Goal: Task Accomplishment & Management: Use online tool/utility

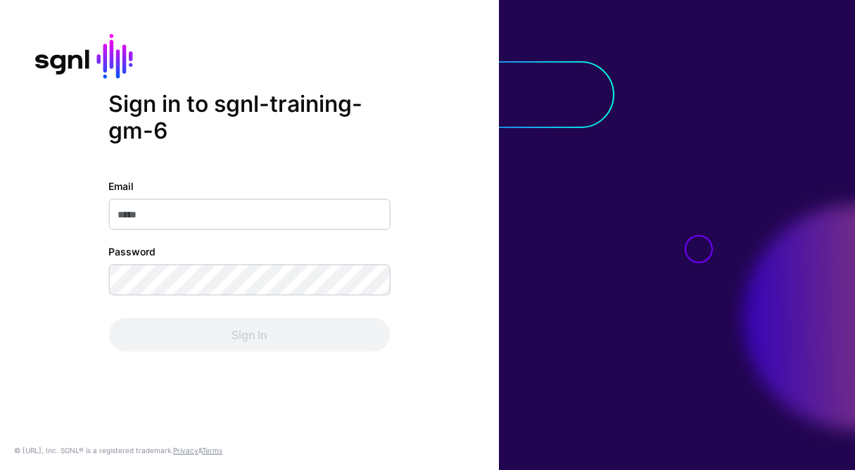
type input "**********"
click at [253, 338] on div "Sign In" at bounding box center [248, 334] width 281 height 34
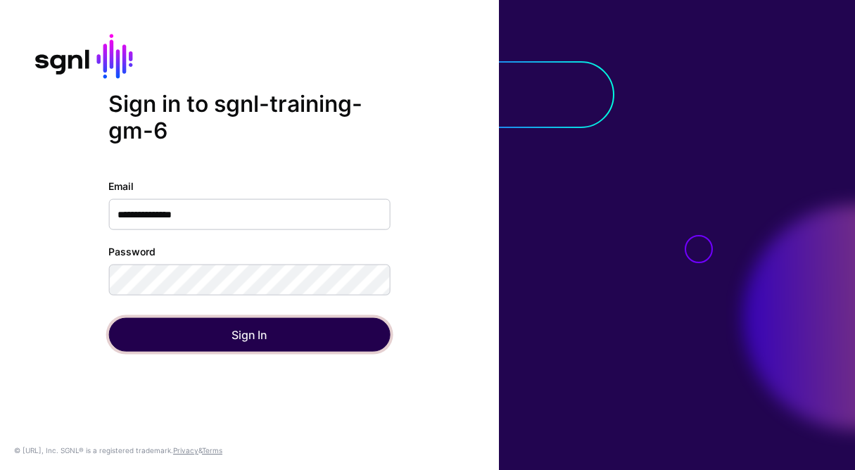
click at [250, 338] on button "Sign In" at bounding box center [248, 334] width 281 height 34
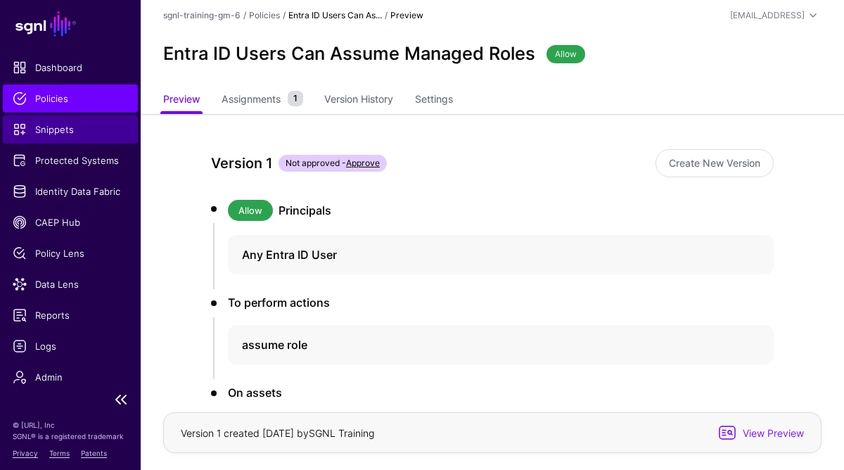
click at [63, 129] on span "Snippets" at bounding box center [70, 129] width 115 height 14
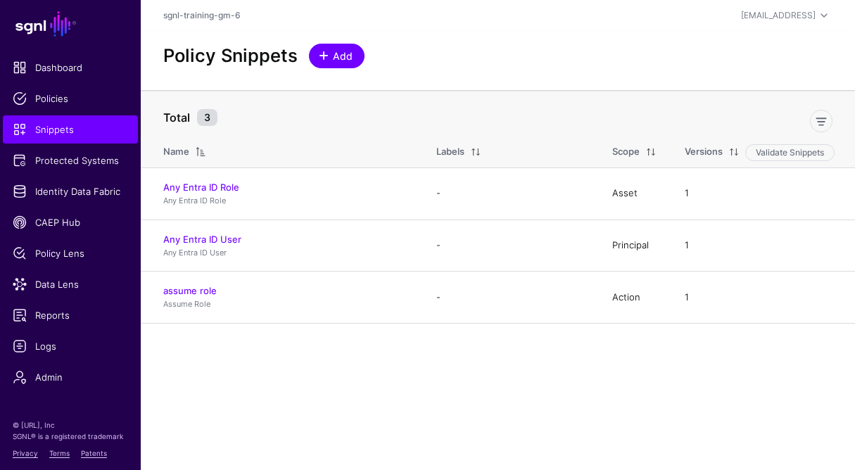
click at [330, 64] on link "Add" at bounding box center [337, 56] width 56 height 25
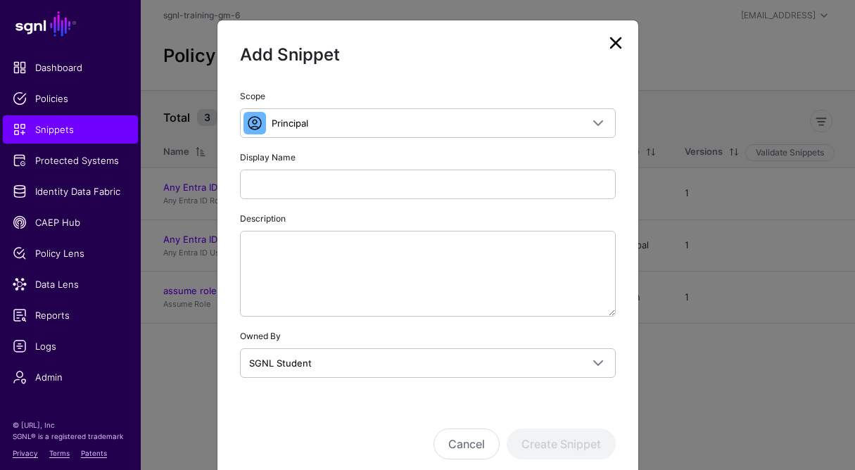
click at [604, 45] on link at bounding box center [615, 43] width 23 height 23
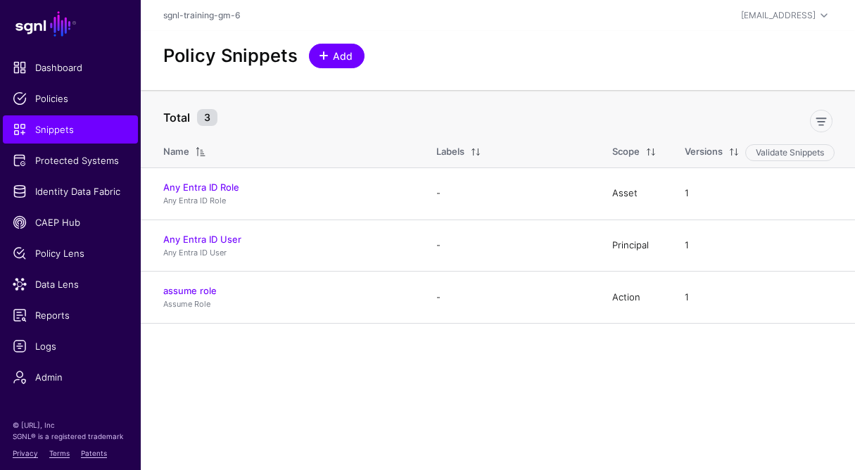
click at [341, 54] on span "Add" at bounding box center [342, 56] width 23 height 15
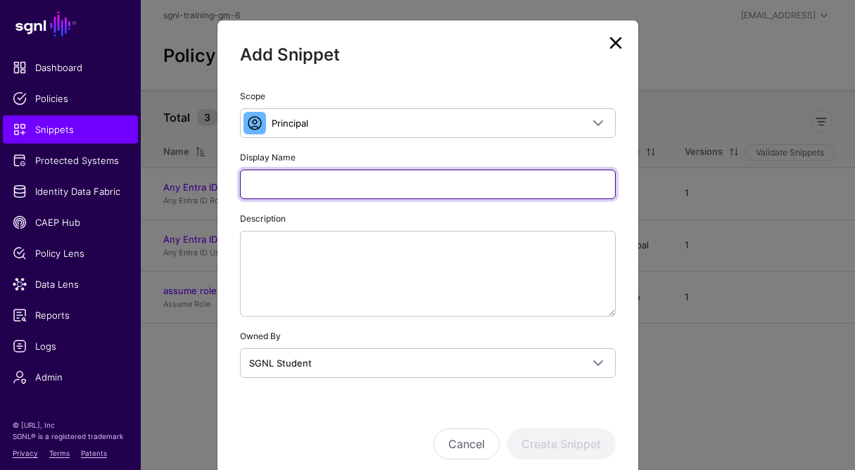
click at [335, 187] on input "Display Name" at bounding box center [428, 185] width 376 height 30
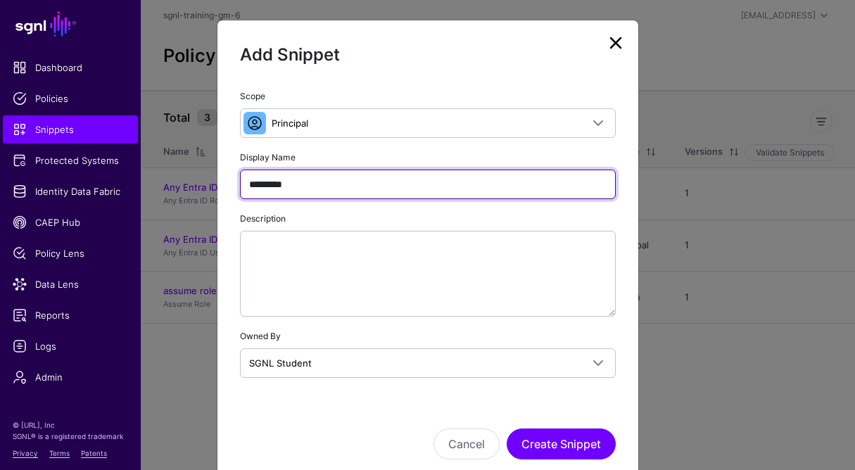
click at [257, 183] on input "*********" at bounding box center [428, 185] width 376 height 30
paste input "*"
type input "**********"
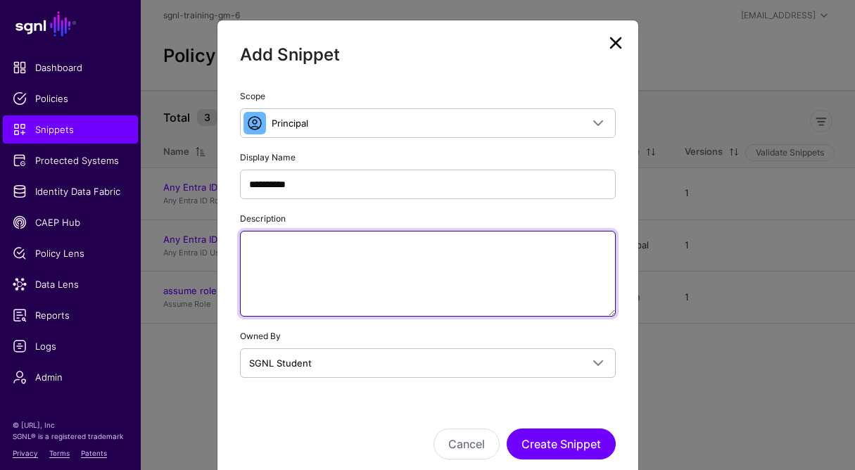
click at [357, 265] on textarea "Description" at bounding box center [428, 274] width 376 height 86
paste textarea "**********"
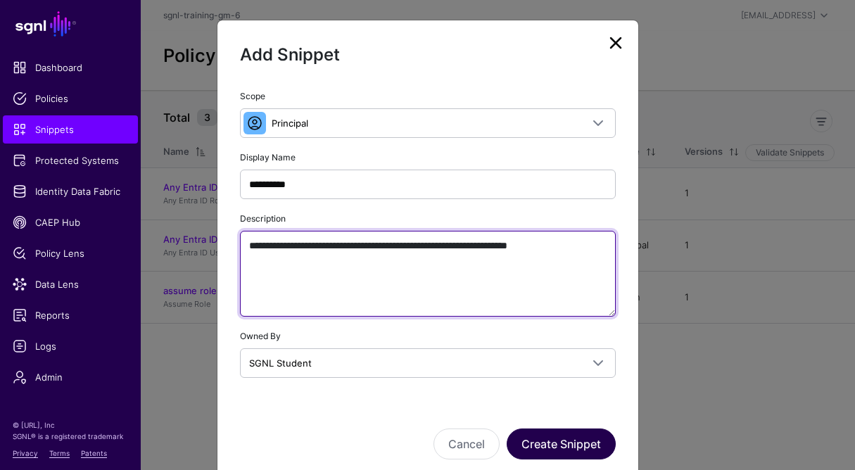
type textarea "**********"
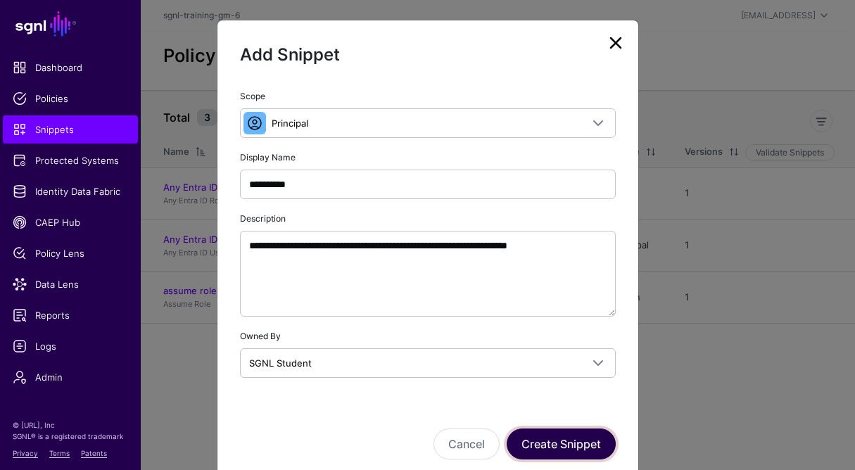
click at [585, 445] on button "Create Snippet" at bounding box center [560, 443] width 109 height 31
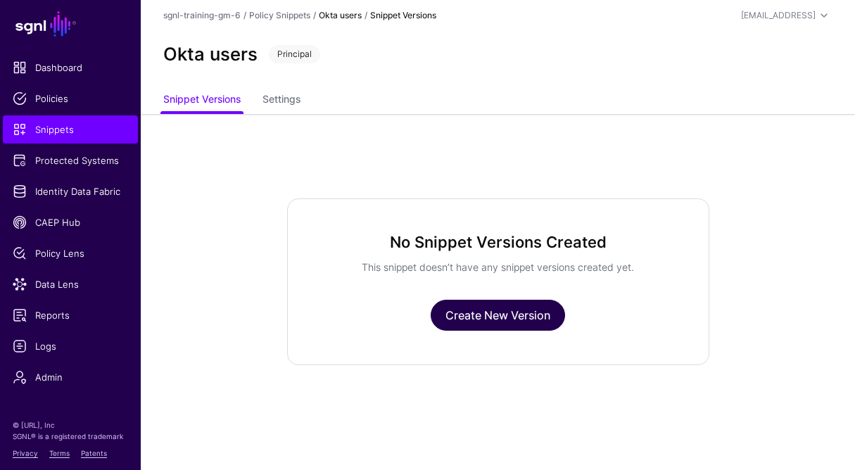
click at [501, 318] on link "Create New Version" at bounding box center [497, 315] width 134 height 31
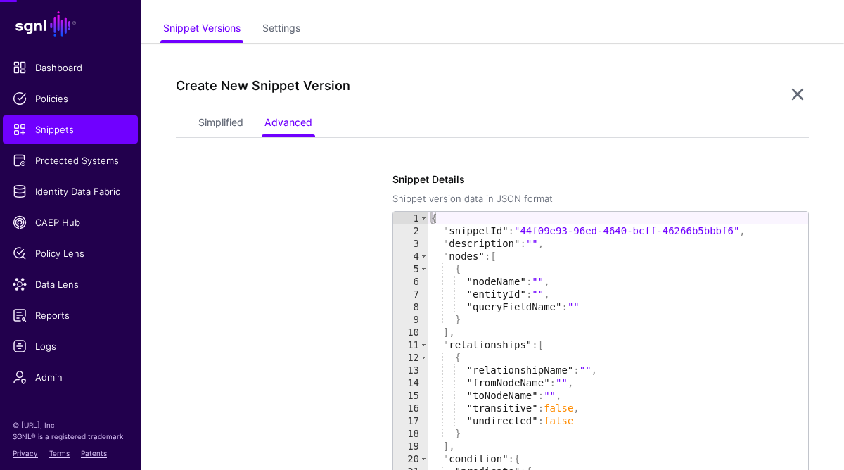
scroll to position [114, 0]
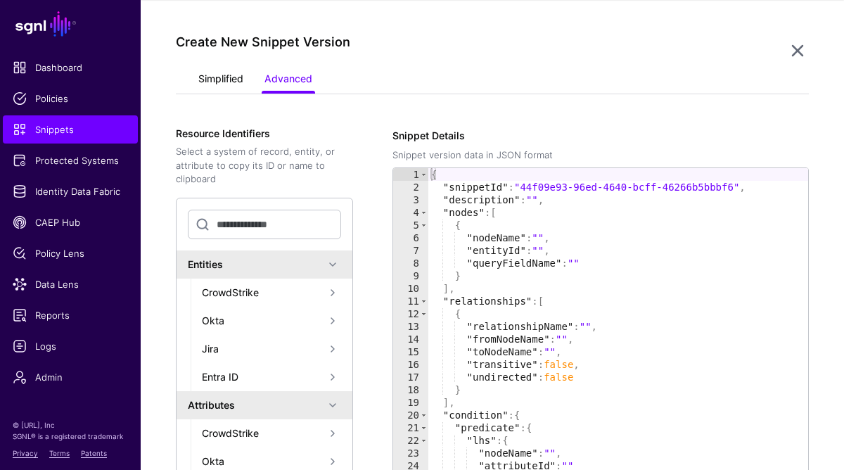
click at [217, 83] on link "Simplified" at bounding box center [220, 80] width 45 height 27
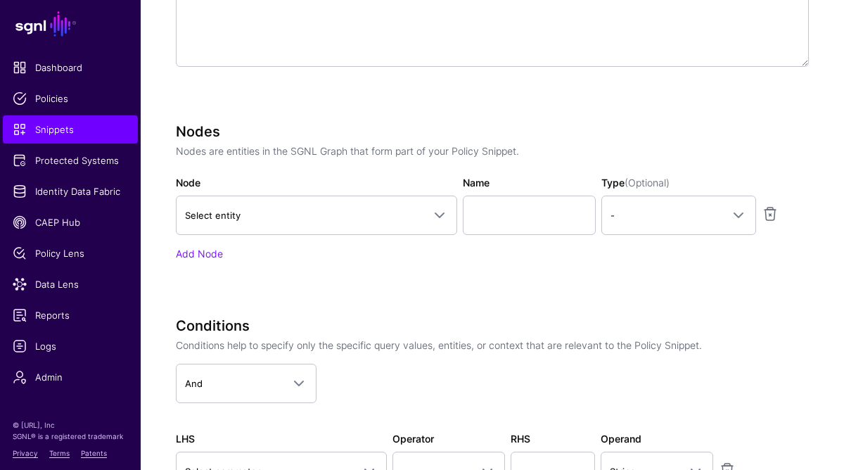
scroll to position [378, 0]
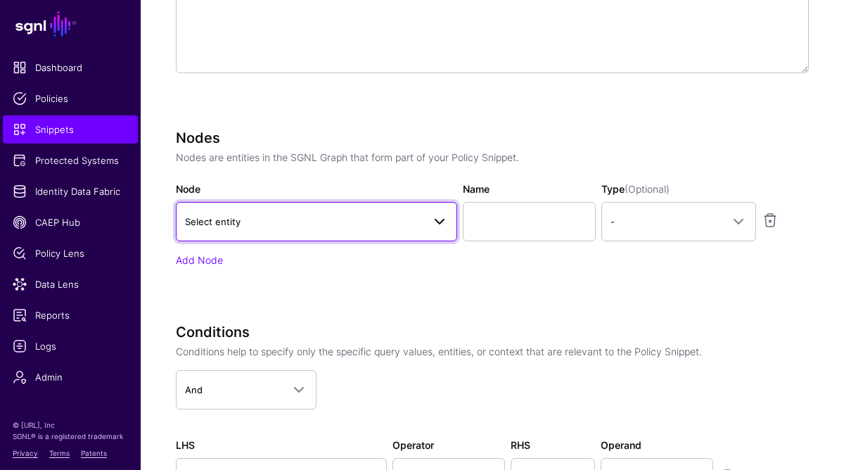
click at [272, 224] on span "Select entity" at bounding box center [304, 221] width 238 height 15
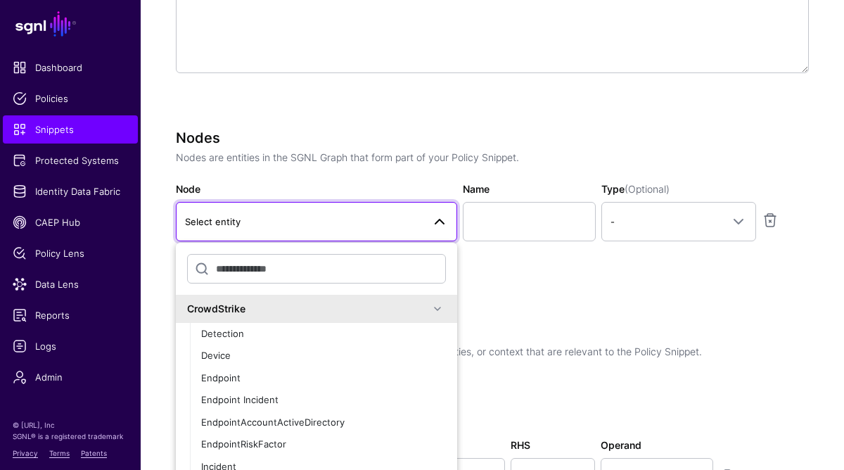
click at [433, 310] on span at bounding box center [437, 308] width 17 height 17
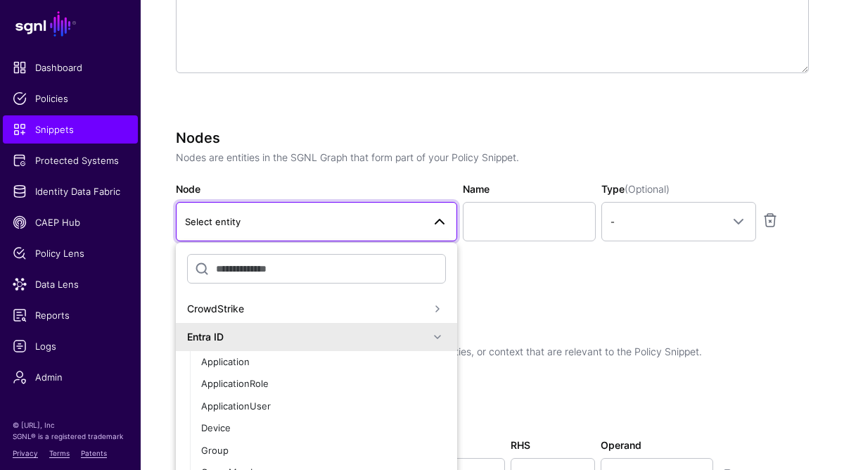
click at [432, 338] on span at bounding box center [437, 337] width 17 height 17
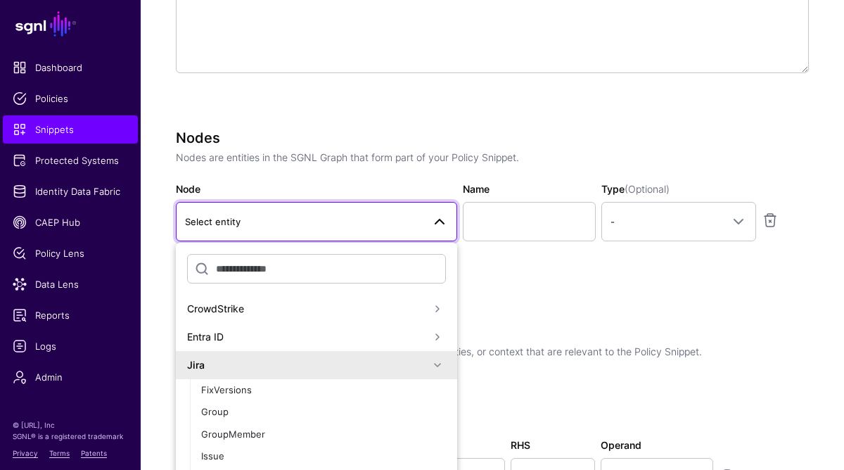
click at [431, 363] on span at bounding box center [437, 365] width 17 height 17
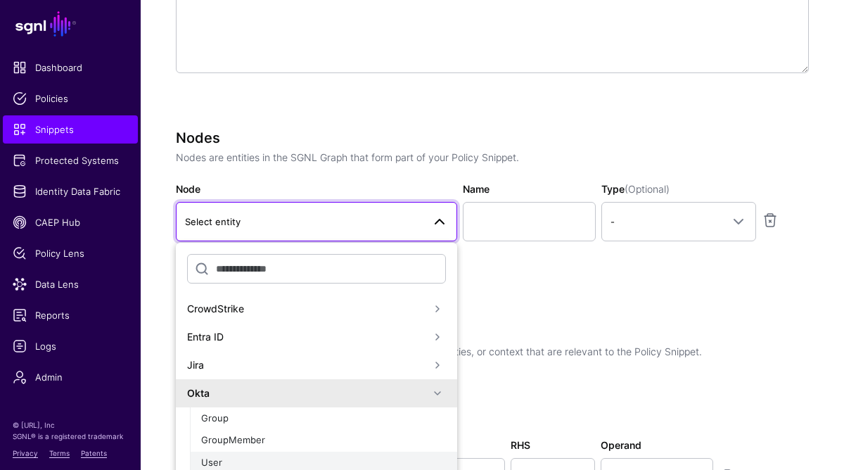
click at [245, 459] on div "User" at bounding box center [323, 463] width 245 height 14
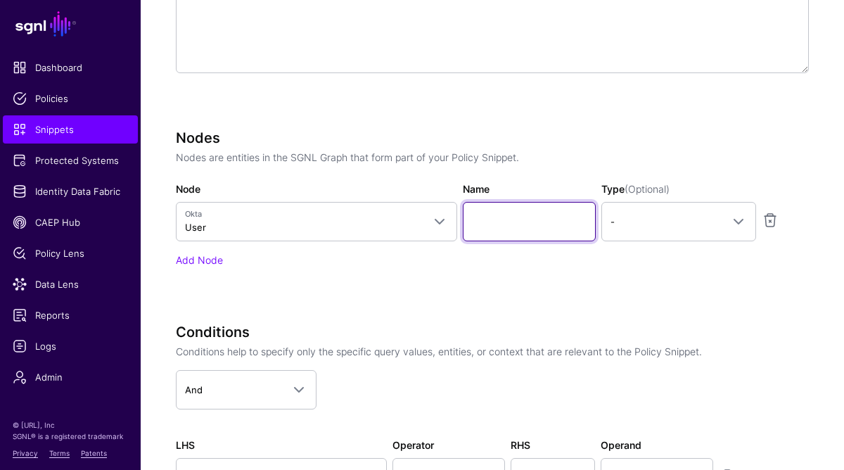
click at [518, 226] on input "Name" at bounding box center [530, 221] width 134 height 39
paste input "********"
type input "********"
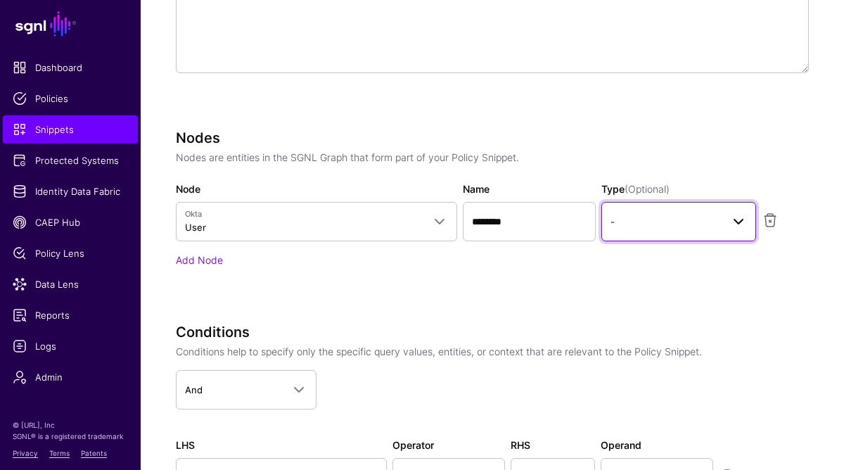
click at [687, 232] on link "-" at bounding box center [678, 221] width 154 height 39
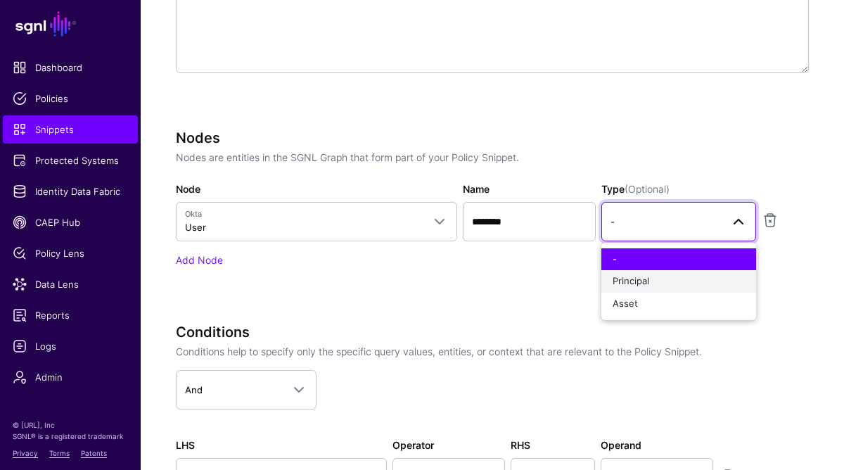
click at [661, 281] on div "Principal" at bounding box center [679, 281] width 132 height 14
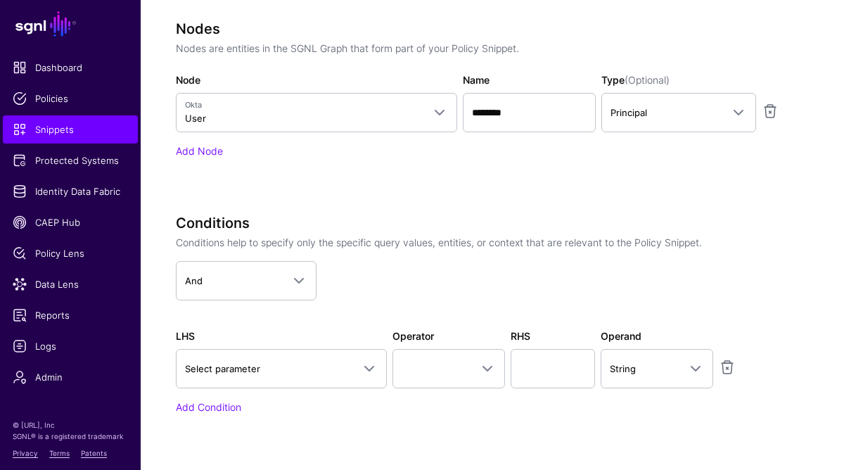
scroll to position [428, 0]
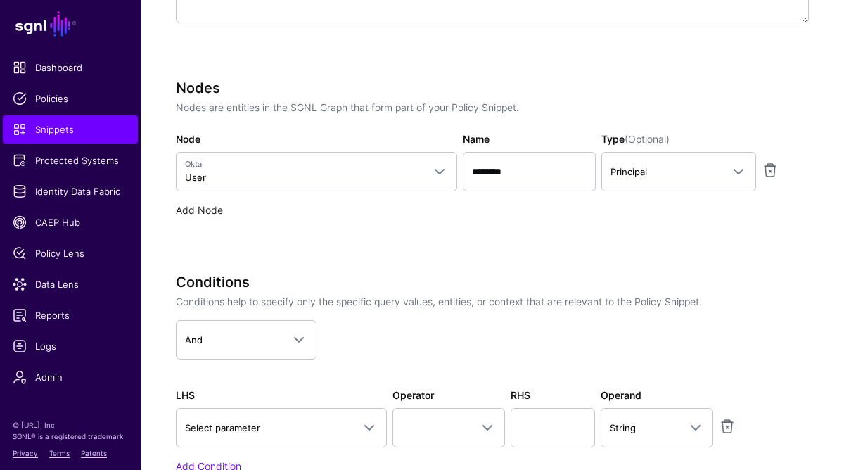
click at [207, 212] on link "Add Node" at bounding box center [199, 210] width 47 height 12
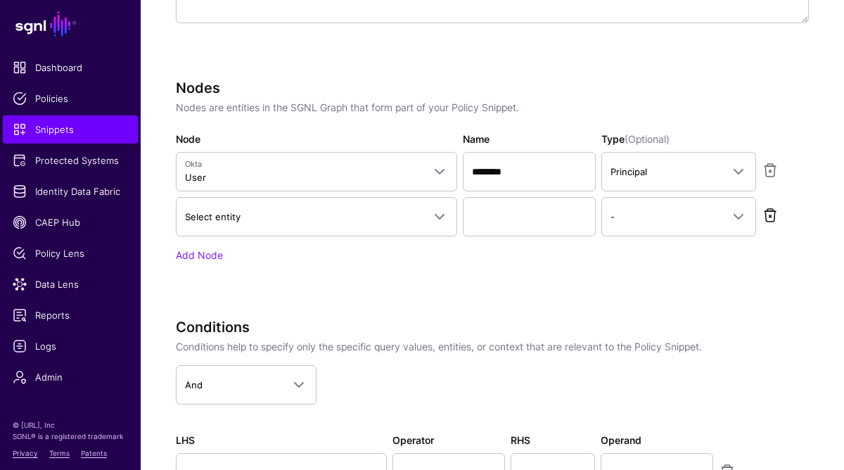
click at [769, 217] on link at bounding box center [770, 215] width 17 height 17
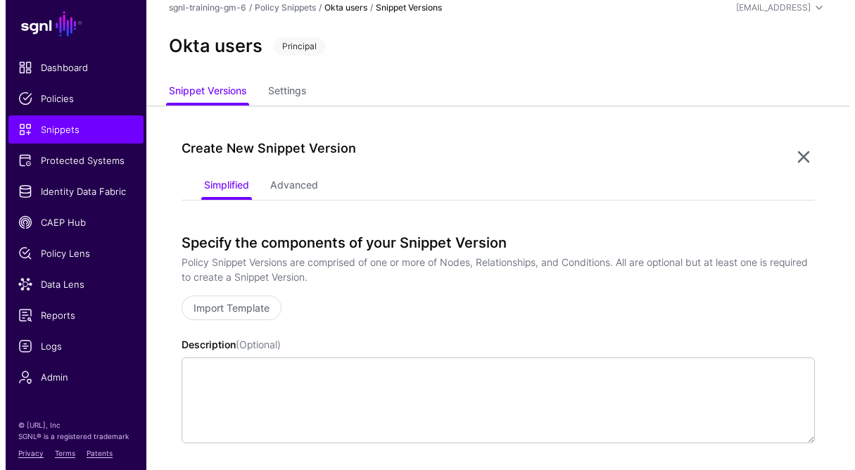
scroll to position [0, 0]
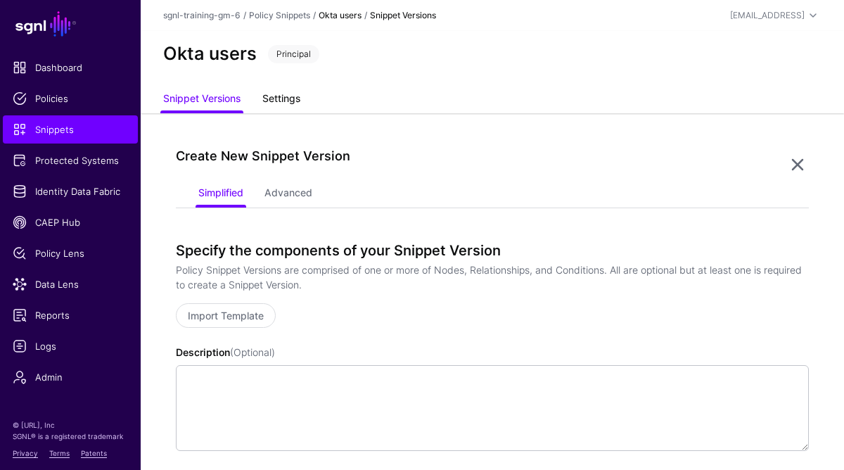
click at [284, 98] on link "Settings" at bounding box center [281, 100] width 38 height 27
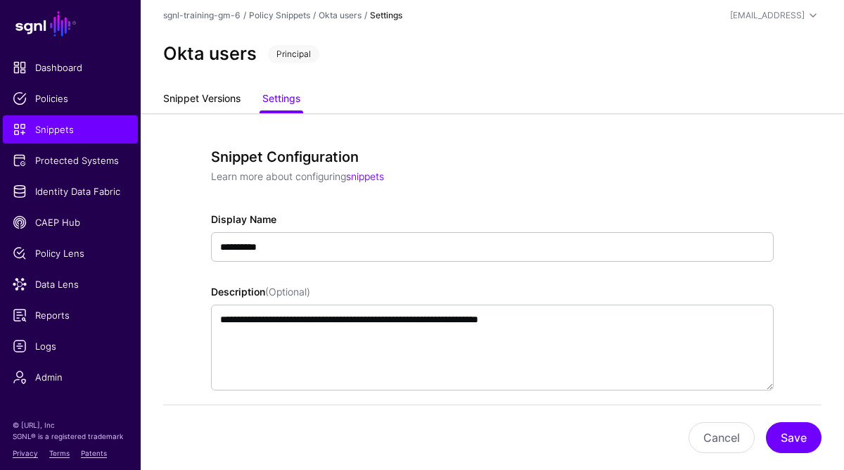
click at [193, 93] on link "Snippet Versions" at bounding box center [201, 100] width 77 height 27
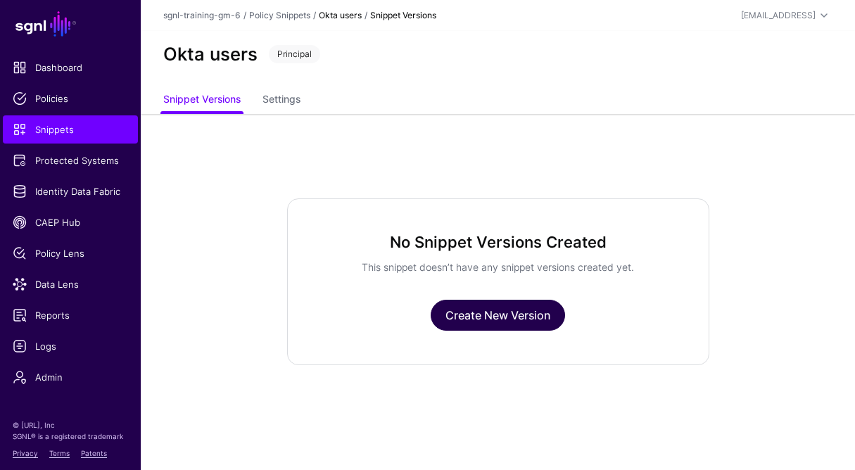
click at [487, 314] on link "Create New Version" at bounding box center [497, 315] width 134 height 31
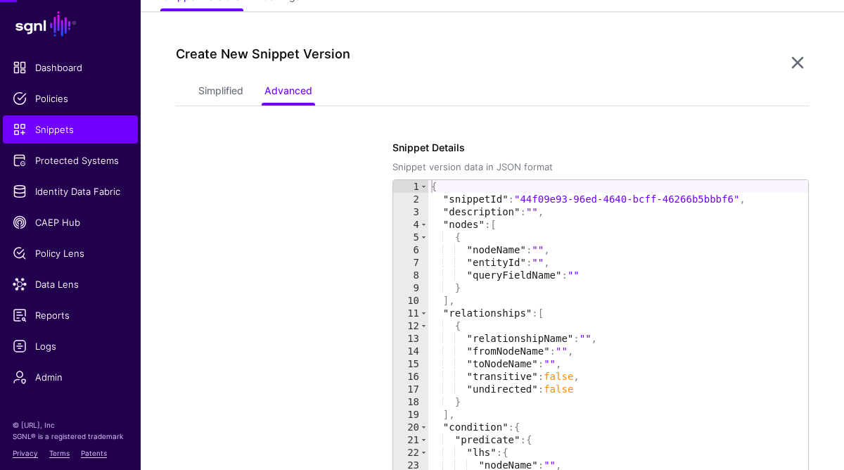
scroll to position [114, 0]
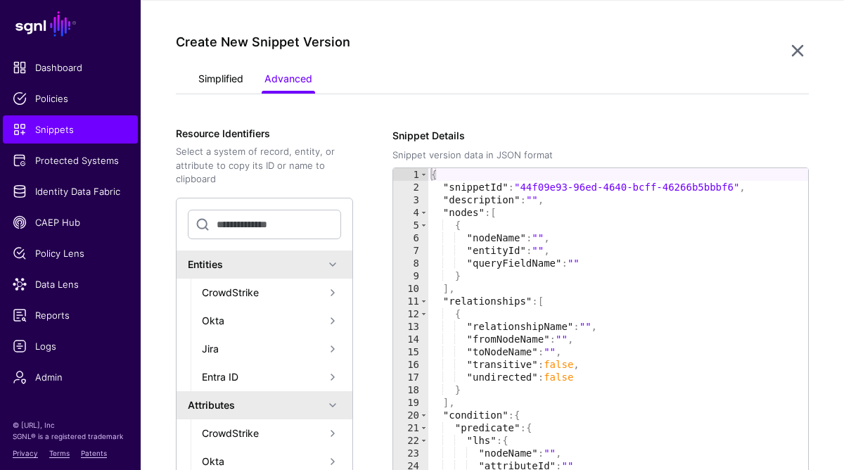
click at [217, 79] on link "Simplified" at bounding box center [220, 80] width 45 height 27
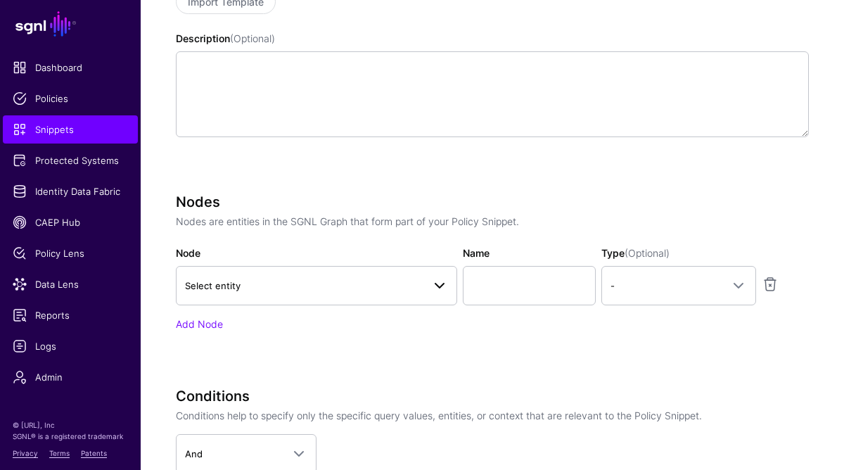
scroll to position [315, 0]
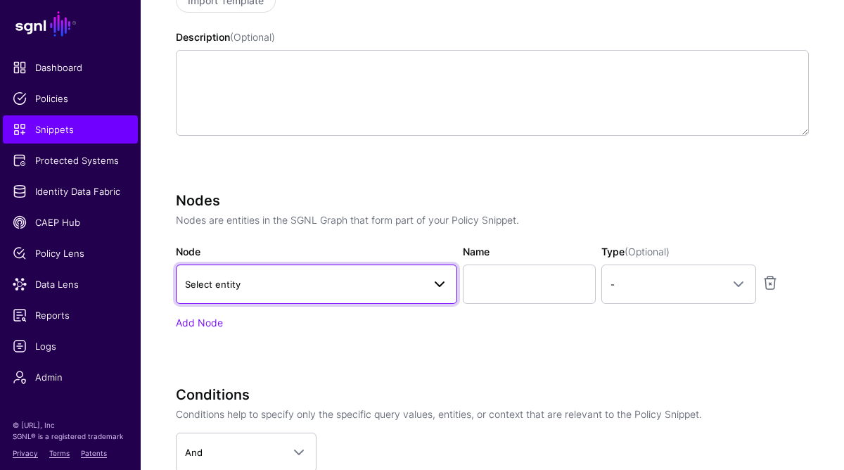
click at [279, 291] on span "Select entity" at bounding box center [304, 283] width 238 height 15
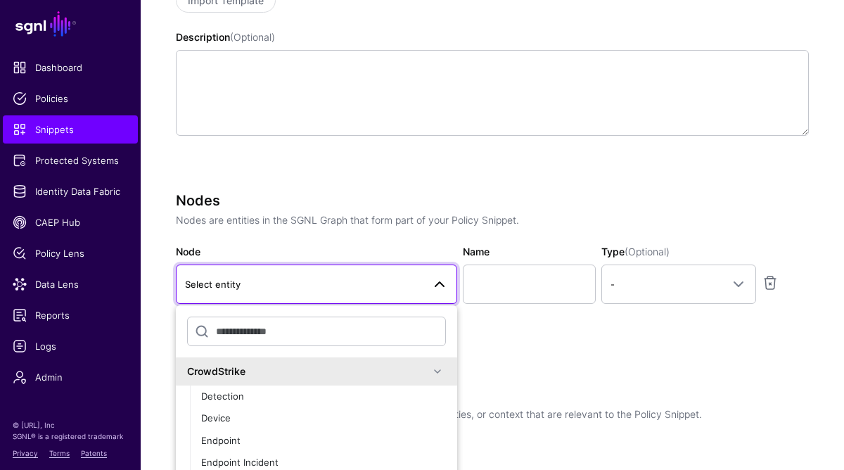
click at [429, 371] on span at bounding box center [437, 371] width 17 height 17
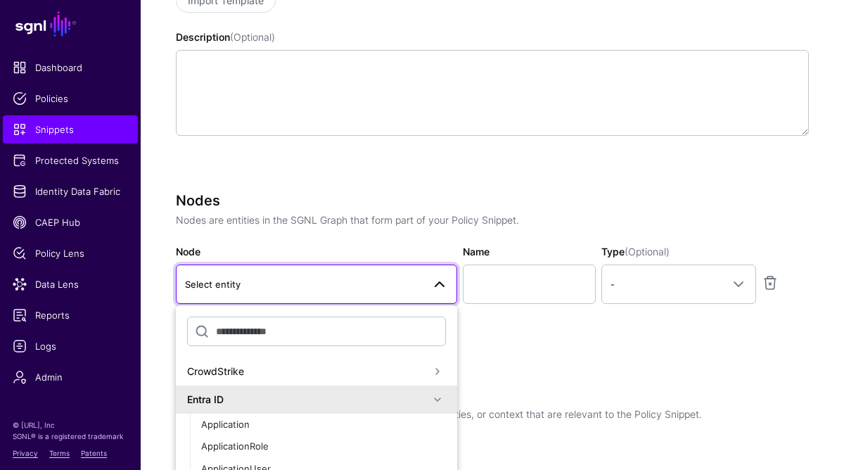
click at [433, 399] on span at bounding box center [437, 399] width 17 height 17
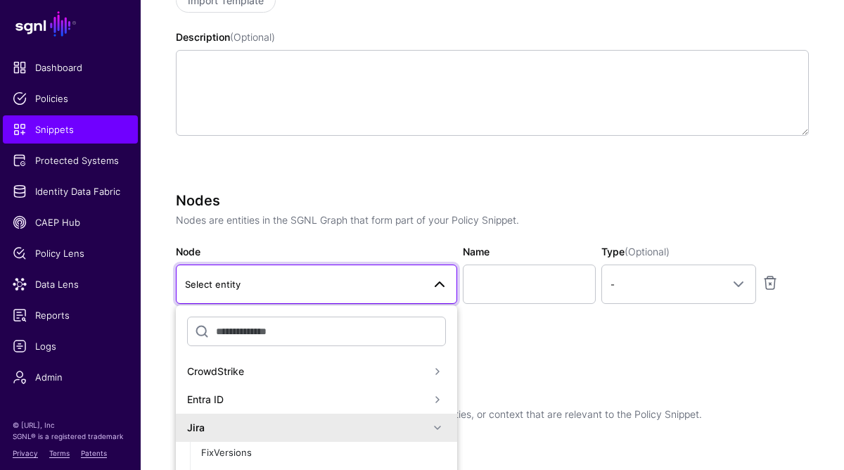
click at [429, 429] on span at bounding box center [437, 427] width 17 height 17
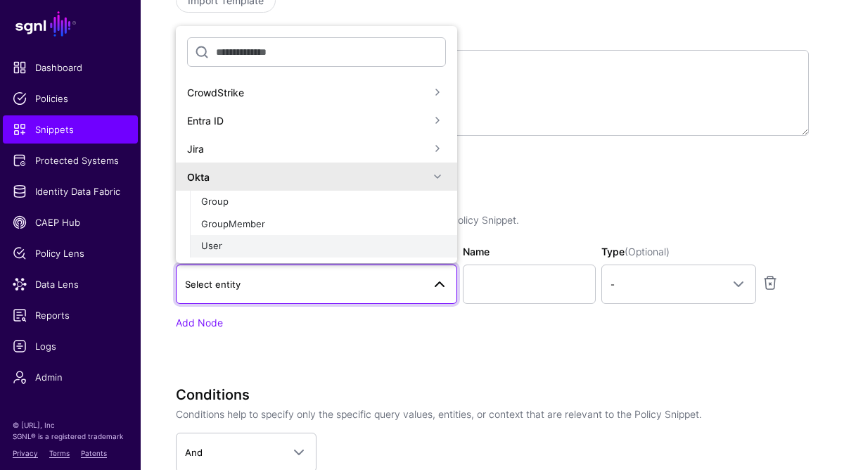
click at [227, 248] on div "User" at bounding box center [323, 246] width 245 height 14
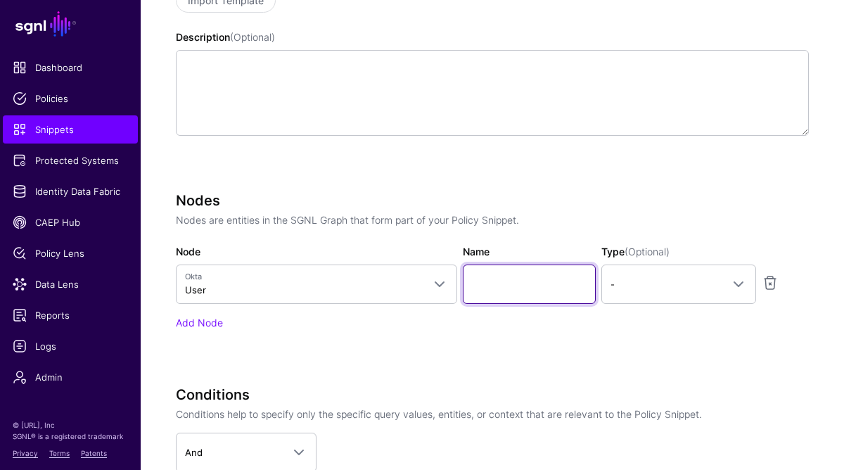
paste input "********"
type input "********"
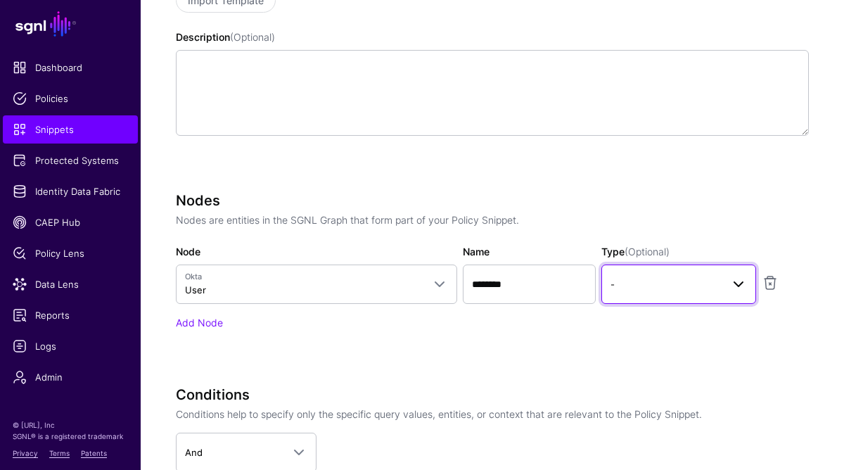
click at [674, 292] on span "-" at bounding box center [666, 283] width 110 height 15
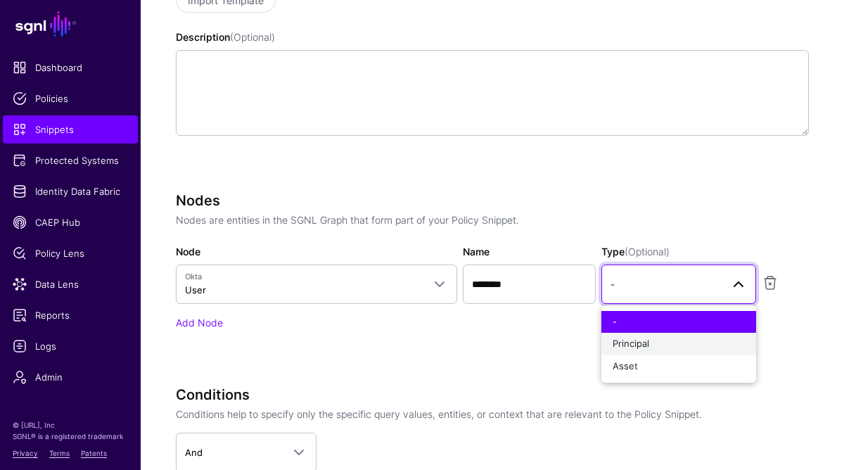
click at [672, 347] on div "Principal" at bounding box center [679, 344] width 132 height 14
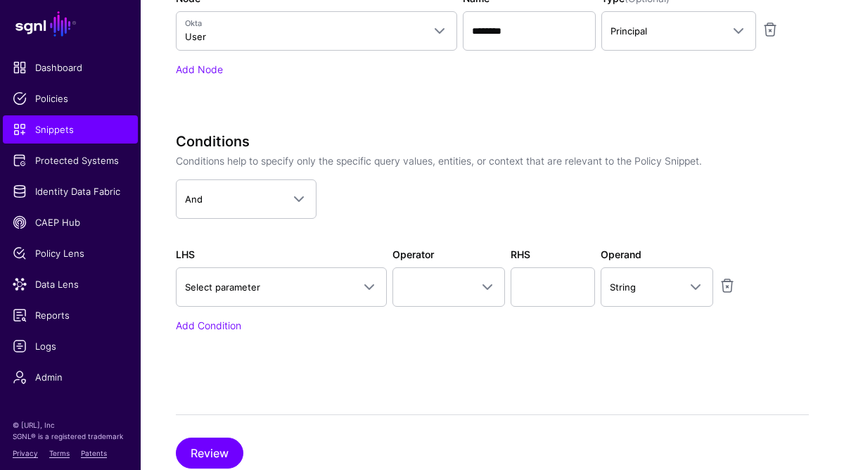
scroll to position [604, 0]
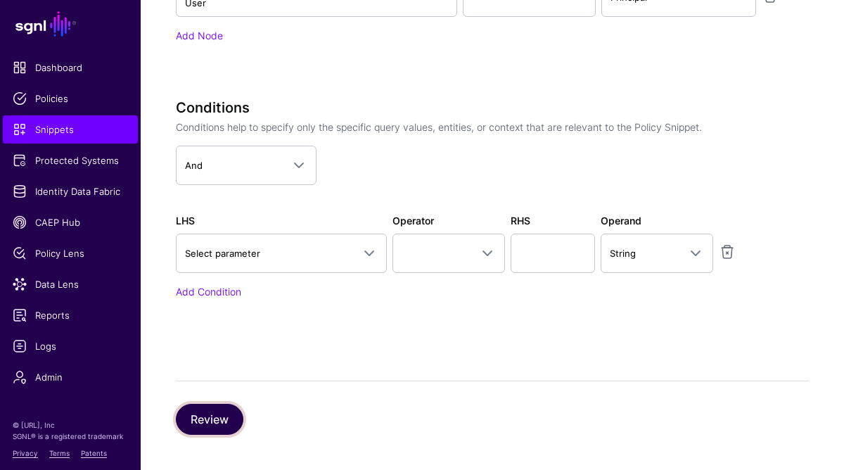
click at [210, 421] on button "Review" at bounding box center [210, 419] width 68 height 31
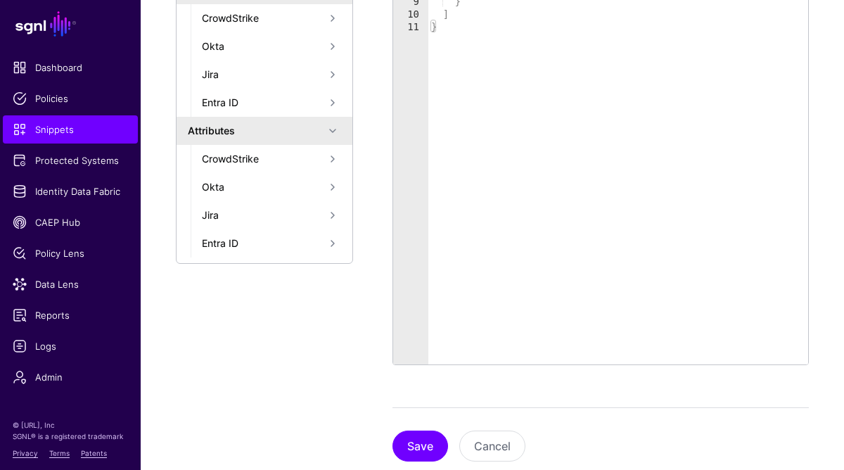
scroll to position [416, 0]
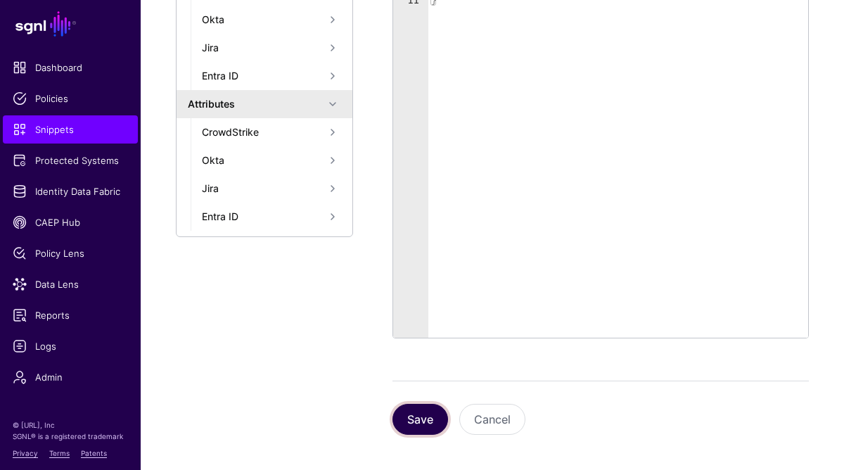
click at [415, 426] on button "Save" at bounding box center [421, 419] width 56 height 31
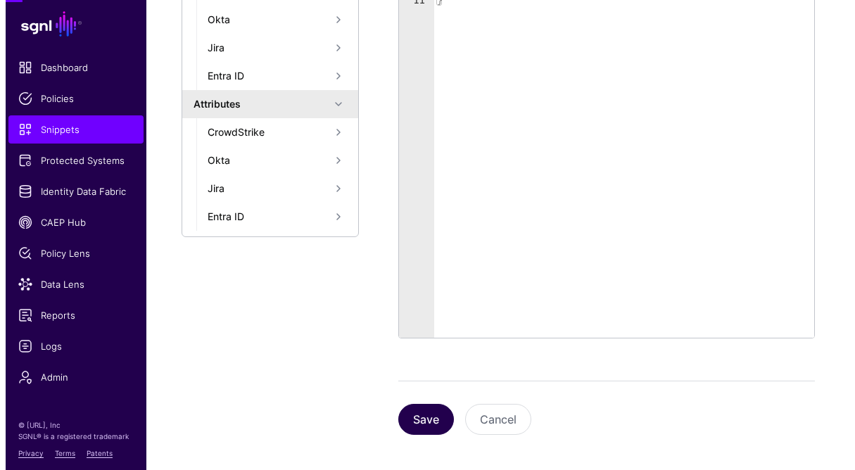
scroll to position [0, 0]
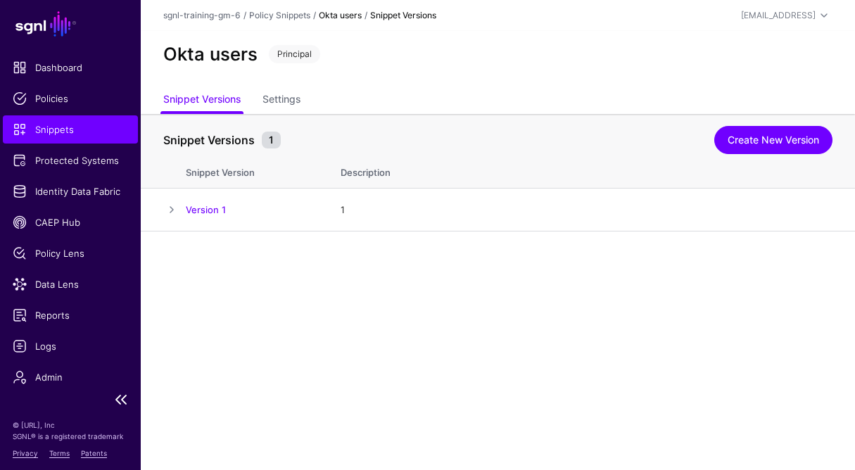
click at [72, 131] on span "Snippets" at bounding box center [70, 129] width 115 height 14
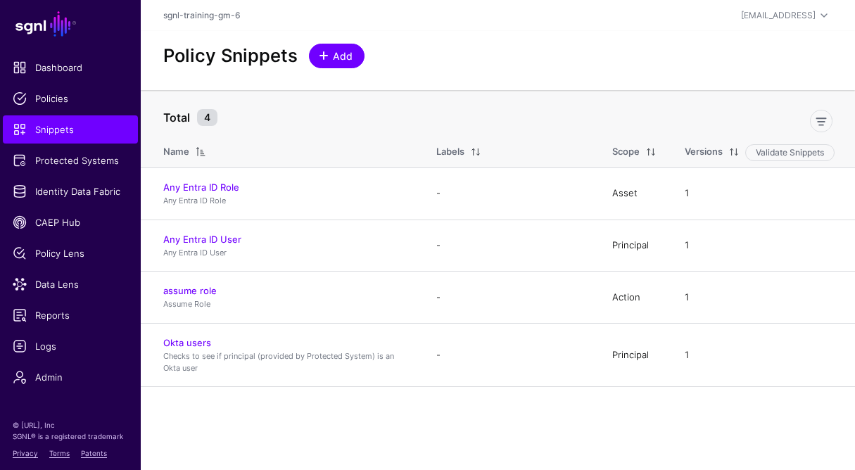
click at [331, 56] on span "Add" at bounding box center [342, 56] width 23 height 15
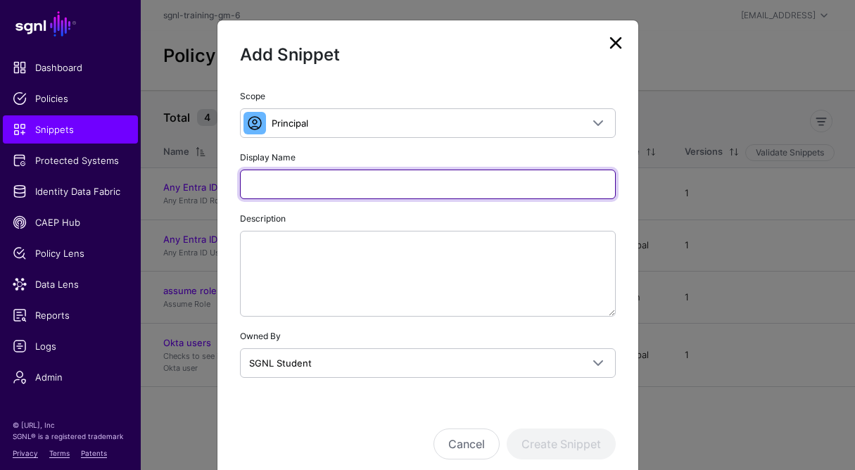
click at [346, 186] on input "Display Name" at bounding box center [428, 185] width 376 height 30
paste input "**********"
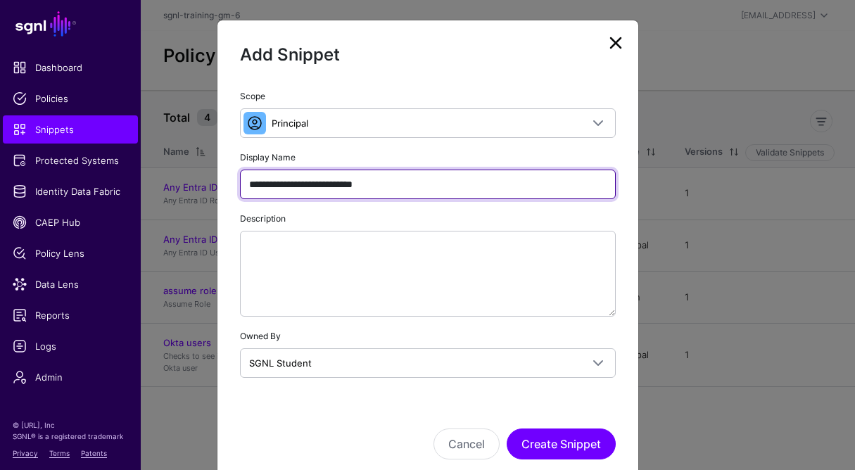
type input "**********"
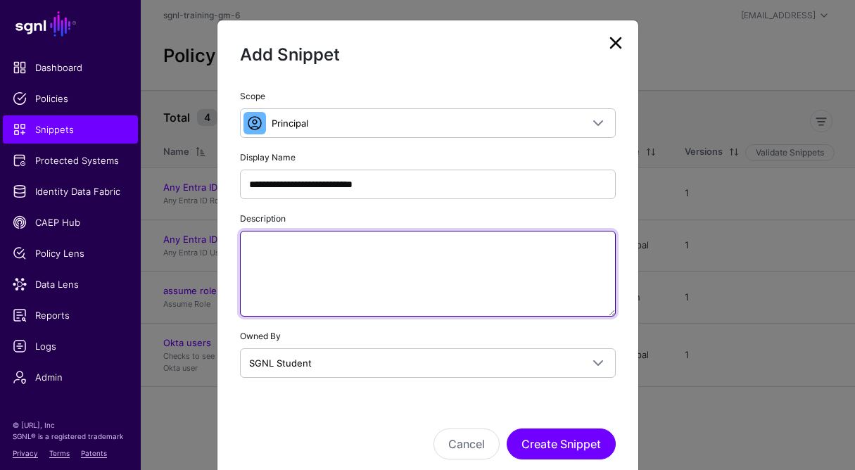
click at [447, 256] on textarea "Description" at bounding box center [428, 274] width 376 height 86
paste textarea "**********"
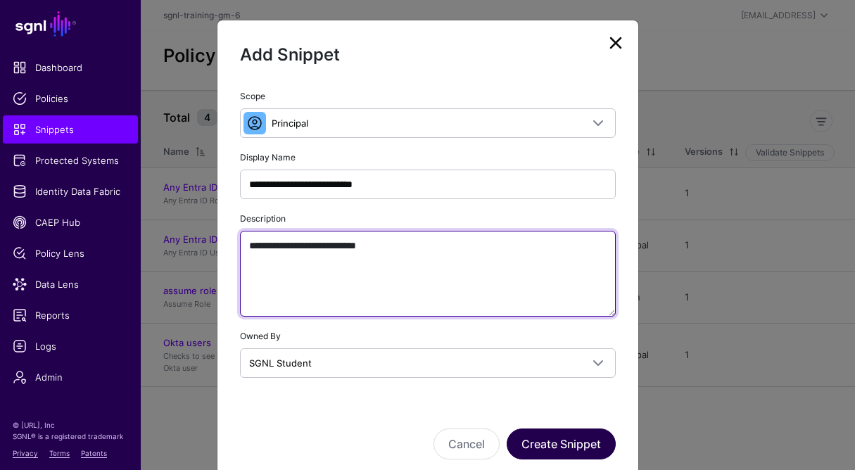
type textarea "**********"
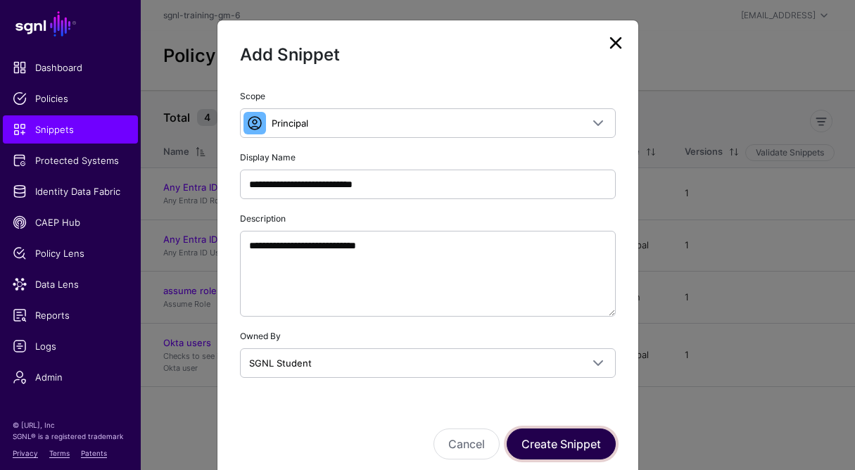
click at [553, 443] on button "Create Snippet" at bounding box center [560, 443] width 109 height 31
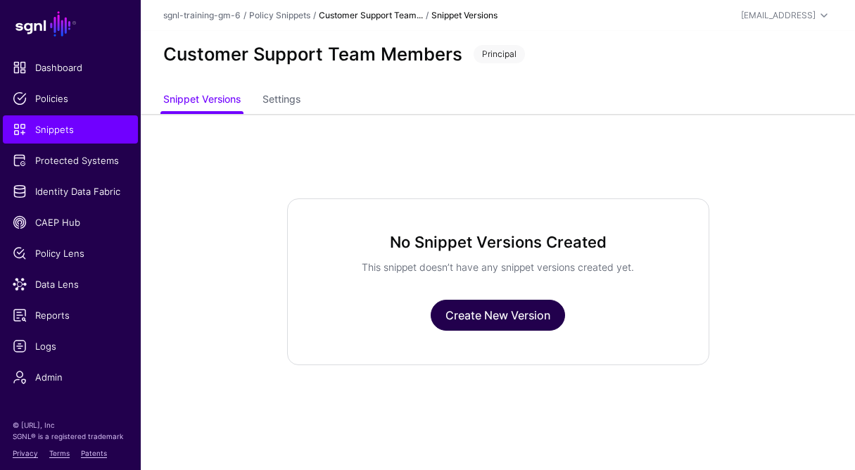
click at [503, 314] on link "Create New Version" at bounding box center [497, 315] width 134 height 31
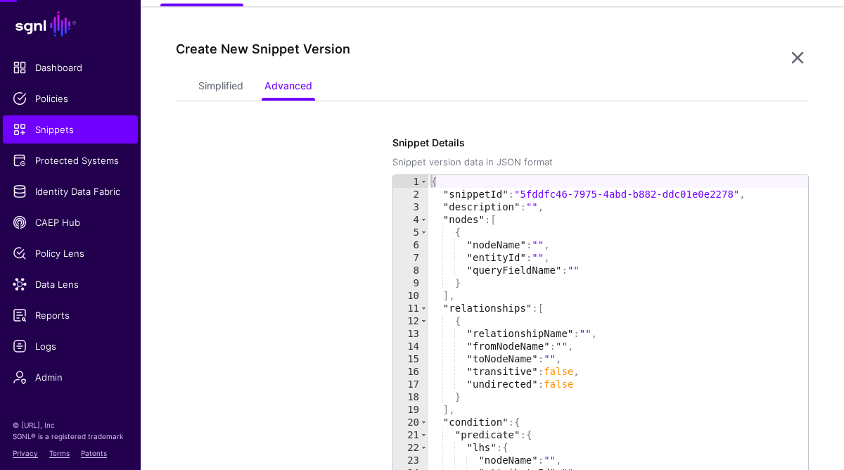
scroll to position [114, 0]
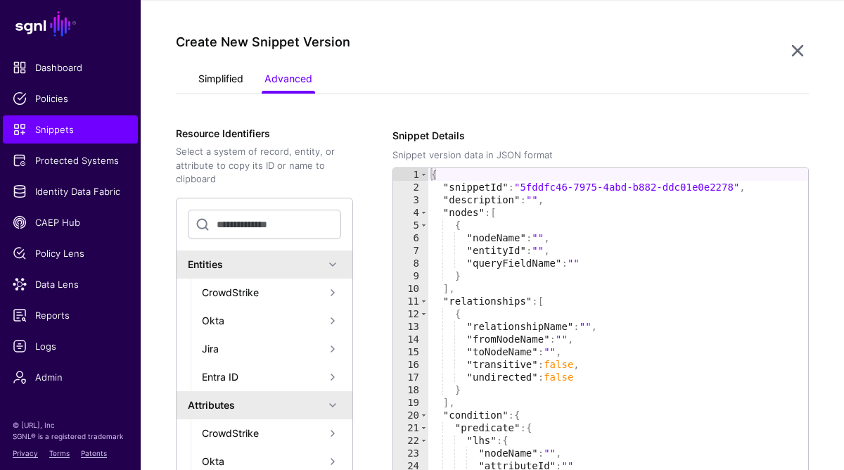
click at [210, 84] on link "Simplified" at bounding box center [220, 80] width 45 height 27
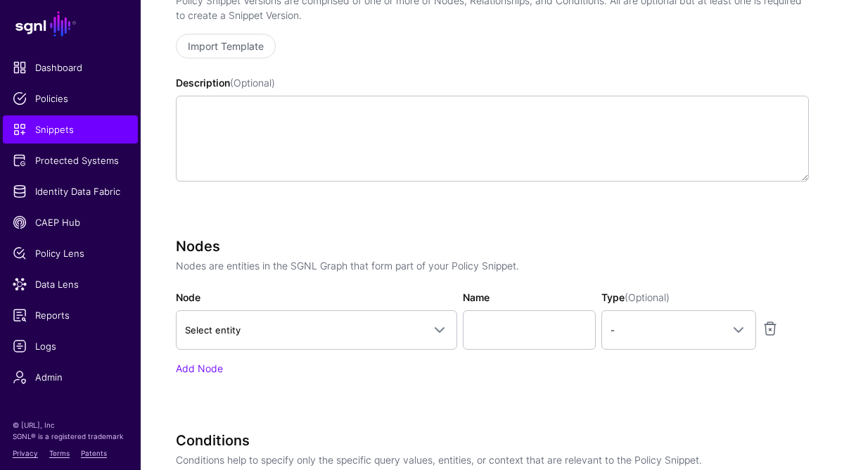
scroll to position [319, 0]
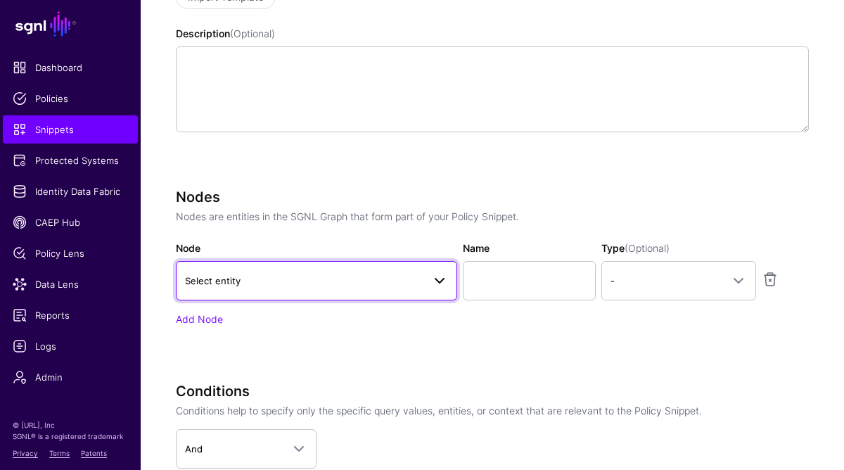
click at [266, 283] on span "Select entity" at bounding box center [304, 280] width 238 height 15
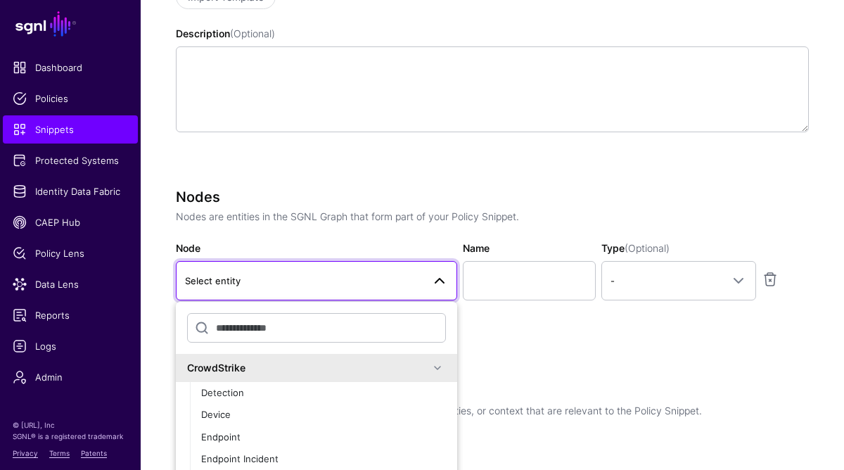
click at [429, 366] on span at bounding box center [437, 367] width 17 height 17
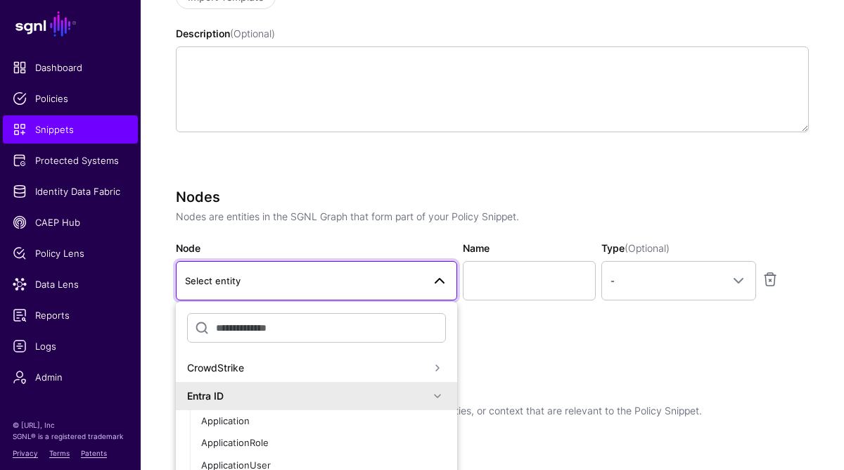
click at [431, 391] on span at bounding box center [437, 396] width 17 height 17
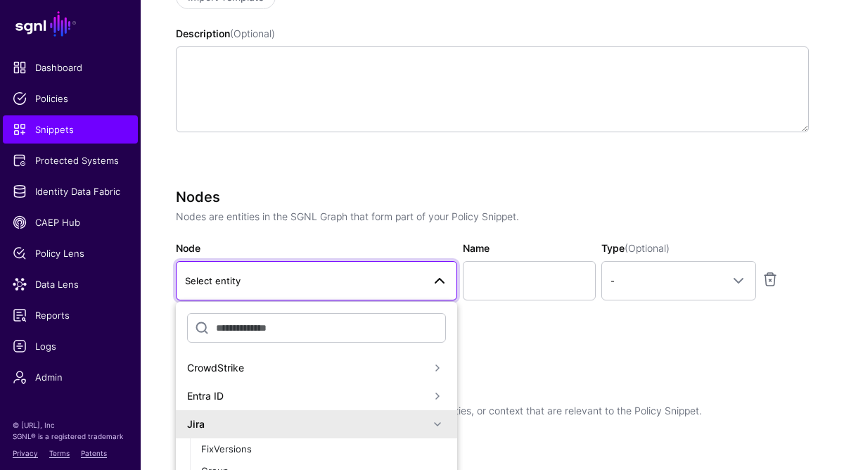
click at [429, 421] on span at bounding box center [437, 424] width 17 height 17
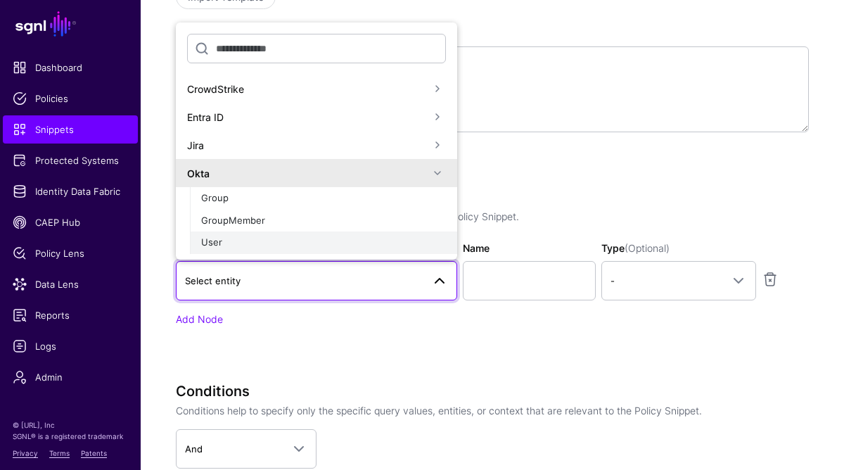
click at [216, 242] on span "User" at bounding box center [211, 241] width 21 height 11
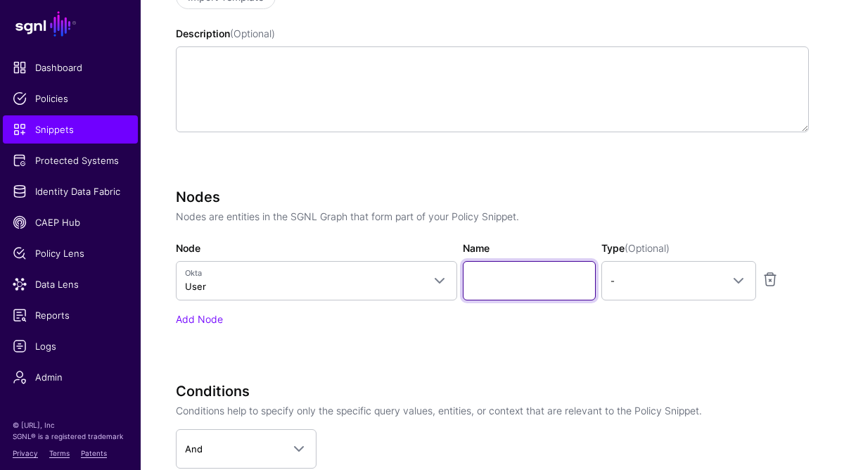
click at [503, 277] on input "Name" at bounding box center [530, 280] width 134 height 39
paste input "********"
type input "********"
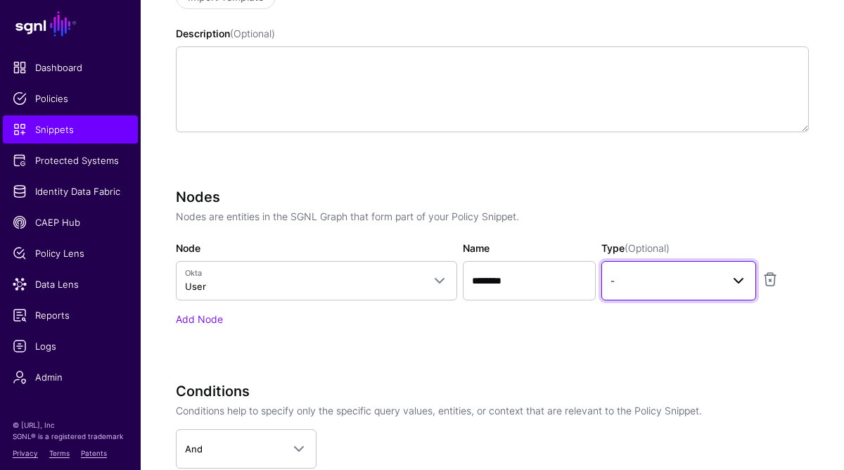
click at [708, 285] on span "-" at bounding box center [666, 280] width 110 height 15
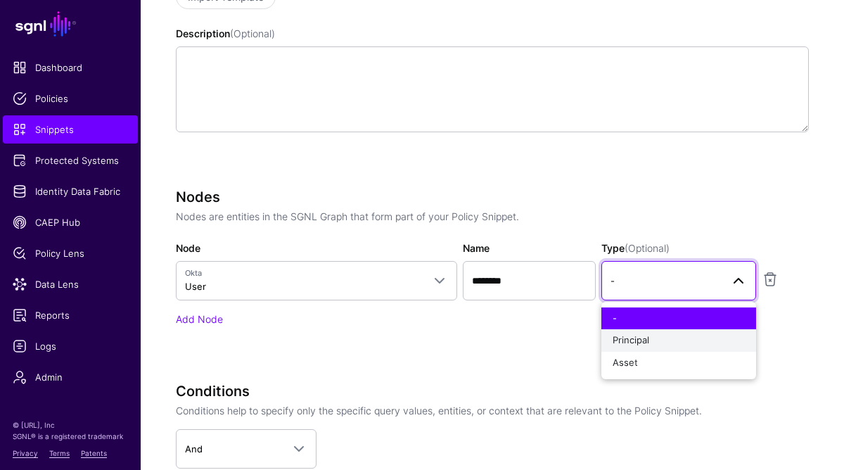
click at [656, 344] on div "Principal" at bounding box center [679, 340] width 132 height 14
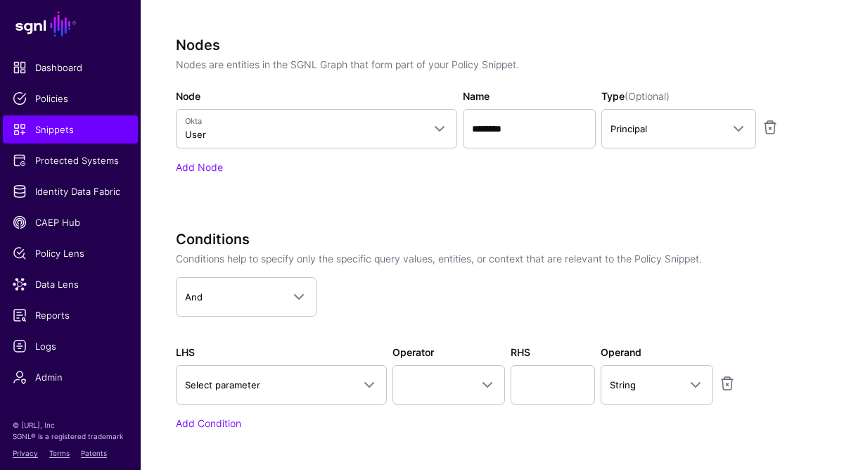
scroll to position [473, 0]
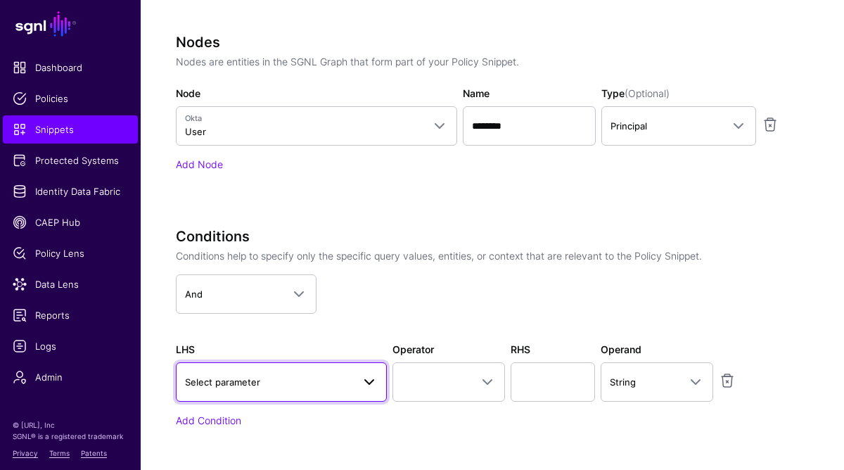
click at [295, 390] on span "Select parameter" at bounding box center [268, 381] width 167 height 15
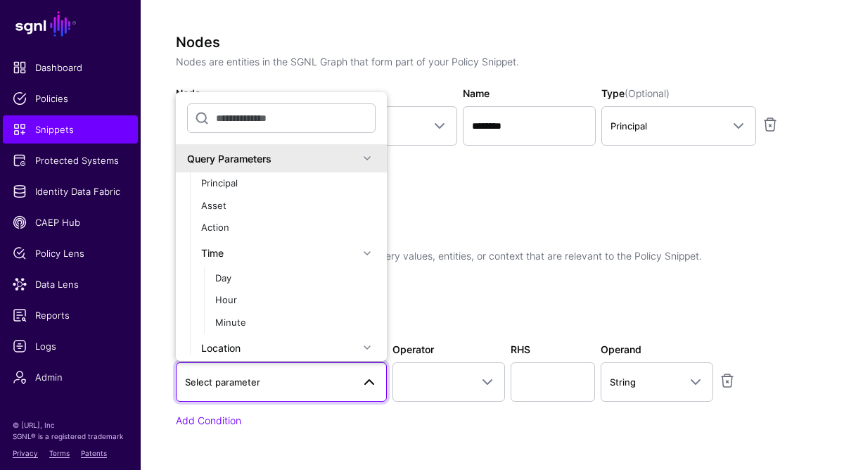
click at [362, 162] on span at bounding box center [367, 158] width 17 height 17
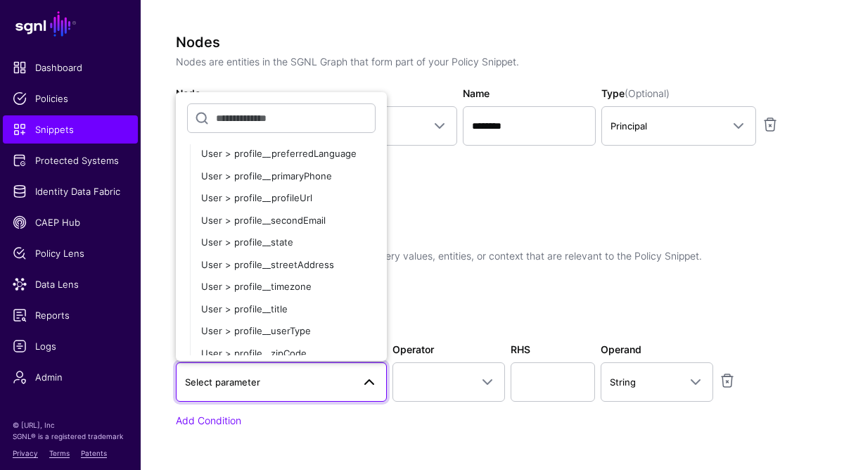
scroll to position [703, 0]
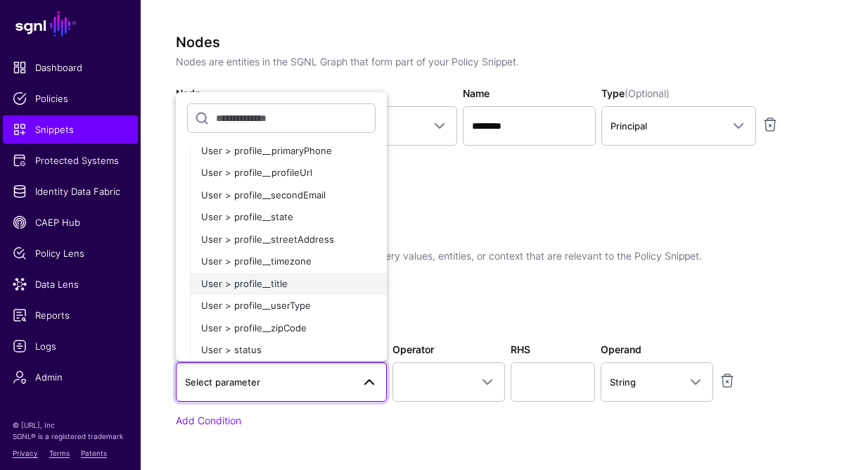
click at [274, 286] on span "User > profile__title" at bounding box center [244, 283] width 87 height 11
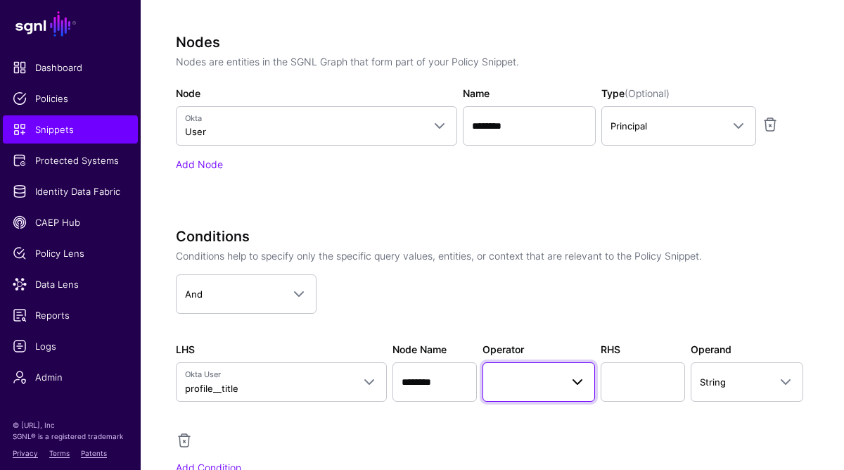
click at [529, 385] on span at bounding box center [539, 382] width 94 height 17
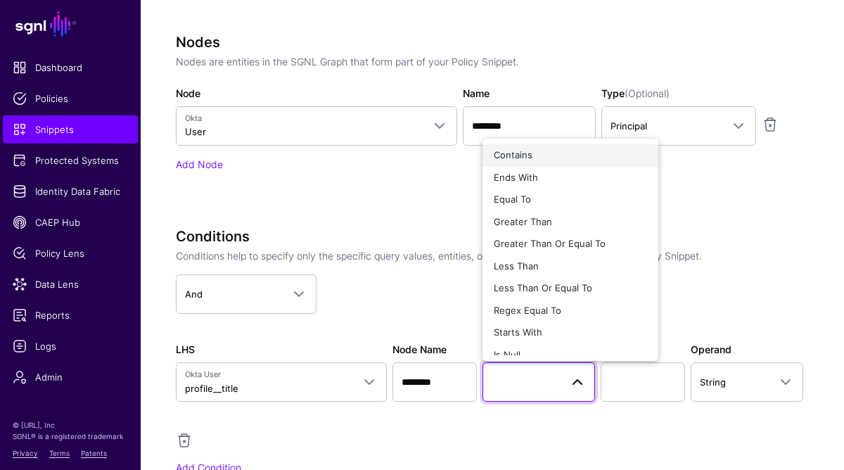
click at [527, 160] on span "Contains" at bounding box center [513, 154] width 39 height 11
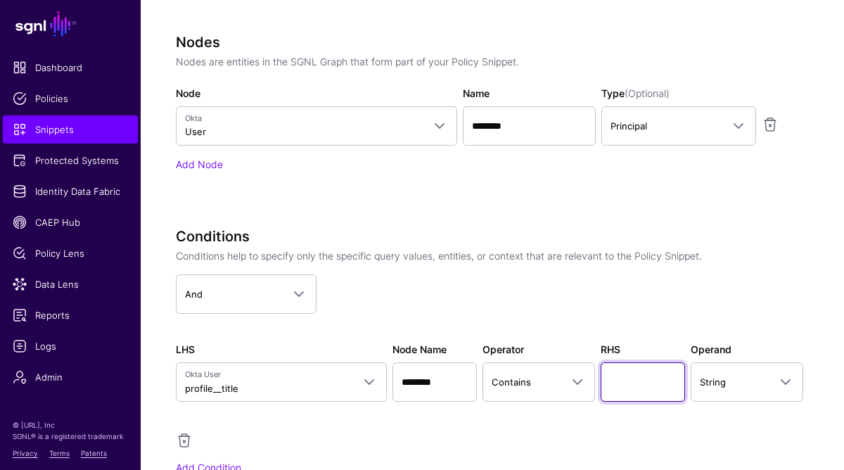
click at [641, 387] on input "text" at bounding box center [643, 381] width 84 height 39
paste input "*******"
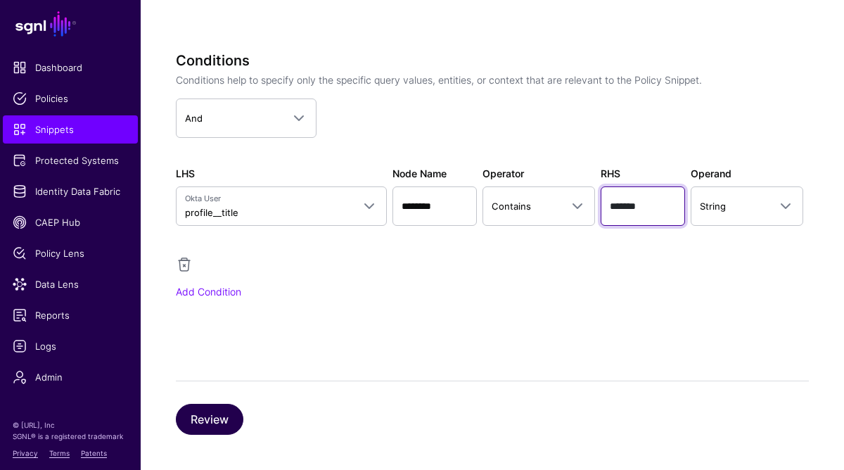
type input "*******"
click at [215, 414] on button "Review" at bounding box center [210, 419] width 68 height 31
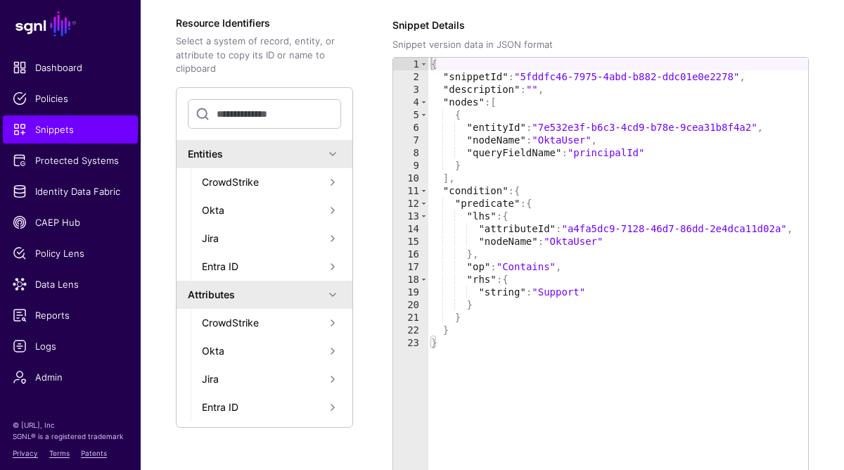
scroll to position [416, 0]
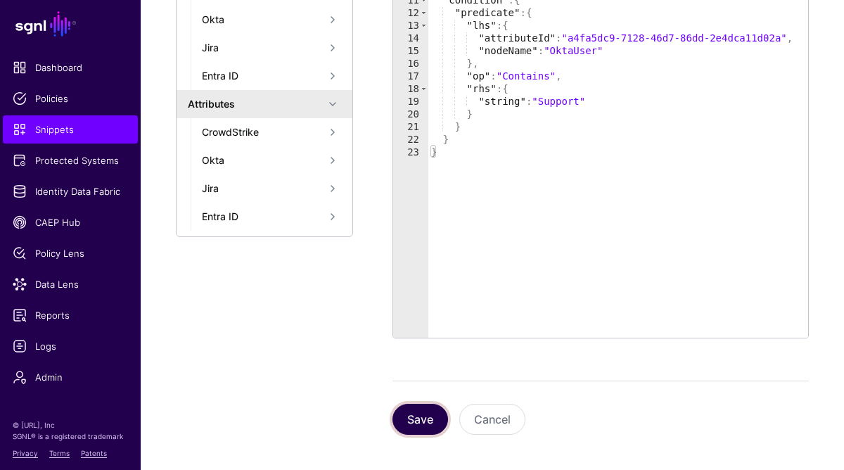
click at [407, 412] on button "Save" at bounding box center [421, 419] width 56 height 31
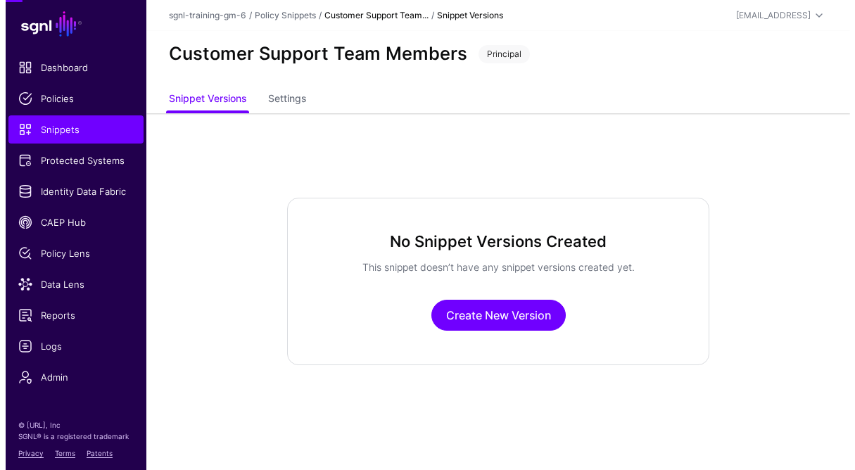
scroll to position [0, 0]
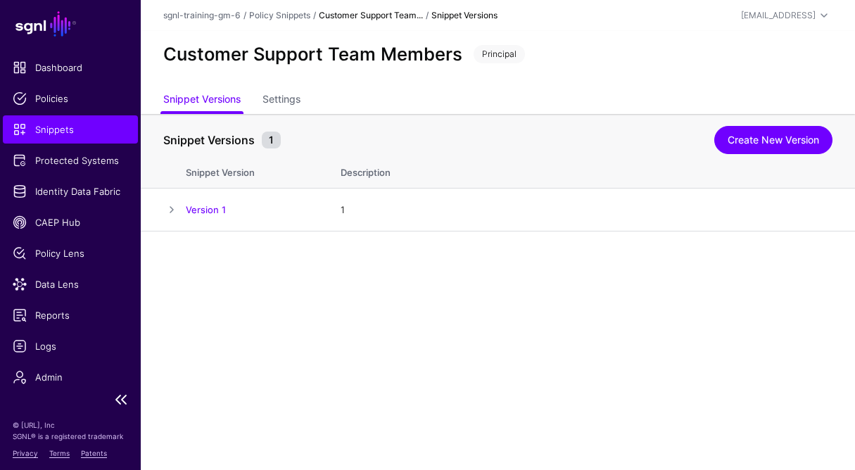
click at [66, 133] on span "Snippets" at bounding box center [70, 129] width 115 height 14
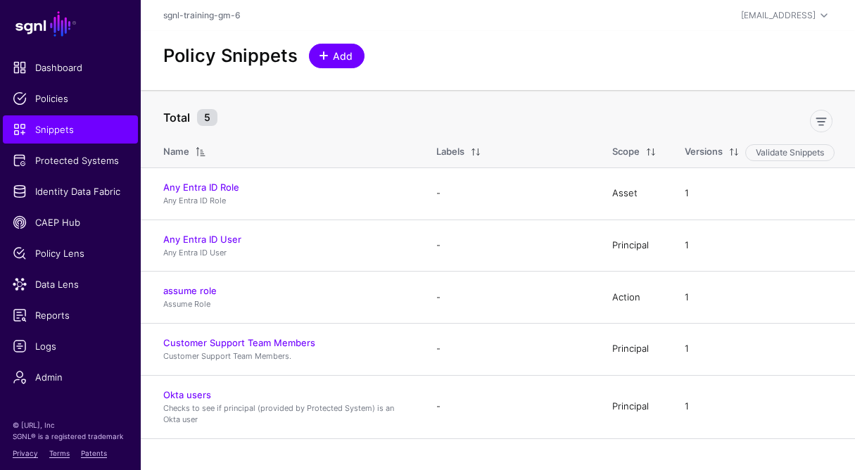
click at [323, 59] on span at bounding box center [323, 55] width 11 height 11
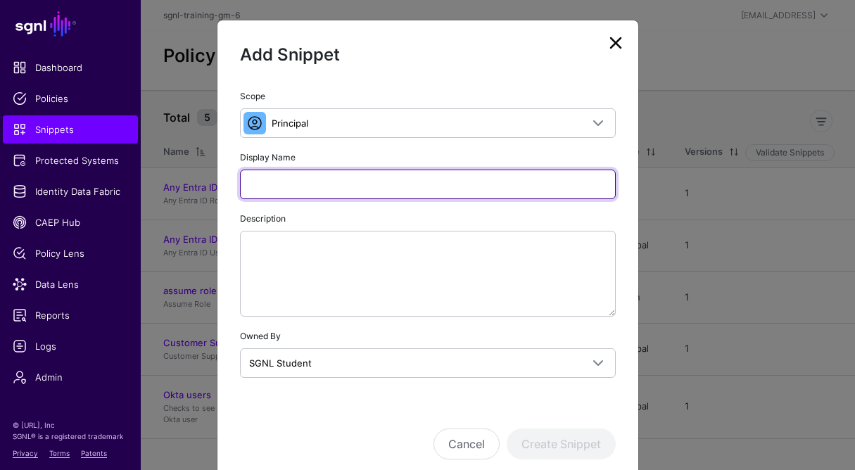
click at [324, 187] on input "Display Name" at bounding box center [428, 185] width 376 height 30
paste input "**********"
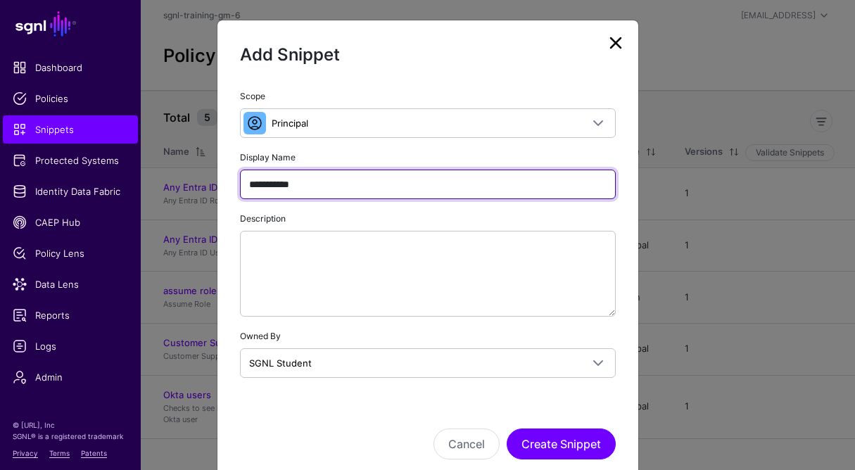
type input "**********"
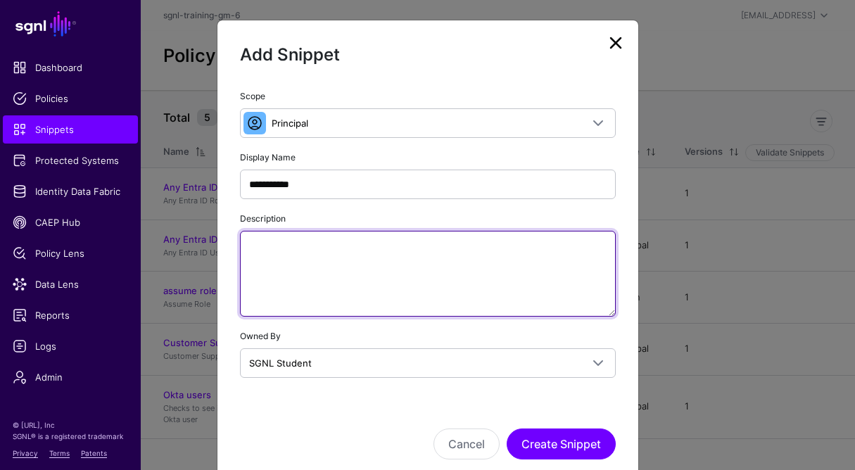
click at [345, 250] on textarea "Description" at bounding box center [428, 274] width 376 height 86
paste textarea "**********"
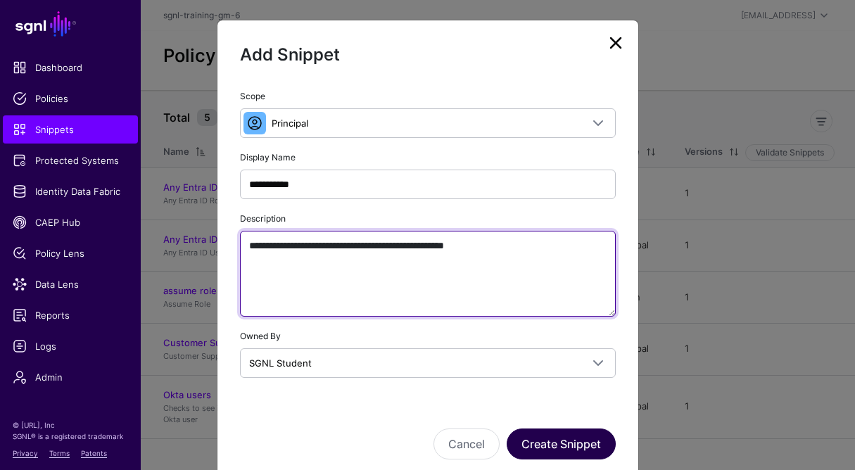
type textarea "**********"
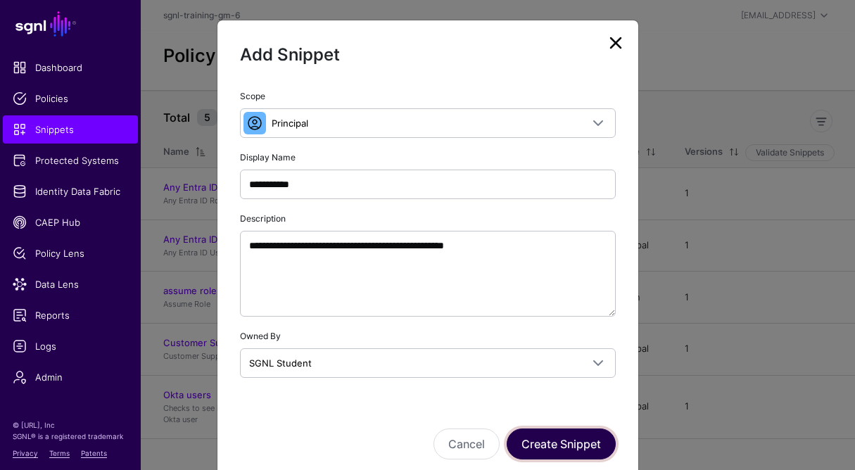
click at [573, 450] on button "Create Snippet" at bounding box center [560, 443] width 109 height 31
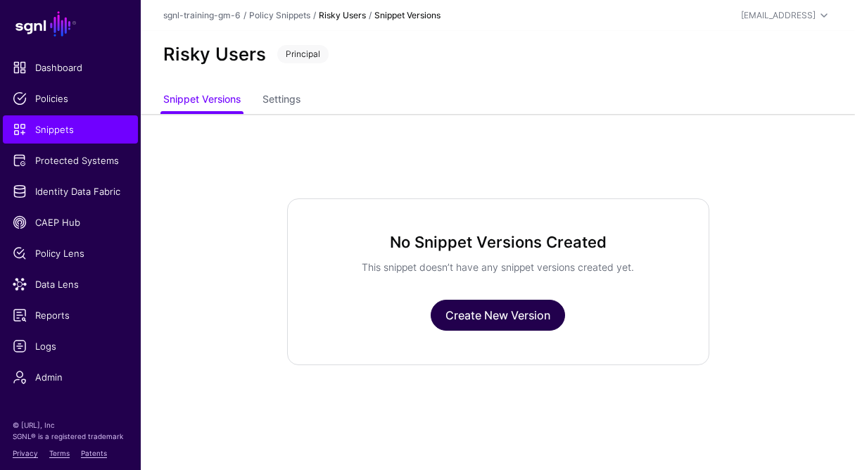
click at [467, 313] on link "Create New Version" at bounding box center [497, 315] width 134 height 31
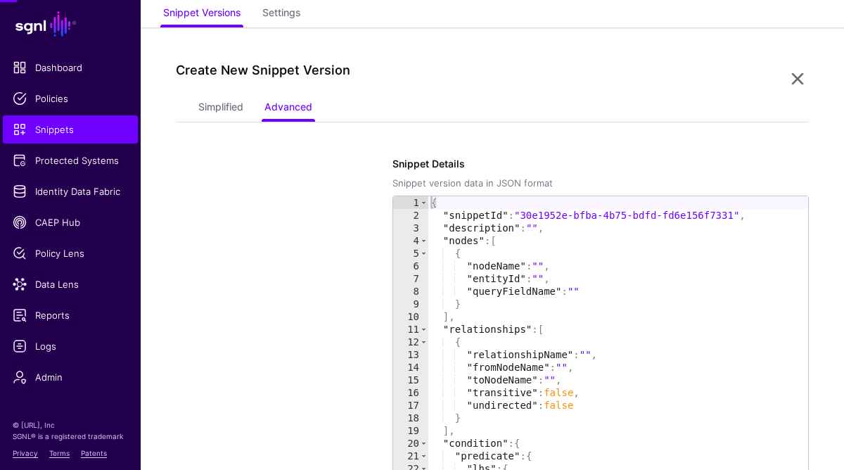
scroll to position [114, 0]
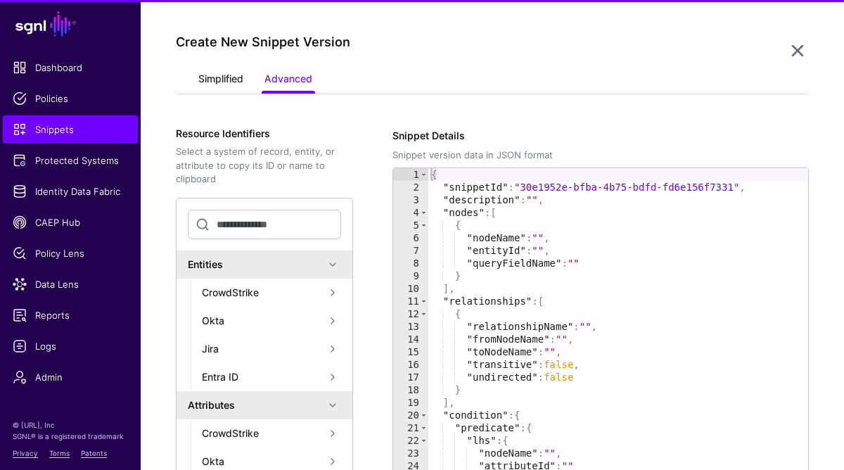
click at [222, 83] on link "Simplified" at bounding box center [220, 80] width 45 height 27
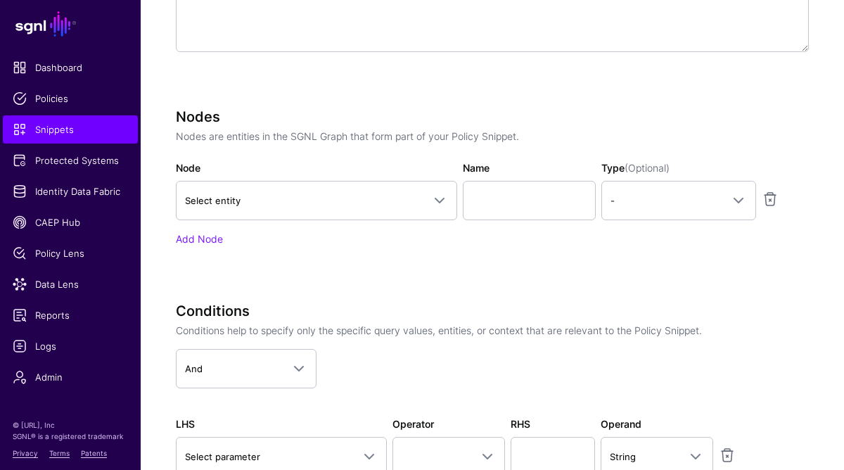
scroll to position [483, 0]
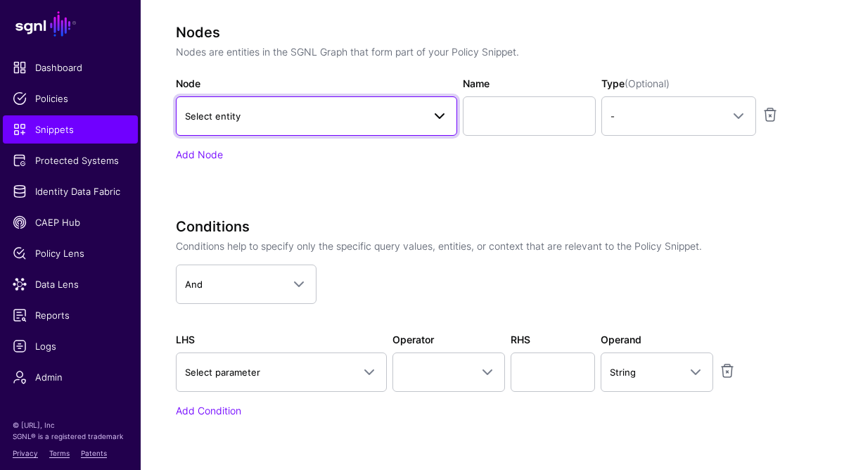
click at [357, 111] on span "Select entity" at bounding box center [304, 115] width 238 height 15
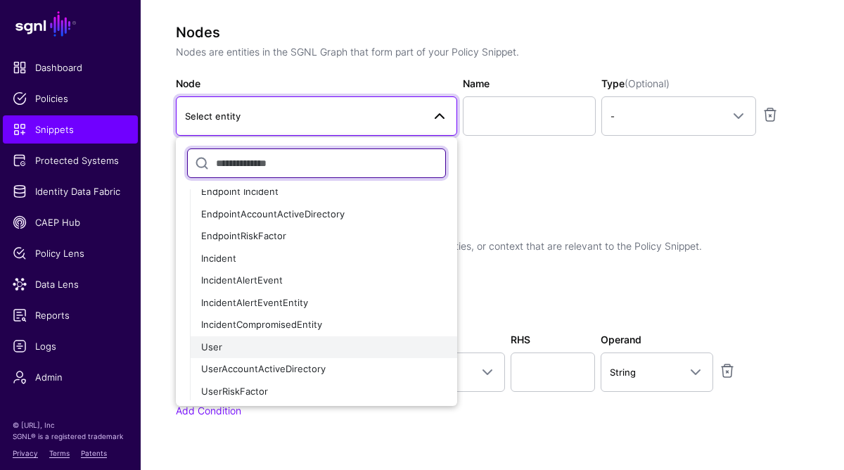
scroll to position [106, 0]
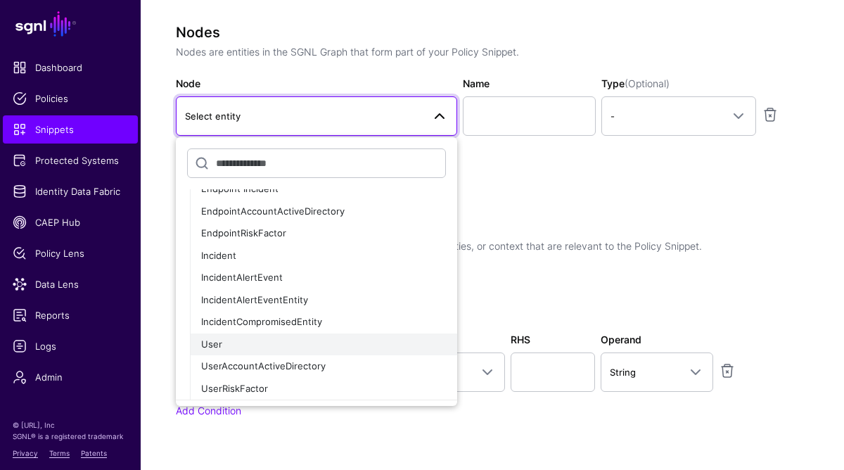
click at [249, 339] on div "User" at bounding box center [323, 345] width 245 height 14
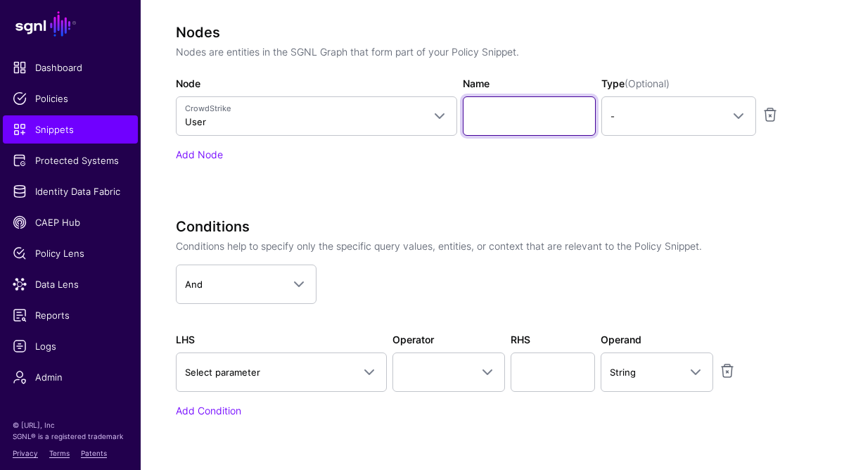
click at [502, 121] on input "Name" at bounding box center [530, 115] width 134 height 39
type input "****"
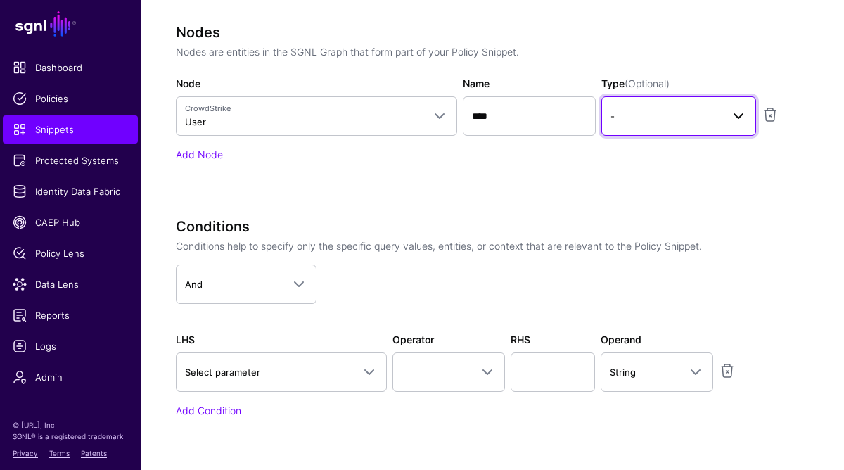
click at [666, 106] on link "-" at bounding box center [678, 115] width 154 height 39
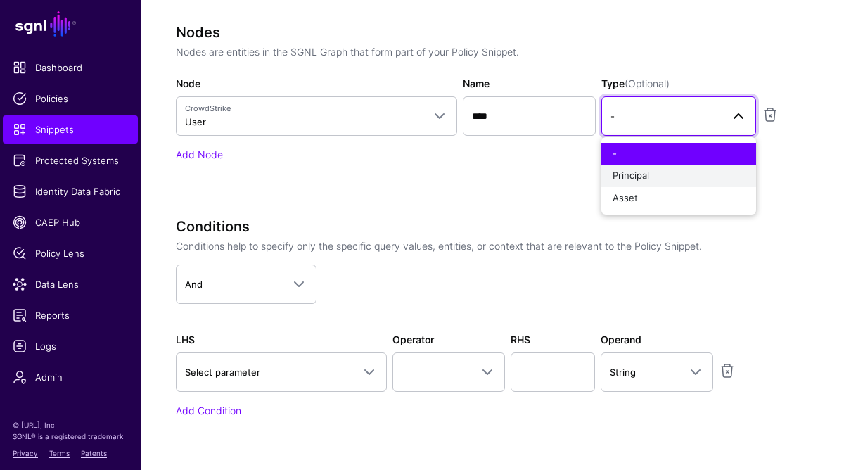
click at [641, 169] on button "Principal" at bounding box center [678, 176] width 154 height 23
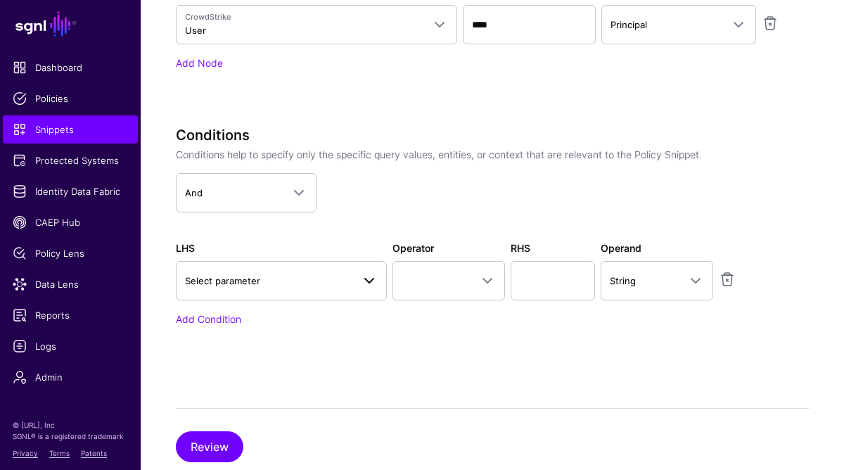
scroll to position [602, 0]
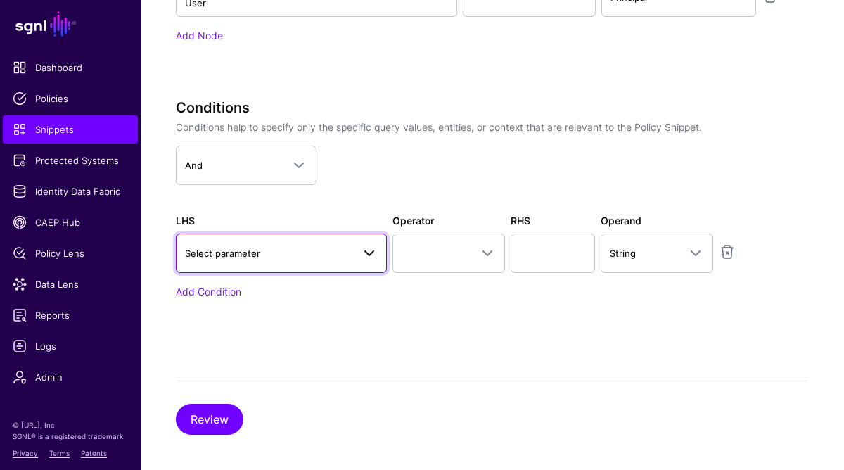
click at [260, 254] on span "Select parameter" at bounding box center [222, 253] width 75 height 11
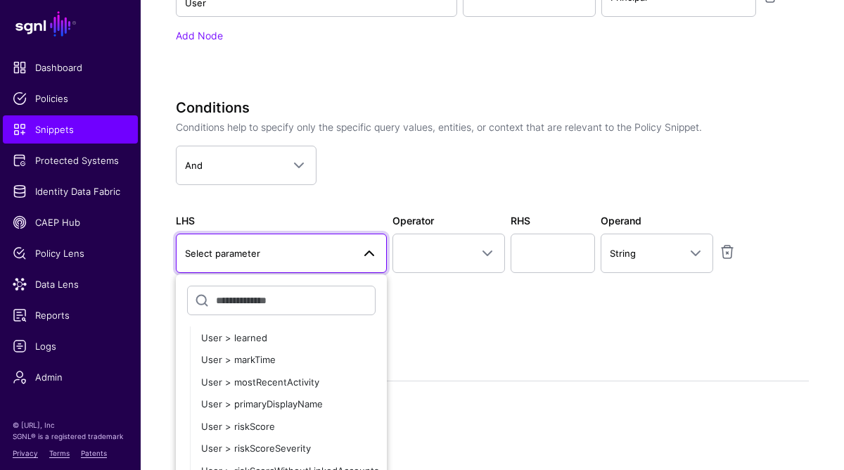
scroll to position [492, 0]
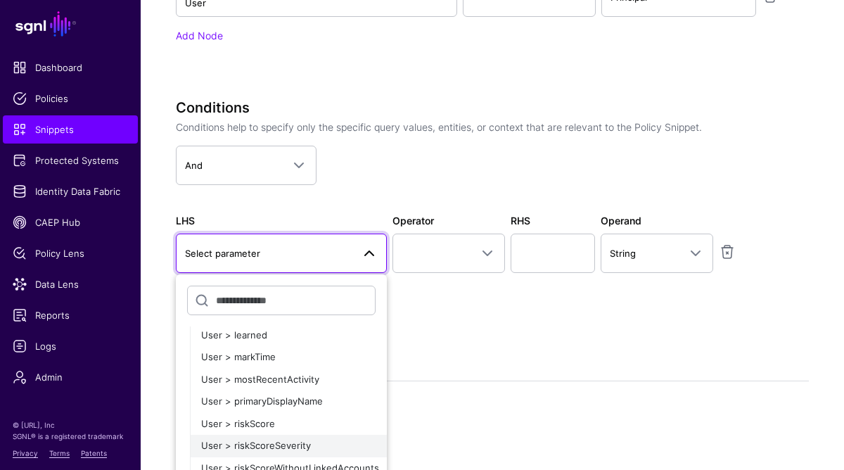
click at [270, 450] on span "User > riskScoreSeverity" at bounding box center [256, 445] width 110 height 11
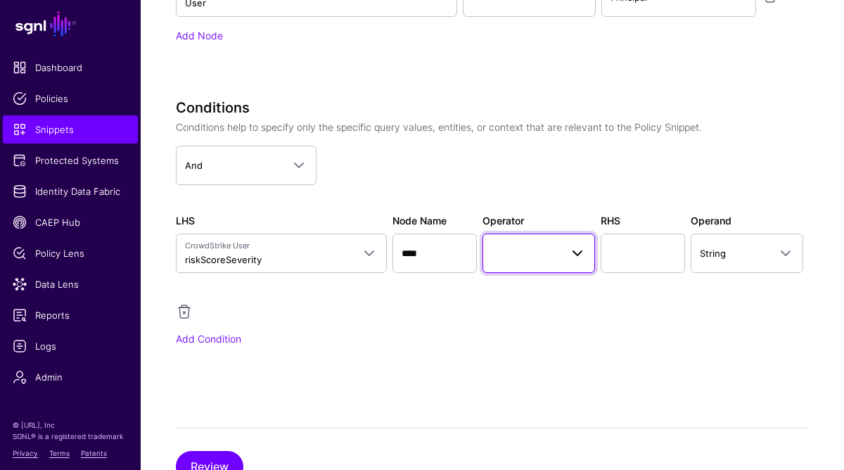
click at [545, 252] on span at bounding box center [539, 253] width 94 height 17
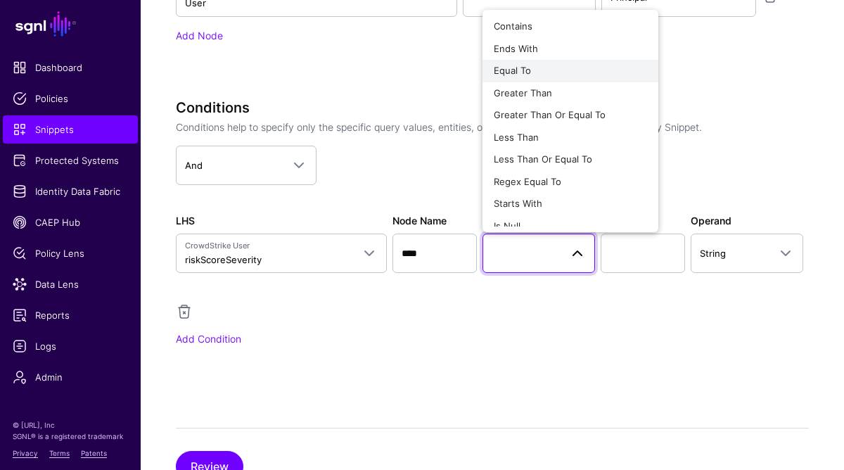
click at [547, 71] on div "Equal To" at bounding box center [570, 71] width 153 height 14
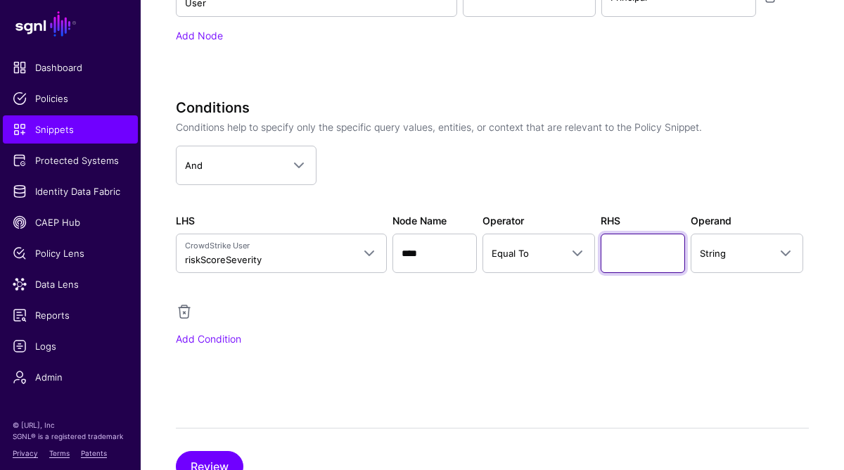
click at [651, 254] on input "text" at bounding box center [643, 253] width 84 height 39
type input "****"
click at [598, 342] on div "Add Condition" at bounding box center [492, 338] width 633 height 15
click at [236, 465] on button "Review" at bounding box center [210, 466] width 68 height 31
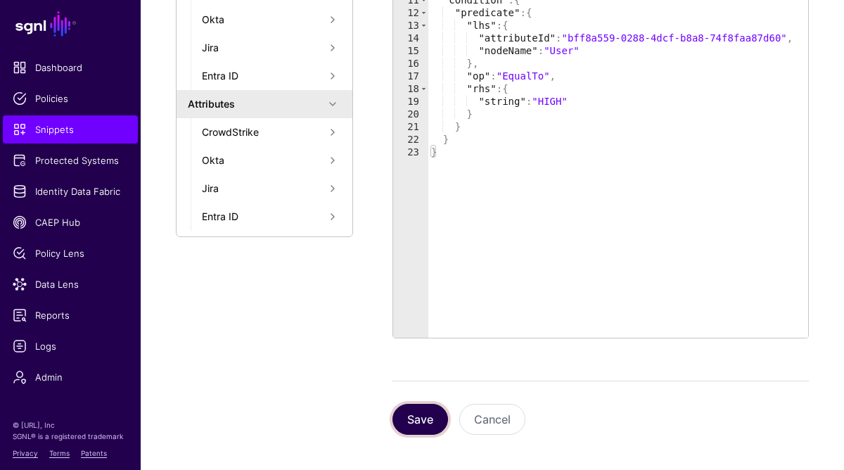
click at [423, 413] on button "Save" at bounding box center [421, 419] width 56 height 31
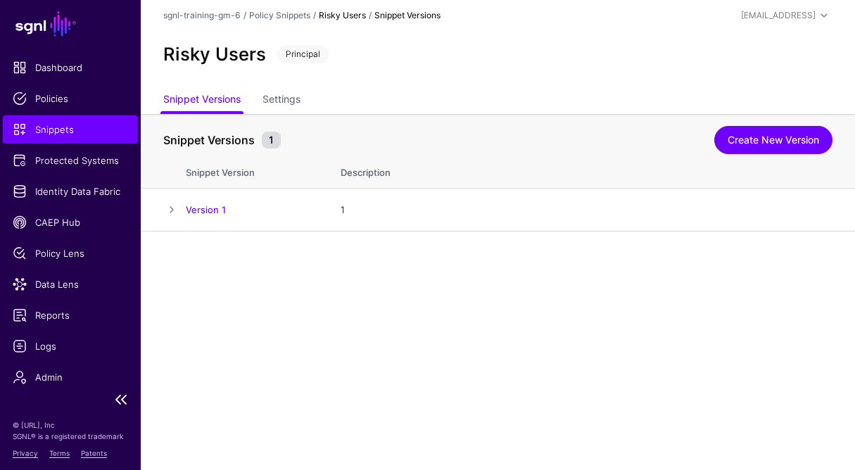
click at [56, 133] on span "Snippets" at bounding box center [70, 129] width 115 height 14
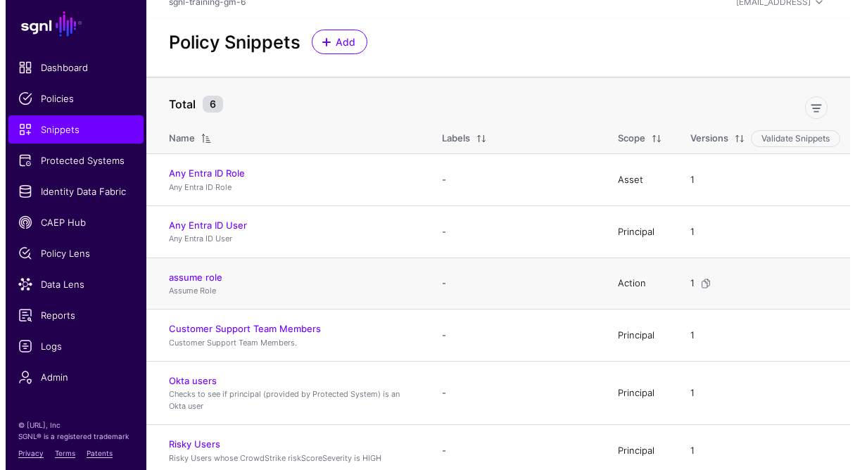
scroll to position [20, 0]
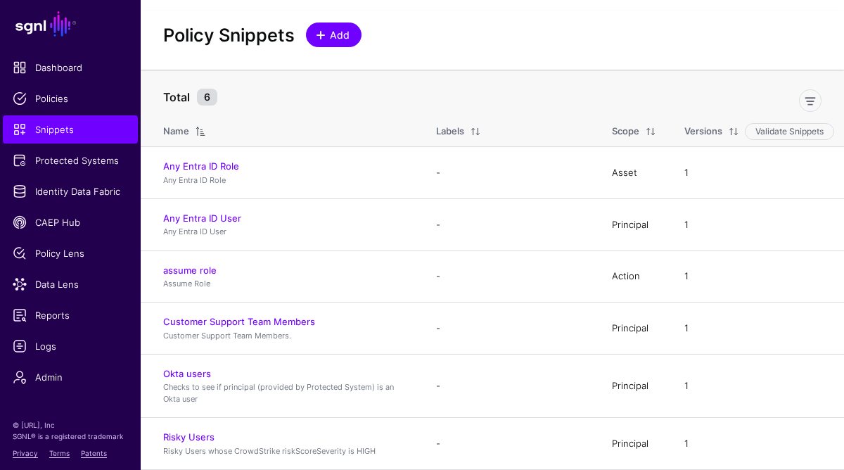
click at [351, 36] on span "Add" at bounding box center [340, 34] width 23 height 15
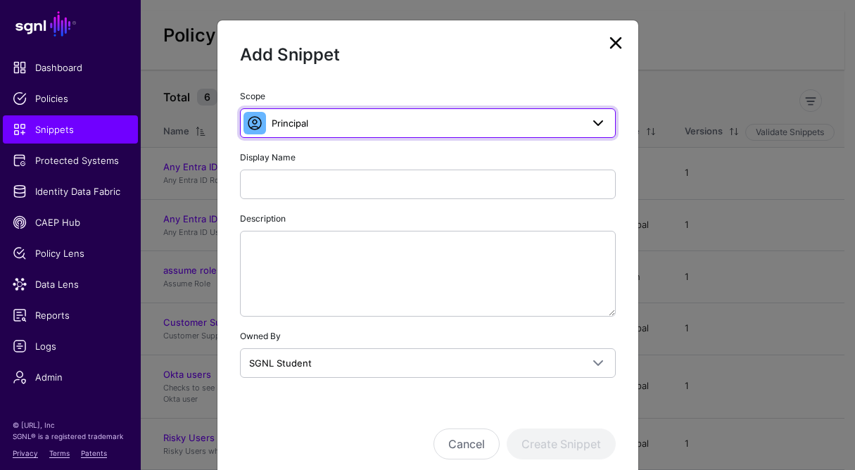
click at [319, 136] on link "Principal" at bounding box center [428, 123] width 376 height 30
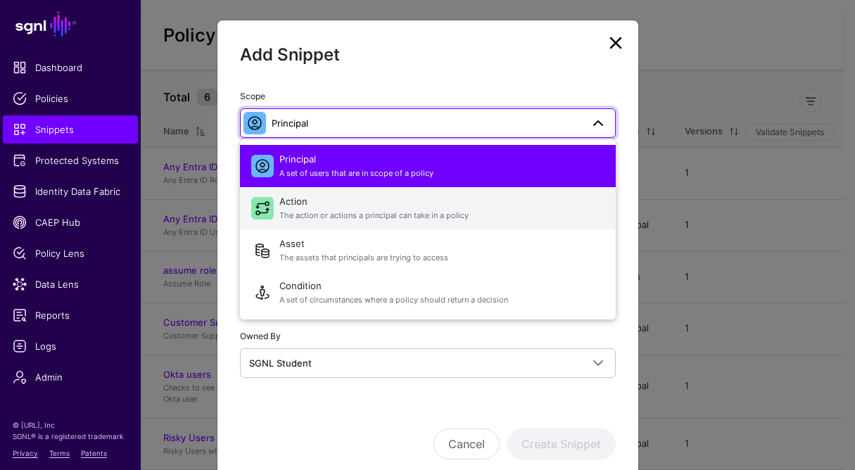
click at [314, 205] on span "Action The action or actions a principal can take in a policy" at bounding box center [441, 208] width 325 height 34
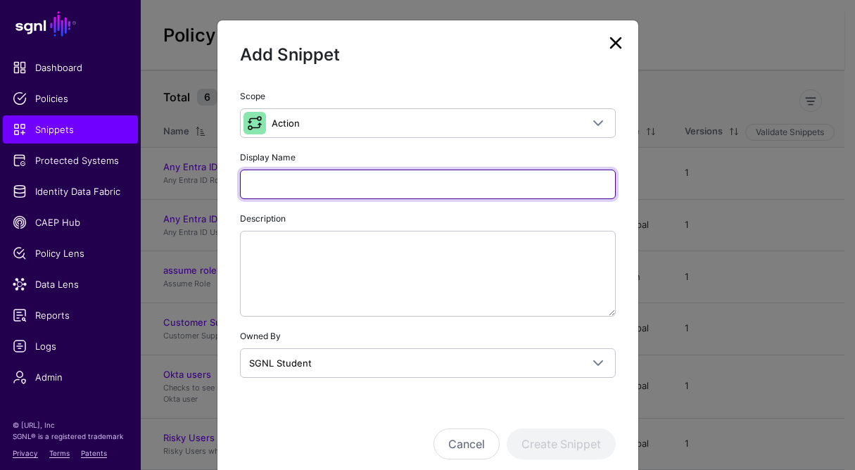
click at [331, 180] on input "Display Name" at bounding box center [428, 185] width 376 height 30
paste input "**********"
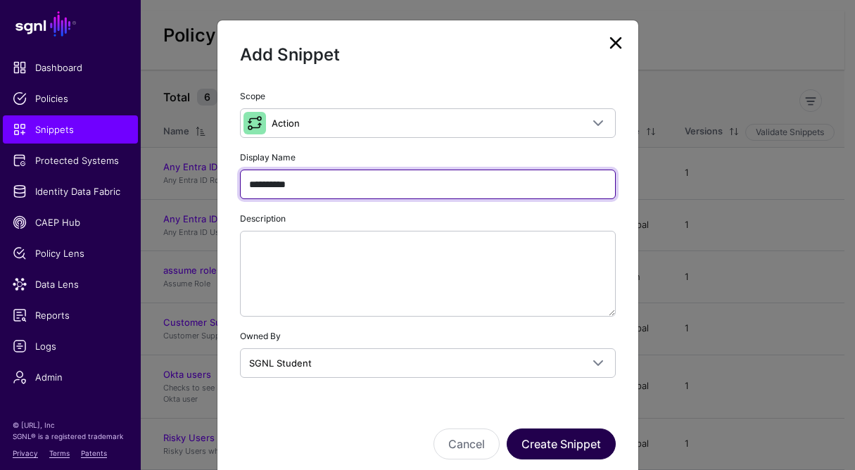
type input "**********"
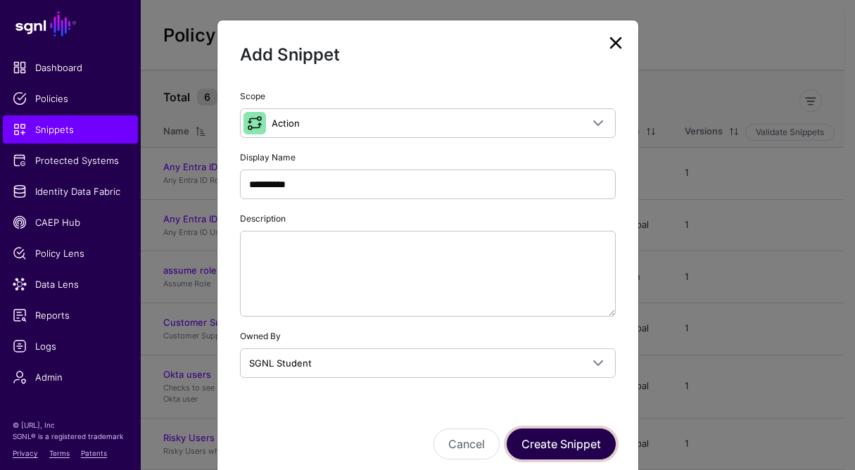
click at [585, 438] on button "Create Snippet" at bounding box center [560, 443] width 109 height 31
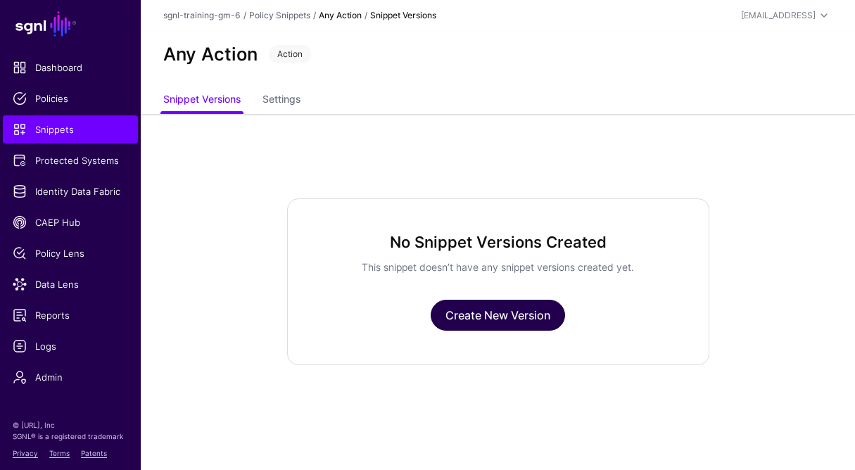
click at [526, 321] on link "Create New Version" at bounding box center [497, 315] width 134 height 31
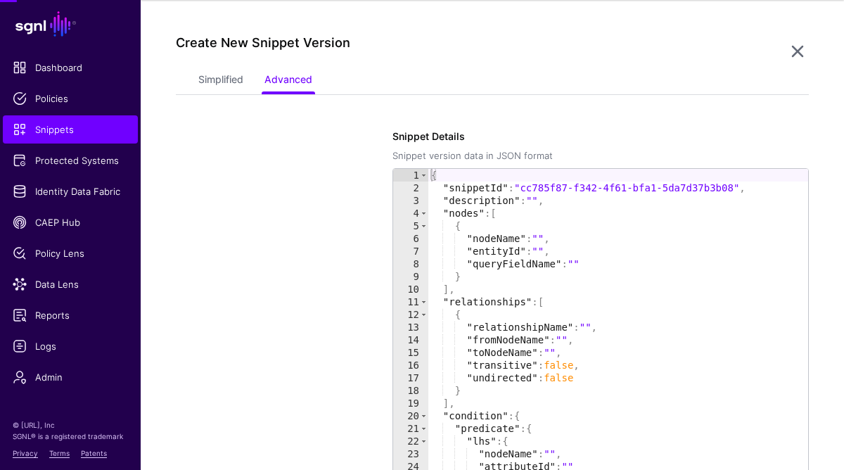
scroll to position [114, 0]
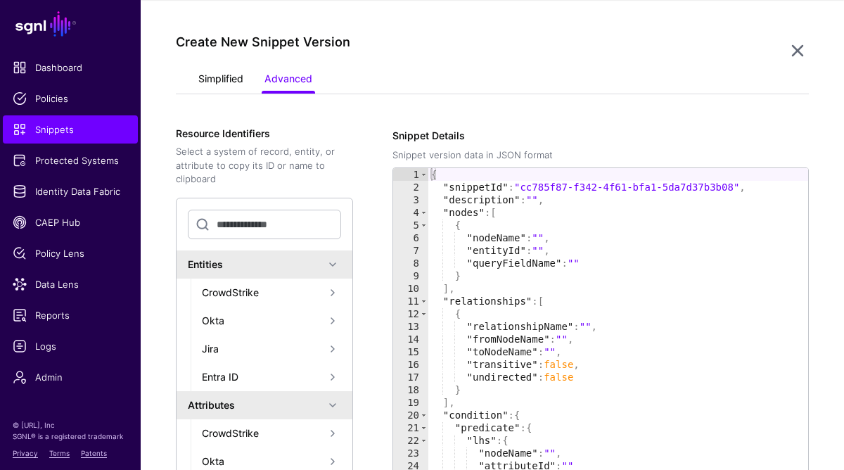
click at [227, 84] on link "Simplified" at bounding box center [220, 80] width 45 height 27
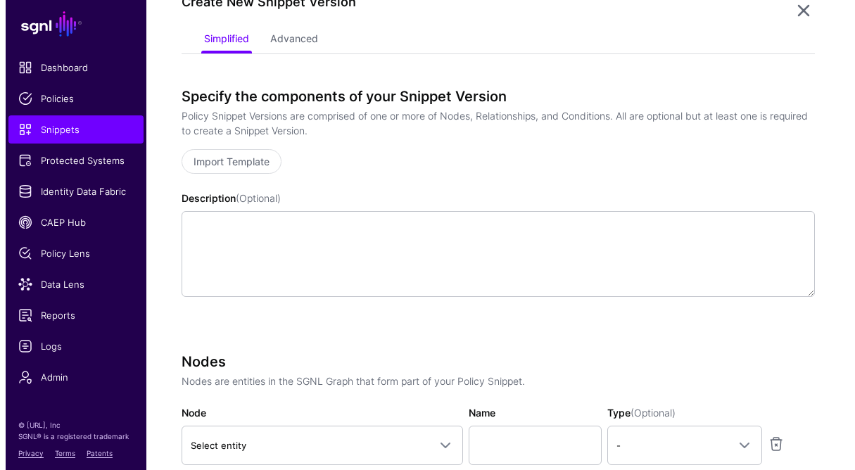
scroll to position [155, 0]
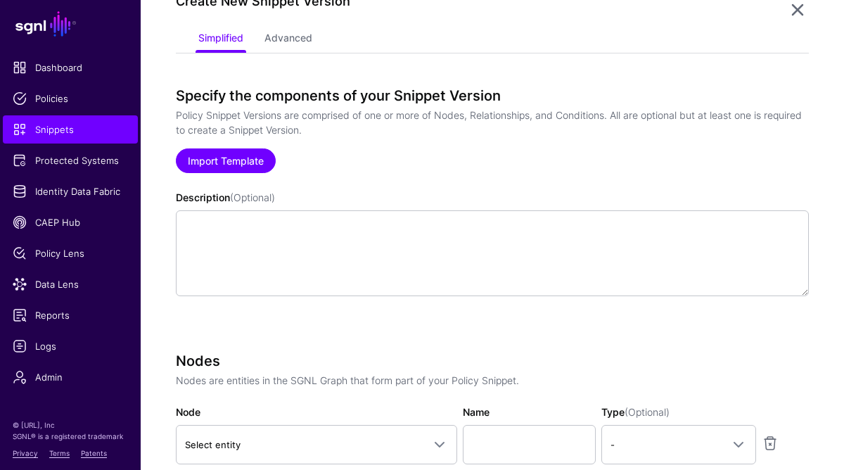
click at [229, 162] on link "Import Template" at bounding box center [226, 160] width 100 height 25
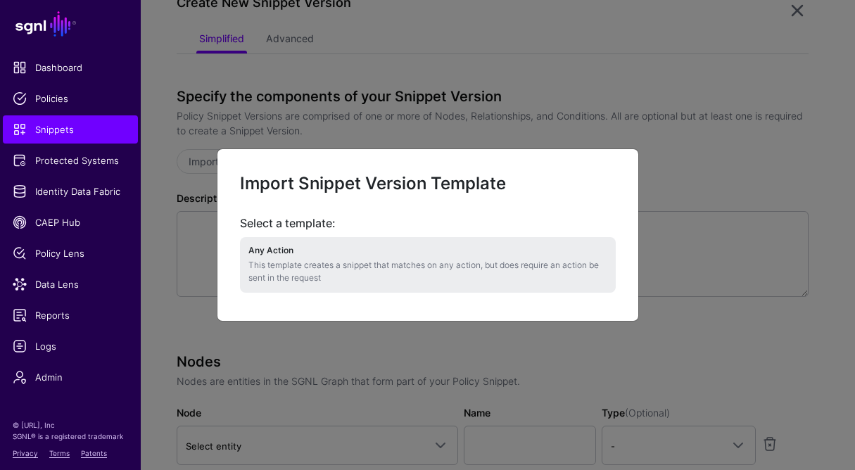
click at [272, 260] on p "This template creates a snippet that matches on any action, but does require an…" at bounding box center [427, 271] width 359 height 25
type textarea "**********"
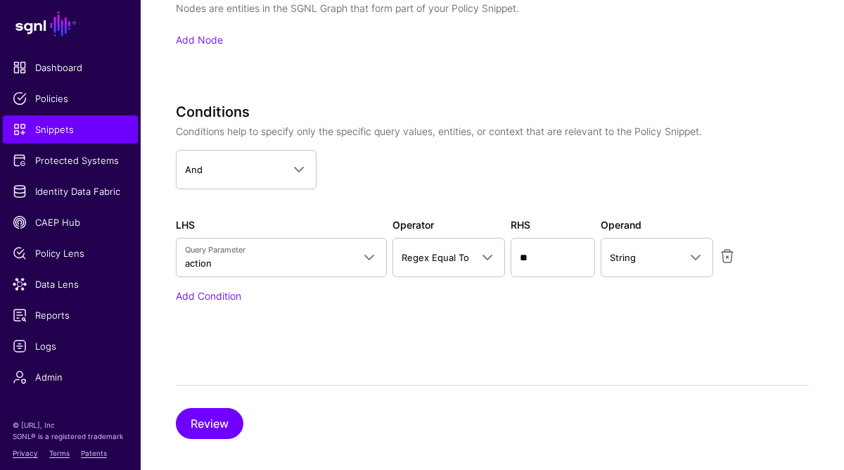
scroll to position [532, 0]
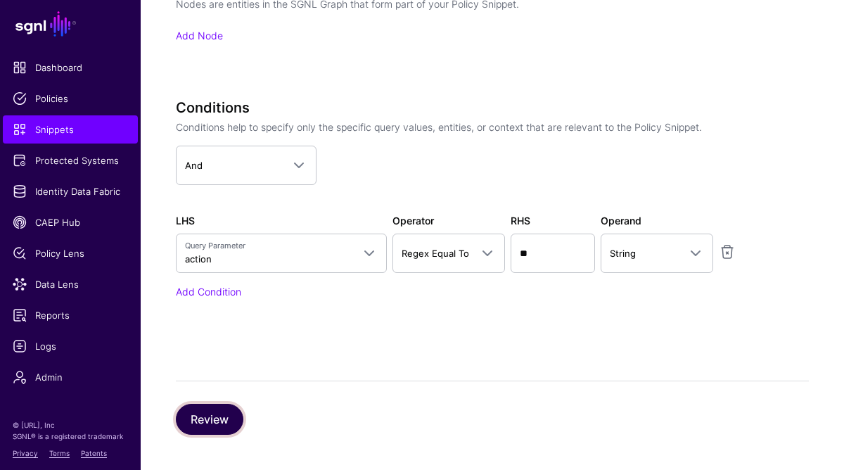
click at [213, 422] on button "Review" at bounding box center [210, 419] width 68 height 31
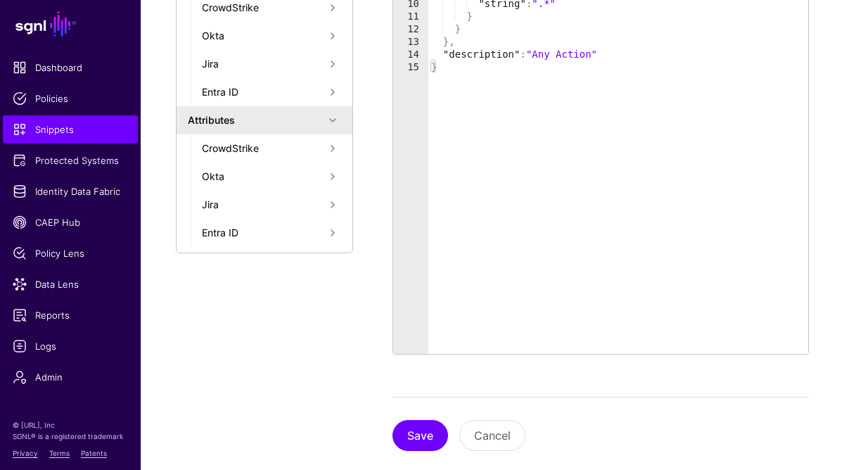
scroll to position [416, 0]
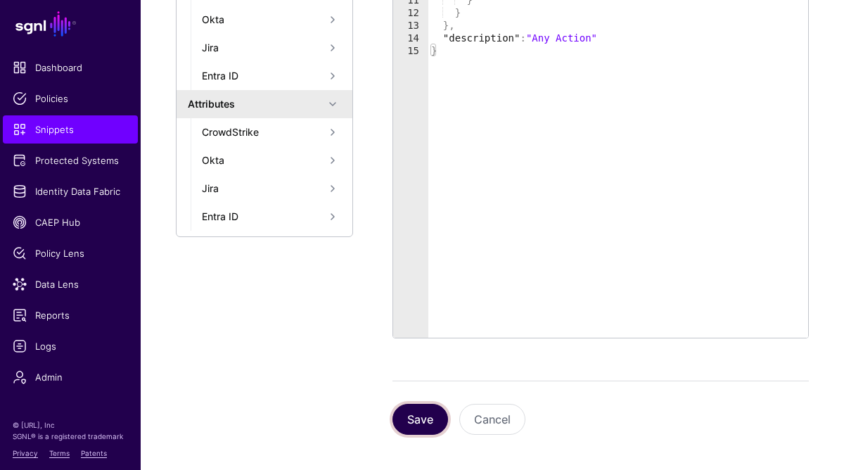
click at [419, 422] on button "Save" at bounding box center [421, 419] width 56 height 31
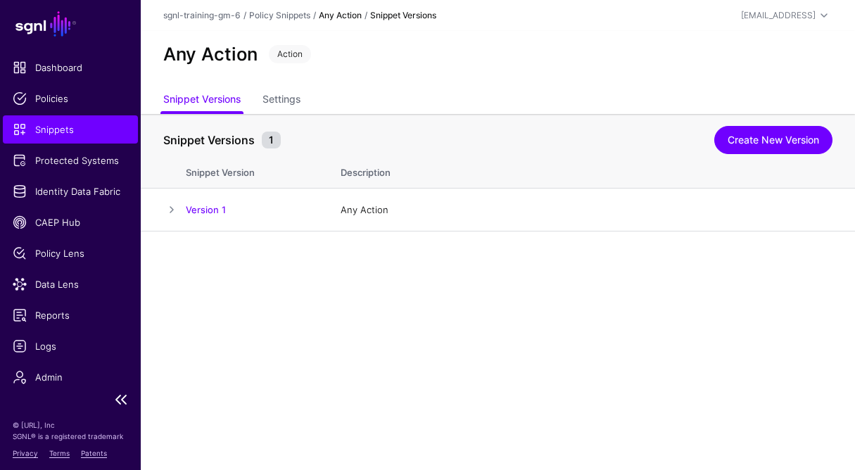
click at [75, 136] on span "Snippets" at bounding box center [70, 129] width 115 height 14
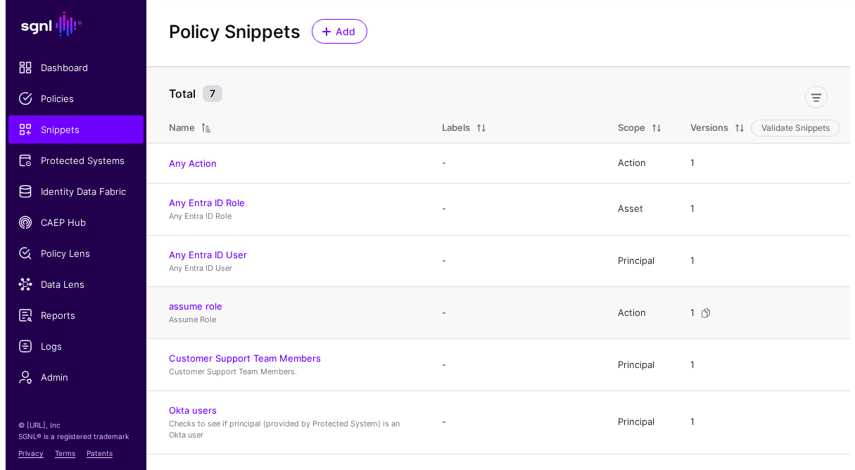
scroll to position [60, 0]
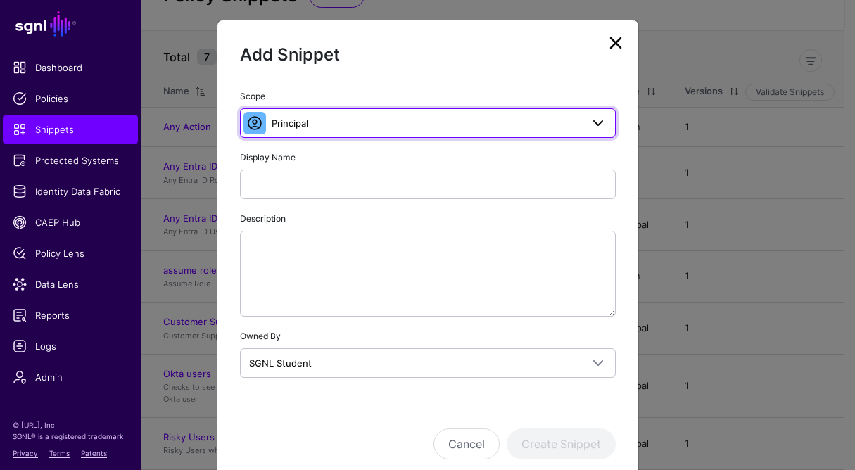
click at [294, 134] on link "Principal" at bounding box center [428, 123] width 376 height 30
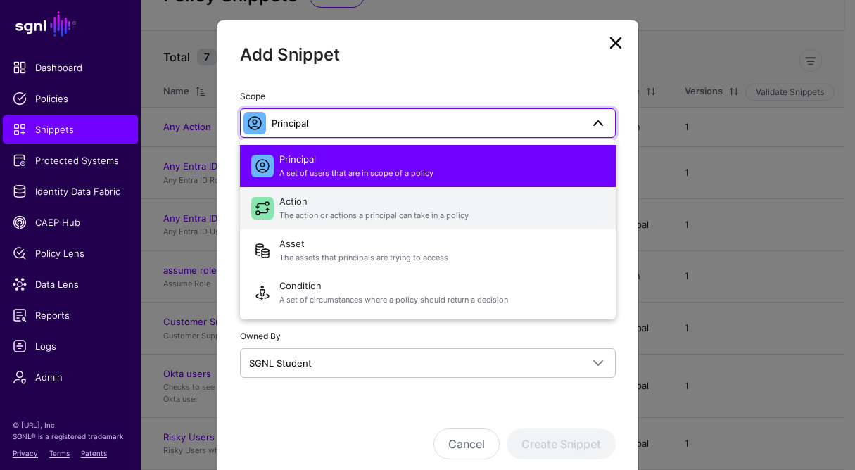
click at [286, 210] on span "The action or actions a principal can take in a policy" at bounding box center [441, 216] width 325 height 12
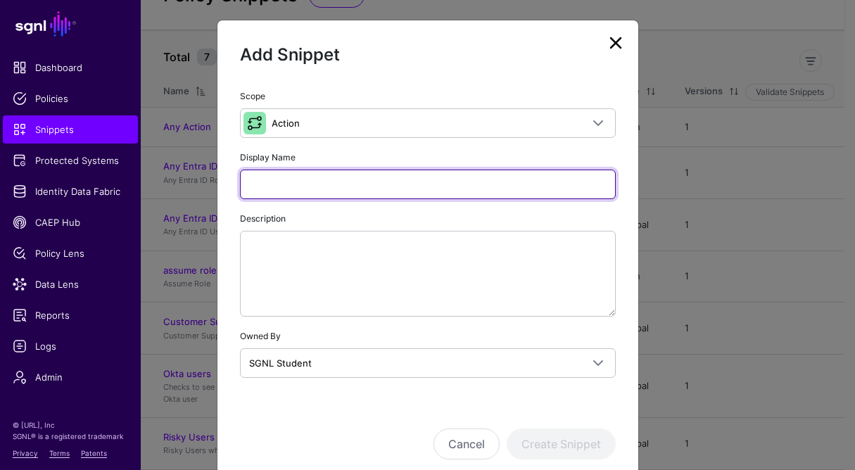
click at [290, 191] on input "Display Name" at bounding box center [428, 185] width 376 height 30
paste input "******"
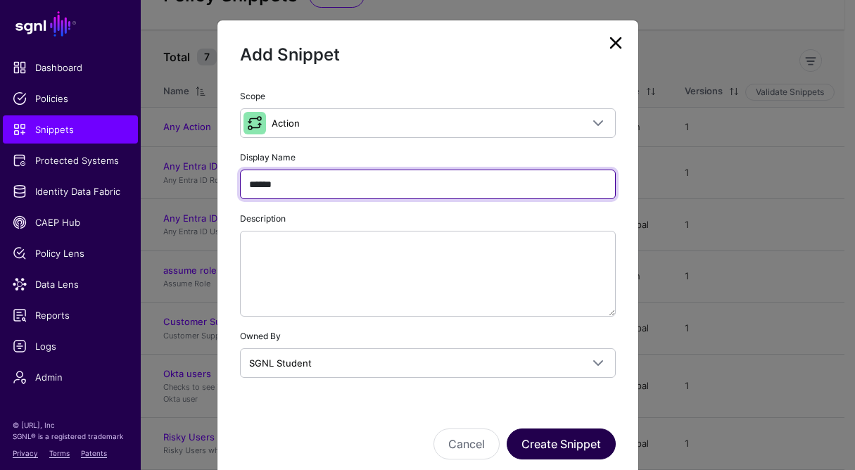
type input "******"
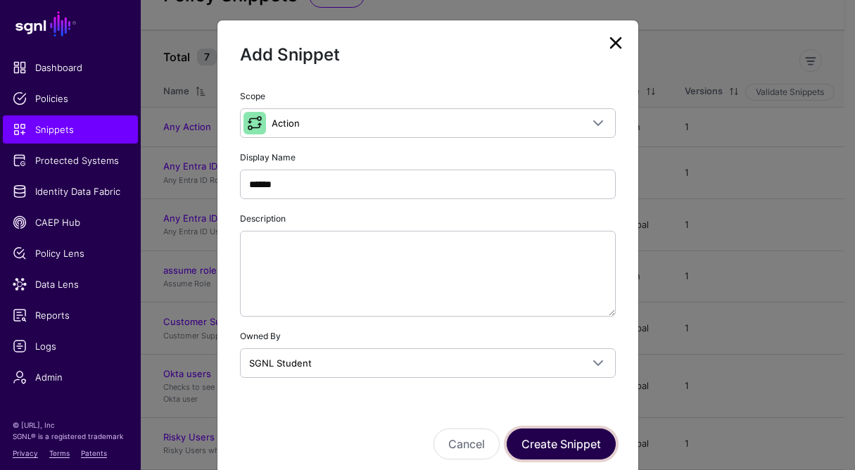
click at [575, 439] on button "Create Snippet" at bounding box center [560, 443] width 109 height 31
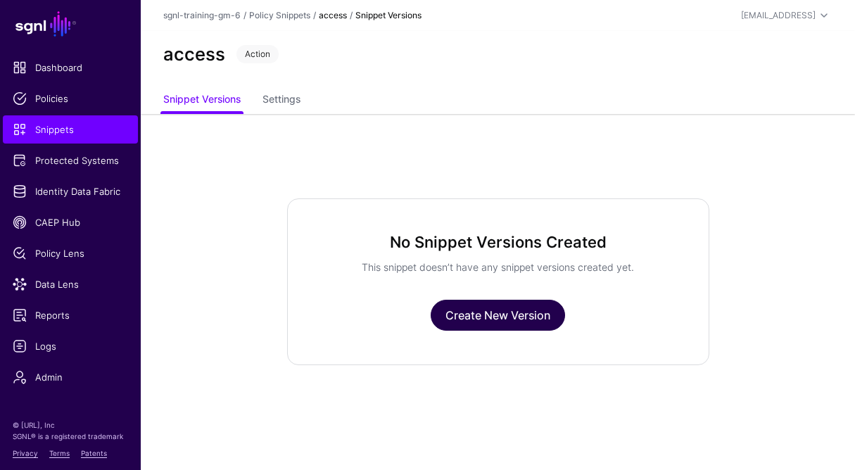
click at [485, 314] on link "Create New Version" at bounding box center [497, 315] width 134 height 31
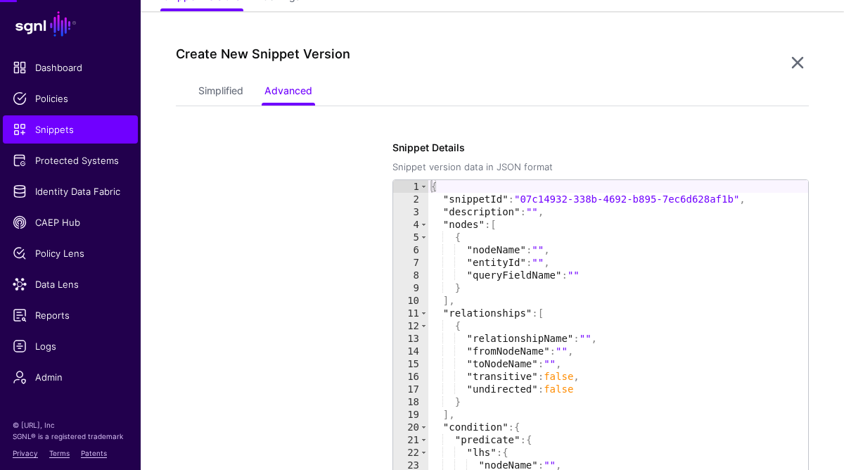
scroll to position [114, 0]
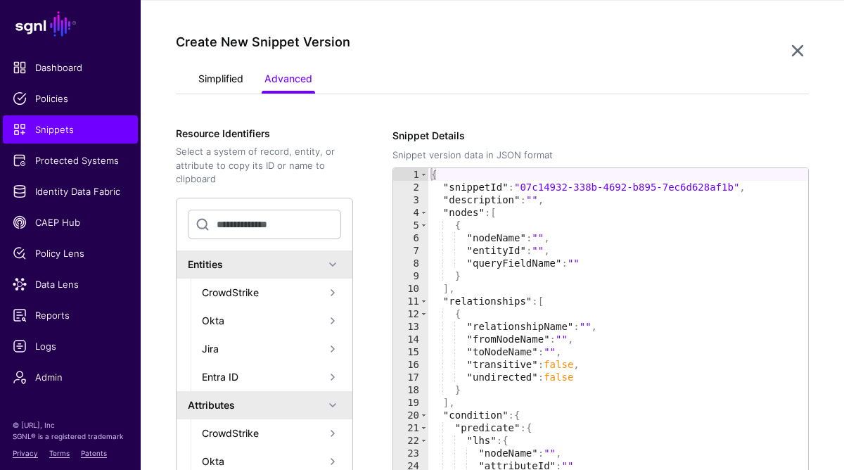
click at [205, 77] on link "Simplified" at bounding box center [220, 80] width 45 height 27
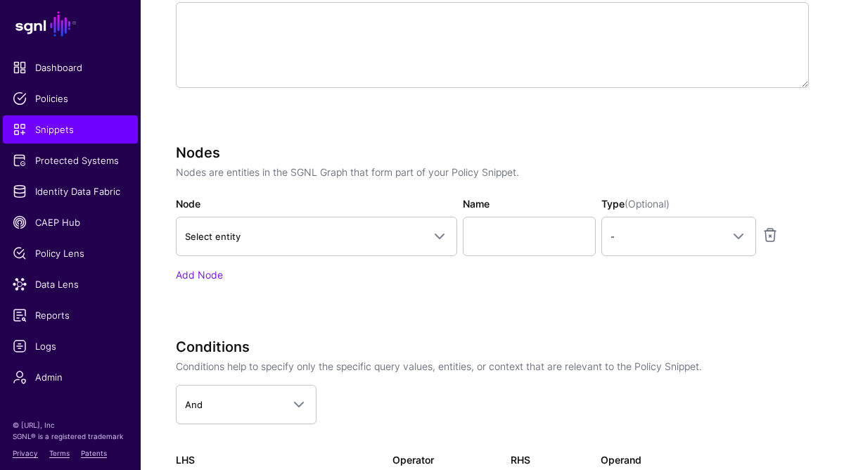
scroll to position [604, 0]
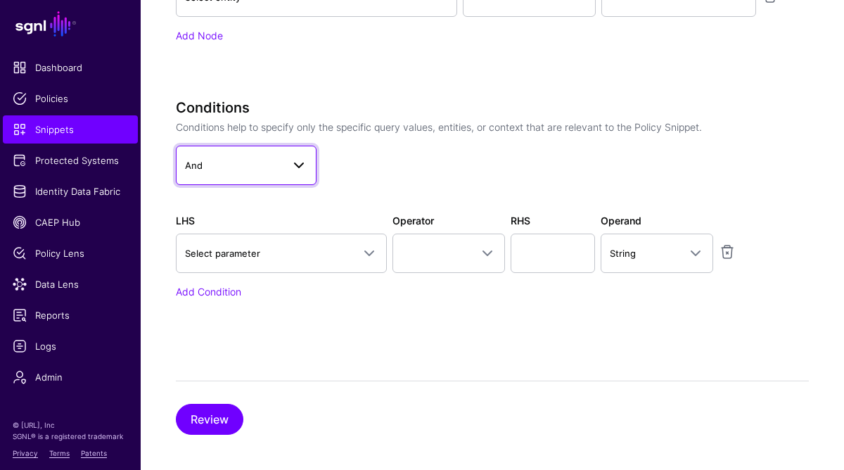
click at [284, 158] on span at bounding box center [294, 165] width 25 height 17
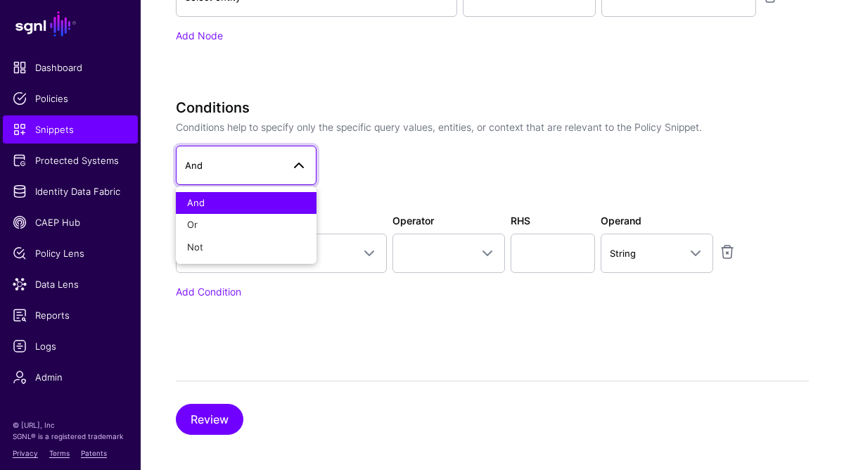
click at [448, 136] on div "Conditions Conditions help to specify only the specific query values, entities,…" at bounding box center [492, 147] width 644 height 97
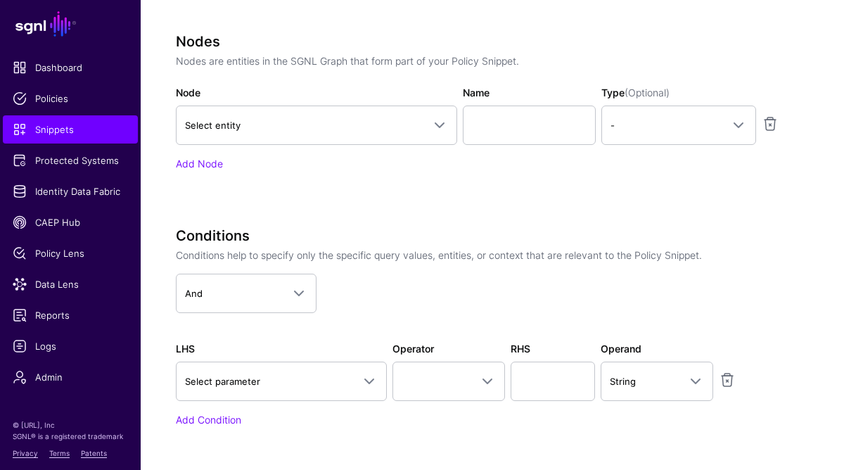
scroll to position [495, 0]
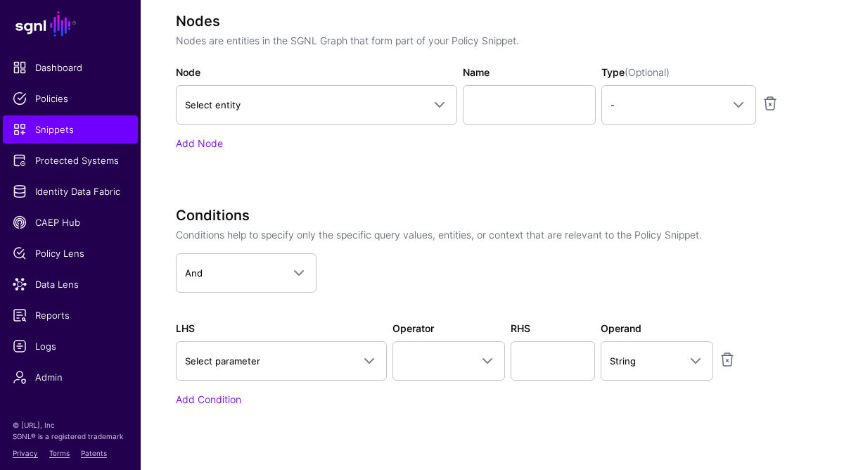
click at [259, 382] on div "Conditions Conditions help to specify only the specific query values, entities,…" at bounding box center [492, 307] width 633 height 200
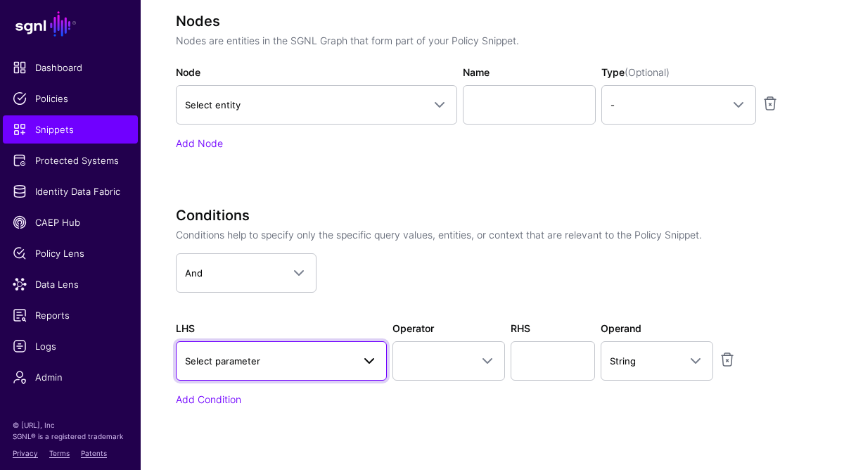
click at [262, 374] on link "Select parameter" at bounding box center [281, 360] width 211 height 39
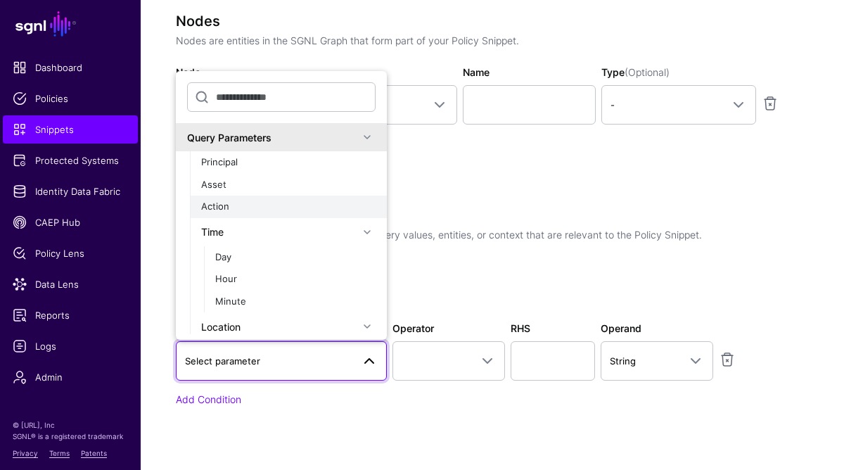
click at [243, 212] on div "Action" at bounding box center [288, 207] width 174 height 14
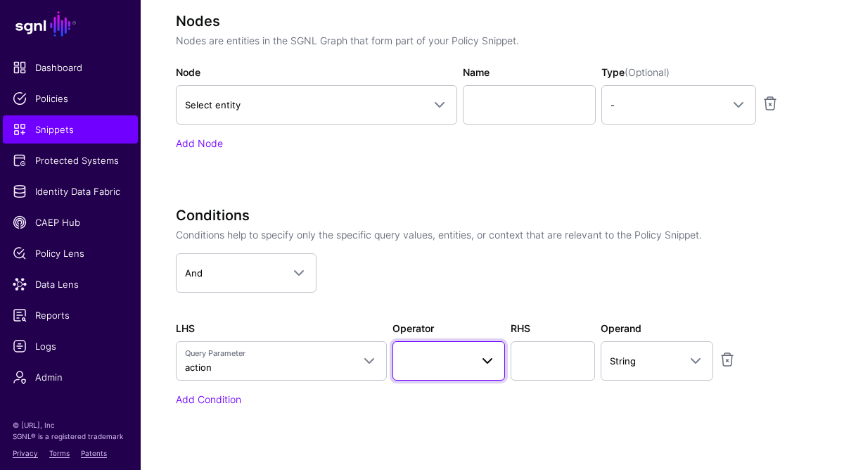
click at [486, 364] on span at bounding box center [487, 360] width 17 height 17
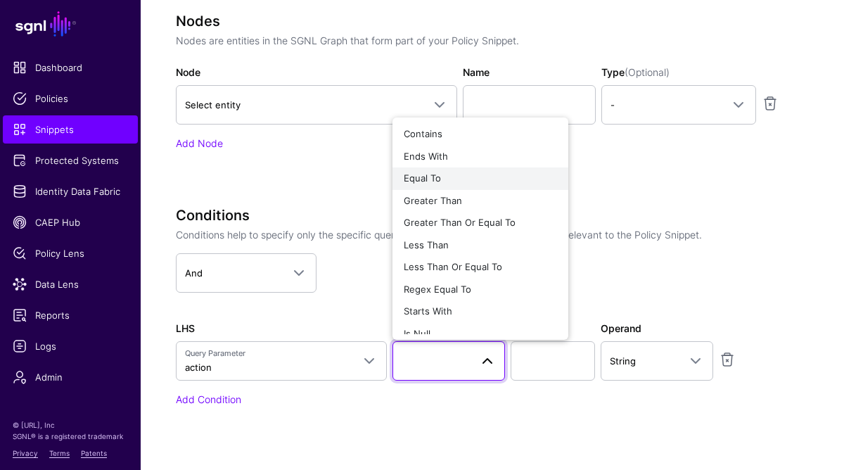
click at [454, 174] on div "Equal To" at bounding box center [480, 179] width 153 height 14
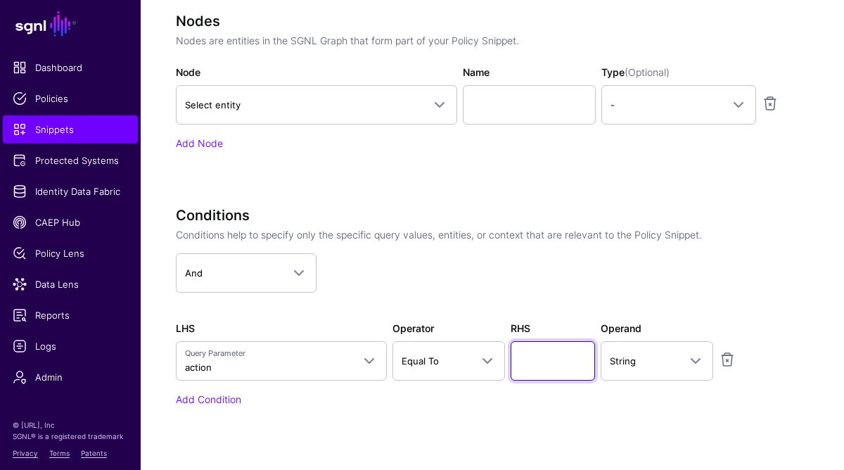
click at [524, 369] on input "text" at bounding box center [553, 360] width 84 height 39
type input "******"
click at [521, 414] on div "Conditions Conditions help to specify only the specific query values, entities,…" at bounding box center [492, 326] width 633 height 239
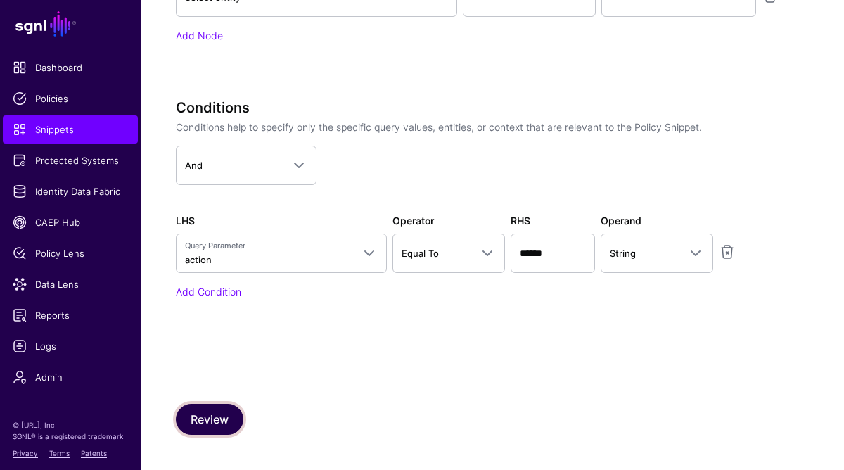
click at [210, 421] on button "Review" at bounding box center [210, 419] width 68 height 31
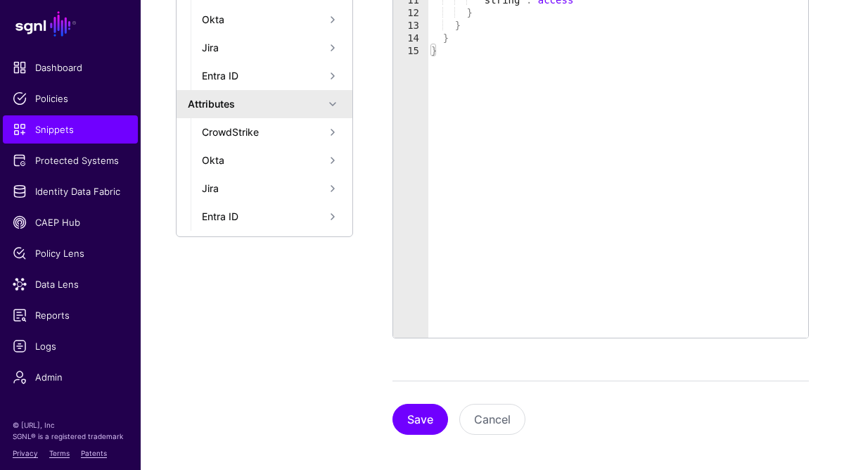
scroll to position [416, 0]
click at [436, 424] on button "Save" at bounding box center [421, 419] width 56 height 31
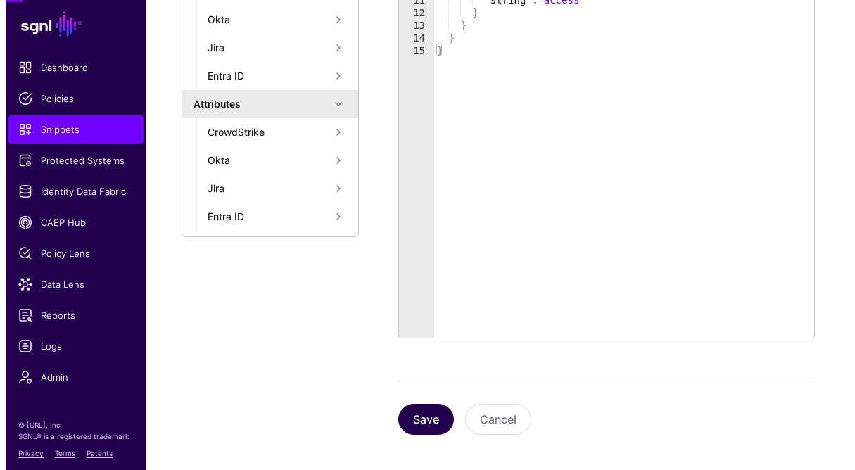
scroll to position [0, 0]
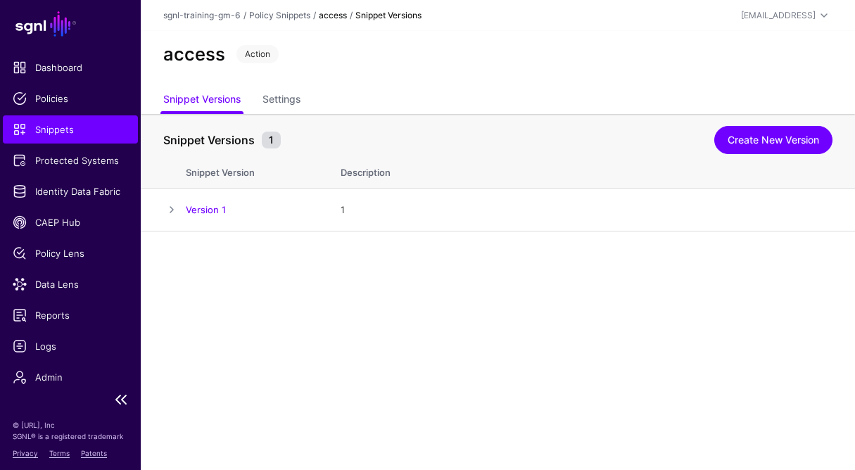
click at [44, 132] on span "Snippets" at bounding box center [70, 129] width 115 height 14
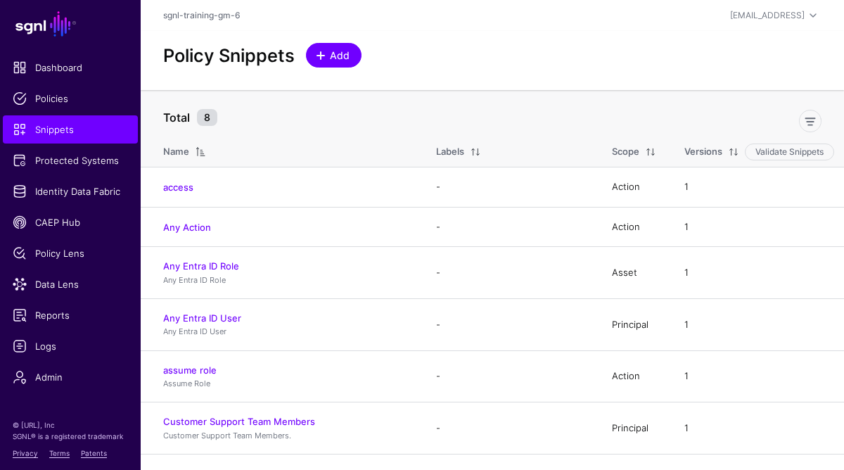
click at [330, 58] on span "Add" at bounding box center [340, 55] width 23 height 15
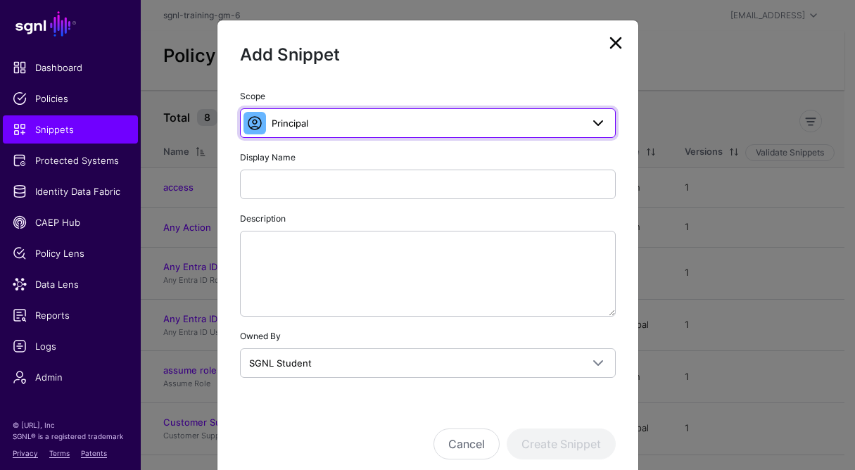
click at [294, 117] on span "Principal" at bounding box center [290, 122] width 37 height 11
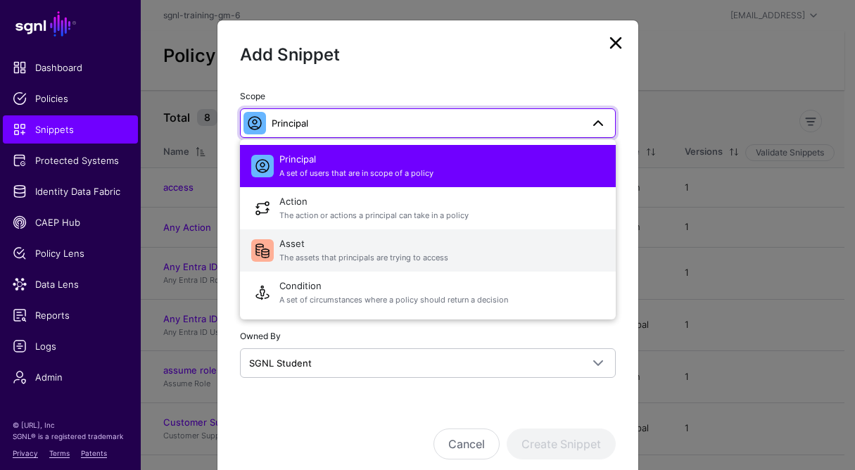
click at [307, 243] on span "Asset The assets that principals are trying to access" at bounding box center [441, 251] width 325 height 34
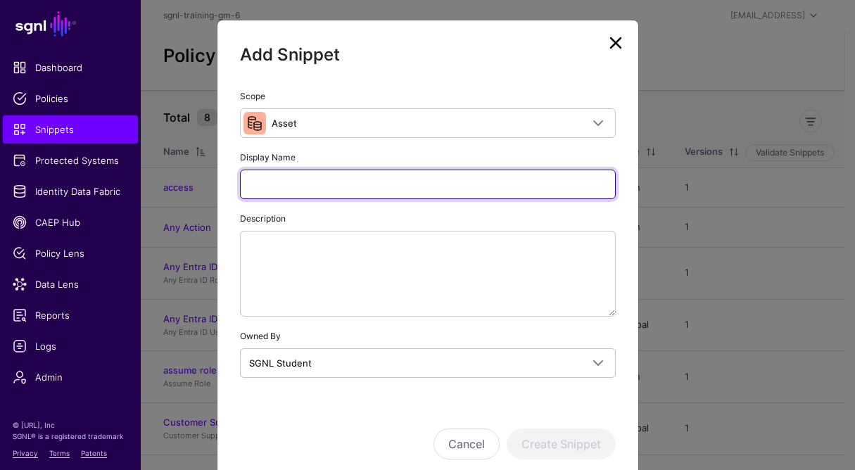
click at [304, 174] on input "Display Name" at bounding box center [428, 185] width 376 height 30
click at [301, 181] on input "Display Name" at bounding box center [428, 185] width 376 height 30
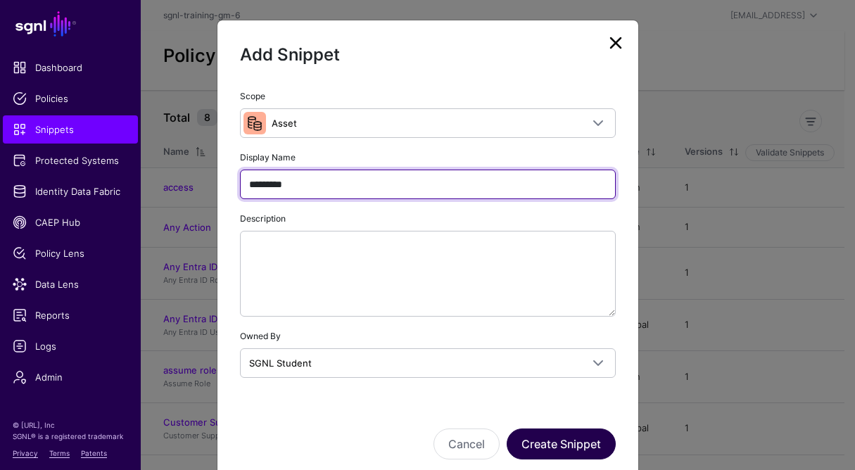
type input "*********"
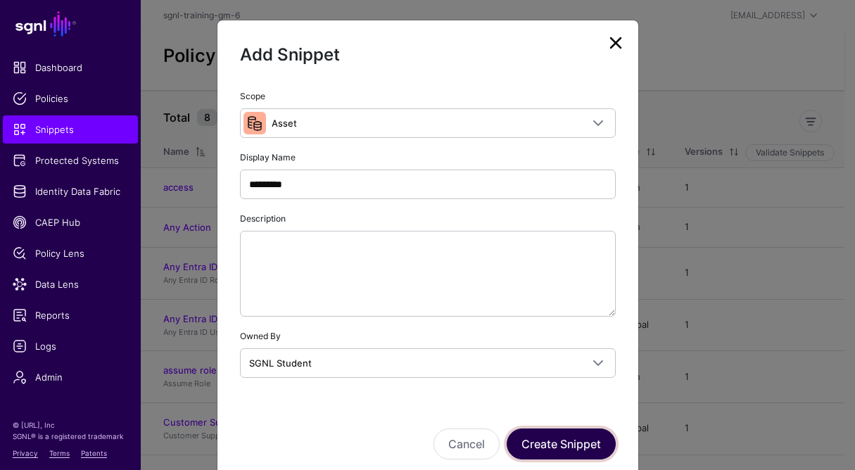
click at [561, 439] on button "Create Snippet" at bounding box center [560, 443] width 109 height 31
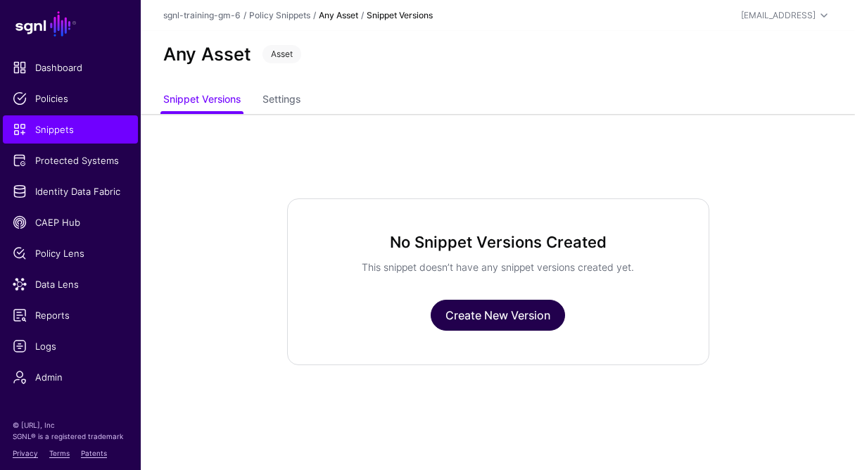
click at [520, 321] on link "Create New Version" at bounding box center [497, 315] width 134 height 31
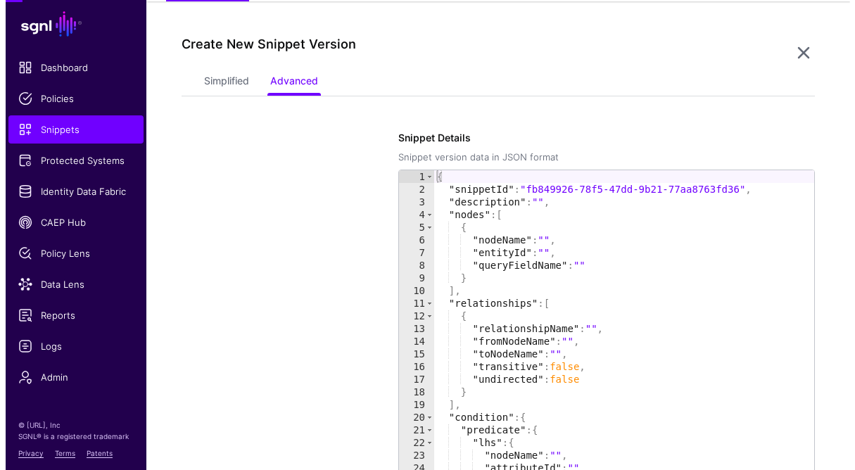
scroll to position [114, 0]
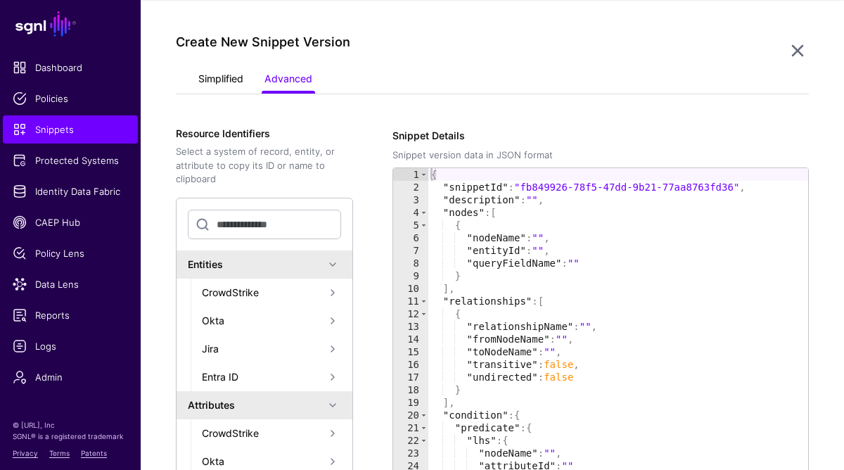
click at [224, 84] on link "Simplified" at bounding box center [220, 80] width 45 height 27
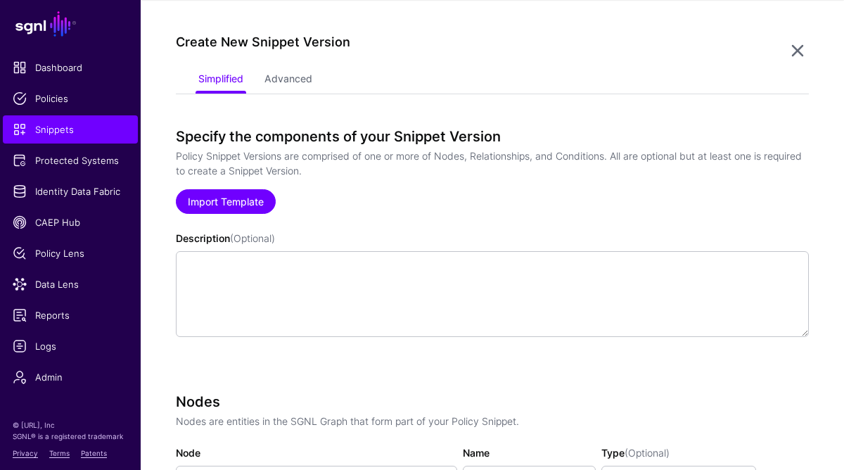
click at [231, 203] on link "Import Template" at bounding box center [226, 201] width 100 height 25
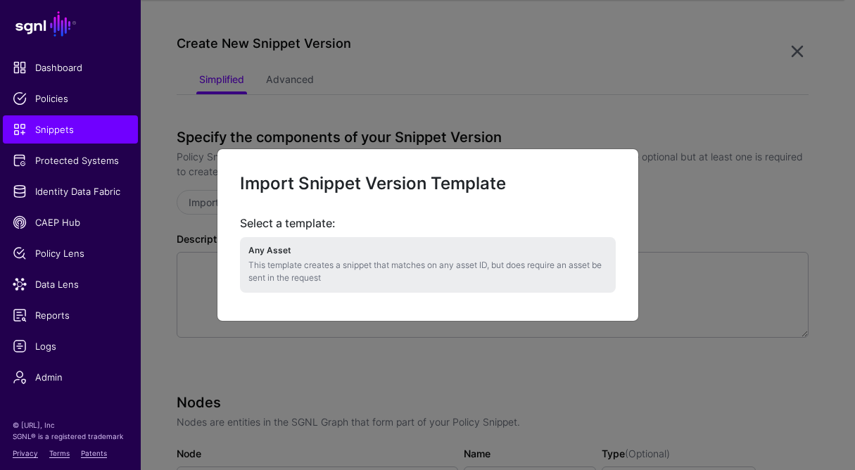
click at [321, 259] on p "This template creates a snippet that matches on any asset ID, but does require …" at bounding box center [427, 271] width 359 height 25
type textarea "**********"
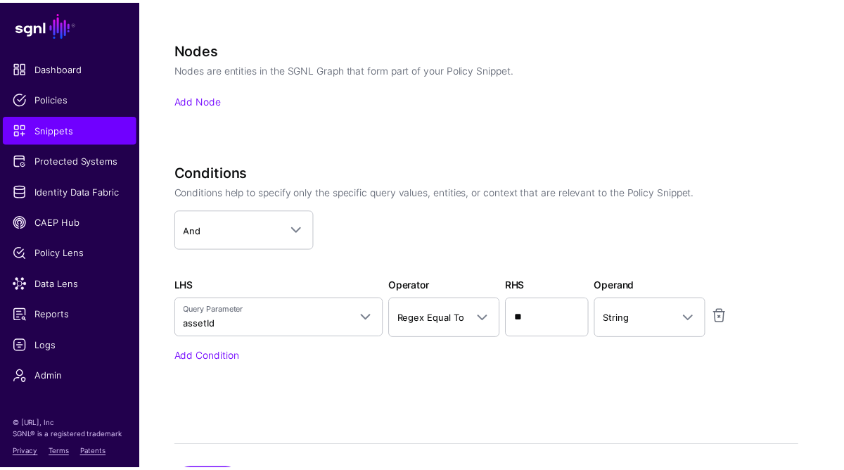
scroll to position [508, 0]
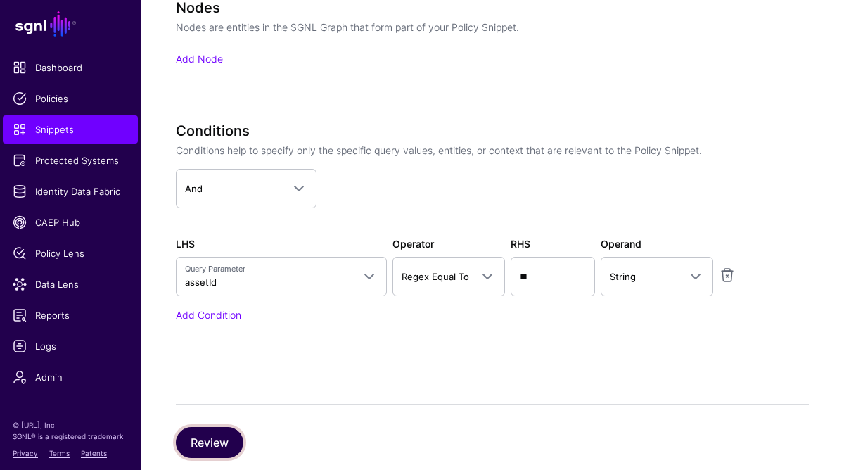
click at [204, 442] on button "Review" at bounding box center [210, 442] width 68 height 31
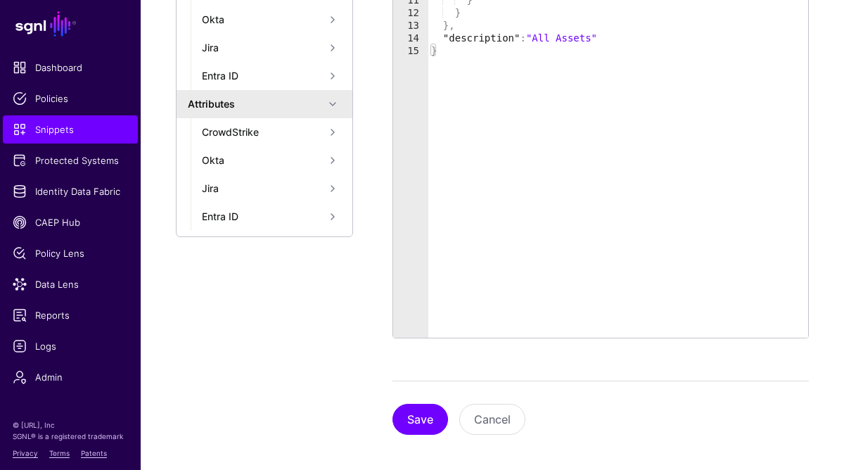
scroll to position [416, 0]
click at [422, 426] on button "Save" at bounding box center [421, 419] width 56 height 31
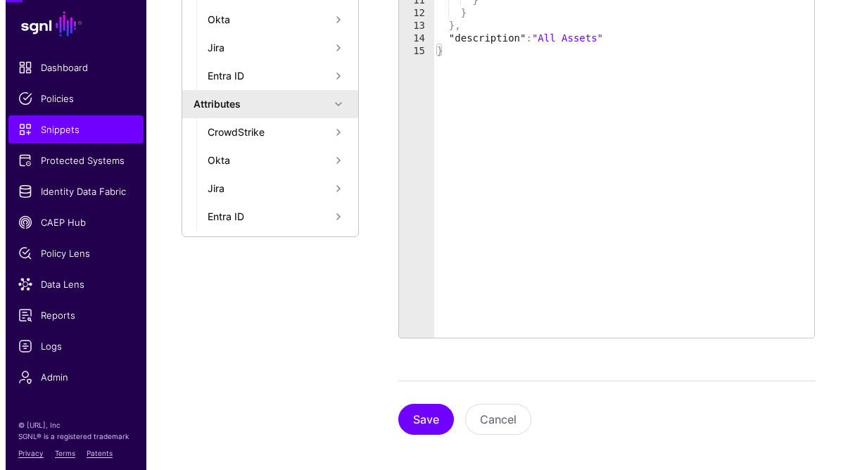
scroll to position [0, 0]
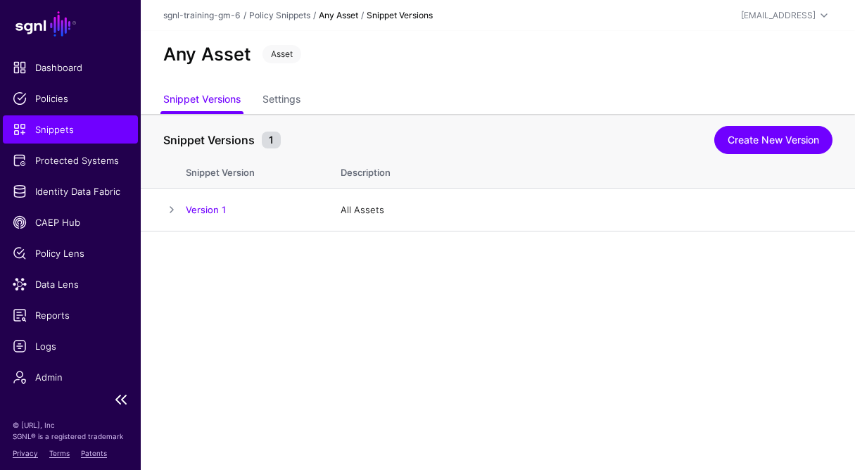
click at [37, 135] on span "Snippets" at bounding box center [70, 129] width 115 height 14
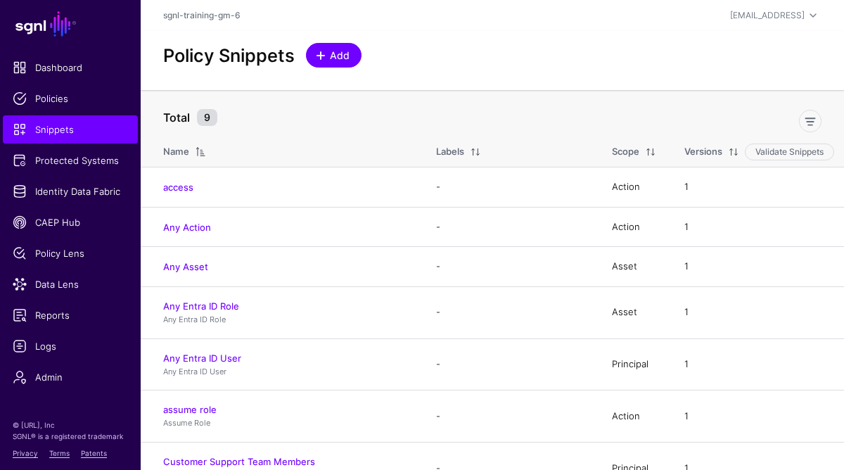
click at [331, 62] on span "Add" at bounding box center [340, 55] width 23 height 15
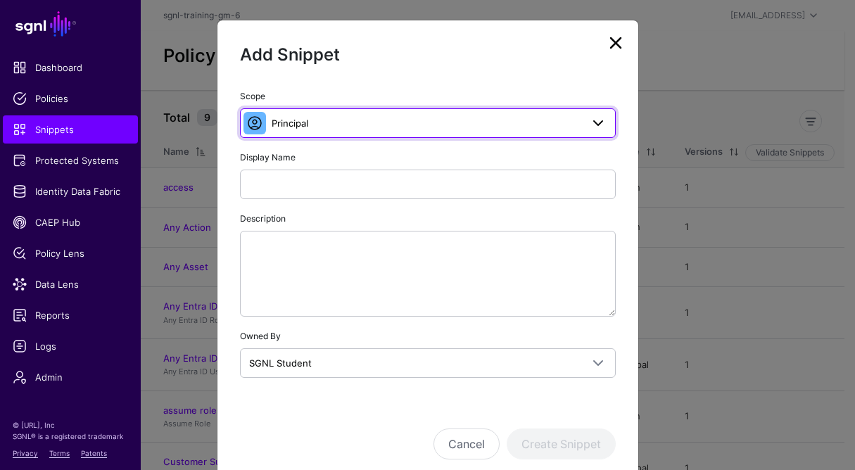
click at [285, 124] on span "Principal" at bounding box center [290, 122] width 37 height 11
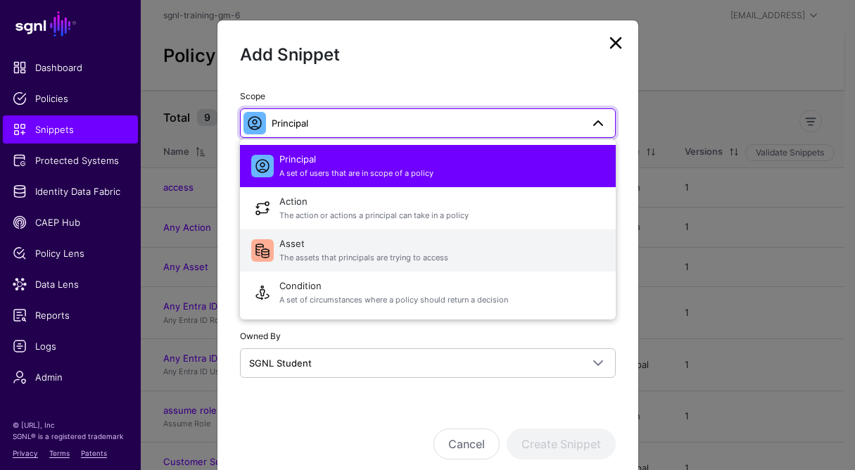
click at [305, 250] on span "Asset The assets that principals are trying to access" at bounding box center [441, 251] width 325 height 34
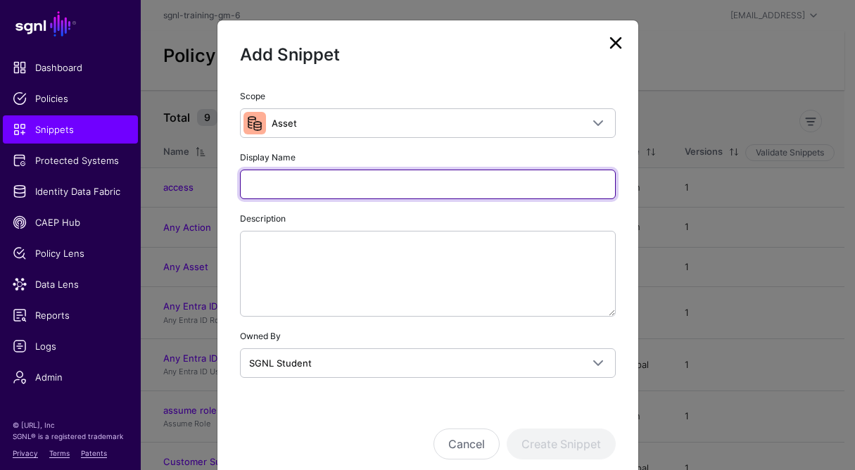
click at [312, 180] on input "Display Name" at bounding box center [428, 185] width 376 height 30
paste input "**********"
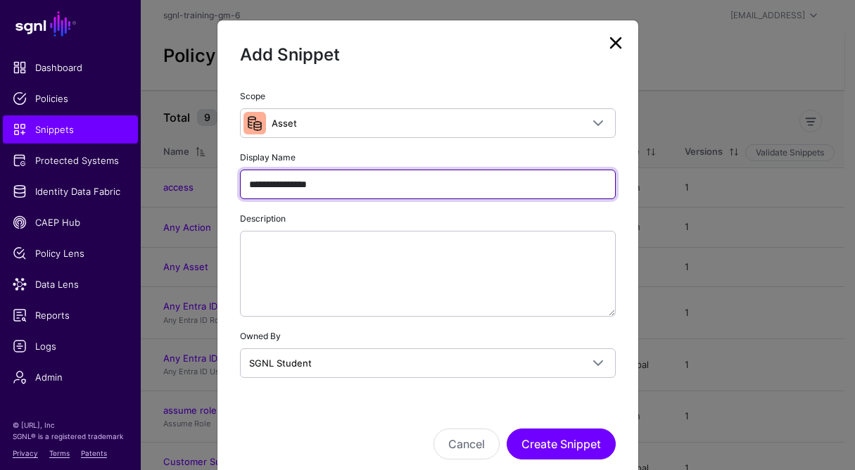
type input "**********"
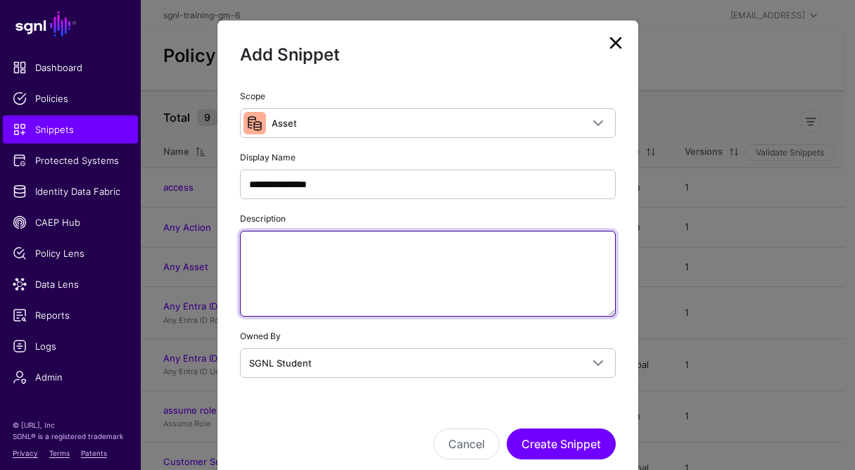
click at [333, 273] on textarea "Description" at bounding box center [428, 274] width 376 height 86
paste textarea "**********"
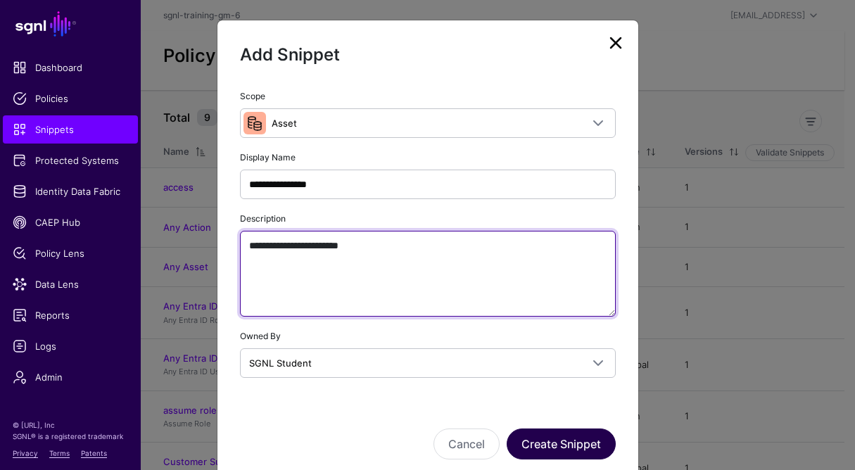
type textarea "**********"
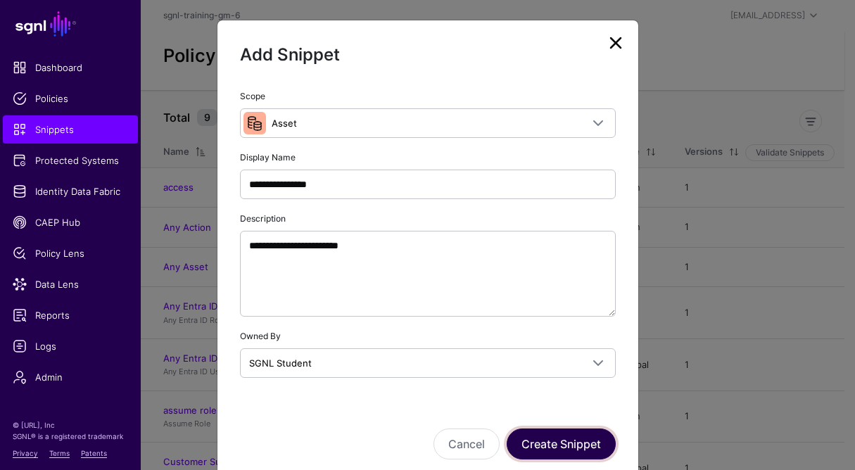
click at [554, 447] on button "Create Snippet" at bounding box center [560, 443] width 109 height 31
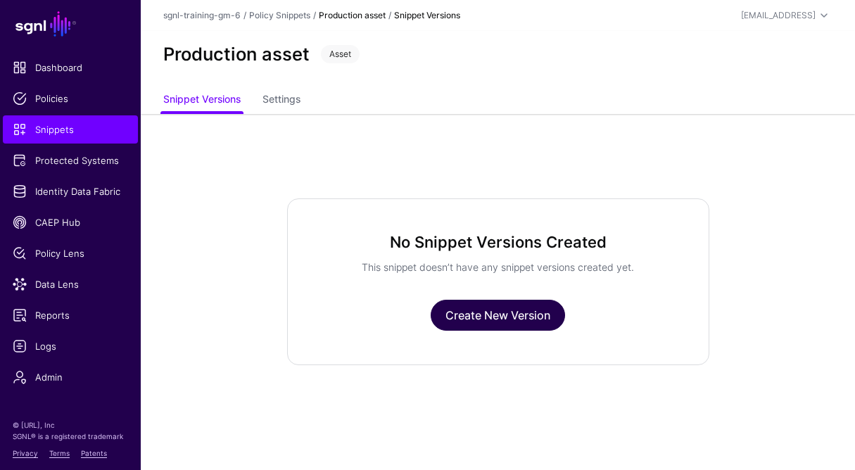
click at [500, 310] on link "Create New Version" at bounding box center [497, 315] width 134 height 31
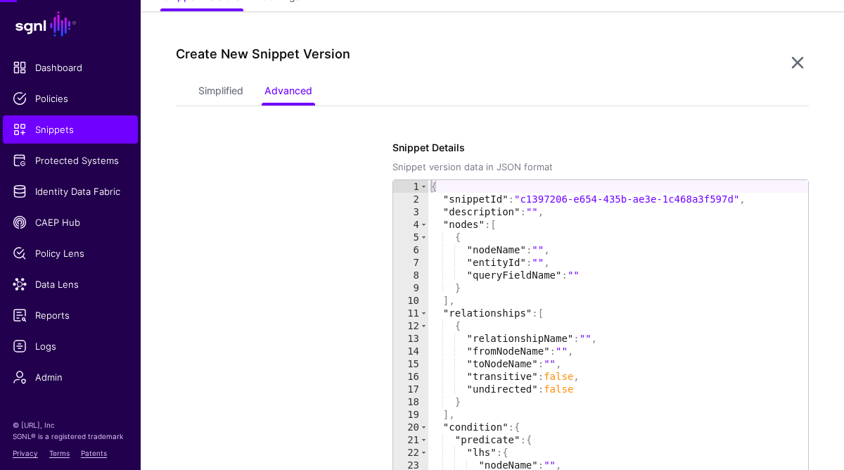
scroll to position [114, 0]
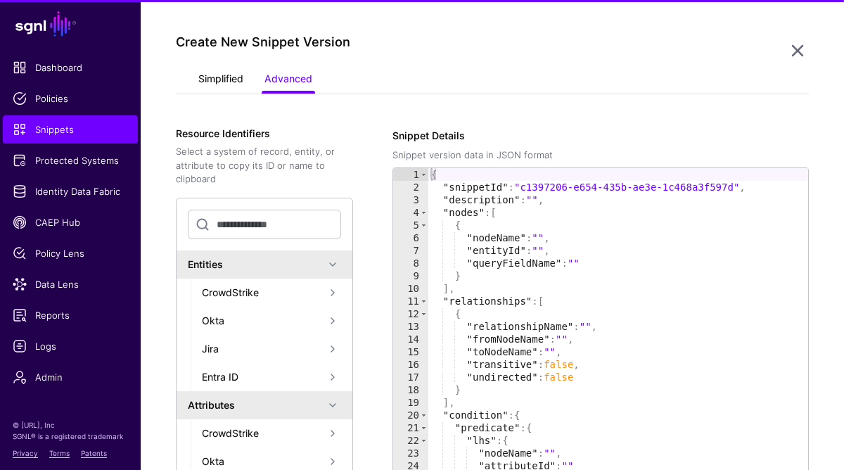
click at [227, 80] on link "Simplified" at bounding box center [220, 80] width 45 height 27
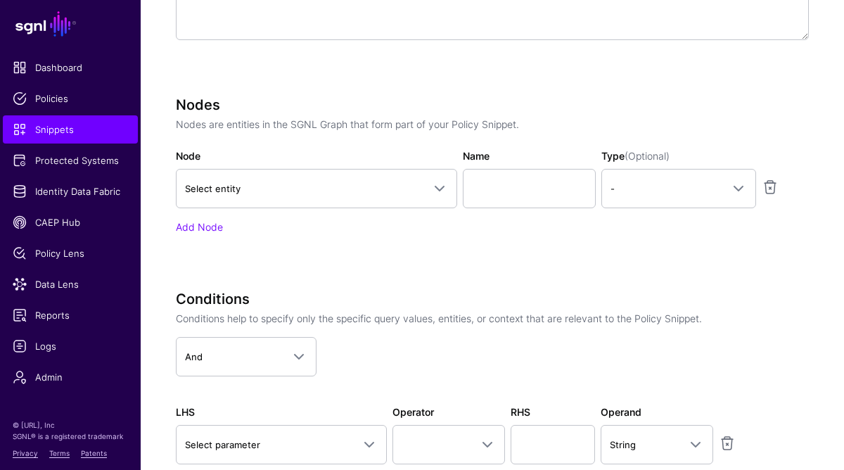
scroll to position [604, 0]
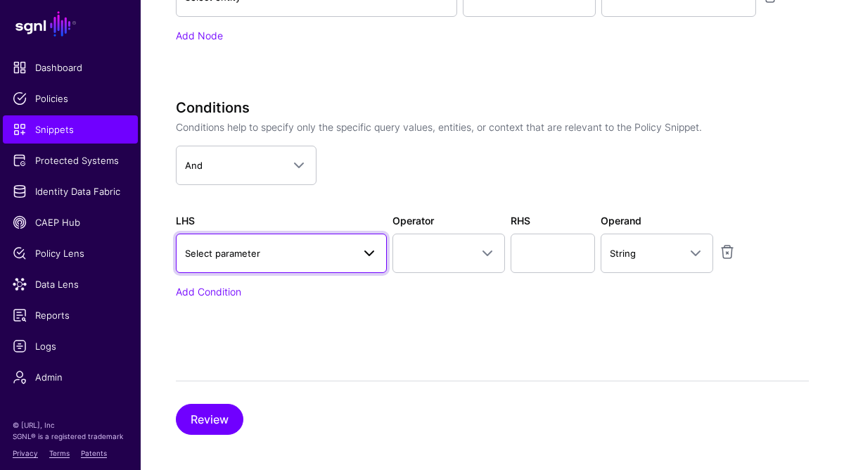
click at [254, 255] on span "Select parameter" at bounding box center [222, 253] width 75 height 11
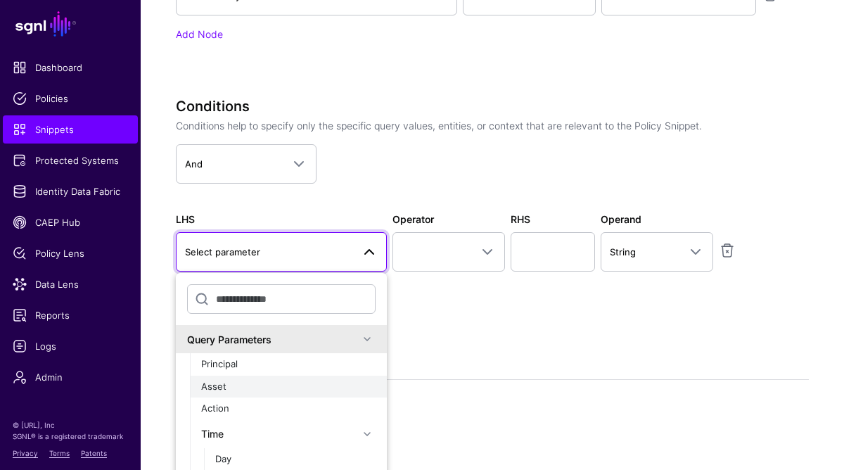
click at [230, 385] on div "Asset" at bounding box center [288, 387] width 174 height 14
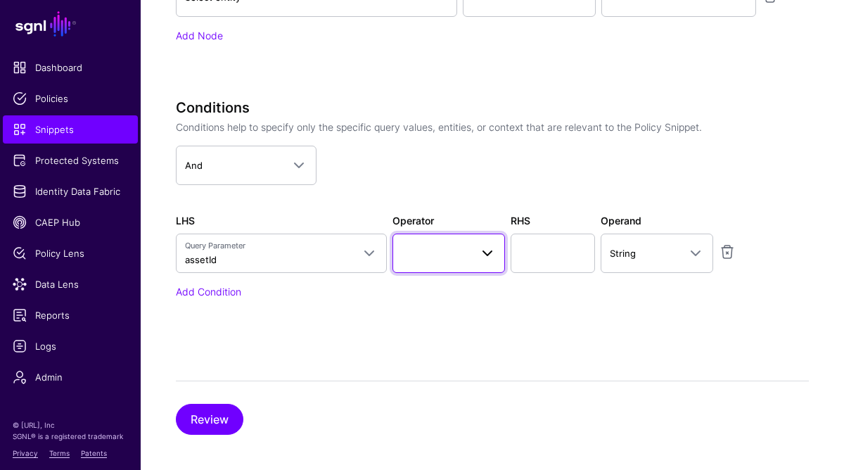
click at [476, 250] on span at bounding box center [483, 253] width 25 height 17
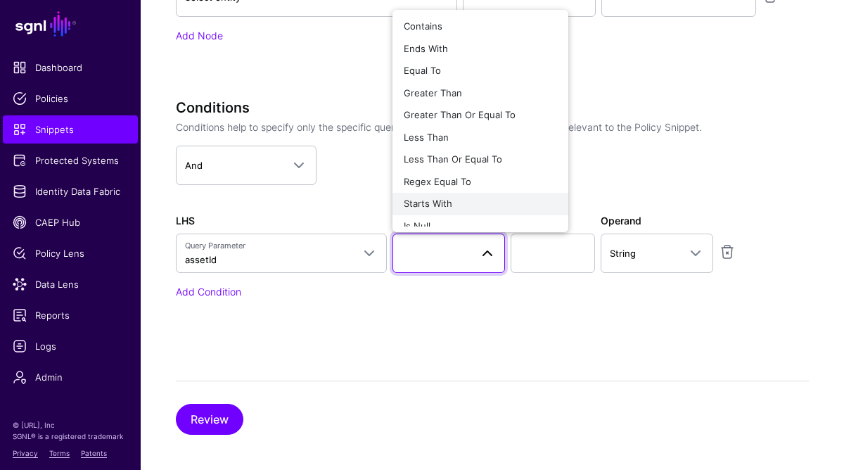
click at [458, 200] on div "Starts With" at bounding box center [480, 204] width 153 height 14
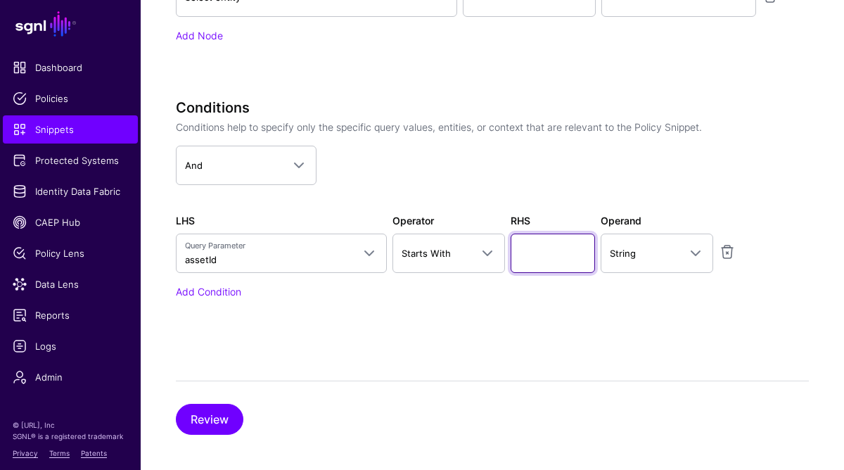
paste input "**********"
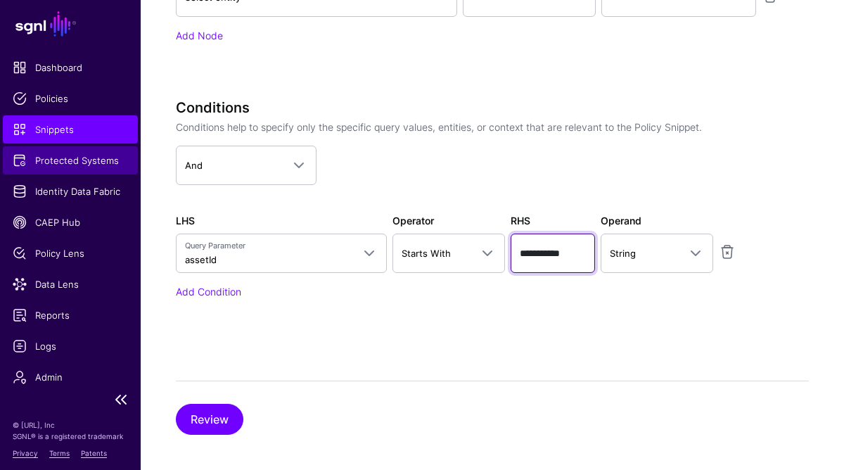
type input "**********"
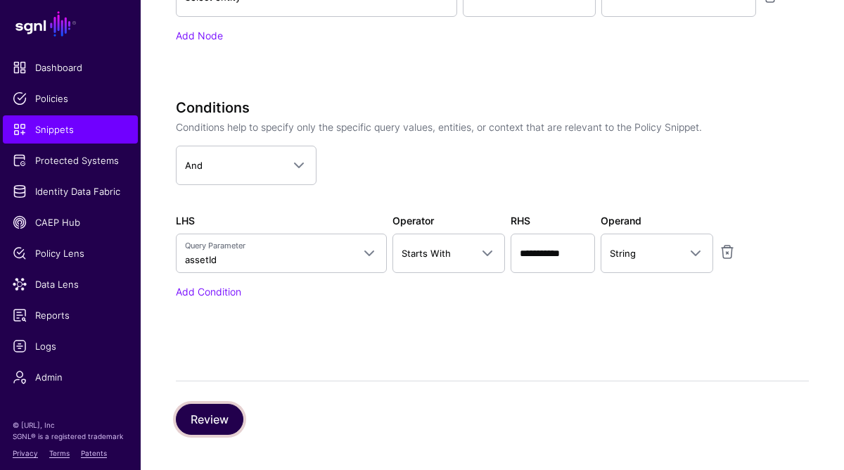
click at [218, 414] on button "Review" at bounding box center [210, 419] width 68 height 31
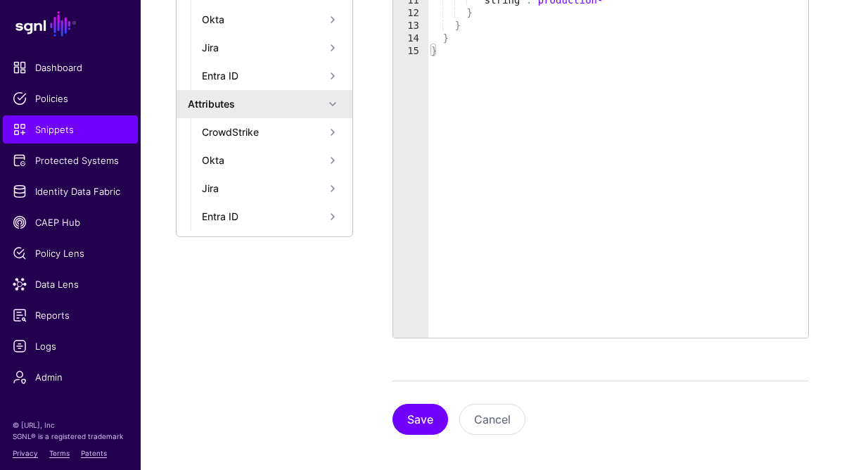
scroll to position [416, 0]
click at [419, 419] on button "Save" at bounding box center [421, 419] width 56 height 31
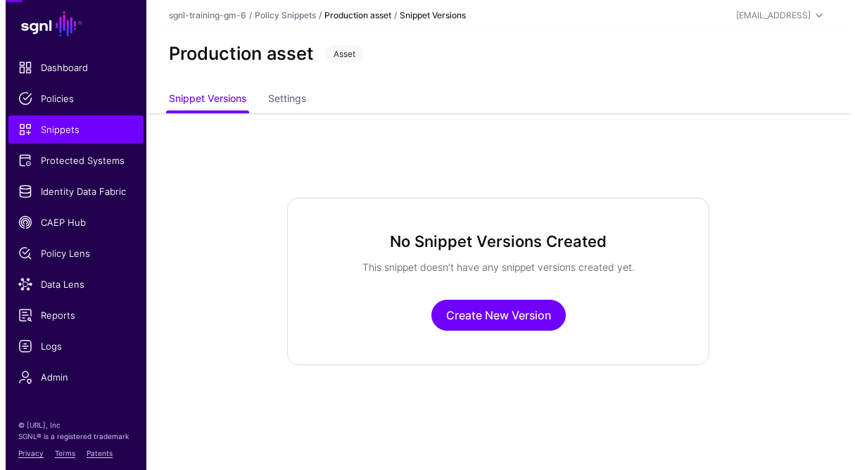
scroll to position [0, 0]
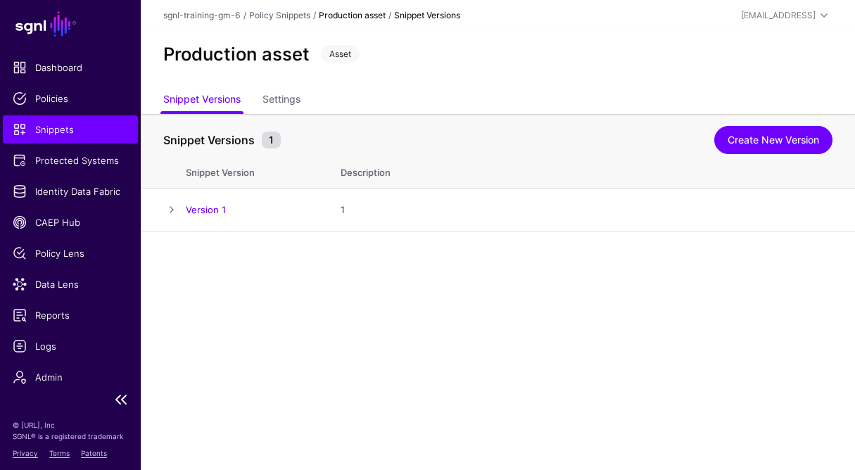
click at [56, 129] on span "Snippets" at bounding box center [70, 129] width 115 height 14
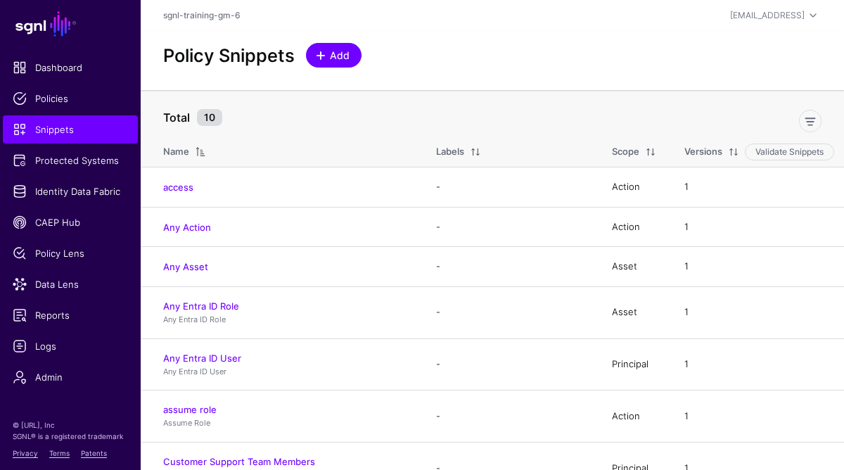
click at [341, 53] on span "Add" at bounding box center [340, 55] width 23 height 15
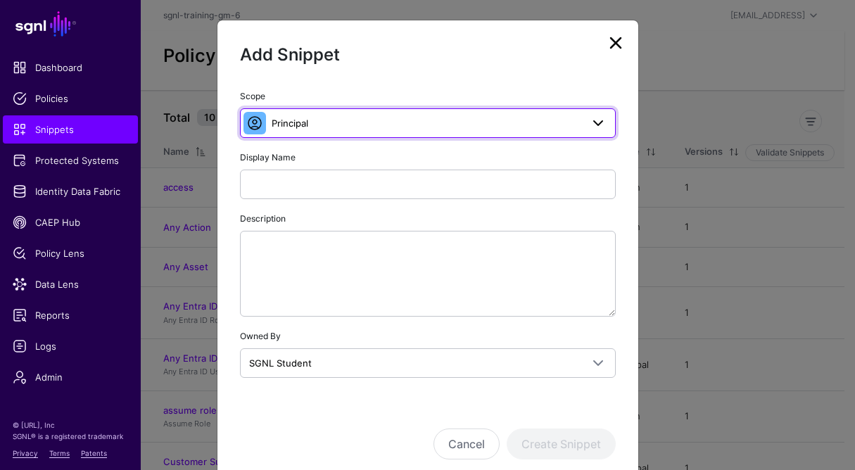
click at [299, 125] on span "Principal" at bounding box center [290, 122] width 37 height 11
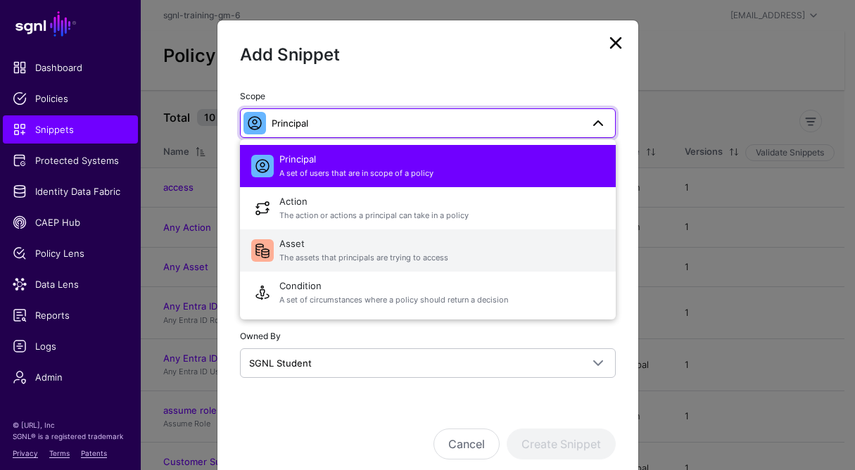
click at [288, 253] on span "The assets that principals are trying to access" at bounding box center [441, 258] width 325 height 12
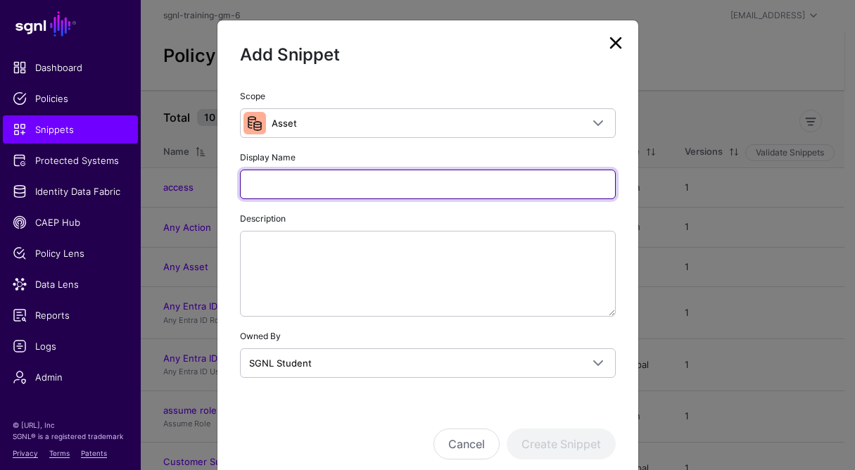
click at [293, 184] on input "Display Name" at bounding box center [428, 185] width 376 height 30
paste input "******"
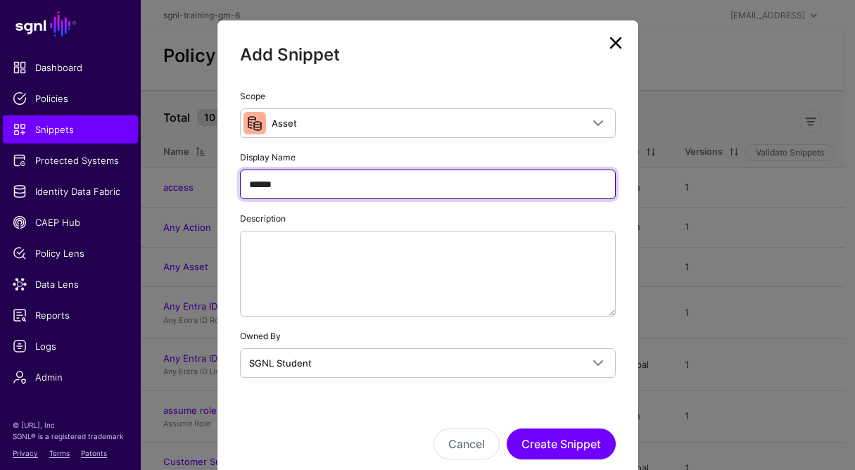
type input "******"
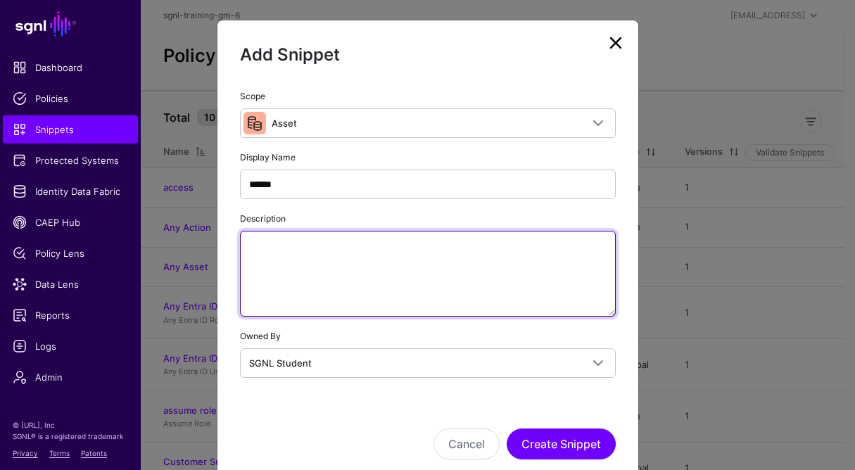
click at [298, 259] on textarea "Description" at bounding box center [428, 274] width 376 height 86
paste textarea "**********"
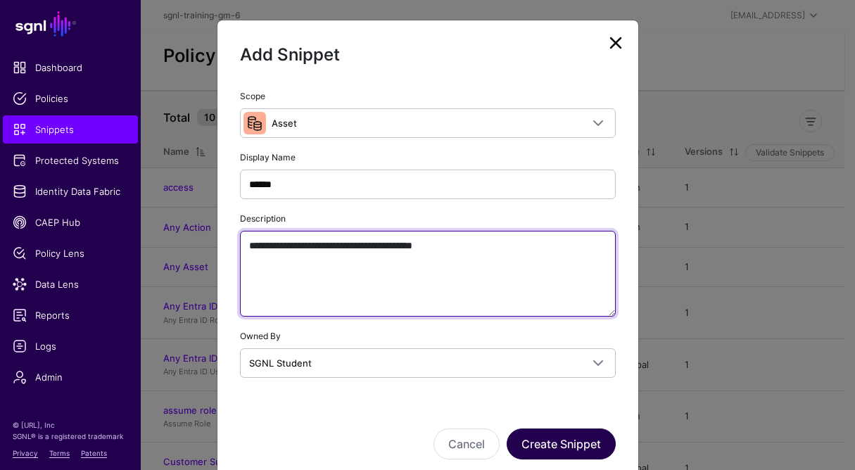
type textarea "**********"
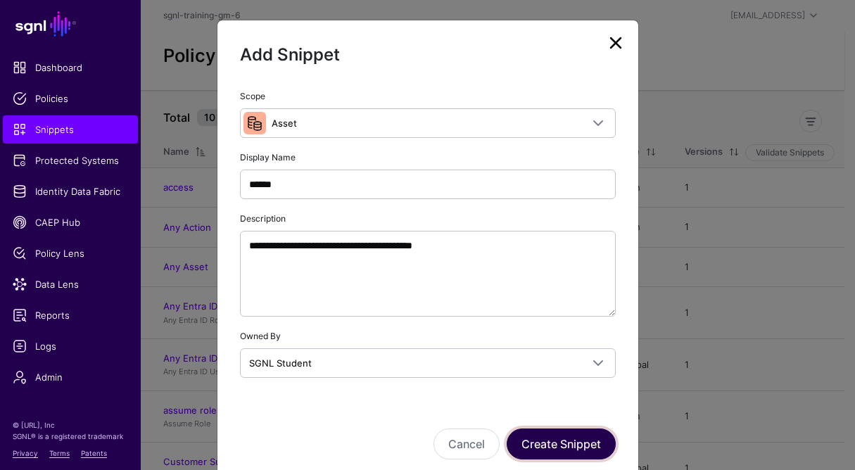
click at [569, 442] on button "Create Snippet" at bounding box center [560, 443] width 109 height 31
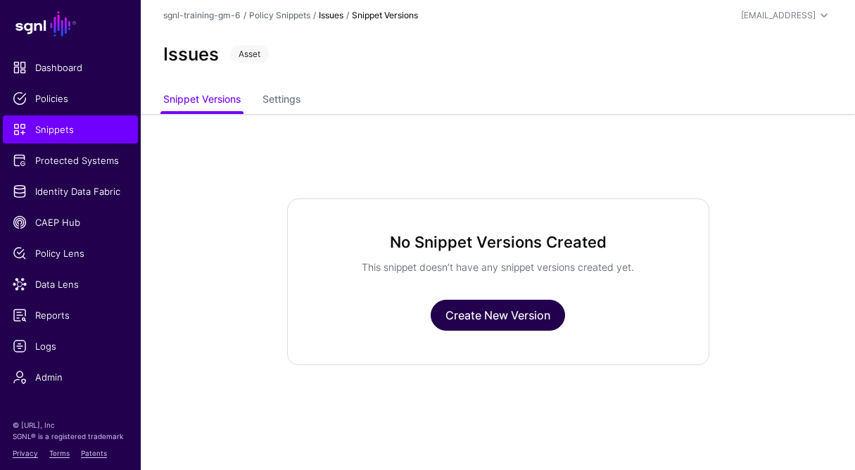
click at [502, 313] on link "Create New Version" at bounding box center [497, 315] width 134 height 31
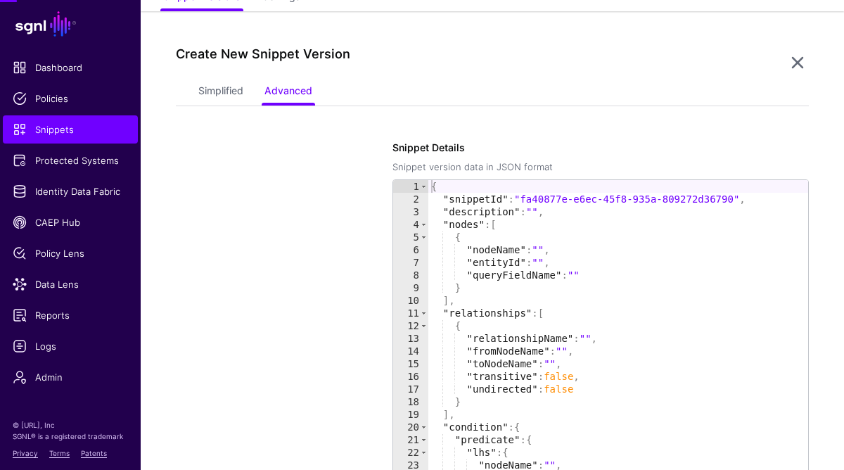
scroll to position [114, 0]
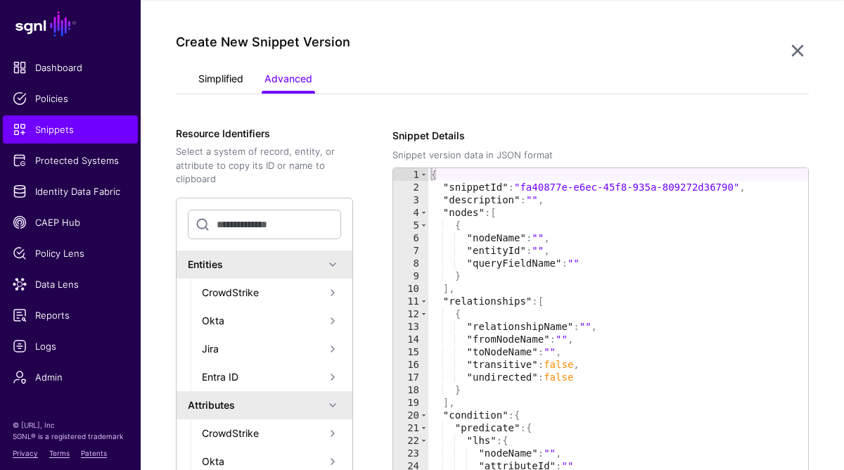
click at [218, 84] on link "Simplified" at bounding box center [220, 80] width 45 height 27
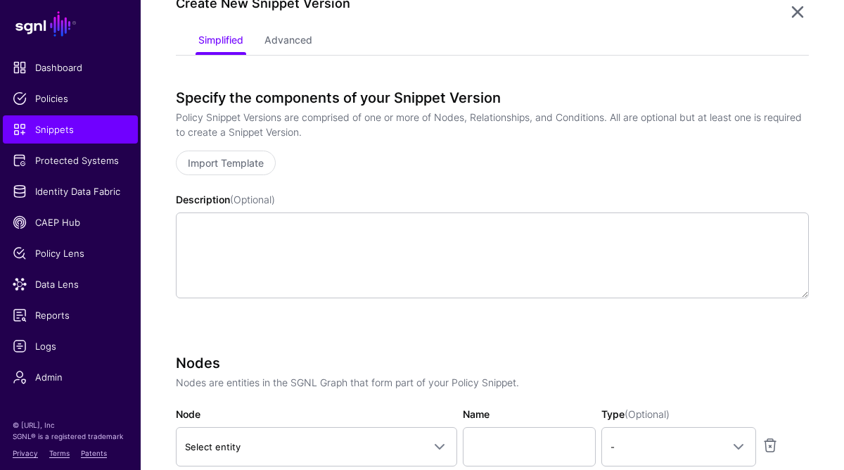
scroll to position [492, 0]
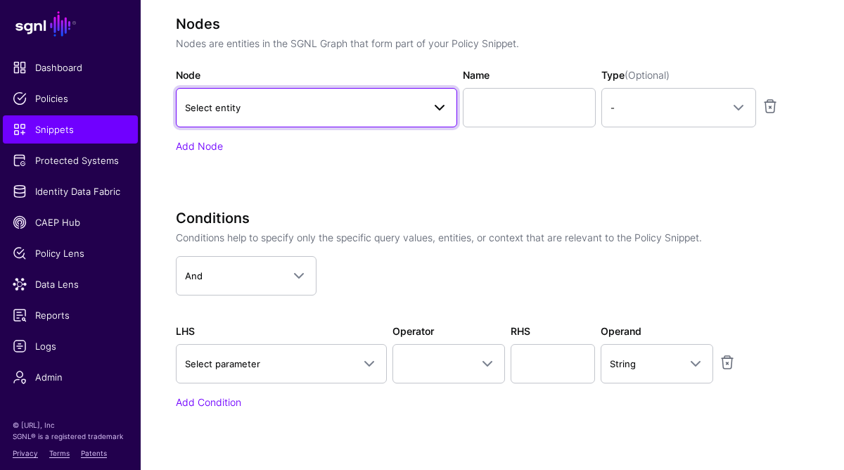
click at [257, 110] on span "Select entity" at bounding box center [304, 107] width 238 height 15
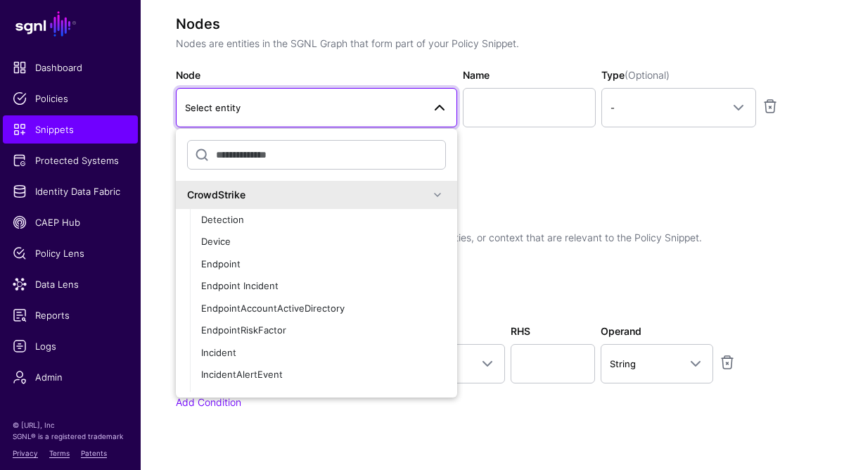
click at [431, 201] on span at bounding box center [437, 194] width 17 height 17
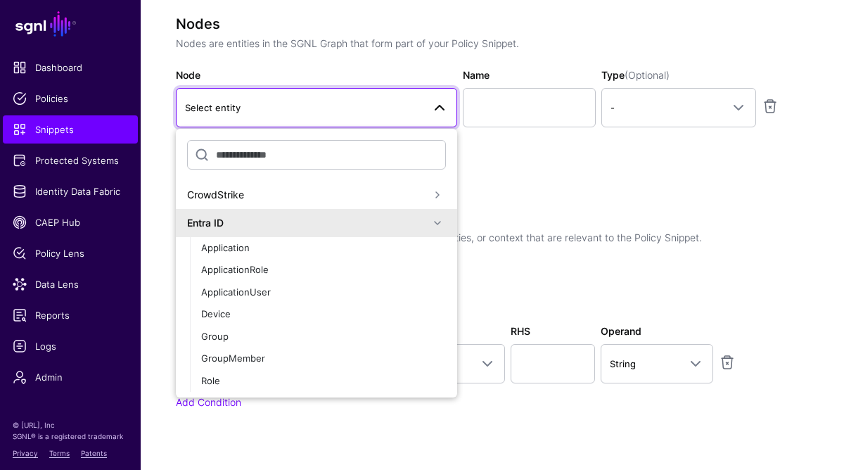
click at [431, 223] on span at bounding box center [437, 223] width 17 height 17
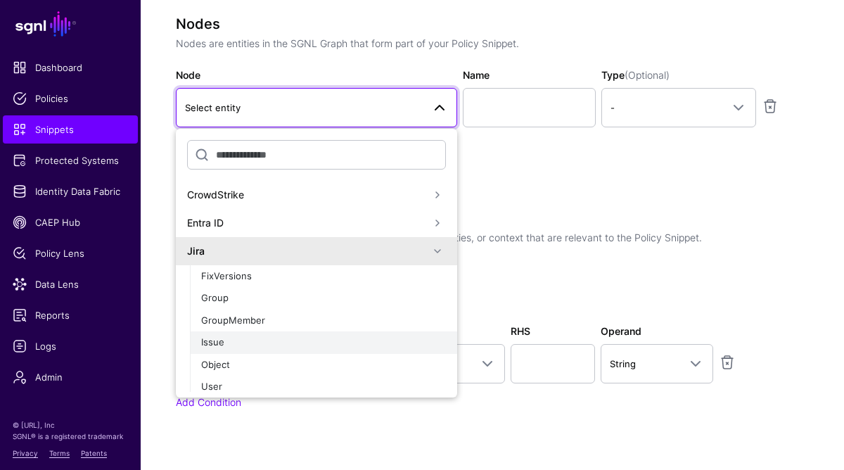
click at [285, 338] on div "Issue" at bounding box center [323, 343] width 245 height 14
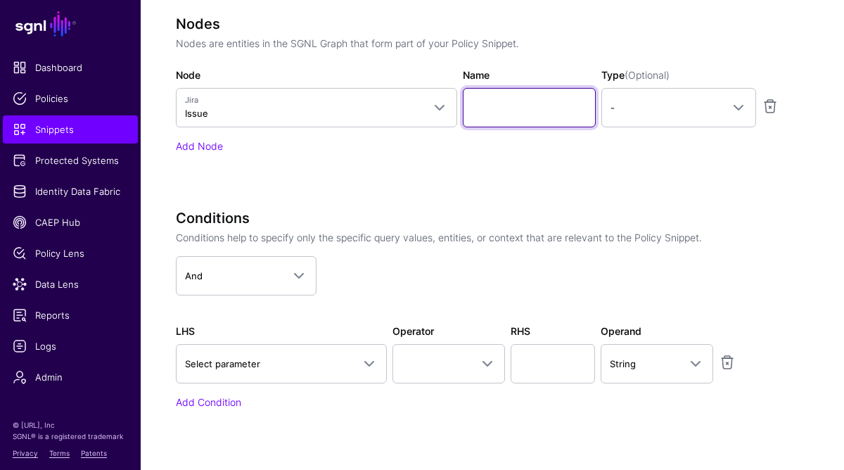
click at [502, 108] on input "Name" at bounding box center [530, 107] width 134 height 39
paste input "*********"
type input "*********"
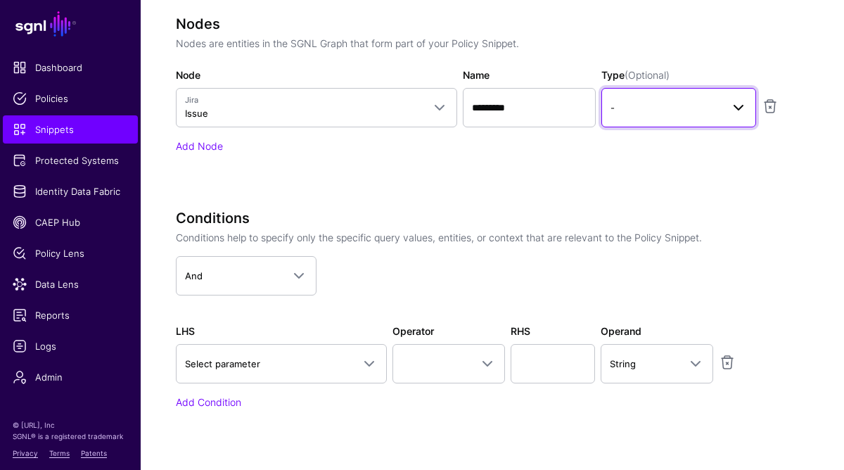
click at [633, 110] on span "-" at bounding box center [666, 107] width 110 height 15
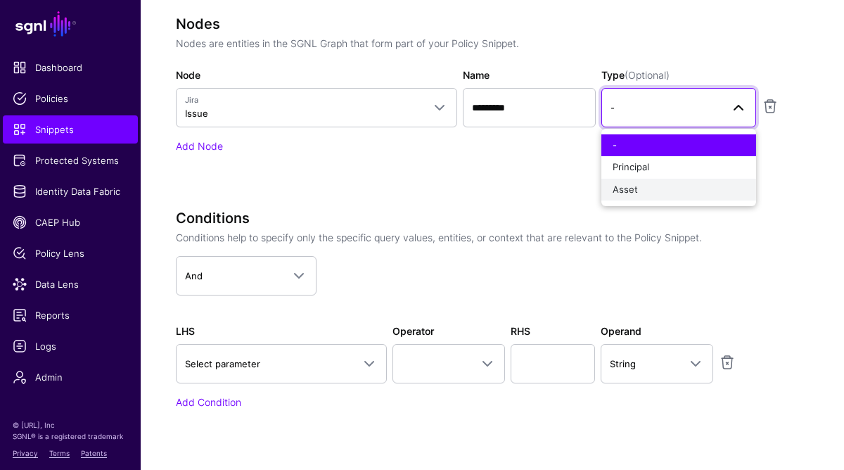
click at [642, 189] on div "Asset" at bounding box center [679, 190] width 132 height 14
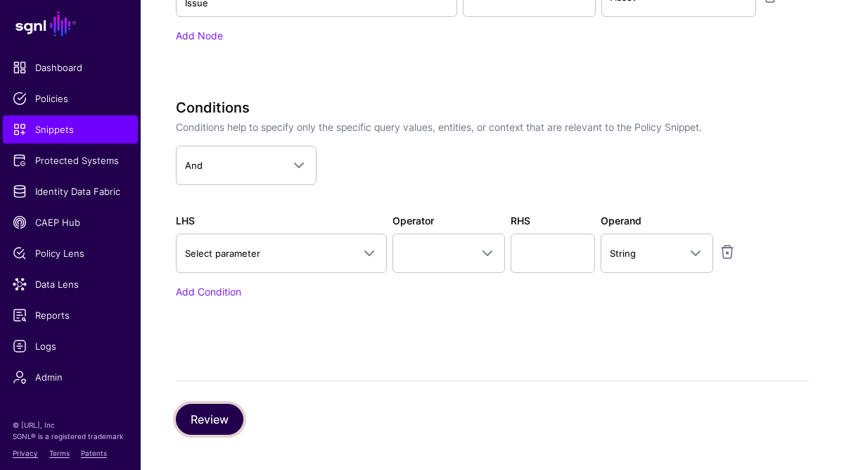
click at [215, 423] on button "Review" at bounding box center [210, 419] width 68 height 31
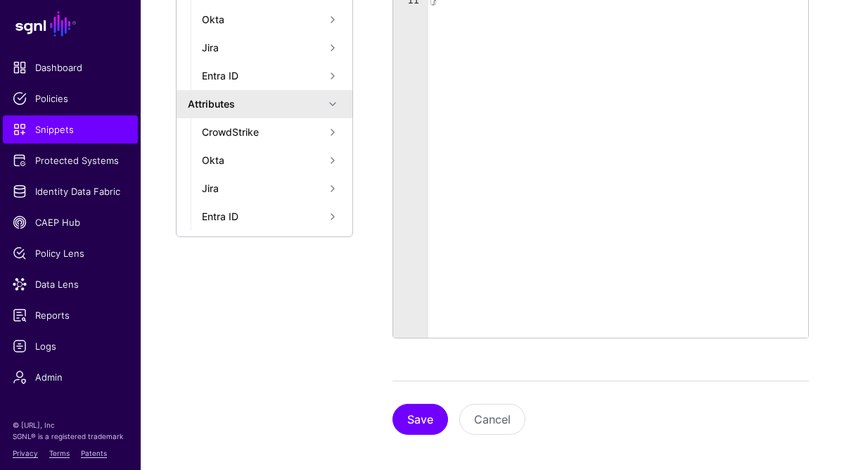
scroll to position [416, 0]
click at [432, 426] on button "Save" at bounding box center [421, 419] width 56 height 31
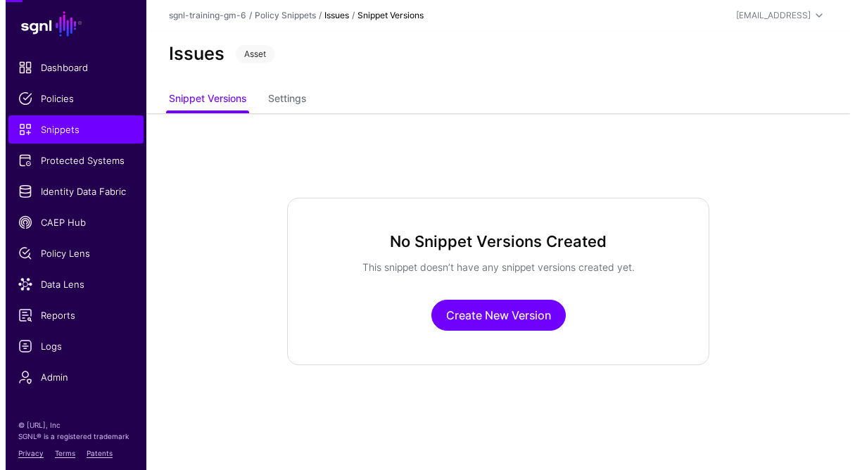
scroll to position [0, 0]
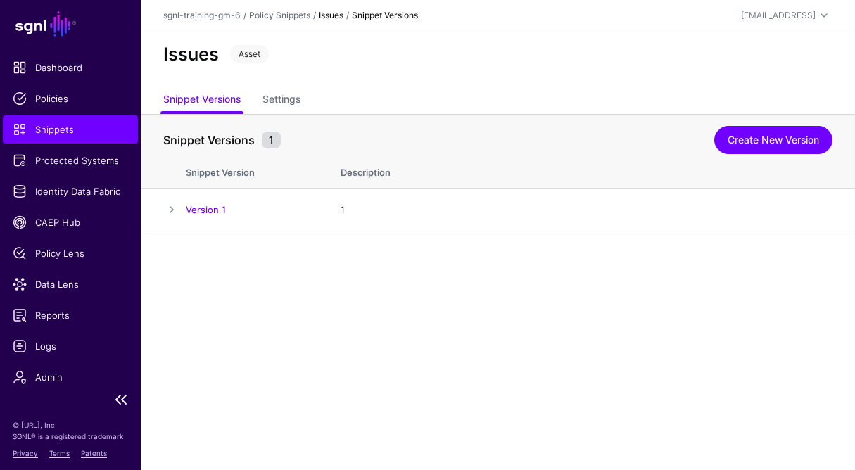
click at [84, 129] on span "Snippets" at bounding box center [70, 129] width 115 height 14
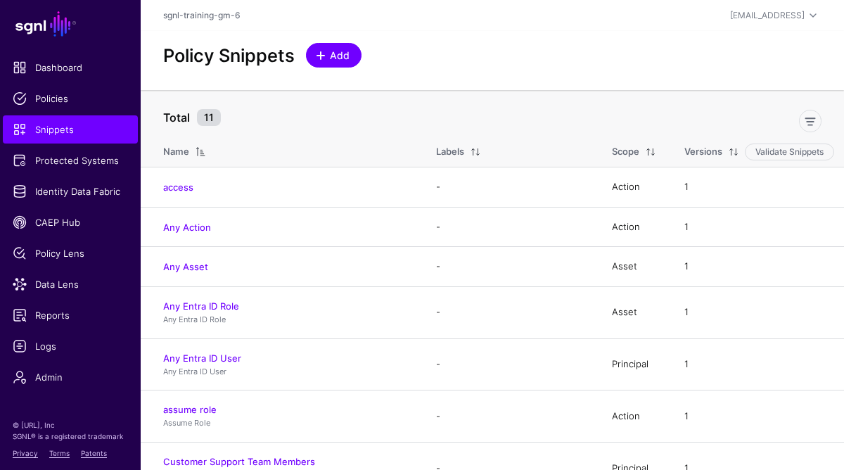
click at [346, 59] on span "Add" at bounding box center [340, 55] width 23 height 15
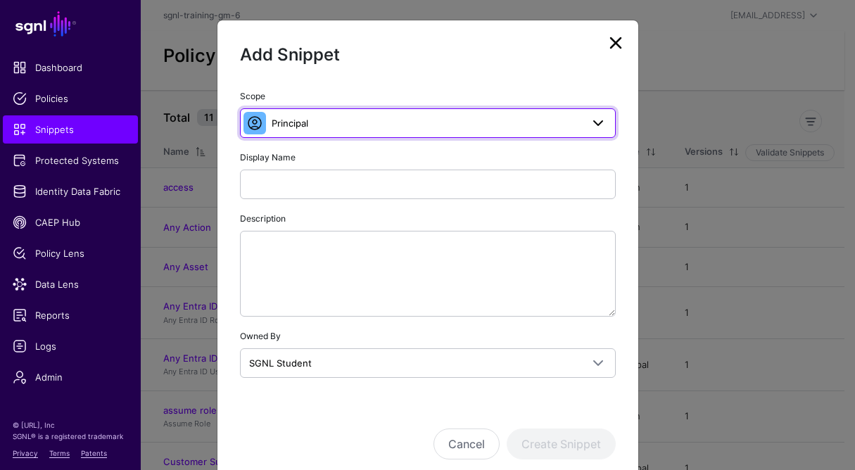
click at [341, 126] on span "Principal" at bounding box center [427, 122] width 310 height 15
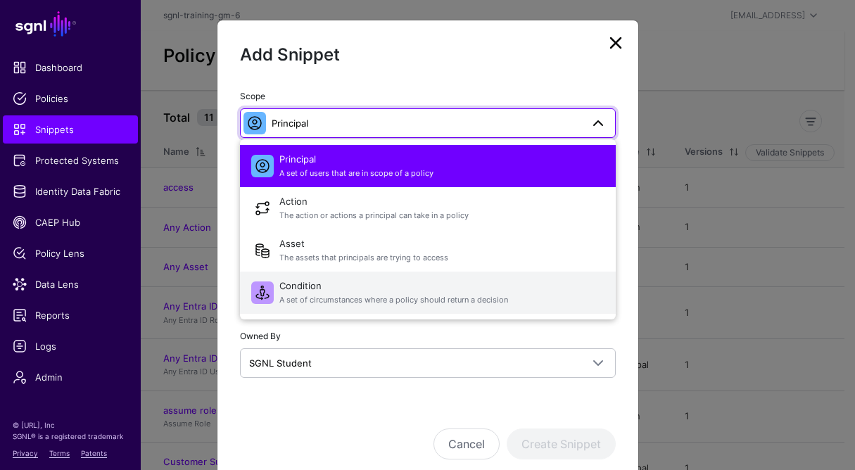
click at [281, 288] on span "Condition A set of circumstances where a policy should return a decision" at bounding box center [441, 293] width 325 height 34
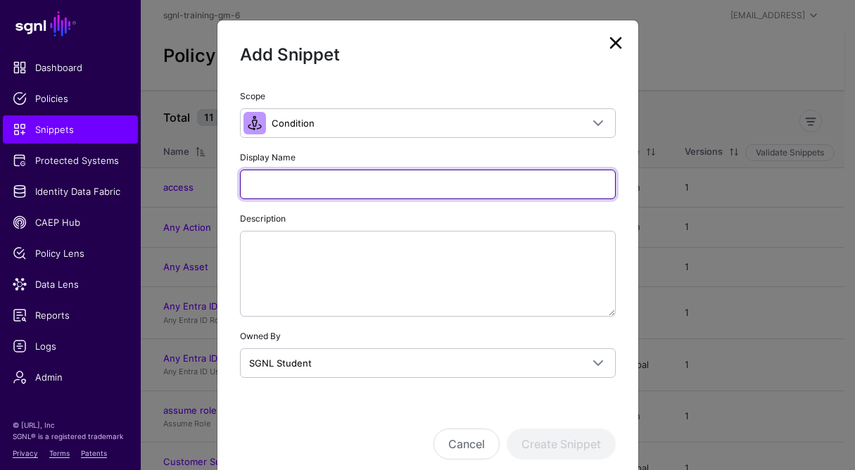
click at [267, 188] on input "Display Name" at bounding box center [428, 185] width 376 height 30
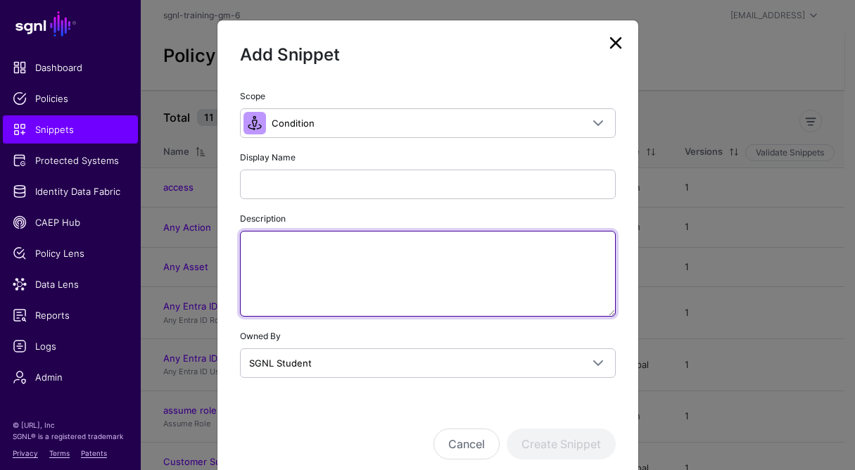
click at [279, 295] on textarea "Description" at bounding box center [428, 274] width 376 height 86
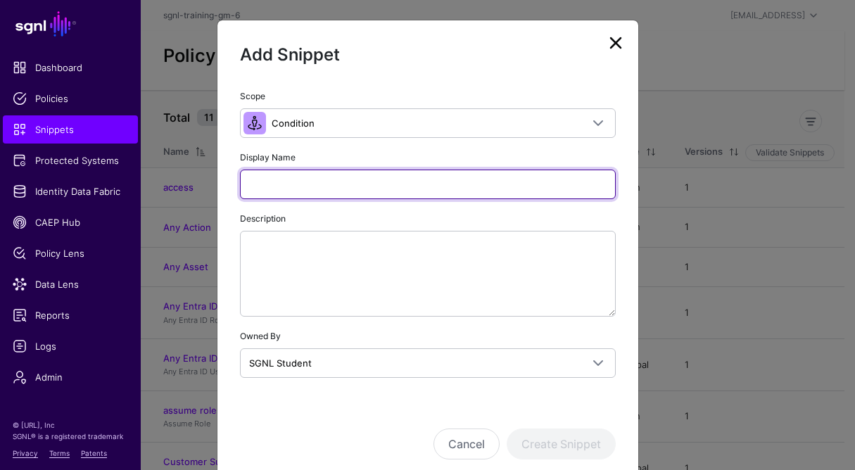
click at [271, 176] on input "Display Name" at bounding box center [428, 185] width 376 height 30
paste input "**********"
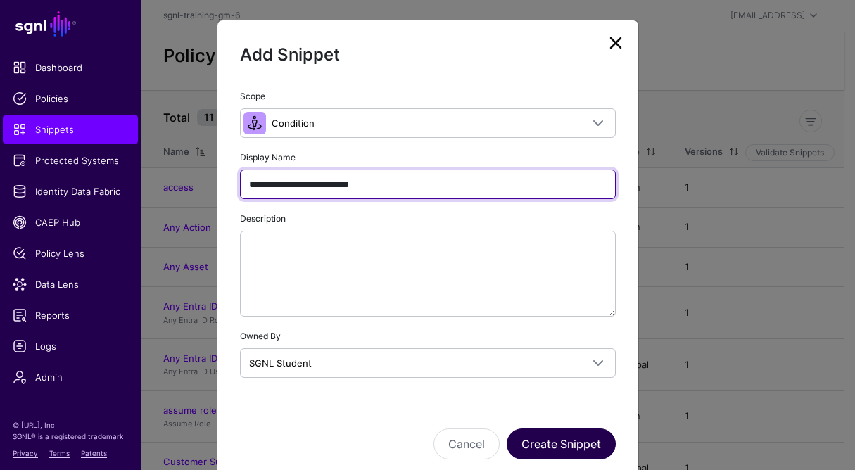
type input "**********"
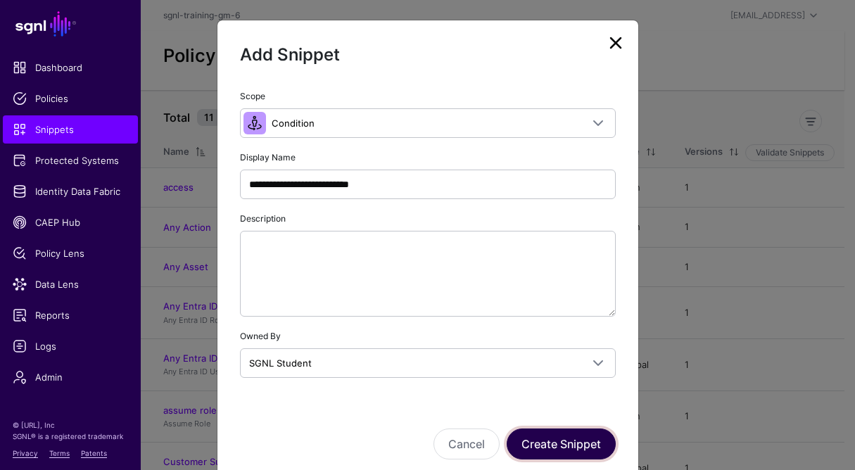
click at [559, 442] on button "Create Snippet" at bounding box center [560, 443] width 109 height 31
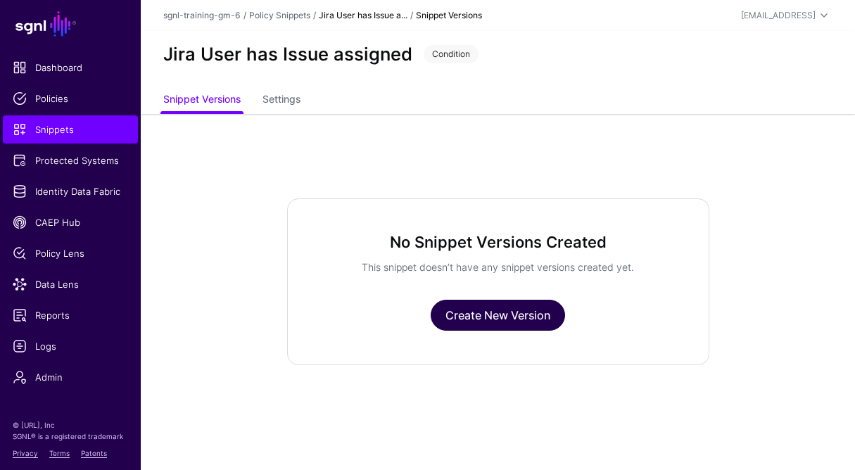
click at [495, 310] on link "Create New Version" at bounding box center [497, 315] width 134 height 31
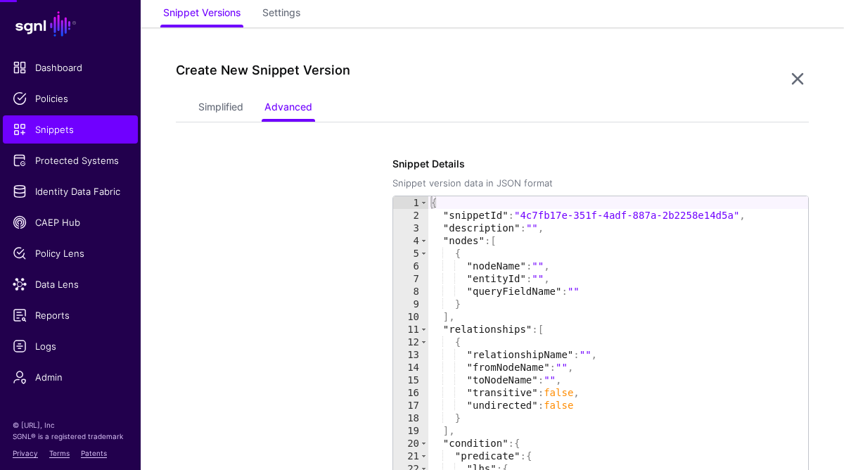
scroll to position [114, 0]
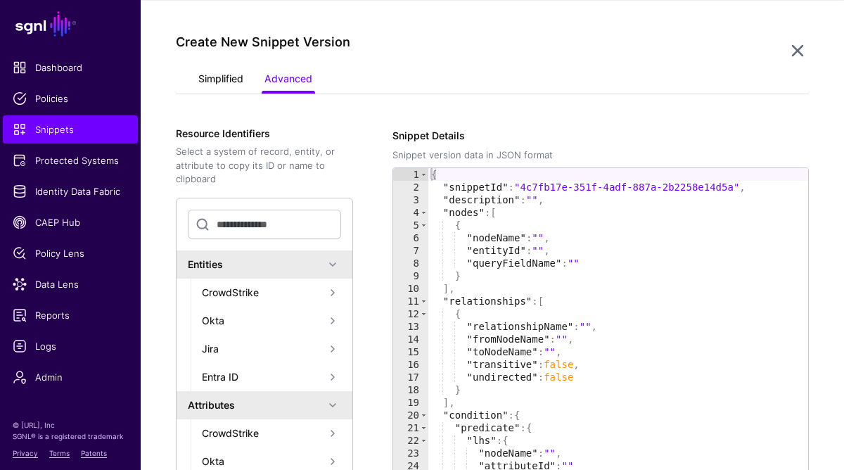
click at [215, 84] on link "Simplified" at bounding box center [220, 80] width 45 height 27
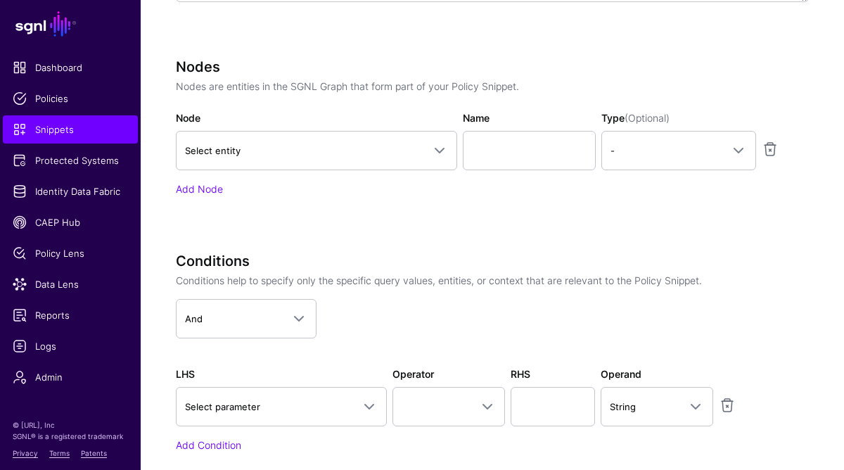
scroll to position [509, 0]
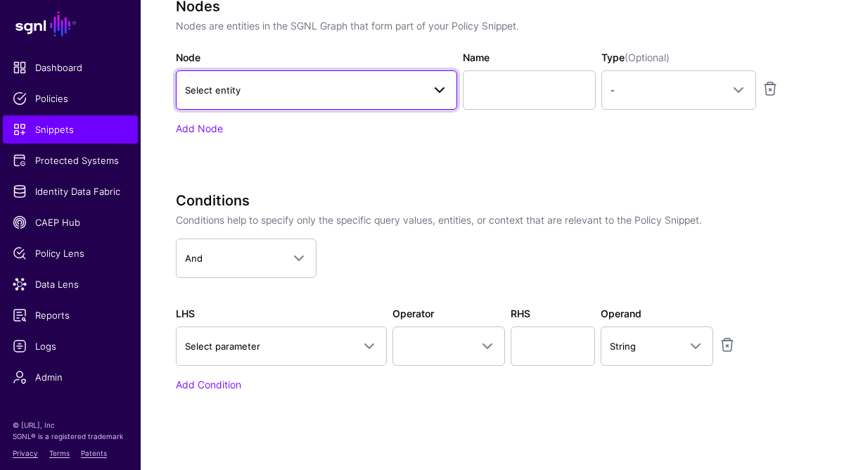
click at [235, 92] on span "Select entity" at bounding box center [213, 89] width 56 height 11
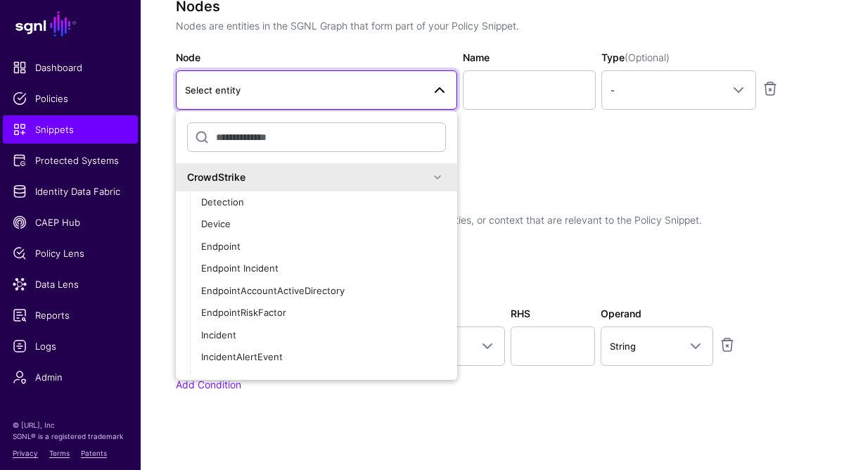
click at [433, 180] on span at bounding box center [437, 177] width 17 height 17
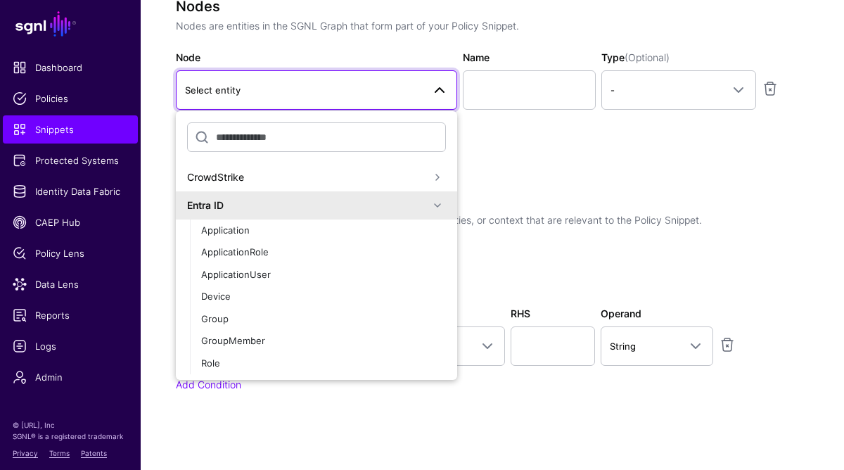
click at [430, 208] on span at bounding box center [437, 205] width 17 height 17
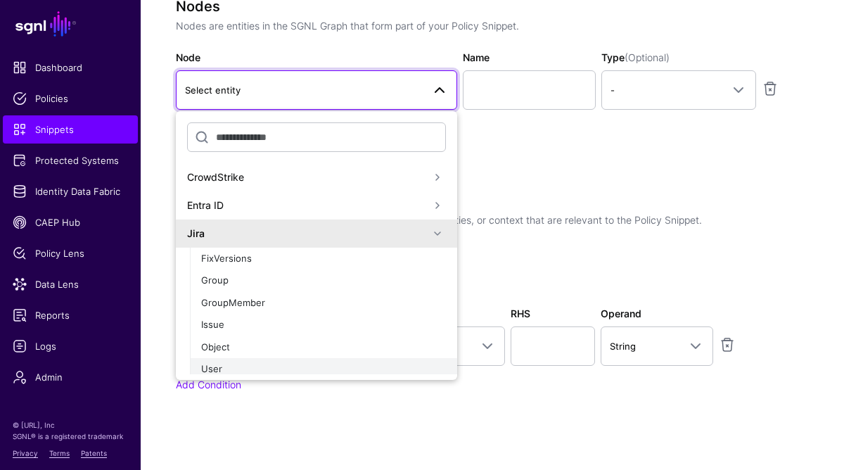
click at [222, 366] on div "User" at bounding box center [323, 369] width 245 height 14
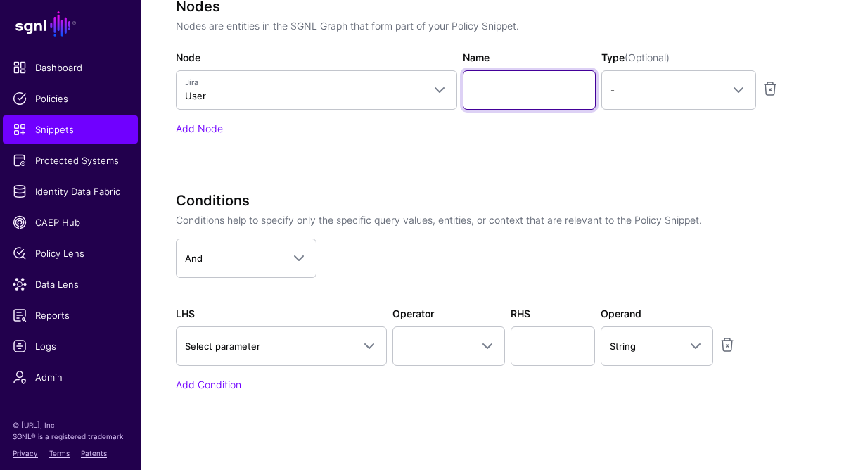
click at [503, 97] on input "Name" at bounding box center [530, 89] width 134 height 39
paste input "********"
type input "********"
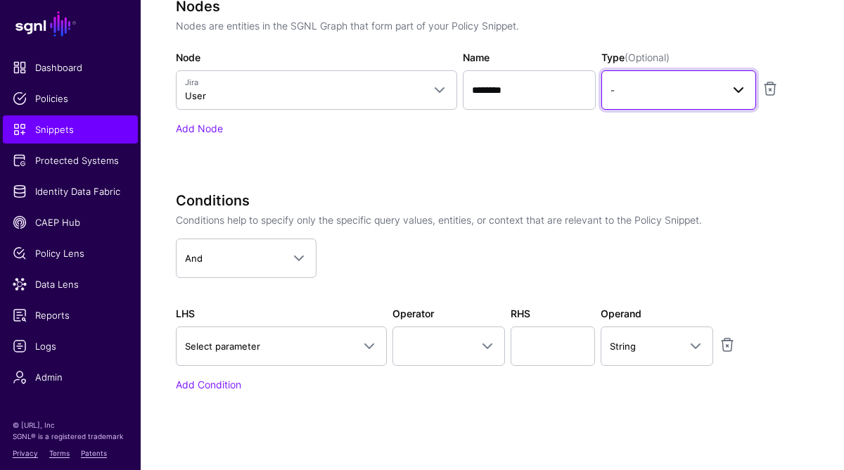
click at [685, 90] on span "-" at bounding box center [666, 89] width 110 height 15
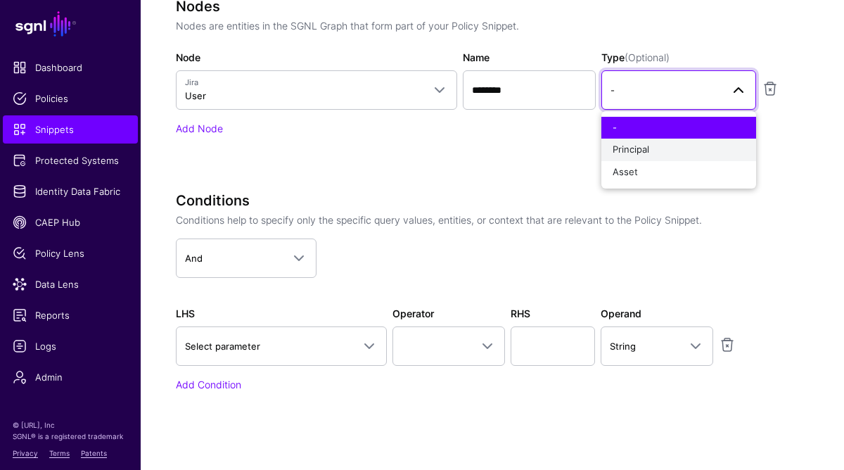
click at [666, 148] on div "Principal" at bounding box center [679, 150] width 132 height 14
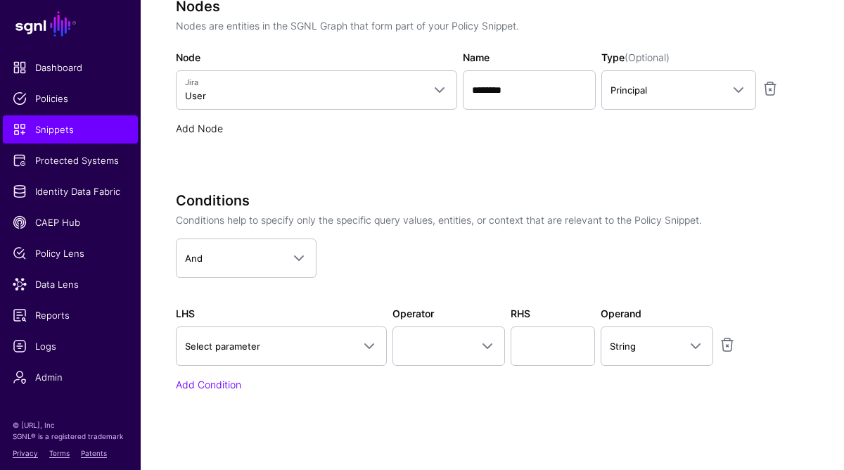
click at [202, 132] on link "Add Node" at bounding box center [199, 128] width 47 height 12
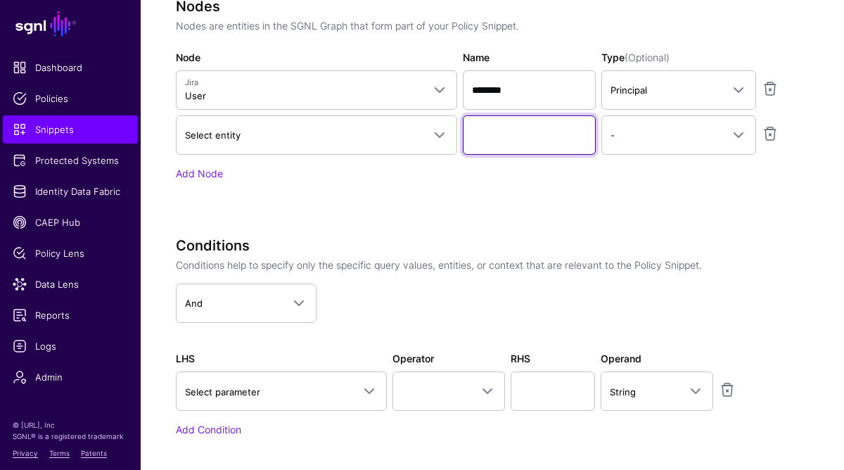
click at [492, 140] on input "Name" at bounding box center [530, 134] width 134 height 39
paste input "*********"
type input "*********"
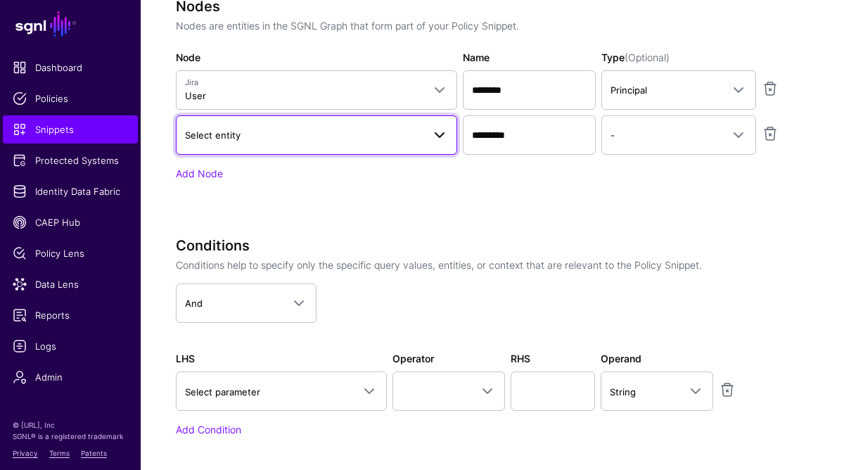
click at [323, 131] on span "Select entity" at bounding box center [304, 134] width 238 height 15
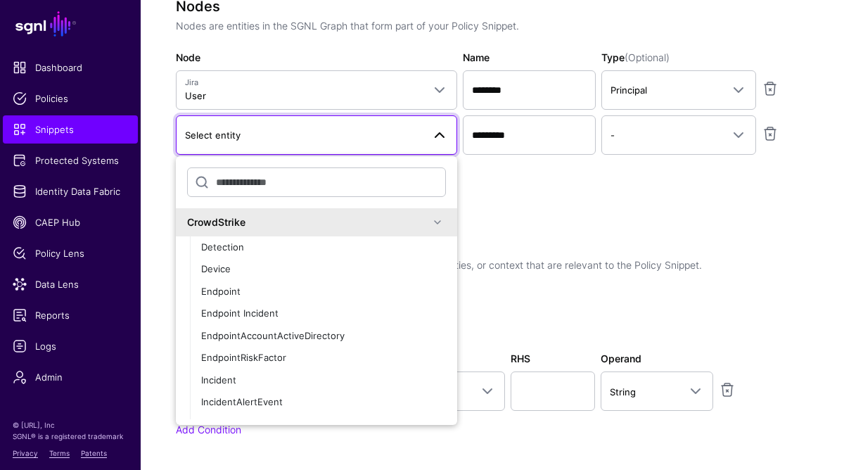
click at [433, 224] on span at bounding box center [437, 222] width 17 height 17
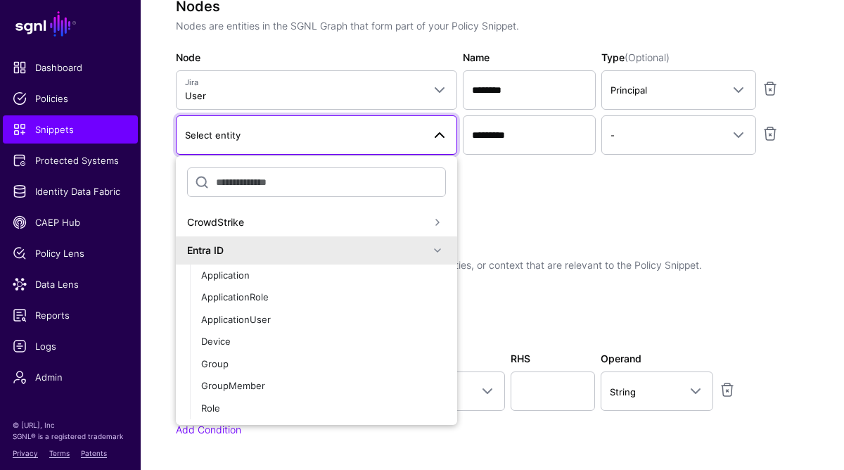
click at [429, 248] on span at bounding box center [437, 250] width 17 height 17
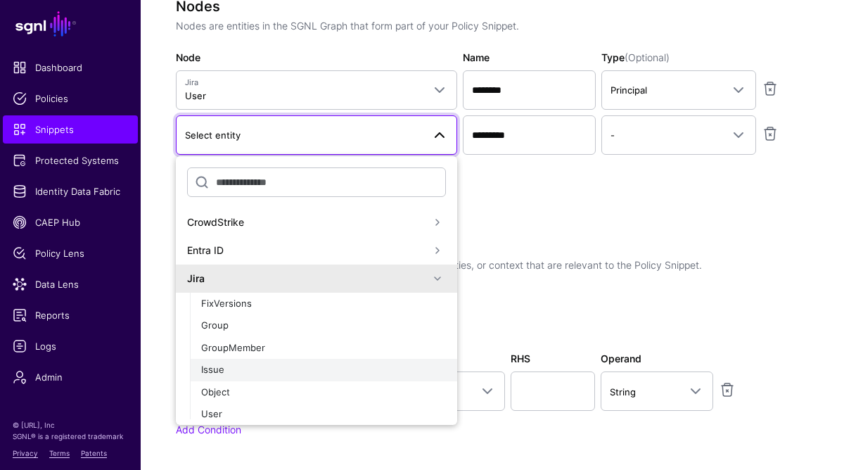
click at [241, 371] on div "Issue" at bounding box center [323, 370] width 245 height 14
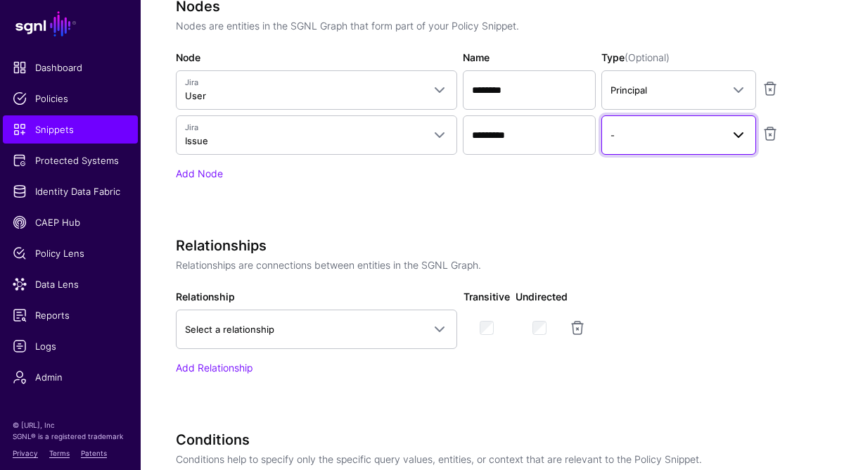
click at [647, 140] on span "-" at bounding box center [666, 134] width 110 height 15
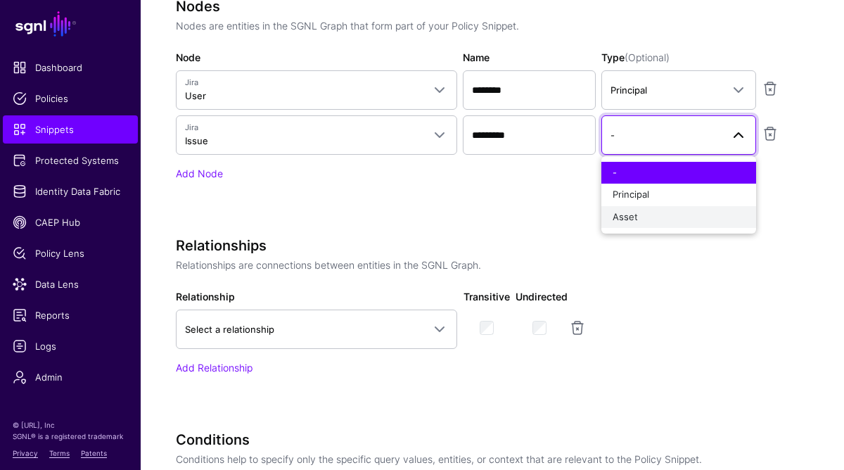
click at [627, 222] on span "Asset" at bounding box center [625, 216] width 25 height 11
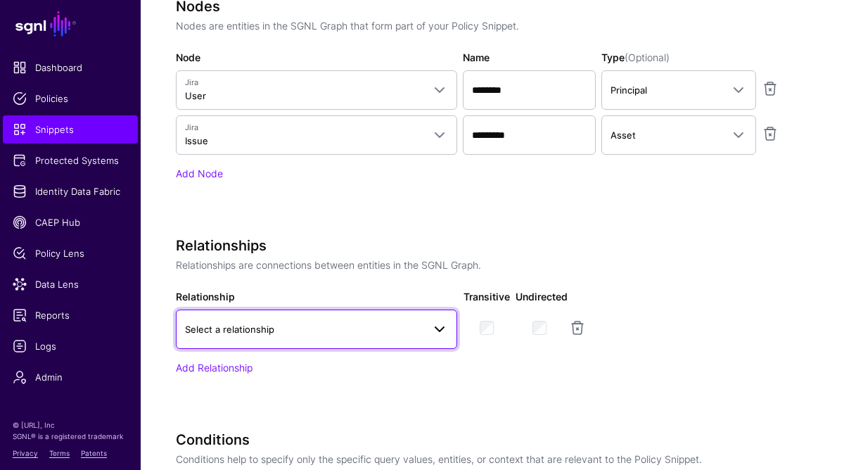
click at [299, 329] on span "Select a relationship" at bounding box center [304, 328] width 238 height 15
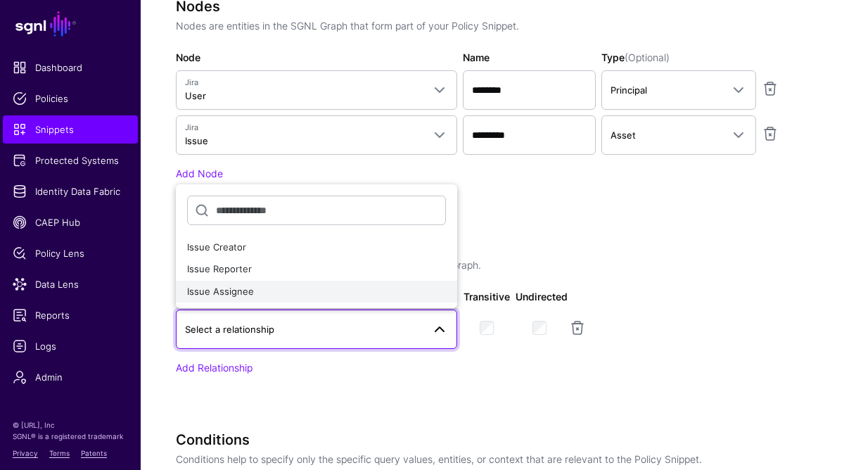
click at [302, 294] on div "Issue Assignee" at bounding box center [316, 292] width 259 height 14
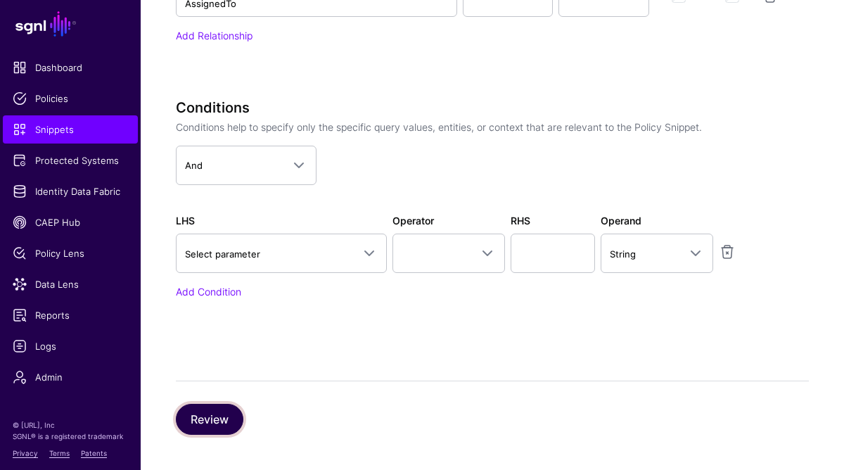
click at [201, 420] on button "Review" at bounding box center [210, 419] width 68 height 31
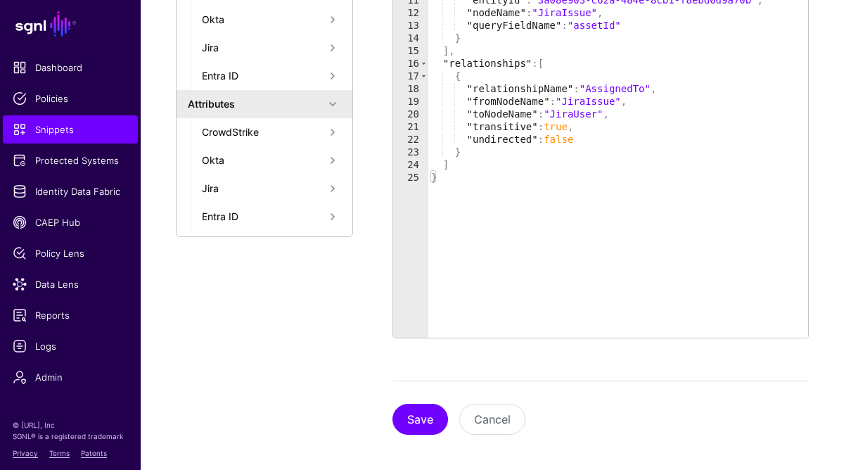
scroll to position [416, 0]
click at [413, 422] on button "Save" at bounding box center [421, 419] width 56 height 31
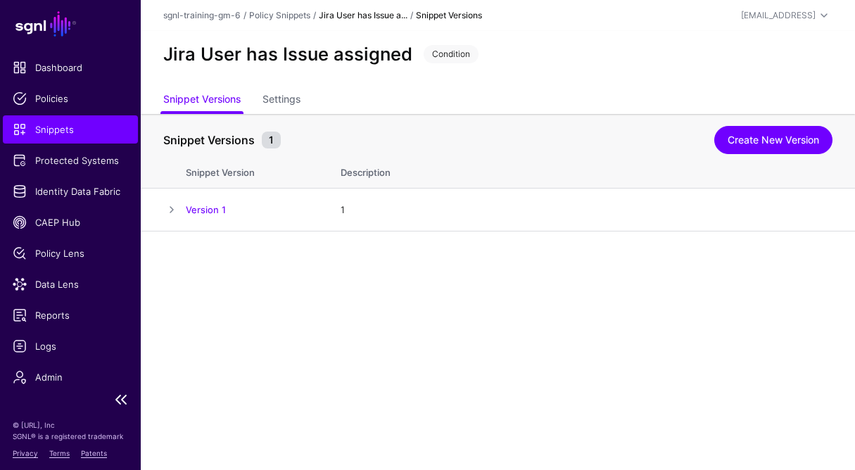
click at [63, 134] on span "Snippets" at bounding box center [70, 129] width 115 height 14
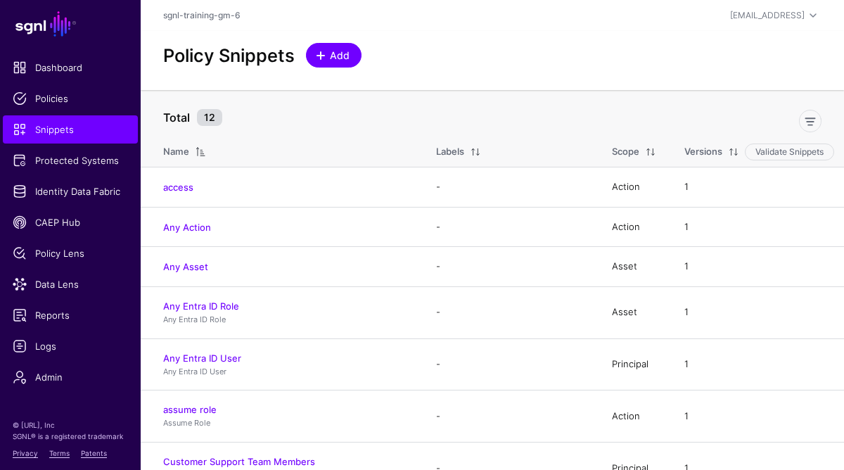
click at [331, 51] on span "Add" at bounding box center [340, 55] width 23 height 15
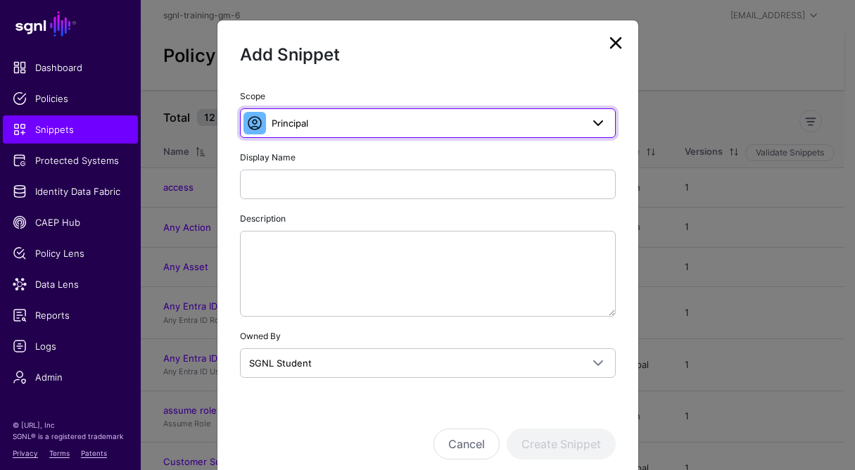
click at [284, 122] on span "Principal" at bounding box center [290, 122] width 37 height 11
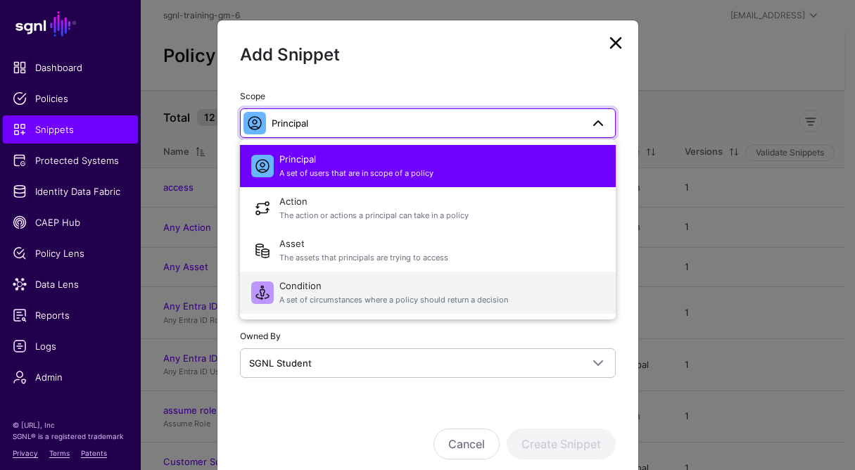
click at [305, 288] on span "Condition A set of circumstances where a policy should return a decision" at bounding box center [441, 293] width 325 height 34
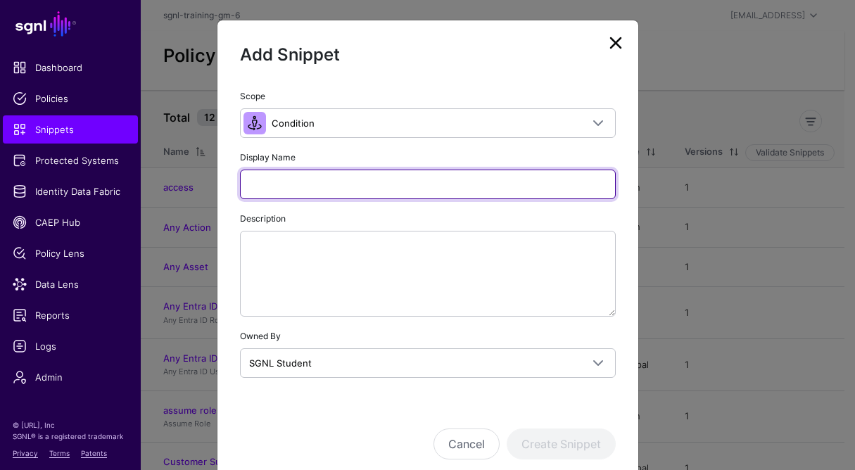
click at [283, 188] on input "Display Name" at bounding box center [428, 185] width 376 height 30
paste input "**********"
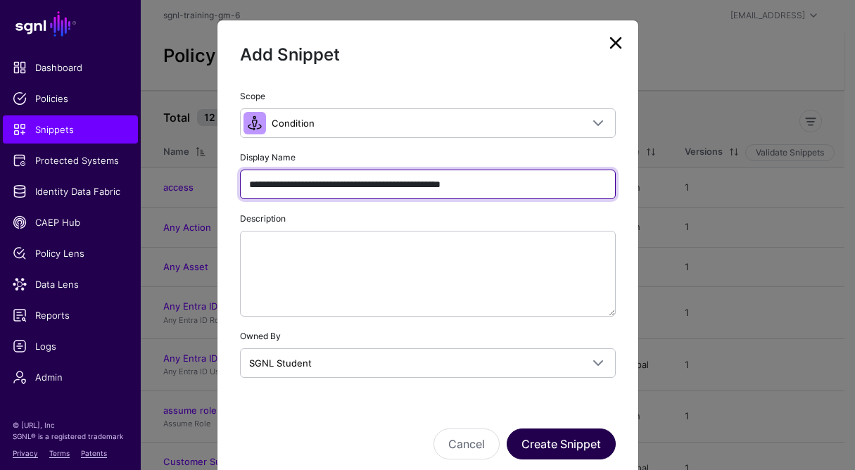
type input "**********"
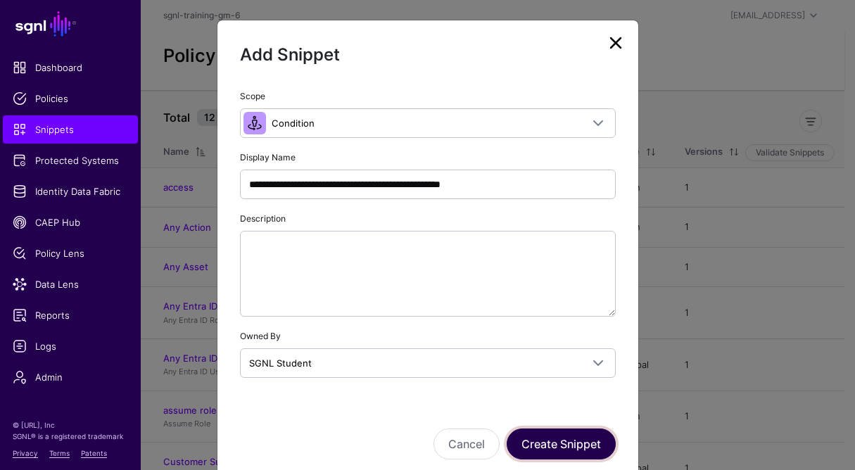
click at [564, 445] on button "Create Snippet" at bounding box center [560, 443] width 109 height 31
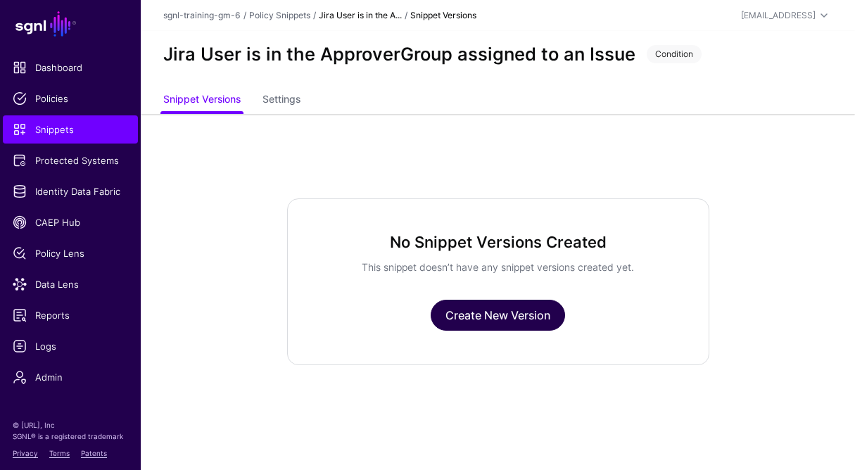
click at [477, 313] on link "Create New Version" at bounding box center [497, 315] width 134 height 31
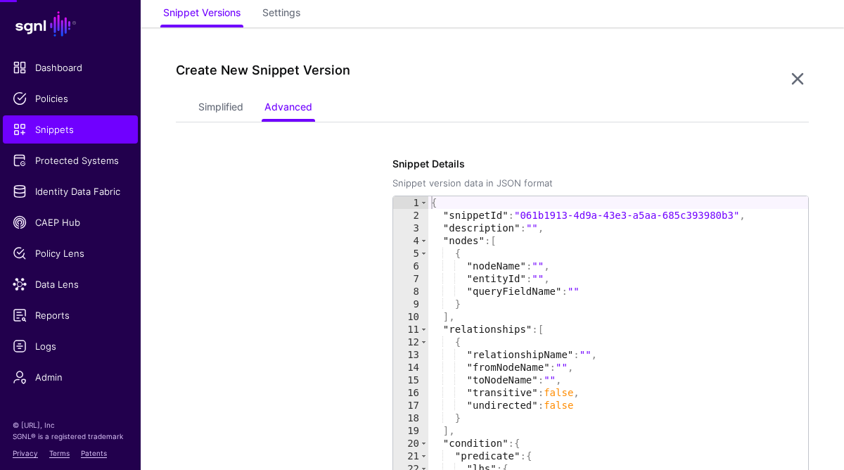
scroll to position [114, 0]
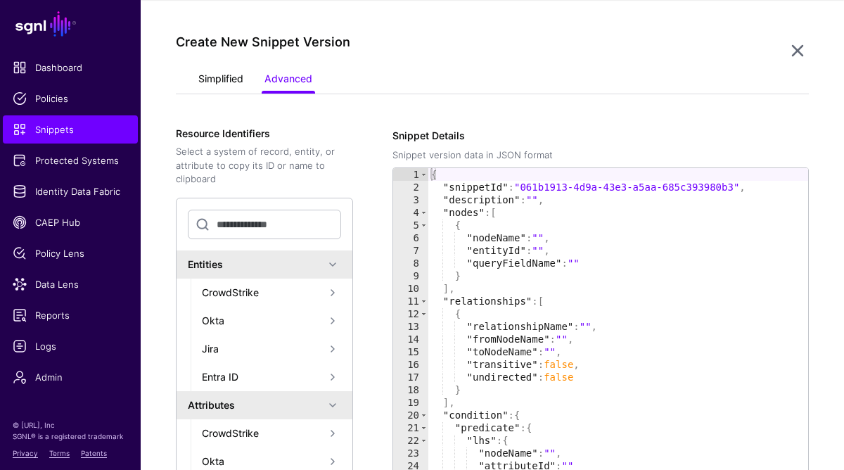
click at [220, 72] on link "Simplified" at bounding box center [220, 80] width 45 height 27
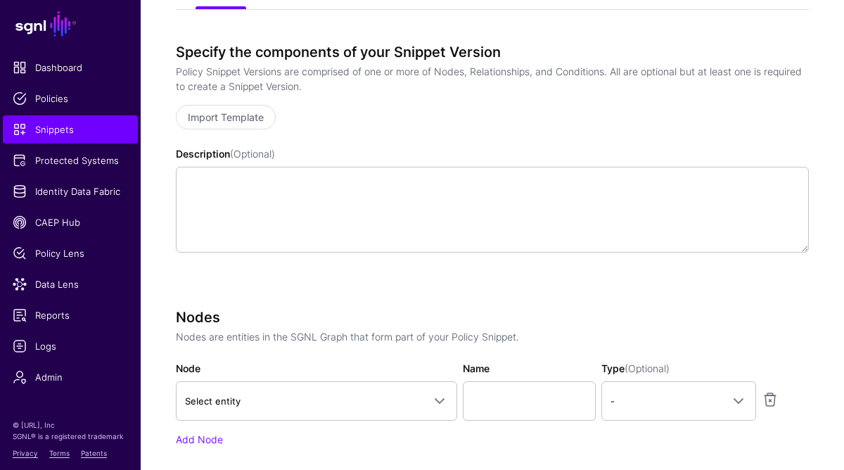
scroll to position [535, 0]
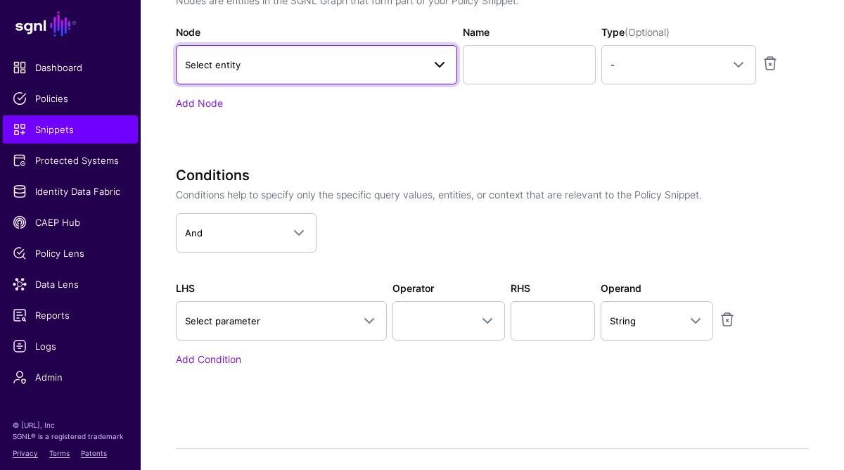
click at [245, 70] on span "Select entity" at bounding box center [304, 64] width 238 height 15
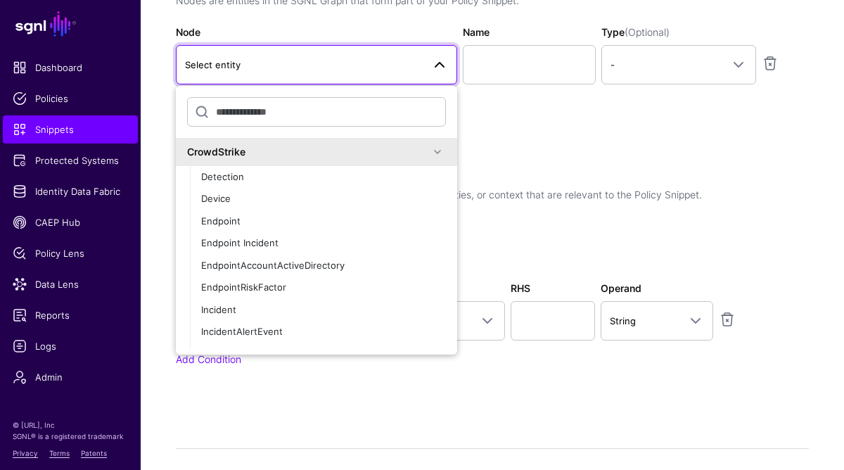
click at [429, 151] on span at bounding box center [437, 151] width 17 height 17
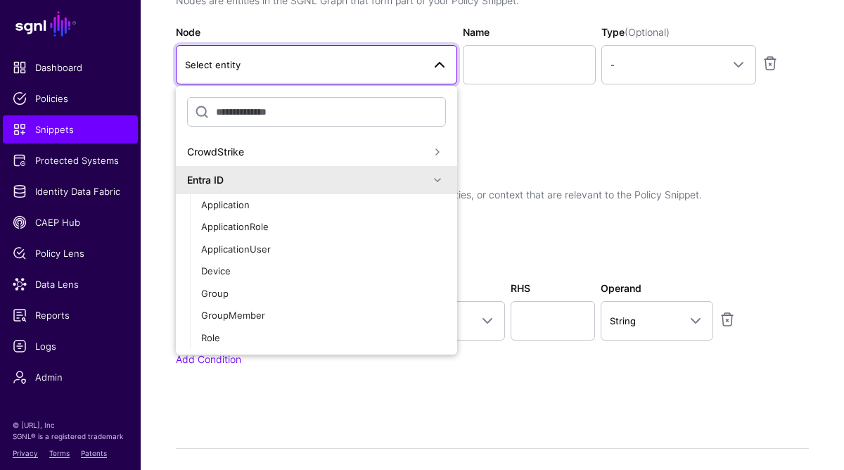
click at [429, 179] on span at bounding box center [437, 180] width 17 height 17
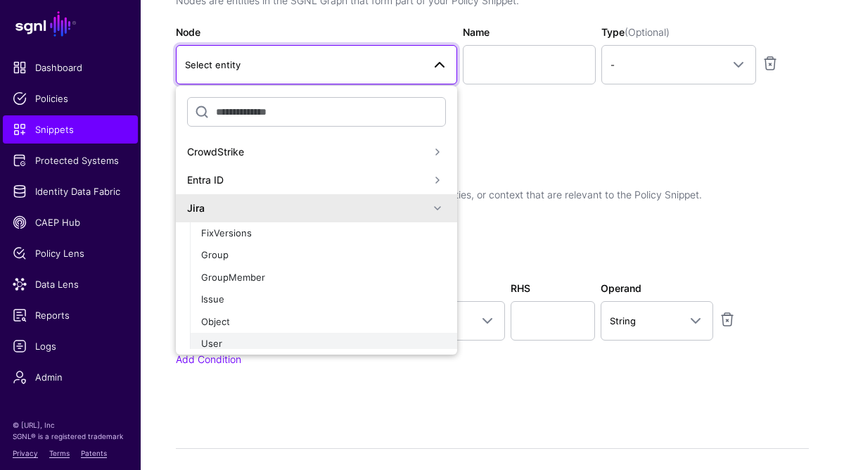
click at [220, 340] on span "User" at bounding box center [211, 343] width 21 height 11
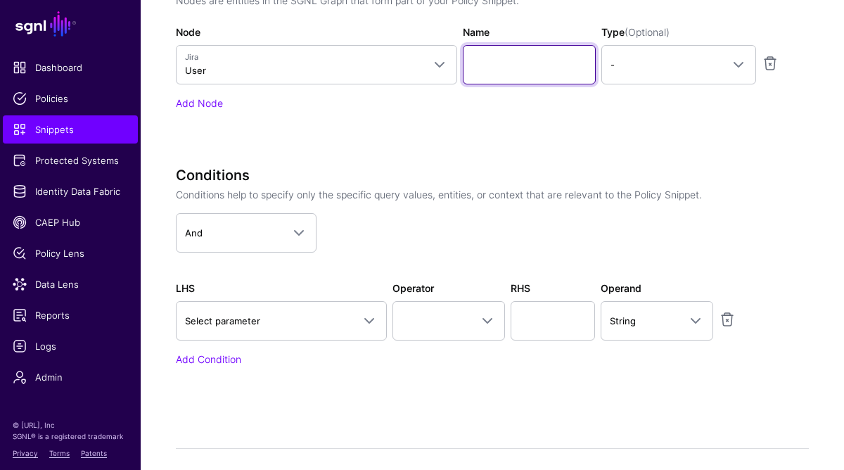
click at [506, 70] on input "Name" at bounding box center [530, 64] width 134 height 39
paste input "********"
type input "********"
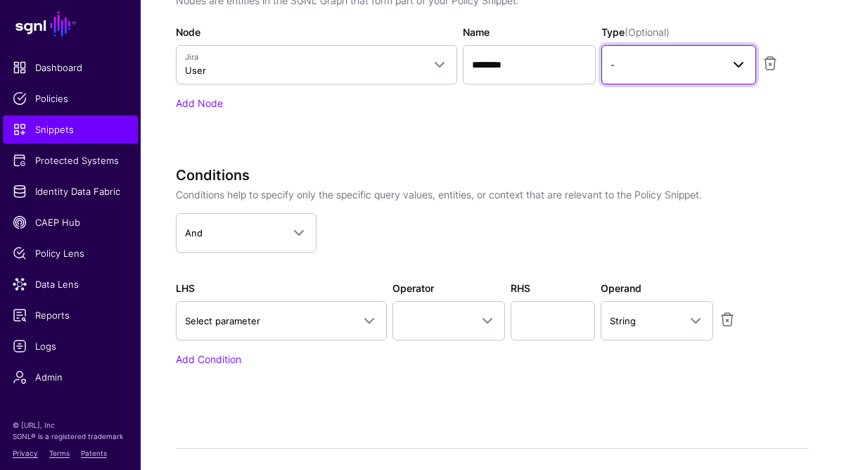
click at [672, 68] on span "-" at bounding box center [666, 64] width 110 height 15
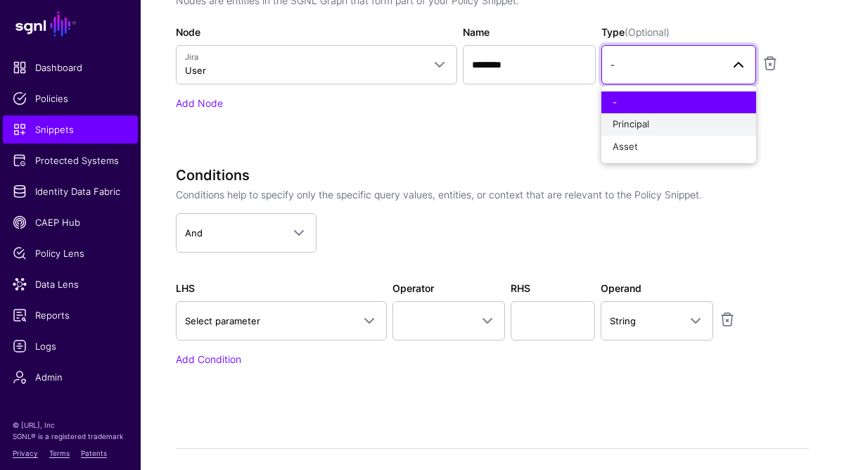
click at [660, 126] on div "Principal" at bounding box center [679, 124] width 132 height 14
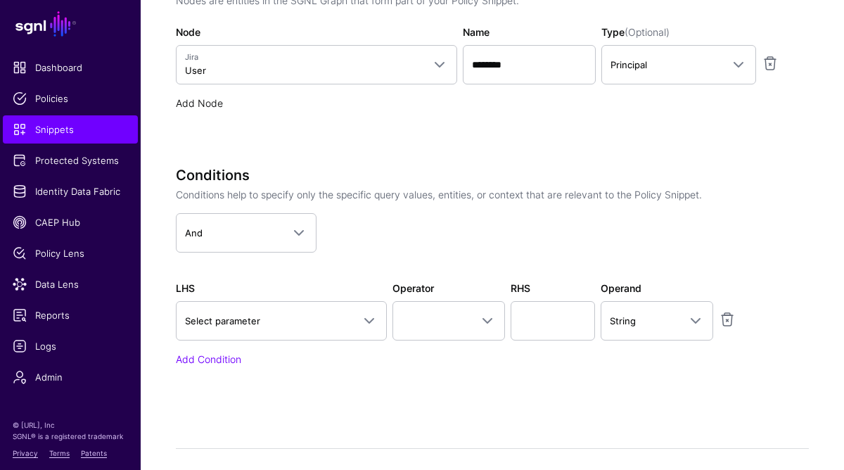
click at [200, 107] on link "Add Node" at bounding box center [199, 103] width 47 height 12
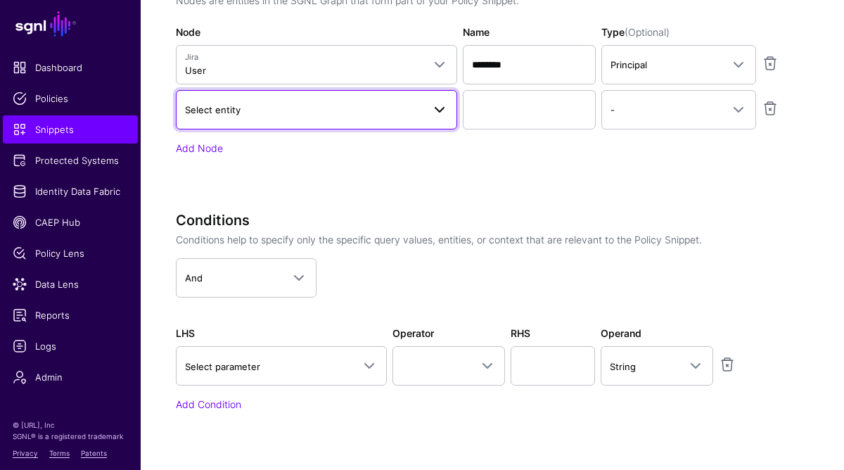
click at [219, 114] on span "Select entity" at bounding box center [213, 109] width 56 height 11
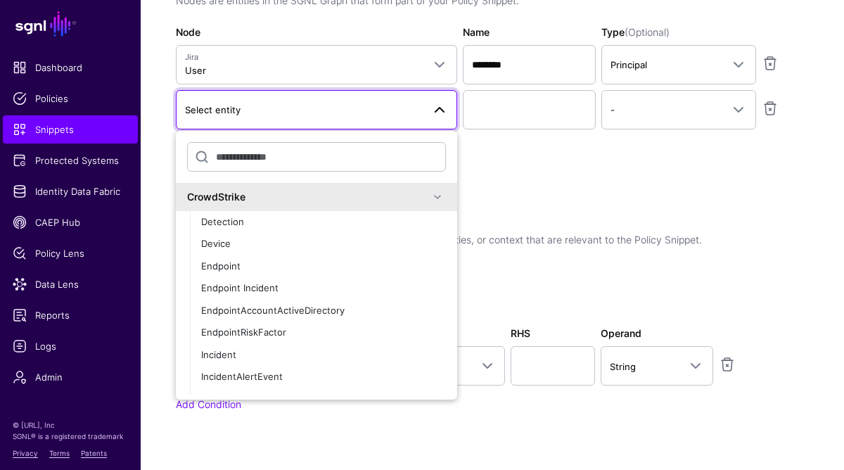
click at [432, 195] on span at bounding box center [437, 197] width 17 height 17
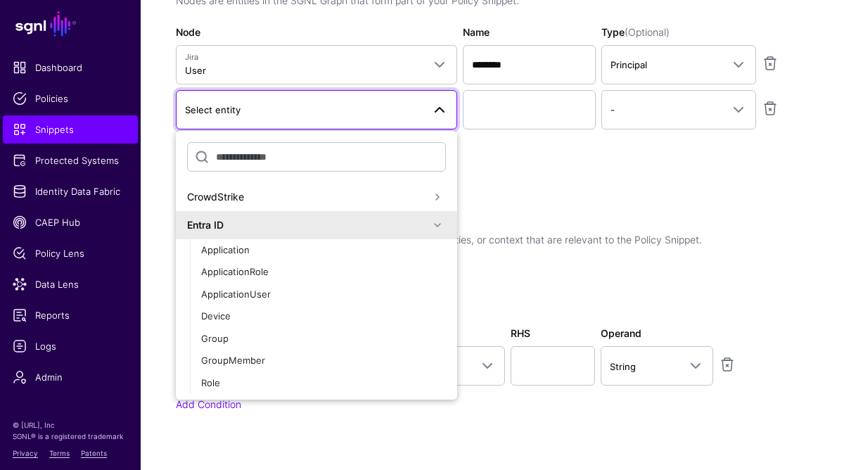
click at [430, 199] on span at bounding box center [437, 197] width 17 height 17
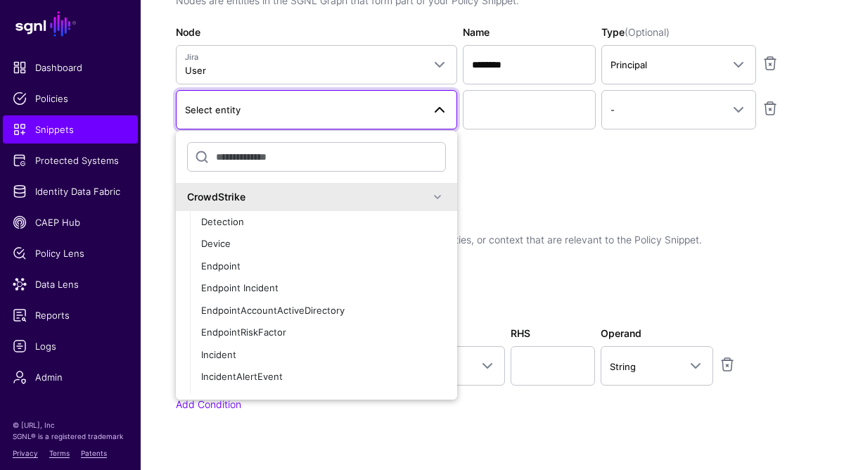
click at [430, 200] on span at bounding box center [437, 197] width 17 height 17
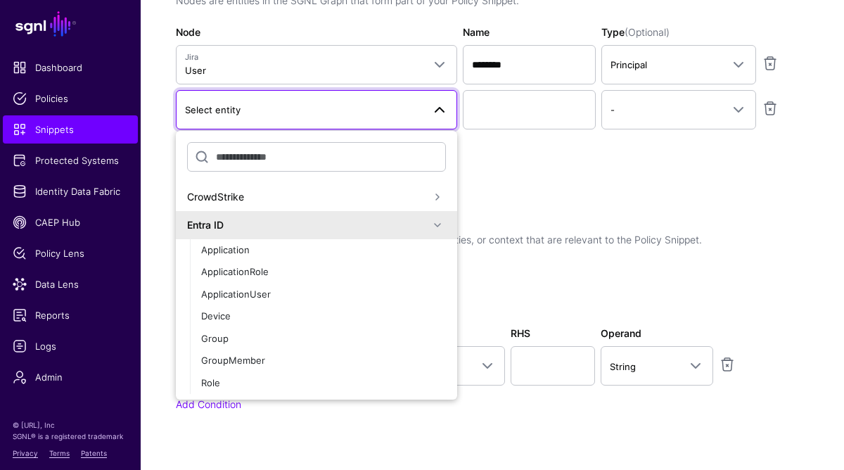
click at [429, 223] on span at bounding box center [437, 225] width 17 height 17
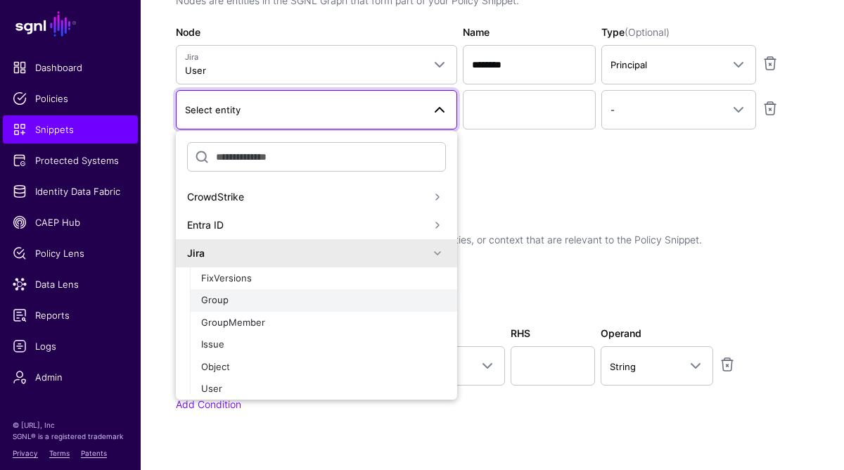
click at [224, 298] on span "Group" at bounding box center [214, 299] width 27 height 11
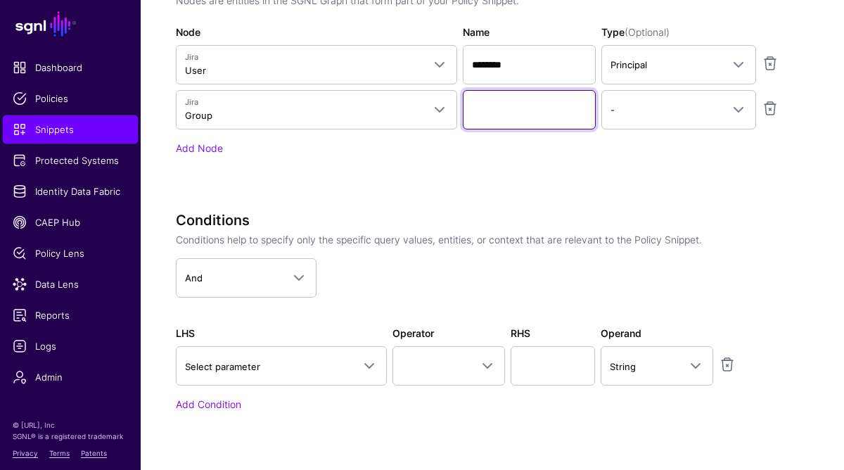
click at [533, 106] on input "Name" at bounding box center [530, 109] width 134 height 39
paste input "*********"
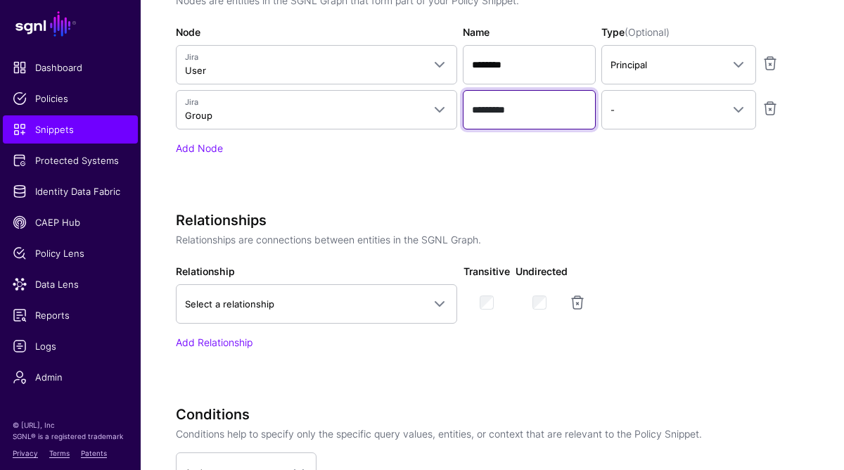
type input "*********"
click at [186, 151] on link "Add Node" at bounding box center [199, 148] width 47 height 12
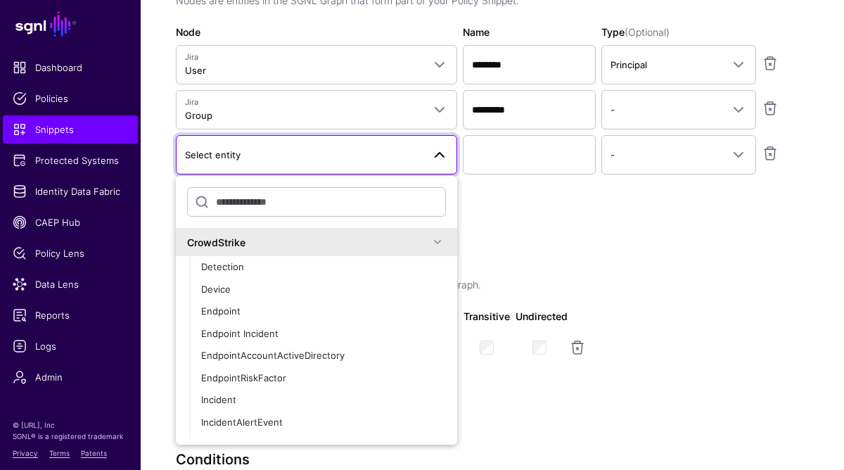
click at [430, 238] on span at bounding box center [437, 242] width 17 height 17
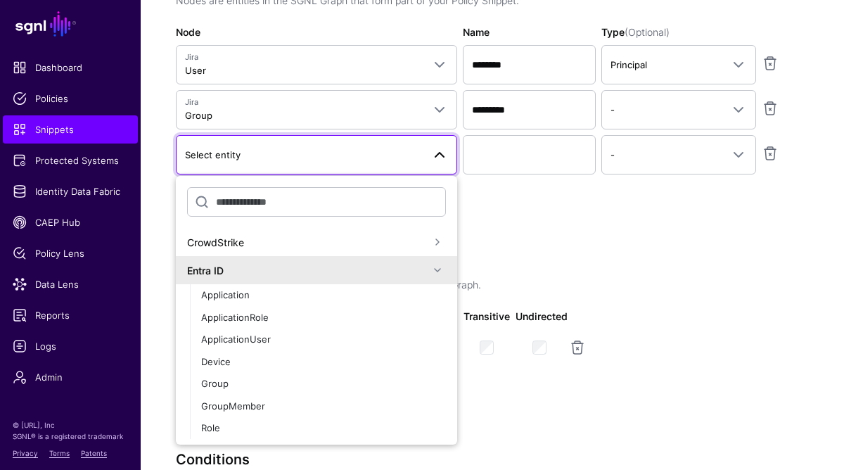
click at [431, 271] on span at bounding box center [437, 270] width 17 height 17
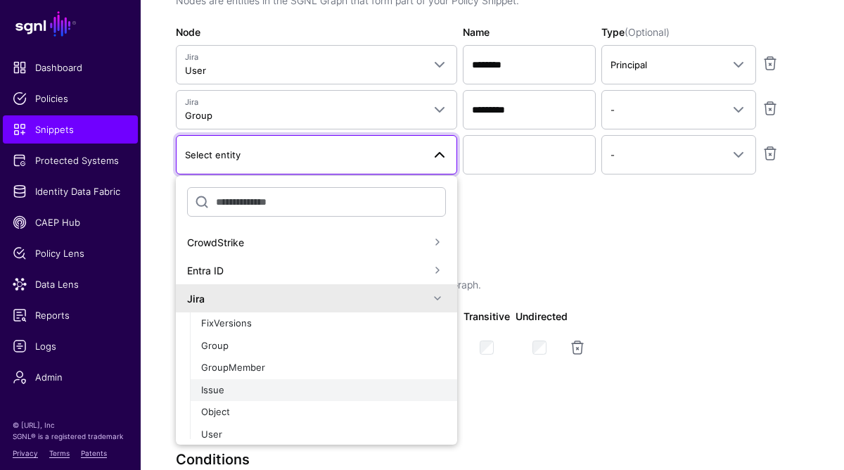
click at [239, 389] on div "Issue" at bounding box center [323, 390] width 245 height 14
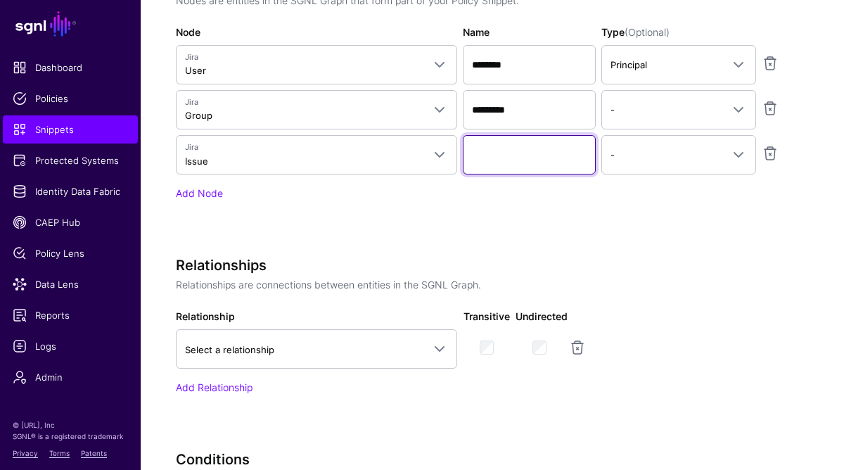
click at [511, 159] on input "Name" at bounding box center [530, 154] width 134 height 39
paste input "*********"
type input "*********"
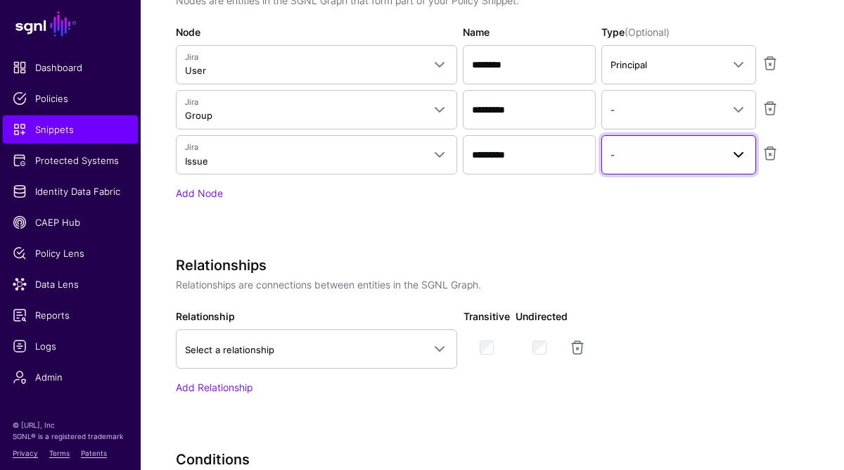
click at [682, 156] on span "-" at bounding box center [666, 154] width 110 height 15
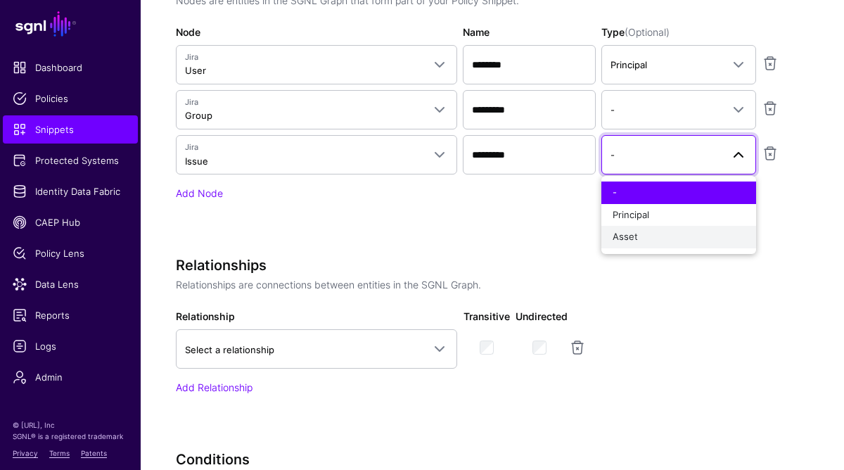
click at [669, 232] on div "Asset" at bounding box center [679, 237] width 132 height 14
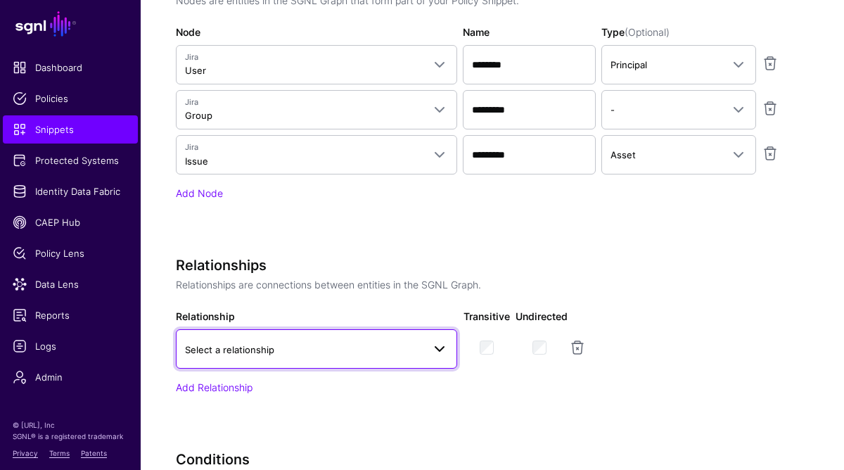
click at [257, 350] on span "Select a relationship" at bounding box center [229, 349] width 89 height 11
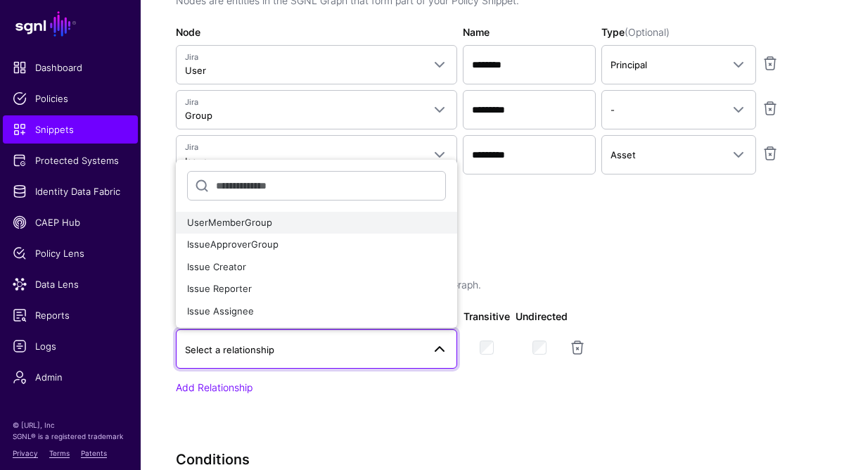
click at [241, 228] on span "UserMemberGroup" at bounding box center [229, 222] width 85 height 11
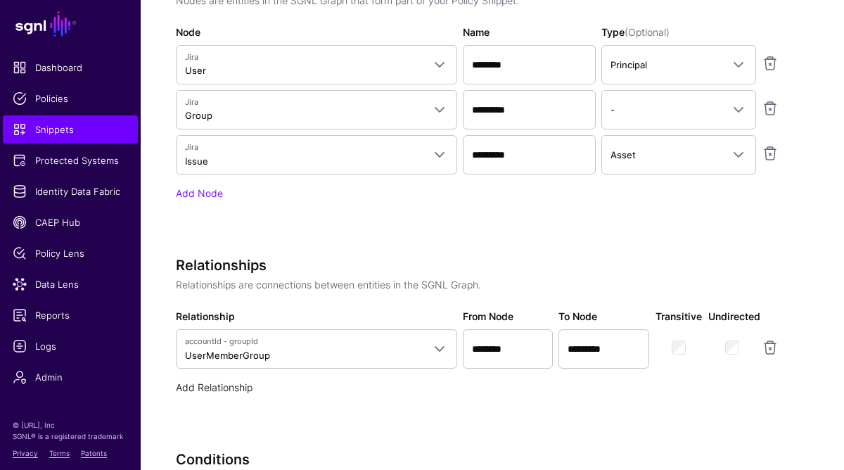
click at [202, 392] on link "Add Relationship" at bounding box center [214, 387] width 77 height 12
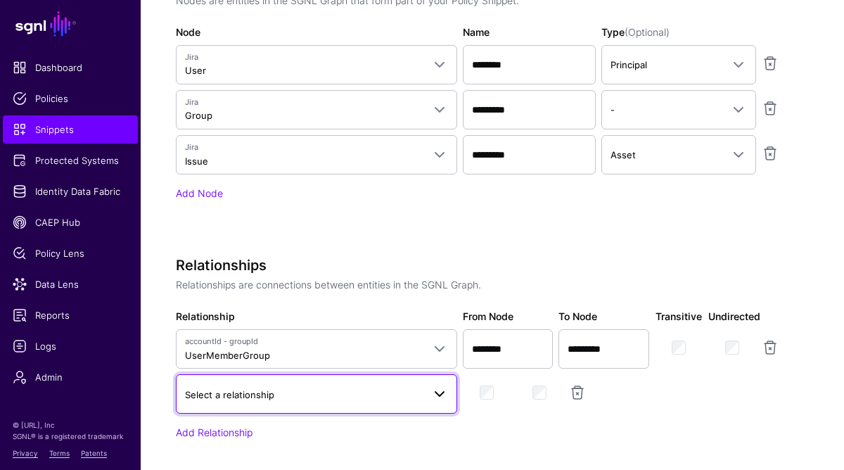
click at [240, 412] on link "Select a relationship" at bounding box center [316, 393] width 281 height 39
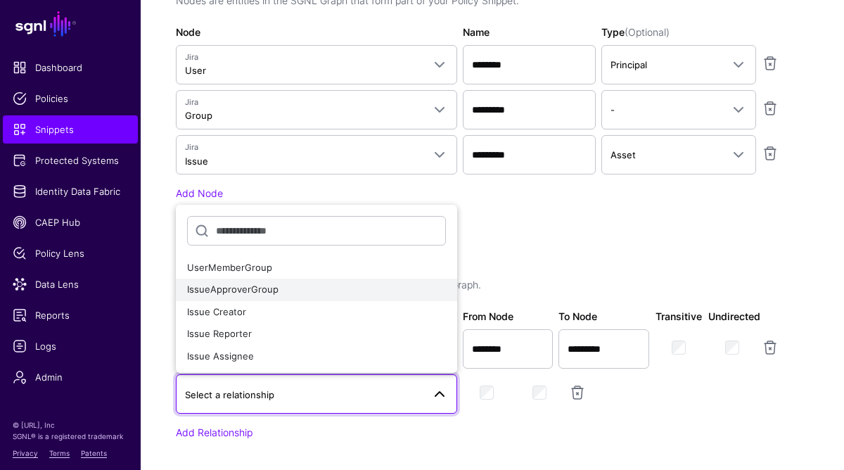
click at [249, 292] on span "IssueApproverGroup" at bounding box center [232, 288] width 91 height 11
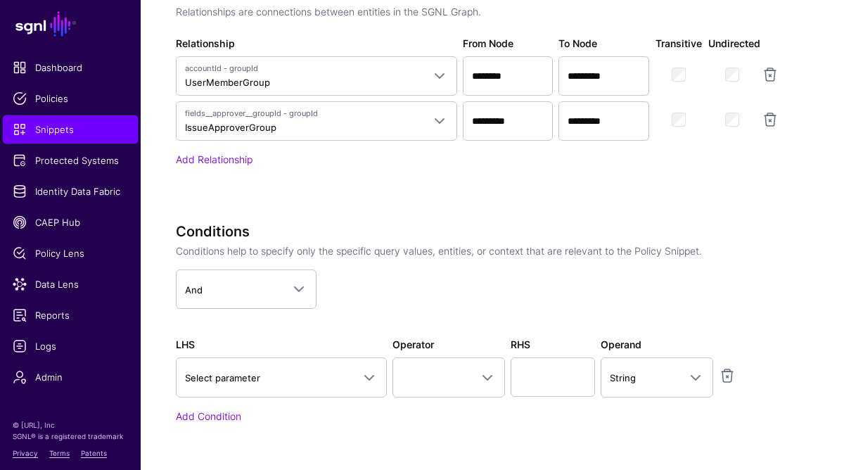
scroll to position [913, 0]
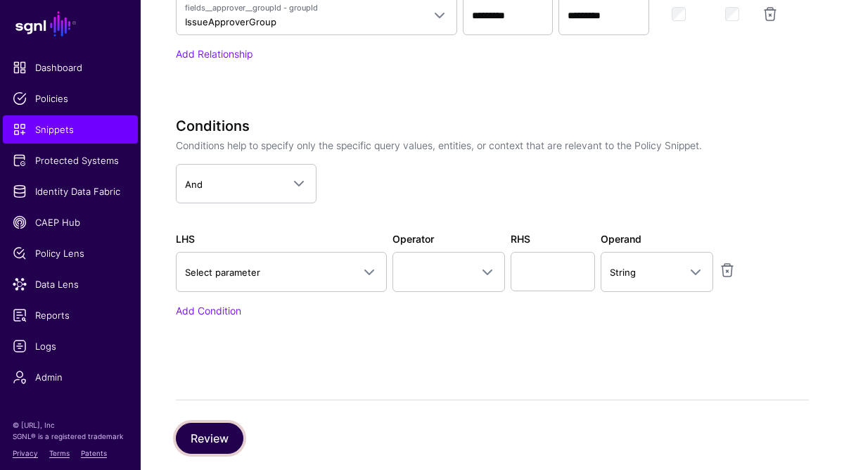
click at [214, 430] on button "Review" at bounding box center [210, 438] width 68 height 31
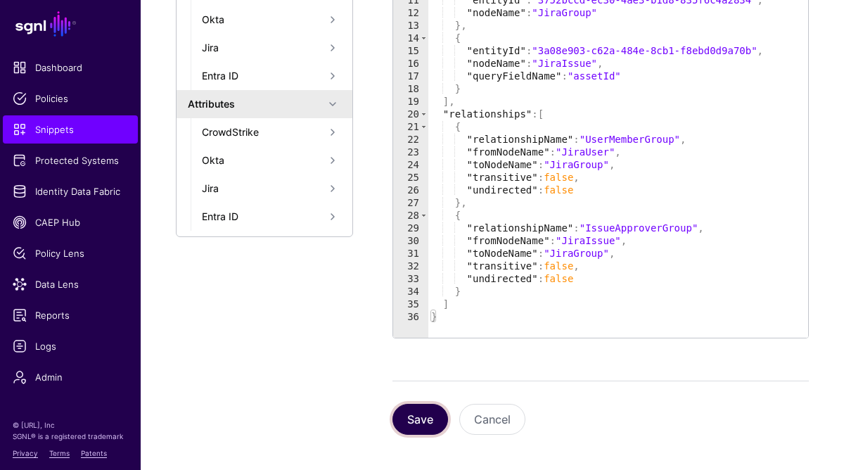
click at [426, 425] on button "Save" at bounding box center [421, 419] width 56 height 31
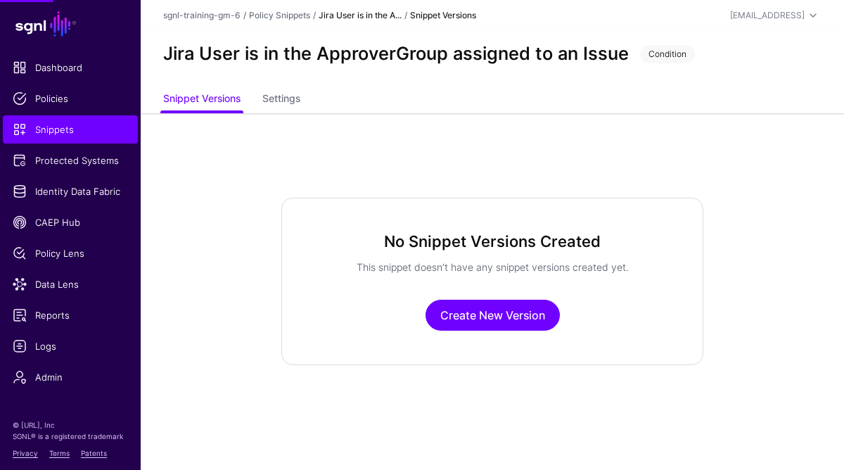
scroll to position [0, 0]
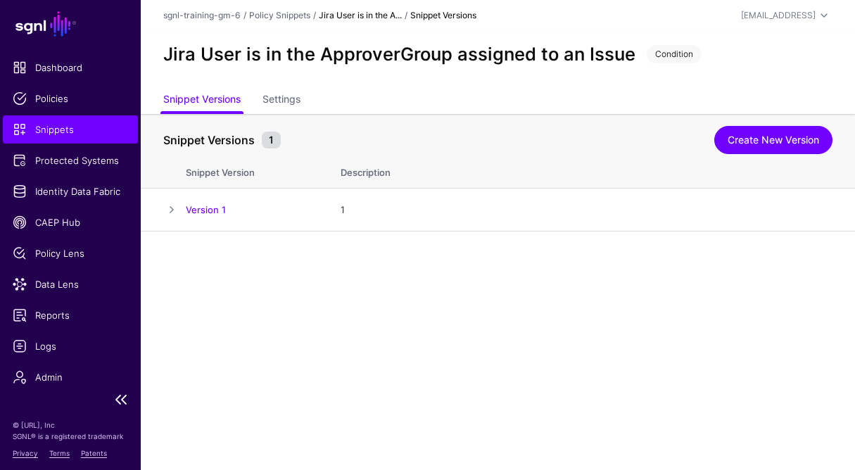
click at [62, 130] on span "Snippets" at bounding box center [70, 129] width 115 height 14
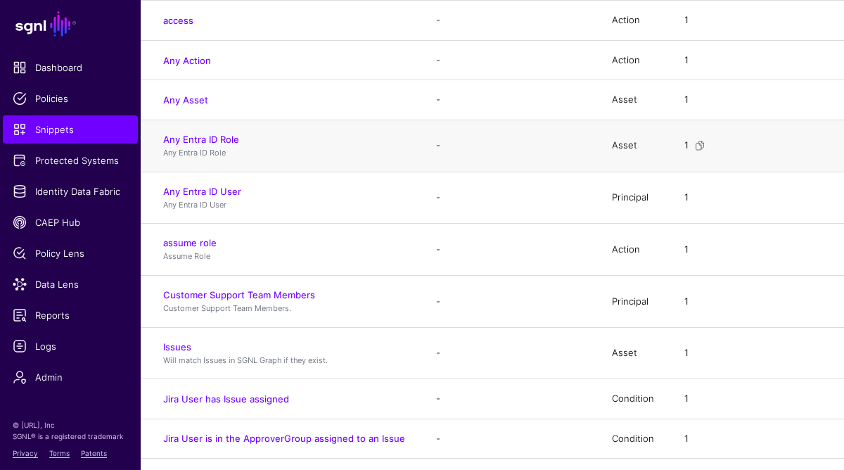
scroll to position [323, 0]
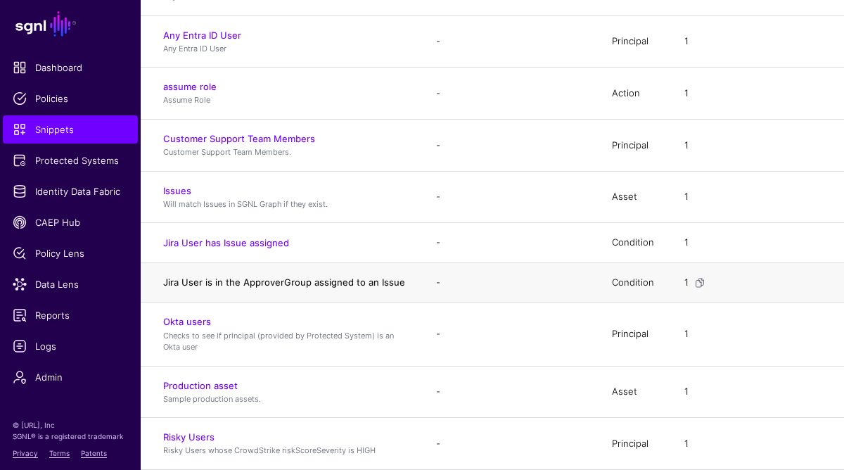
click at [288, 287] on link "Jira User is in the ApproverGroup assigned to an Issue" at bounding box center [284, 281] width 242 height 11
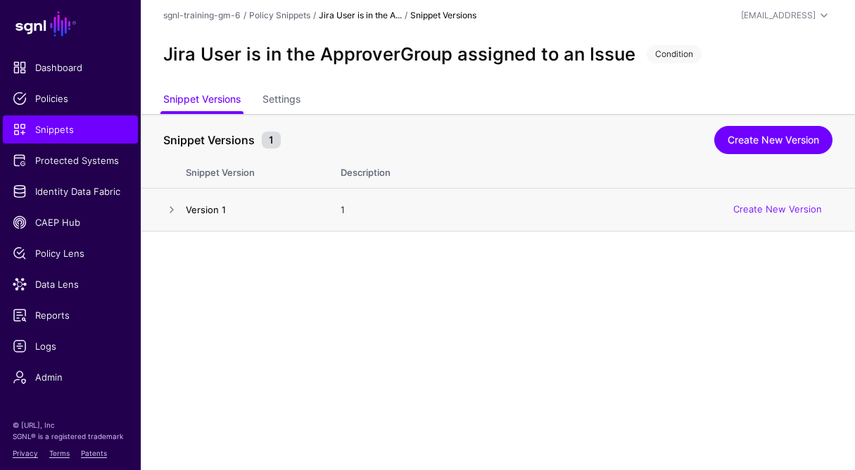
click at [199, 210] on link "Version 1" at bounding box center [206, 209] width 40 height 11
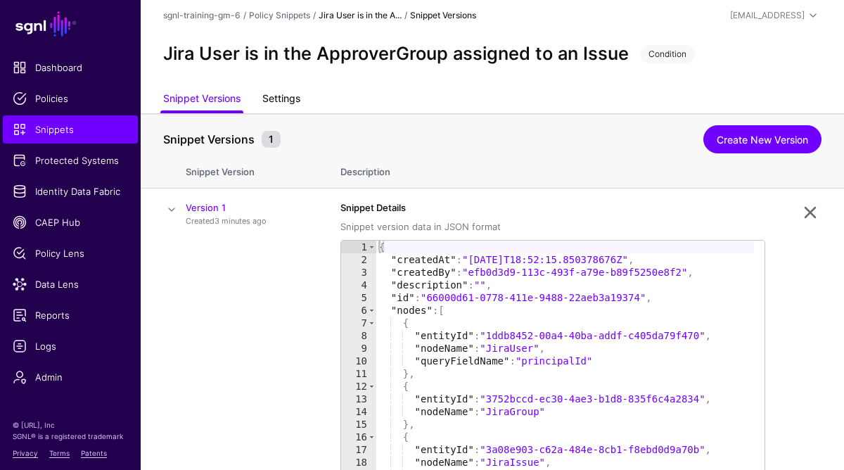
click at [281, 108] on link "Settings" at bounding box center [281, 100] width 38 height 27
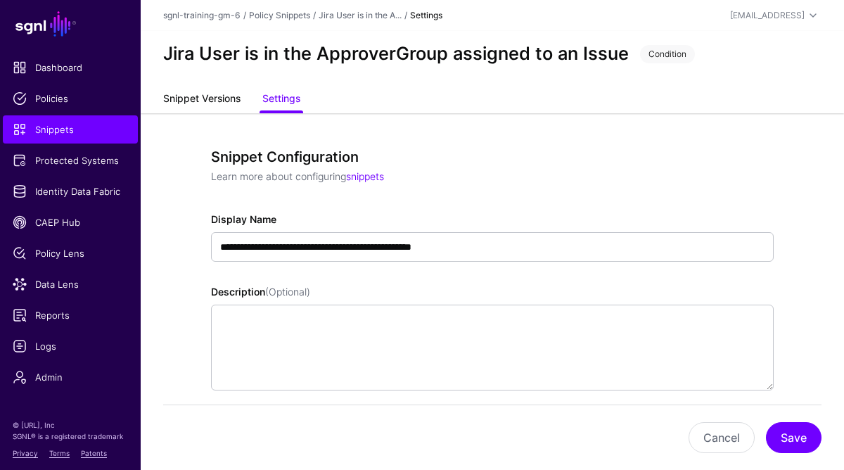
click at [197, 98] on link "Snippet Versions" at bounding box center [201, 100] width 77 height 27
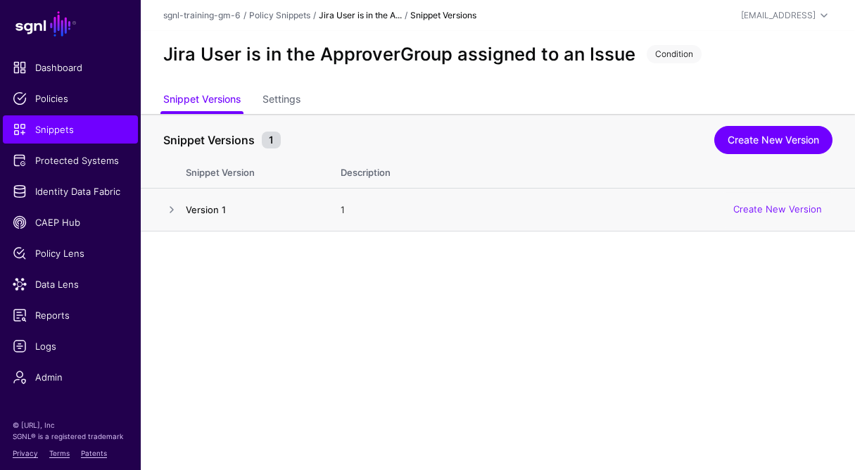
click at [195, 209] on link "Version 1" at bounding box center [206, 209] width 40 height 11
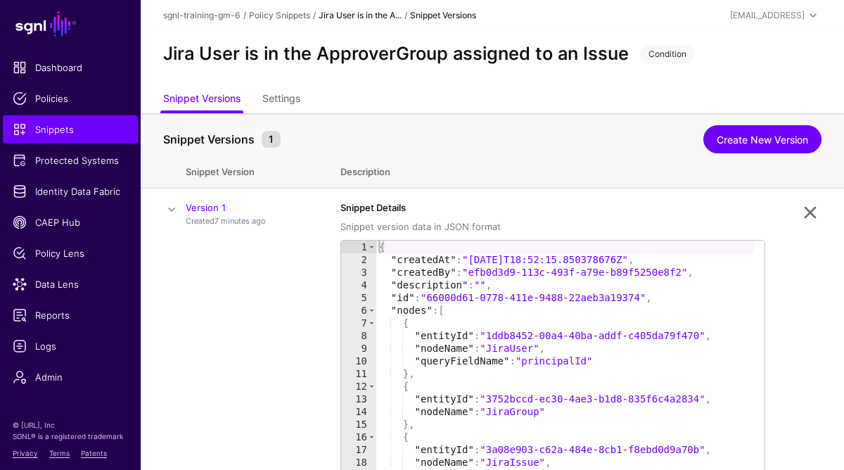
click at [227, 170] on th "Snippet Version" at bounding box center [256, 169] width 141 height 37
click at [348, 174] on th "Description" at bounding box center [585, 169] width 518 height 37
click at [276, 100] on link "Settings" at bounding box center [281, 100] width 38 height 27
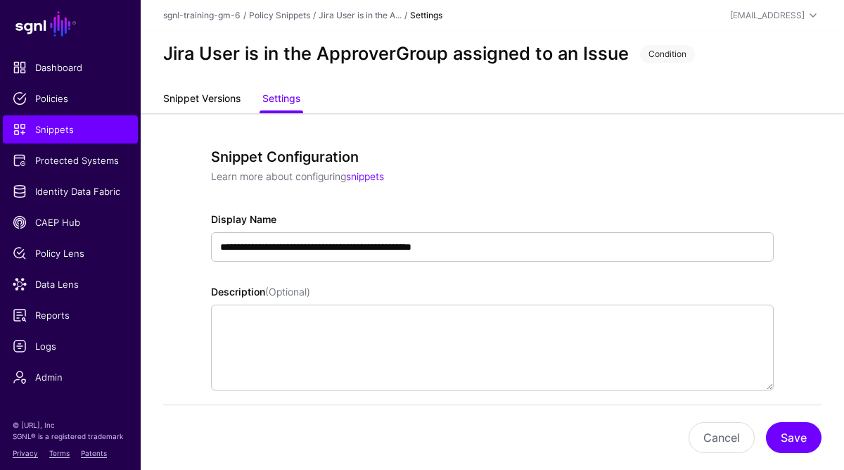
click at [193, 105] on link "Snippet Versions" at bounding box center [201, 100] width 77 height 27
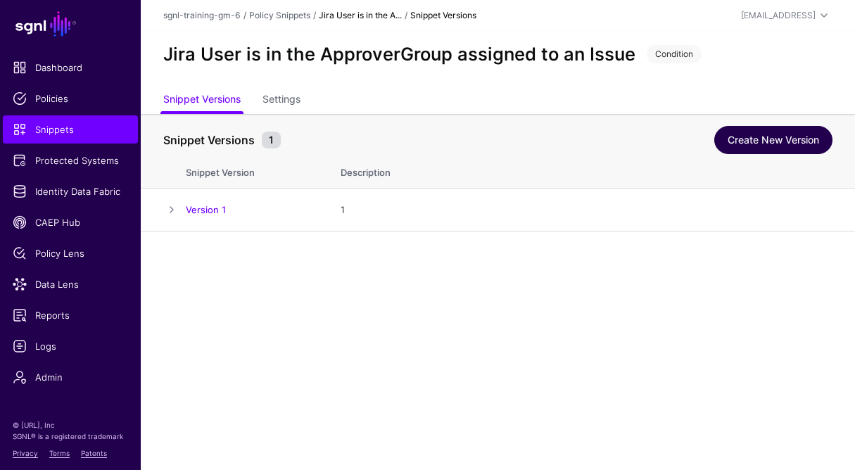
click at [760, 134] on link "Create New Version" at bounding box center [773, 140] width 118 height 28
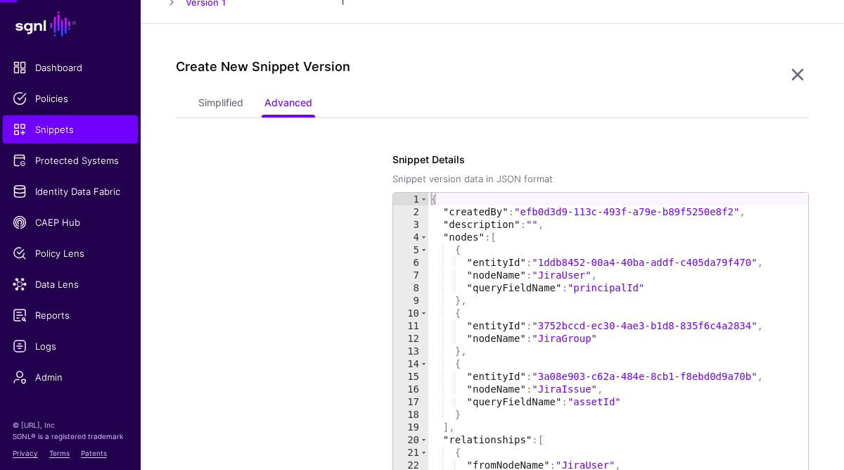
scroll to position [231, 0]
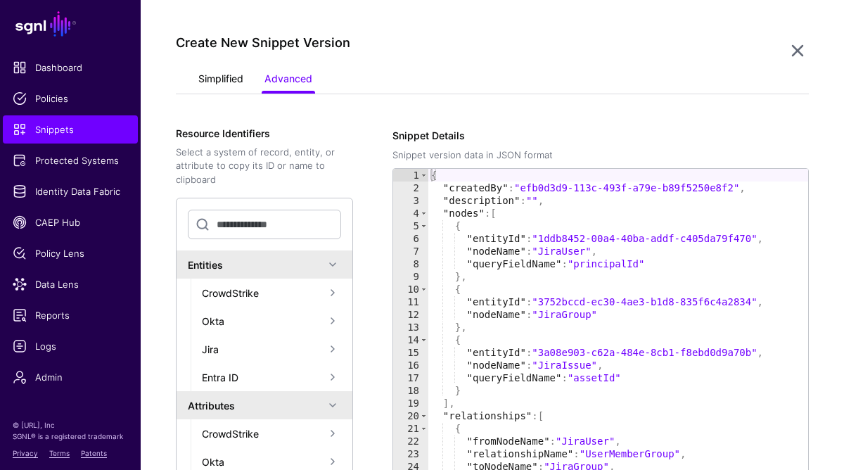
click at [226, 79] on link "Simplified" at bounding box center [220, 80] width 45 height 27
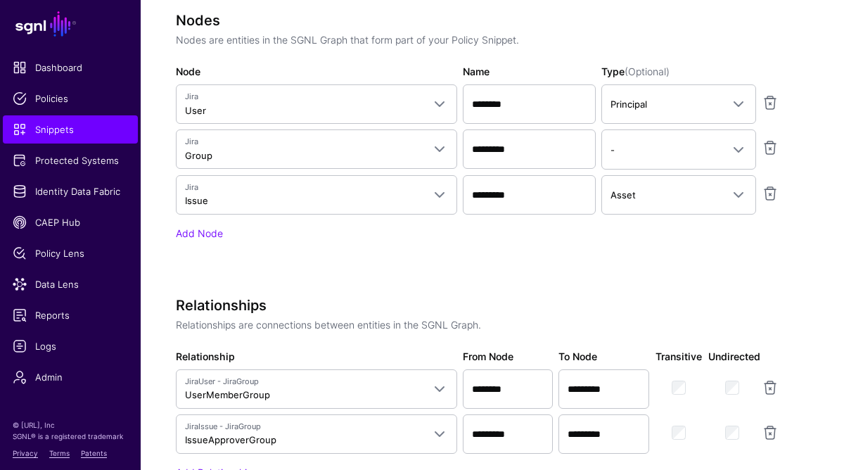
scroll to position [616, 0]
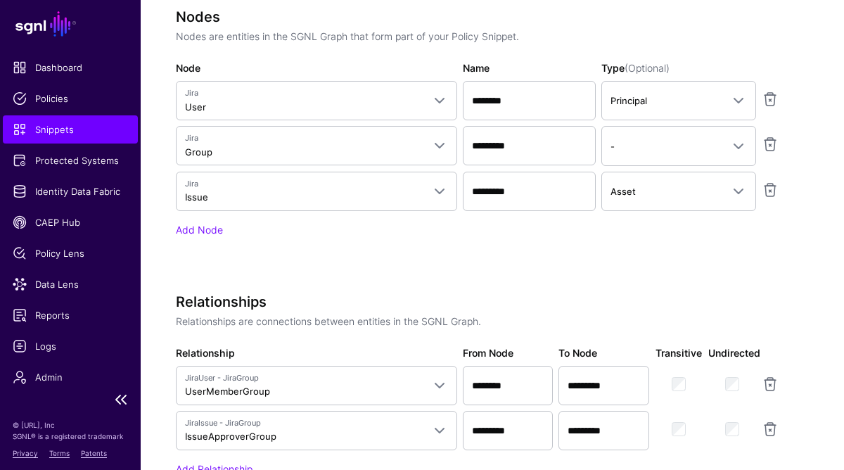
click at [91, 135] on span "Snippets" at bounding box center [70, 129] width 115 height 14
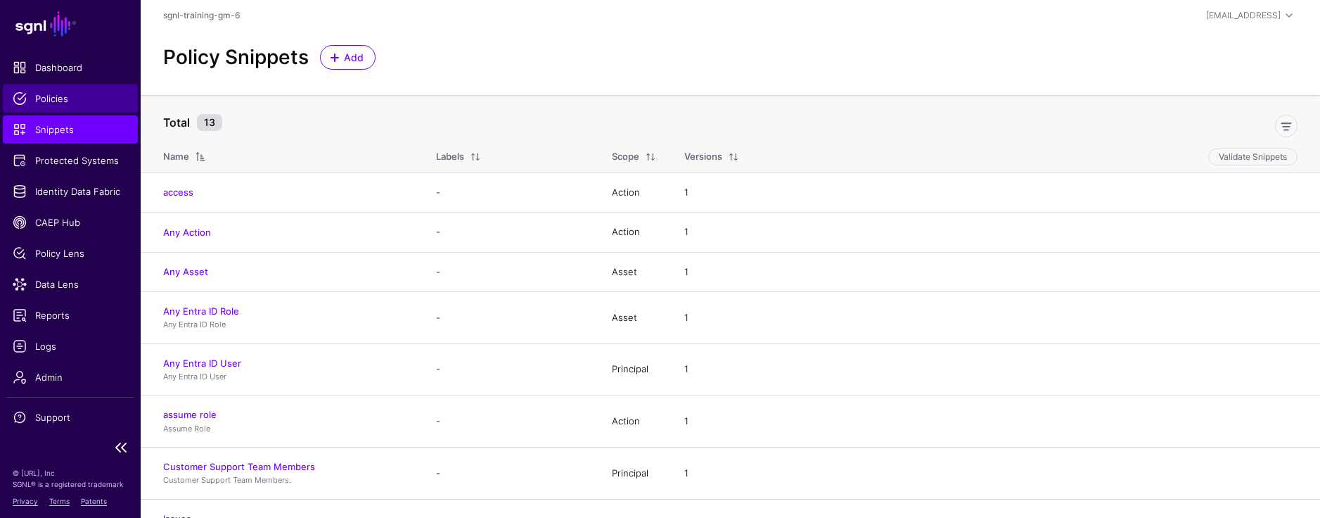
click at [60, 98] on span "Policies" at bounding box center [70, 98] width 115 height 14
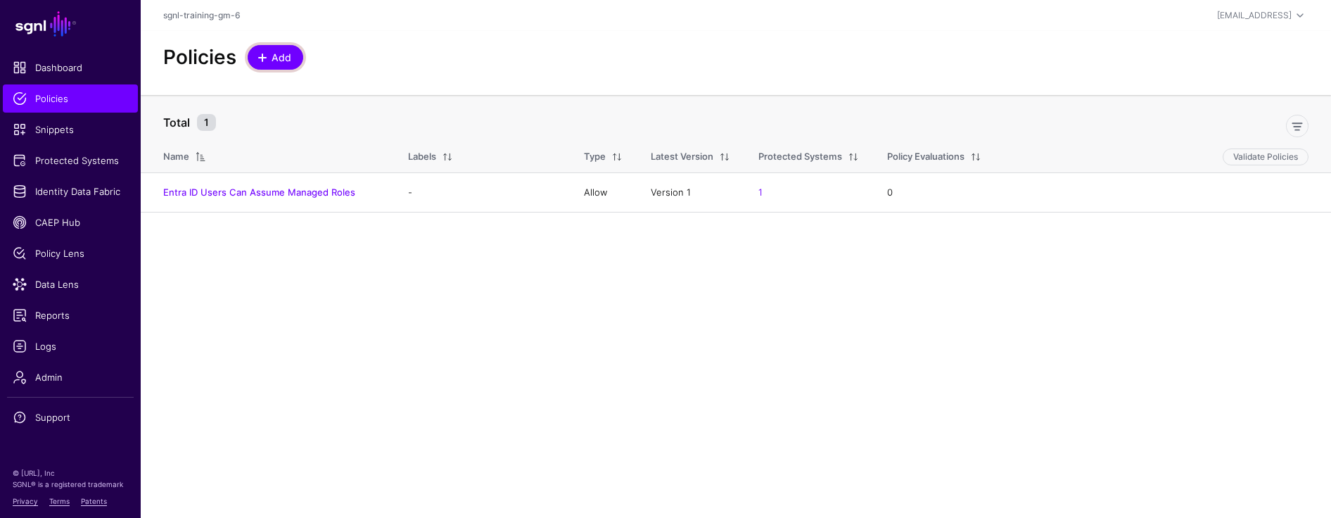
click at [276, 57] on span "Add" at bounding box center [281, 57] width 23 height 15
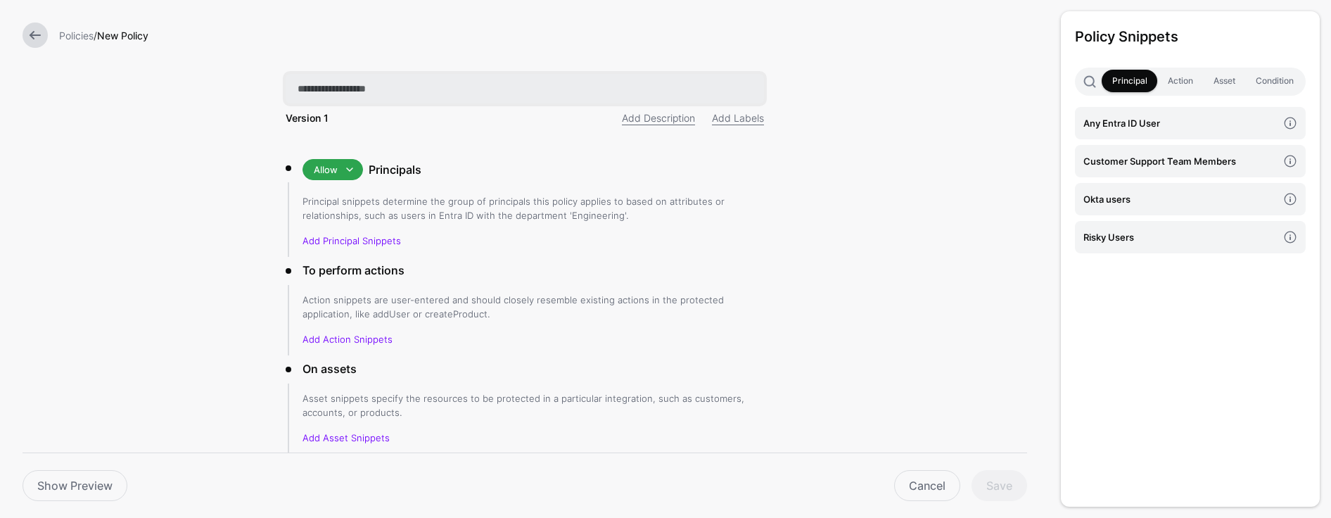
click at [357, 91] on input "text" at bounding box center [525, 89] width 478 height 30
paste input "**********"
type input "**********"
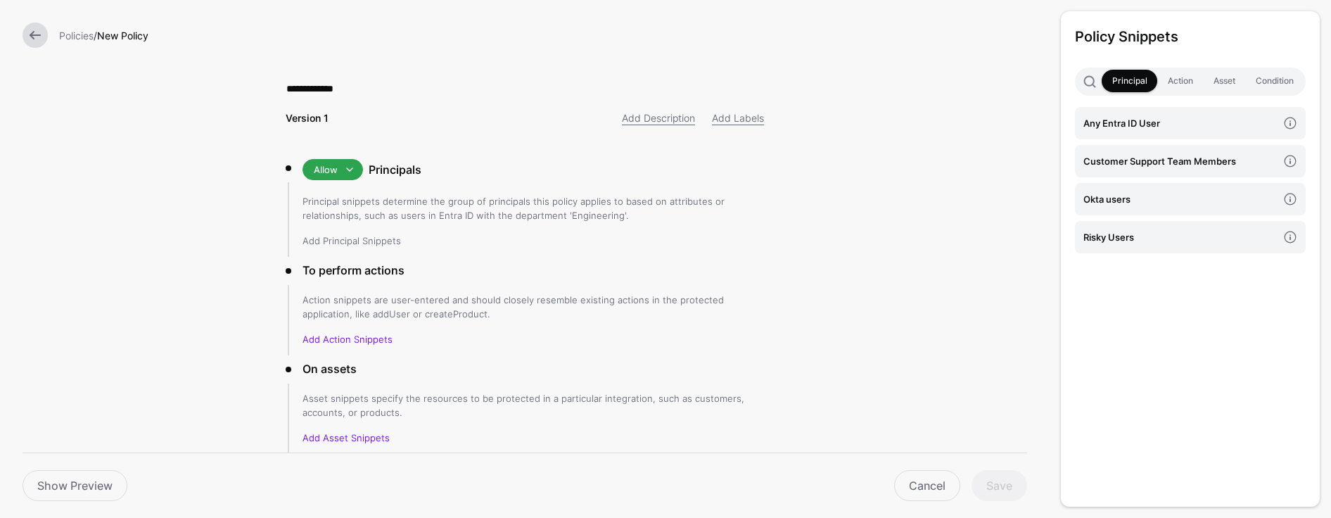
click at [377, 245] on link "Add Principal Snippets" at bounding box center [351, 240] width 98 height 11
click at [377, 242] on link "Add Principal Snippets" at bounding box center [351, 240] width 98 height 11
click at [854, 191] on h4 "Okta users" at bounding box center [1180, 198] width 194 height 15
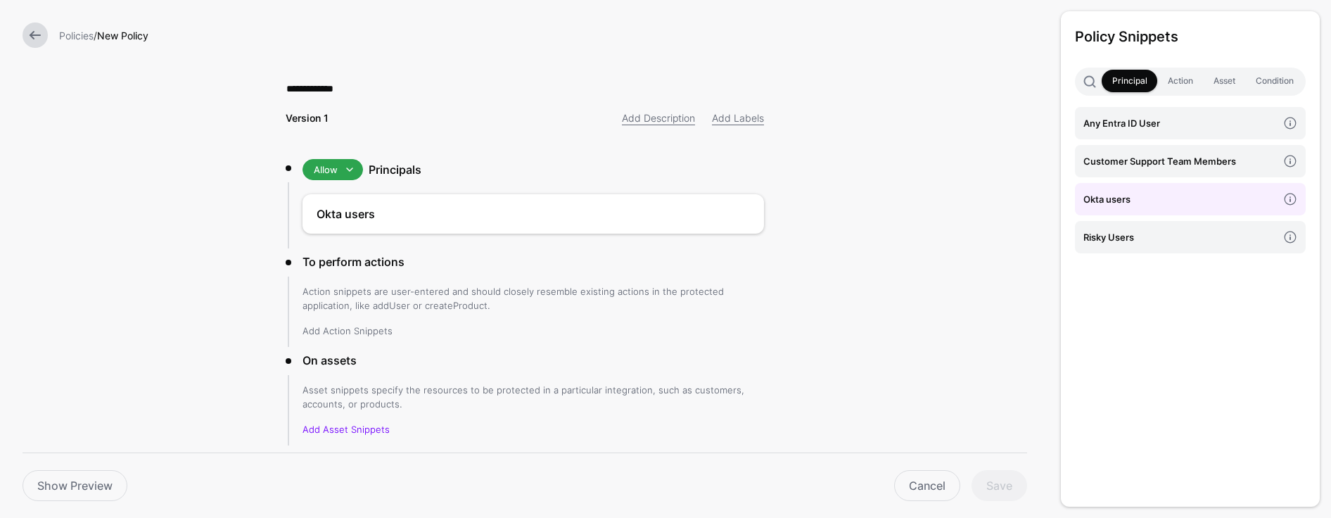
click at [357, 329] on link "Add Action Snippets" at bounding box center [347, 330] width 90 height 11
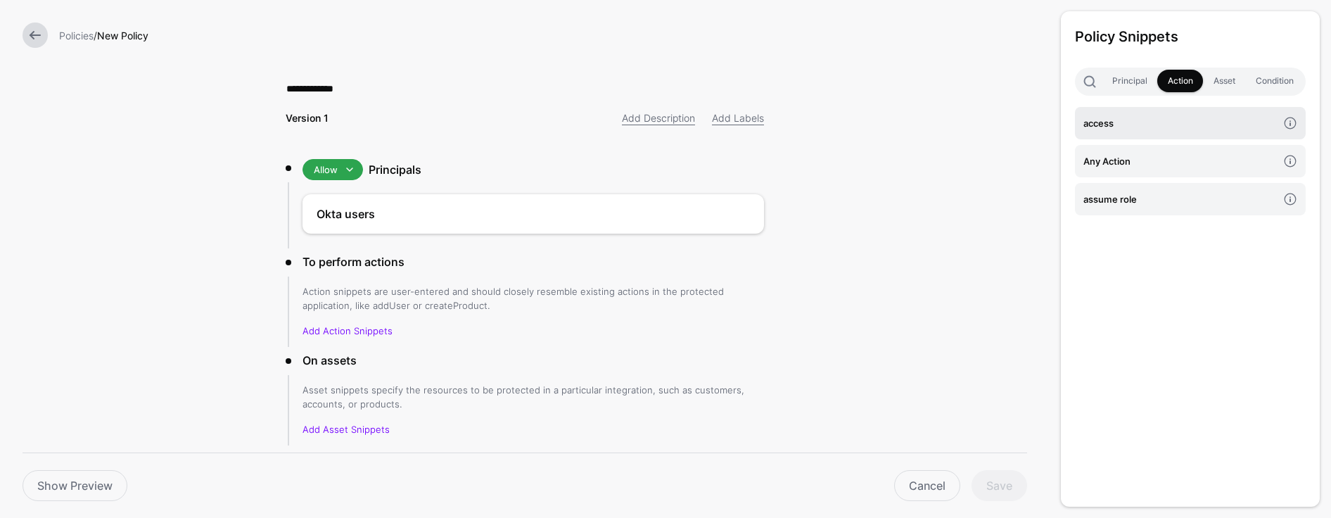
click at [854, 122] on h4 "access" at bounding box center [1180, 122] width 194 height 15
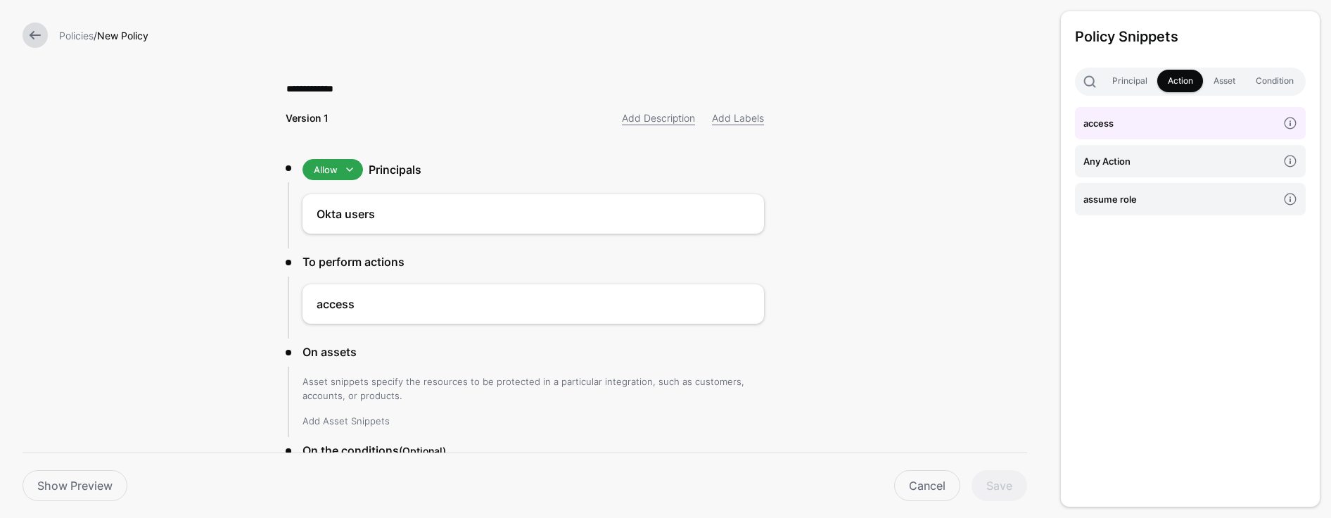
click at [357, 419] on link "Add Asset Snippets" at bounding box center [345, 420] width 87 height 11
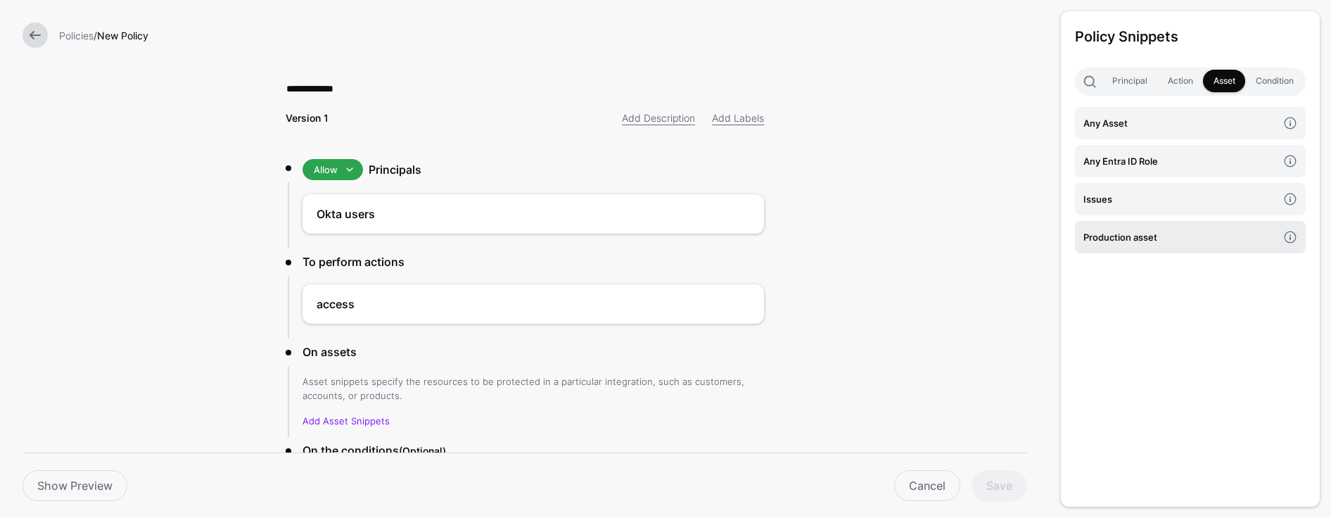
click at [854, 231] on h4 "Production asset" at bounding box center [1180, 236] width 194 height 15
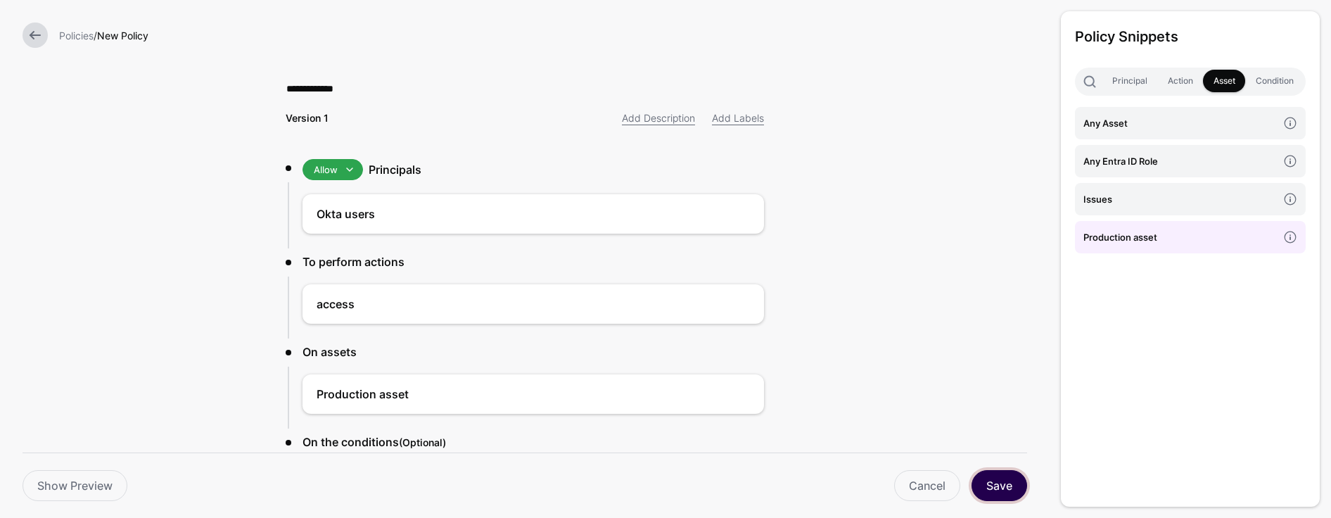
click at [854, 469] on button "Save" at bounding box center [999, 485] width 56 height 31
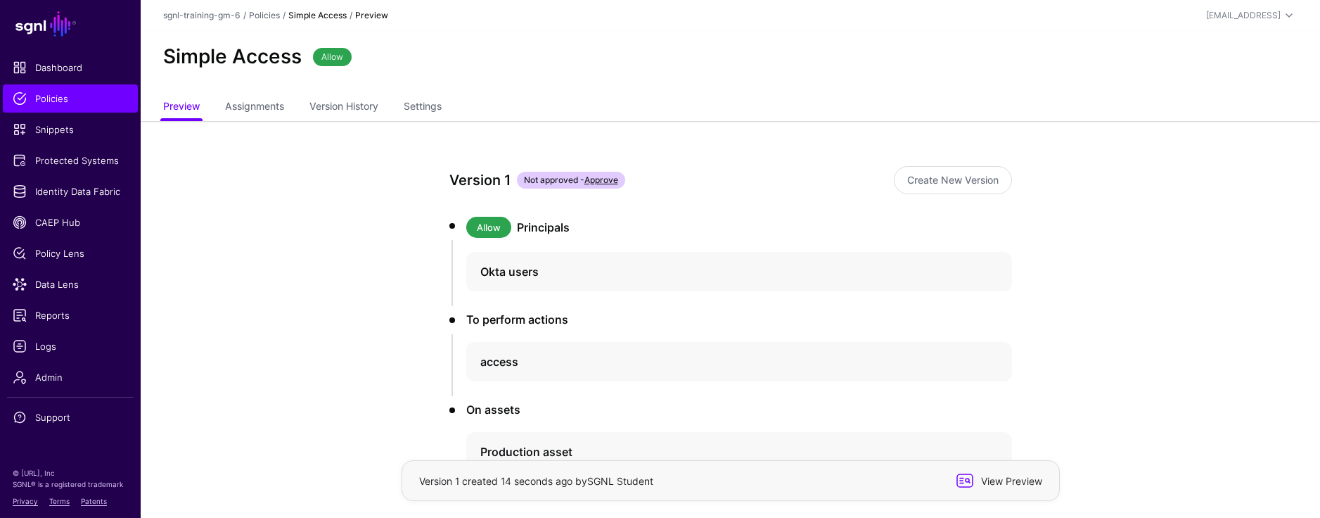
click at [854, 469] on span "View Preview" at bounding box center [1010, 480] width 69 height 15
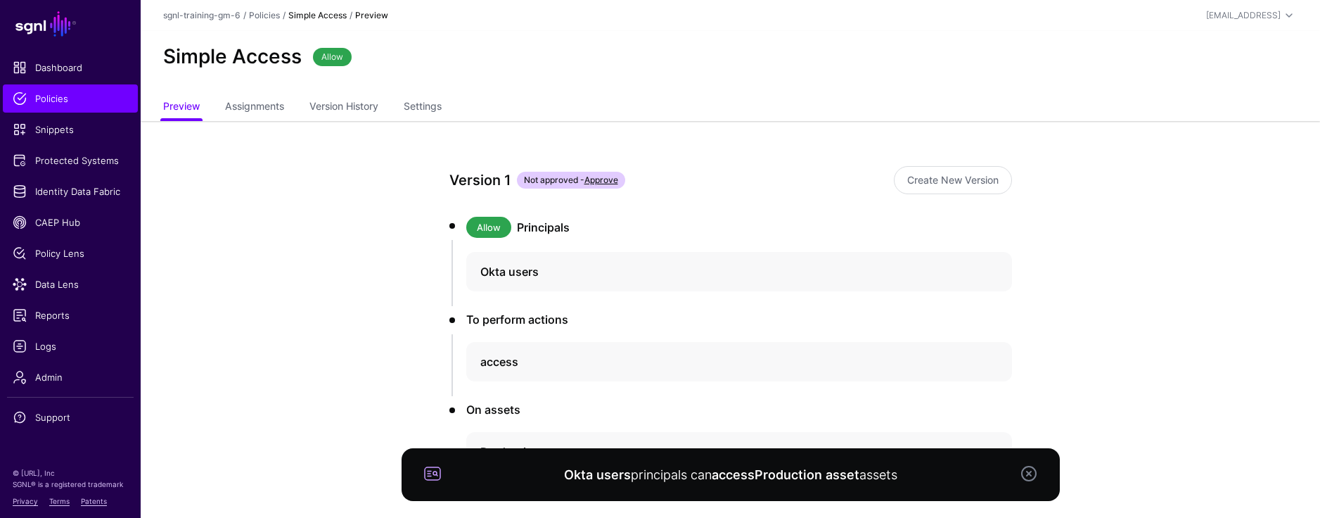
click at [854, 469] on link at bounding box center [1029, 473] width 17 height 17
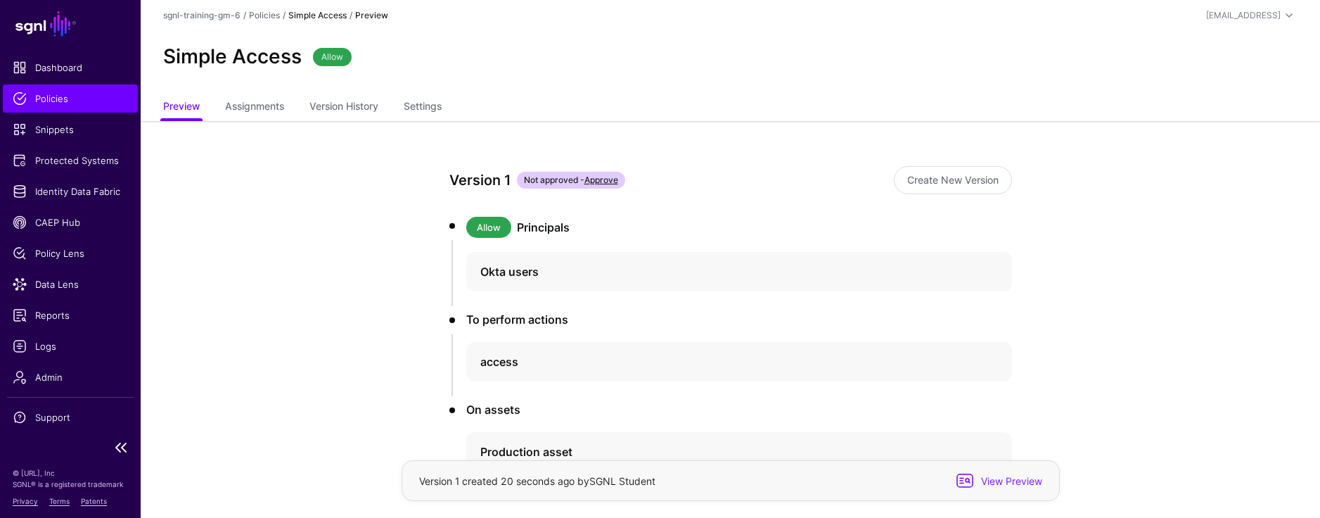
click at [63, 106] on link "Policies" at bounding box center [70, 98] width 135 height 28
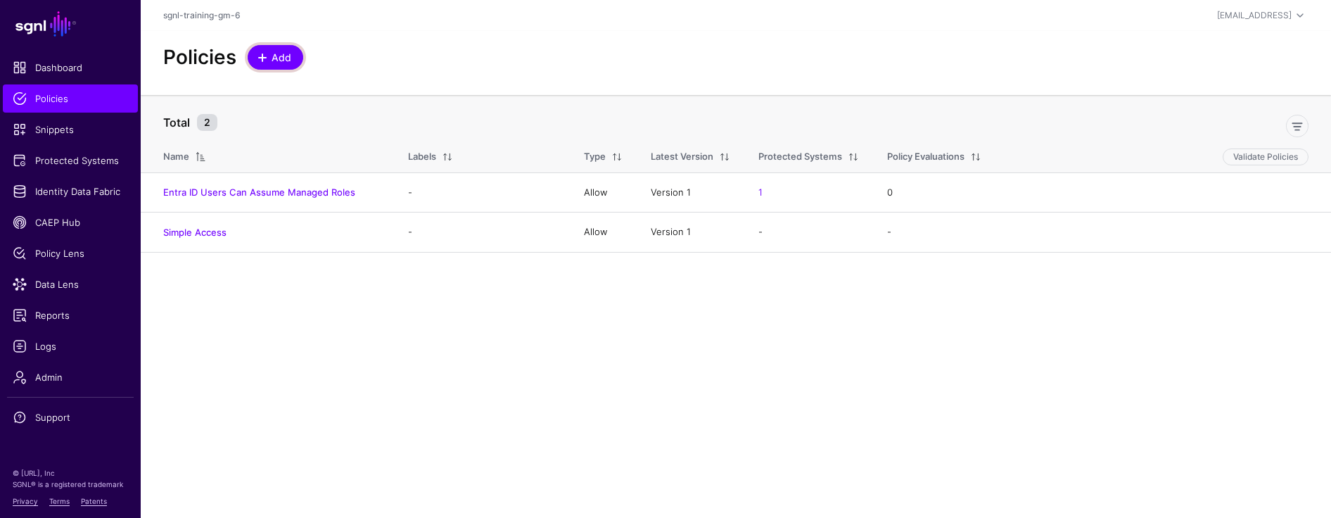
click at [281, 60] on span "Add" at bounding box center [281, 57] width 23 height 15
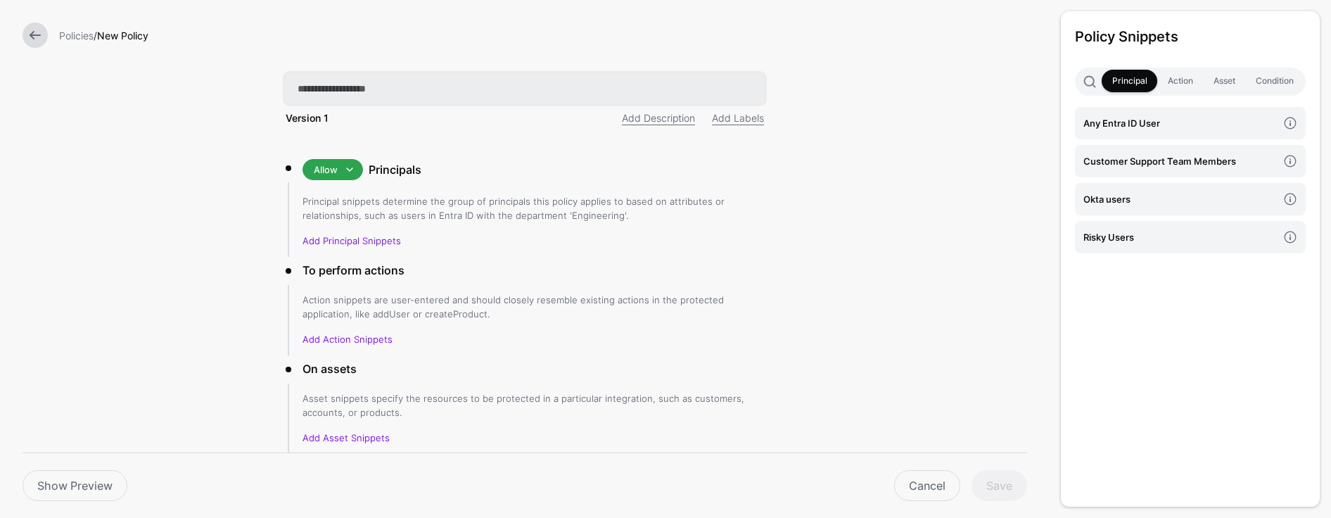
click at [326, 87] on input "text" at bounding box center [525, 89] width 478 height 30
paste input "**********"
type input "**********"
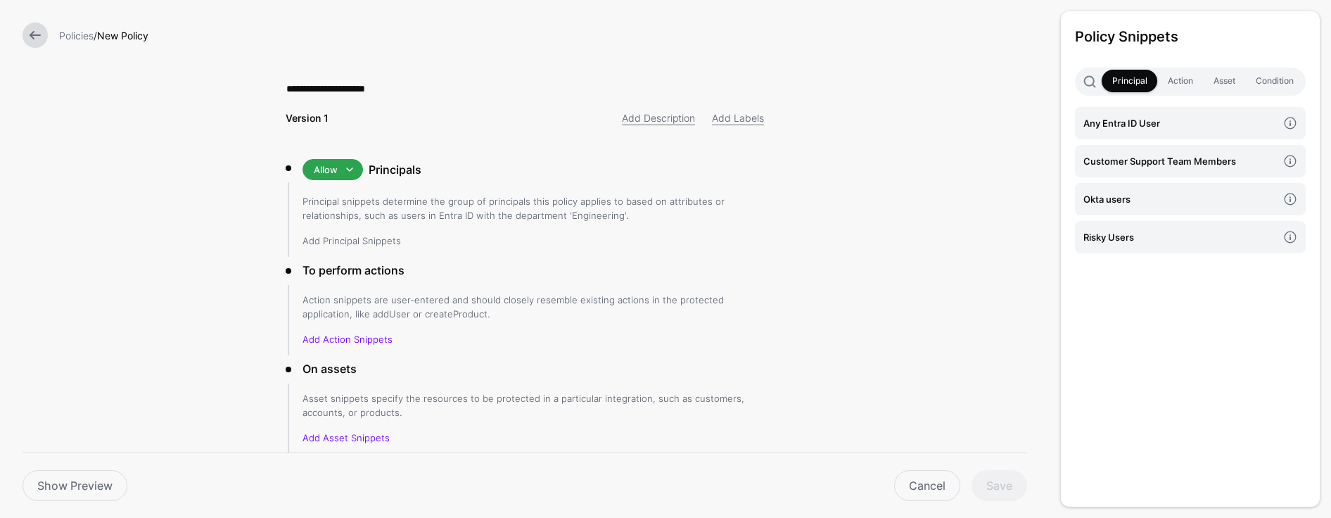
click at [340, 237] on link "Add Principal Snippets" at bounding box center [351, 240] width 98 height 11
click at [854, 197] on h4 "Okta users" at bounding box center [1180, 198] width 194 height 15
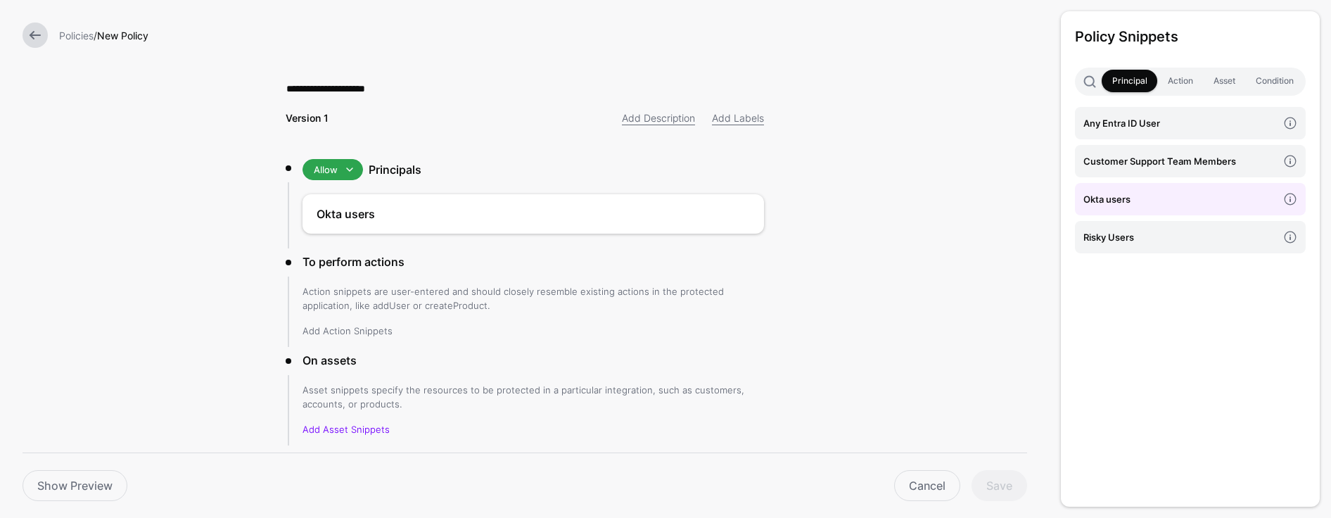
click at [338, 333] on link "Add Action Snippets" at bounding box center [347, 330] width 90 height 11
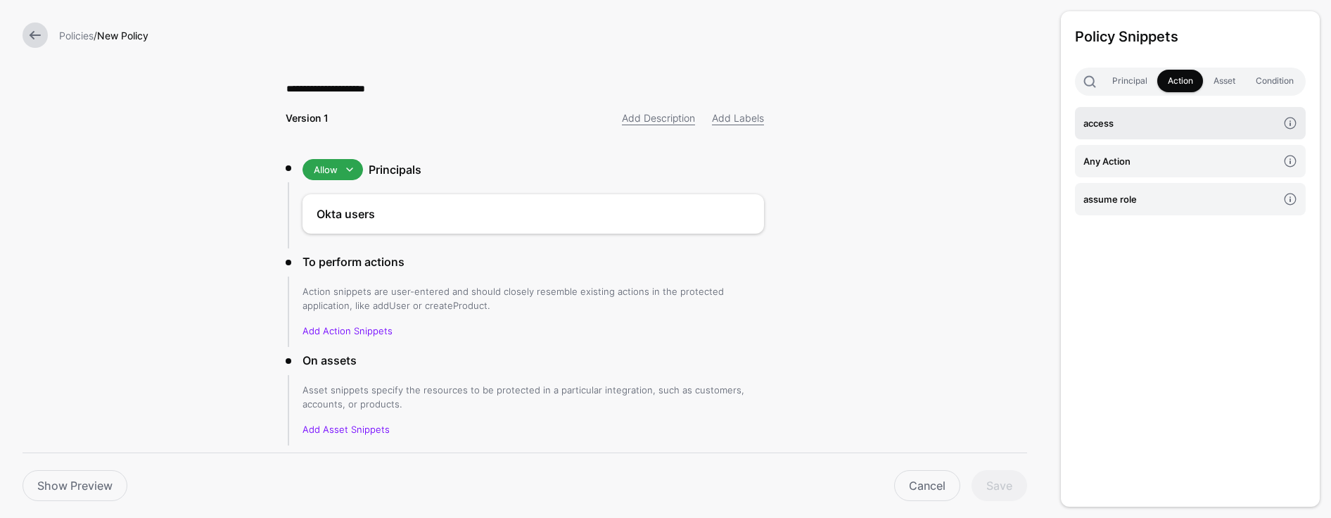
click at [854, 128] on h4 "access" at bounding box center [1180, 122] width 194 height 15
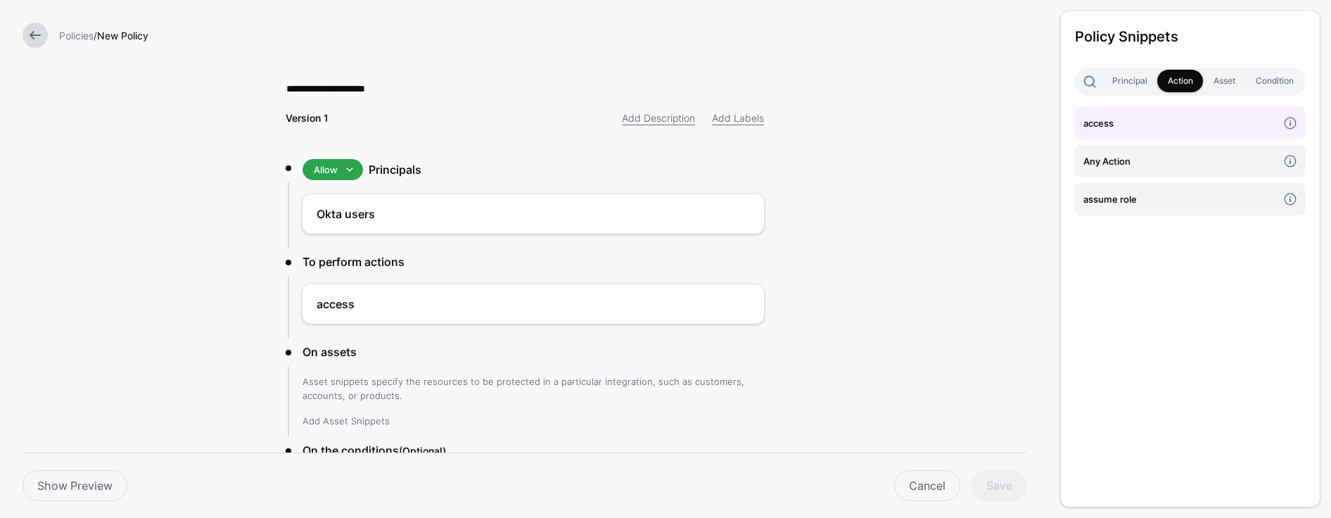
click at [350, 420] on link "Add Asset Snippets" at bounding box center [345, 420] width 87 height 11
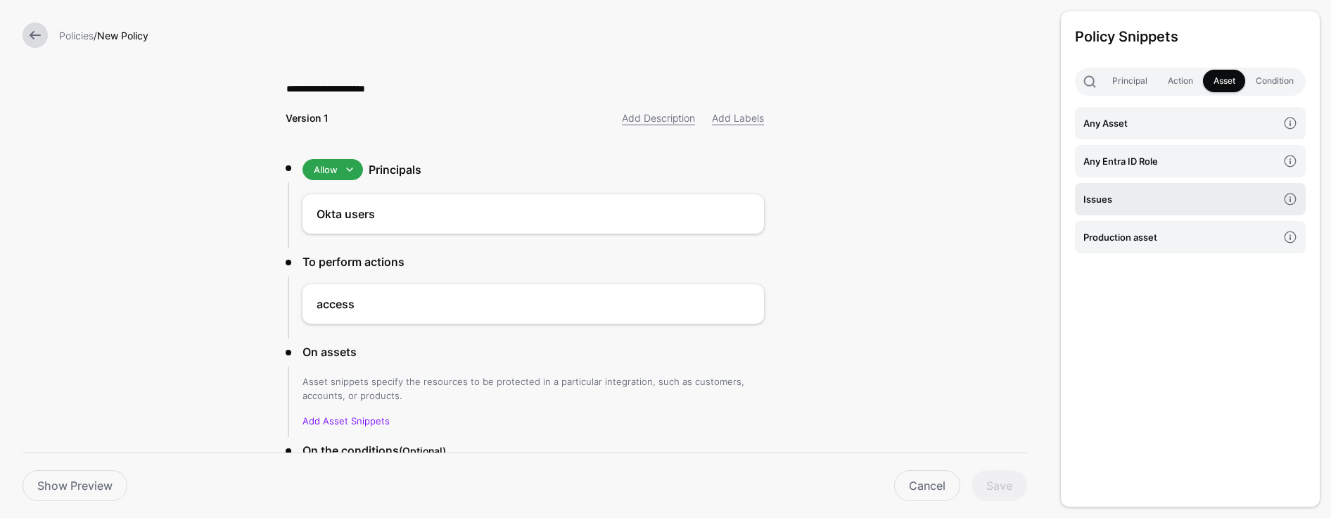
click at [854, 198] on h4 "Issues" at bounding box center [1180, 198] width 194 height 15
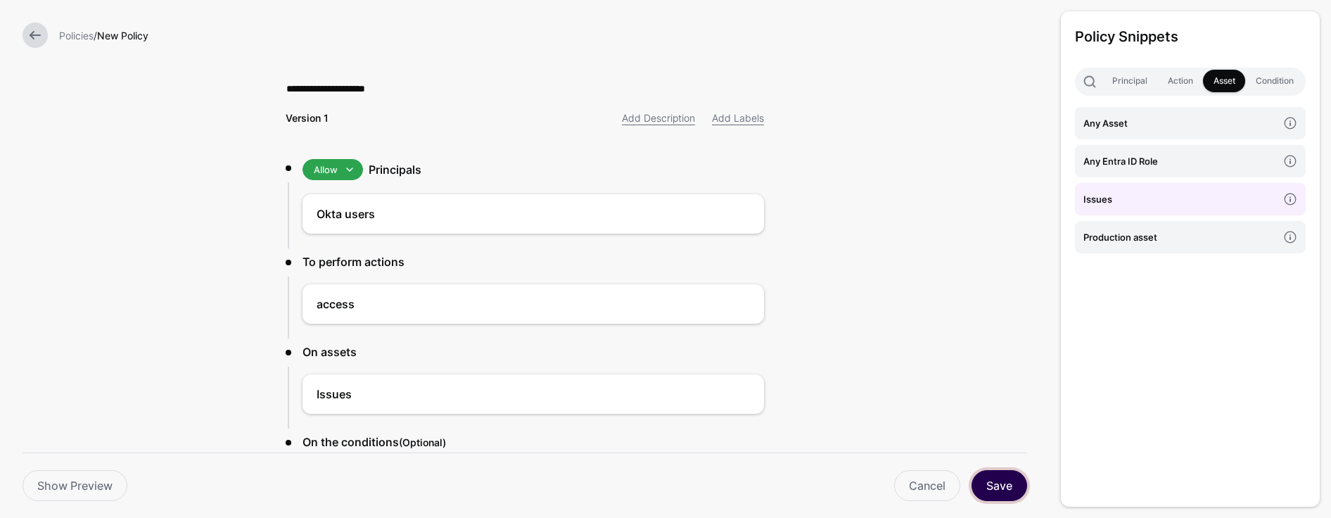
click at [854, 469] on button "Save" at bounding box center [999, 485] width 56 height 31
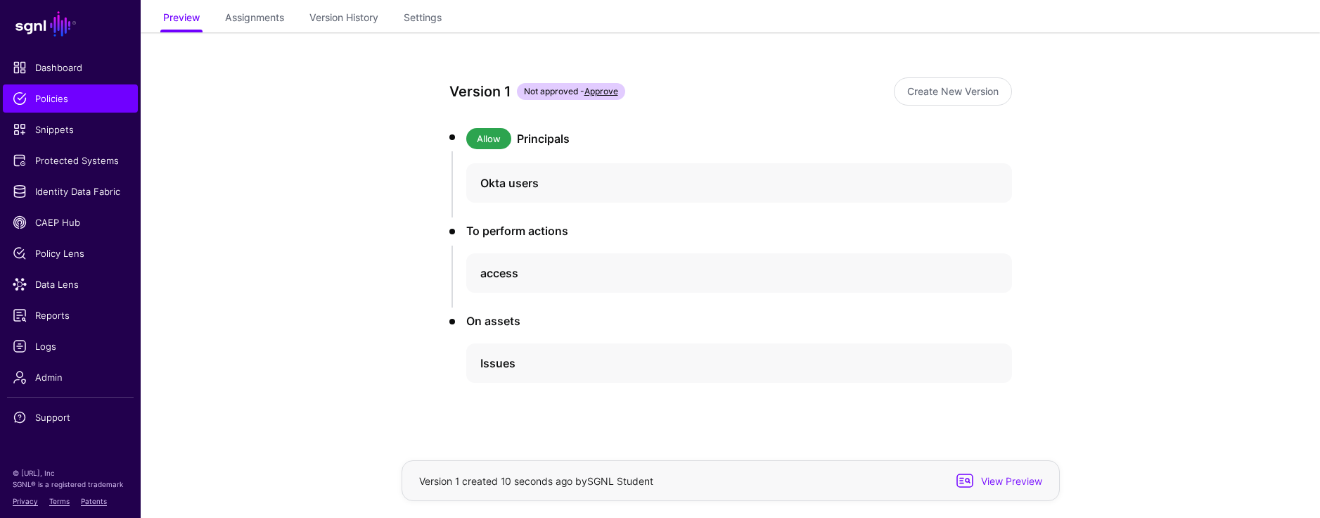
scroll to position [32, 0]
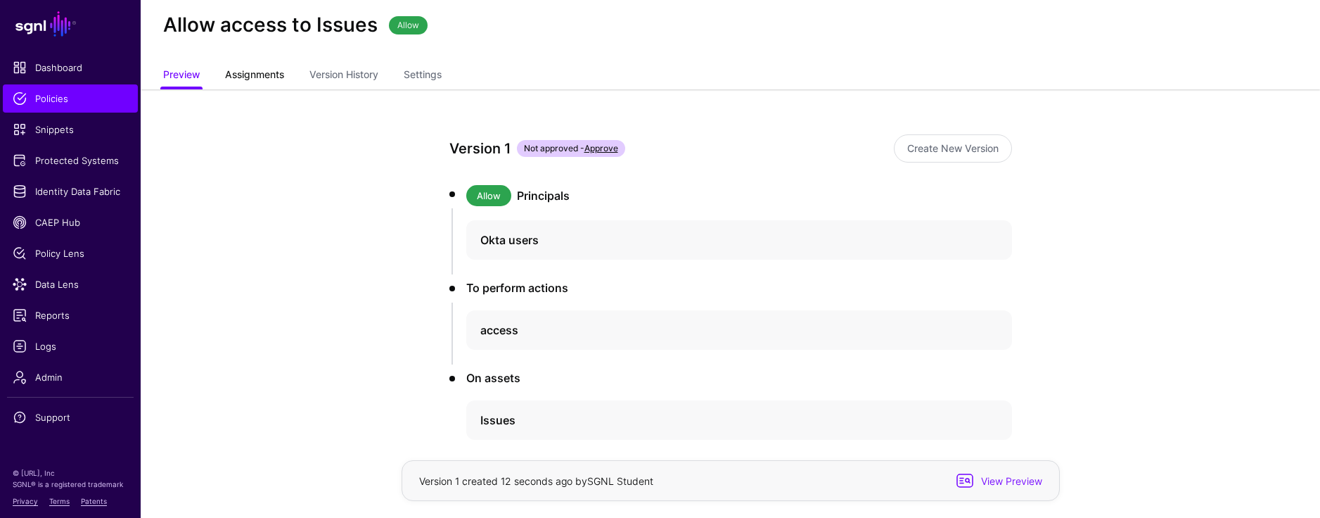
click at [262, 71] on span "Assignments" at bounding box center [255, 74] width 66 height 15
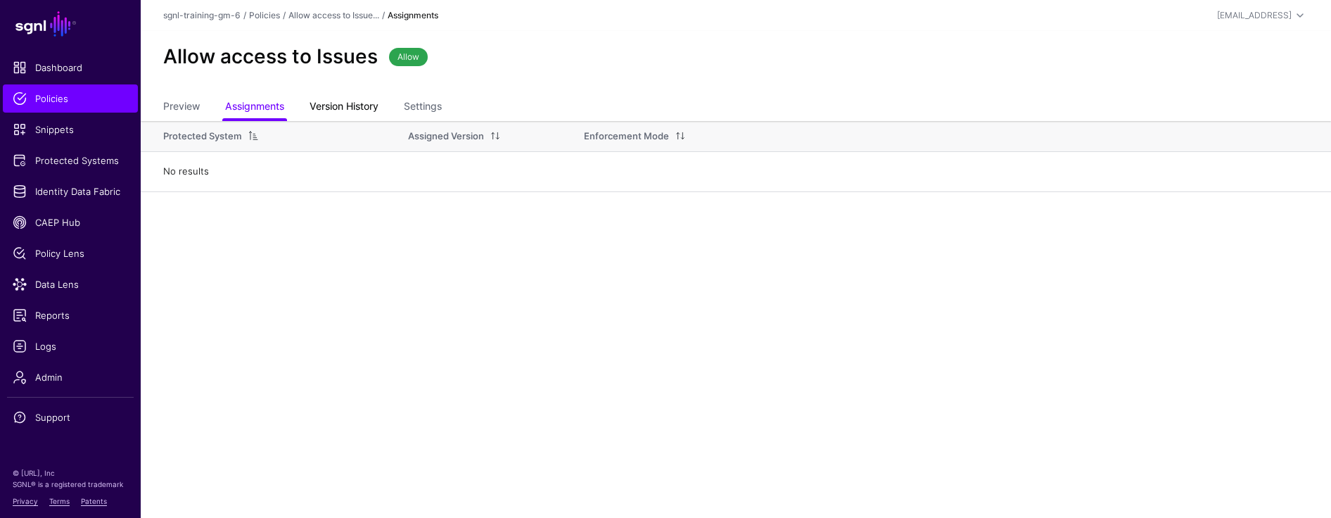
click at [361, 110] on link "Version History" at bounding box center [344, 107] width 69 height 27
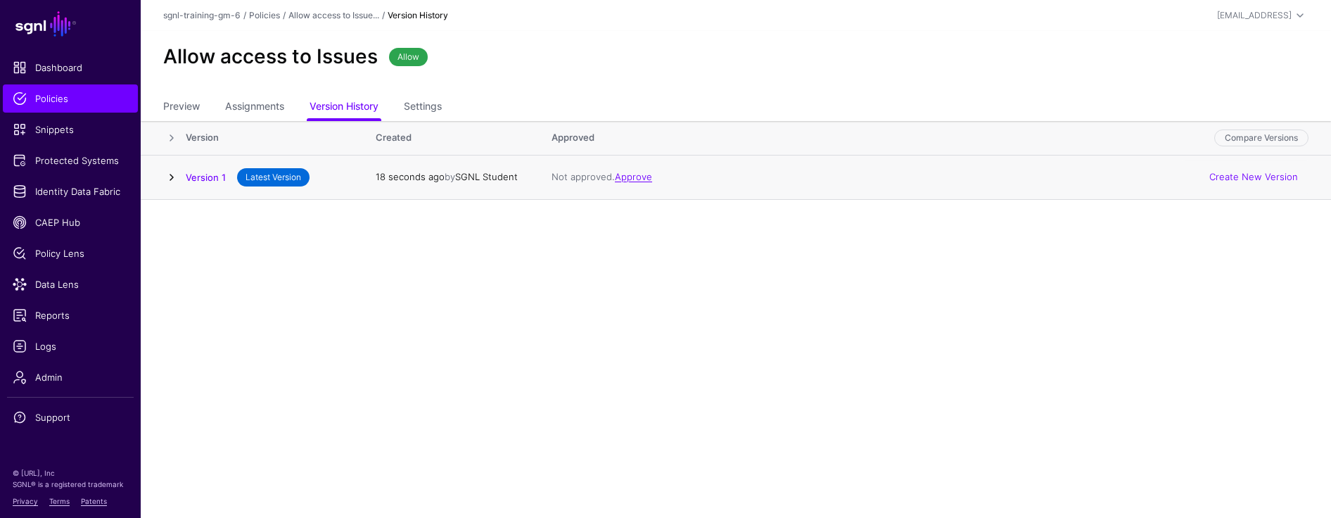
click at [172, 176] on link at bounding box center [171, 177] width 17 height 17
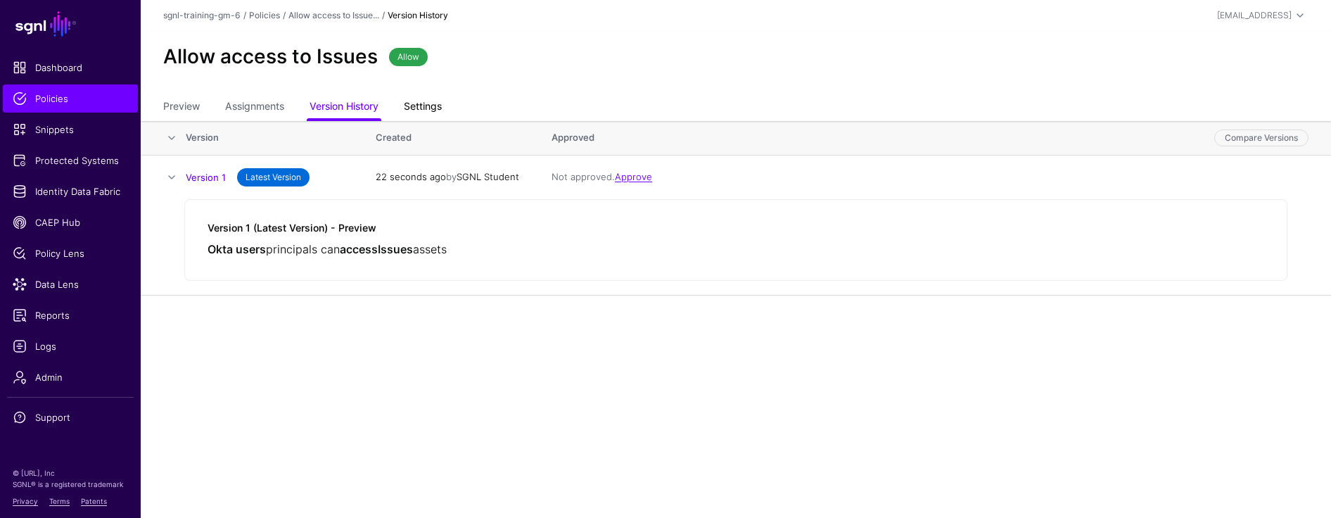
click at [429, 102] on link "Settings" at bounding box center [423, 107] width 38 height 27
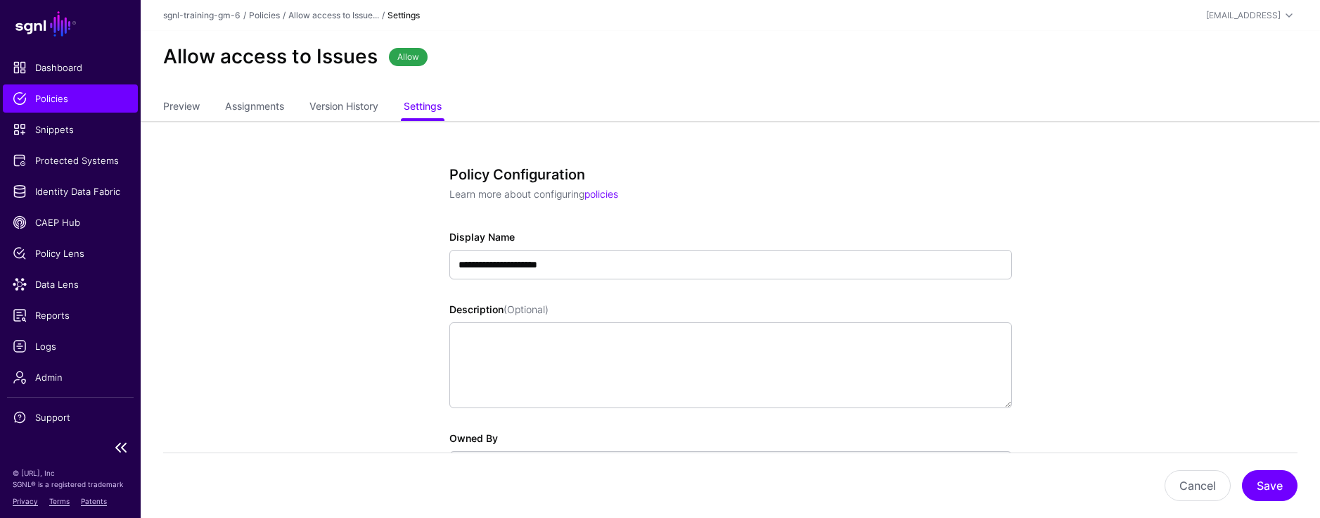
click at [42, 106] on link "Policies" at bounding box center [70, 98] width 135 height 28
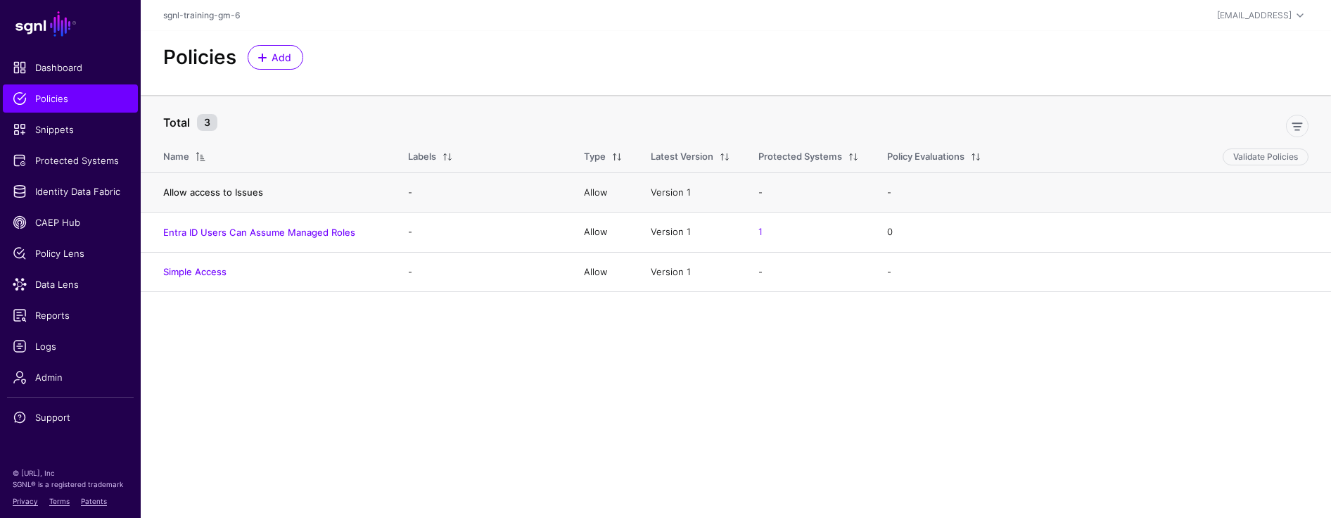
click at [227, 189] on link "Allow access to Issues" at bounding box center [213, 191] width 100 height 11
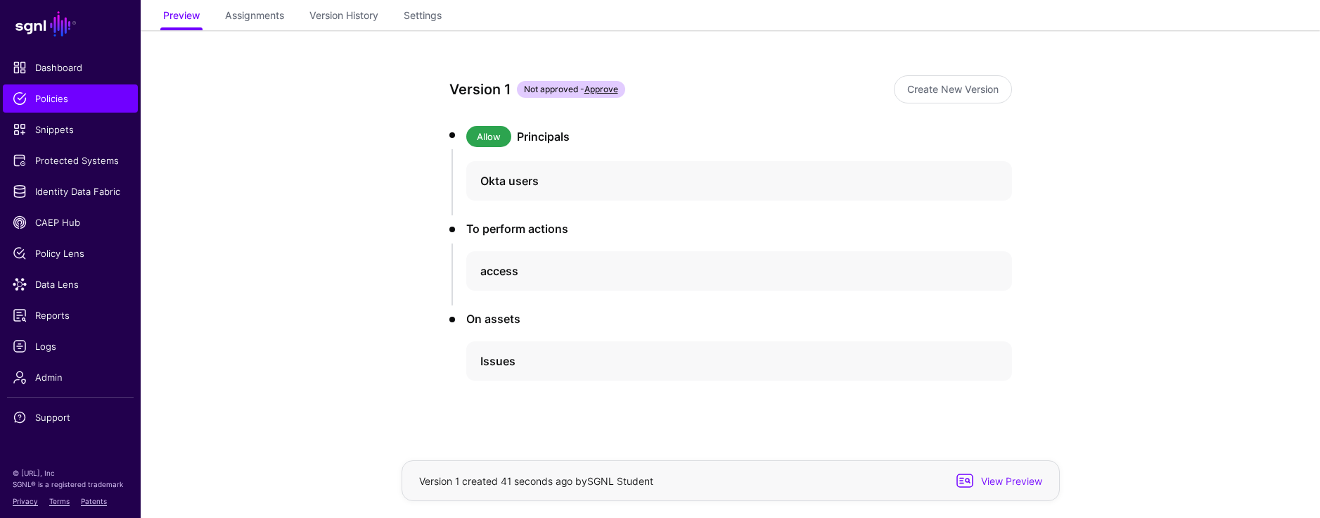
scroll to position [79, 0]
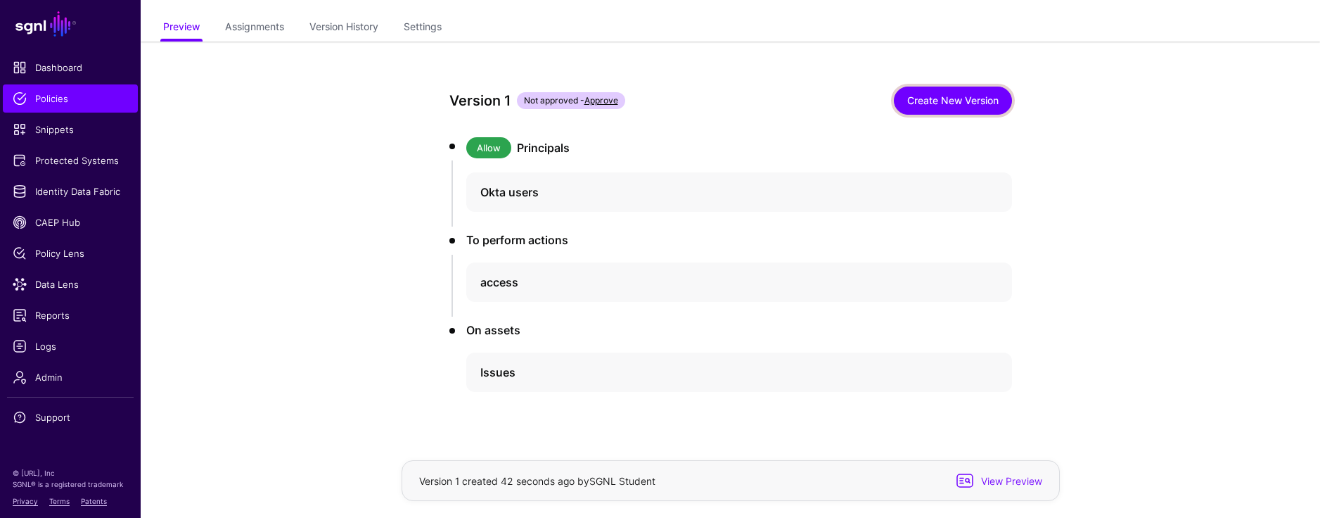
click at [854, 106] on link "Create New Version" at bounding box center [953, 101] width 118 height 28
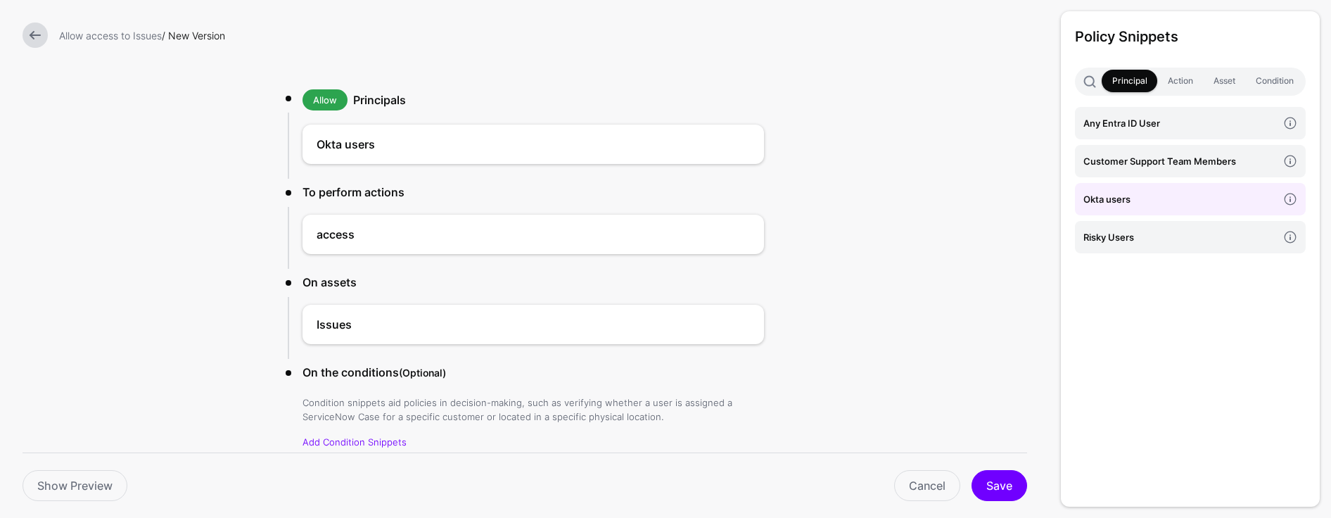
scroll to position [125, 0]
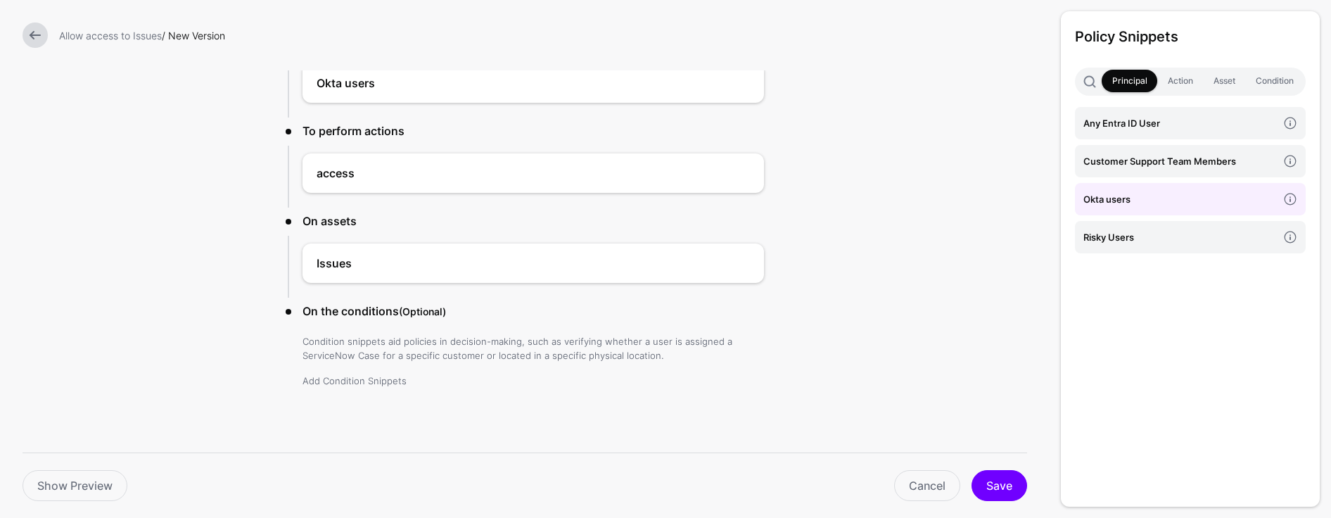
click at [347, 381] on link "Add Condition Snippets" at bounding box center [354, 380] width 104 height 11
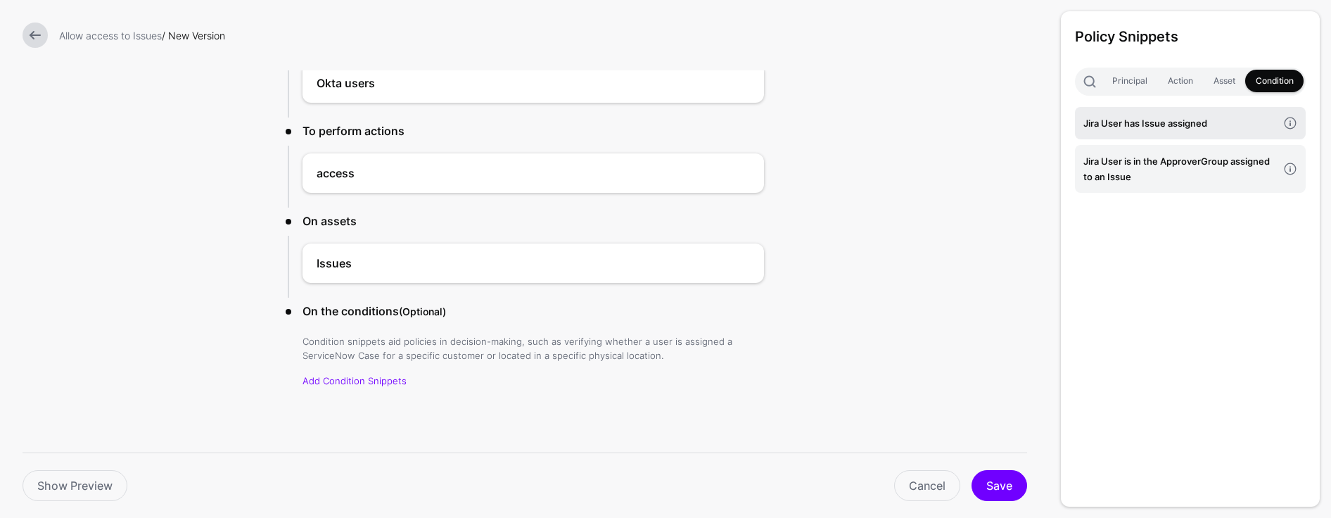
click at [854, 126] on h4 "Jira User has Issue assigned" at bounding box center [1180, 122] width 194 height 15
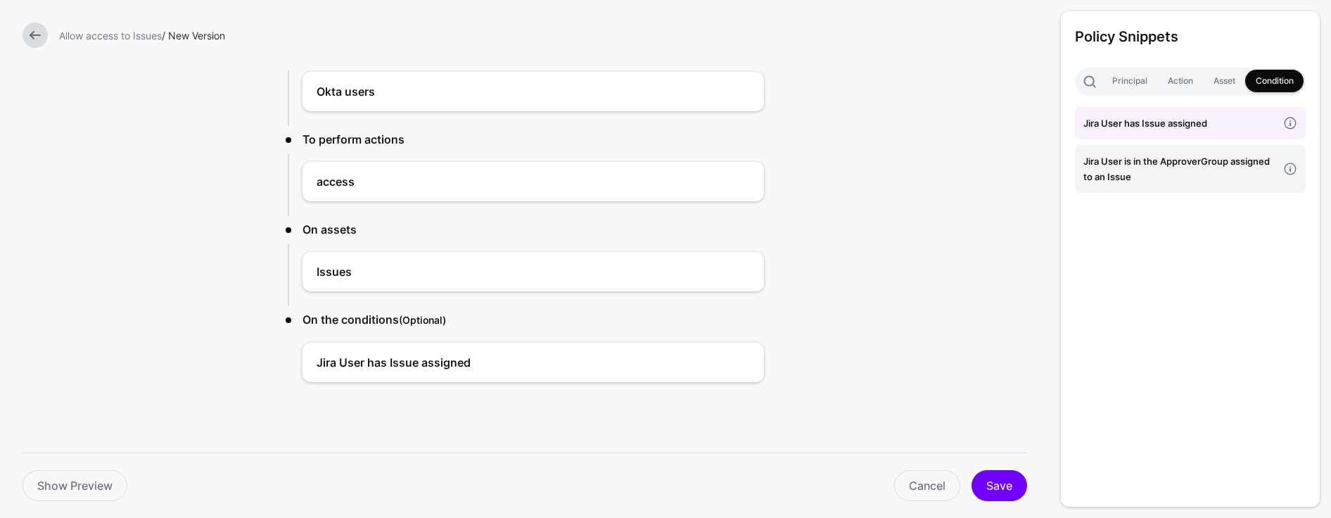
scroll to position [117, 0]
click at [854, 469] on button "Save" at bounding box center [999, 485] width 56 height 31
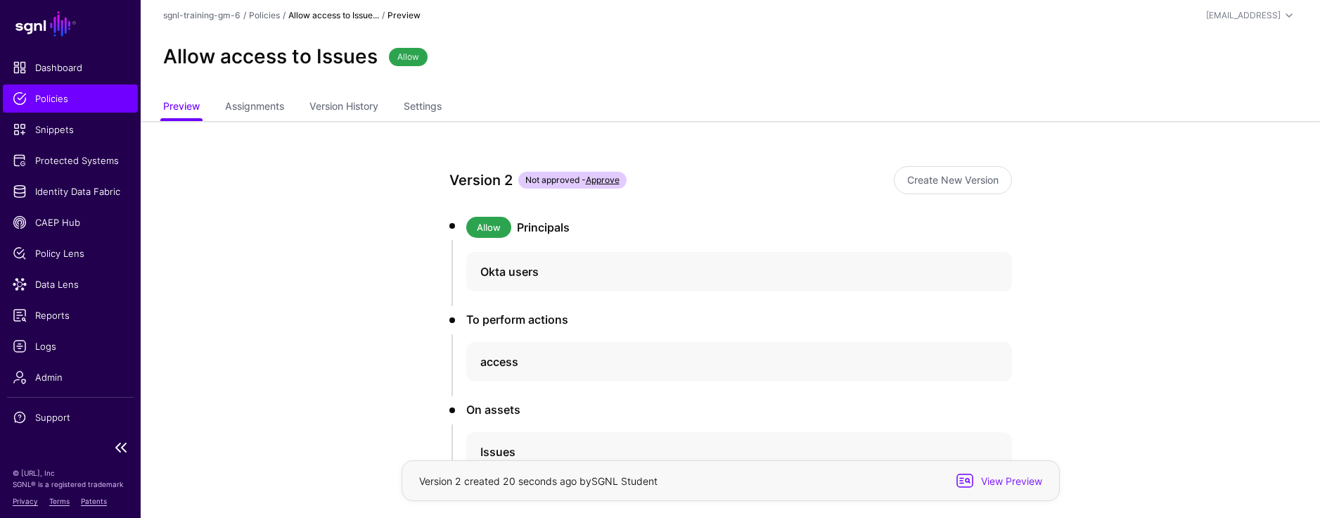
click at [51, 106] on link "Policies" at bounding box center [70, 98] width 135 height 28
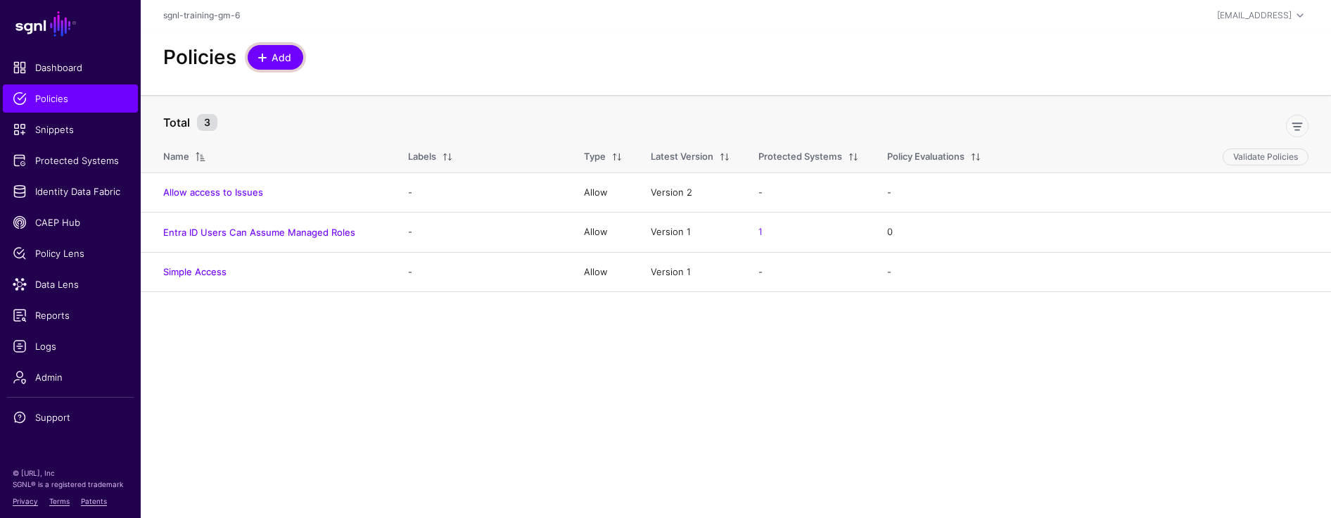
click at [272, 58] on span "Add" at bounding box center [281, 57] width 23 height 15
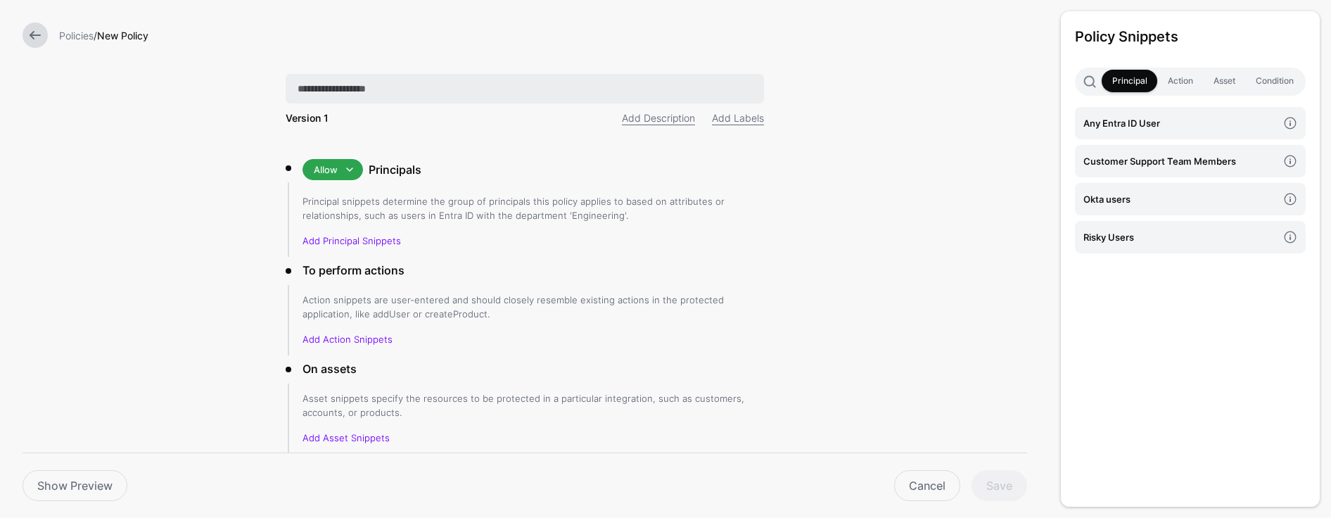
click at [328, 92] on input "text" at bounding box center [525, 89] width 478 height 30
type input "**********"
click at [340, 238] on link "Add Principal Snippets" at bounding box center [351, 240] width 98 height 11
click at [854, 162] on h4 "Customer Support Team Members" at bounding box center [1180, 160] width 194 height 15
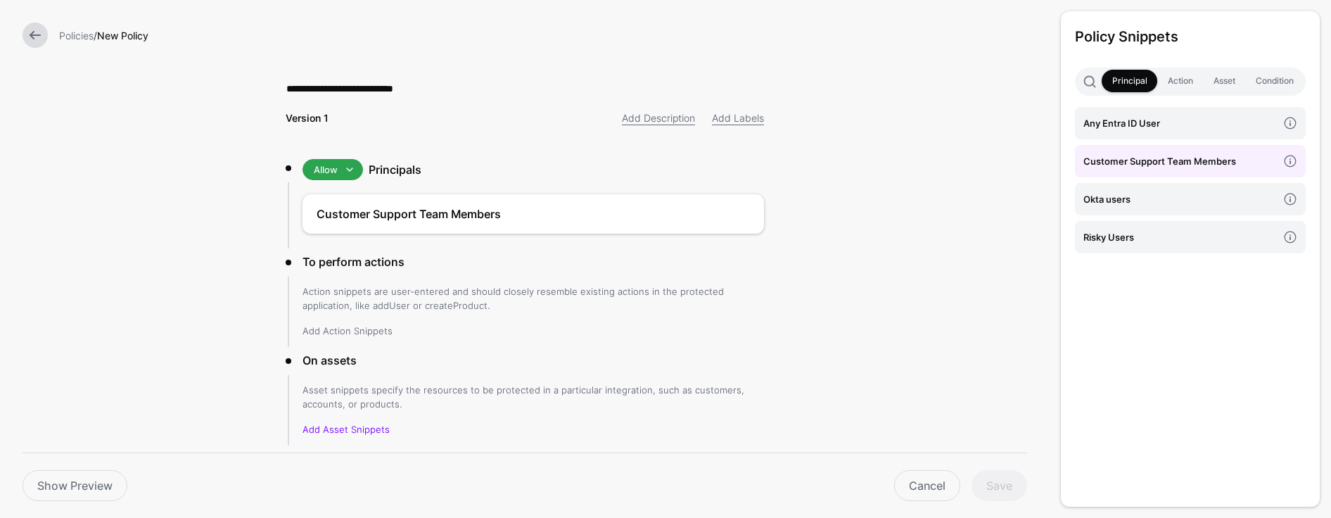
click at [351, 333] on link "Add Action Snippets" at bounding box center [347, 330] width 90 height 11
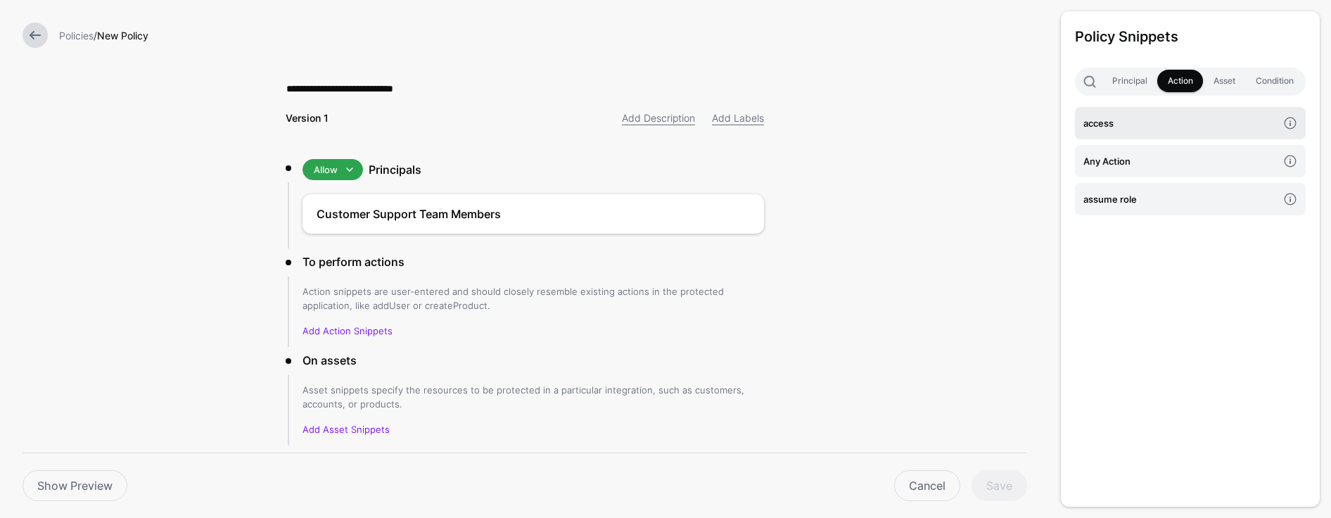
click at [854, 128] on h4 "access" at bounding box center [1180, 122] width 194 height 15
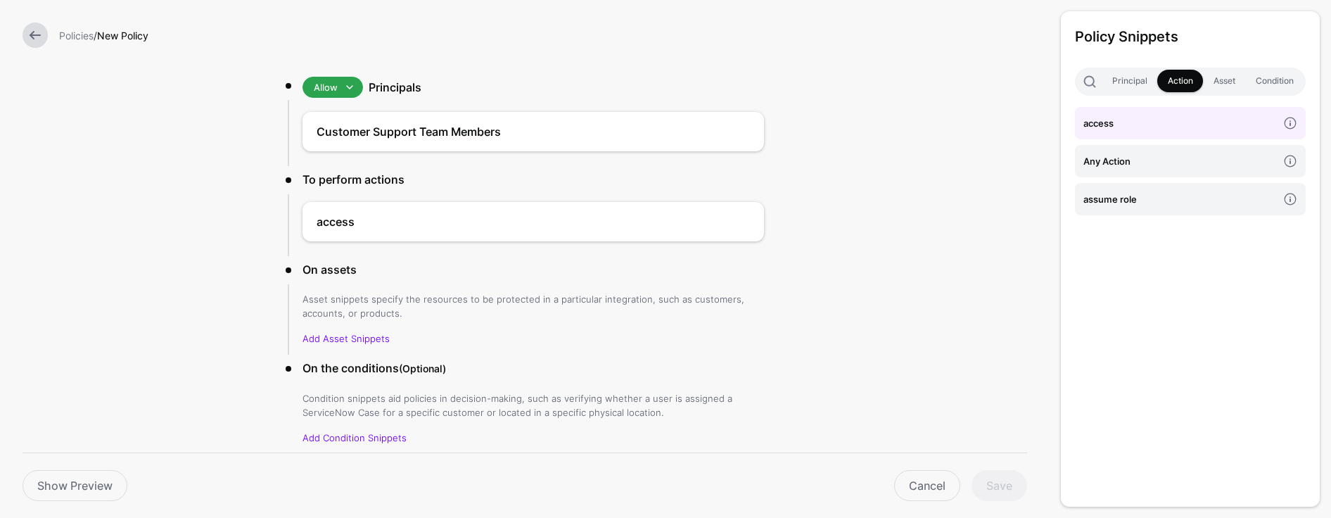
scroll to position [139, 0]
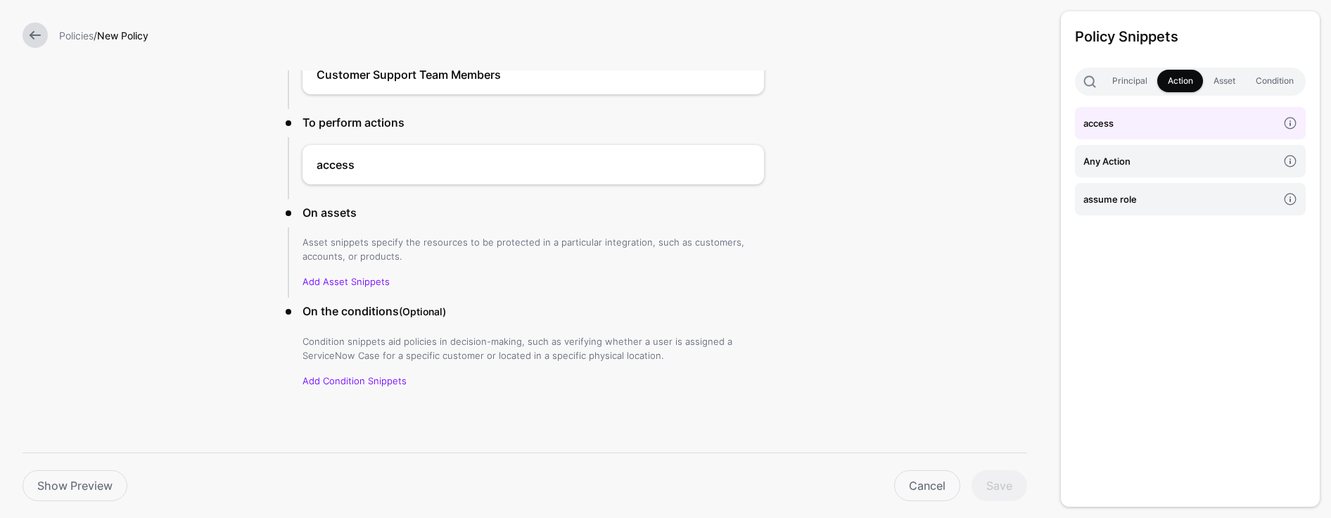
click at [357, 274] on p "Add Asset Snippets" at bounding box center [532, 281] width 461 height 14
click at [358, 283] on link "Add Asset Snippets" at bounding box center [345, 281] width 87 height 11
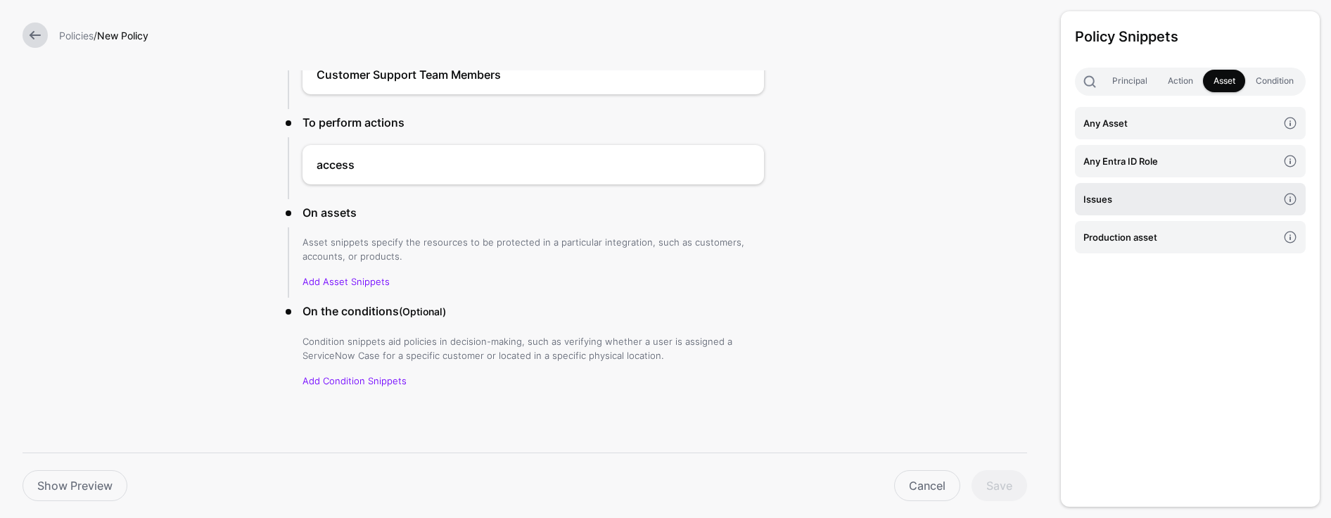
click at [854, 204] on h4 "Issues" at bounding box center [1180, 198] width 194 height 15
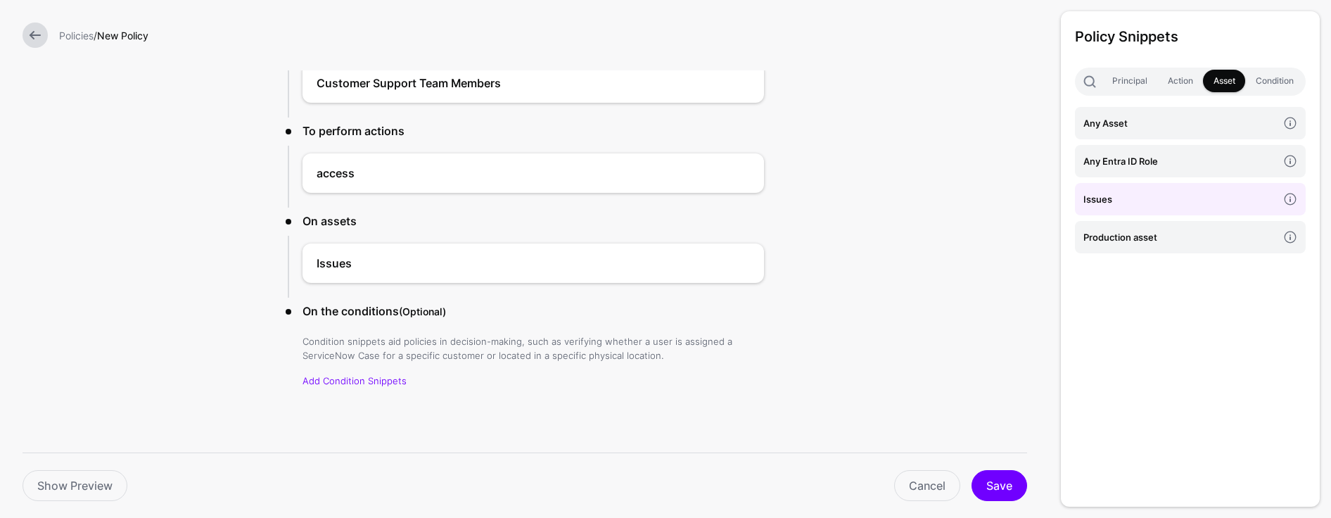
scroll to position [131, 0]
click at [363, 383] on link "Add Condition Snippets" at bounding box center [354, 380] width 104 height 11
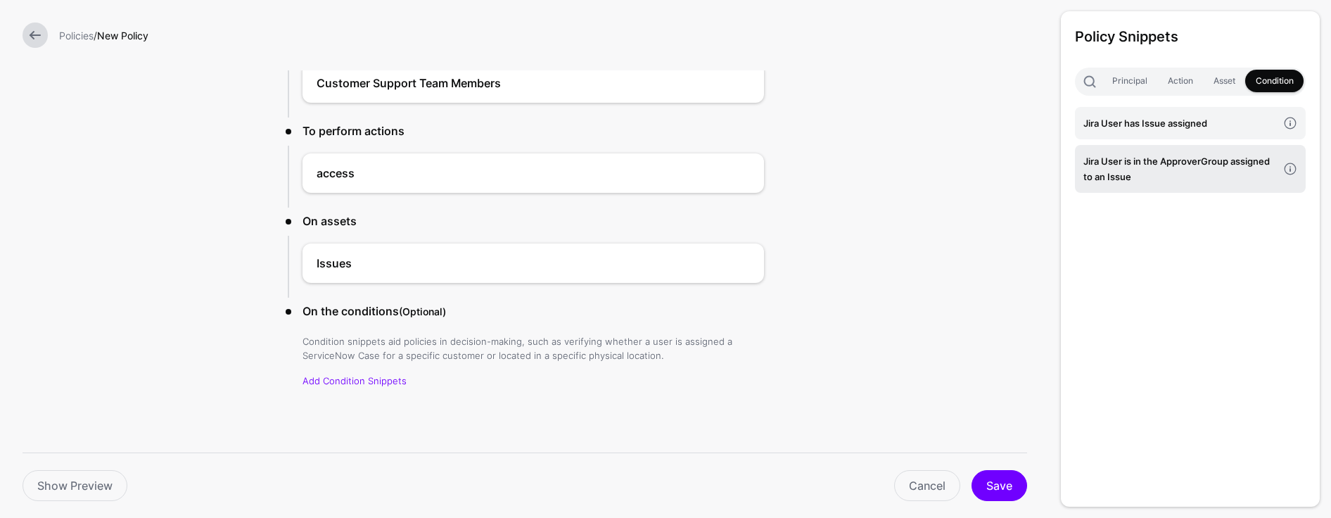
click at [854, 174] on h4 "Jira User is in the ApproverGroup assigned to an Issue" at bounding box center [1180, 168] width 194 height 31
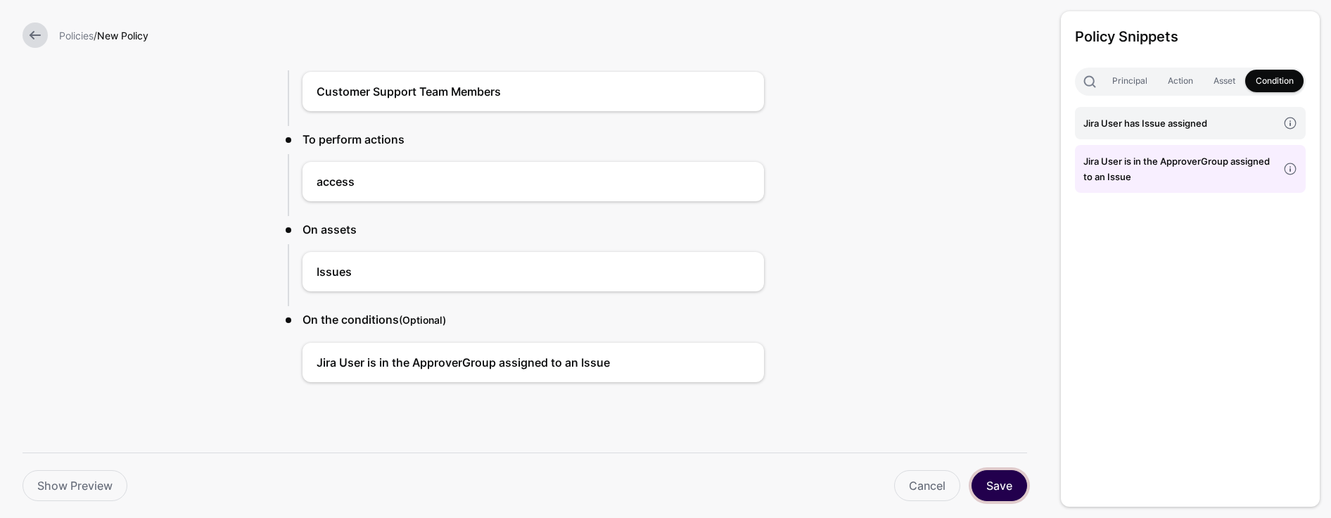
click at [854, 469] on button "Save" at bounding box center [999, 485] width 56 height 31
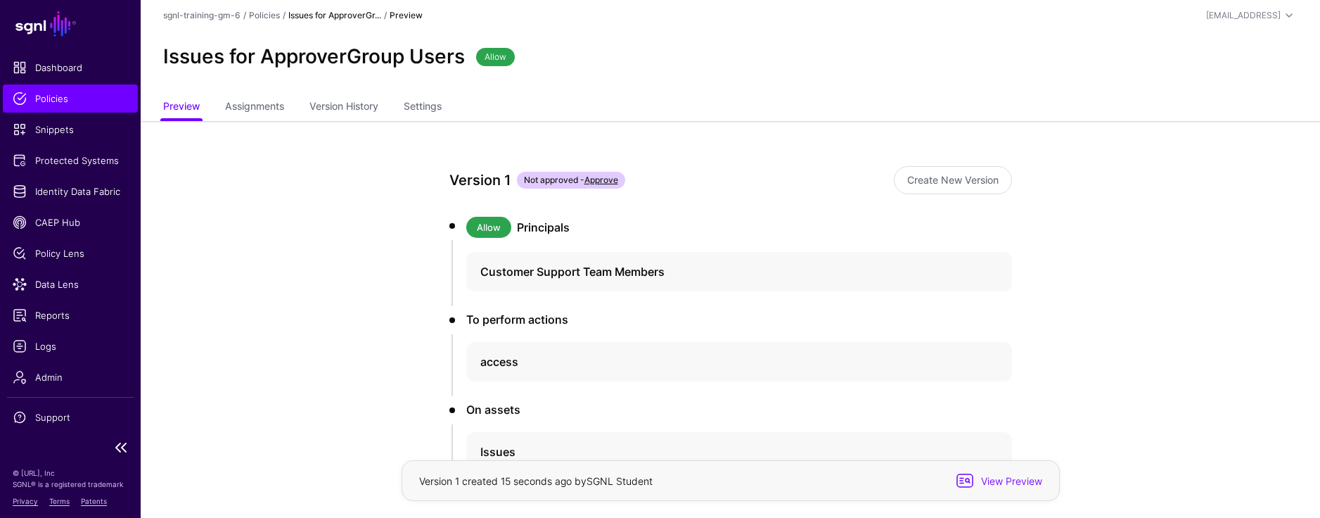
click at [72, 97] on span "Policies" at bounding box center [70, 98] width 115 height 14
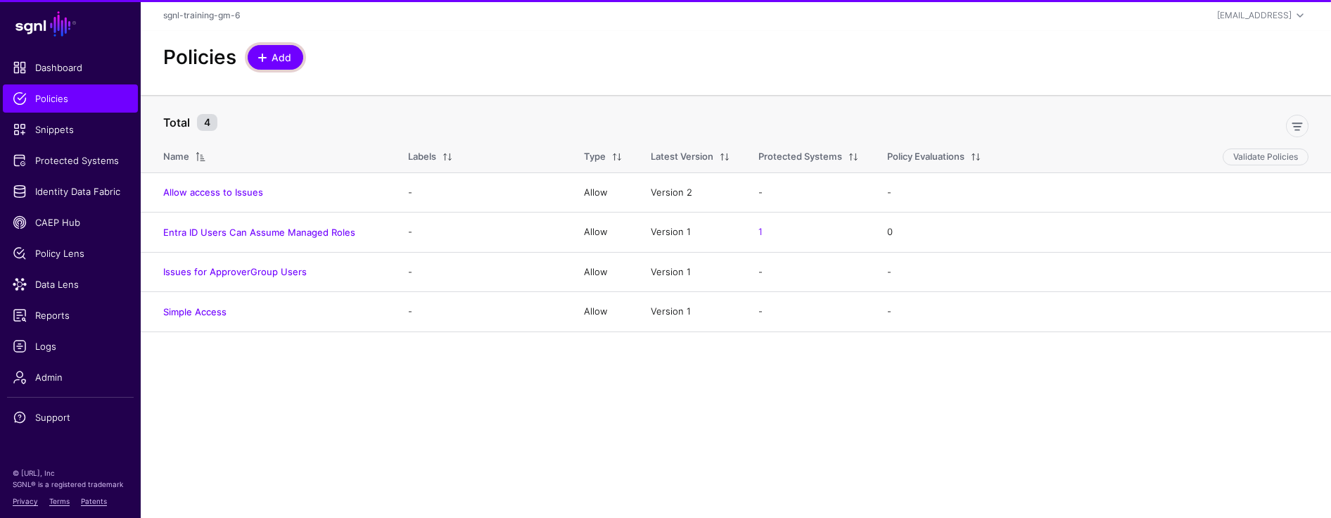
click at [283, 63] on span "Add" at bounding box center [281, 57] width 23 height 15
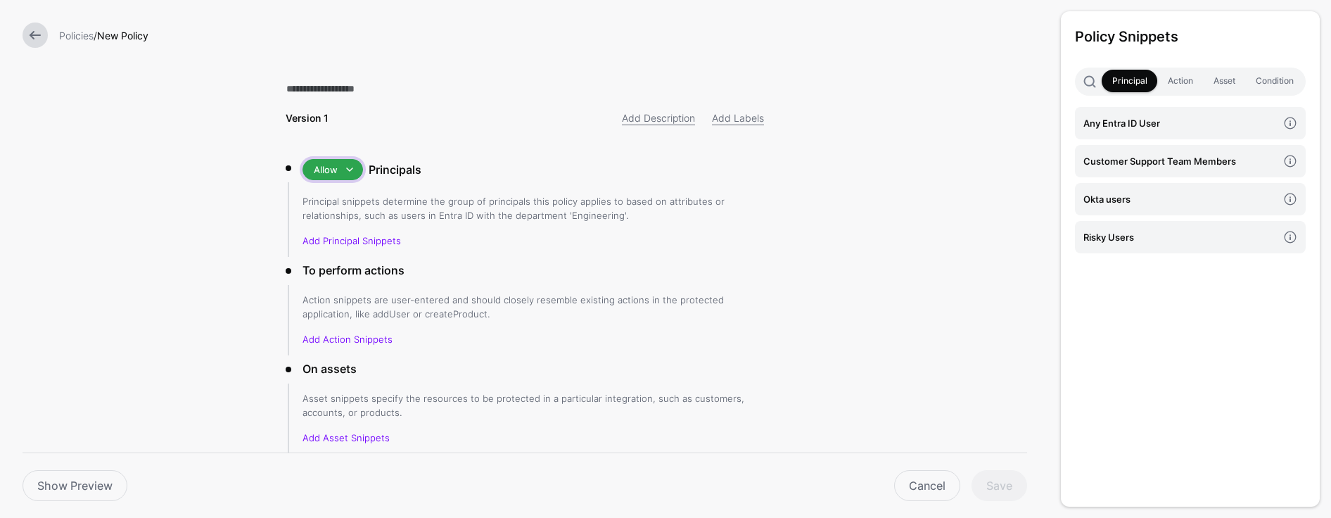
click at [341, 165] on span at bounding box center [349, 169] width 17 height 17
click at [326, 220] on span "Deny" at bounding box center [325, 220] width 23 height 11
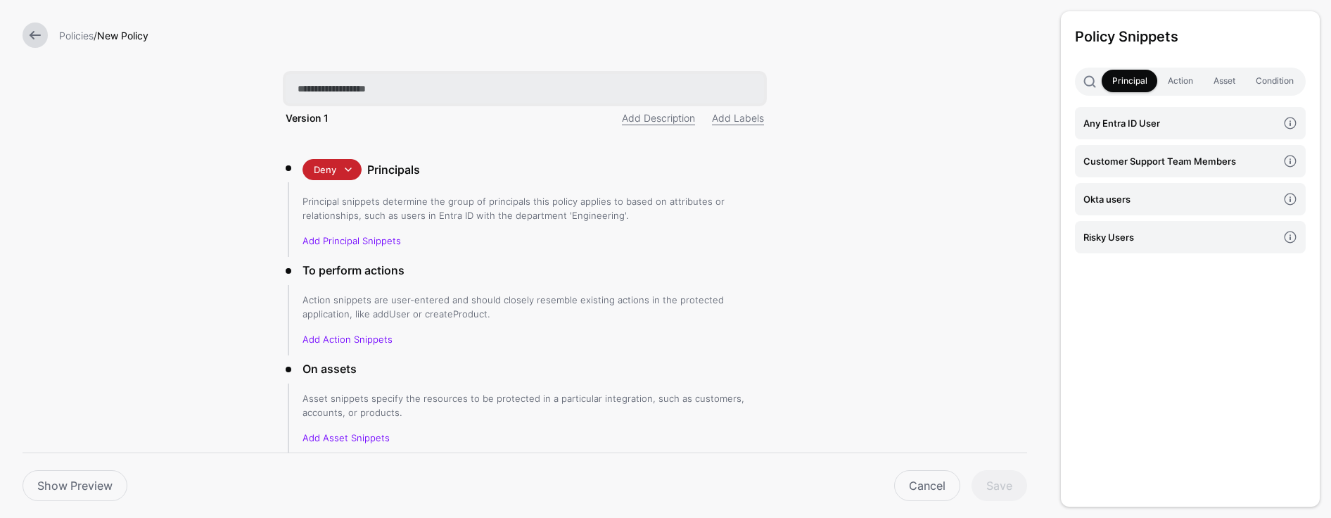
click at [336, 85] on input "text" at bounding box center [525, 89] width 478 height 30
paste input "**********"
type input "**********"
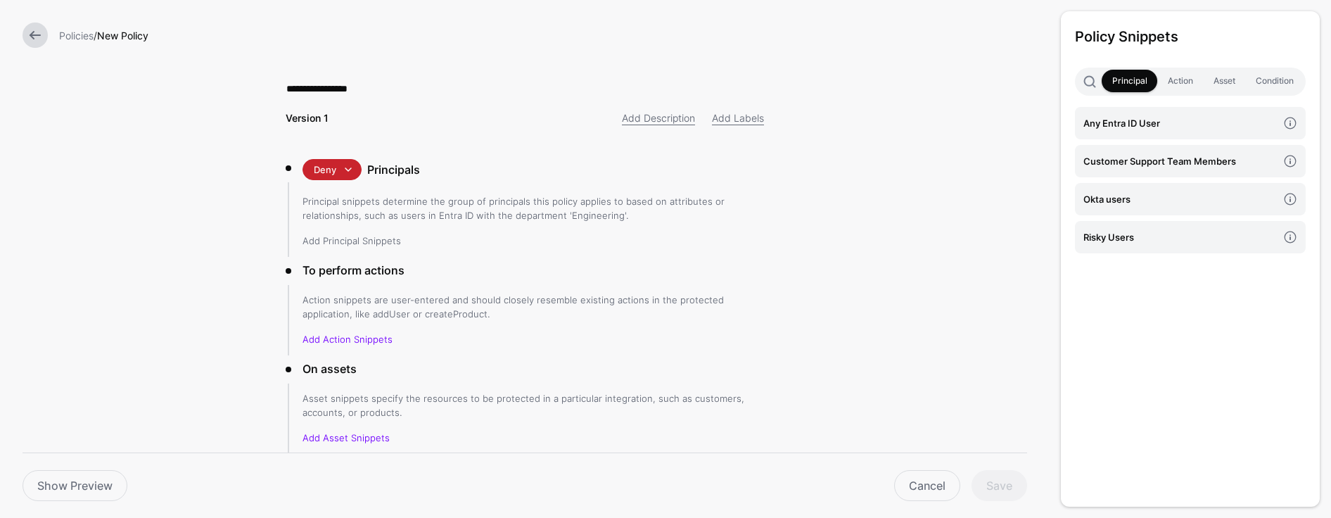
click at [357, 243] on link "Add Principal Snippets" at bounding box center [351, 240] width 98 height 11
click at [854, 244] on h4 "Risky Users" at bounding box center [1180, 236] width 194 height 15
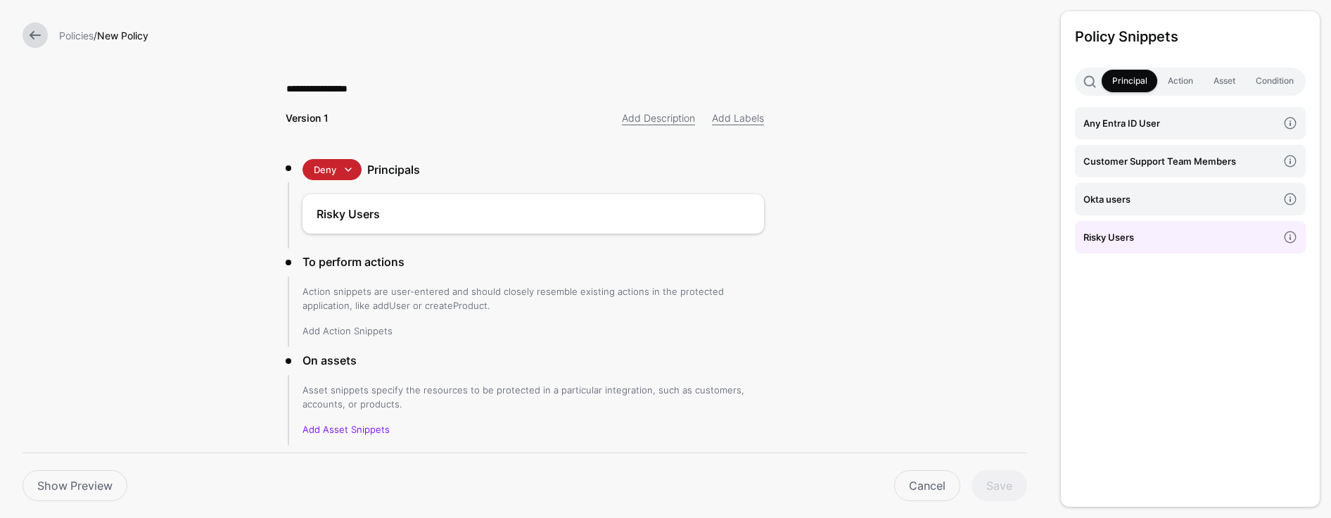
click at [330, 332] on link "Add Action Snippets" at bounding box center [347, 330] width 90 height 11
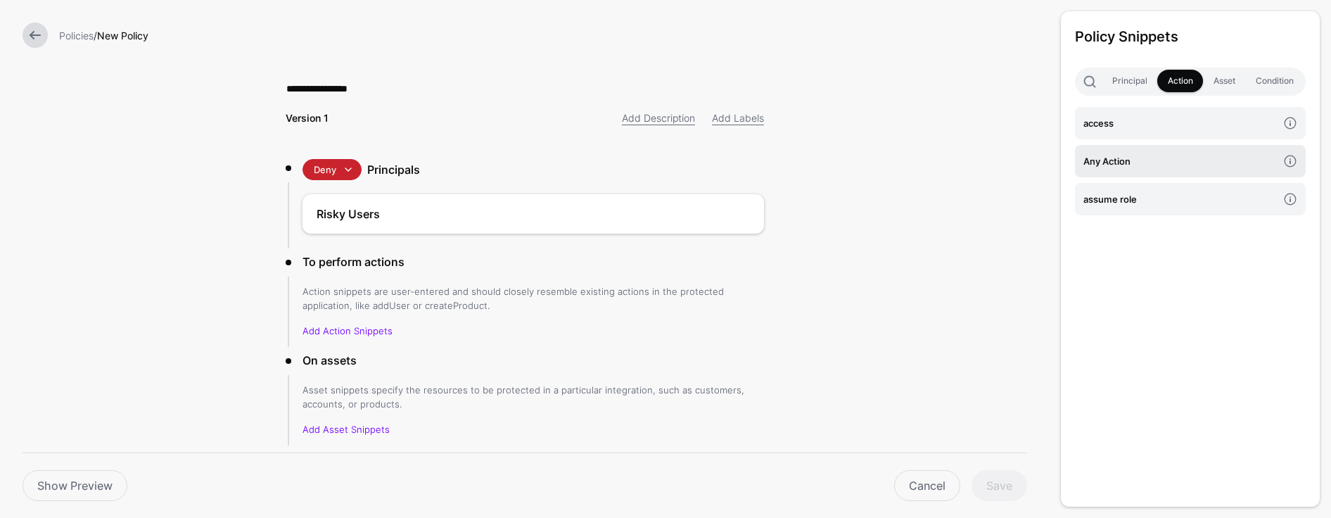
click at [854, 157] on h4 "Any Action" at bounding box center [1180, 160] width 194 height 15
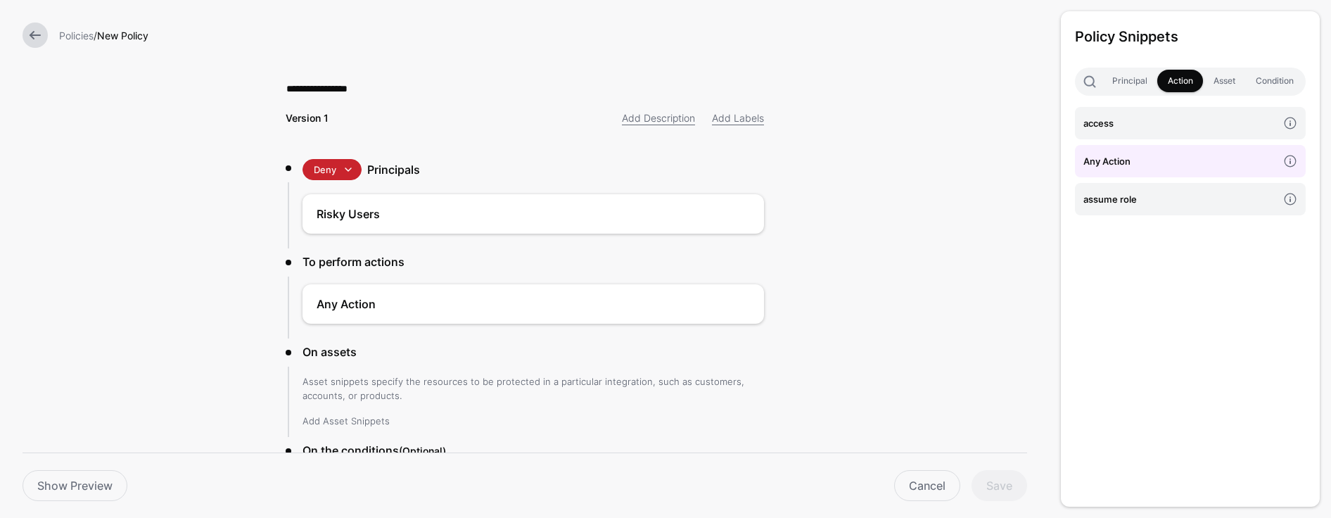
click at [343, 420] on link "Add Asset Snippets" at bounding box center [345, 420] width 87 height 11
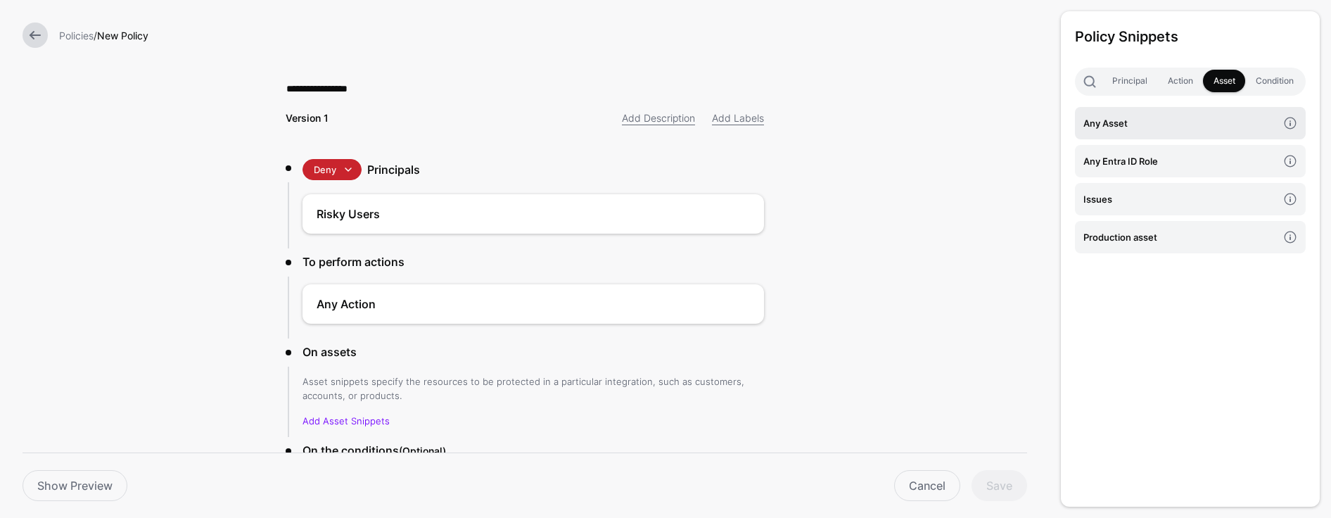
click at [854, 128] on h4 "Any Asset" at bounding box center [1180, 122] width 194 height 15
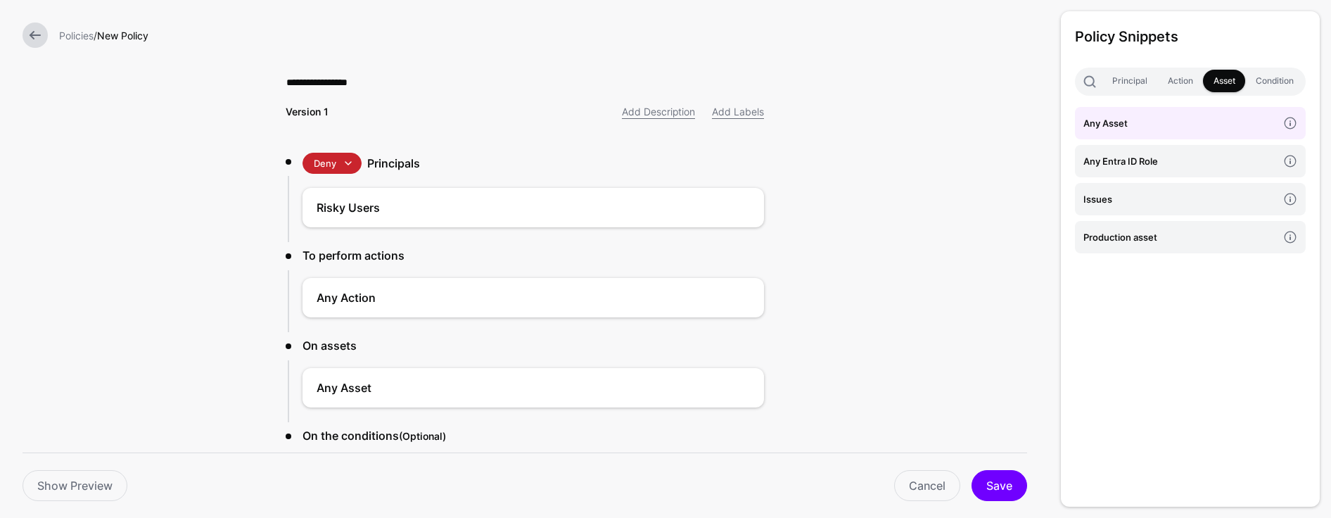
scroll to position [131, 0]
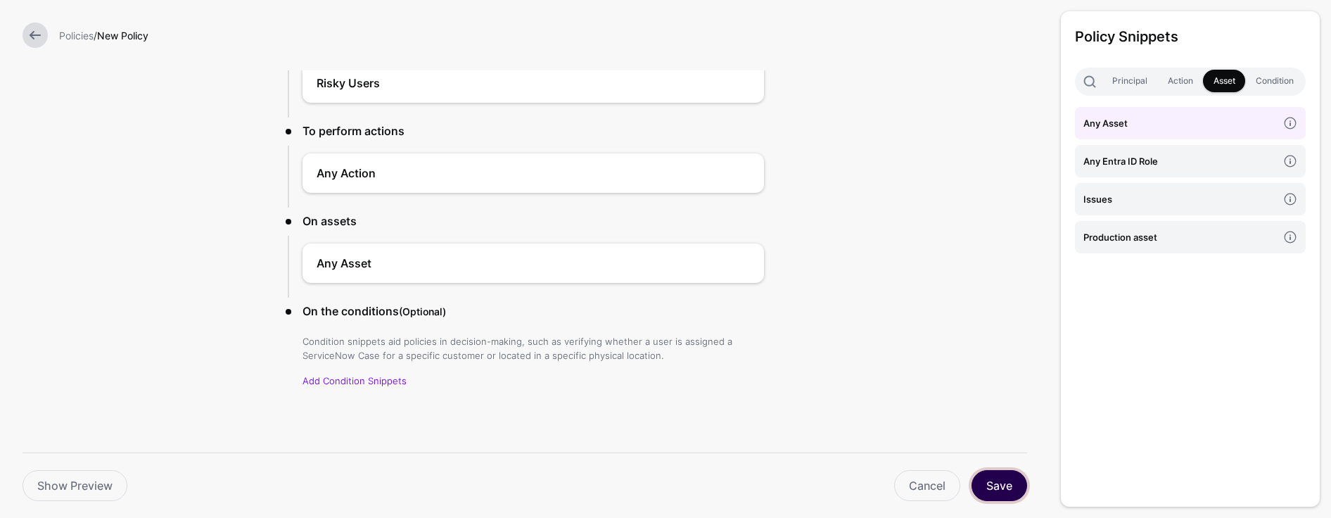
click at [854, 469] on button "Save" at bounding box center [999, 485] width 56 height 31
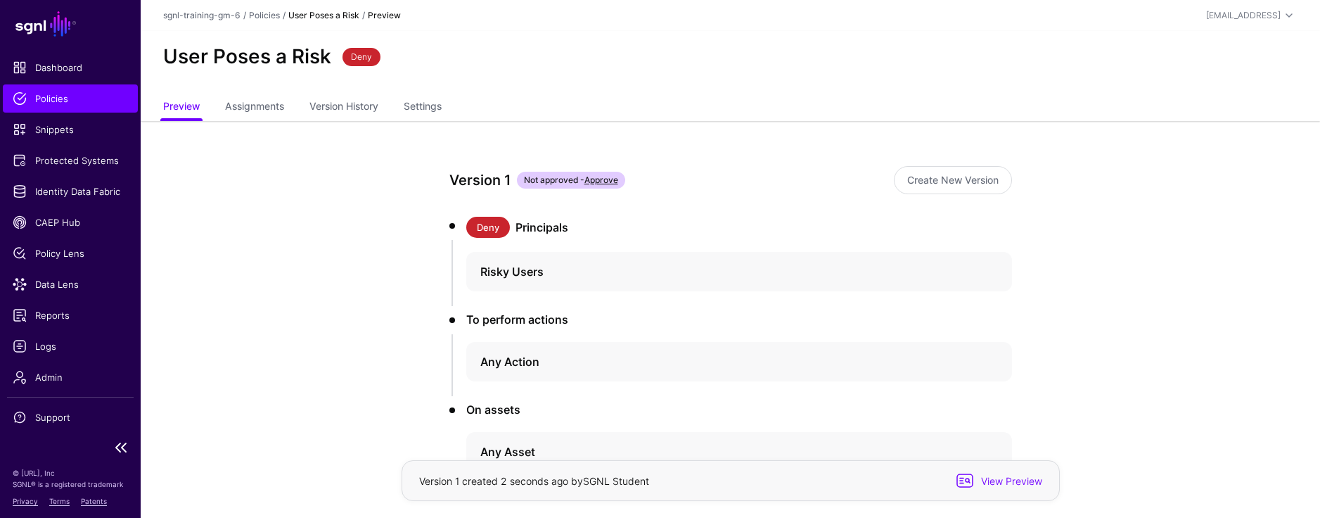
click at [53, 106] on link "Policies" at bounding box center [70, 98] width 135 height 28
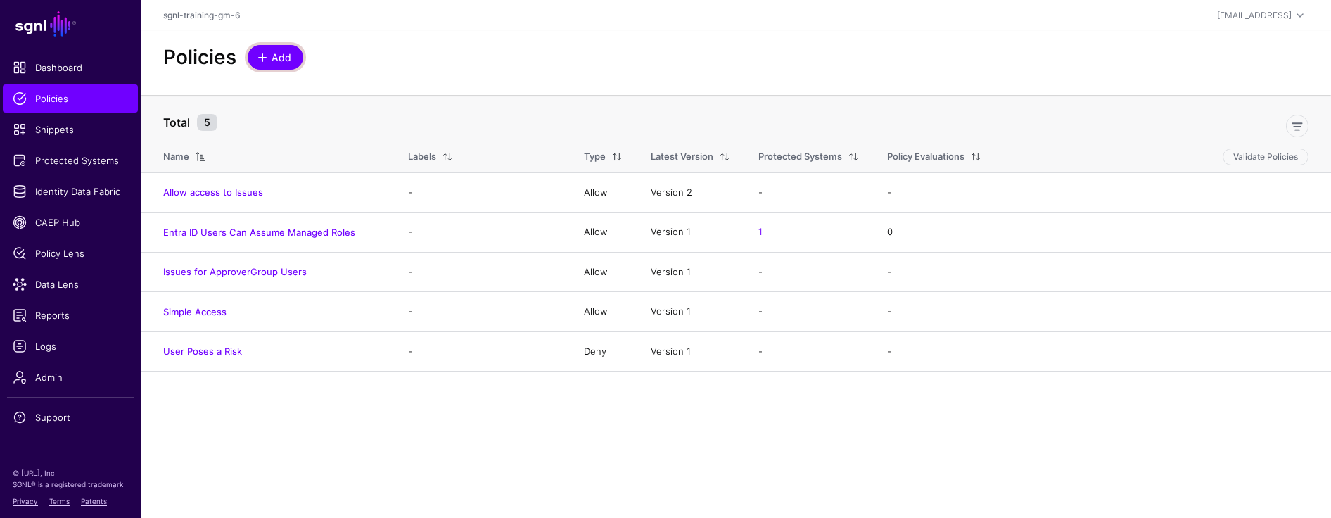
click at [270, 59] on span "Add" at bounding box center [281, 57] width 23 height 15
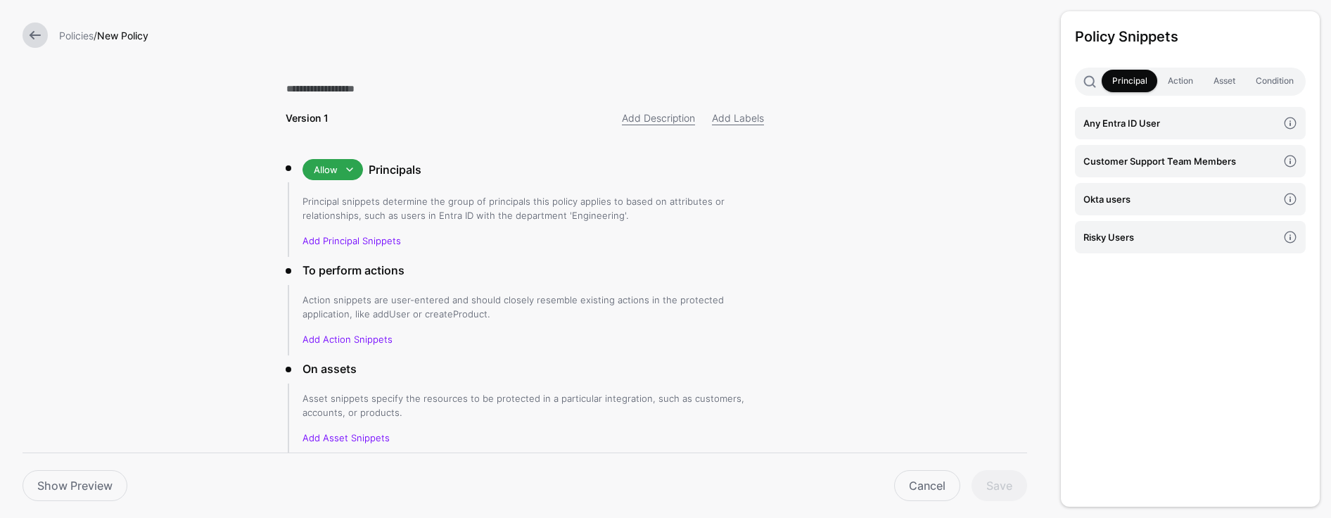
click at [42, 38] on link at bounding box center [35, 35] width 25 height 25
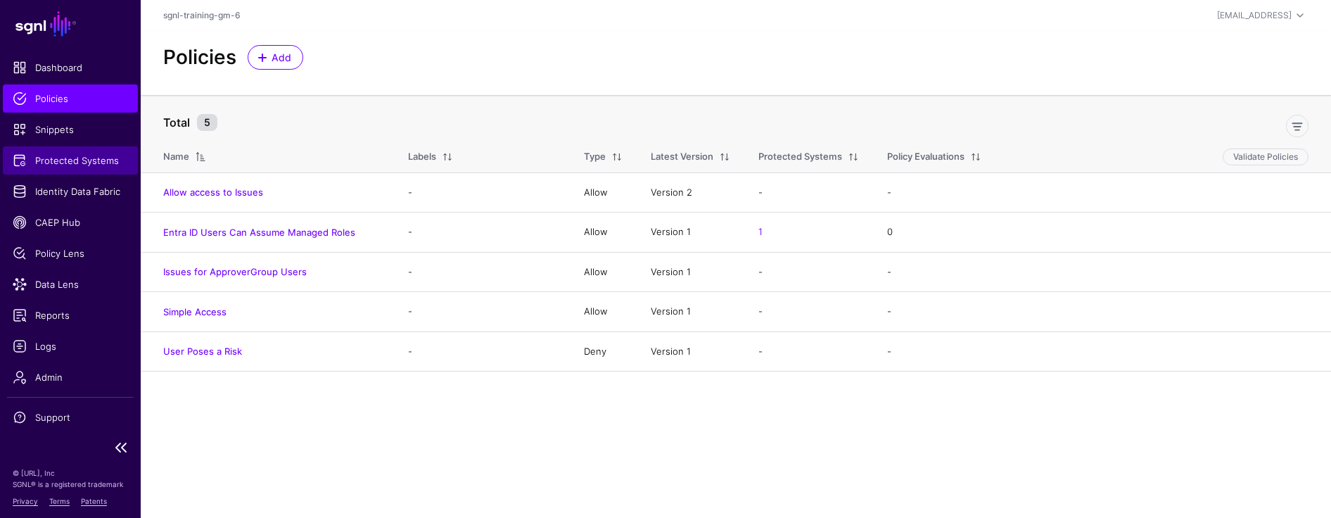
click at [72, 159] on span "Protected Systems" at bounding box center [70, 160] width 115 height 14
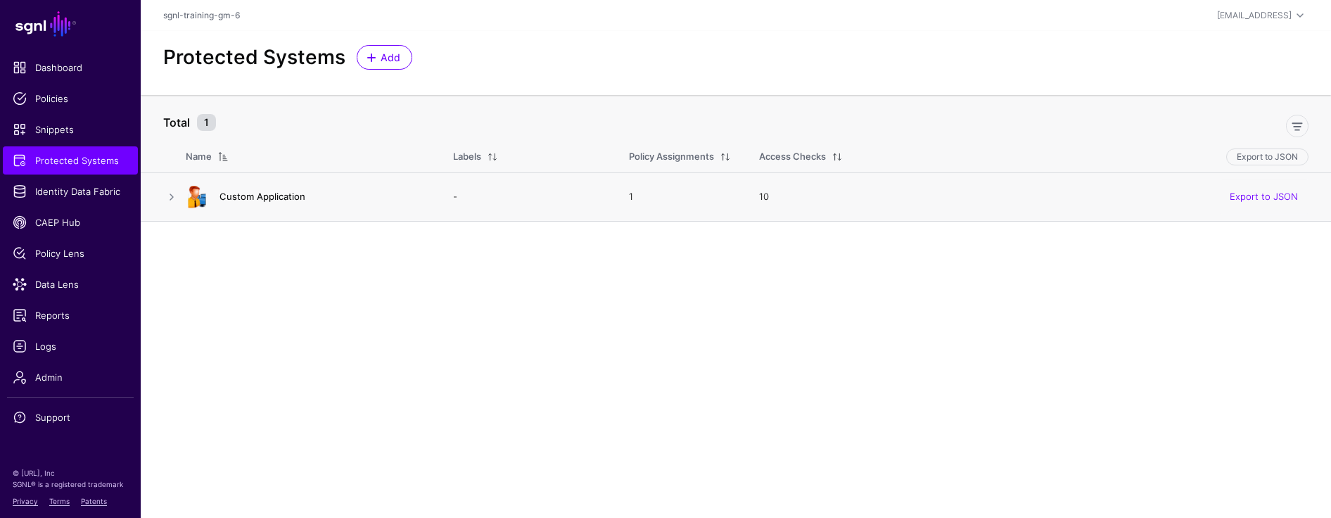
click at [281, 196] on link "Custom Application" at bounding box center [262, 196] width 86 height 11
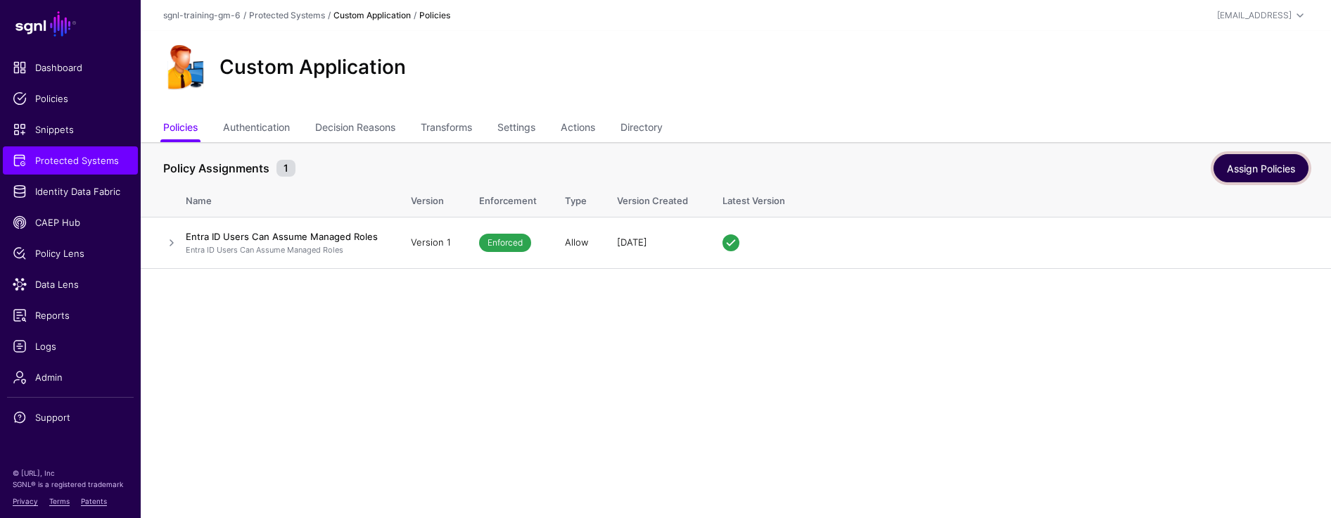
click at [854, 170] on link "Assign Policies" at bounding box center [1260, 168] width 95 height 28
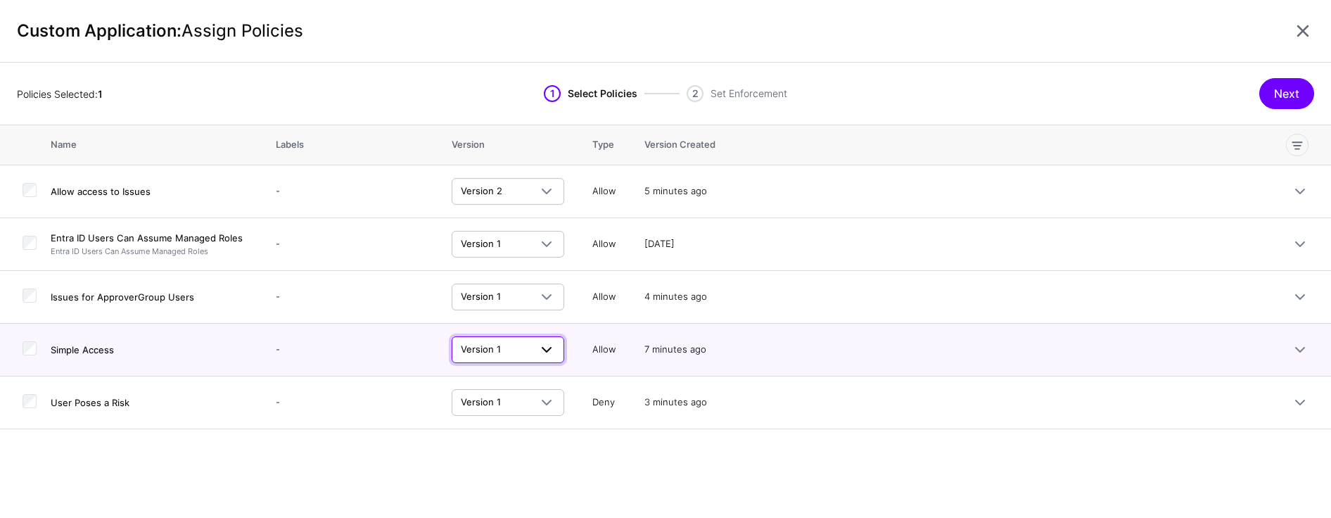
click at [547, 347] on span at bounding box center [546, 349] width 17 height 17
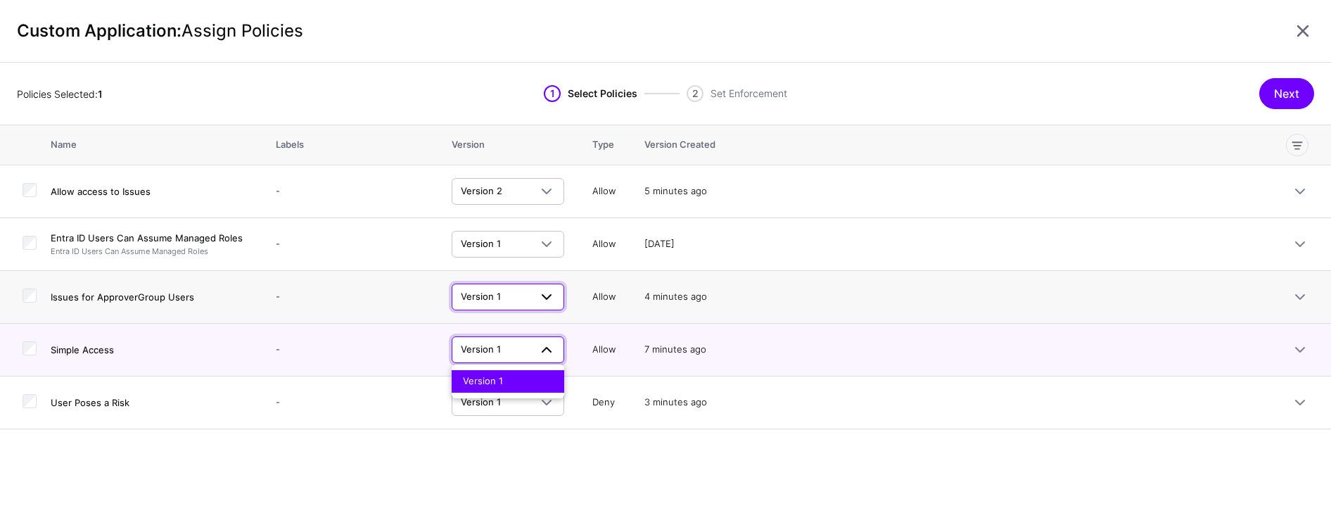
click at [542, 308] on link "Version 1" at bounding box center [508, 296] width 113 height 27
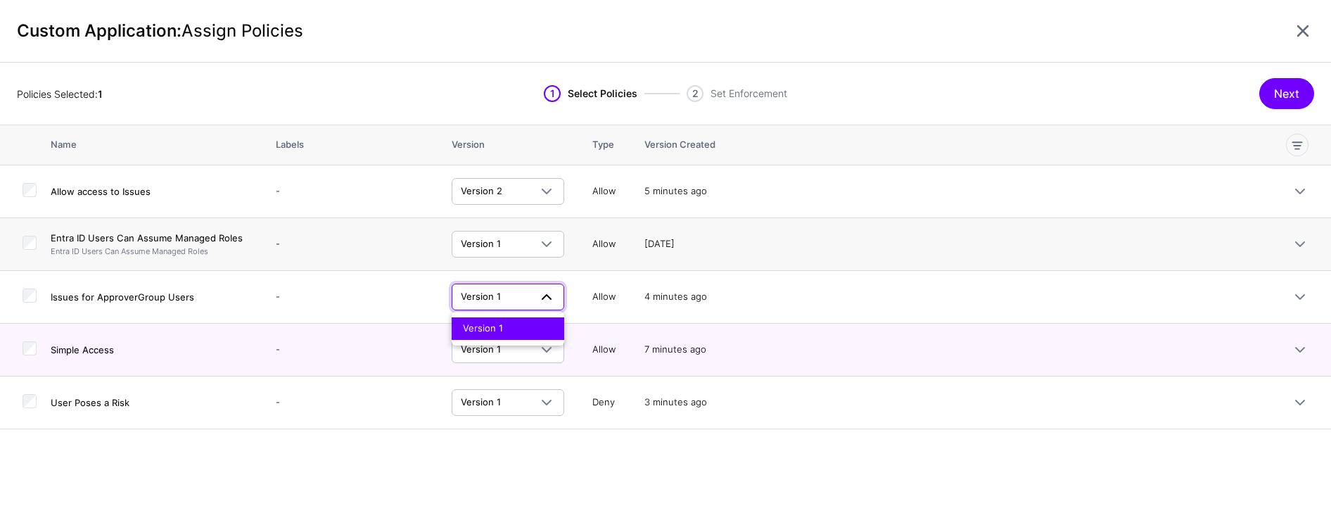
click at [535, 261] on td "Version 1 Version 1" at bounding box center [508, 244] width 141 height 53
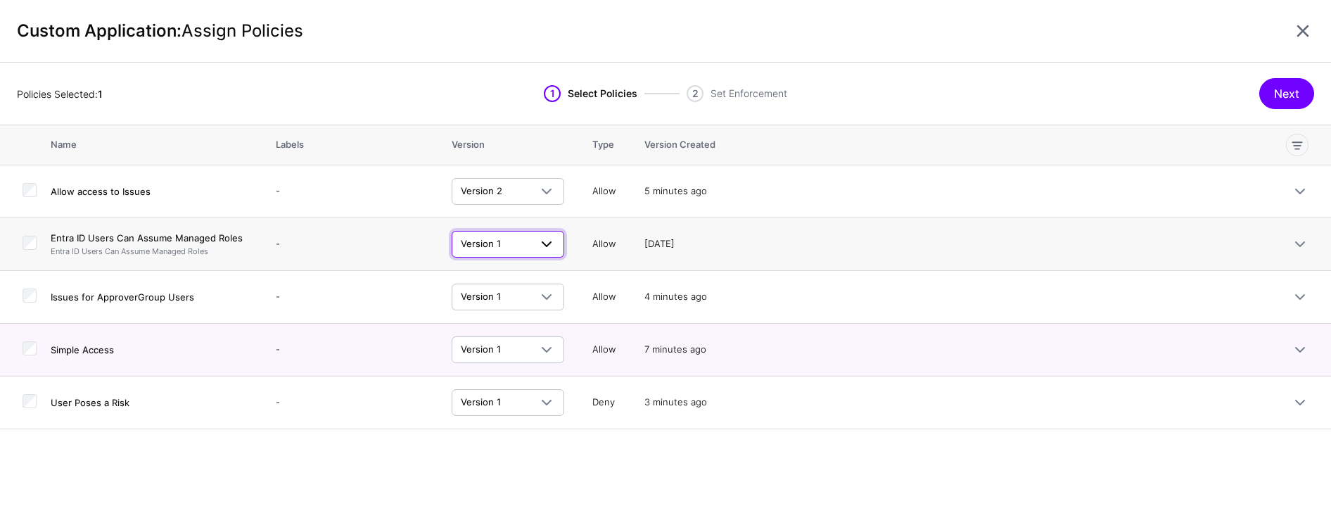
click at [547, 244] on span at bounding box center [546, 244] width 17 height 17
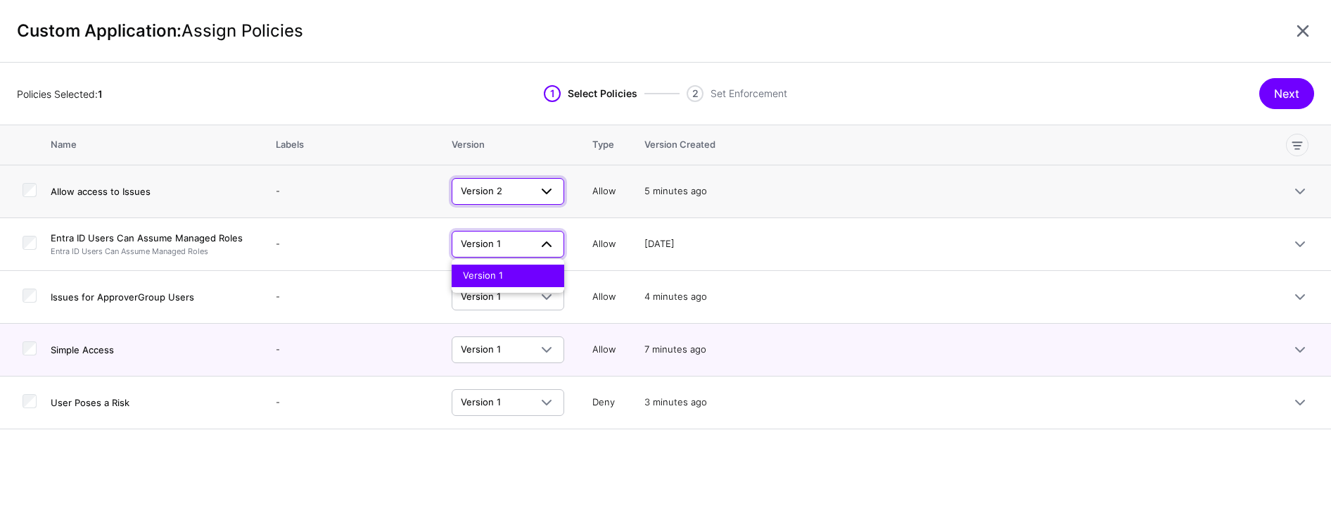
click at [556, 198] on link "Version 2" at bounding box center [508, 191] width 113 height 27
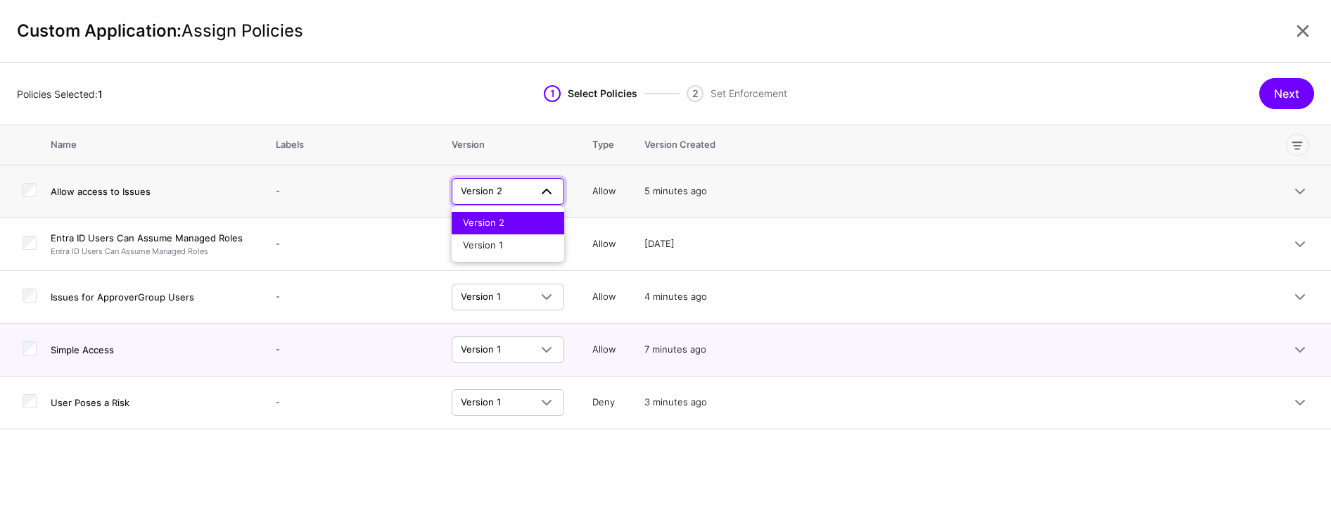
click at [534, 219] on div "Version 2" at bounding box center [508, 223] width 90 height 14
click at [34, 198] on div at bounding box center [30, 192] width 14 height 18
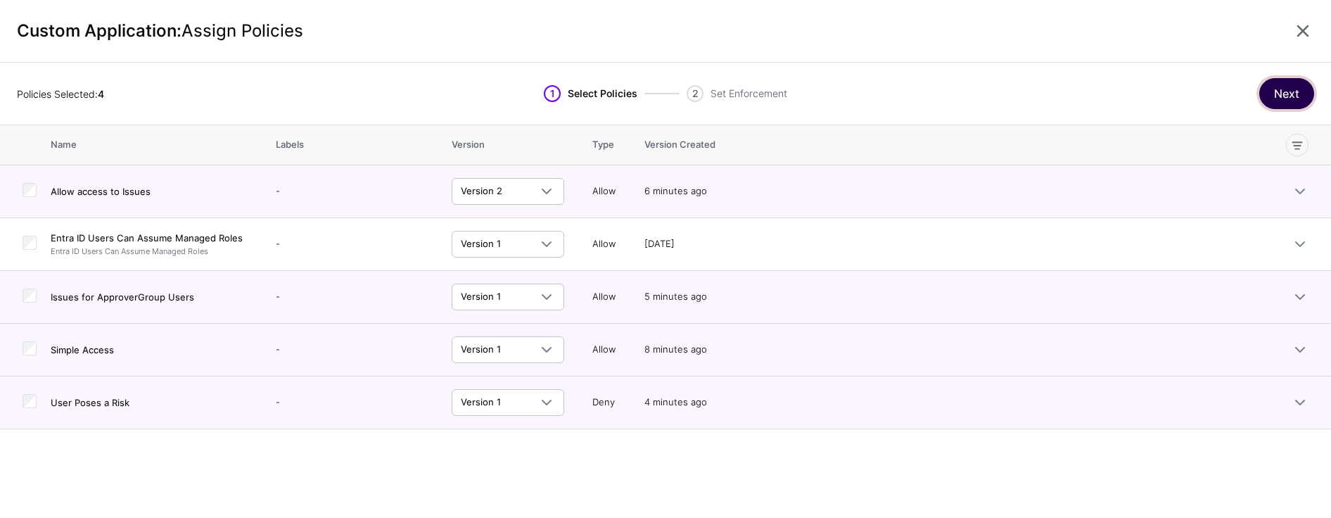
click at [854, 87] on button "Next" at bounding box center [1286, 93] width 55 height 31
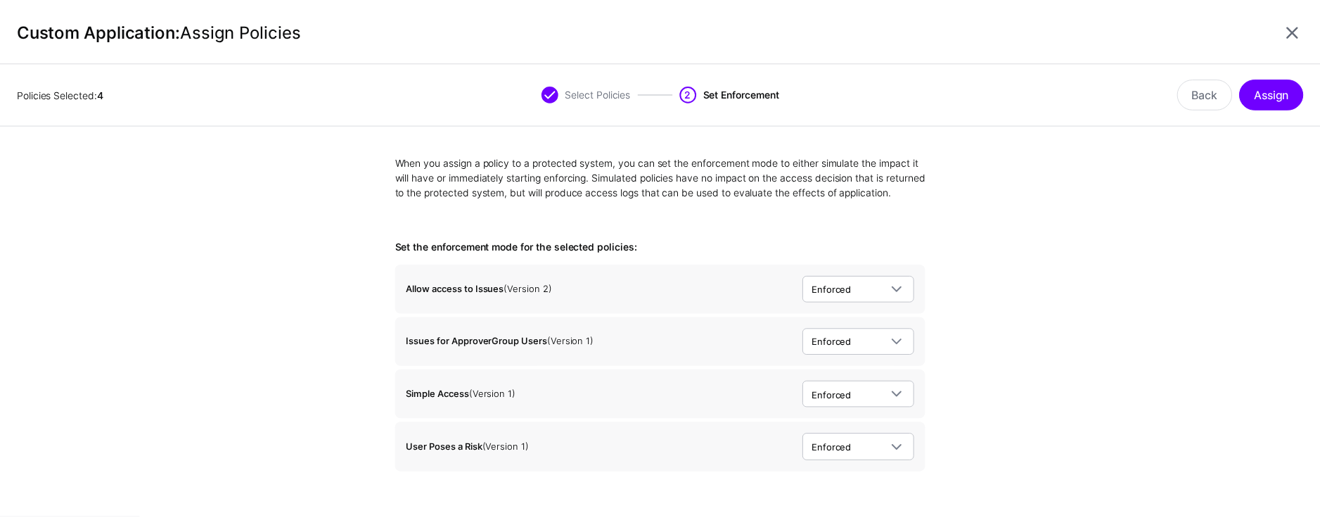
scroll to position [30, 0]
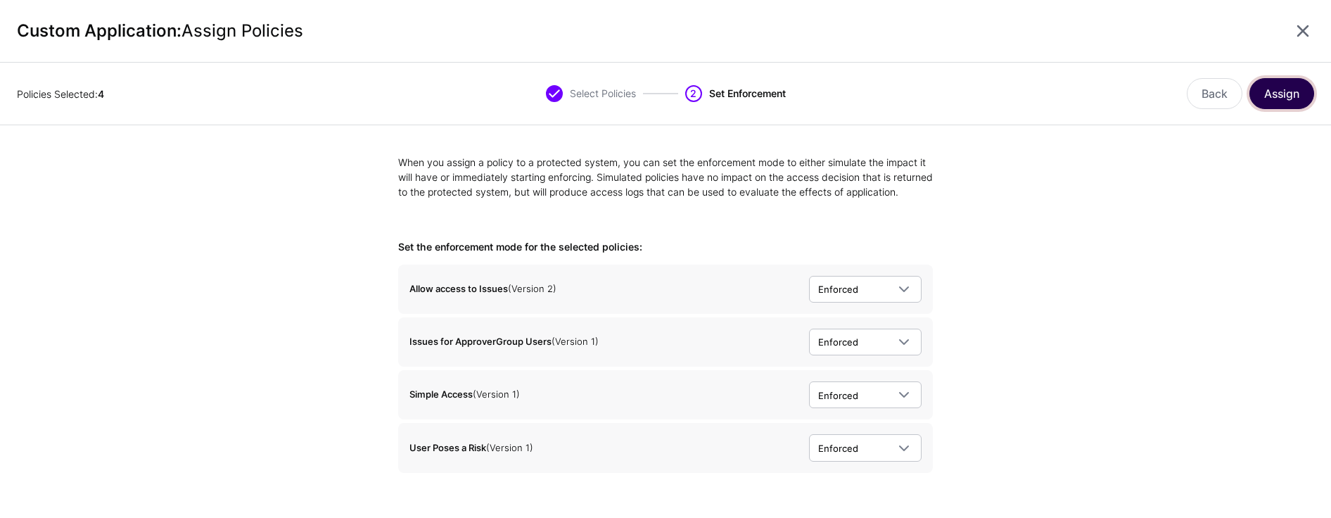
click at [854, 83] on button "Assign" at bounding box center [1281, 93] width 65 height 31
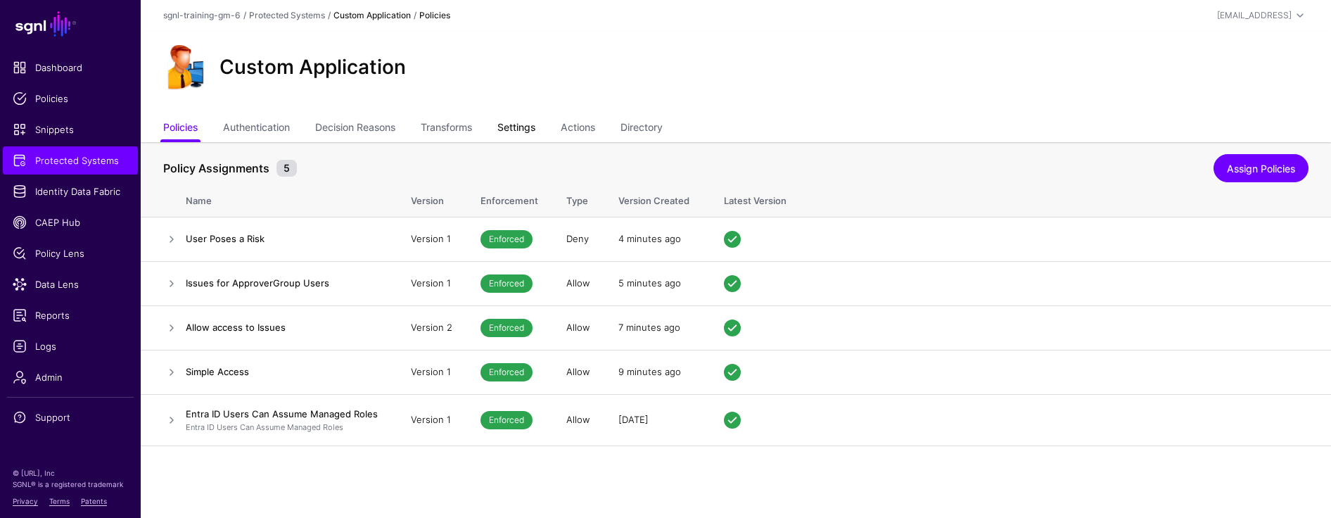
click at [523, 127] on link "Settings" at bounding box center [516, 128] width 38 height 27
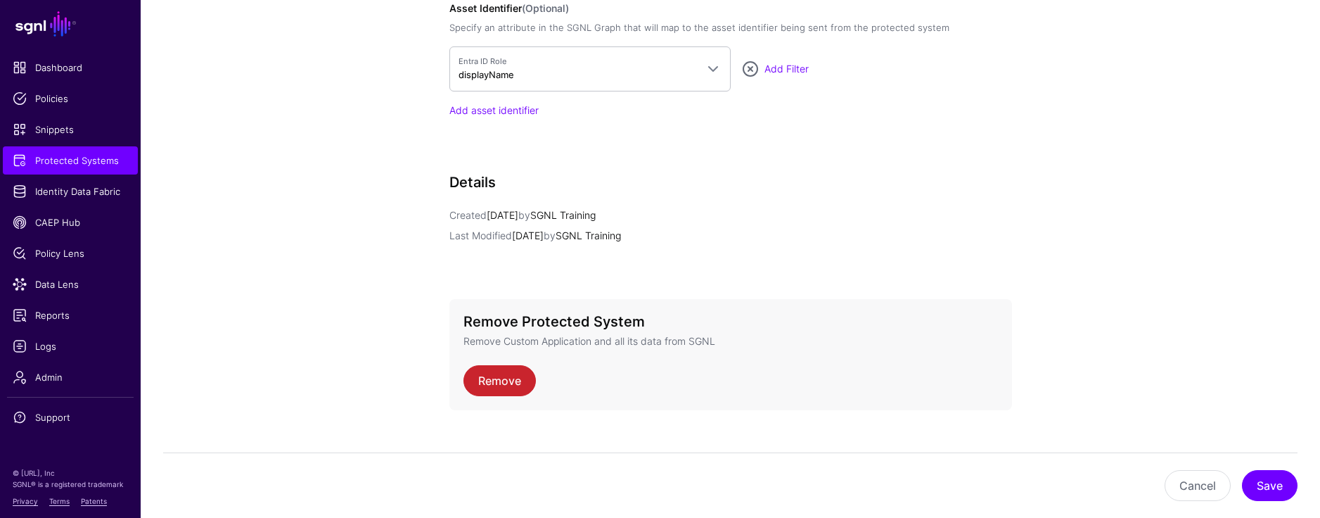
scroll to position [772, 0]
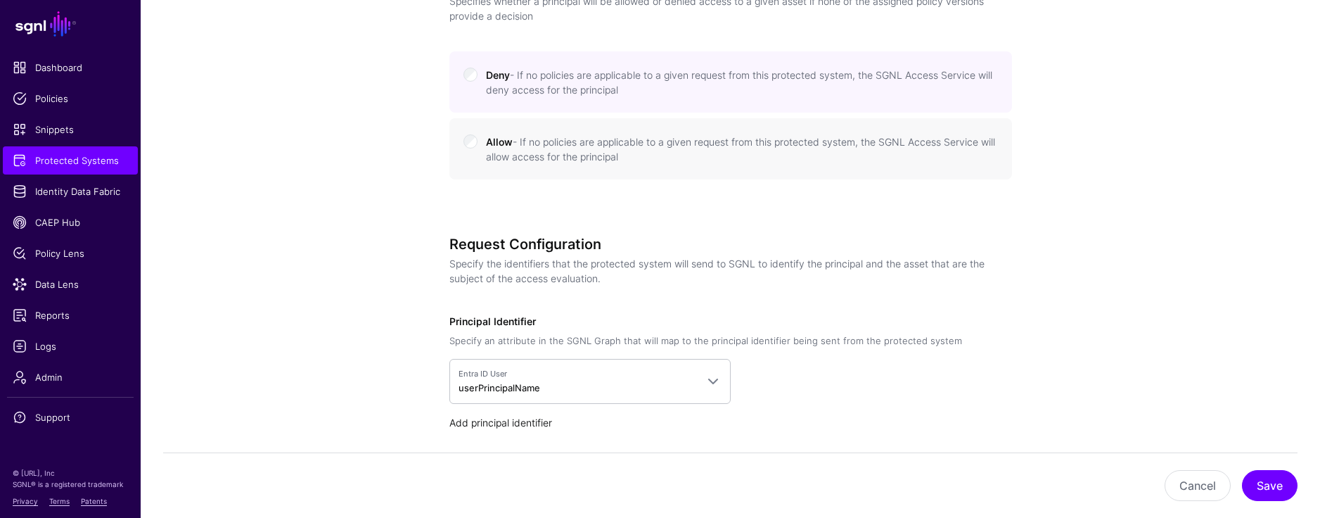
click at [473, 421] on link "Add principal identifier" at bounding box center [500, 422] width 103 height 12
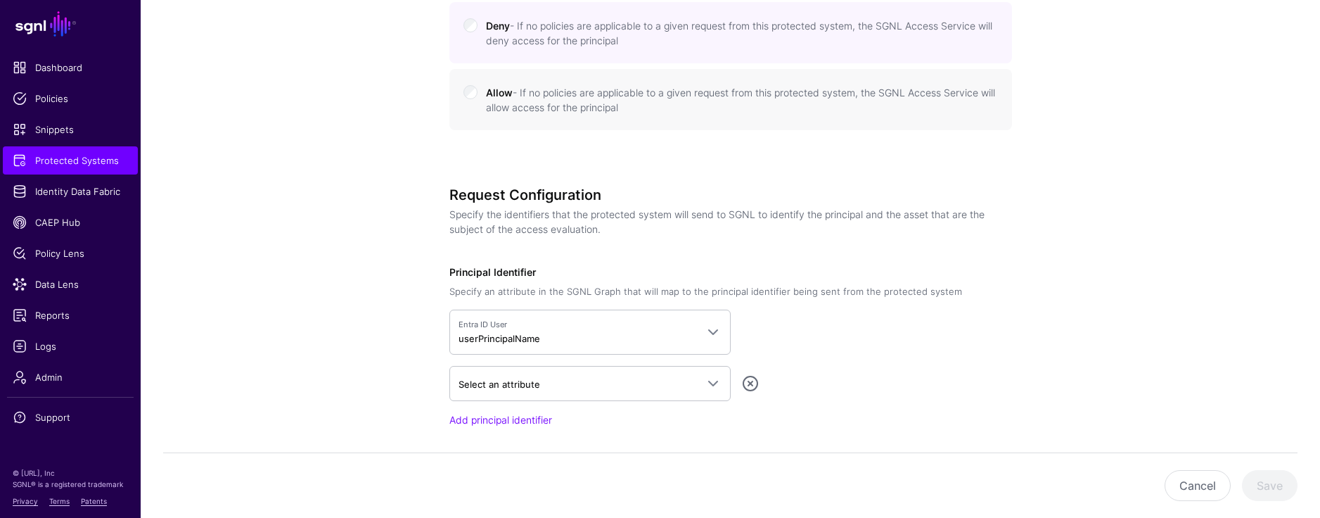
scroll to position [836, 0]
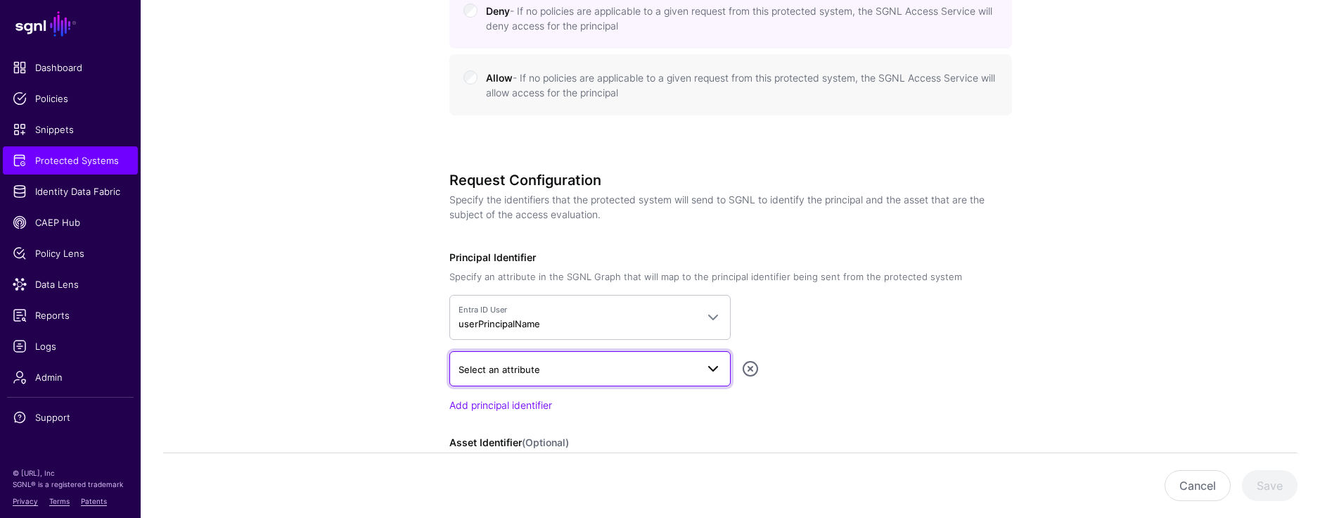
click at [520, 374] on span "Select an attribute" at bounding box center [500, 369] width 82 height 11
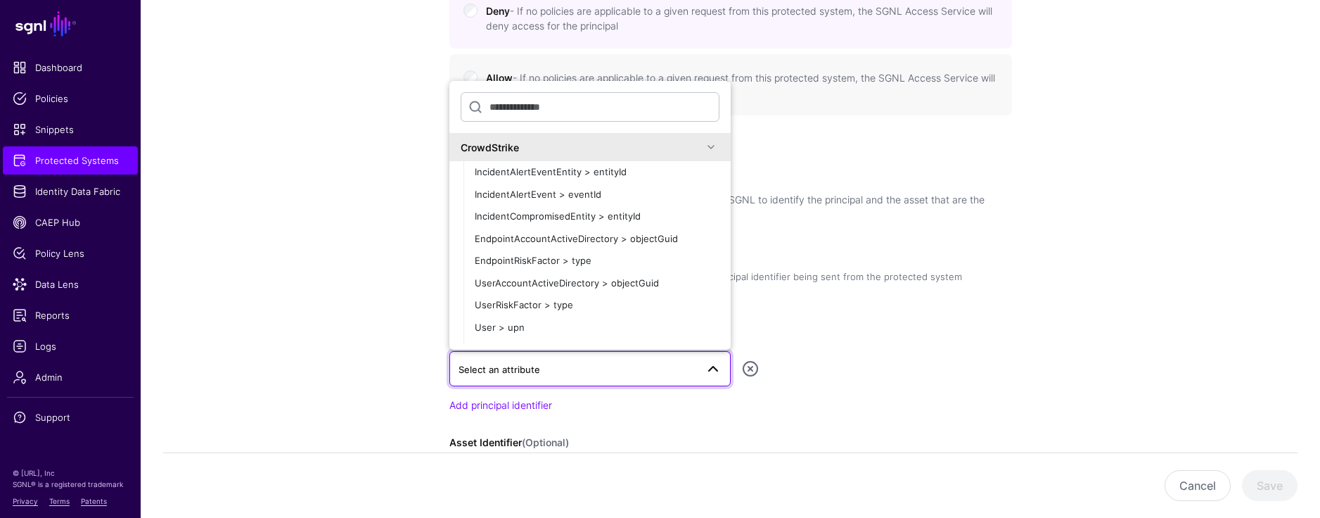
click at [703, 146] on span at bounding box center [711, 147] width 17 height 17
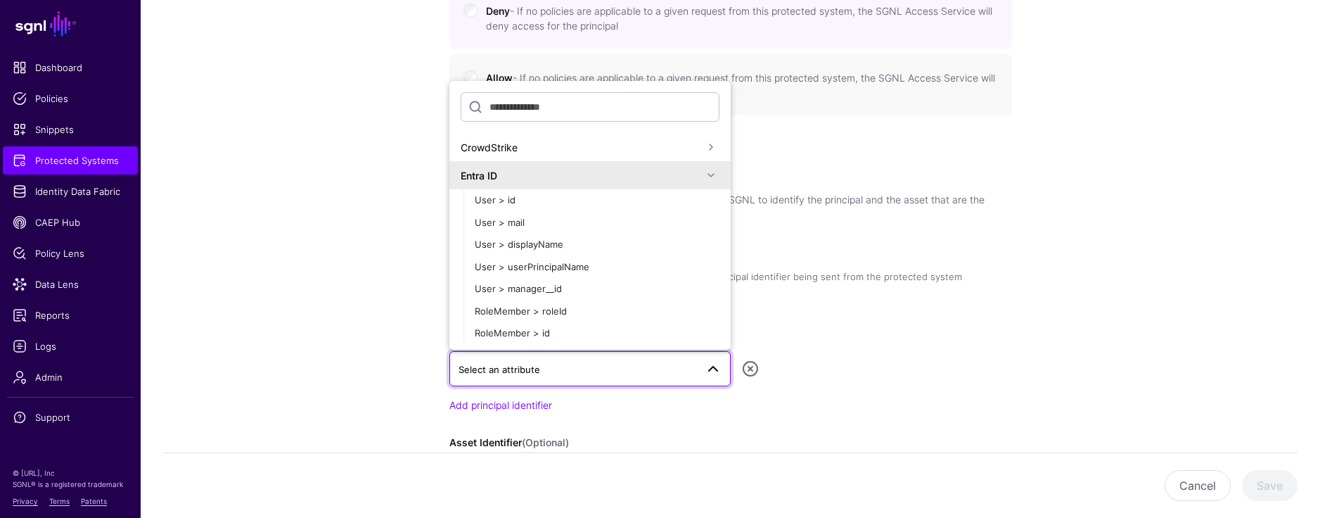
click at [703, 178] on span at bounding box center [711, 175] width 17 height 17
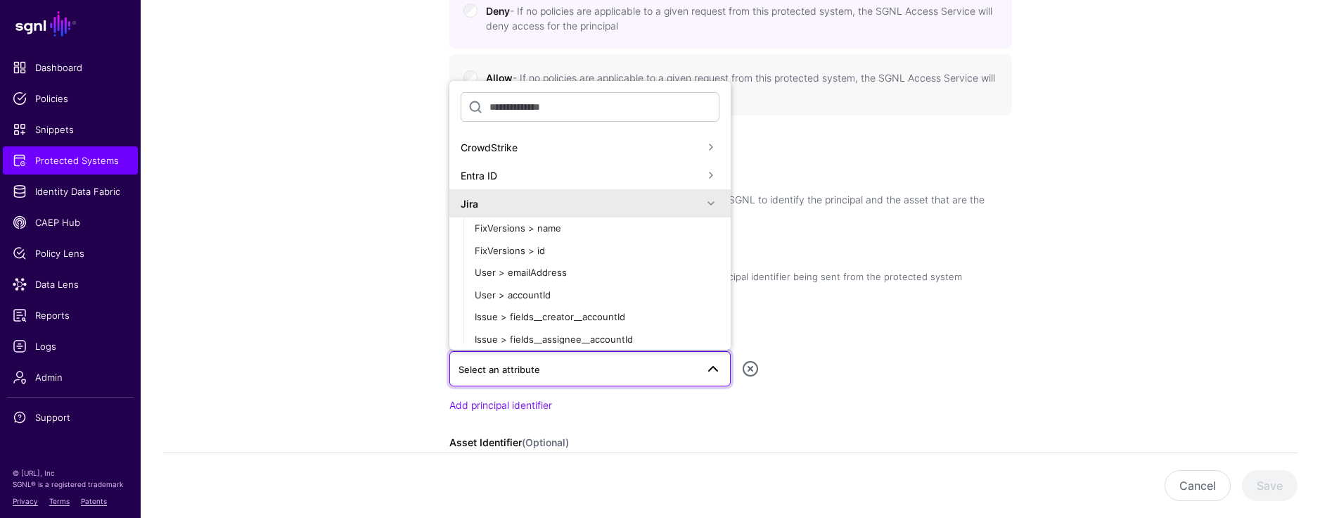
click at [703, 203] on span at bounding box center [711, 203] width 17 height 17
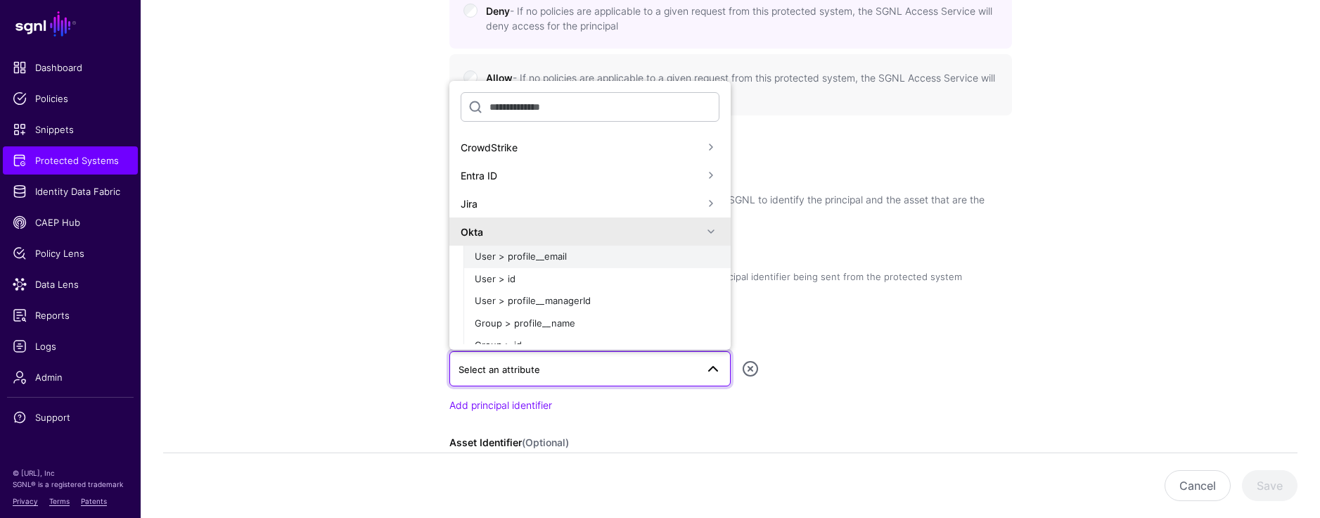
click at [603, 260] on div "User > profile__email" at bounding box center [597, 257] width 245 height 14
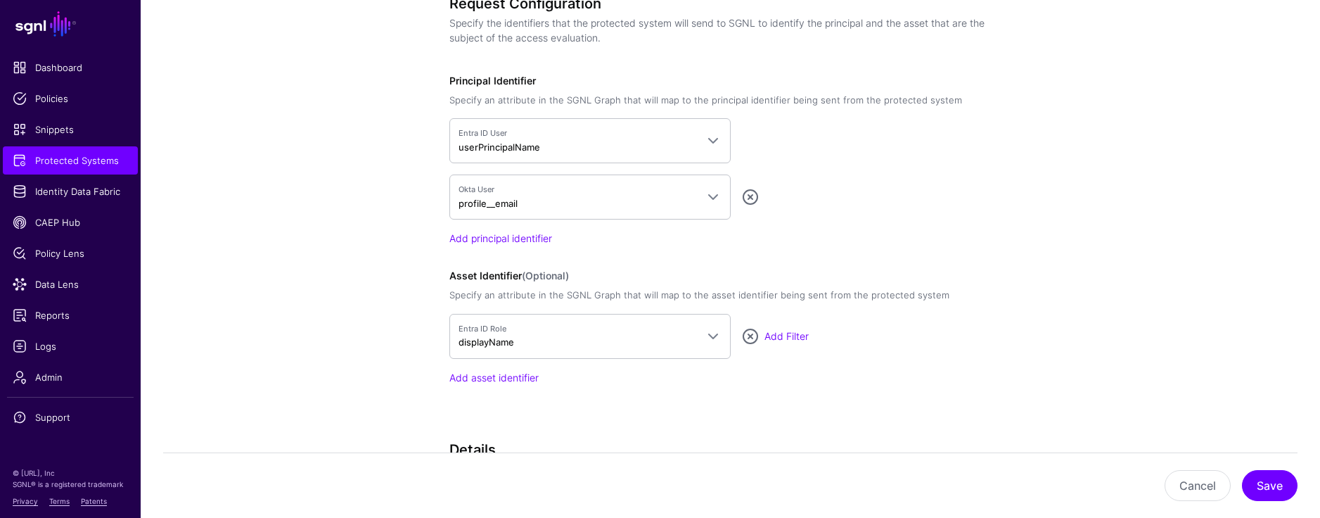
scroll to position [1021, 0]
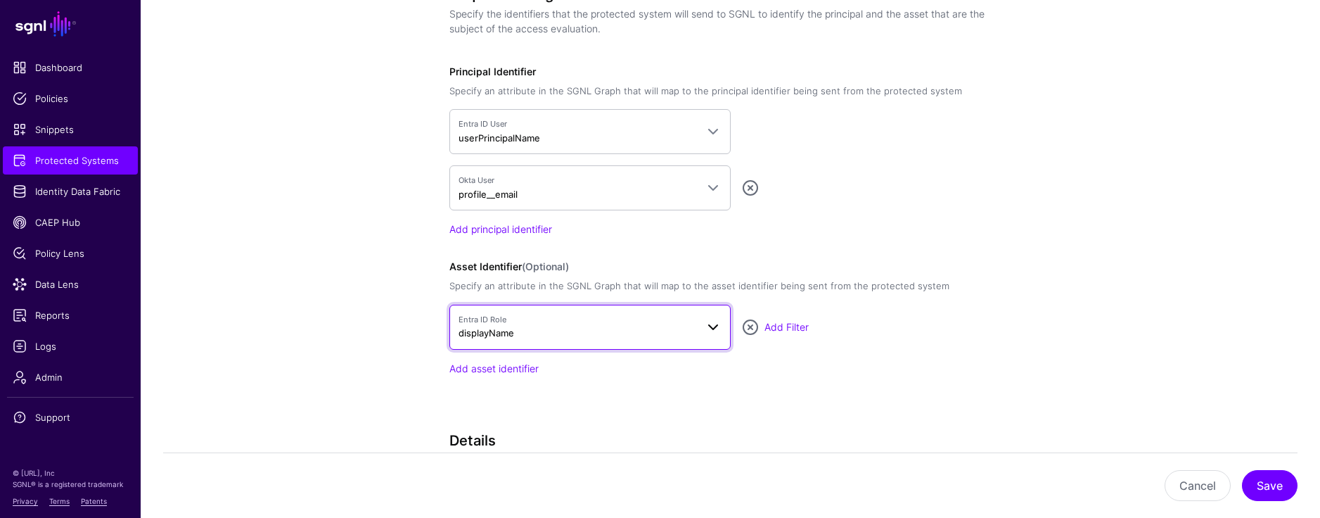
click at [568, 332] on span "Entra ID Role displayName" at bounding box center [578, 327] width 238 height 27
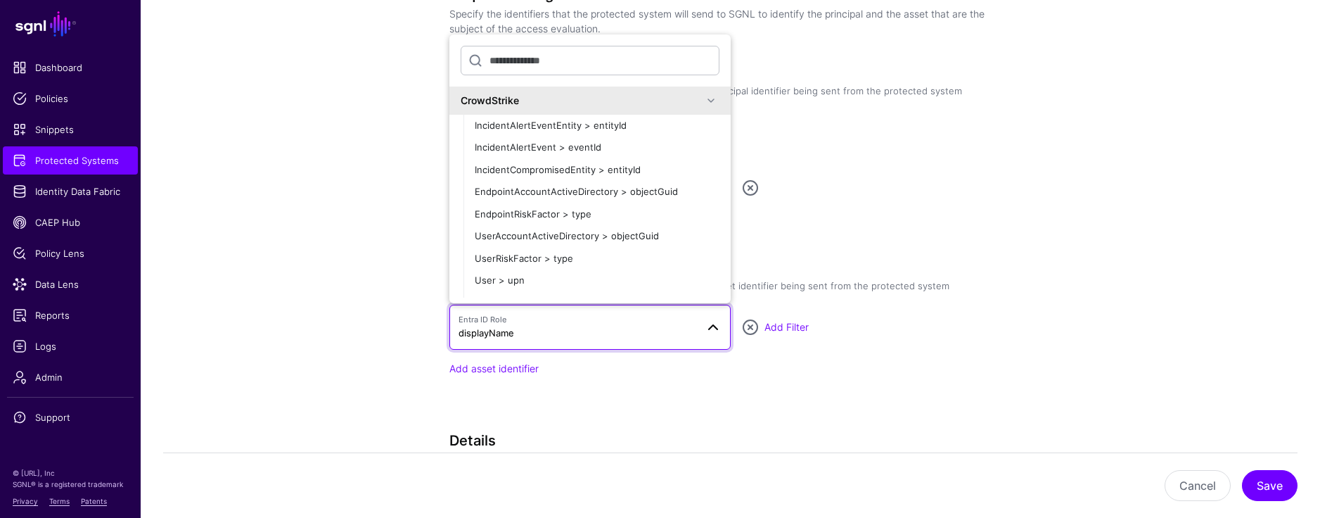
click at [703, 102] on span at bounding box center [711, 100] width 17 height 17
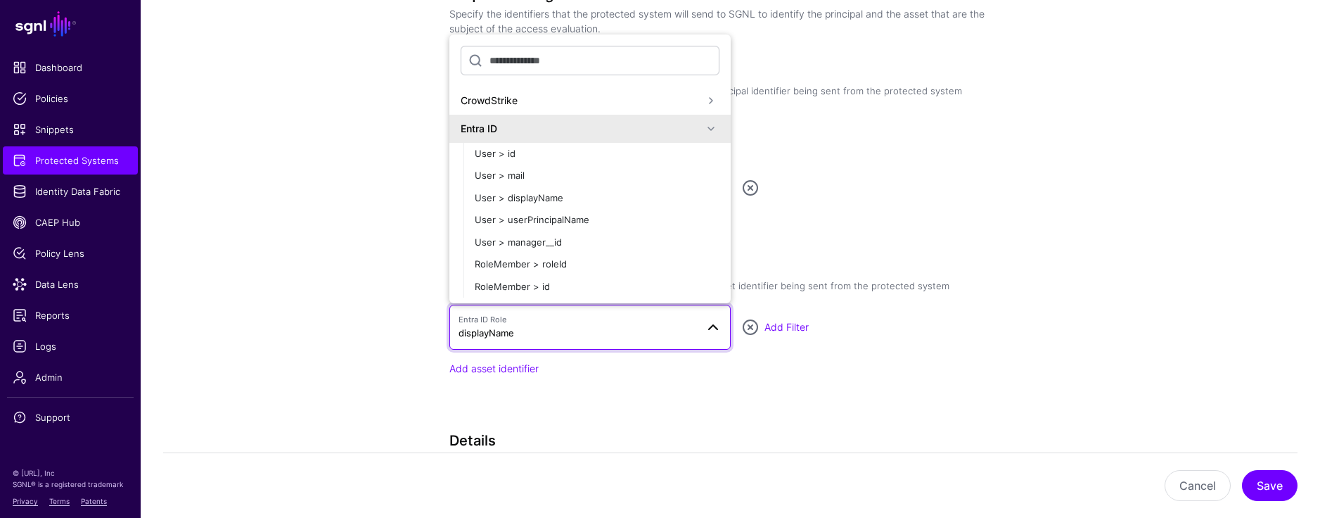
click at [705, 127] on span at bounding box center [711, 128] width 17 height 17
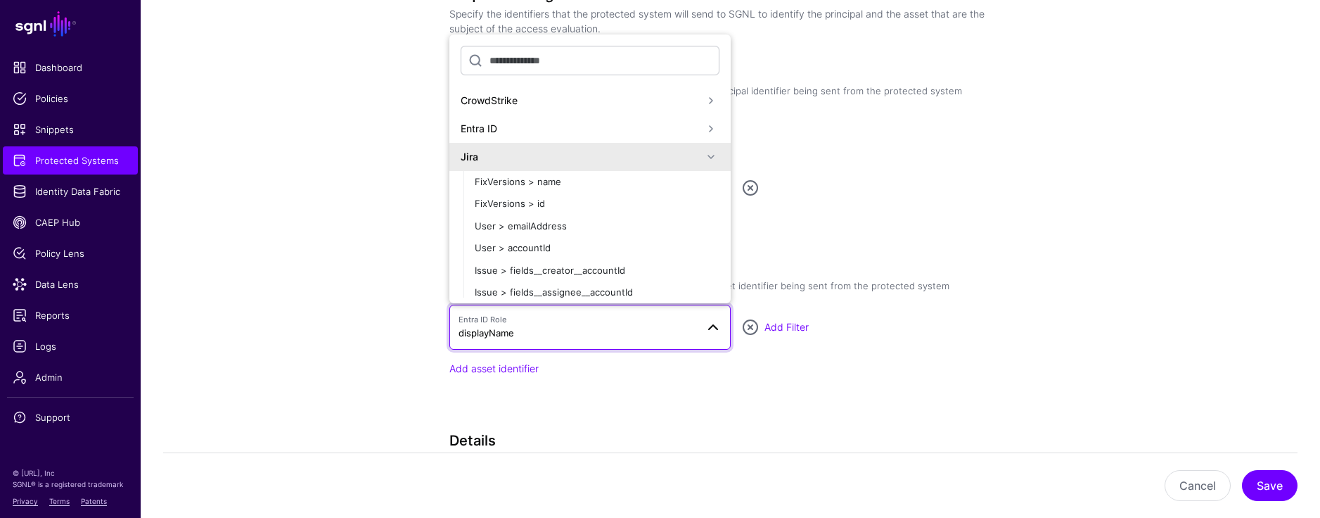
click at [700, 143] on div "Jira" at bounding box center [589, 157] width 281 height 28
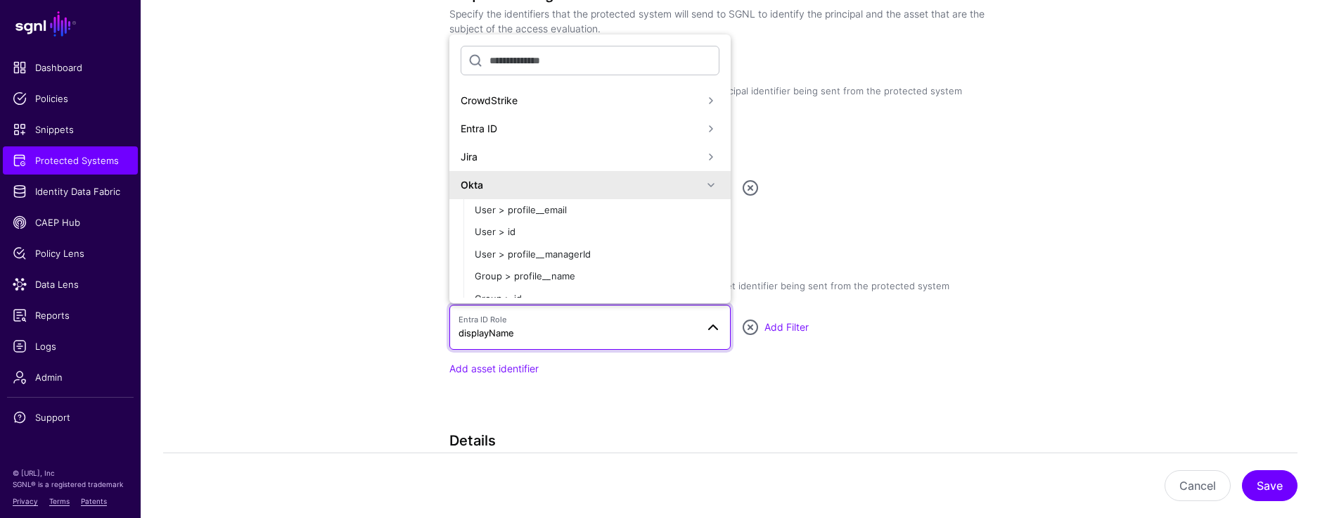
click at [703, 153] on span at bounding box center [711, 156] width 17 height 17
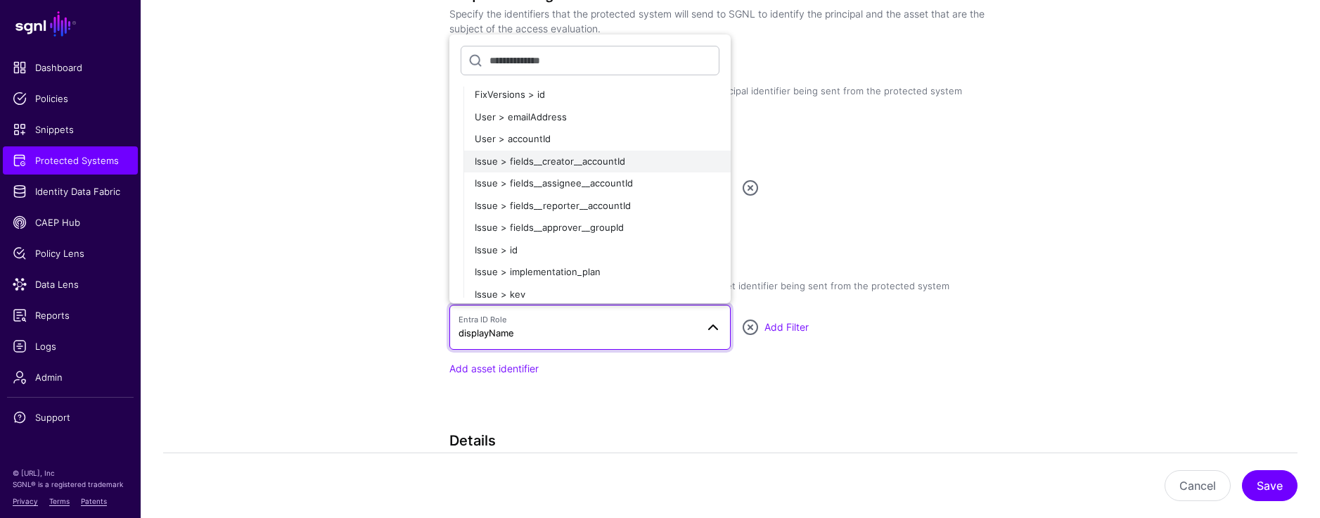
scroll to position [121, 0]
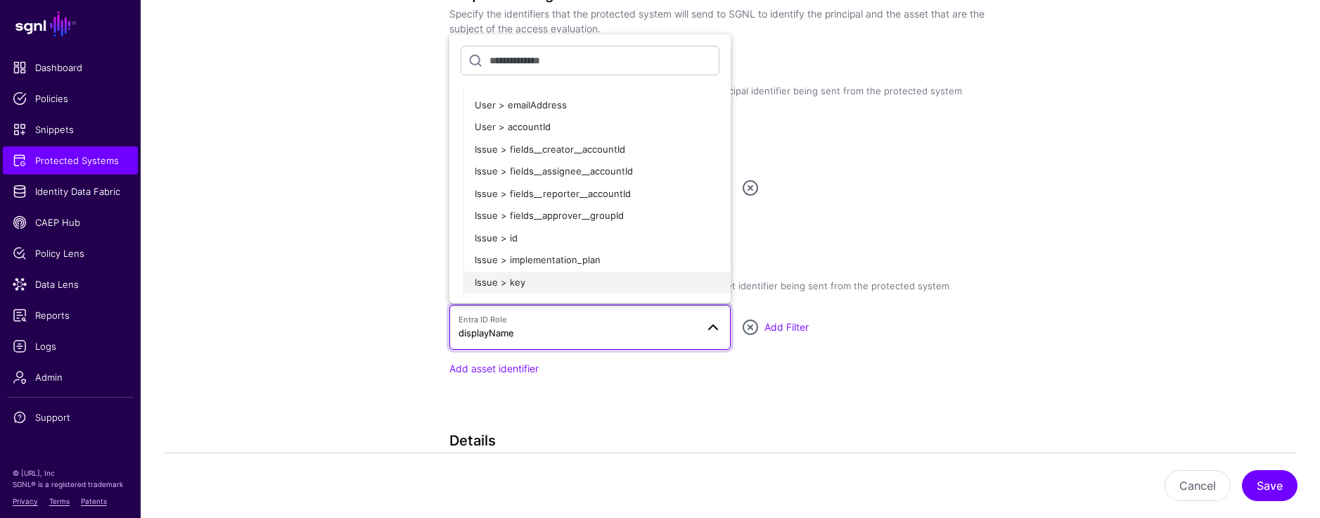
click at [499, 281] on span "Issue > key" at bounding box center [500, 281] width 51 height 11
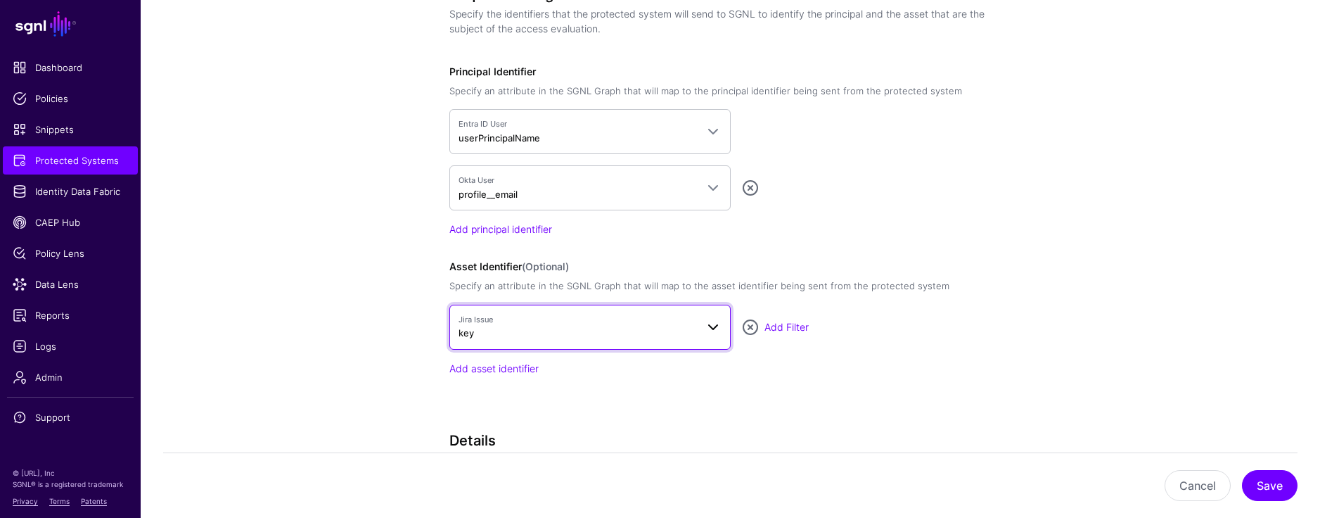
click at [521, 335] on span "Jira Issue key" at bounding box center [578, 327] width 238 height 27
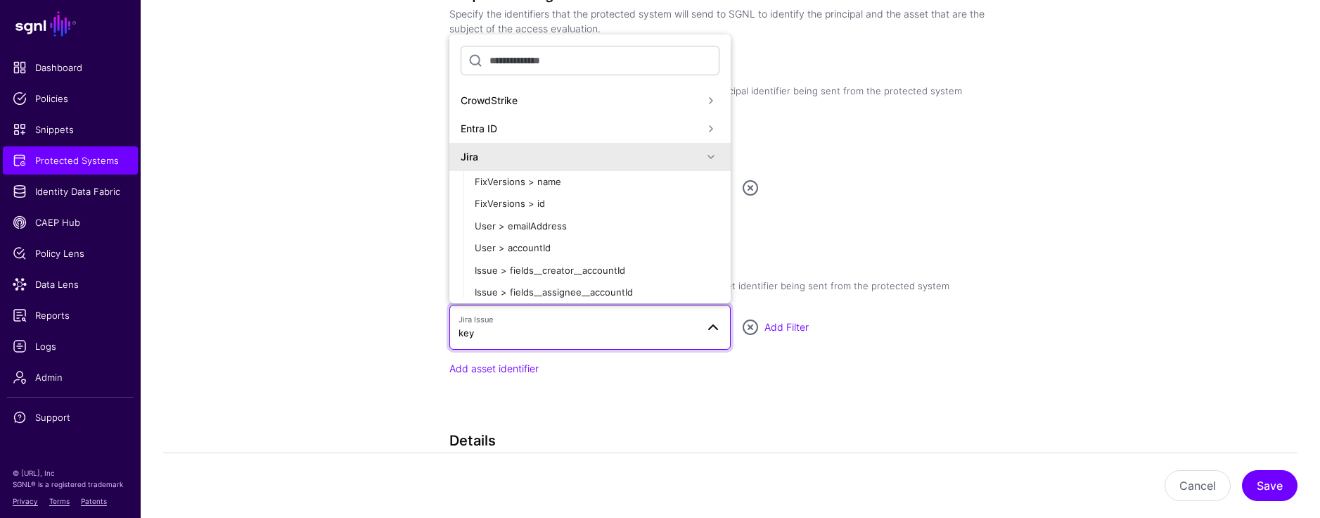
click at [505, 130] on div "Entra ID" at bounding box center [582, 128] width 242 height 15
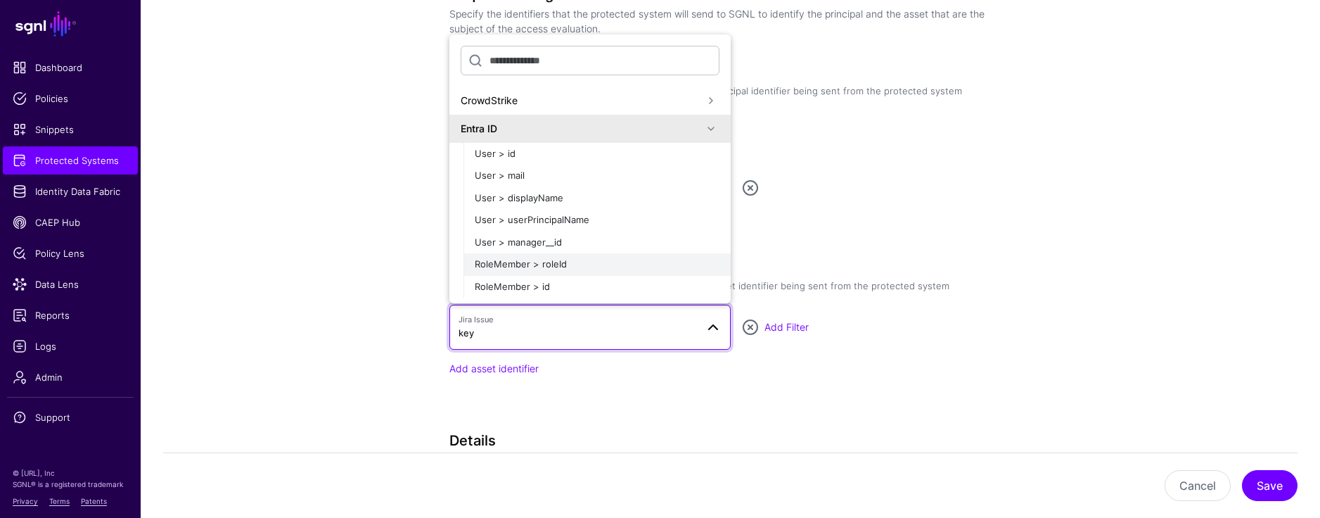
click at [551, 269] on span "RoleMember > roleId" at bounding box center [521, 263] width 92 height 11
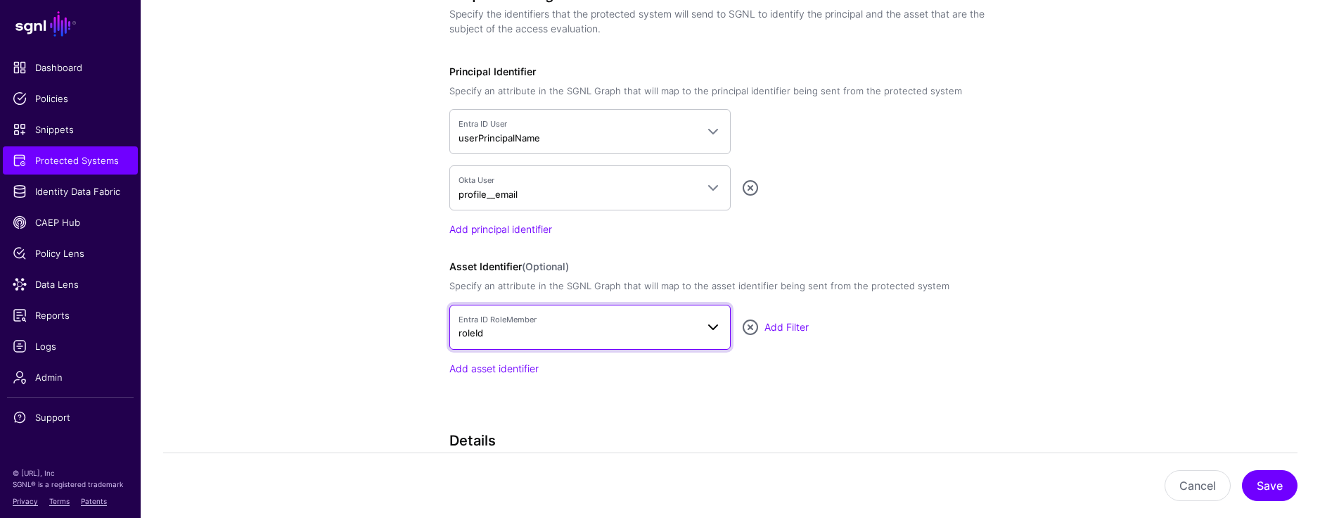
click at [527, 323] on span "Entra ID RoleMember" at bounding box center [578, 320] width 238 height 12
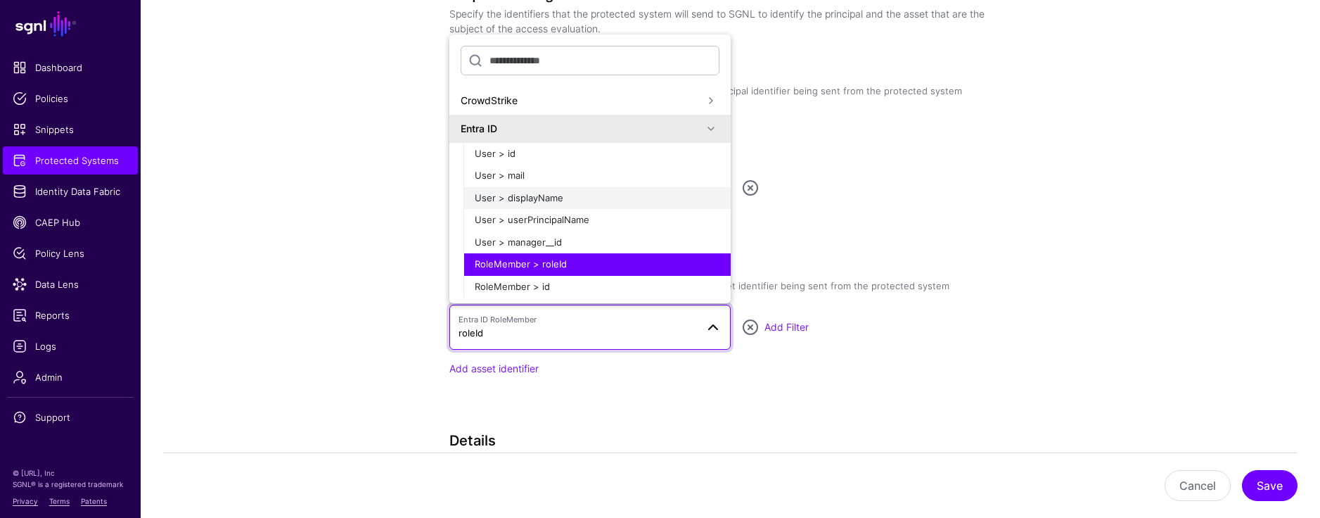
click at [541, 197] on span "User > displayName" at bounding box center [519, 197] width 89 height 11
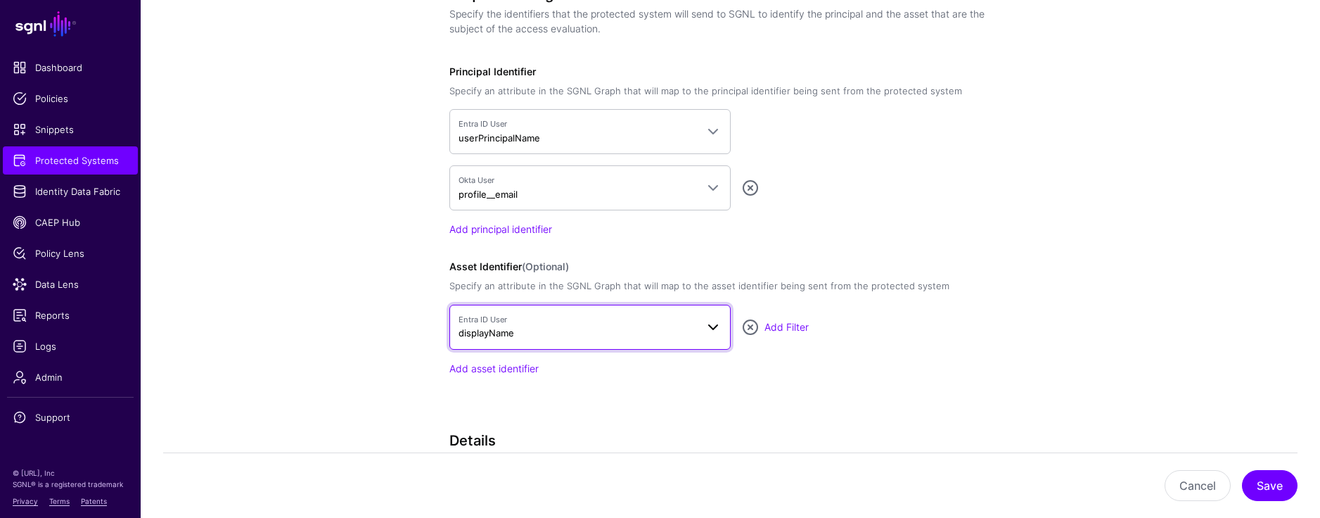
click at [518, 316] on span "Entra ID User" at bounding box center [578, 320] width 238 height 12
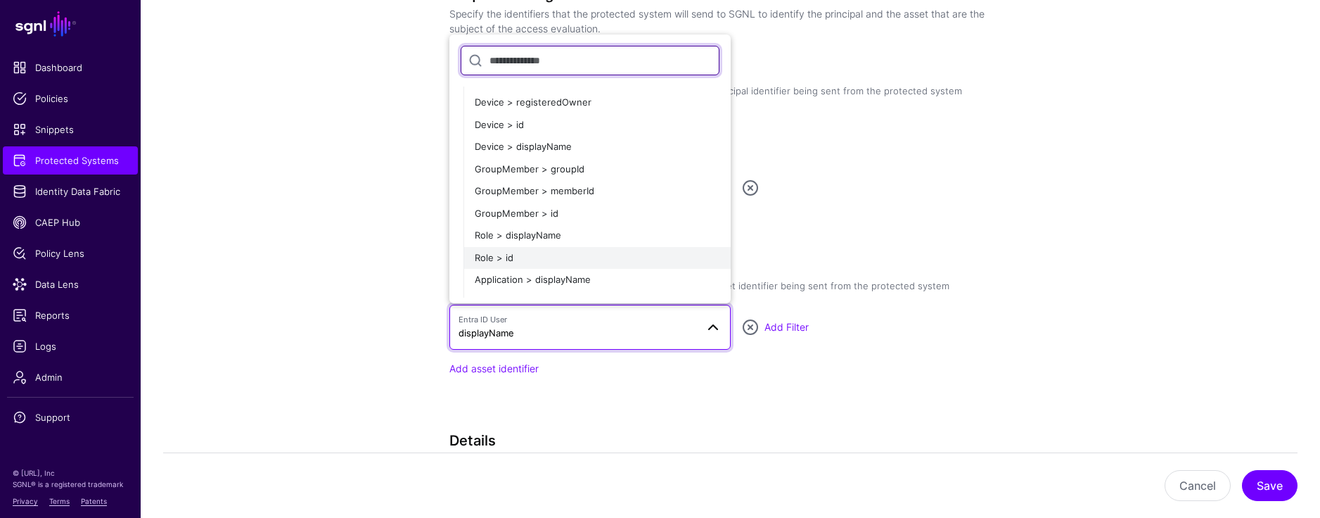
scroll to position [385, 0]
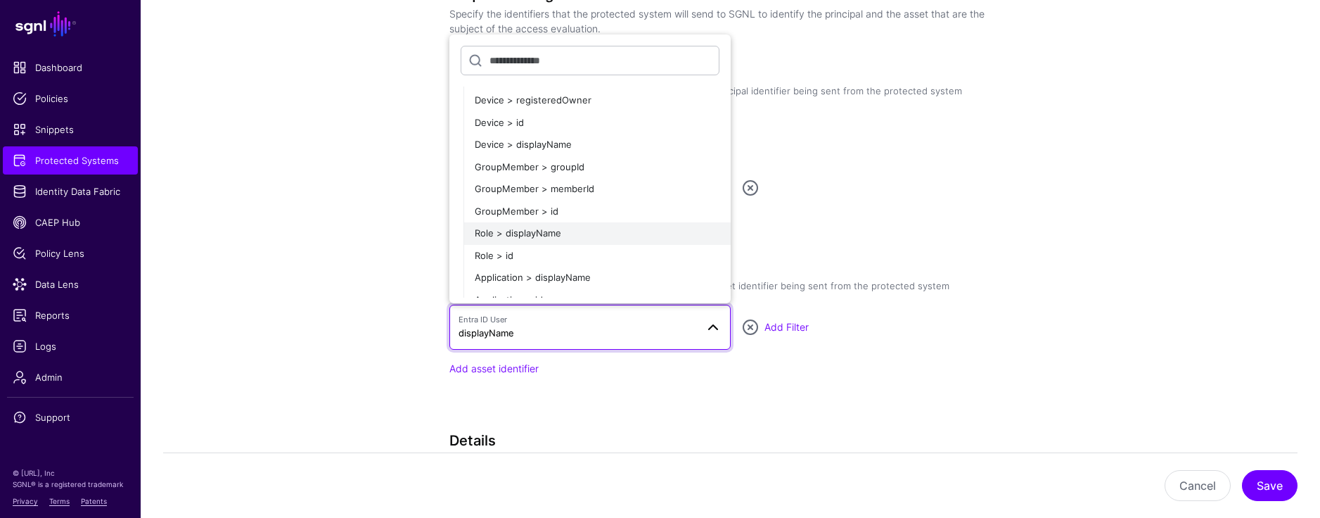
click at [547, 234] on span "Role > displayName" at bounding box center [518, 232] width 87 height 11
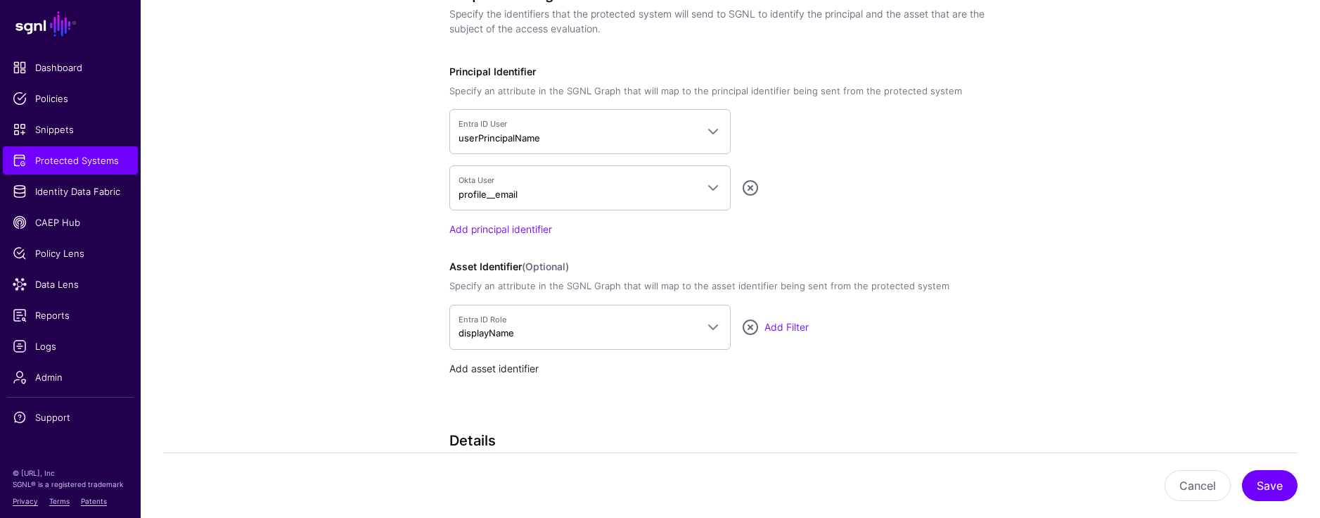
click at [505, 369] on link "Add asset identifier" at bounding box center [493, 368] width 89 height 12
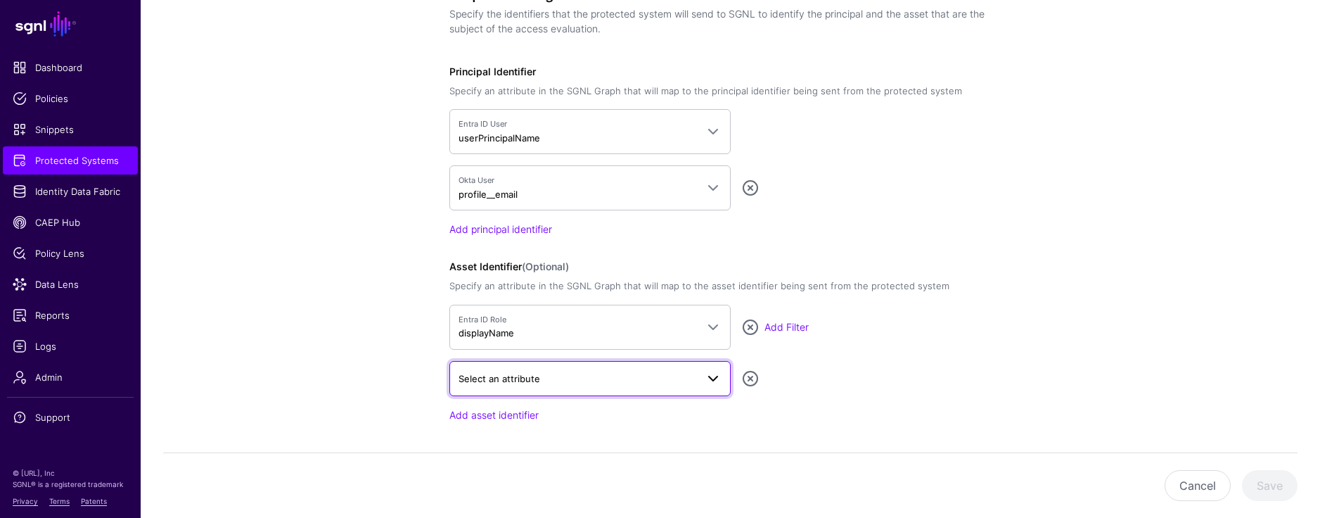
click at [510, 380] on span "Select an attribute" at bounding box center [500, 378] width 82 height 11
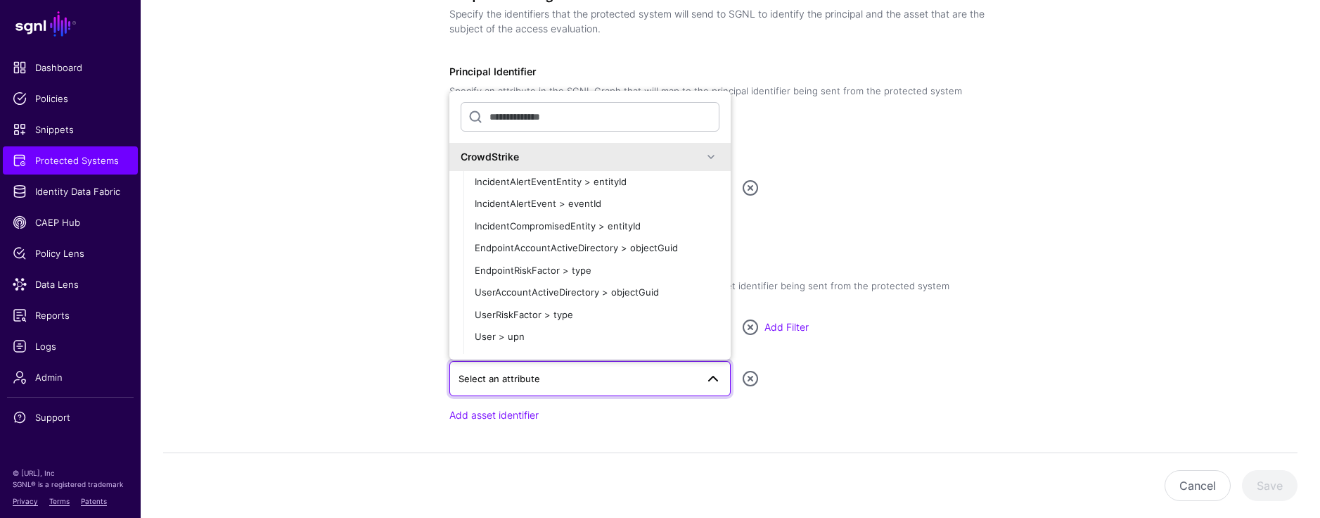
click at [703, 158] on span at bounding box center [711, 156] width 17 height 17
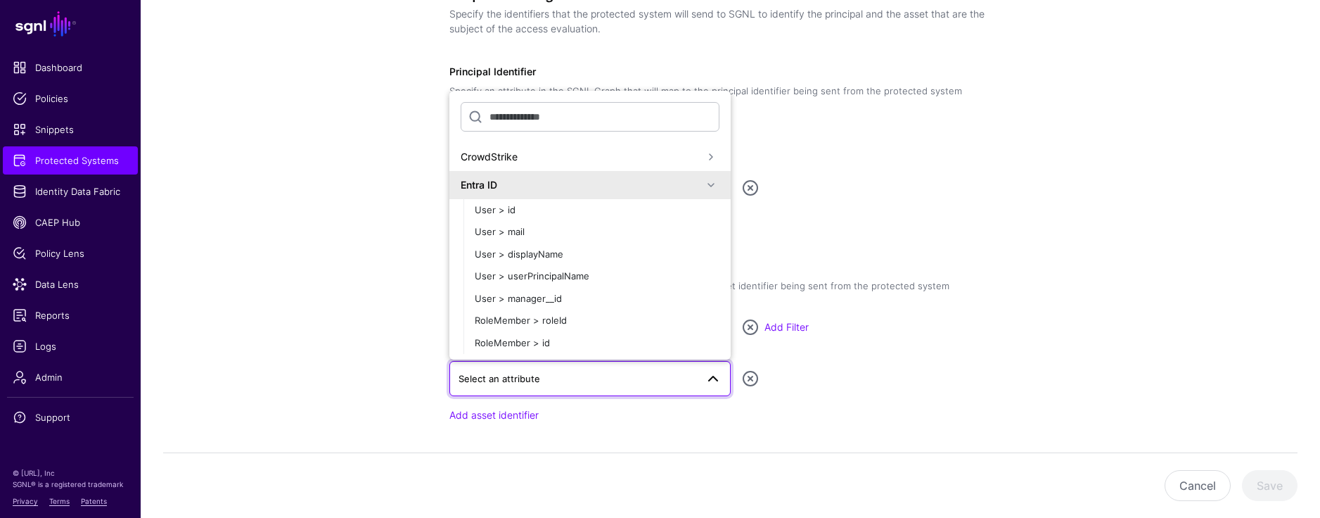
click at [708, 182] on span at bounding box center [711, 185] width 17 height 17
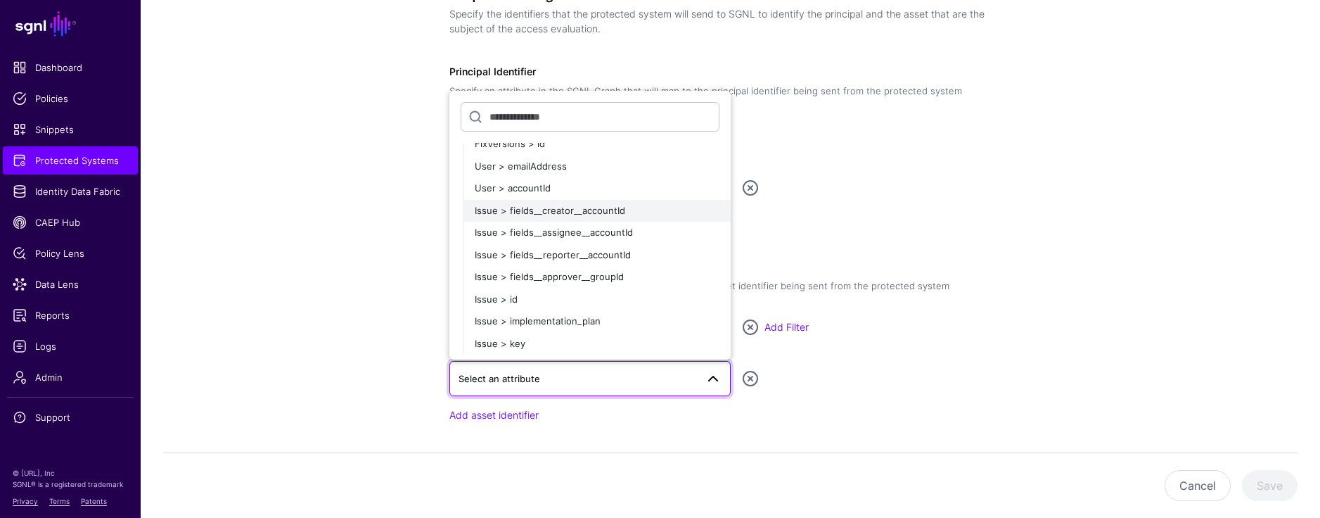
scroll to position [119, 0]
click at [528, 343] on div "Issue > key" at bounding box center [597, 341] width 245 height 14
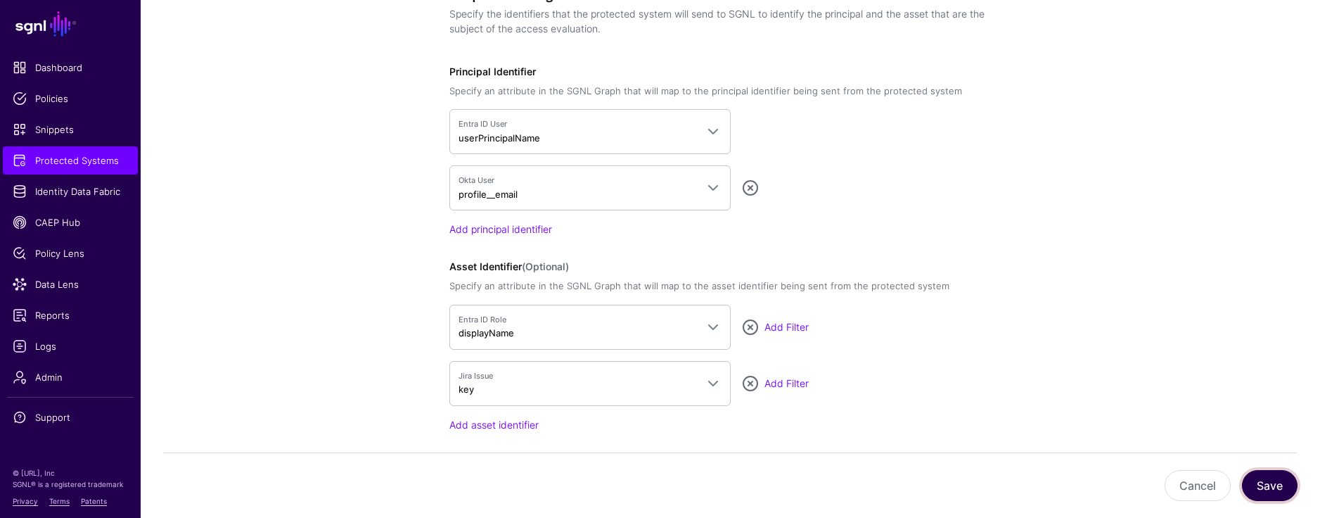
click at [854, 469] on button "Save" at bounding box center [1270, 485] width 56 height 31
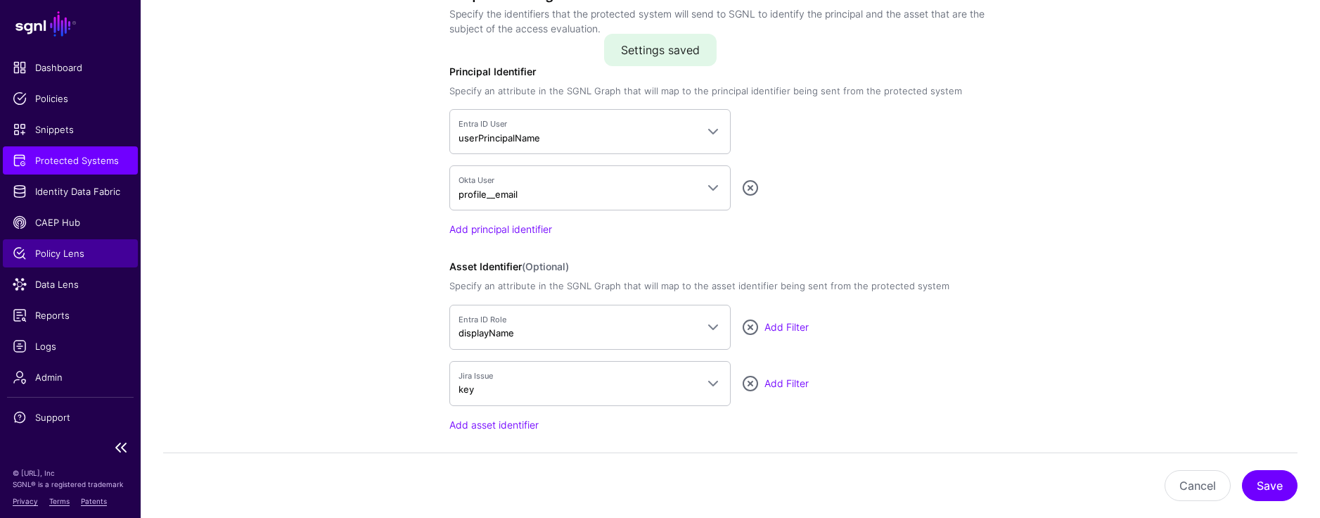
click at [41, 253] on span "Policy Lens" at bounding box center [70, 253] width 115 height 14
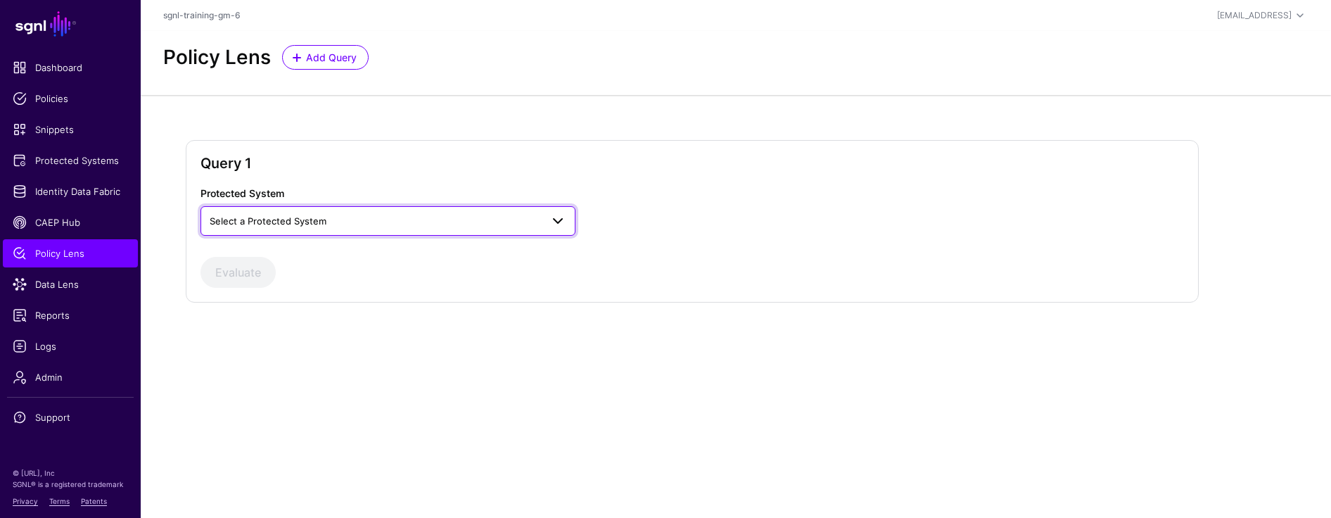
click at [331, 225] on span "Select a Protected System" at bounding box center [375, 220] width 331 height 15
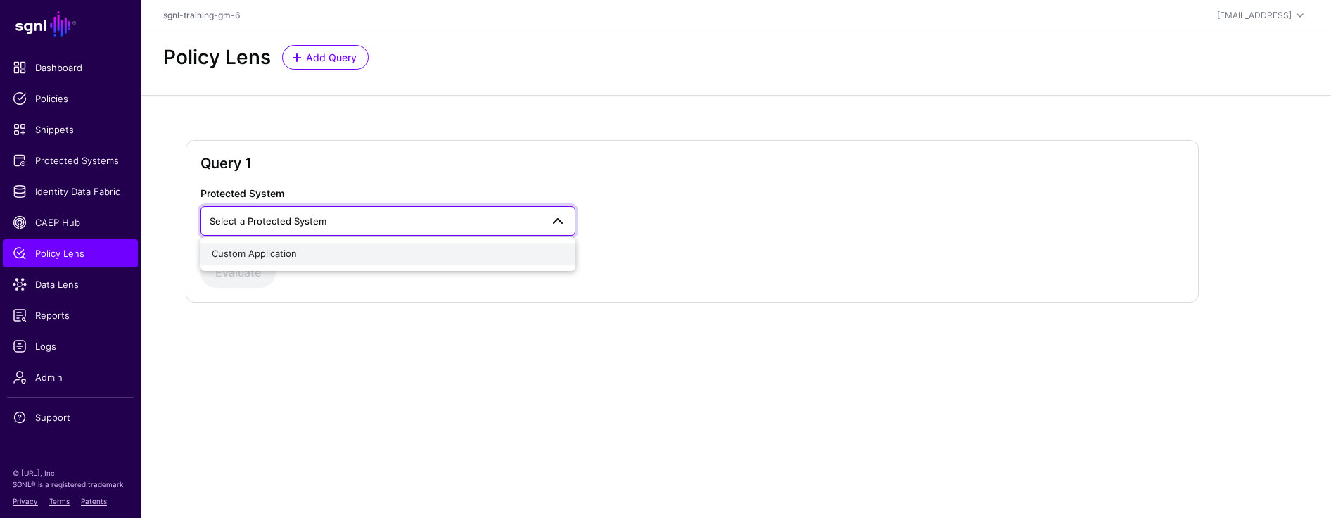
click at [313, 254] on div "Custom Application" at bounding box center [388, 254] width 352 height 14
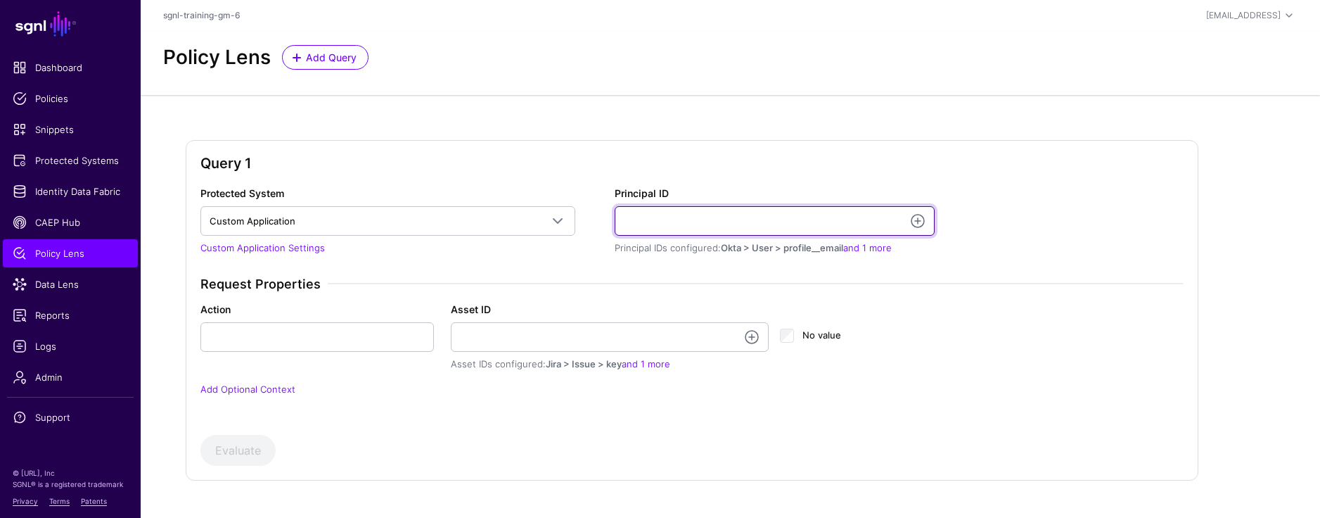
click at [658, 217] on input "Principal ID" at bounding box center [775, 221] width 320 height 30
paste input "**********"
type input "**********"
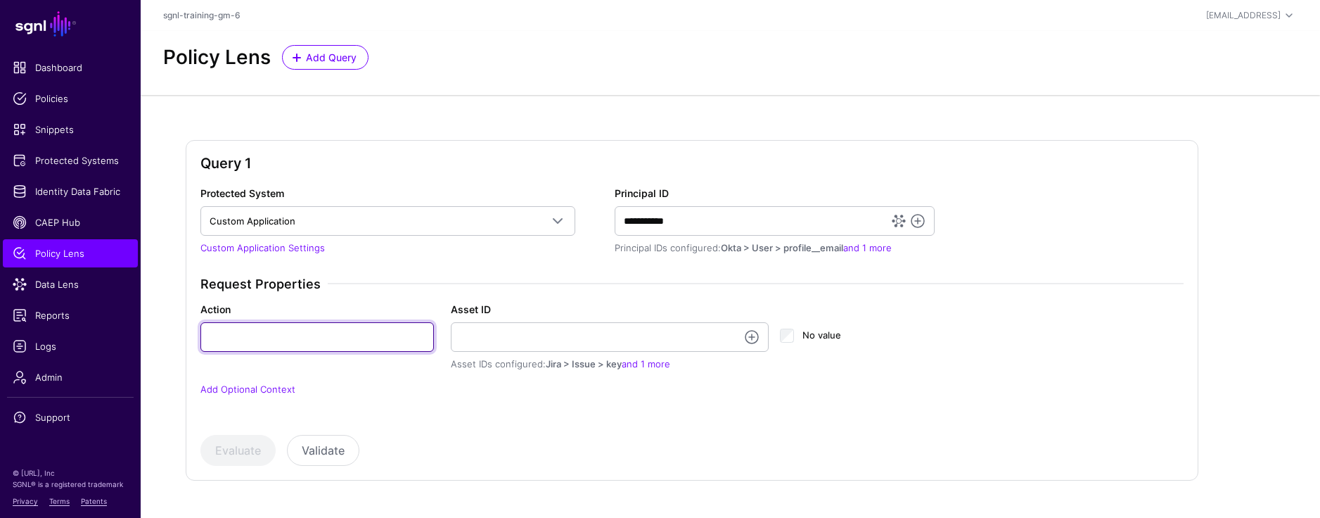
click at [235, 331] on input "Action" at bounding box center [317, 337] width 234 height 30
type input "******"
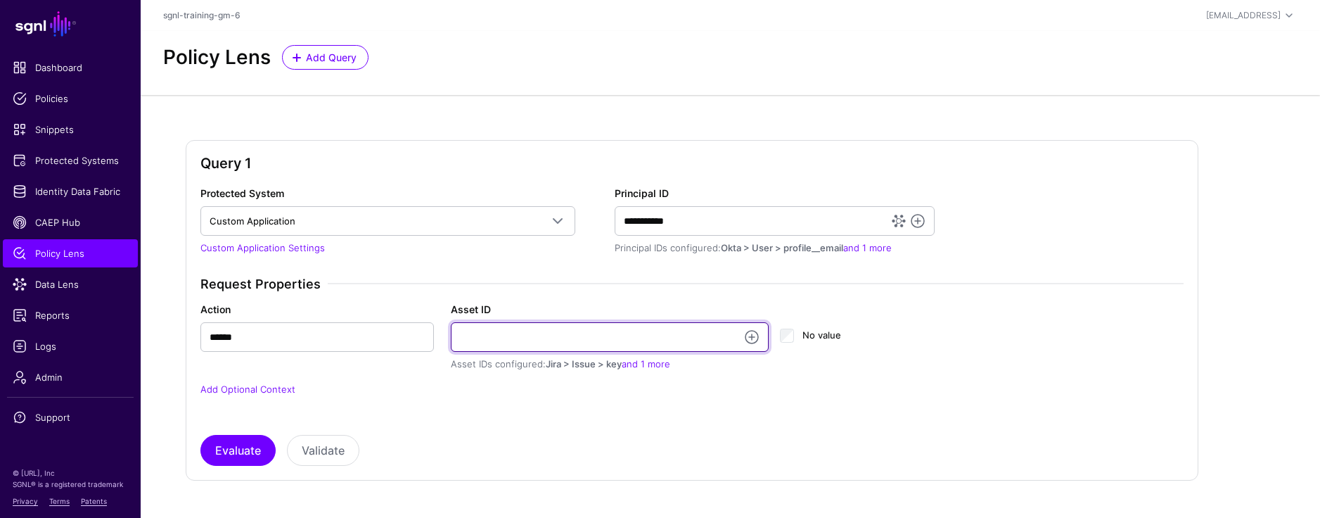
click at [508, 341] on input "Asset ID" at bounding box center [610, 337] width 319 height 30
paste input "**********"
type input "**********"
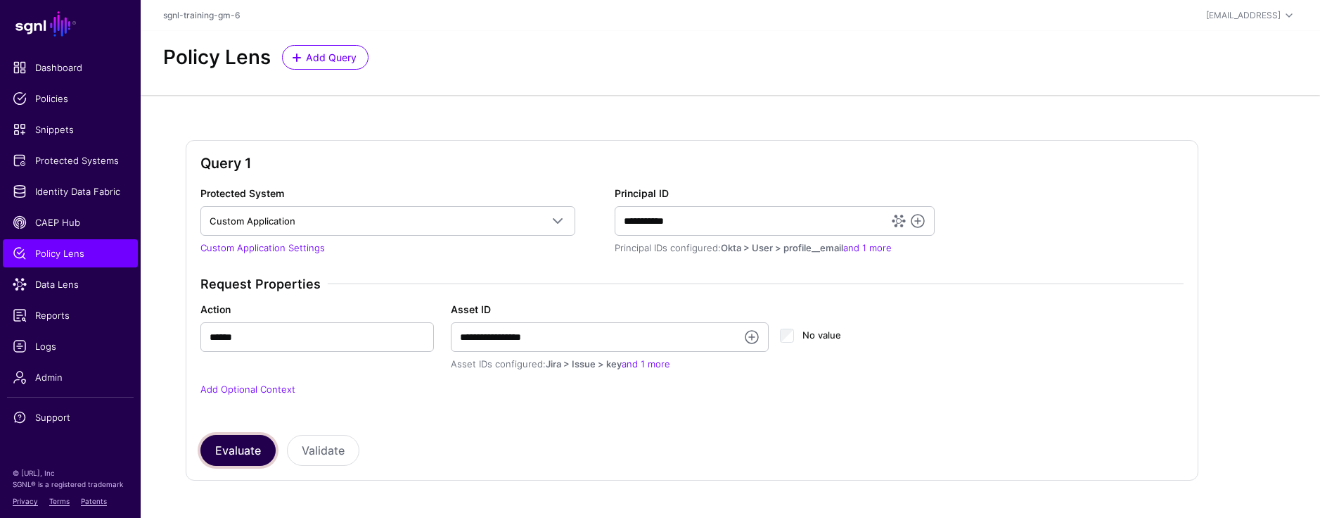
click at [238, 459] on button "Evaluate" at bounding box center [237, 450] width 75 height 31
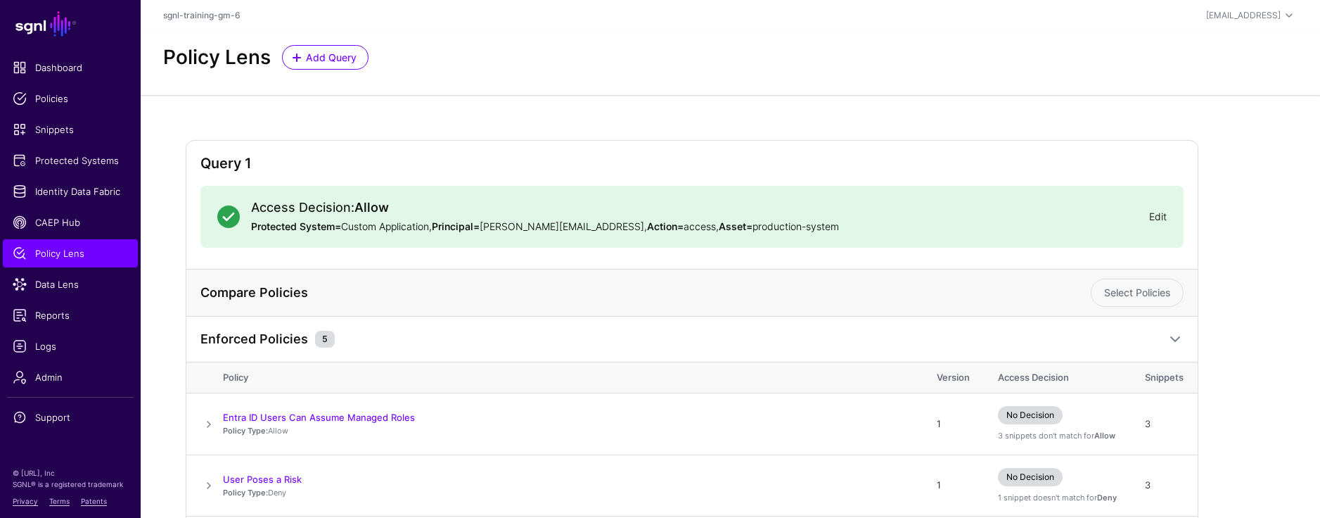
click at [854, 213] on link "Edit" at bounding box center [1158, 216] width 18 height 12
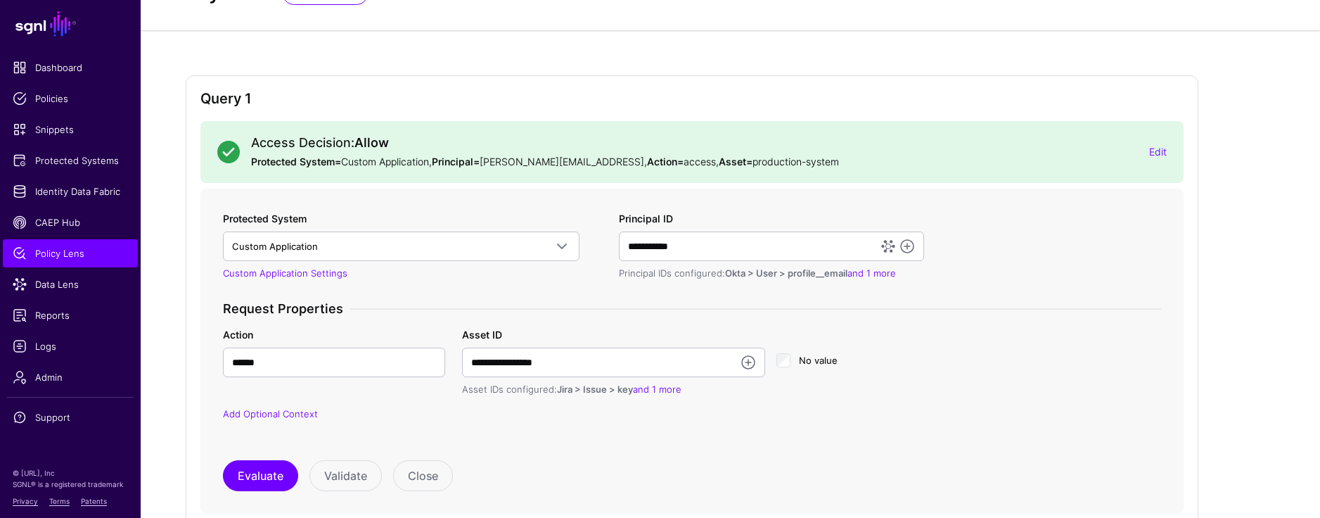
scroll to position [67, 0]
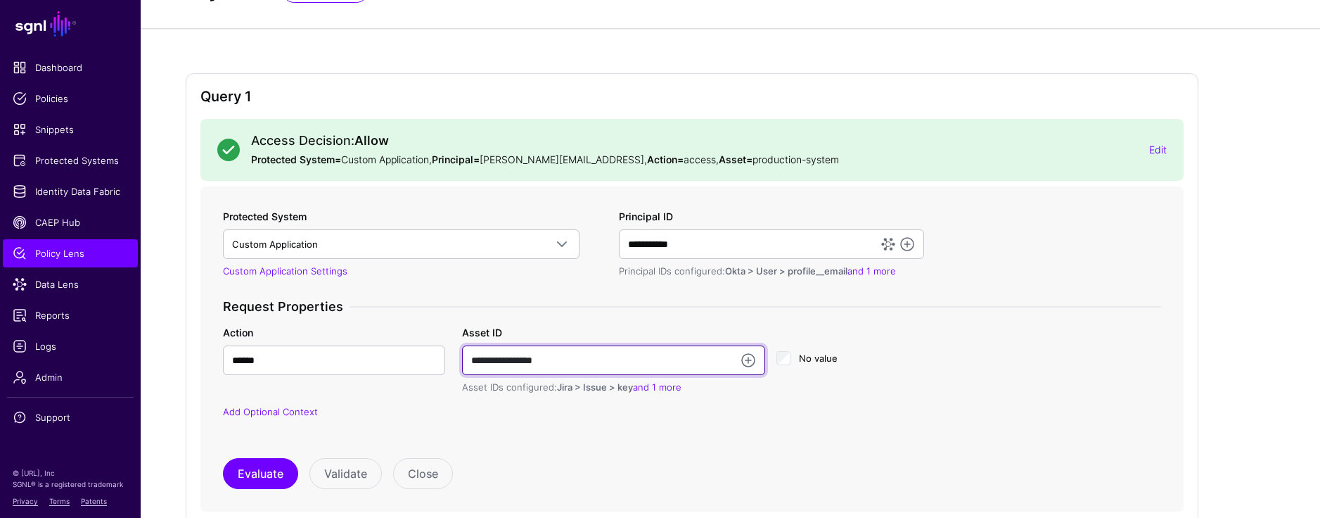
click at [580, 356] on input "**********" at bounding box center [613, 360] width 303 height 30
type input "******"
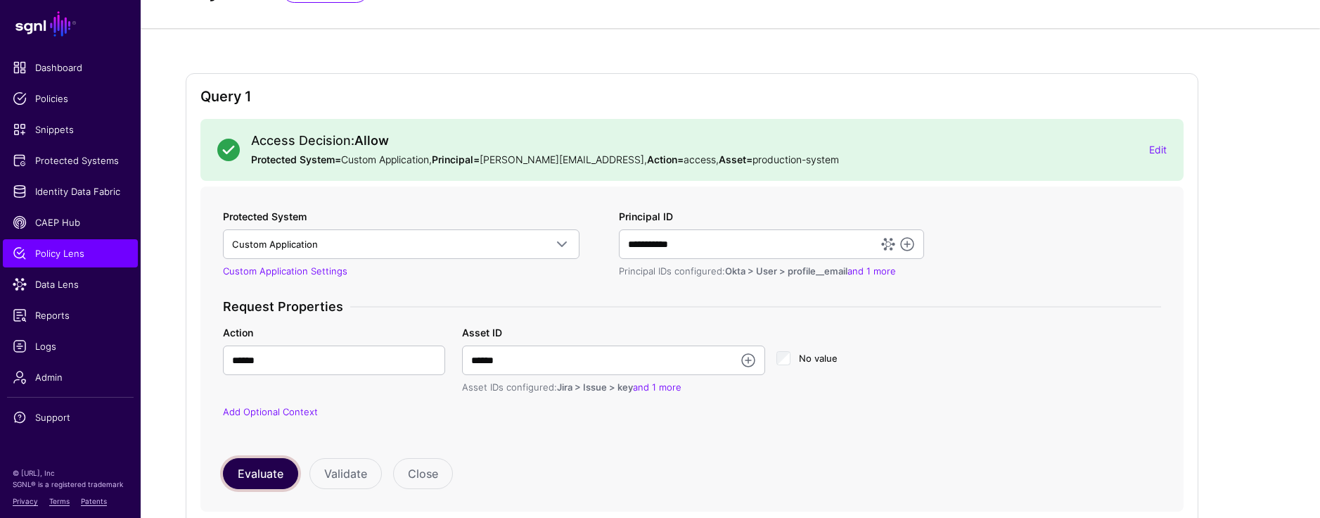
click at [272, 466] on button "Evaluate" at bounding box center [260, 473] width 75 height 31
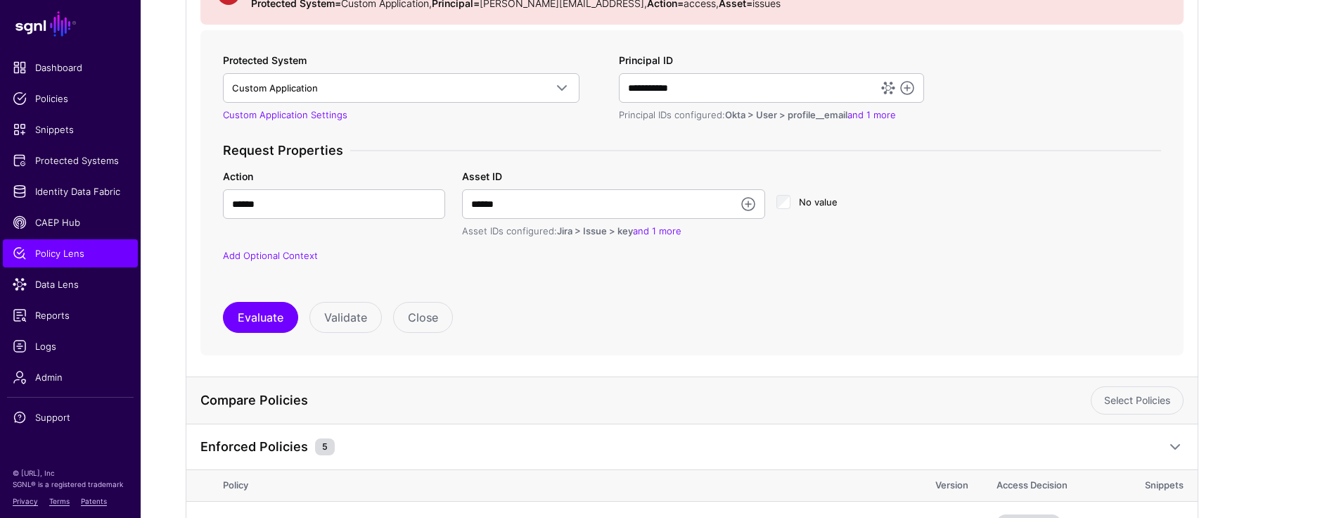
scroll to position [222, 0]
click at [691, 95] on input "**********" at bounding box center [771, 89] width 305 height 30
paste input "**********"
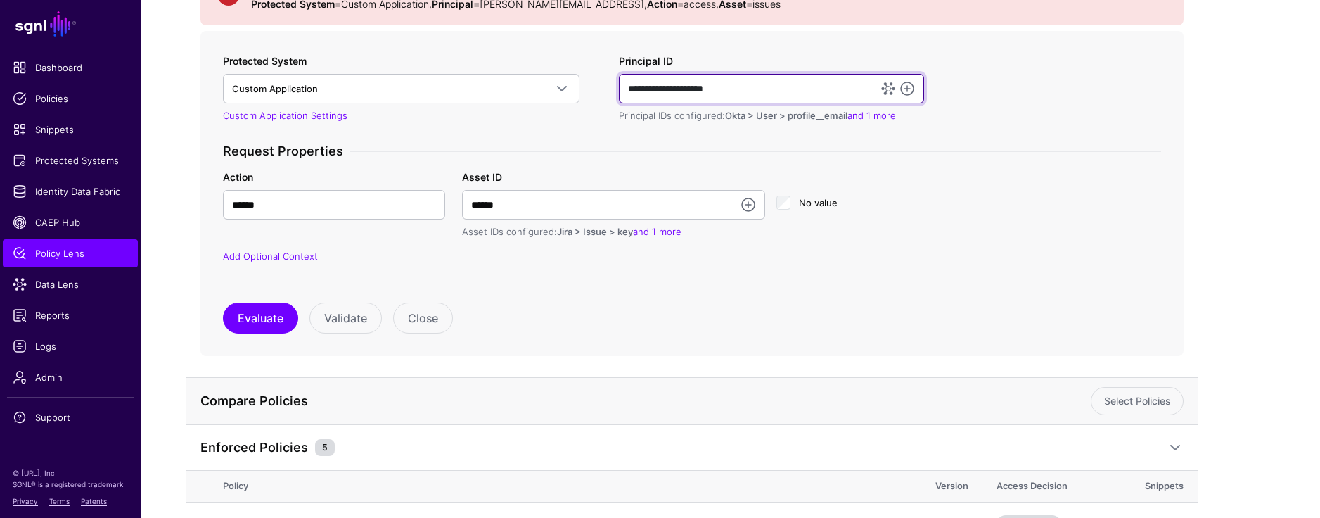
type input "**********"
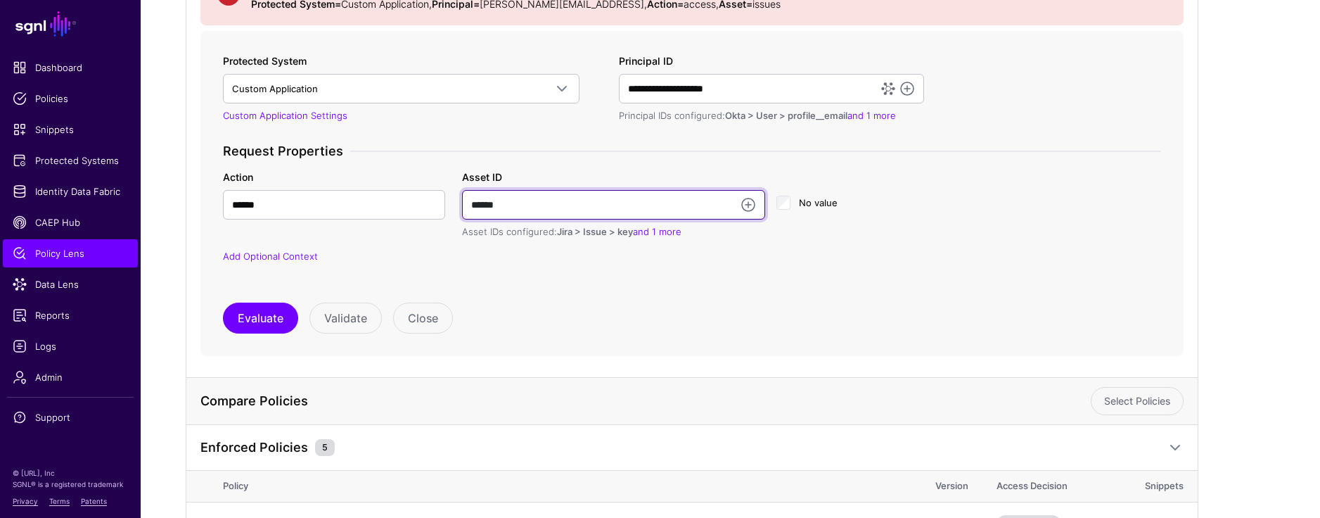
click at [506, 205] on input "******" at bounding box center [613, 205] width 303 height 30
paste input "*****"
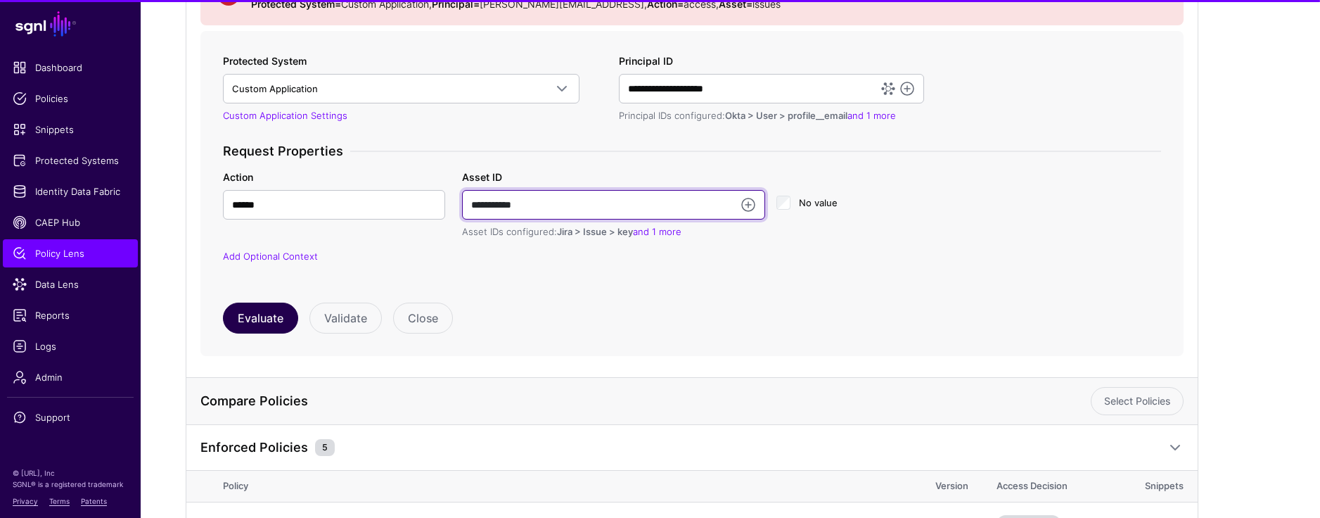
type input "**********"
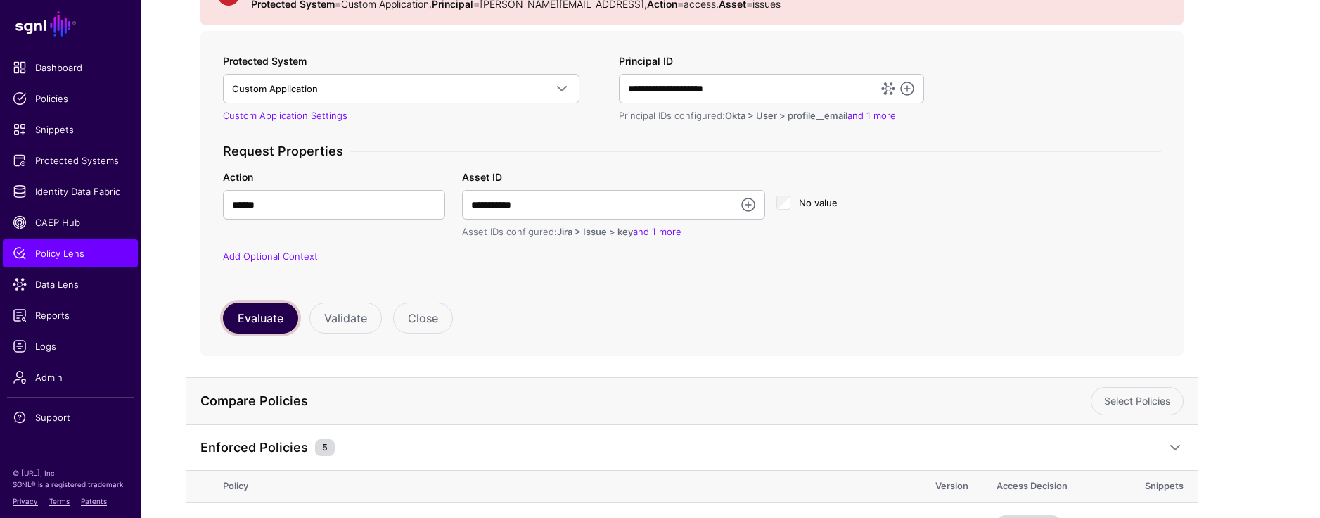
click at [242, 314] on button "Evaluate" at bounding box center [260, 317] width 75 height 31
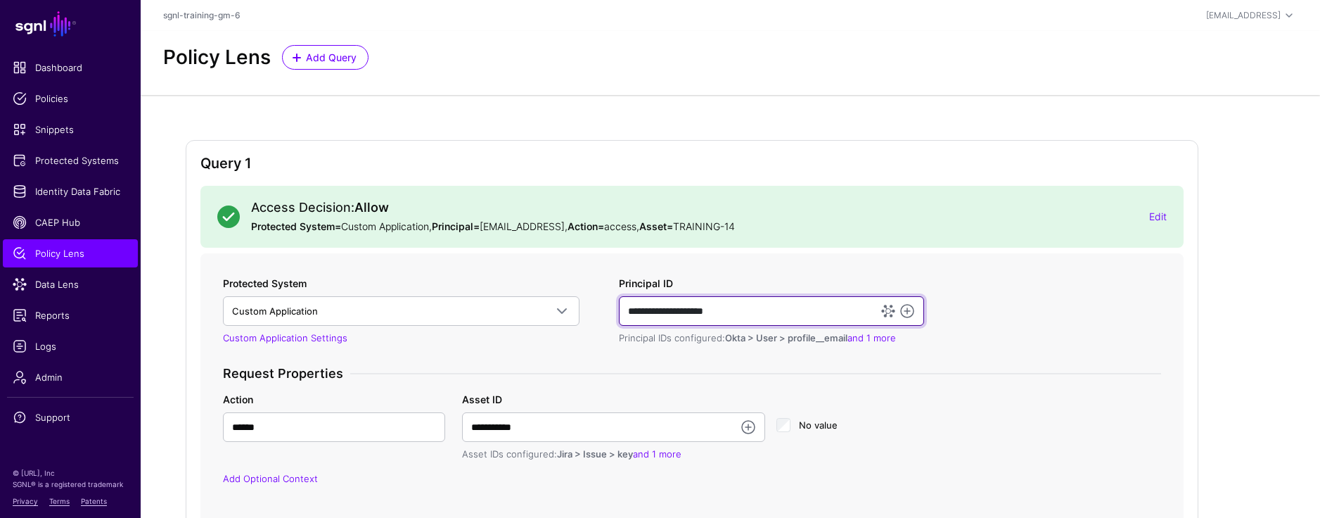
click at [755, 310] on input "**********" at bounding box center [771, 311] width 305 height 30
paste input "text"
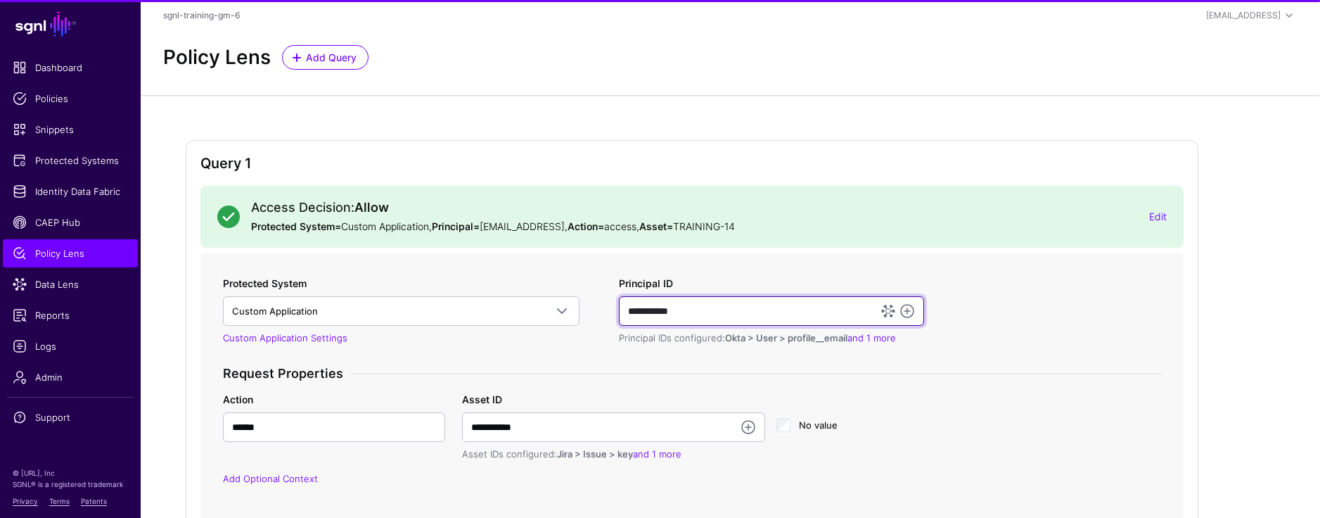
type input "**********"
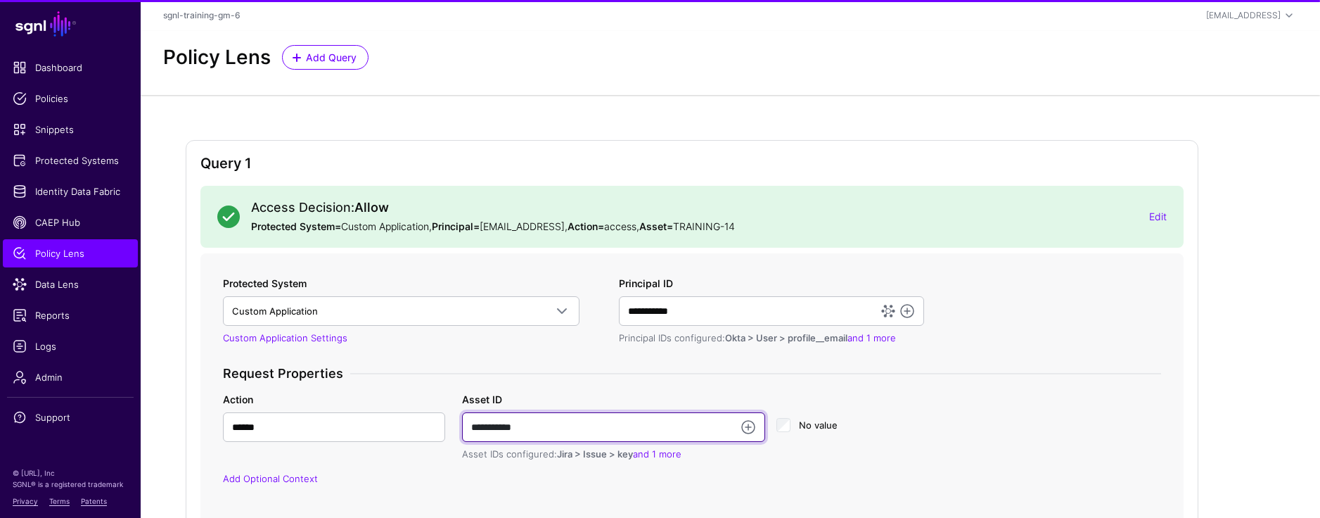
click at [539, 426] on input "**********" at bounding box center [613, 427] width 303 height 30
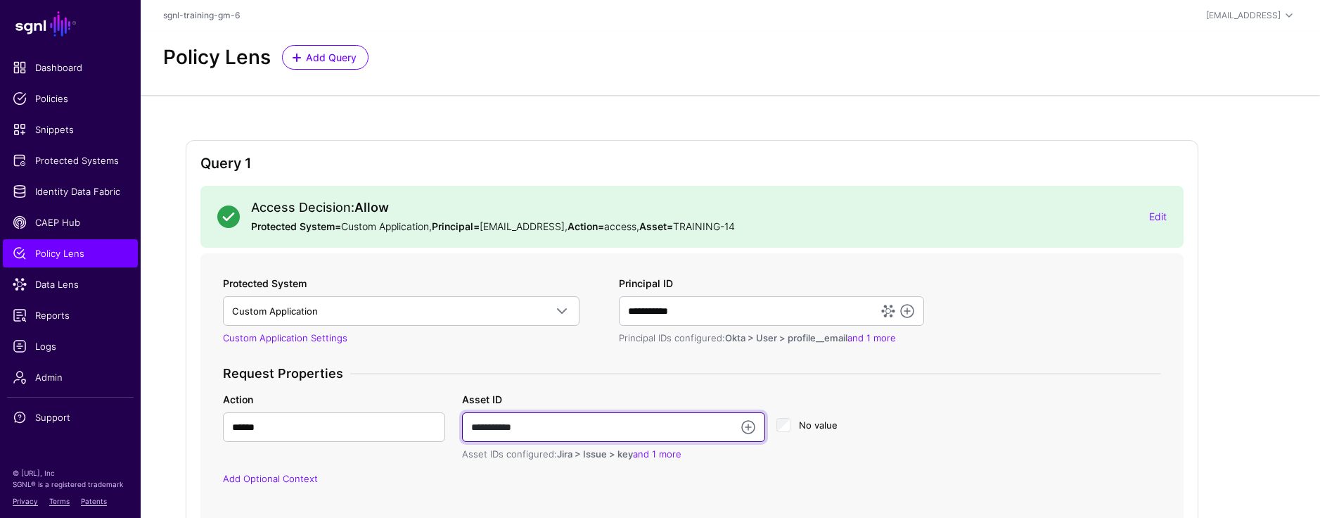
drag, startPoint x: 536, startPoint y: 426, endPoint x: 527, endPoint y: 428, distance: 9.4
click at [527, 428] on input "**********" at bounding box center [613, 427] width 303 height 30
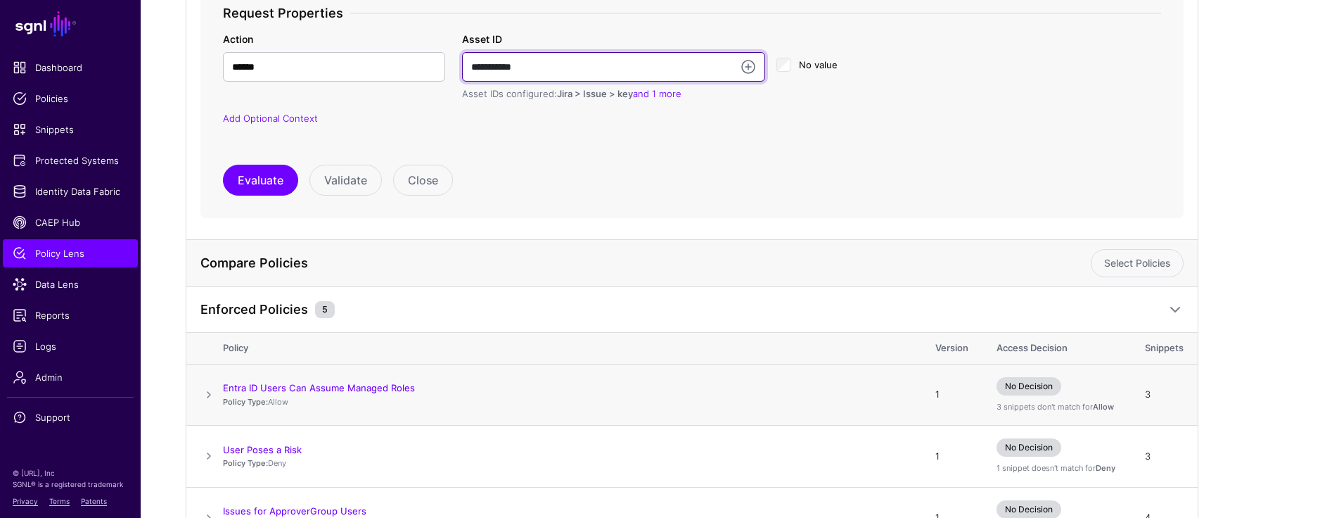
scroll to position [392, 0]
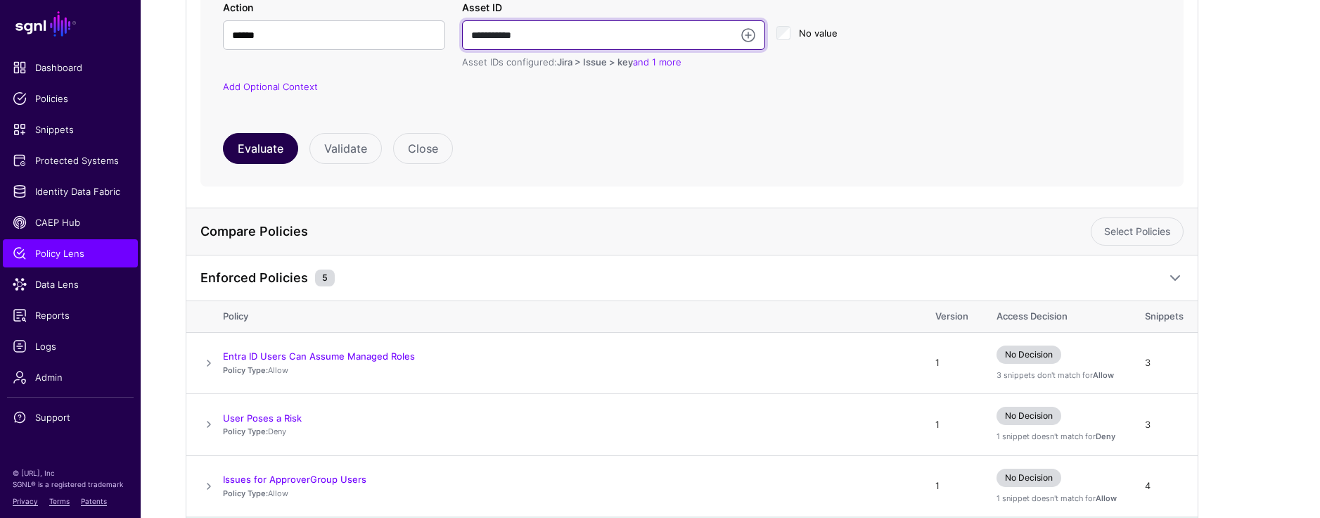
type input "**********"
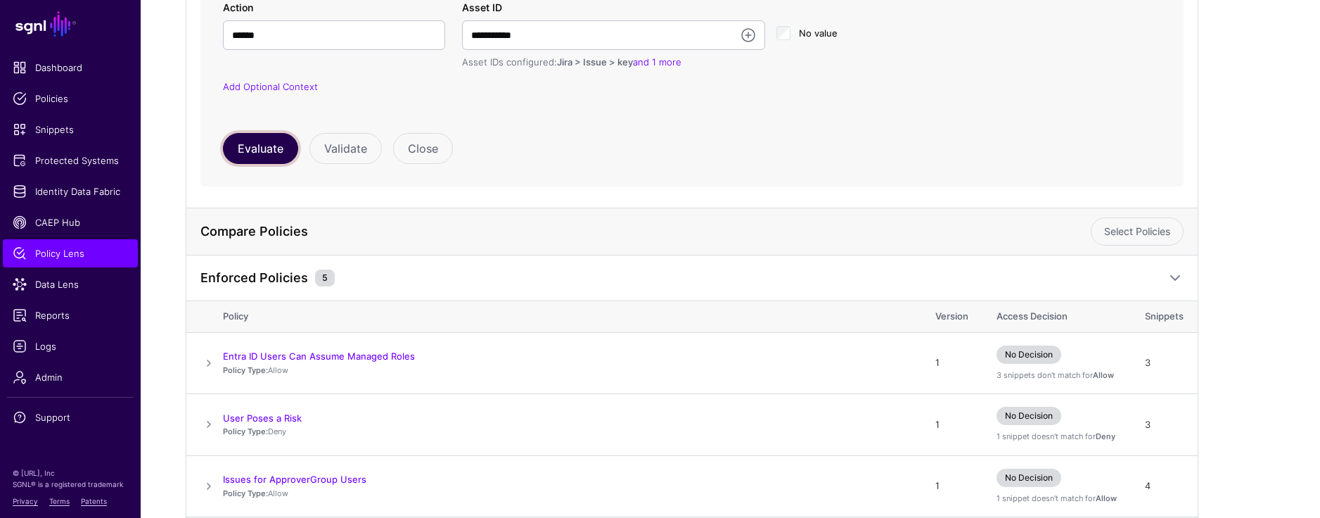
click at [271, 150] on button "Evaluate" at bounding box center [260, 148] width 75 height 31
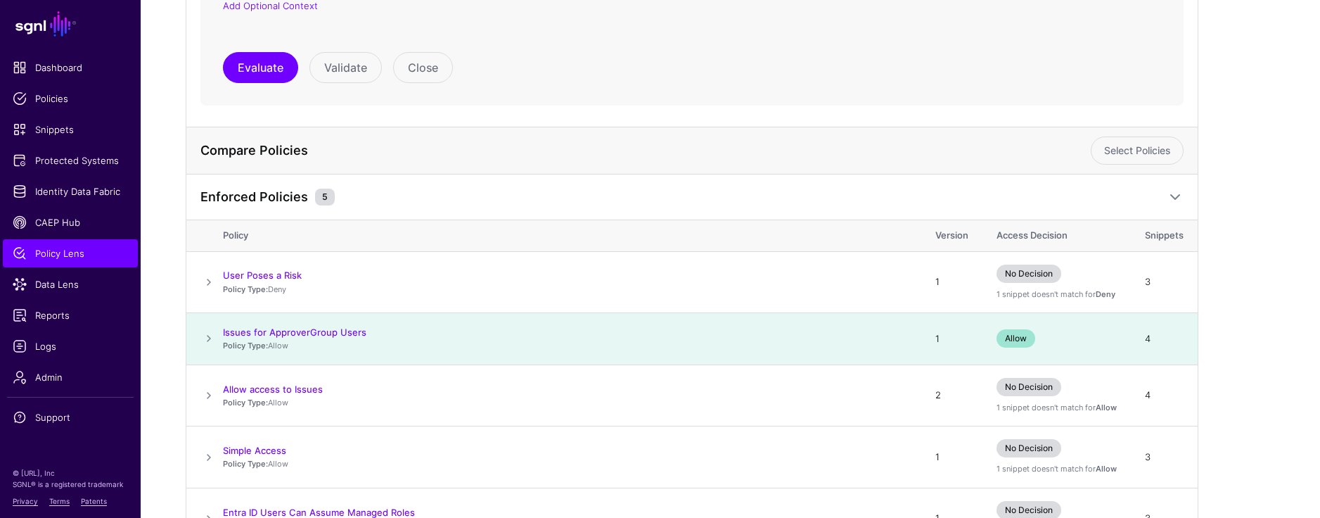
scroll to position [555, 0]
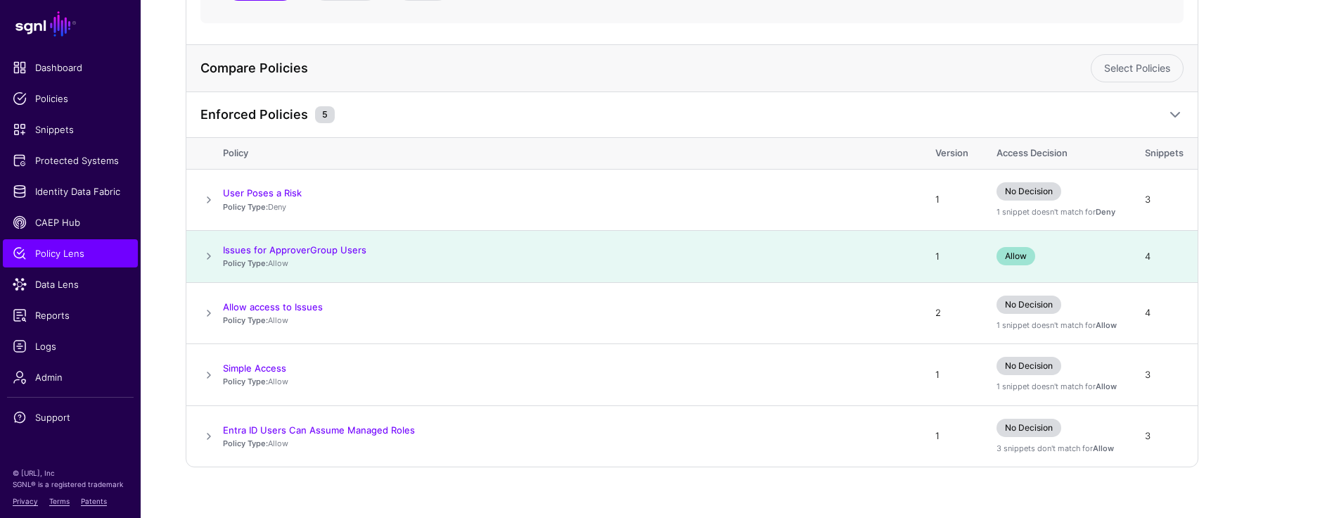
click at [211, 256] on span at bounding box center [208, 256] width 17 height 17
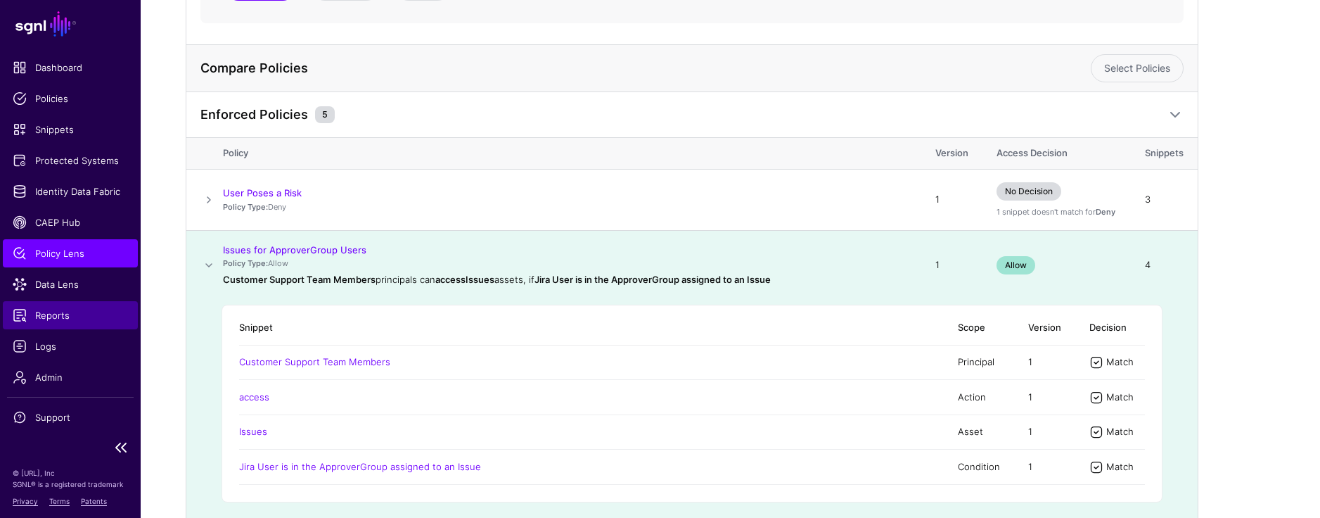
click at [61, 308] on span "Reports" at bounding box center [70, 315] width 115 height 14
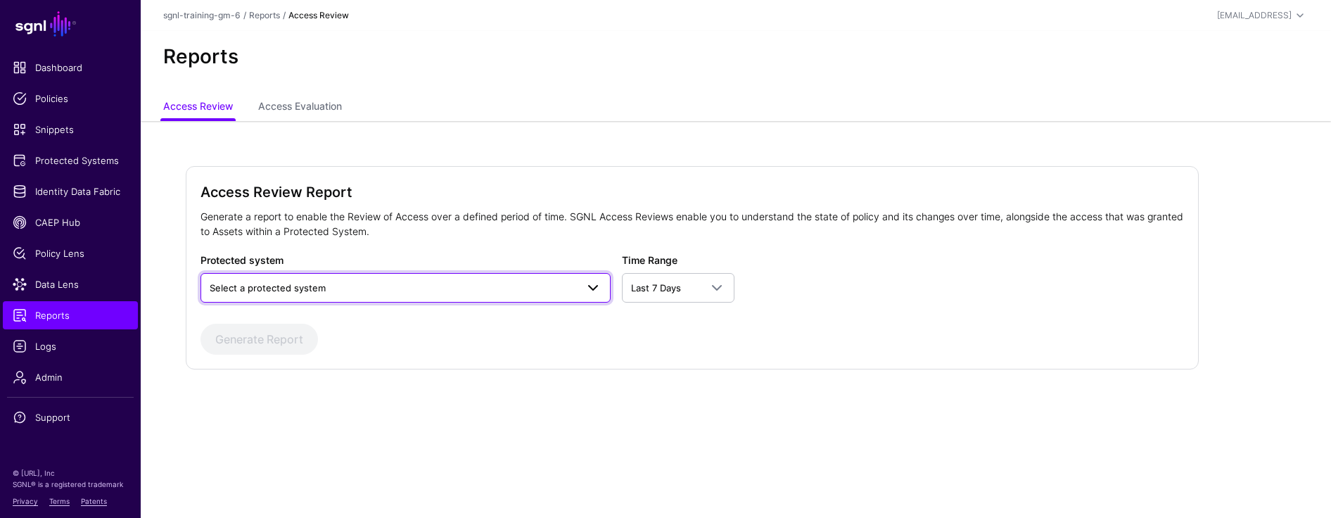
click at [487, 292] on span "Select a protected system" at bounding box center [393, 287] width 366 height 15
click at [403, 320] on div "Custom Application" at bounding box center [406, 321] width 388 height 14
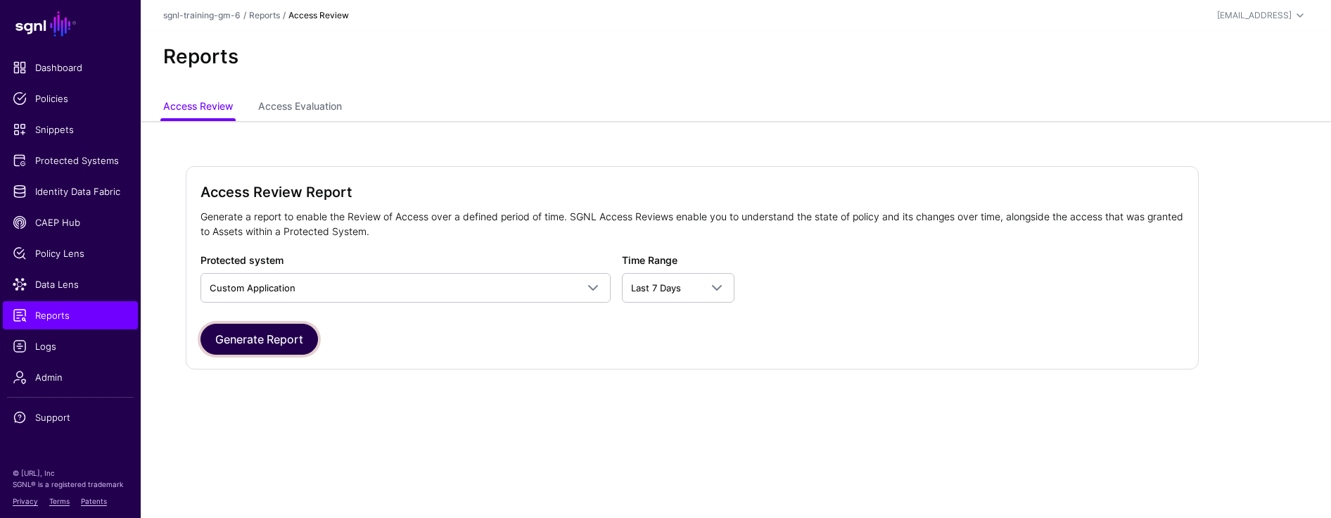
click at [274, 339] on button "Generate Report" at bounding box center [258, 339] width 117 height 31
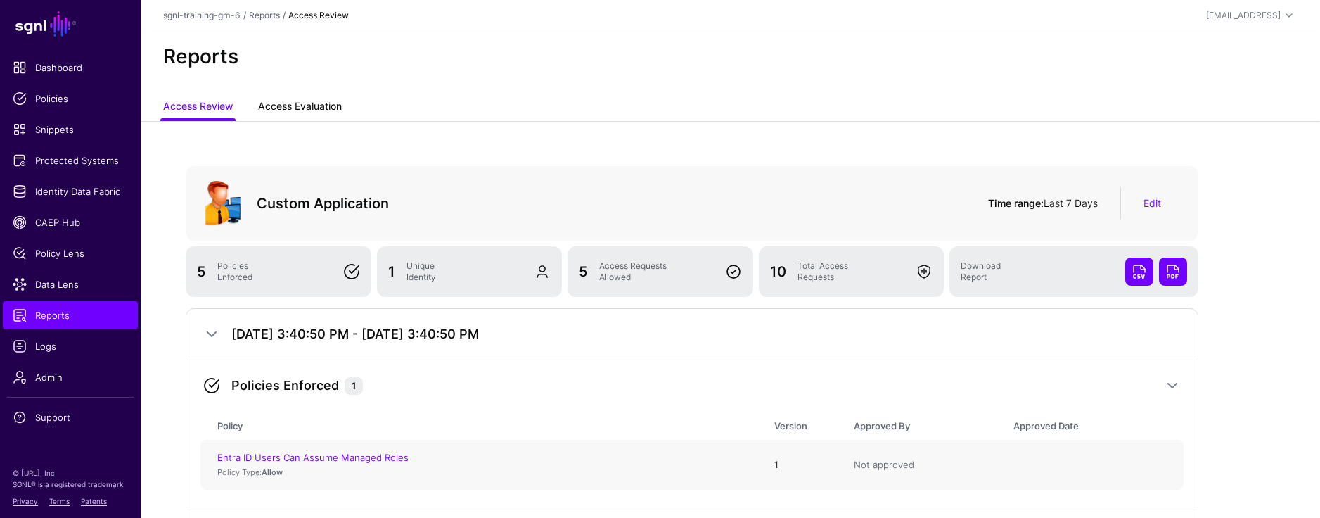
click at [295, 101] on link "Access Evaluation" at bounding box center [300, 107] width 84 height 27
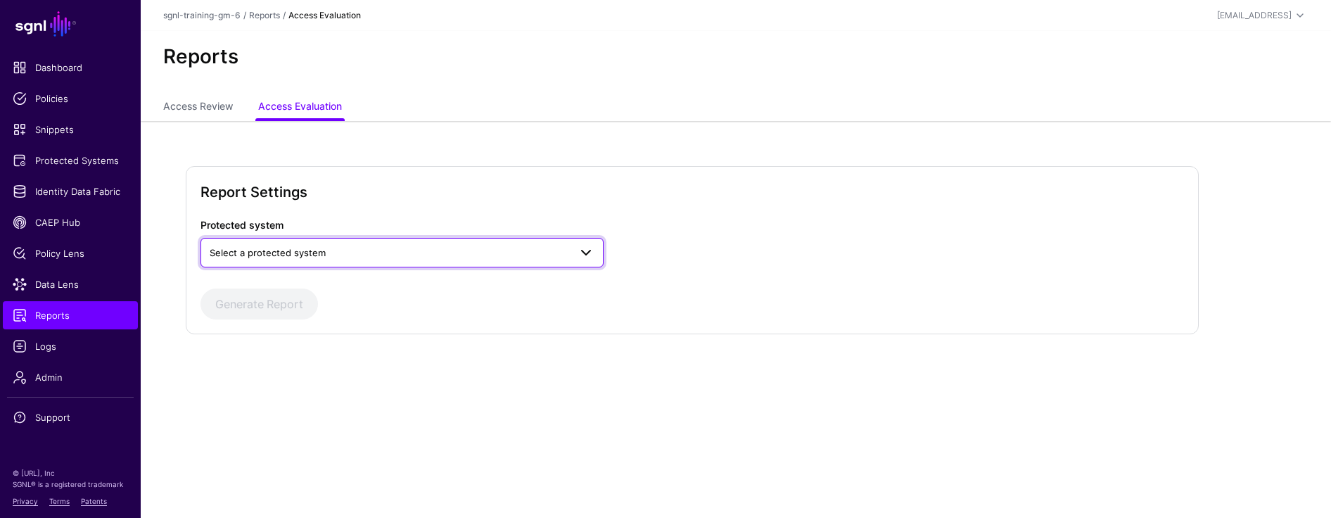
click at [468, 255] on span "Select a protected system" at bounding box center [389, 252] width 359 height 15
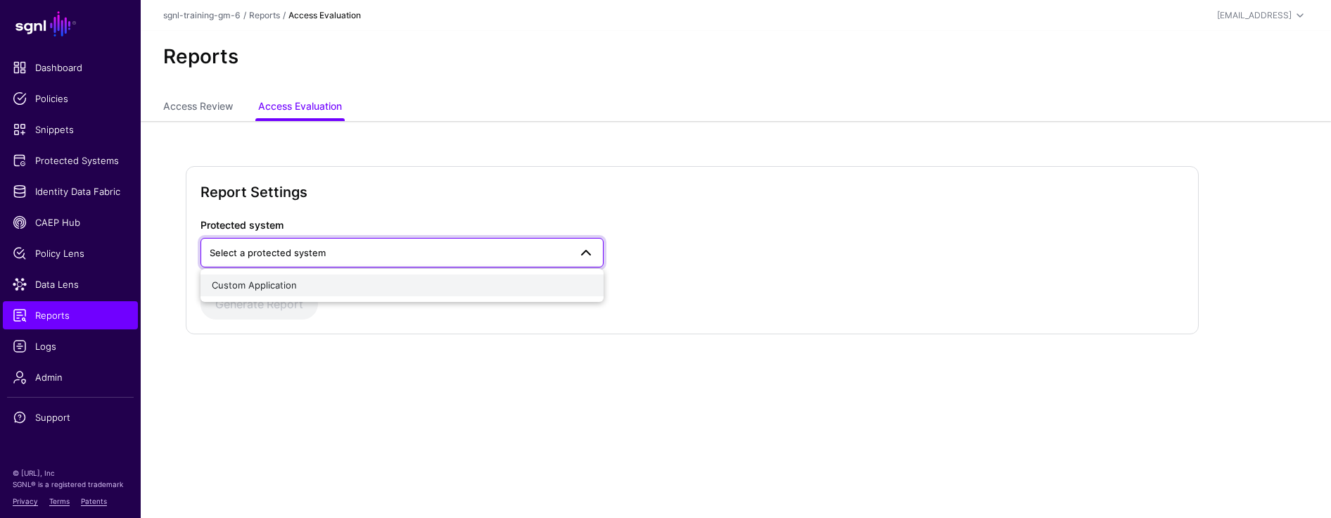
click at [438, 288] on div "Custom Application" at bounding box center [402, 286] width 381 height 14
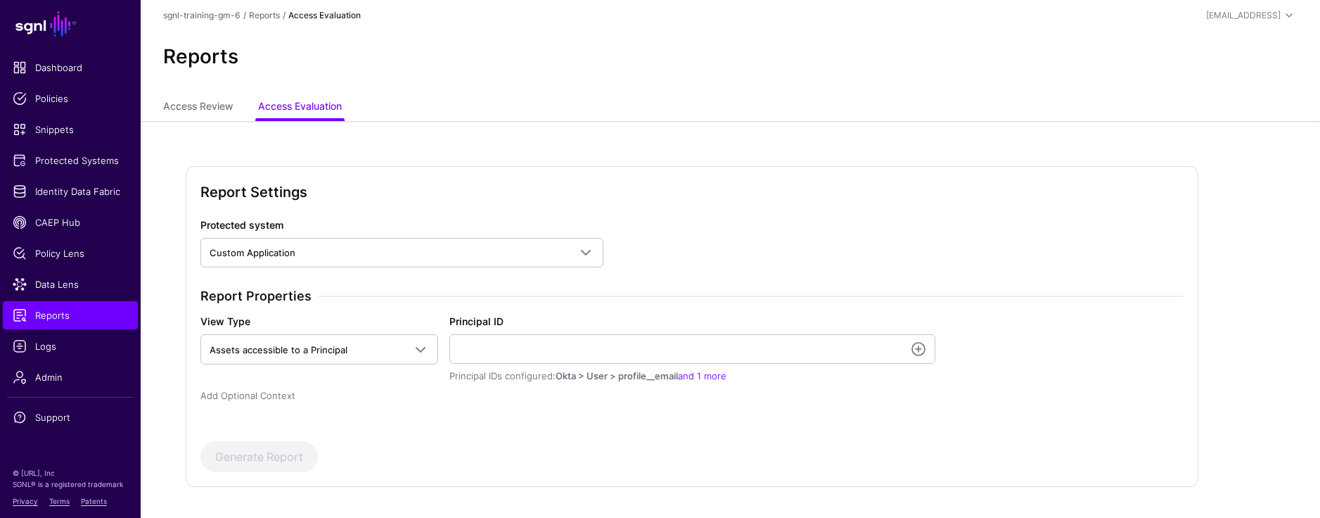
click at [260, 398] on link "Add Optional Context" at bounding box center [247, 395] width 95 height 11
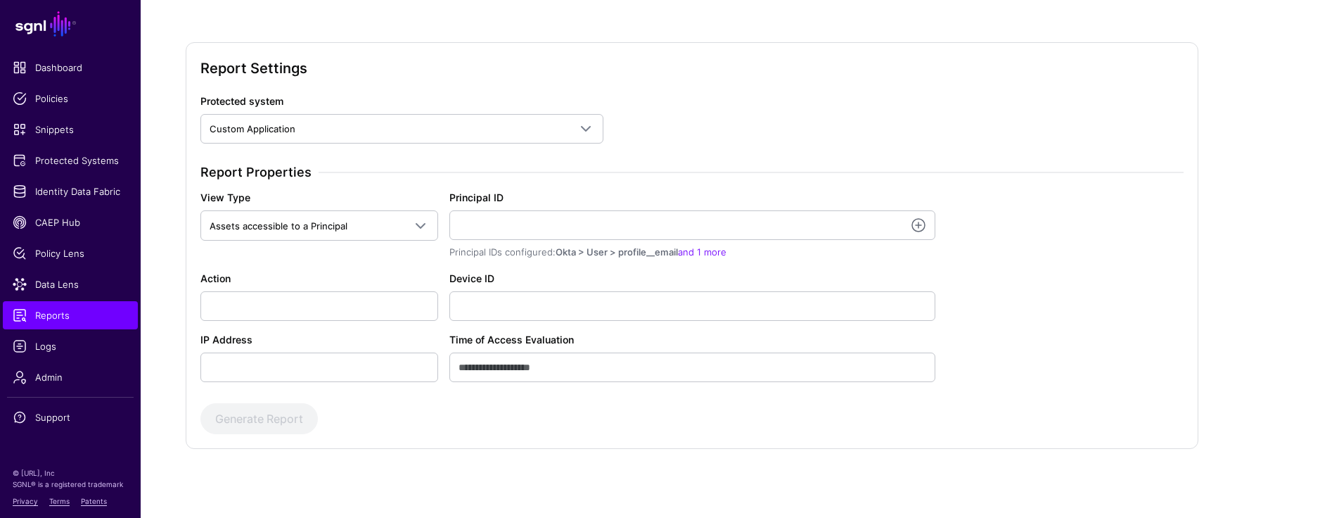
scroll to position [142, 0]
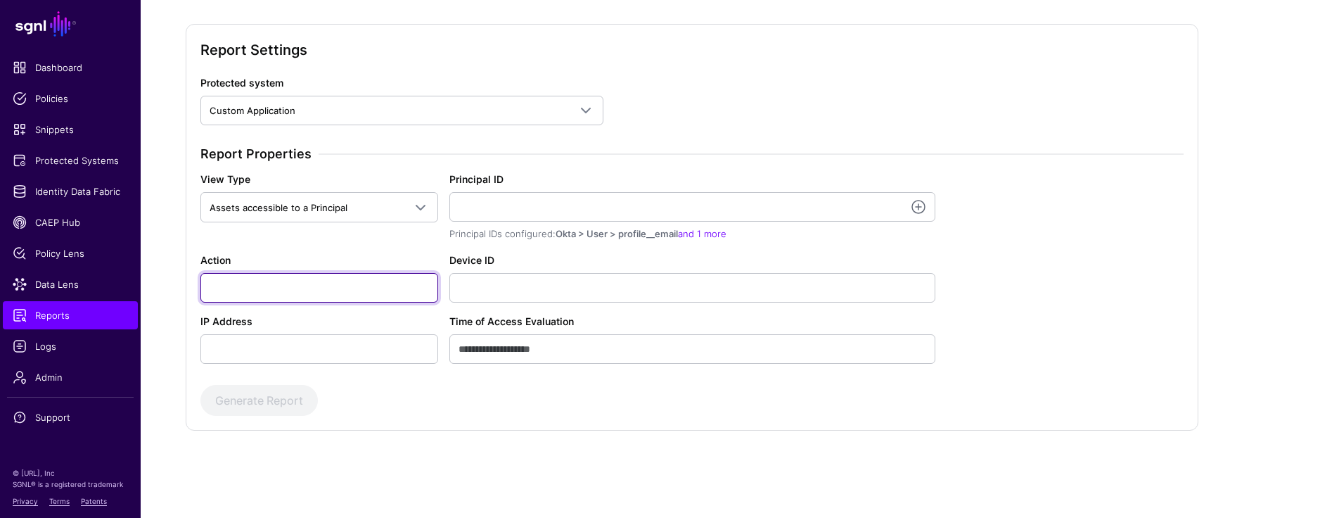
click at [279, 288] on input "Action" at bounding box center [319, 288] width 238 height 30
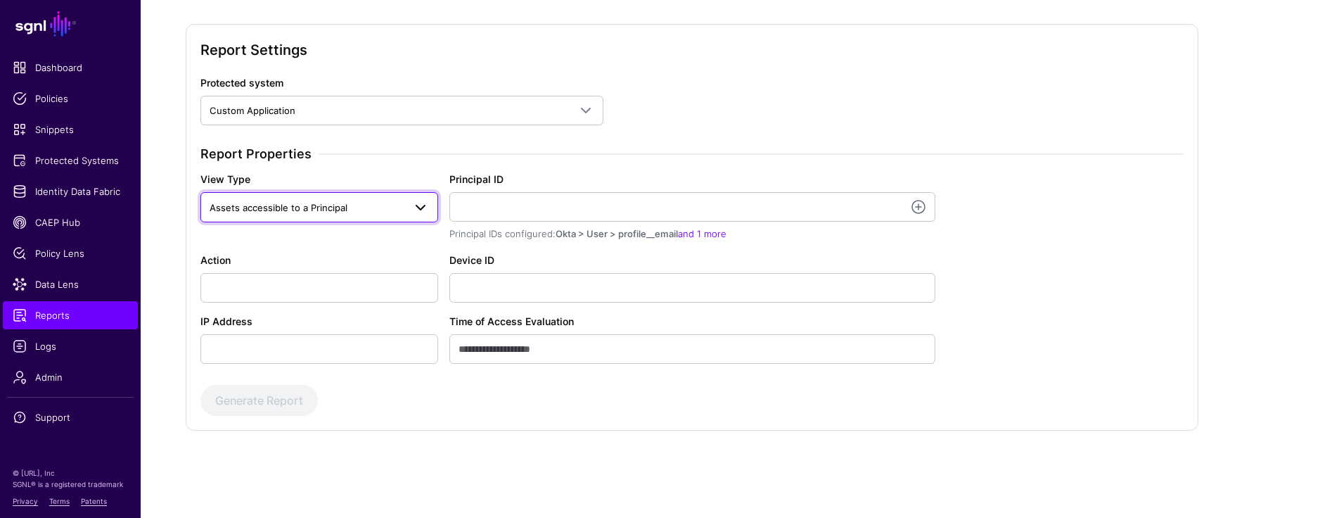
click at [315, 207] on span "Assets accessible to a Principal" at bounding box center [279, 207] width 138 height 11
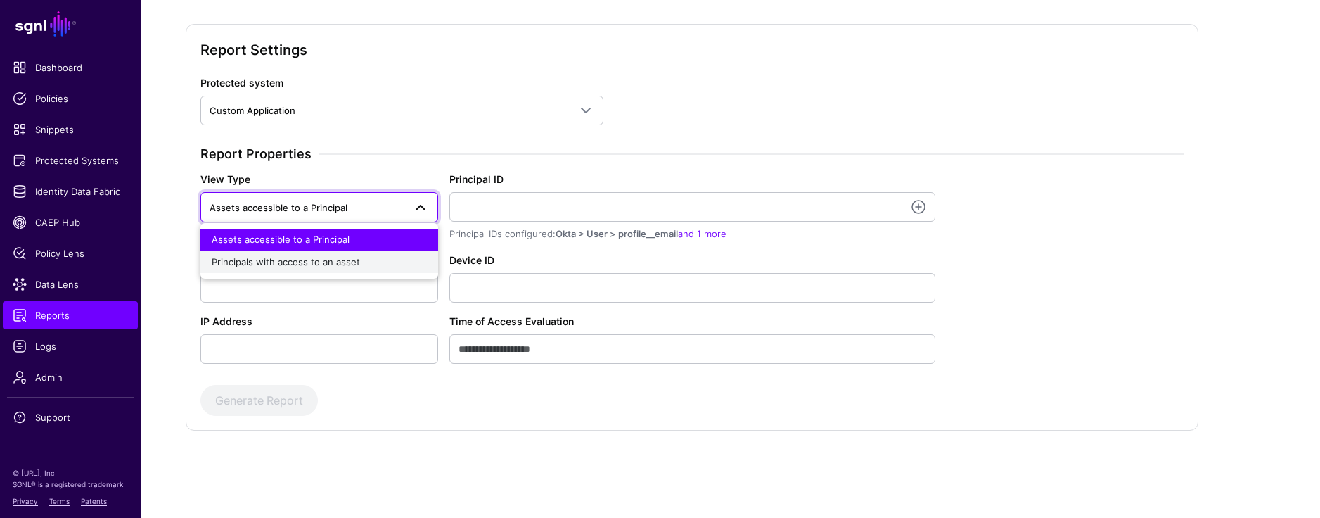
click at [316, 262] on span "Principals with access to an asset" at bounding box center [286, 261] width 148 height 11
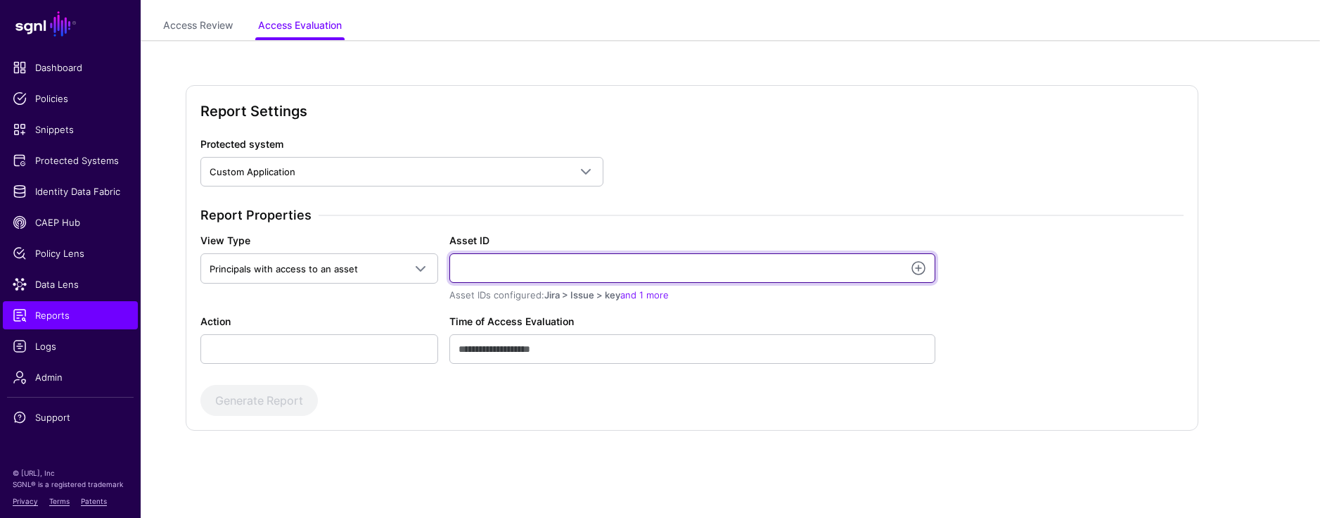
click at [469, 278] on input "Asset ID" at bounding box center [692, 268] width 486 height 30
paste input "**********"
type input "**********"
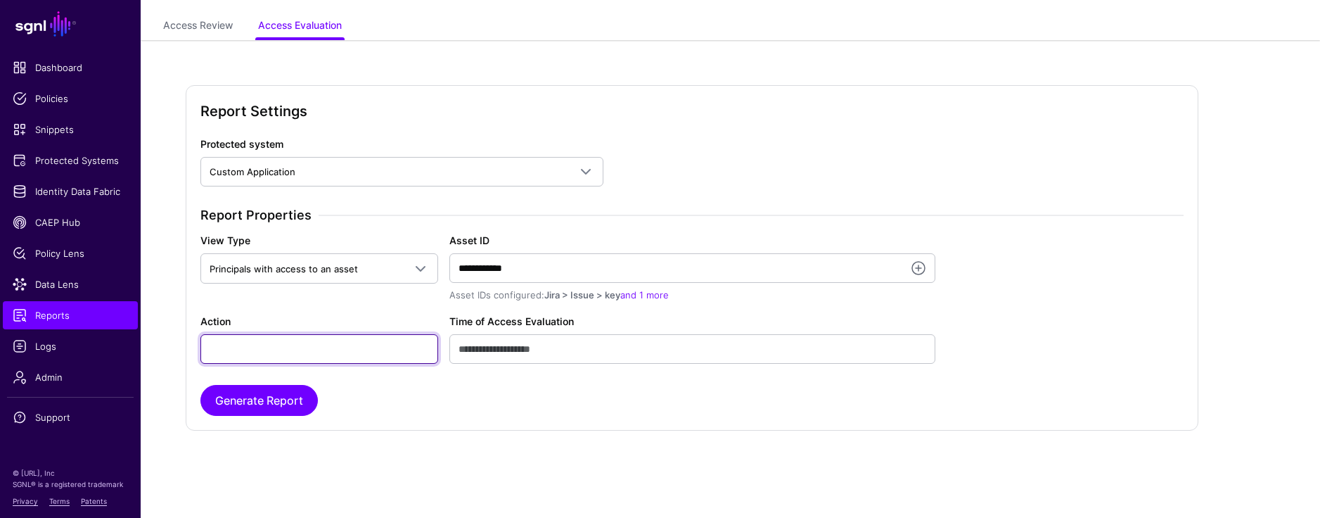
click at [343, 355] on input "Action" at bounding box center [319, 349] width 238 height 30
type input "******"
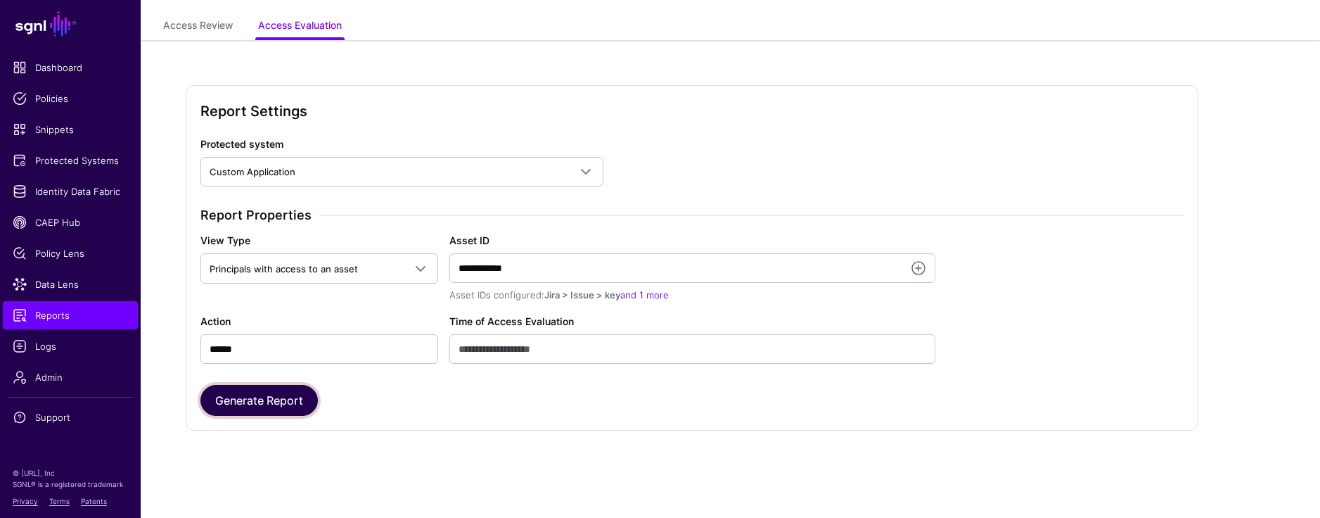
click at [285, 404] on button "Generate Report" at bounding box center [258, 400] width 117 height 31
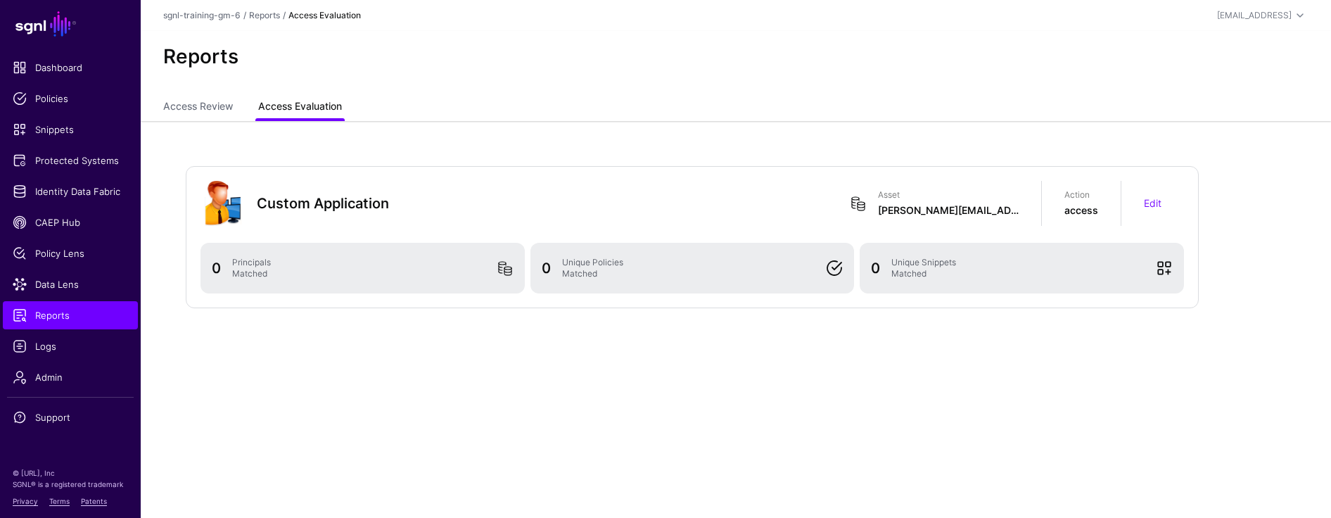
click at [301, 109] on link "Access Evaluation" at bounding box center [300, 107] width 84 height 27
click at [308, 104] on link "Access Evaluation" at bounding box center [300, 107] width 84 height 27
click at [193, 100] on link "Access Review" at bounding box center [198, 107] width 70 height 27
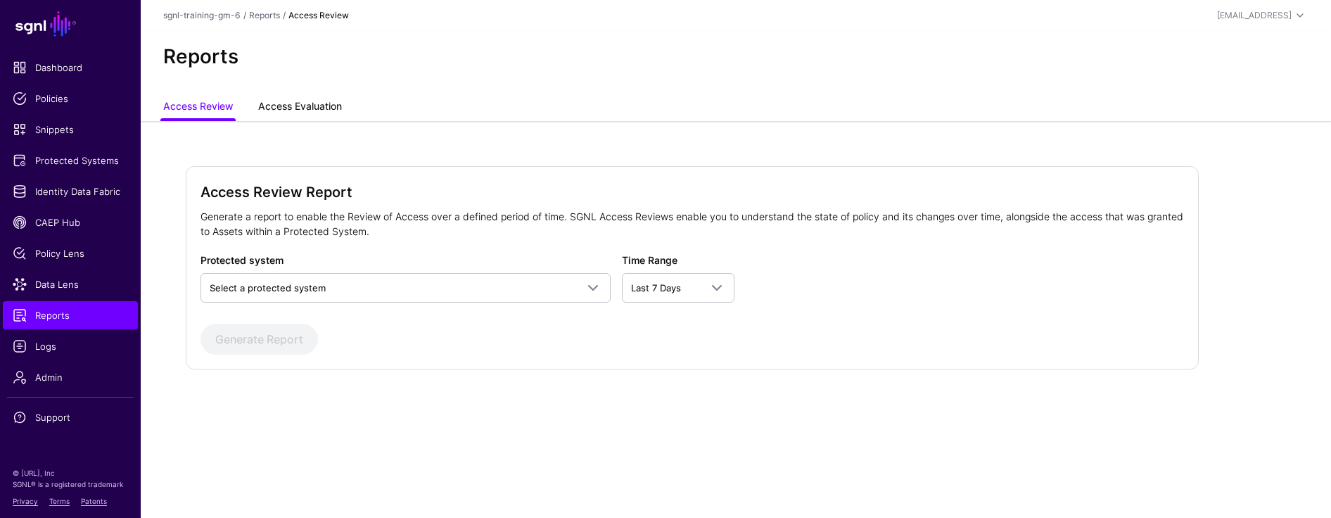
click at [295, 103] on link "Access Evaluation" at bounding box center [300, 107] width 84 height 27
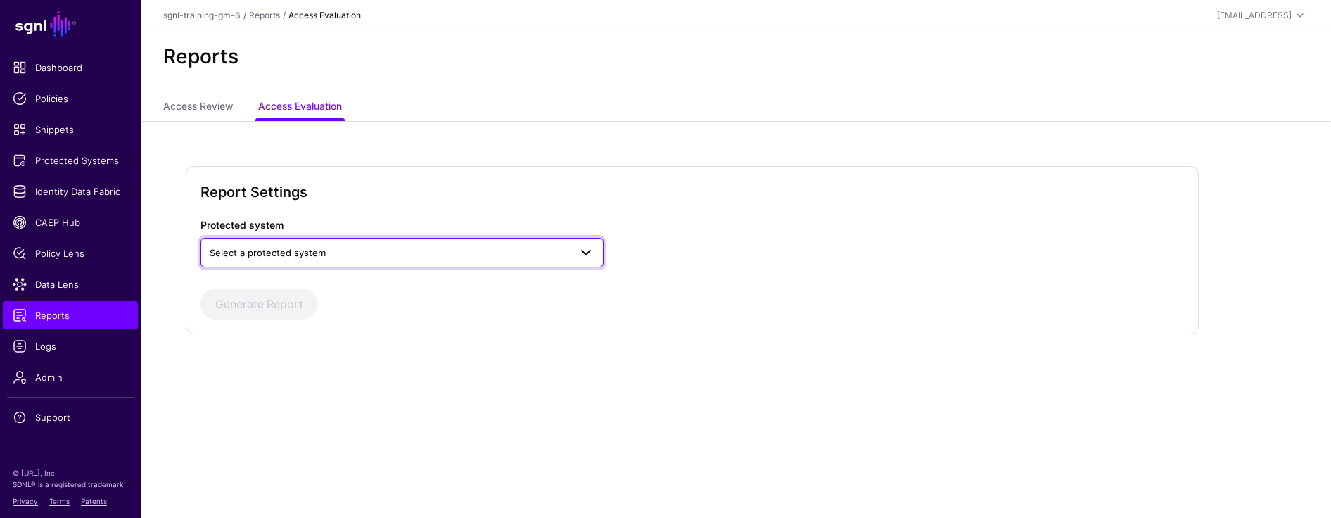
click at [267, 260] on span "Select a protected system" at bounding box center [402, 252] width 385 height 17
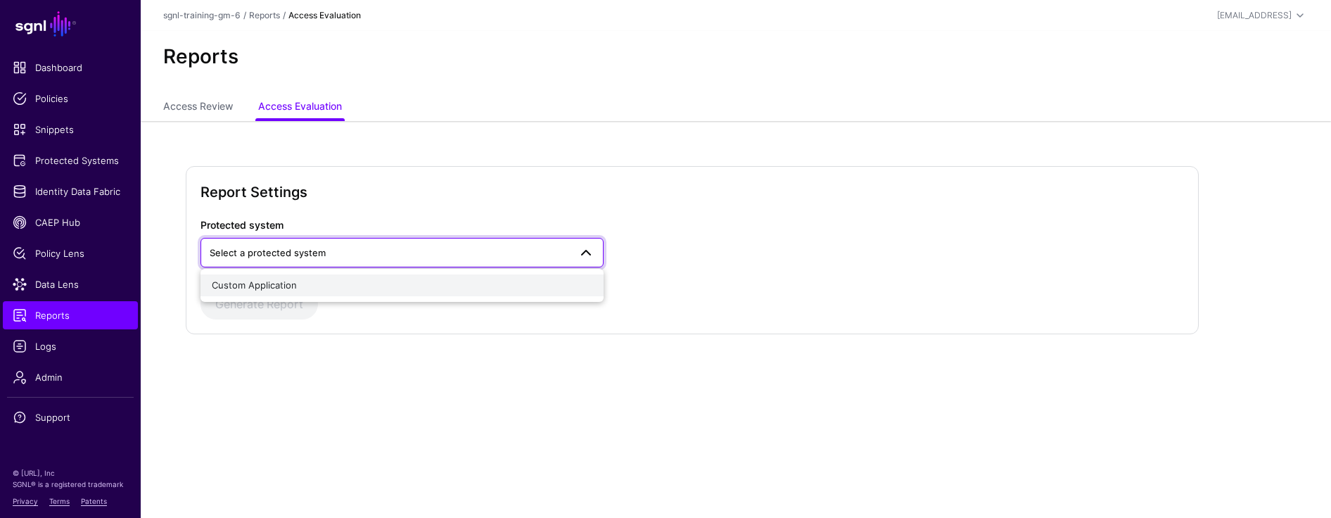
click at [279, 288] on span "Custom Application" at bounding box center [254, 284] width 85 height 11
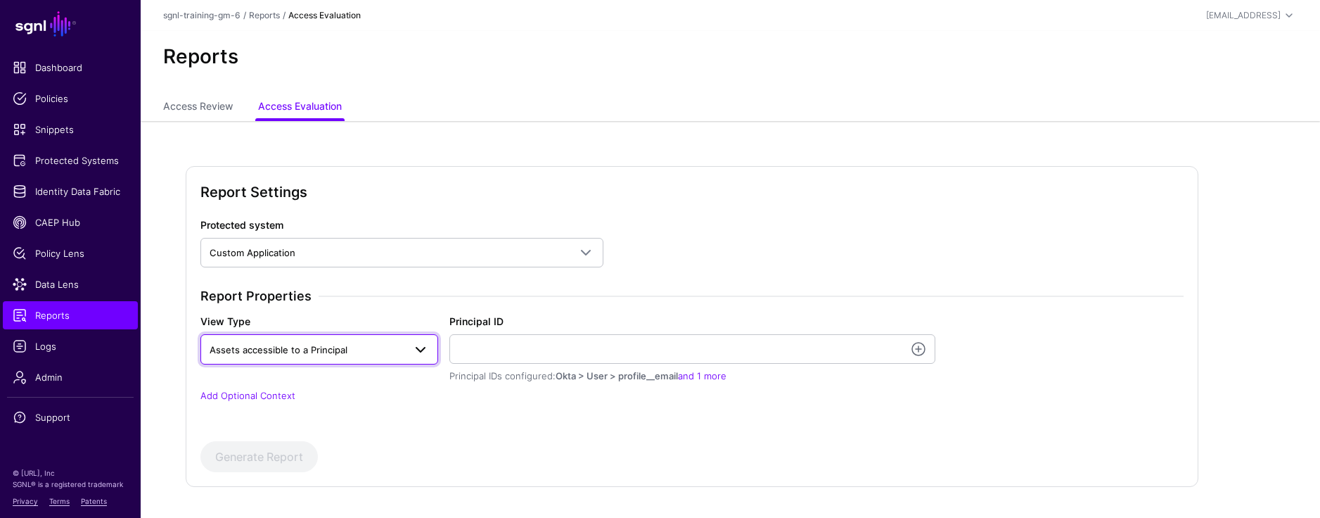
click at [291, 353] on span "Assets accessible to a Principal" at bounding box center [279, 349] width 138 height 11
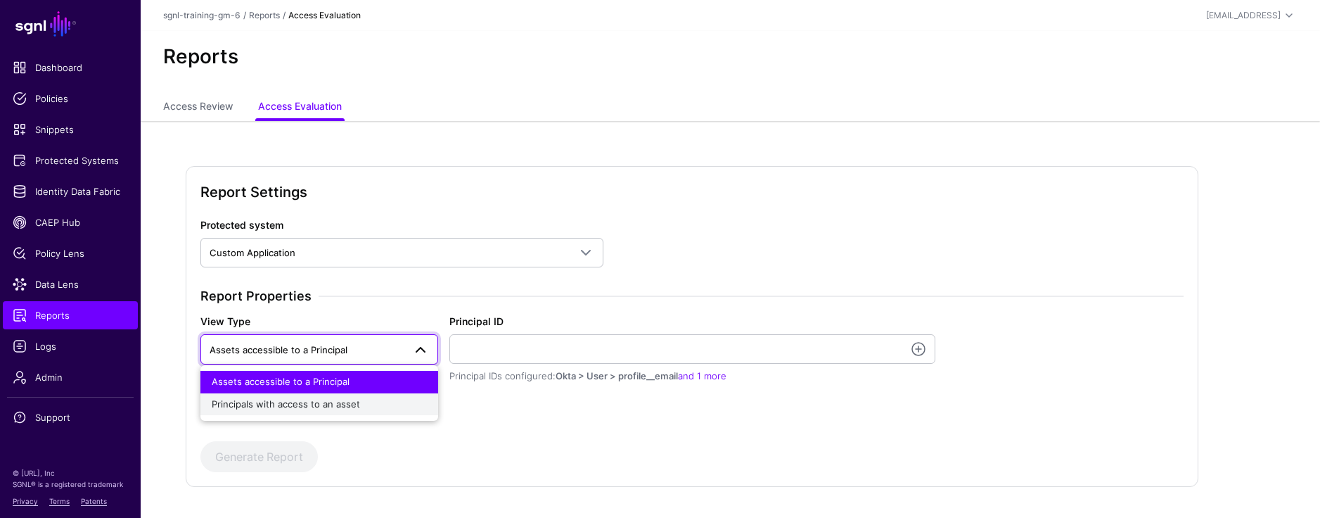
click at [309, 407] on span "Principals with access to an asset" at bounding box center [286, 403] width 148 height 11
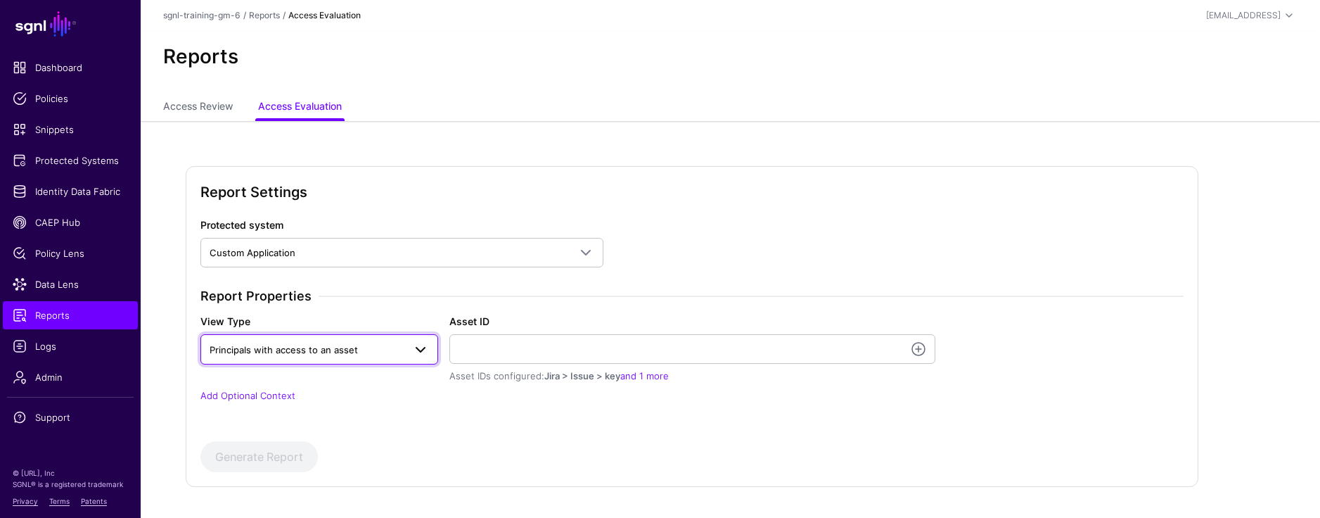
click at [340, 348] on span "Principals with access to an asset" at bounding box center [284, 349] width 148 height 11
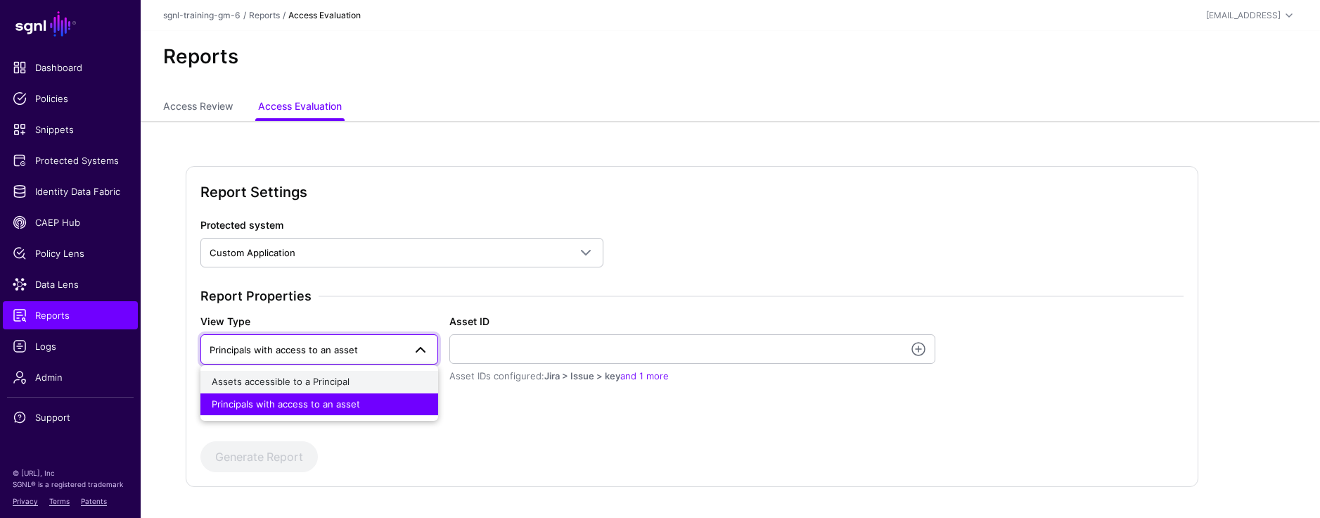
click at [322, 378] on span "Assets accessible to a Principal" at bounding box center [281, 381] width 138 height 11
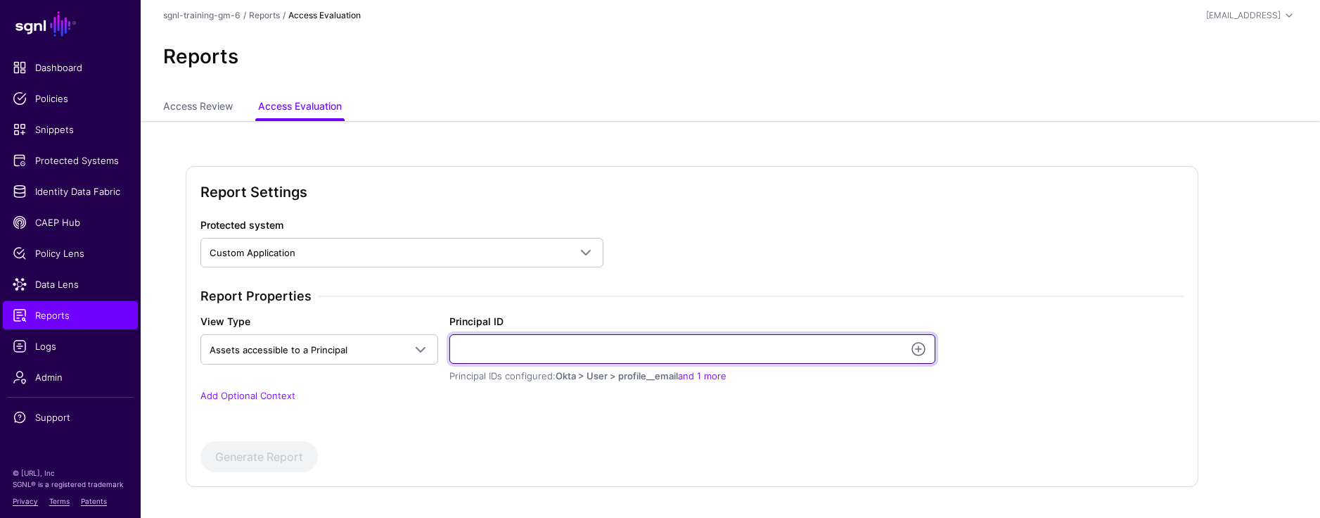
click at [502, 355] on input "Principal ID" at bounding box center [692, 349] width 486 height 30
paste input "**********"
type input "**********"
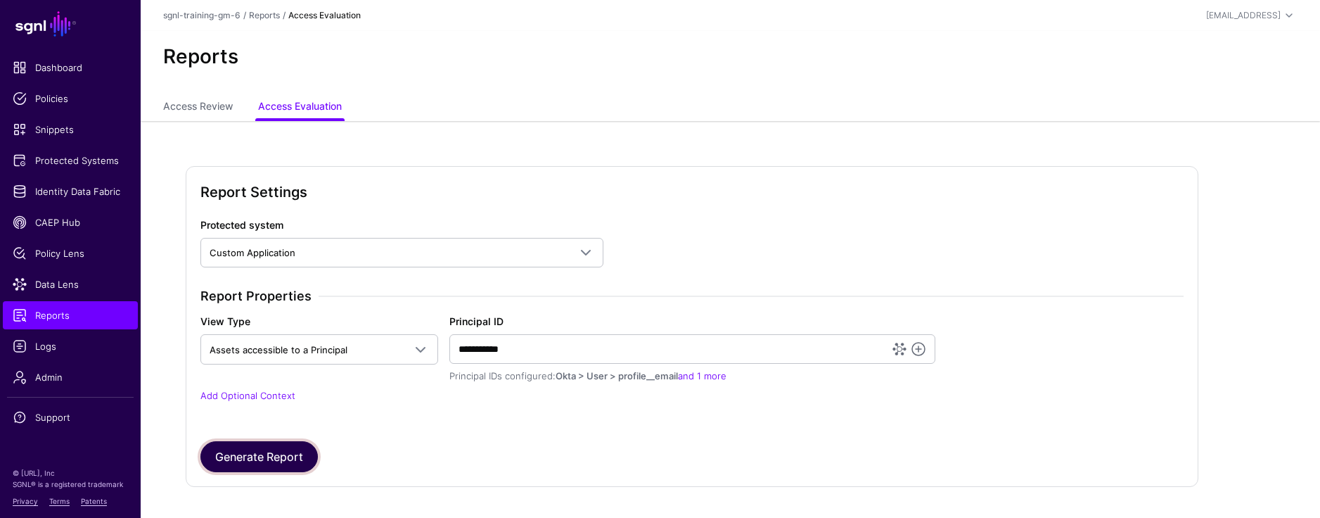
click at [295, 457] on button "Generate Report" at bounding box center [258, 456] width 117 height 31
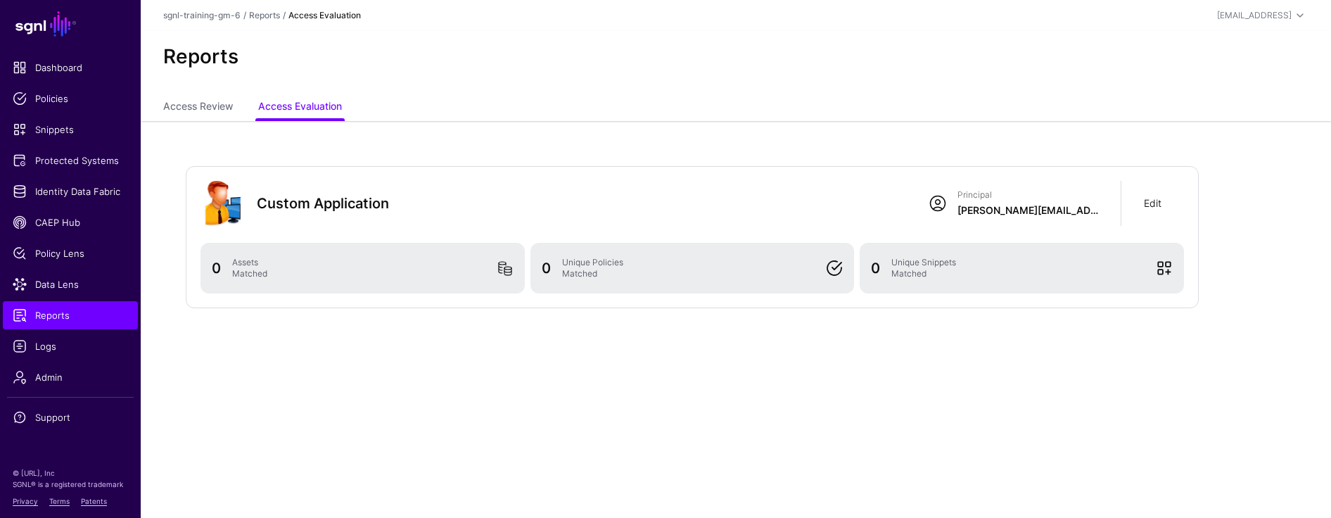
click at [854, 205] on link "Edit" at bounding box center [1153, 203] width 18 height 12
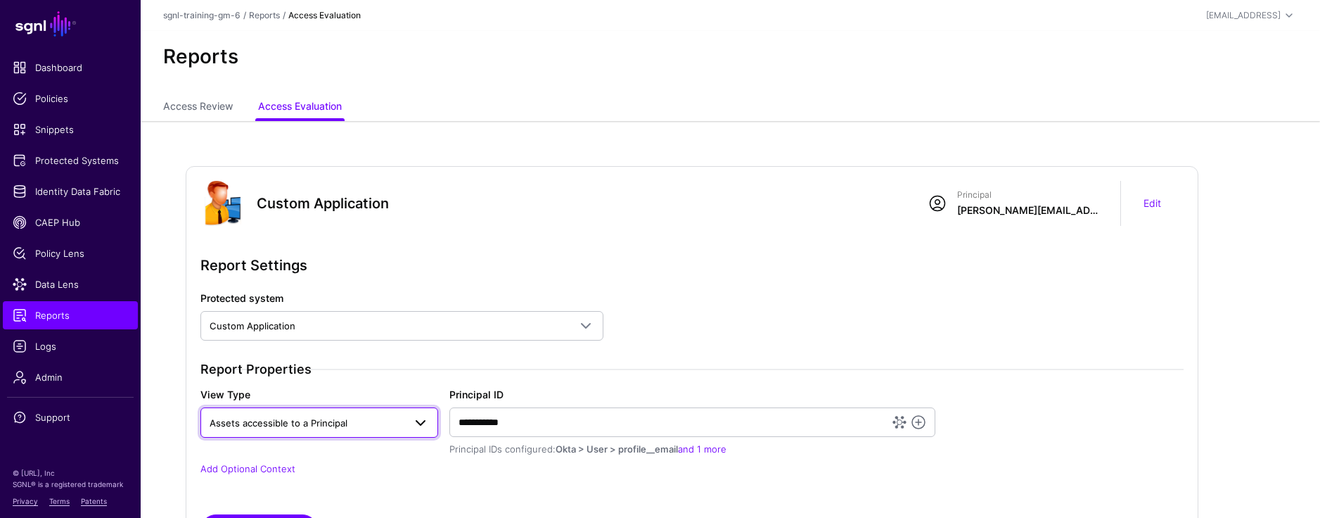
click at [303, 426] on span "Assets accessible to a Principal" at bounding box center [279, 422] width 138 height 11
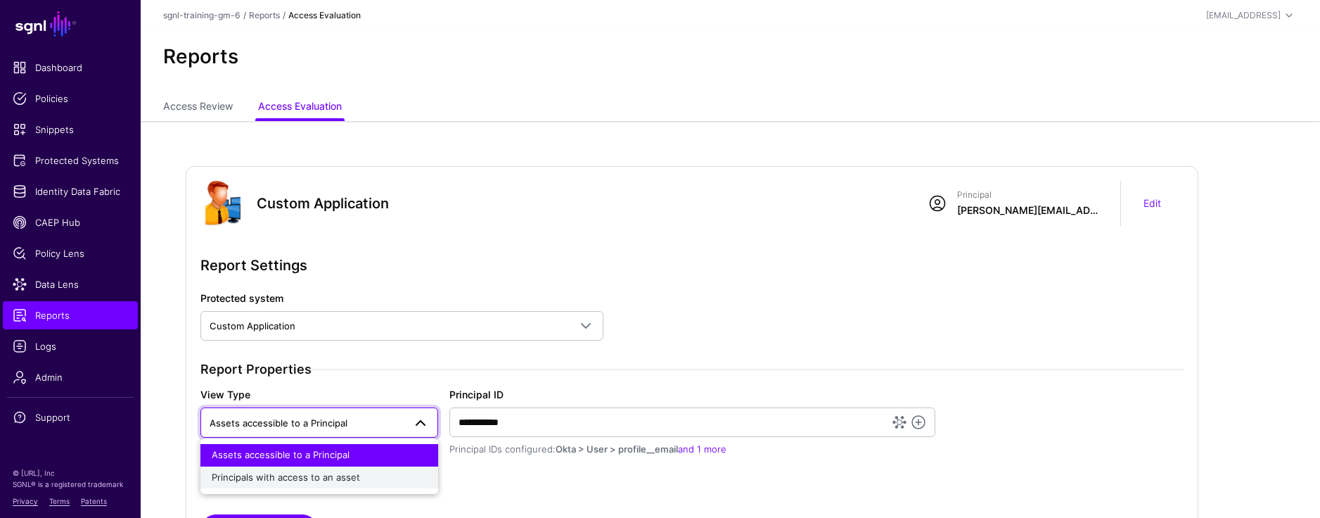
click at [298, 469] on span "Principals with access to an asset" at bounding box center [286, 476] width 148 height 11
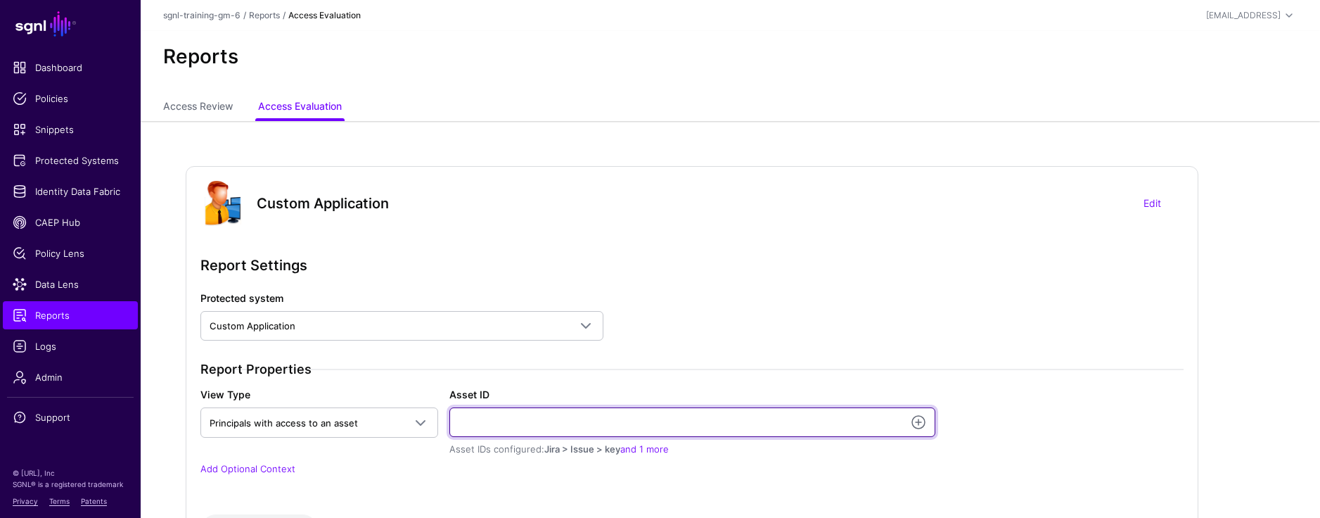
click at [487, 426] on input "Asset ID" at bounding box center [692, 422] width 486 height 30
paste input "**********"
type input "**********"
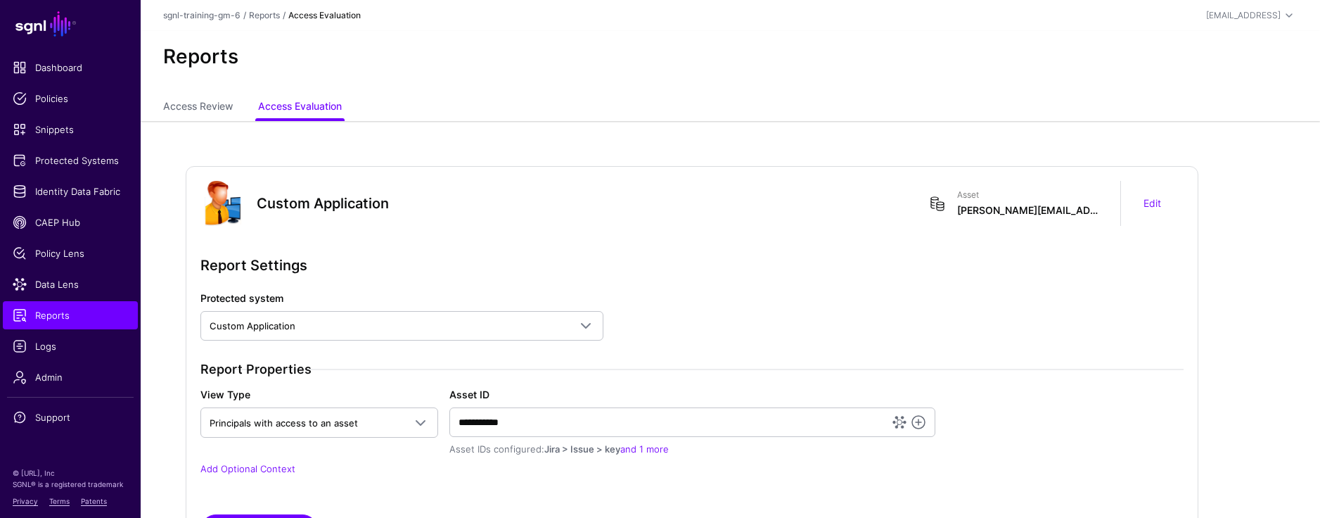
click at [444, 469] on p "Add Optional Context" at bounding box center [691, 469] width 983 height 14
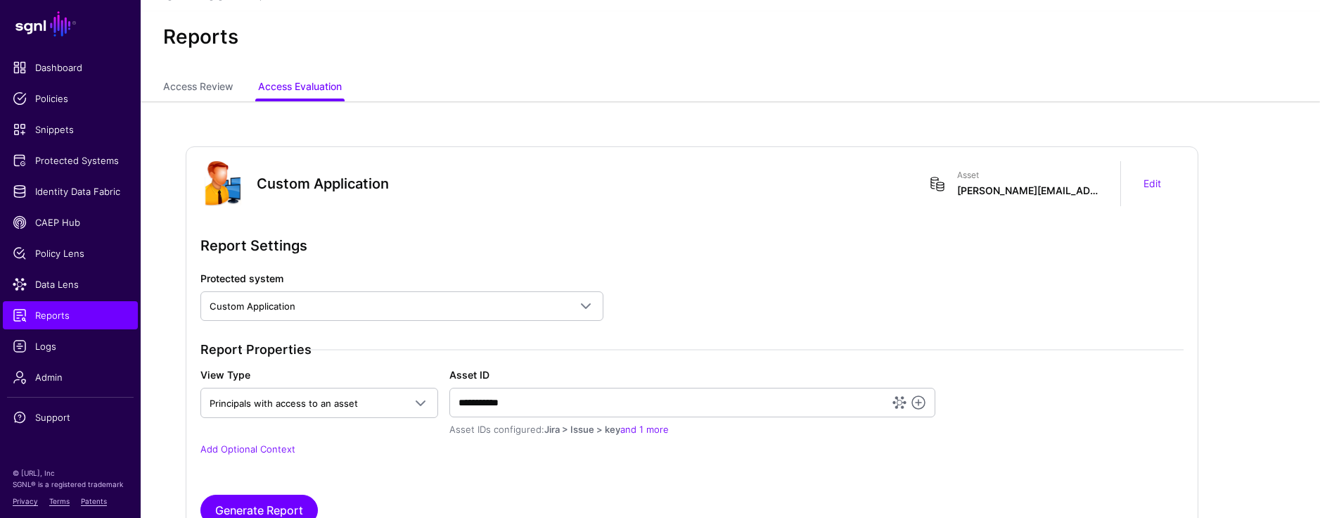
scroll to position [20, 0]
click at [288, 449] on link "Add Optional Context" at bounding box center [247, 447] width 95 height 11
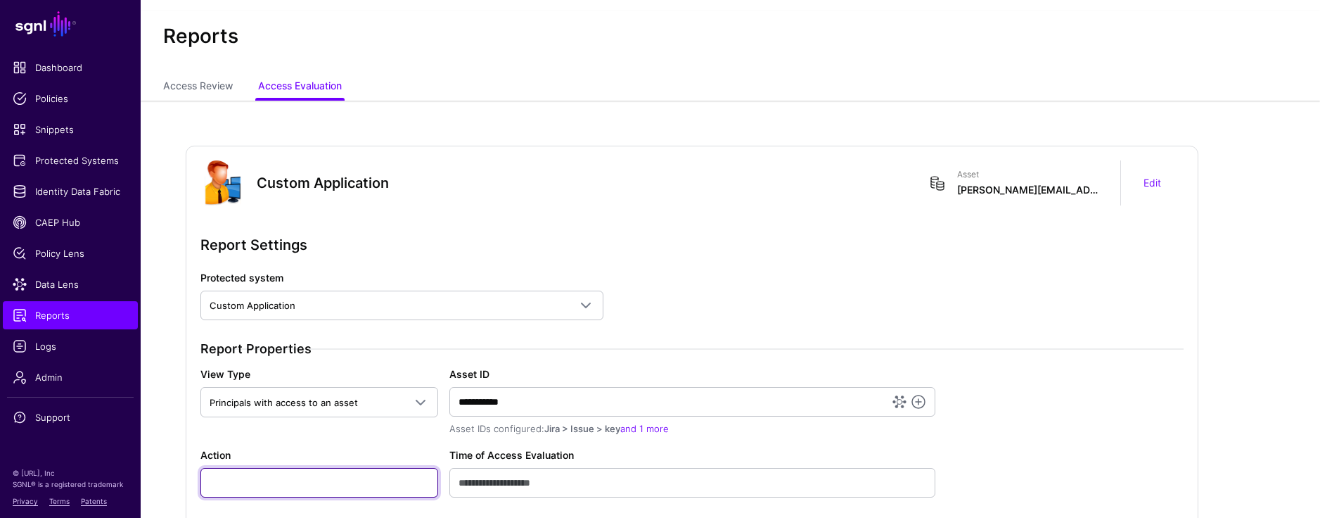
click at [300, 469] on input "Action" at bounding box center [319, 483] width 238 height 30
type input "******"
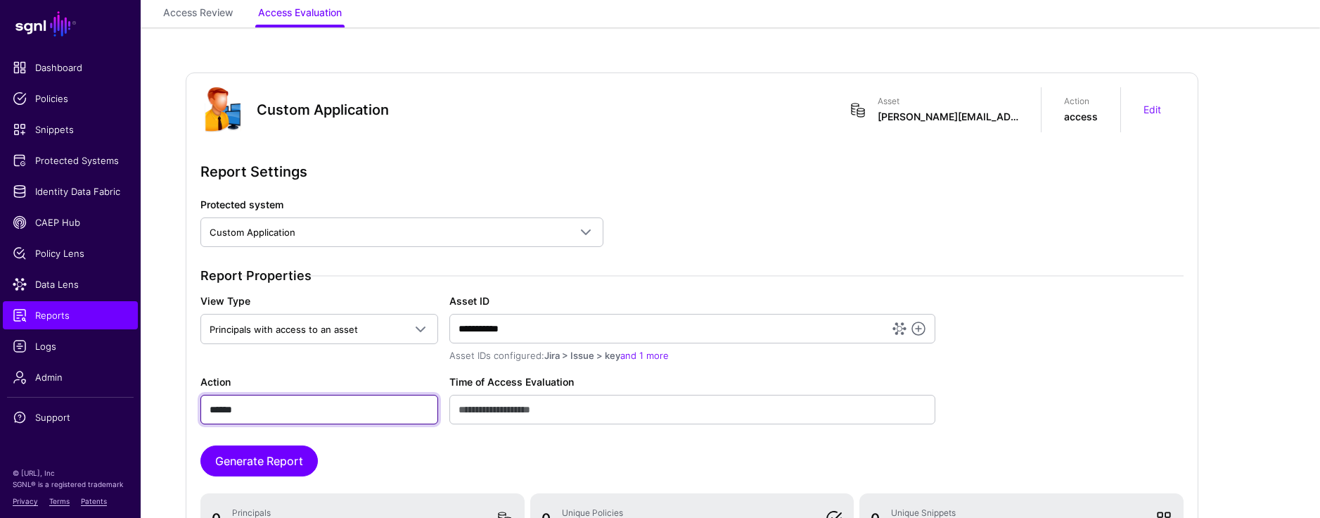
scroll to position [125, 0]
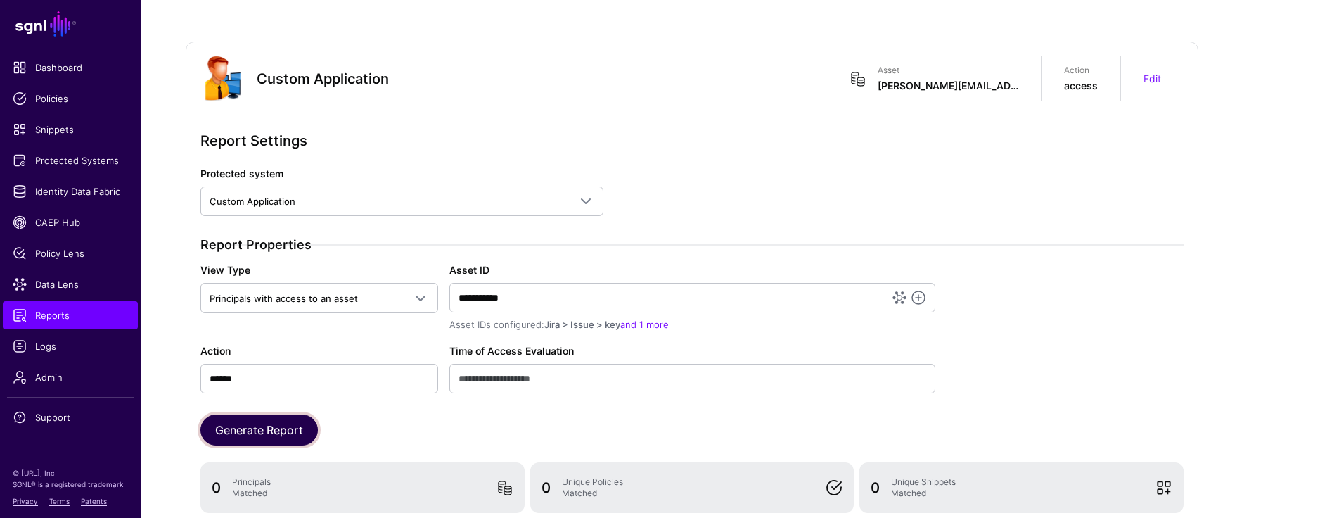
click at [288, 439] on button "Generate Report" at bounding box center [258, 429] width 117 height 31
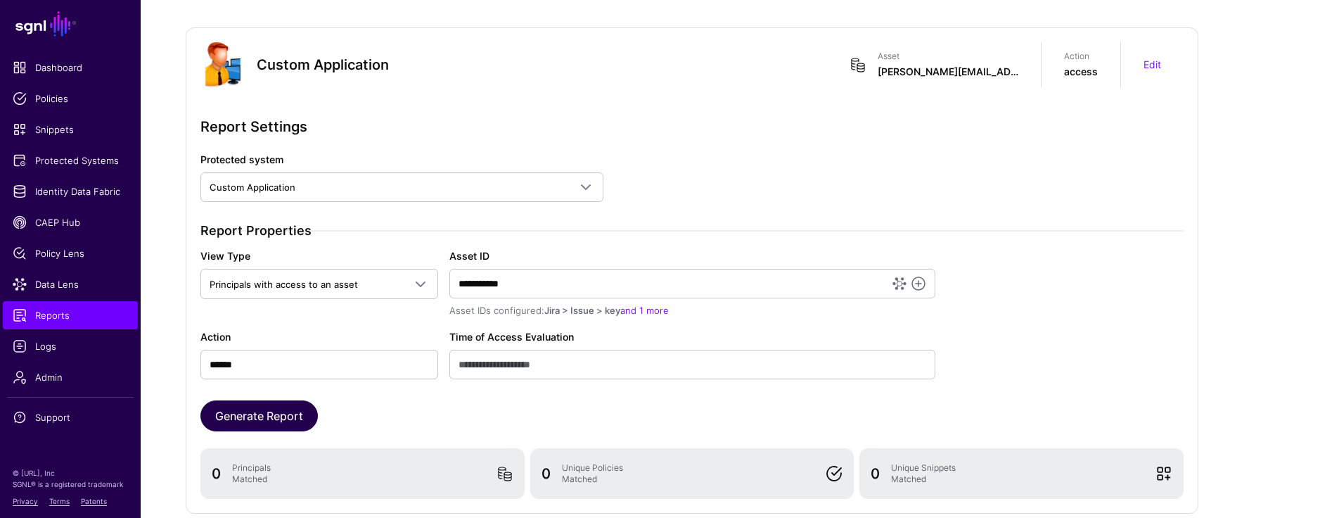
scroll to position [122, 0]
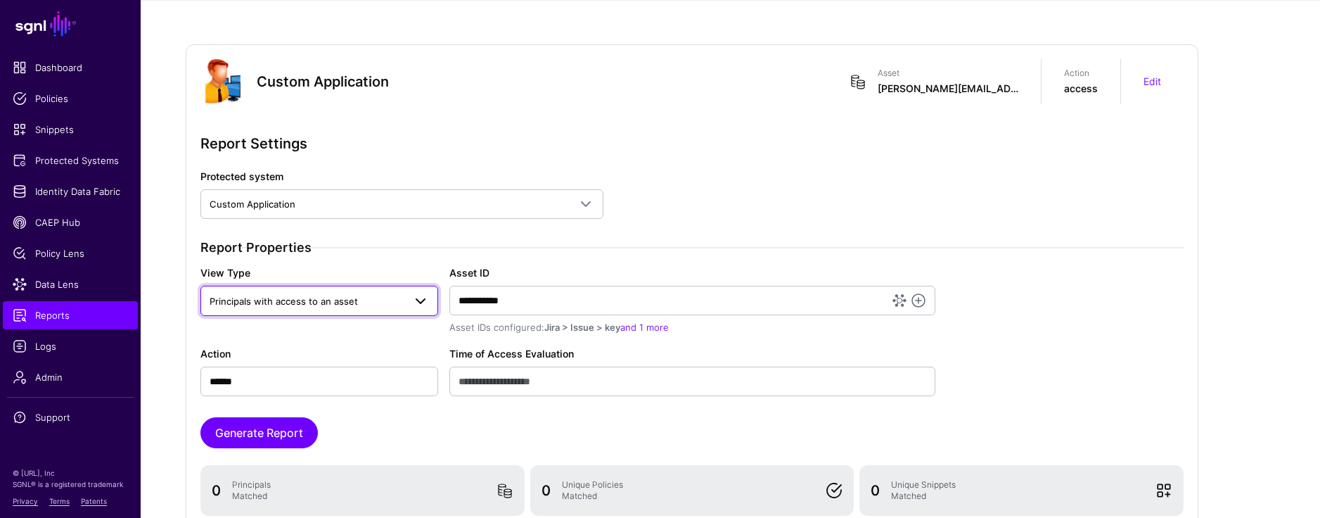
click at [258, 305] on span "Principals with access to an asset" at bounding box center [284, 300] width 148 height 11
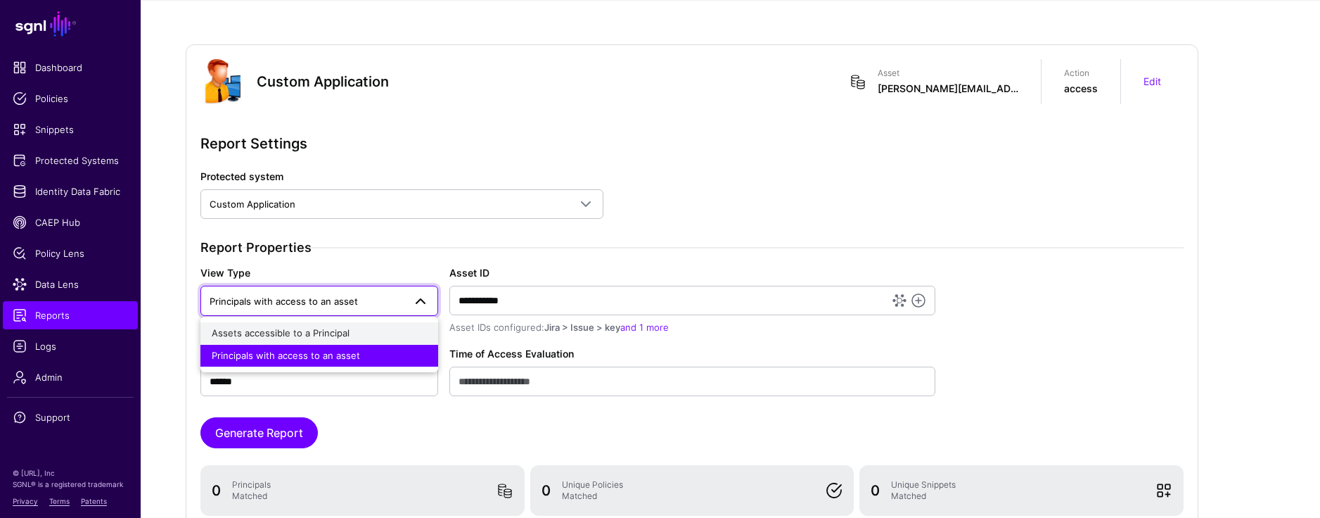
click at [260, 331] on span "Assets accessible to a Principal" at bounding box center [281, 332] width 138 height 11
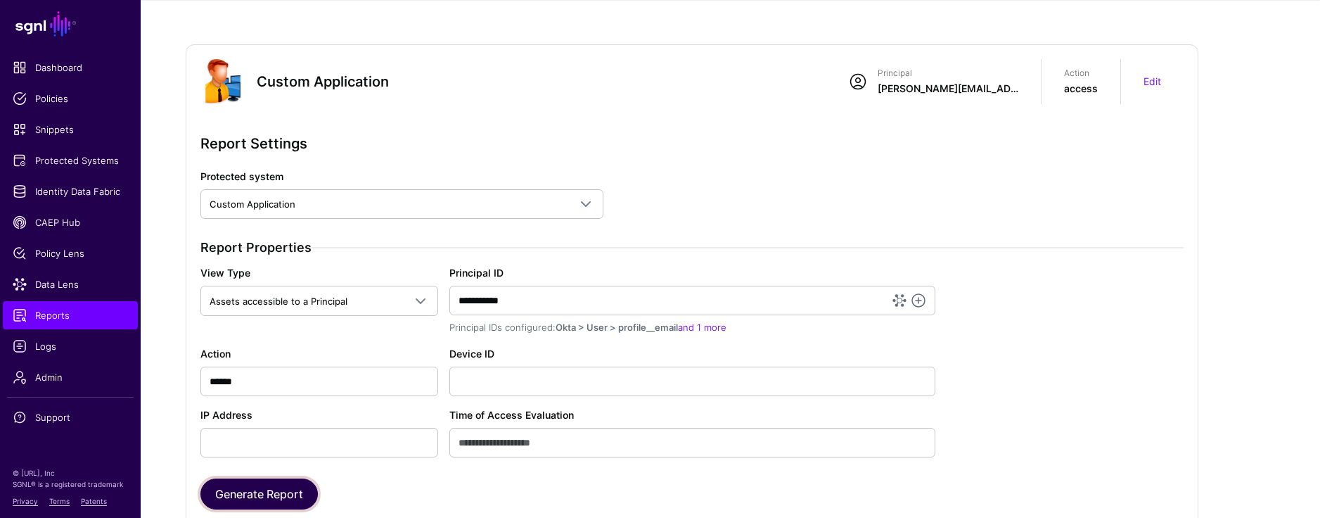
click at [285, 469] on button "Generate Report" at bounding box center [258, 493] width 117 height 31
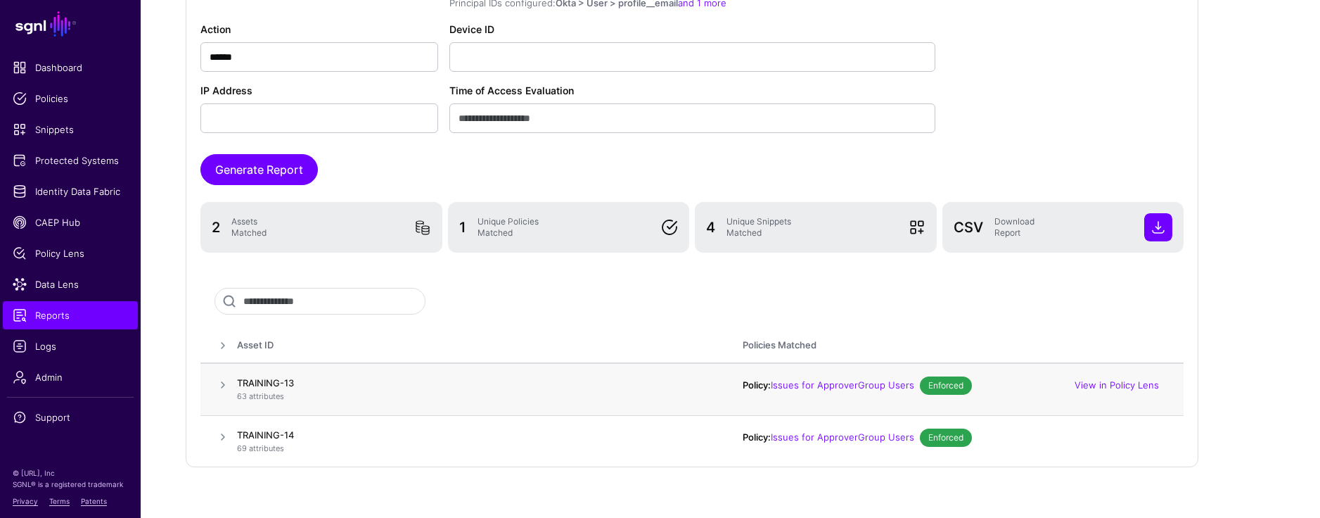
scroll to position [483, 0]
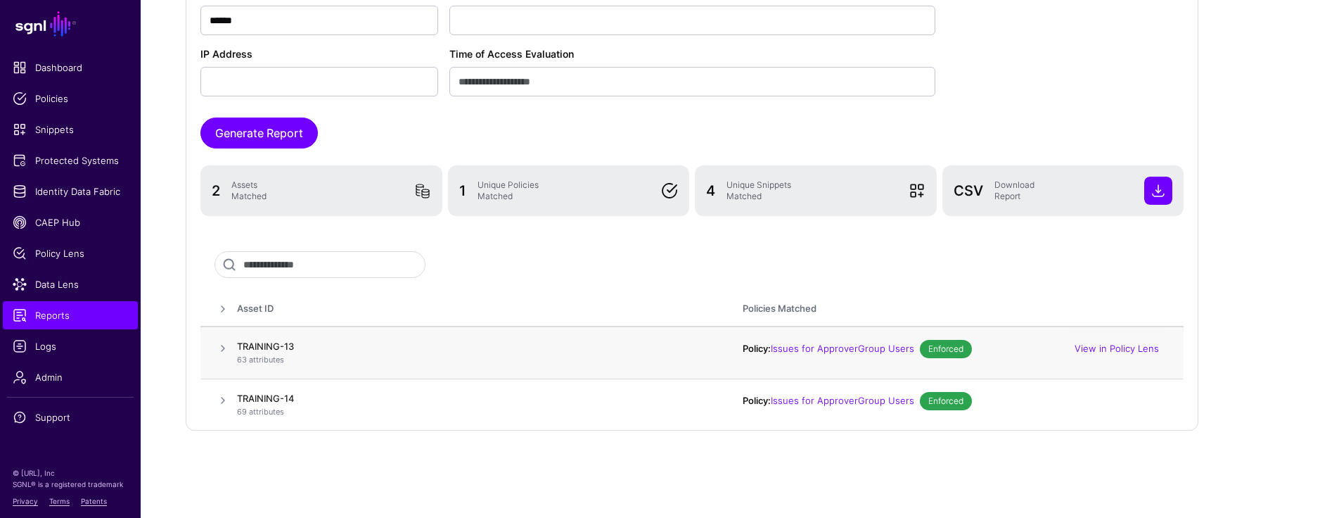
click at [224, 348] on span at bounding box center [223, 348] width 17 height 17
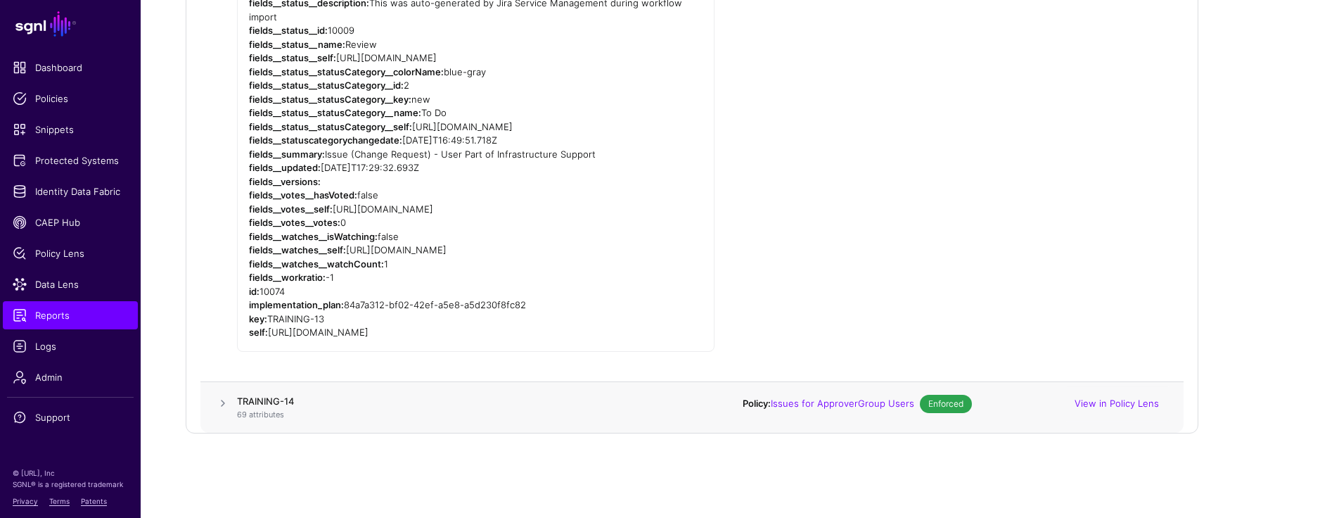
scroll to position [1412, 0]
click at [227, 409] on span at bounding box center [223, 401] width 17 height 17
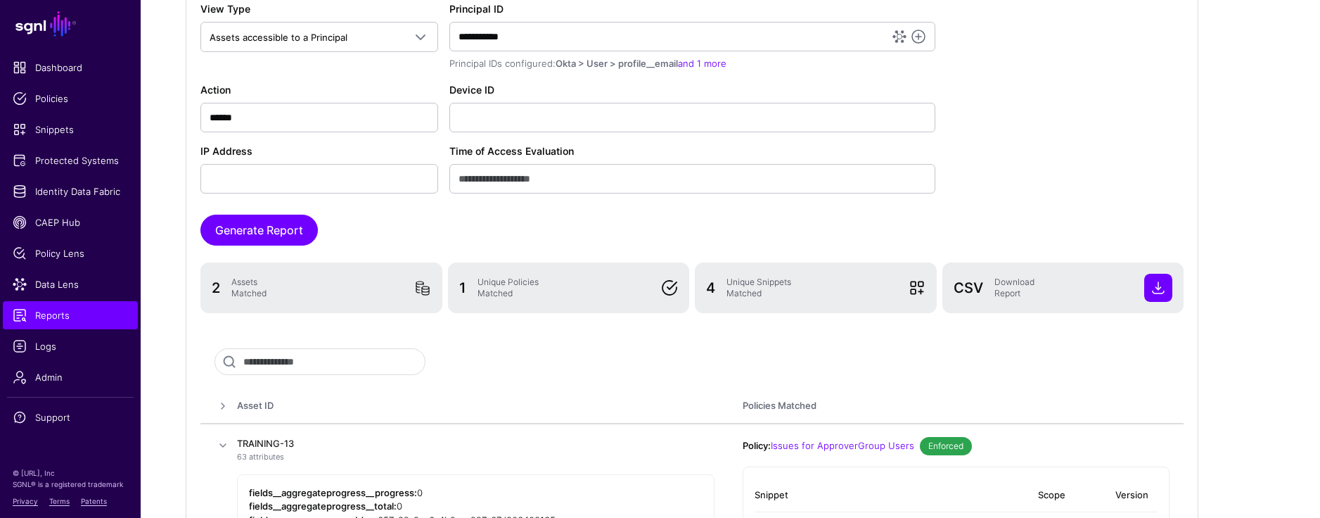
scroll to position [120, 0]
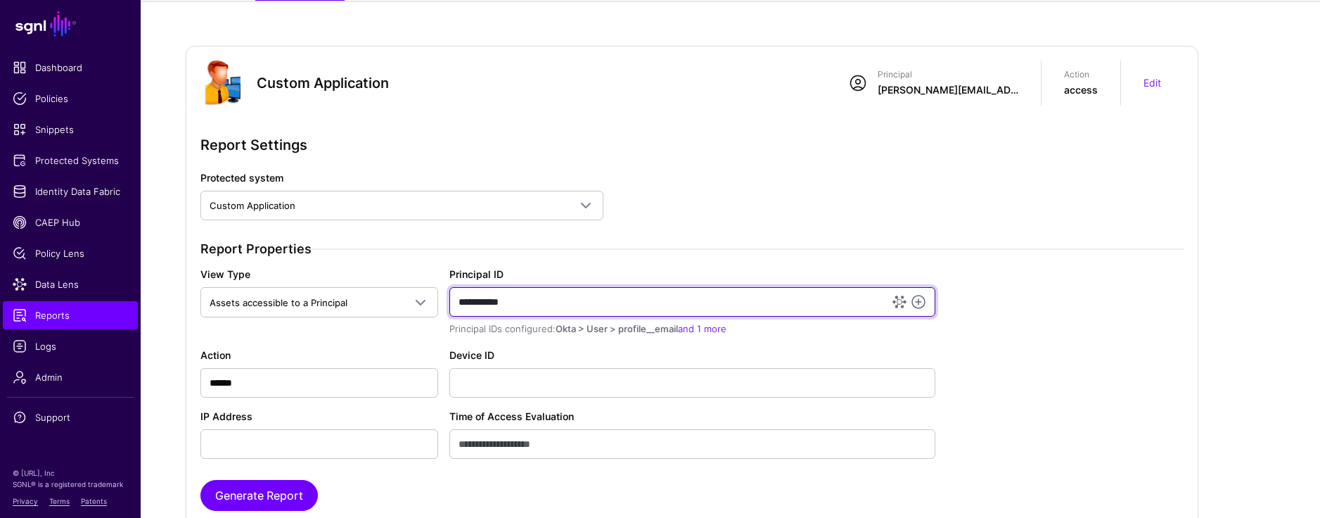
click at [585, 304] on input "**********" at bounding box center [692, 302] width 486 height 30
click at [585, 305] on input "**********" at bounding box center [692, 302] width 486 height 30
paste input "**********"
type input "**********"
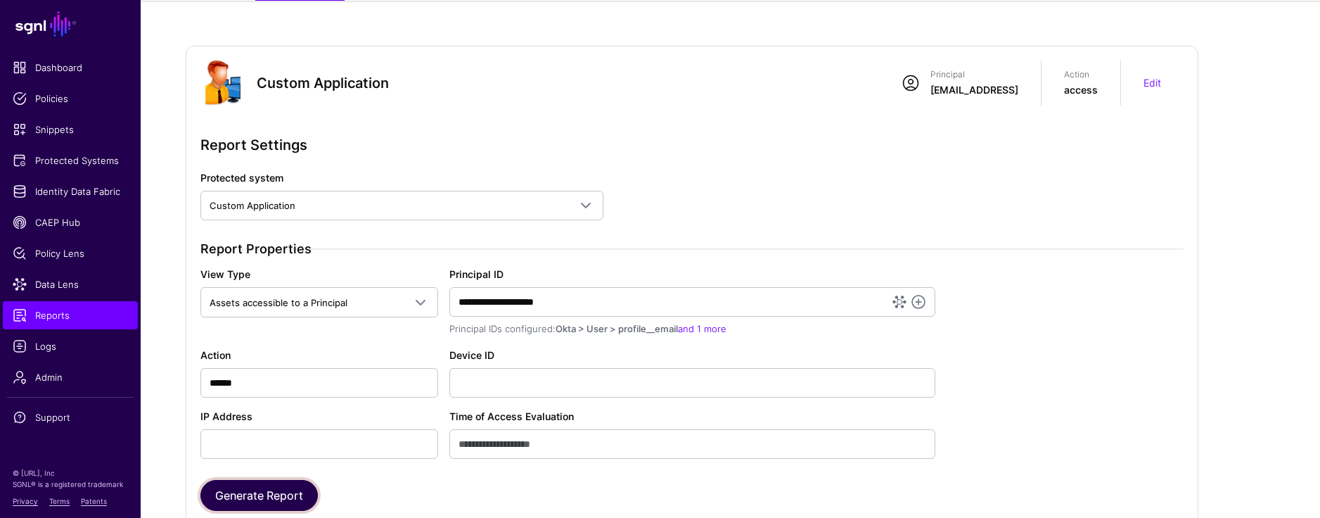
click at [248, 469] on button "Generate Report" at bounding box center [258, 495] width 117 height 31
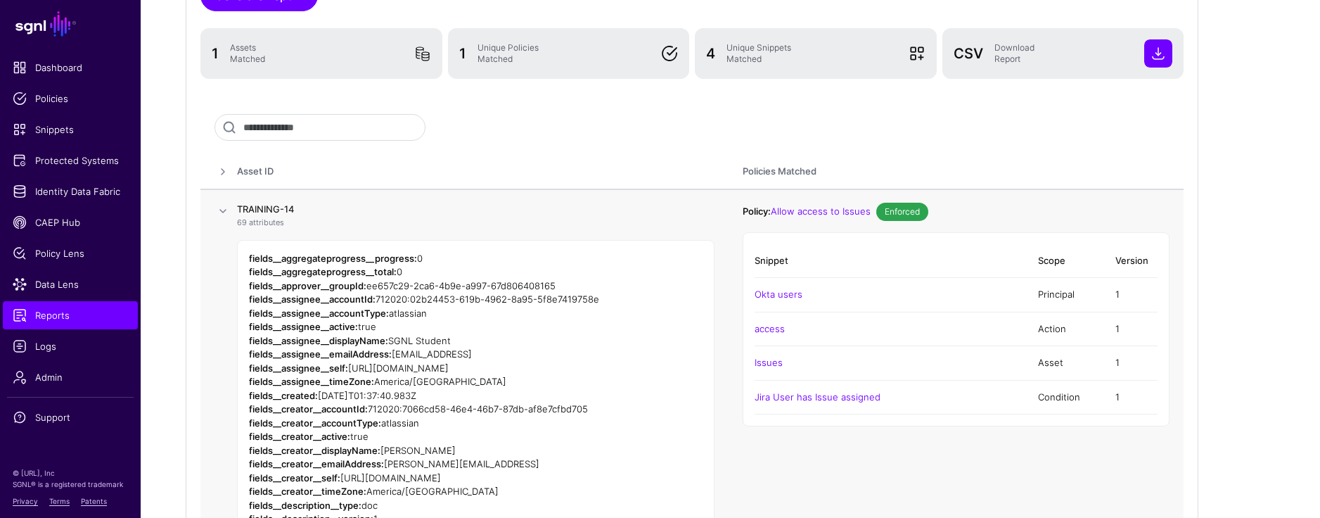
scroll to position [630, 0]
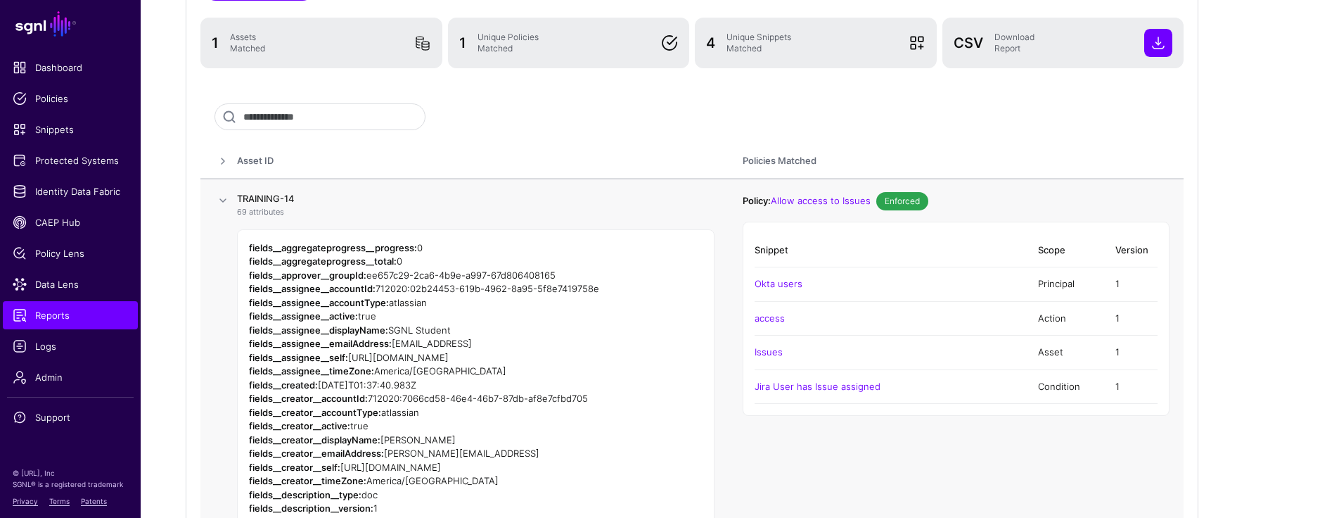
click at [224, 199] on span at bounding box center [223, 200] width 17 height 17
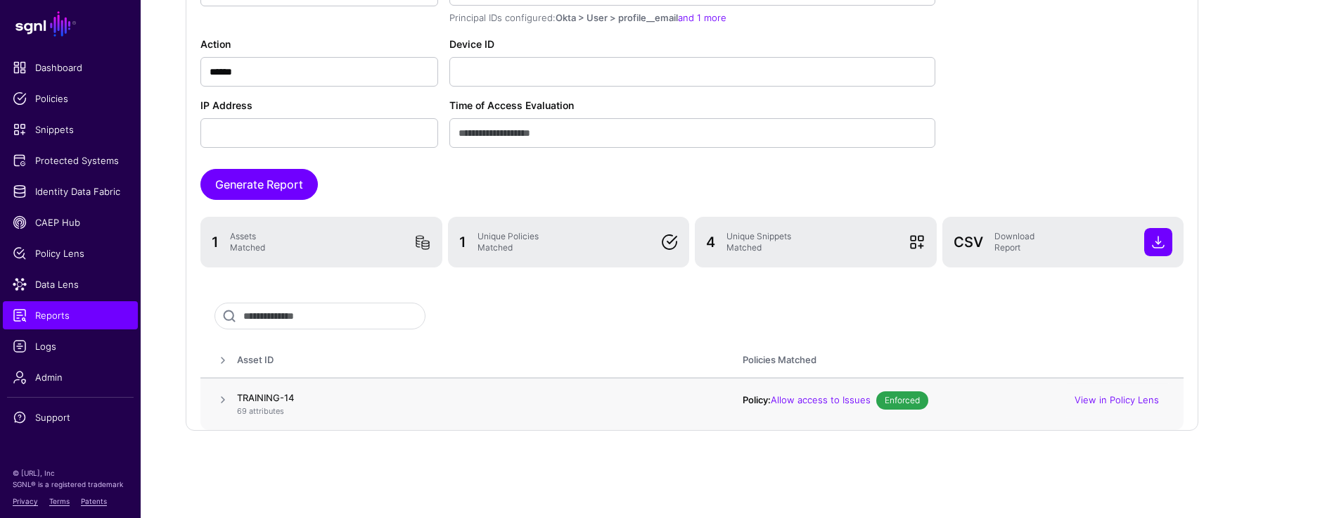
scroll to position [431, 0]
click at [219, 361] on span at bounding box center [223, 360] width 17 height 17
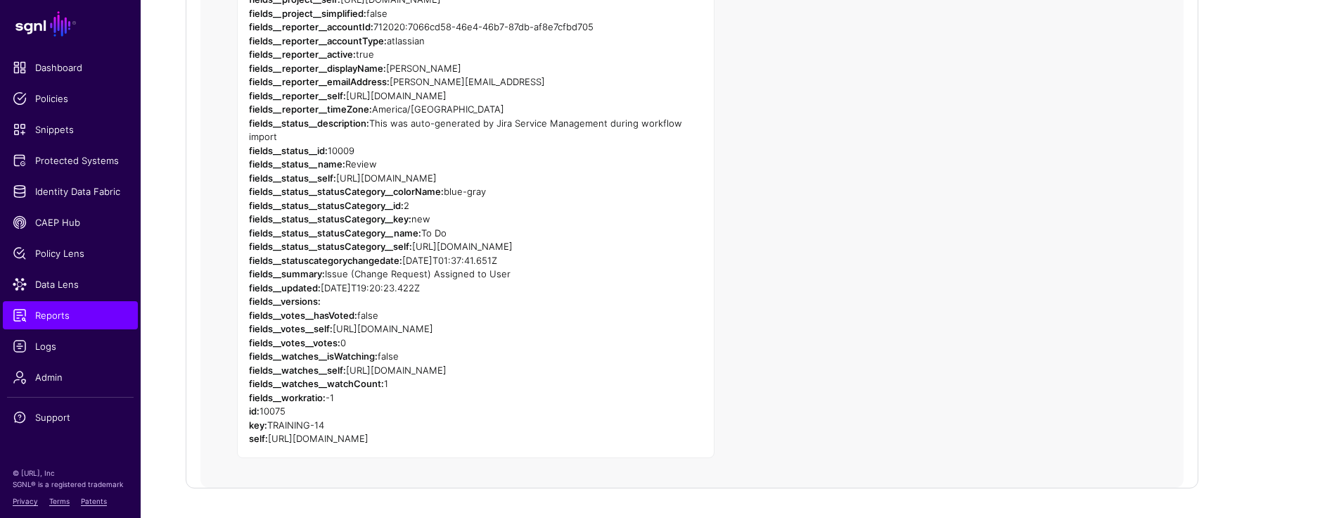
scroll to position [1484, 0]
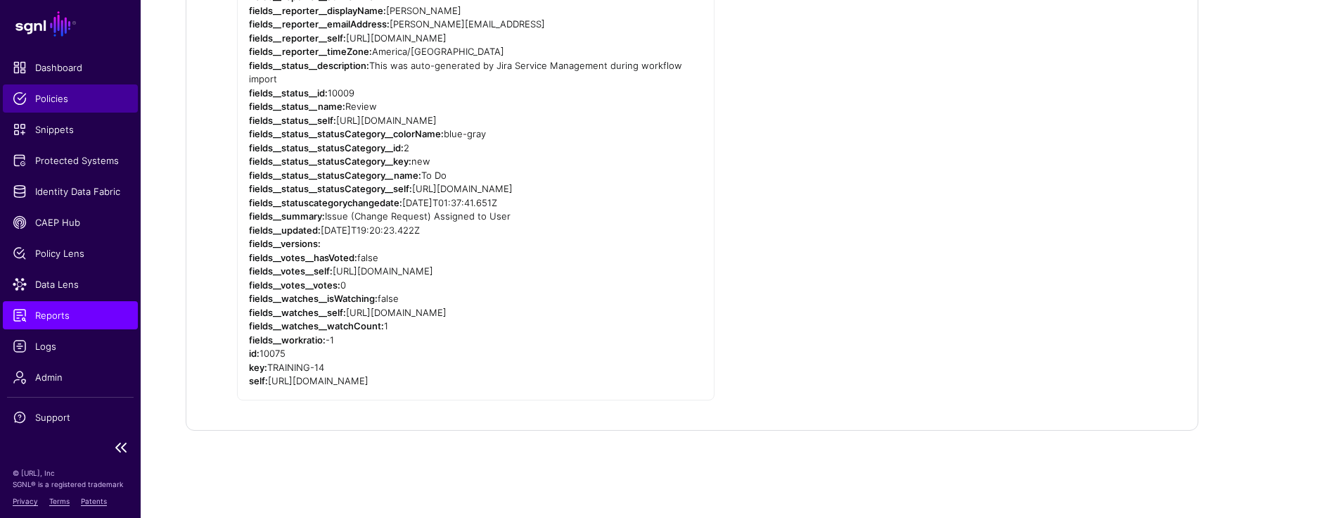
click at [58, 97] on span "Policies" at bounding box center [70, 98] width 115 height 14
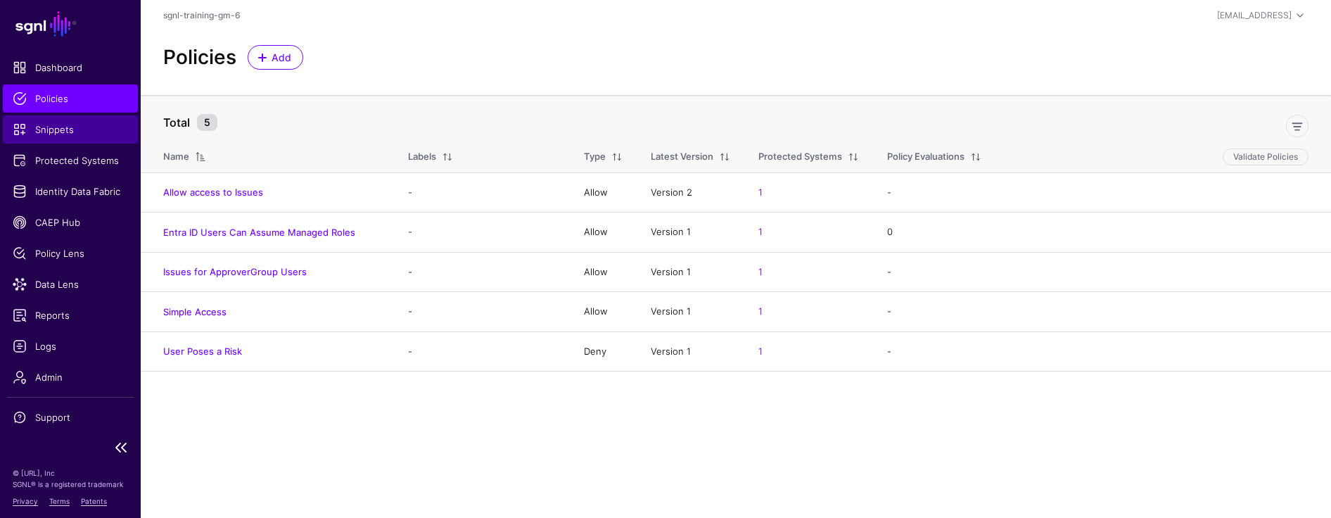
click at [66, 132] on span "Snippets" at bounding box center [70, 129] width 115 height 14
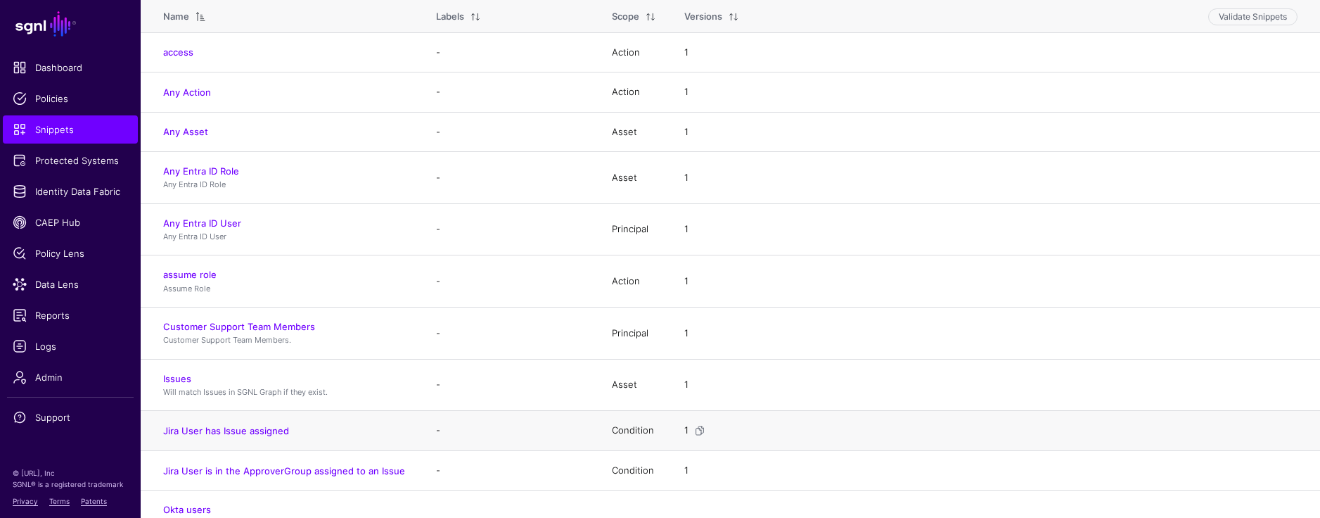
scroll to position [280, 0]
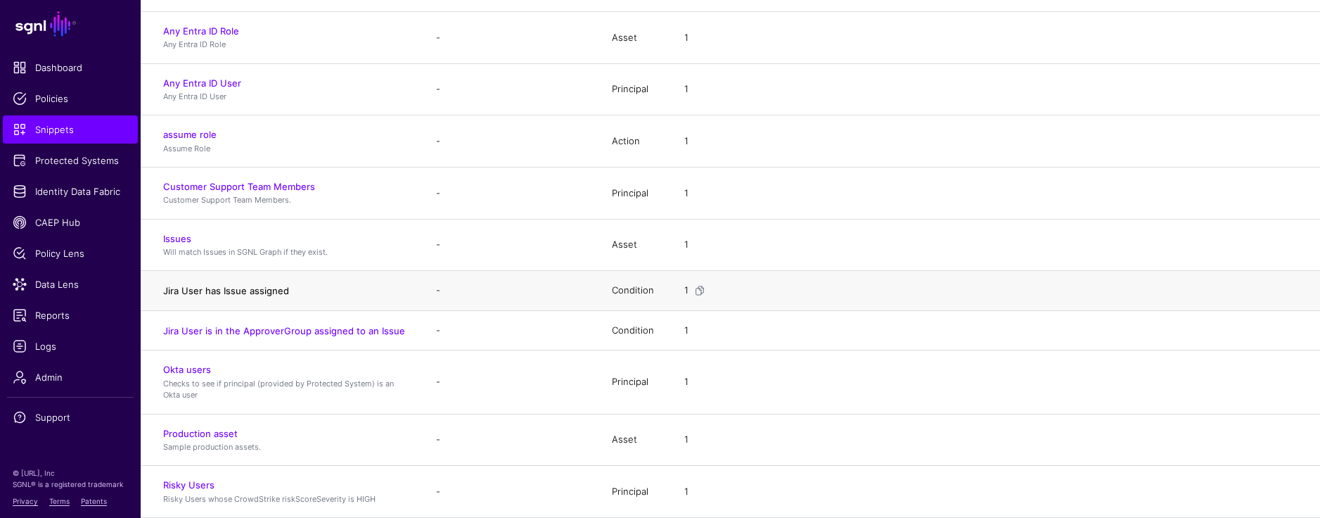
click at [244, 293] on link "Jira User has Issue assigned" at bounding box center [226, 290] width 126 height 11
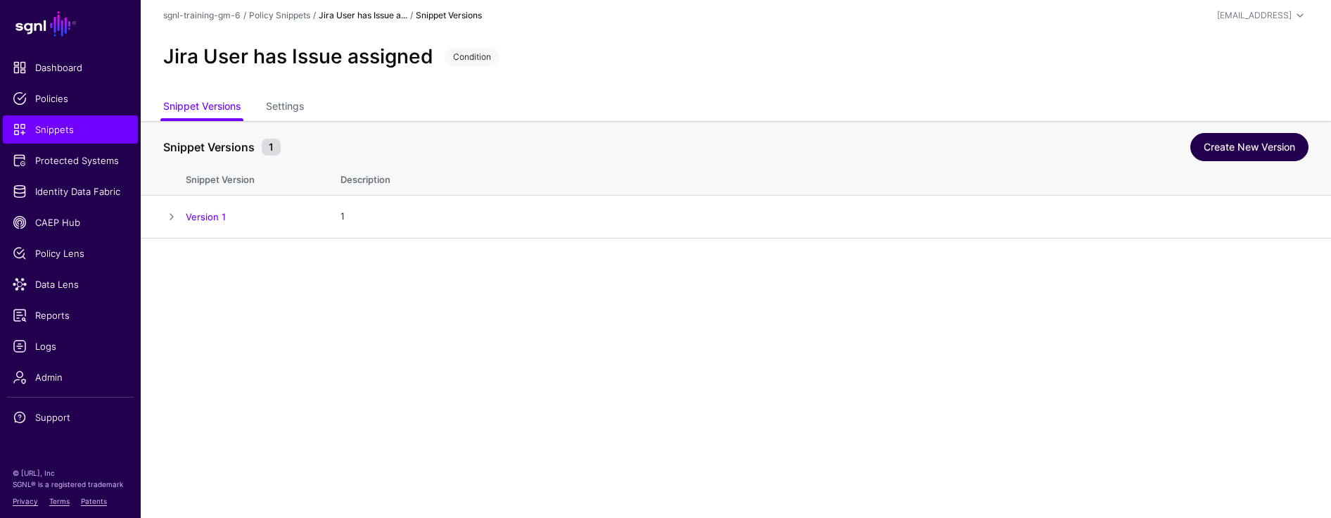
click at [854, 144] on link "Create New Version" at bounding box center [1249, 147] width 118 height 28
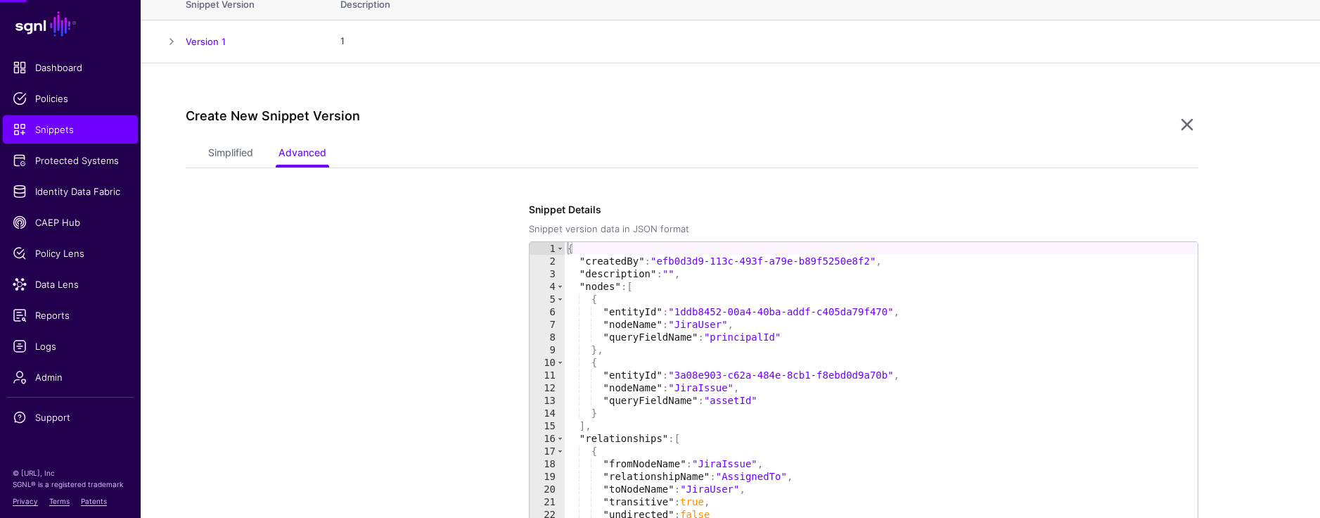
scroll to position [238, 0]
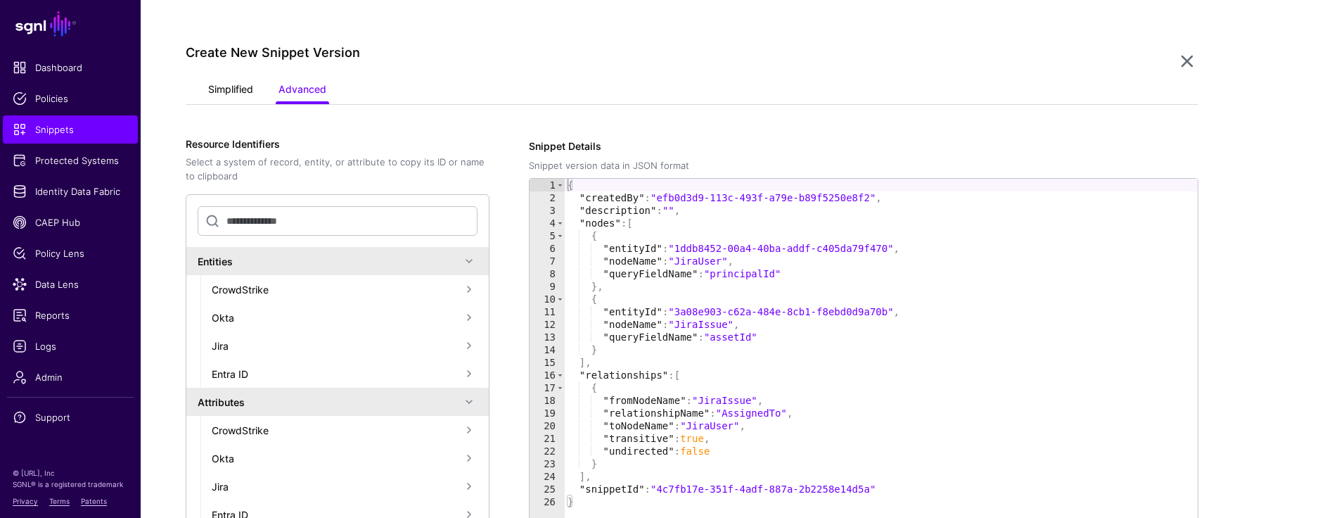
click at [232, 94] on link "Simplified" at bounding box center [230, 90] width 45 height 27
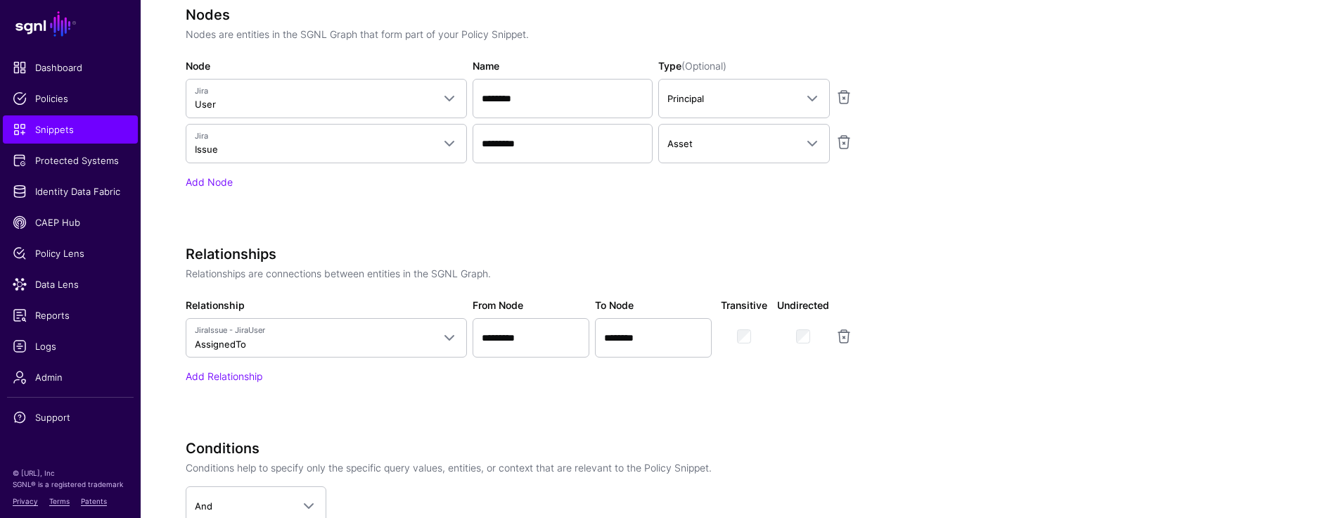
scroll to position [867, 0]
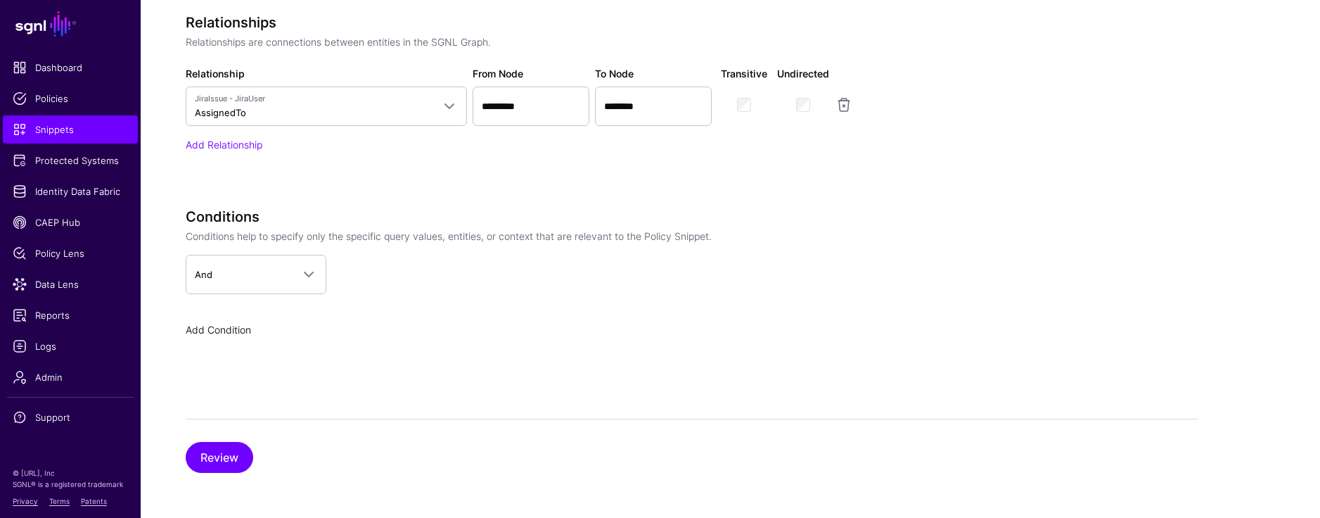
click at [234, 335] on link "Add Condition" at bounding box center [218, 330] width 65 height 12
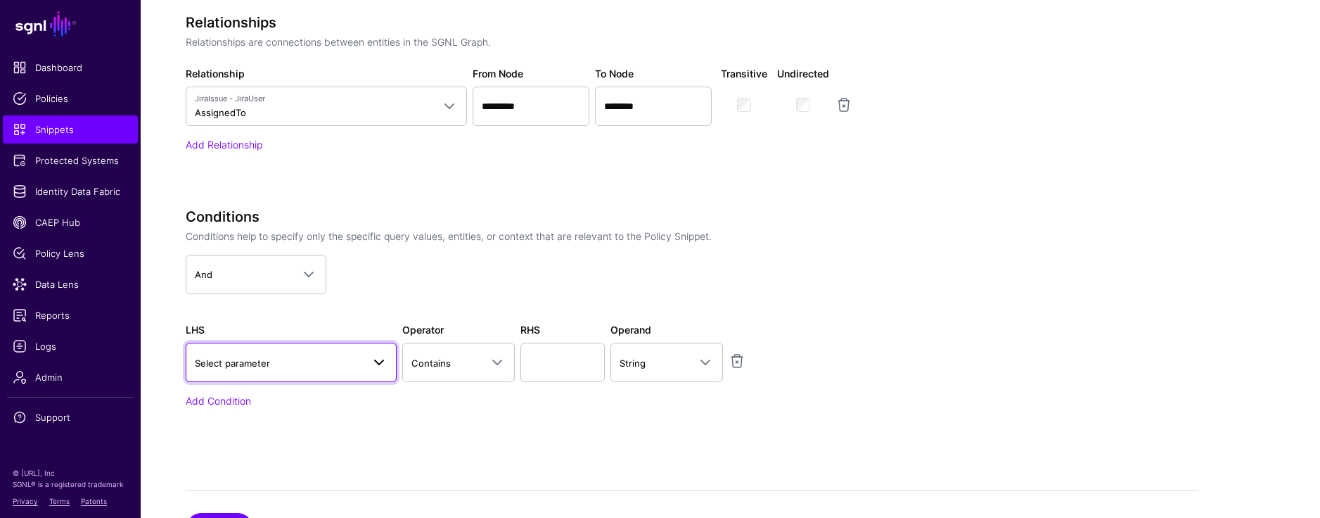
click at [251, 372] on link "Select parameter" at bounding box center [291, 362] width 211 height 39
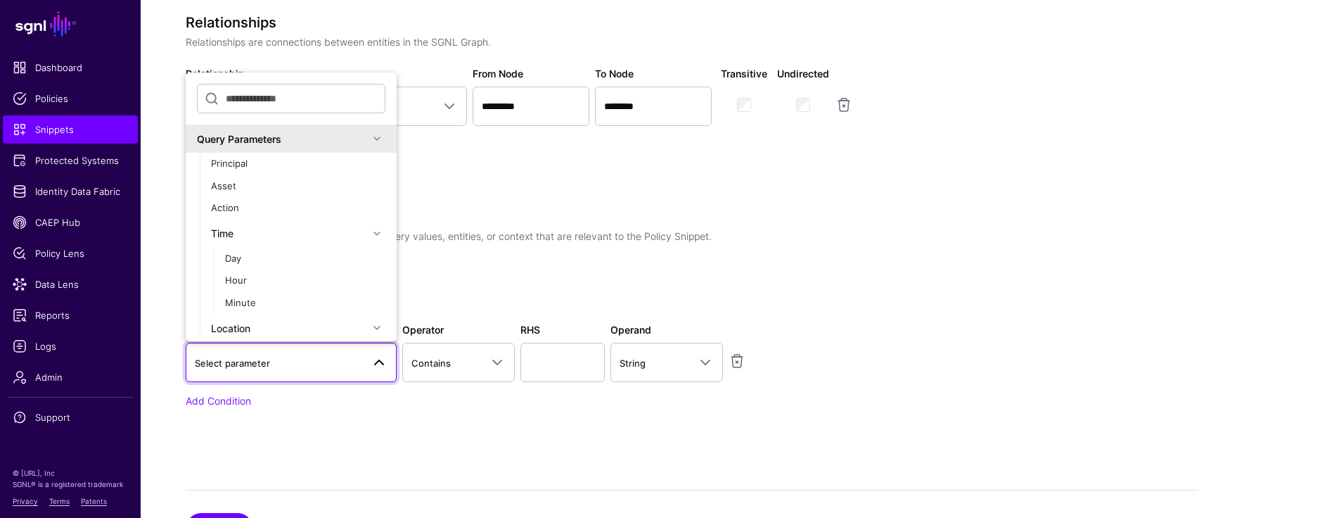
click at [369, 136] on span at bounding box center [377, 138] width 17 height 17
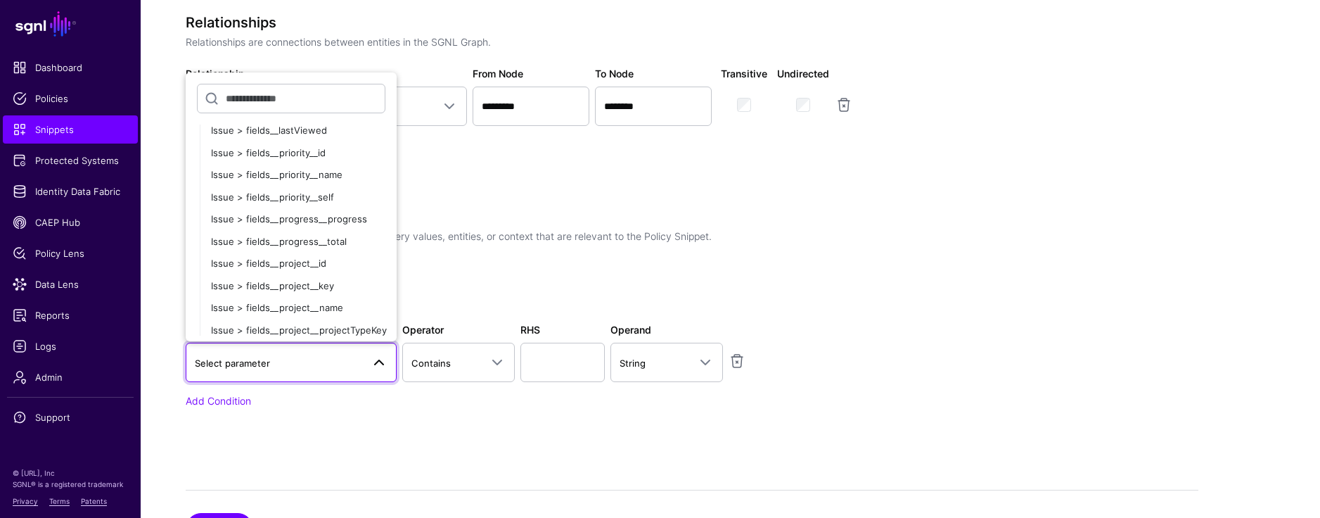
scroll to position [829, 0]
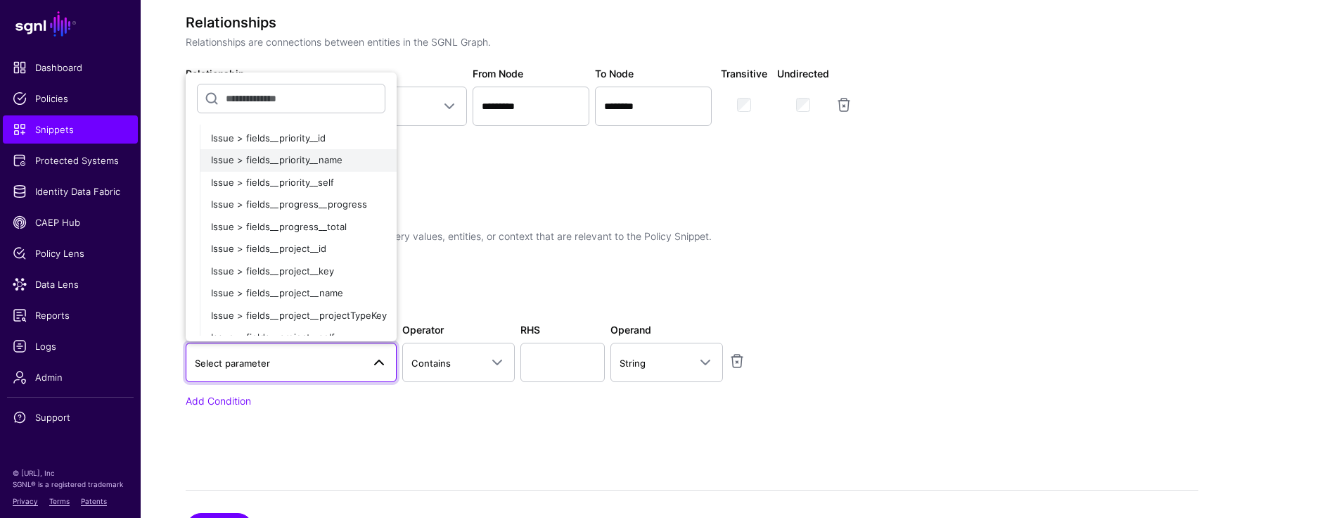
click at [330, 162] on span "Issue > fields__priority__name" at bounding box center [277, 159] width 132 height 11
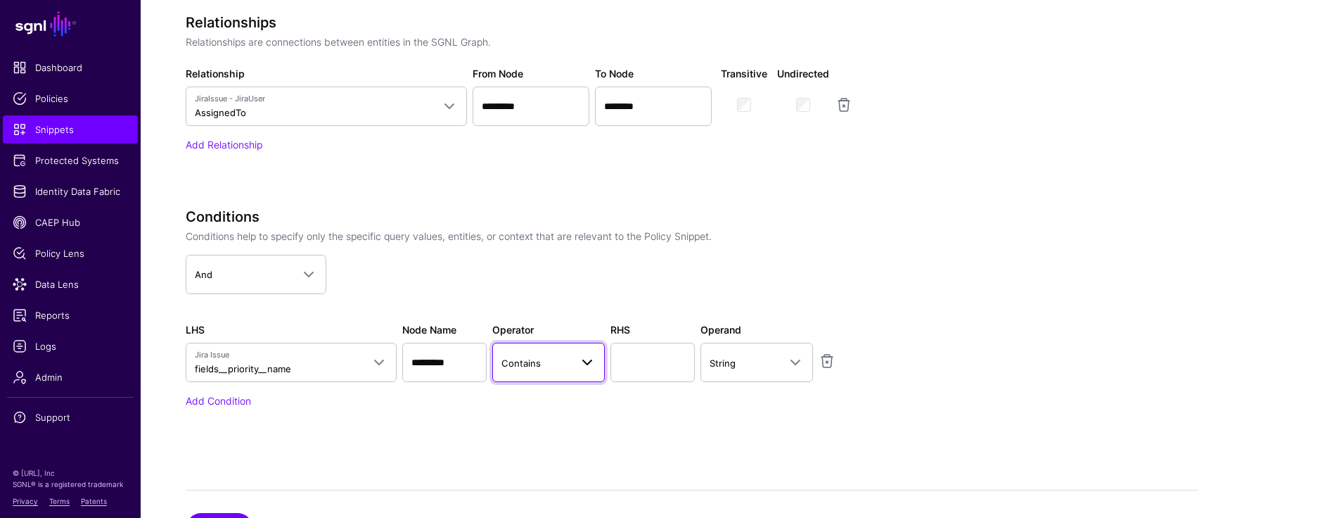
click at [557, 371] on span "Contains" at bounding box center [549, 362] width 94 height 17
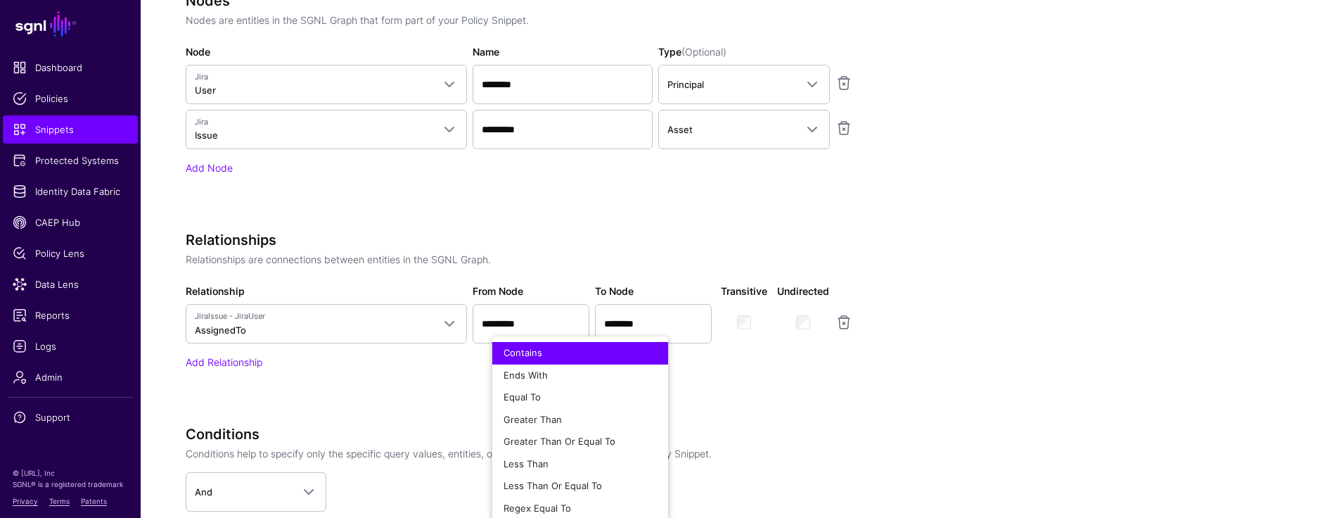
scroll to position [938, 0]
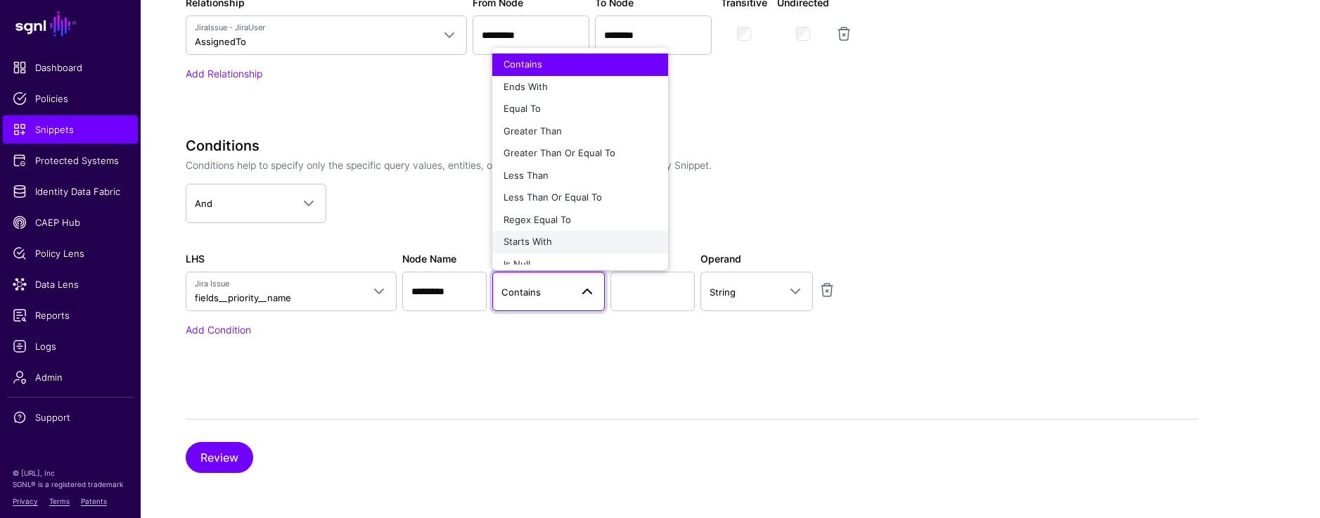
click at [548, 241] on span "Starts With" at bounding box center [528, 241] width 49 height 11
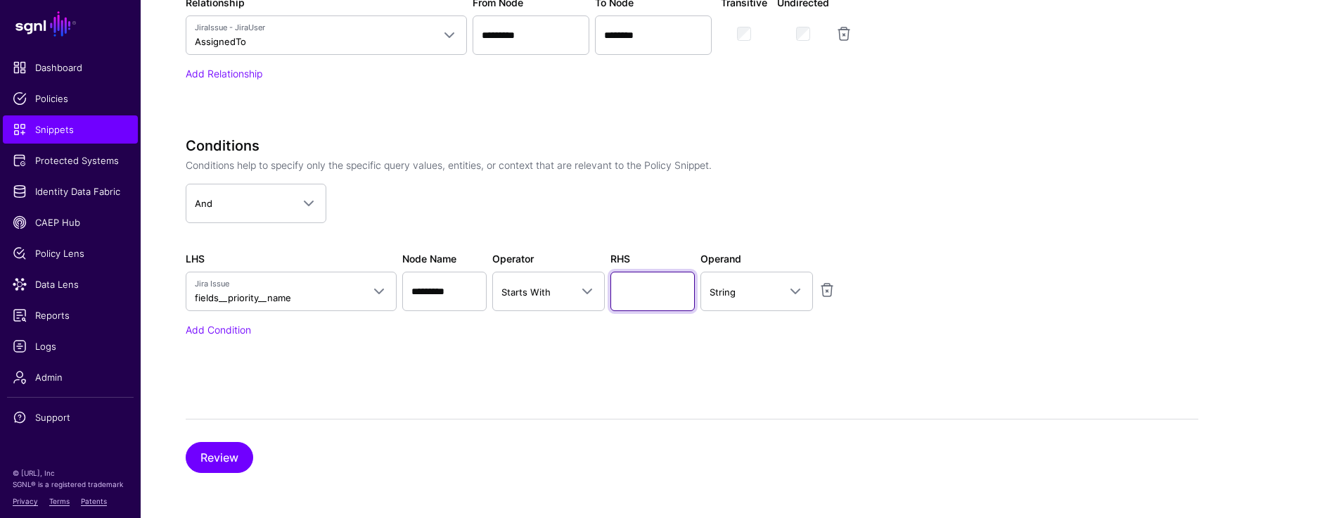
click at [640, 294] on input "text" at bounding box center [653, 291] width 84 height 39
paste input "****"
type input "****"
click at [226, 465] on button "Review" at bounding box center [220, 457] width 68 height 31
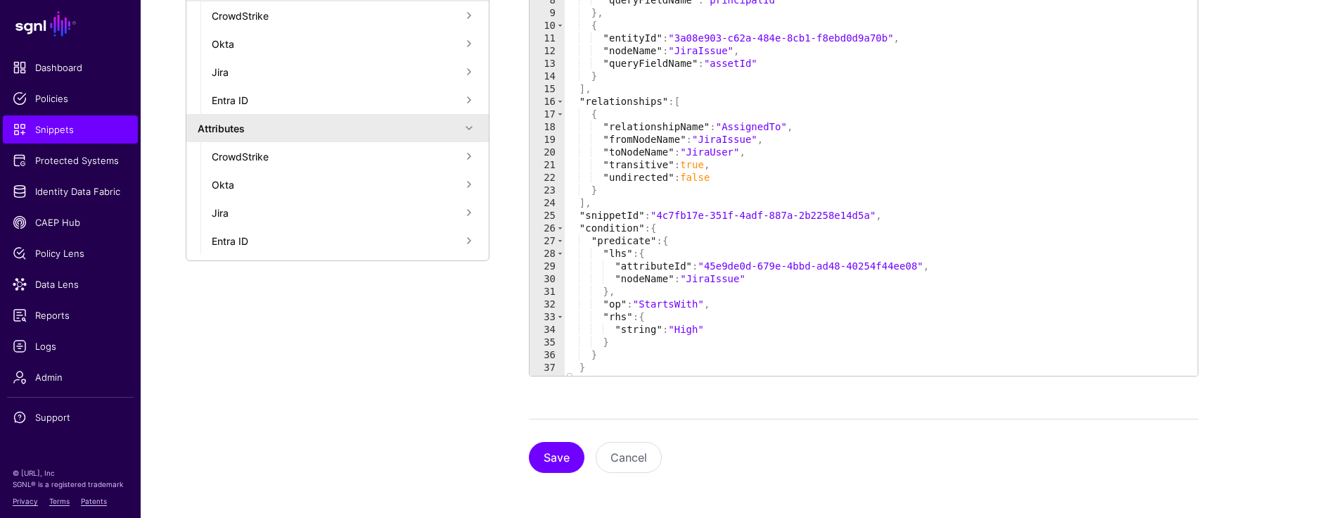
scroll to position [512, 0]
click at [548, 457] on button "Save" at bounding box center [557, 457] width 56 height 31
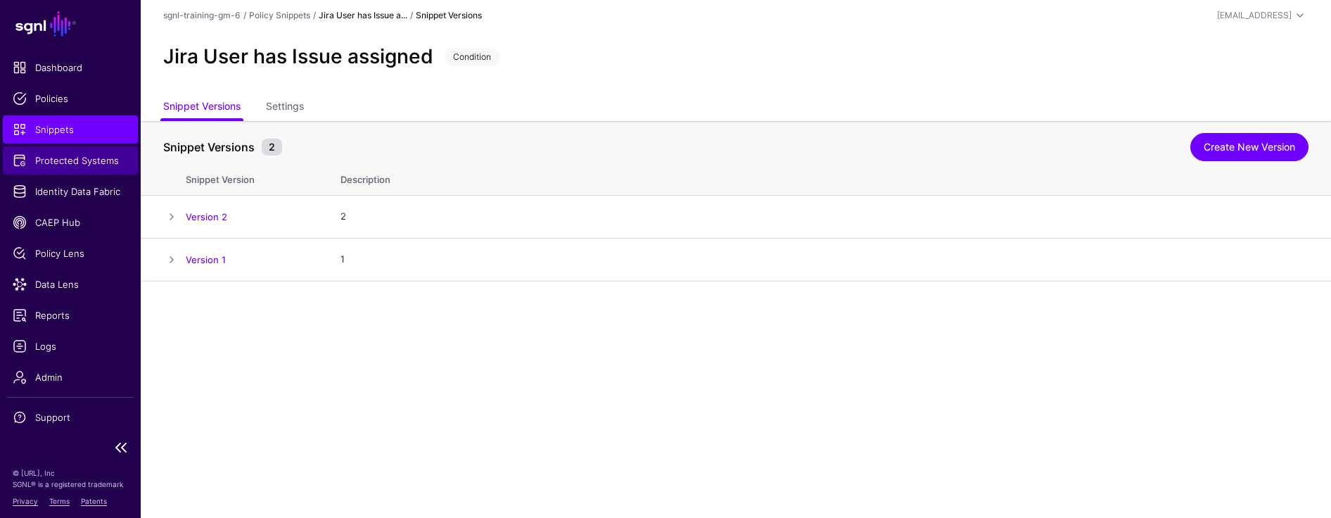
click at [51, 165] on span "Protected Systems" at bounding box center [70, 160] width 115 height 14
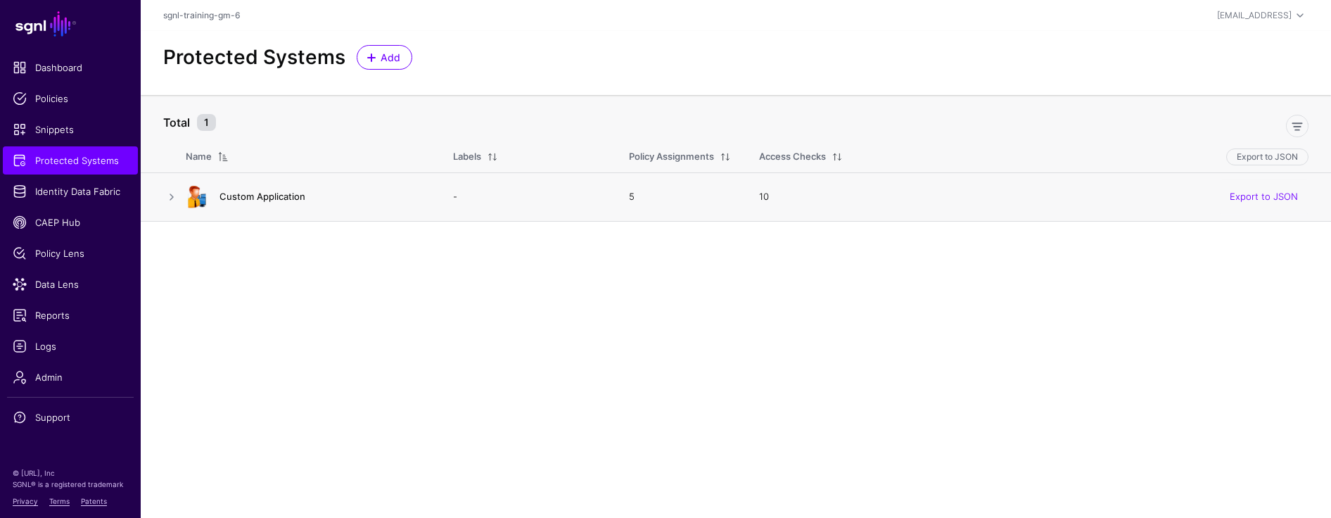
click at [253, 198] on link "Custom Application" at bounding box center [262, 196] width 86 height 11
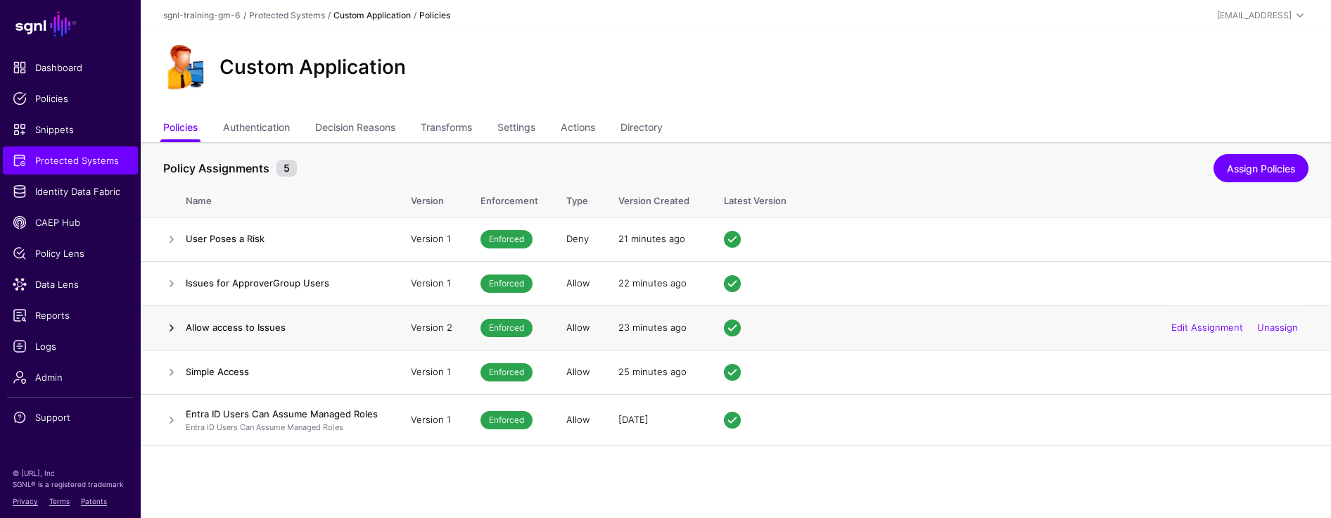
click at [172, 324] on link at bounding box center [171, 327] width 17 height 17
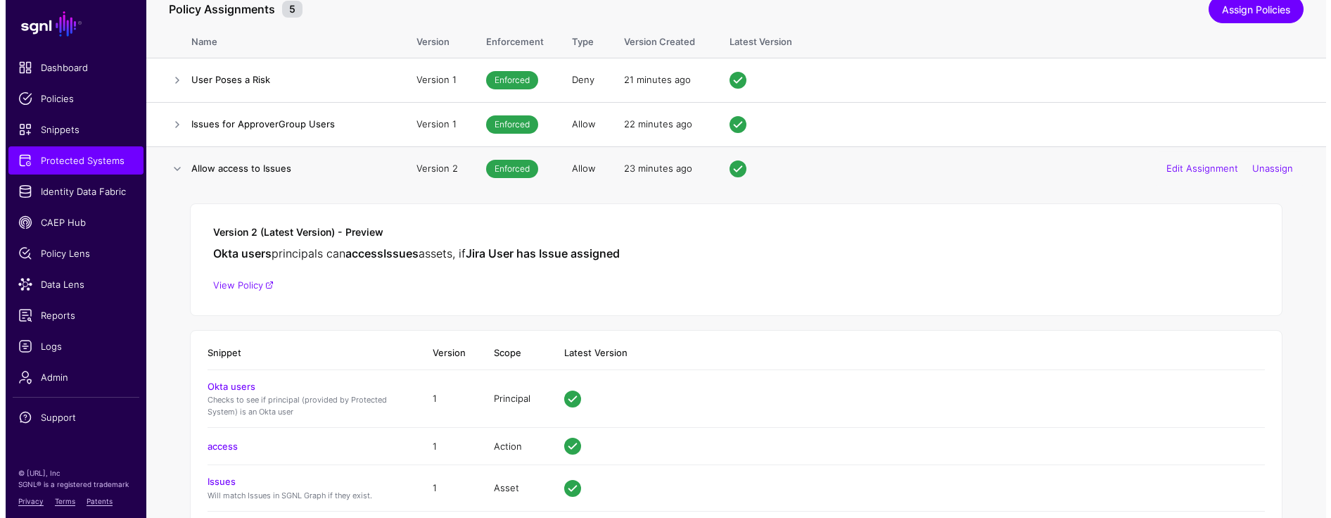
scroll to position [229, 0]
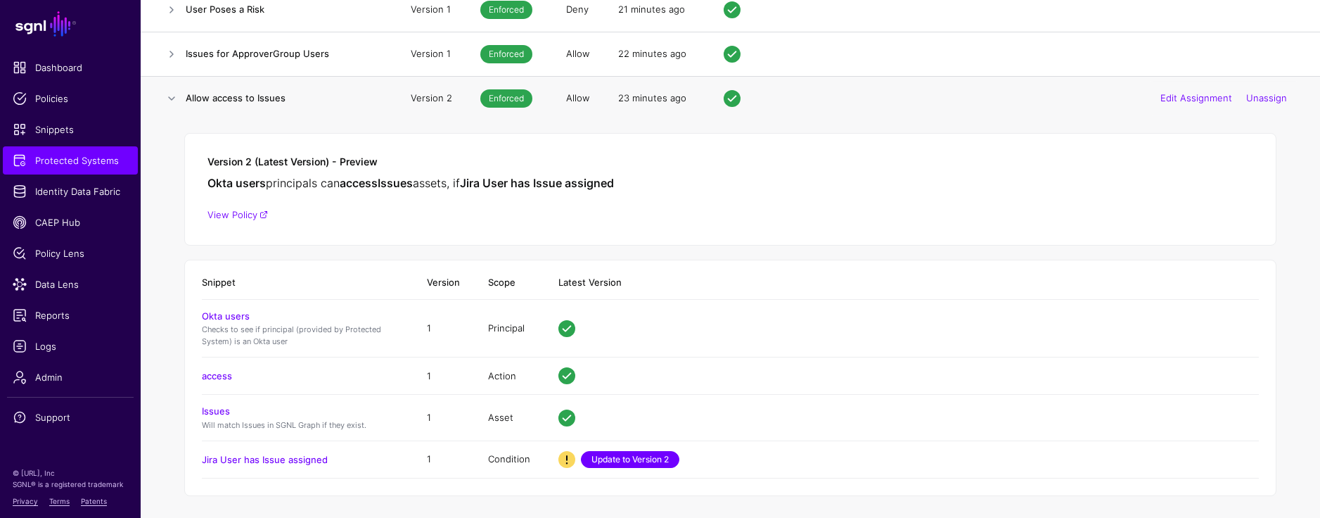
click at [638, 461] on link "Update to Version 2" at bounding box center [630, 459] width 98 height 17
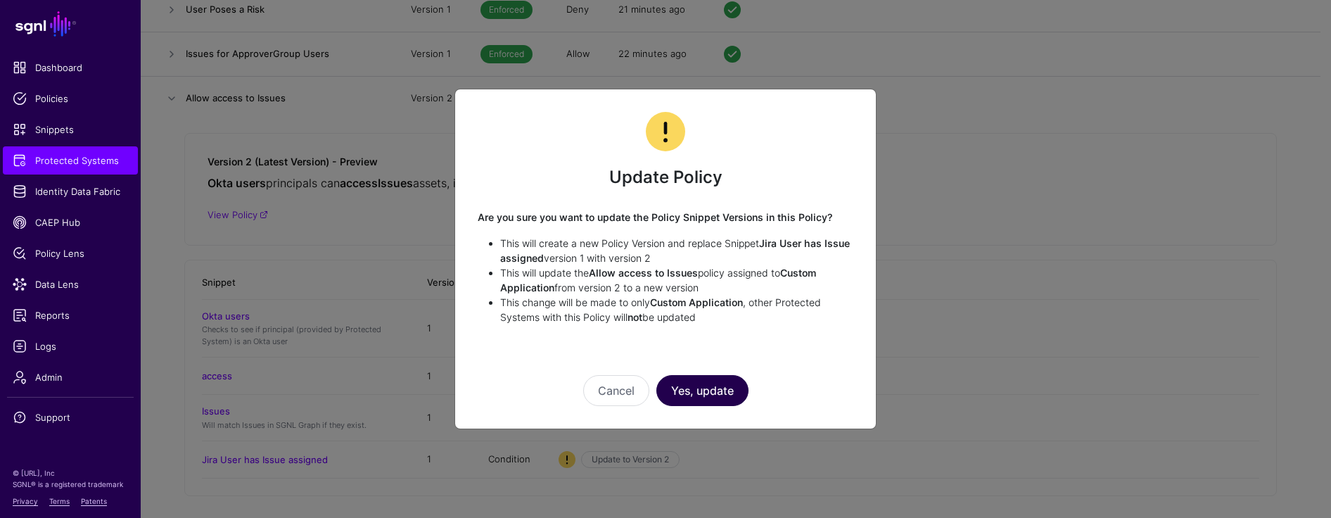
click at [722, 389] on button "Yes, update" at bounding box center [702, 390] width 92 height 31
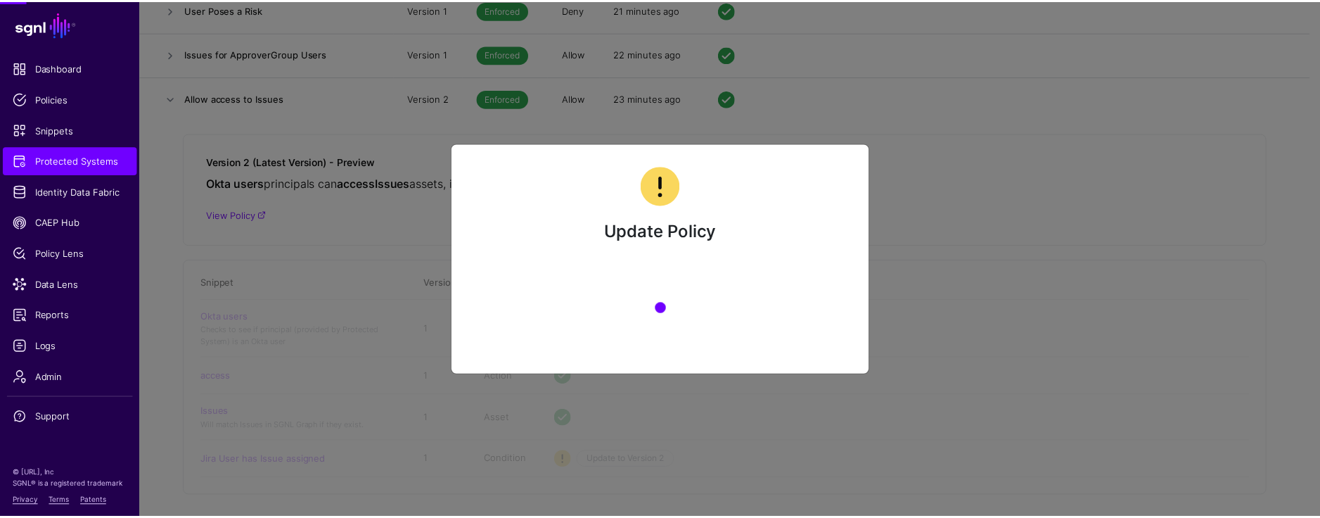
scroll to position [0, 0]
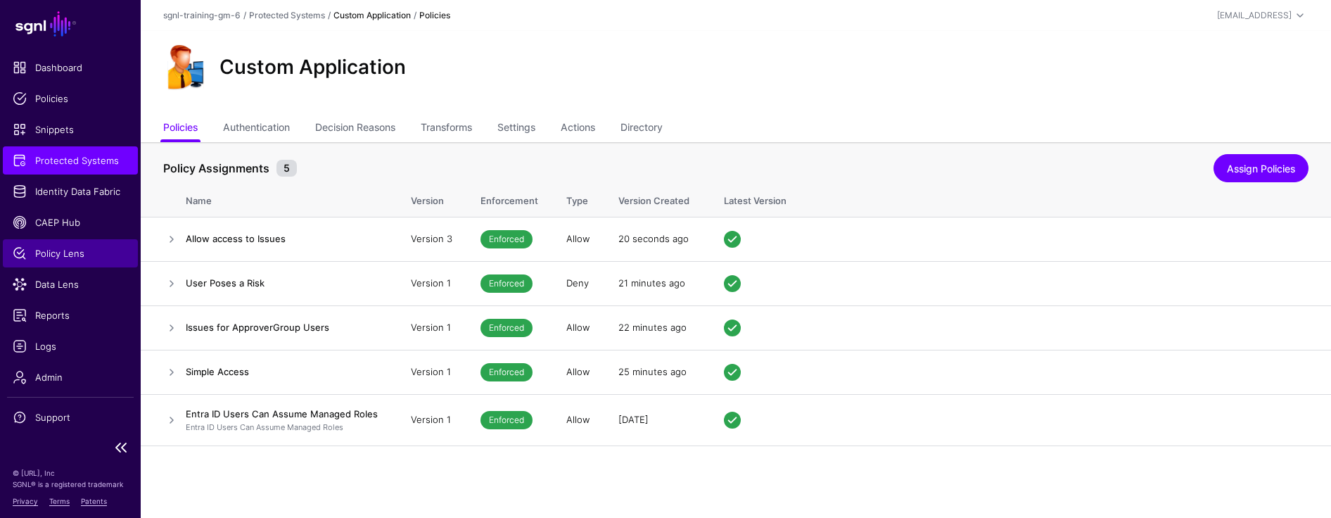
click at [65, 257] on span "Policy Lens" at bounding box center [70, 253] width 115 height 14
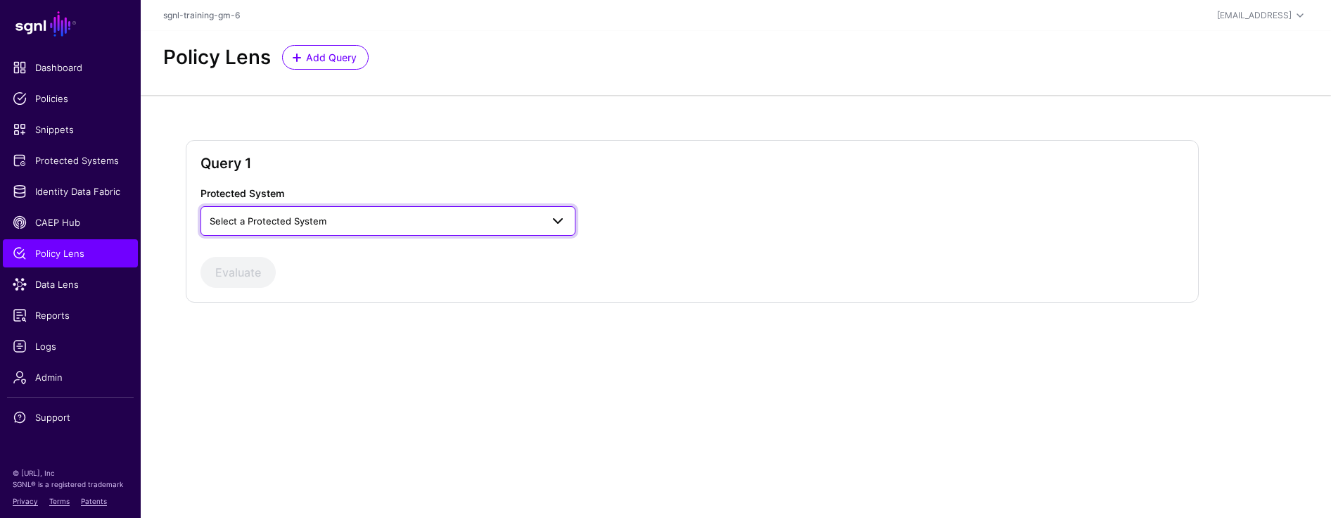
click at [354, 223] on span "Select a Protected System" at bounding box center [375, 220] width 331 height 15
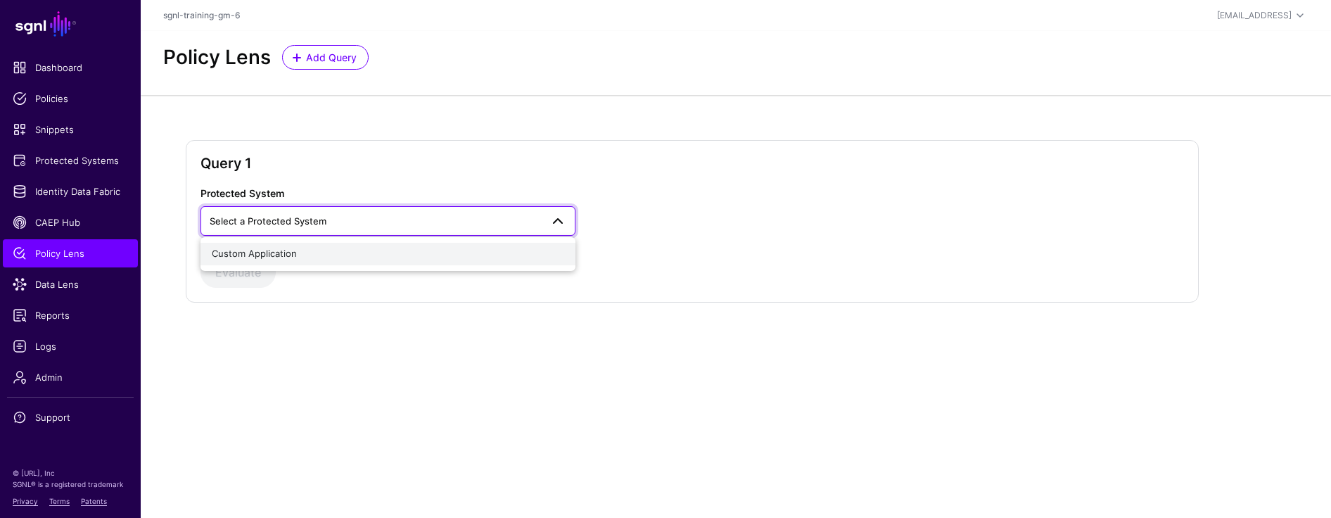
click at [307, 258] on div "Custom Application" at bounding box center [388, 254] width 352 height 14
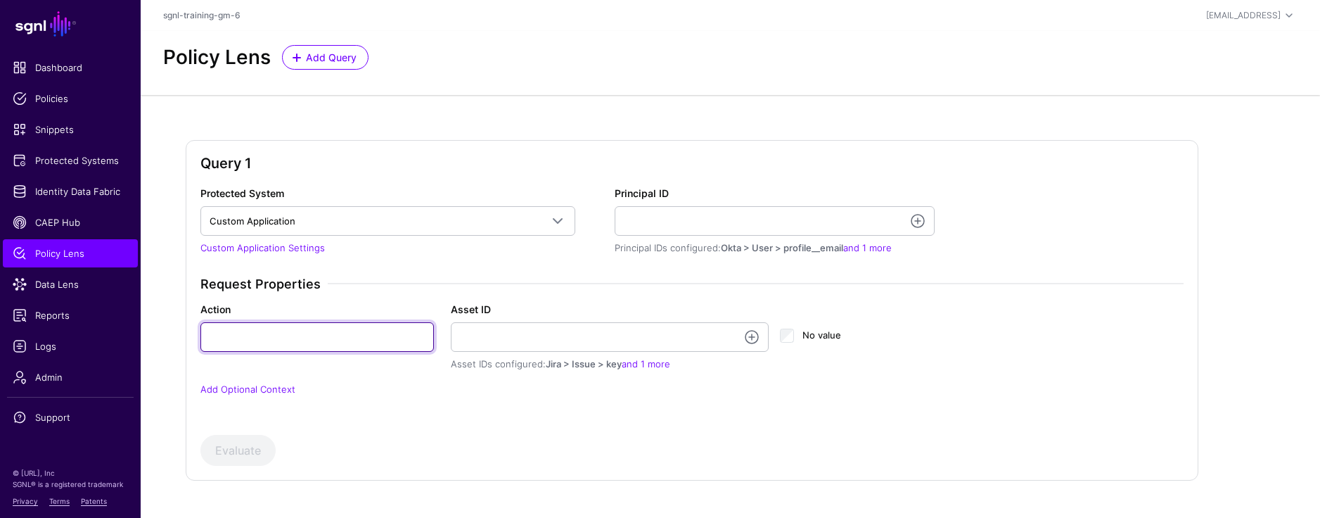
click at [322, 342] on input "Action" at bounding box center [317, 337] width 234 height 30
click at [380, 298] on div "Request Properties Action Asset ID Asset IDs configured: Jira > Issue > key and…" at bounding box center [692, 345] width 995 height 138
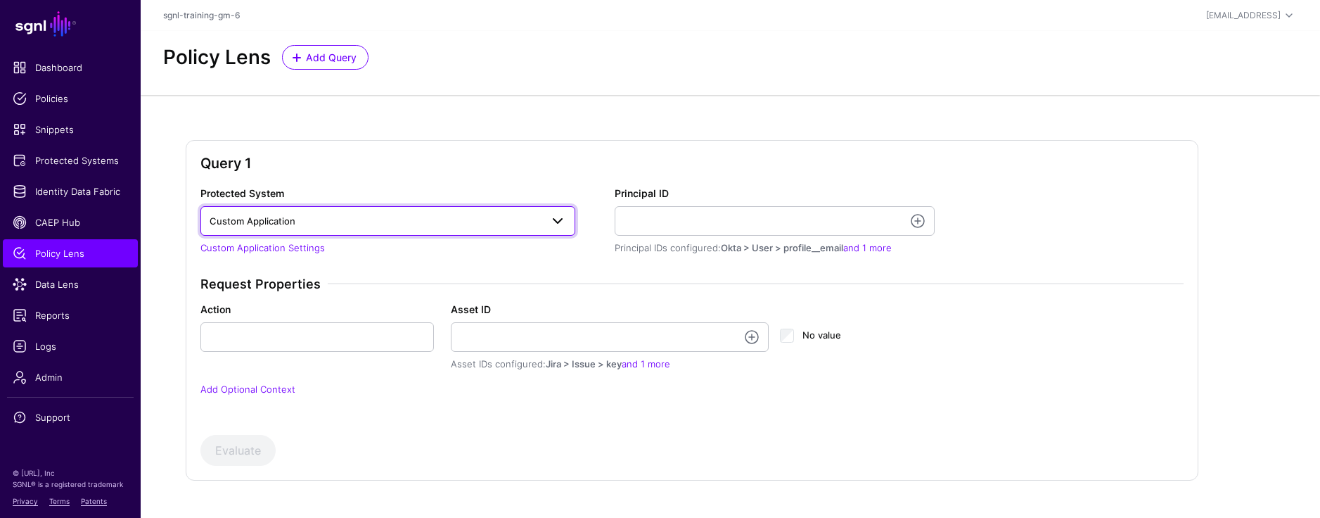
click at [338, 218] on span "Custom Application" at bounding box center [375, 220] width 331 height 15
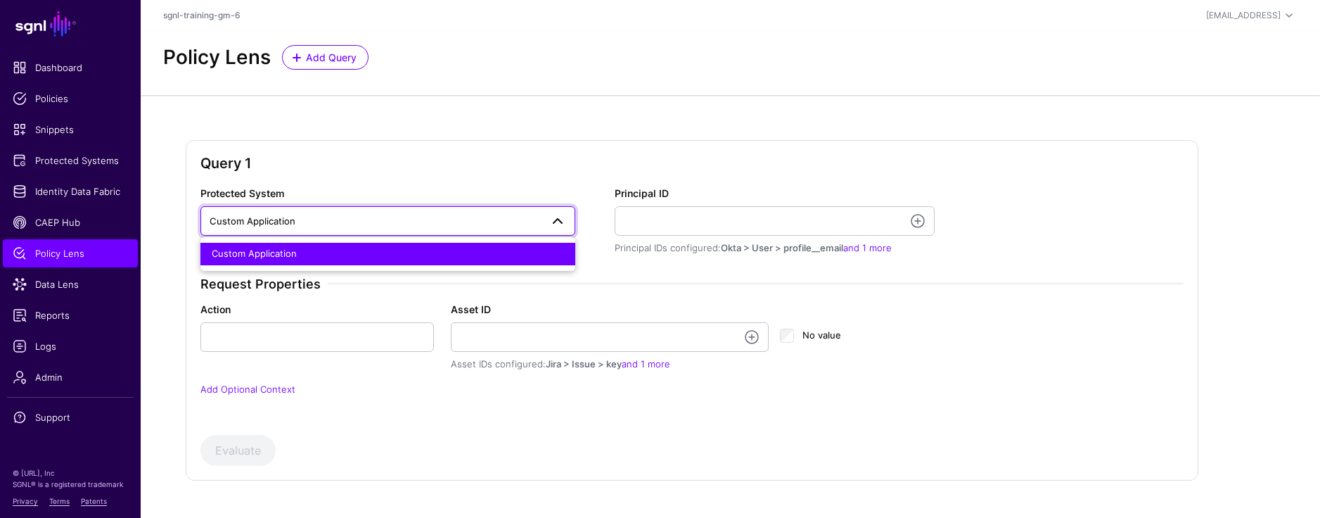
click at [338, 218] on span "Custom Application" at bounding box center [375, 220] width 331 height 15
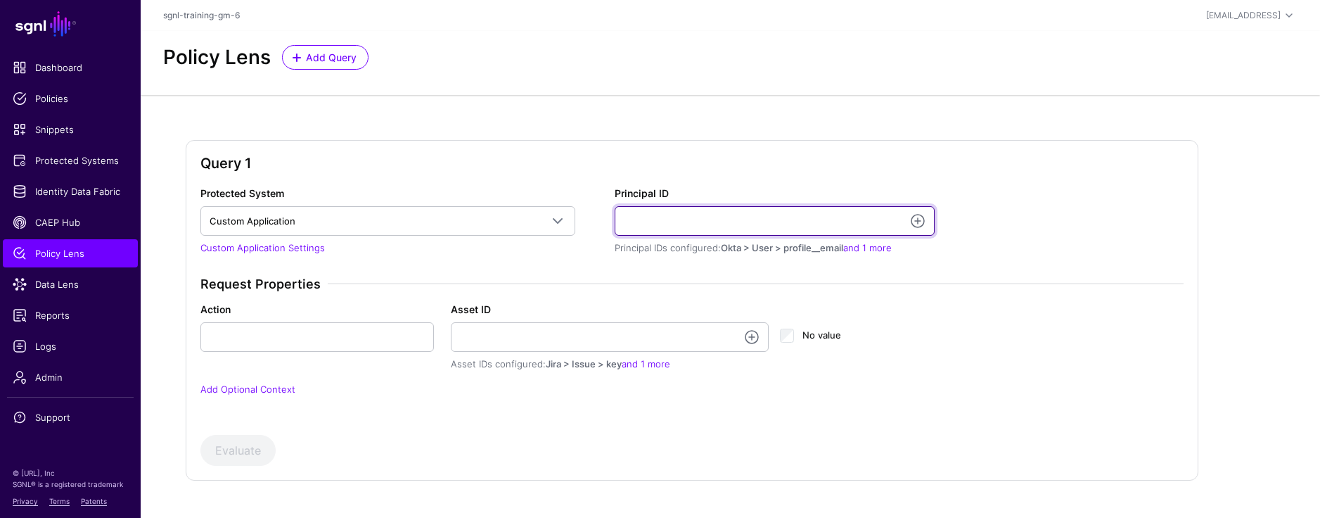
click at [643, 219] on input "Principal ID" at bounding box center [775, 221] width 320 height 30
paste input "**********"
type input "**********"
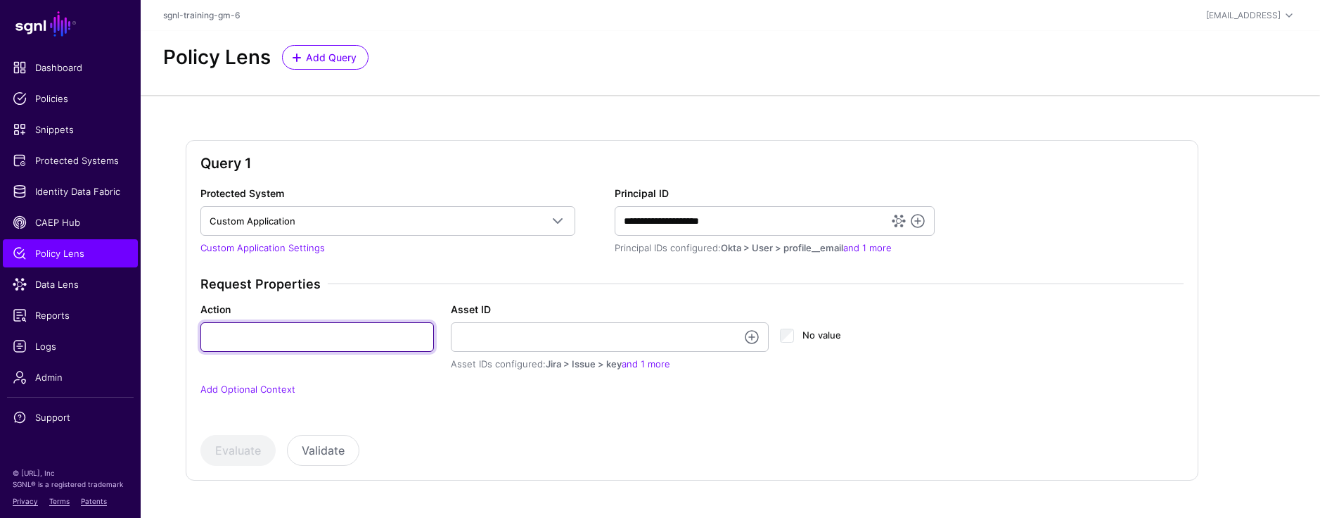
click at [265, 345] on input "Action" at bounding box center [317, 337] width 234 height 30
type input "******"
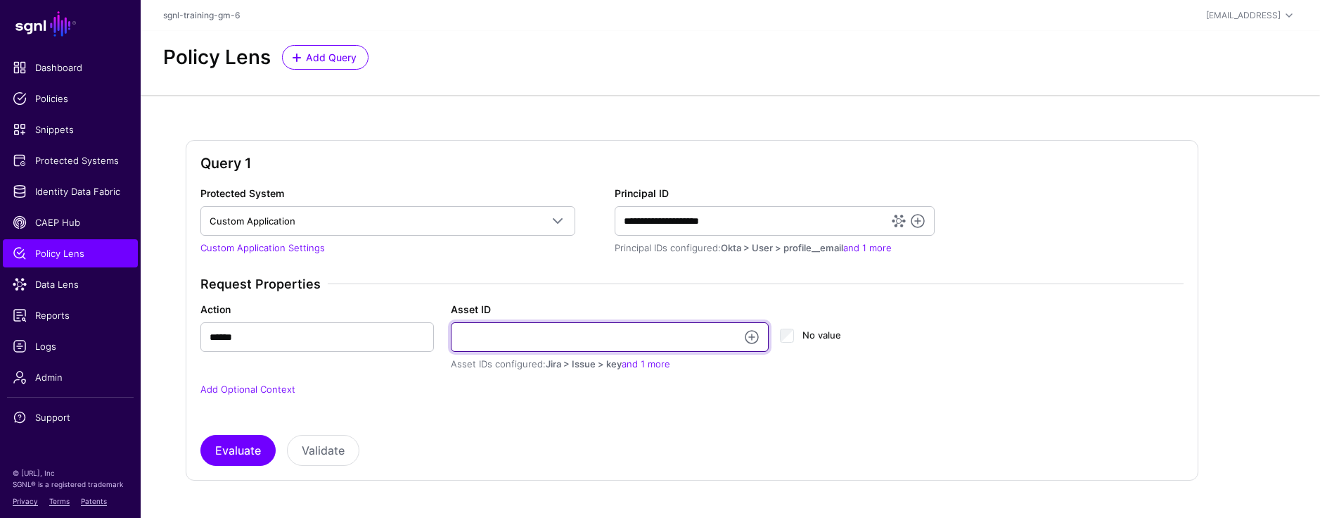
click at [480, 338] on input "Asset ID" at bounding box center [610, 337] width 319 height 30
paste input "**********"
type input "**********"
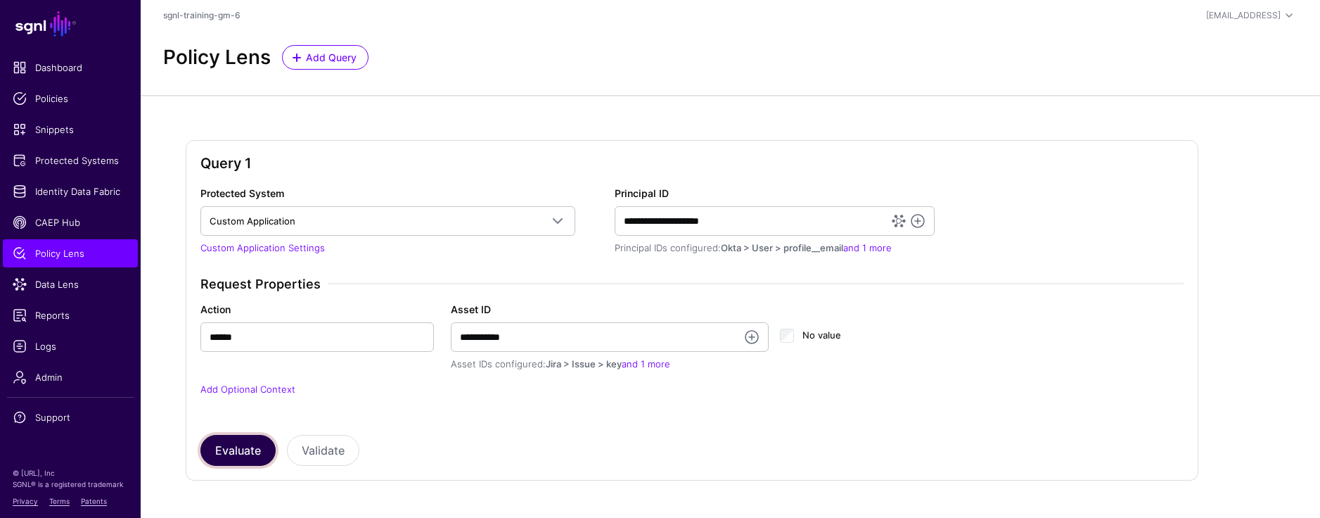
click at [230, 449] on button "Evaluate" at bounding box center [237, 450] width 75 height 31
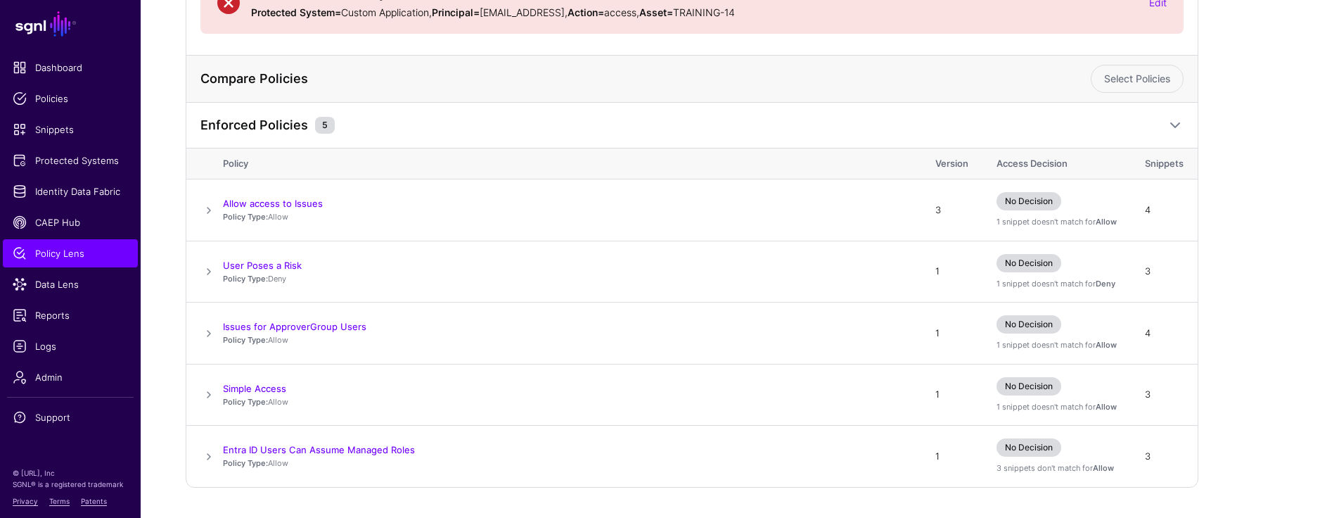
scroll to position [251, 0]
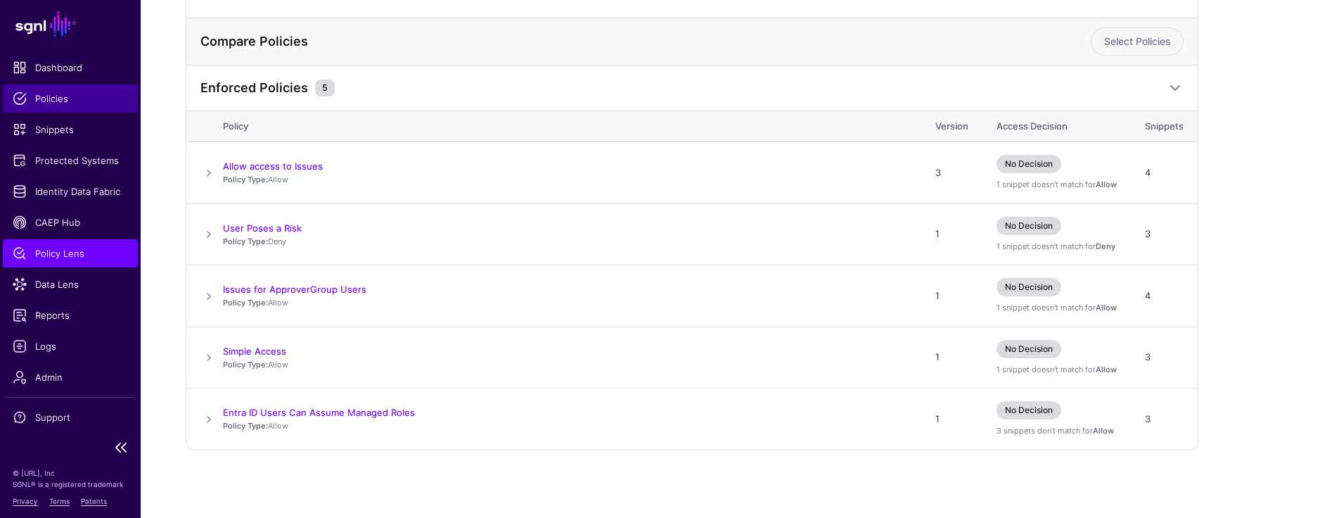
click at [31, 99] on span "Policies" at bounding box center [70, 98] width 115 height 14
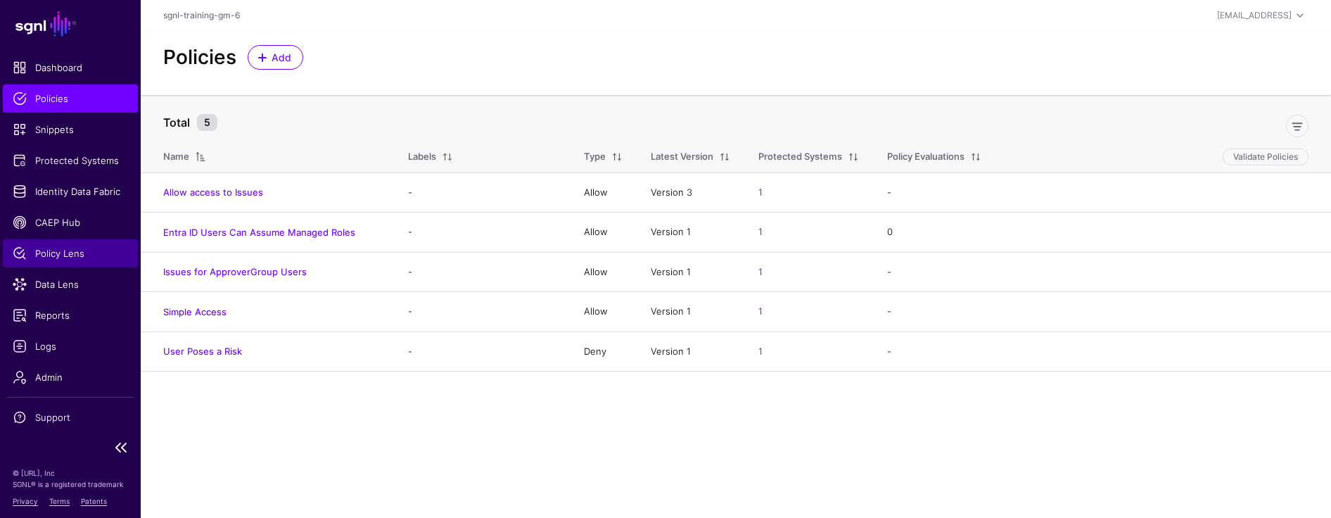
click at [46, 258] on span "Policy Lens" at bounding box center [70, 253] width 115 height 14
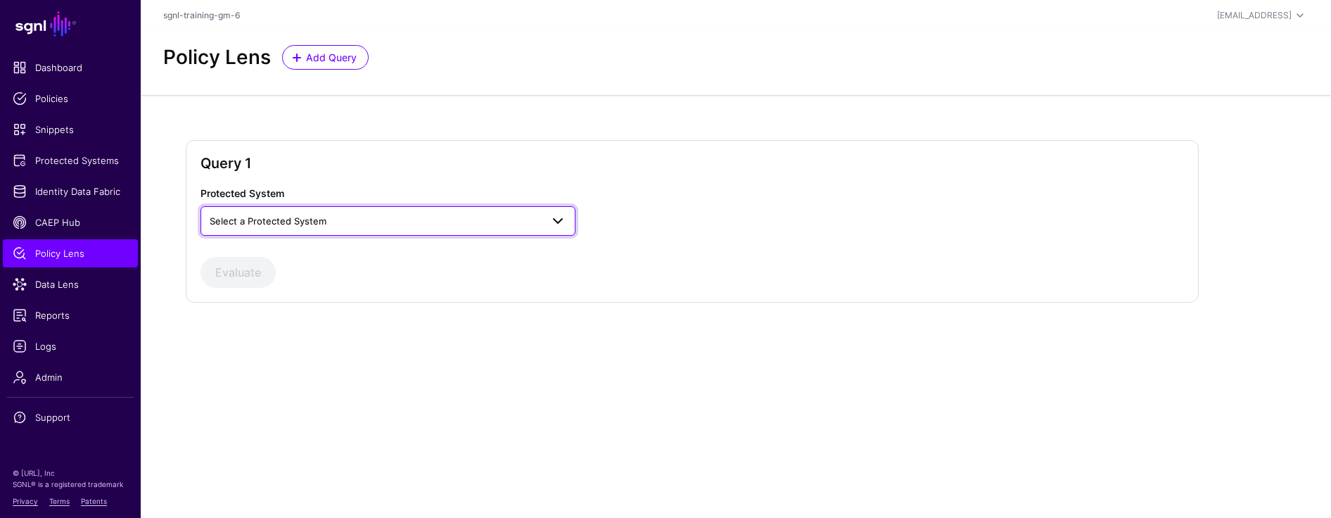
click at [290, 228] on span "Select a Protected System" at bounding box center [375, 220] width 331 height 15
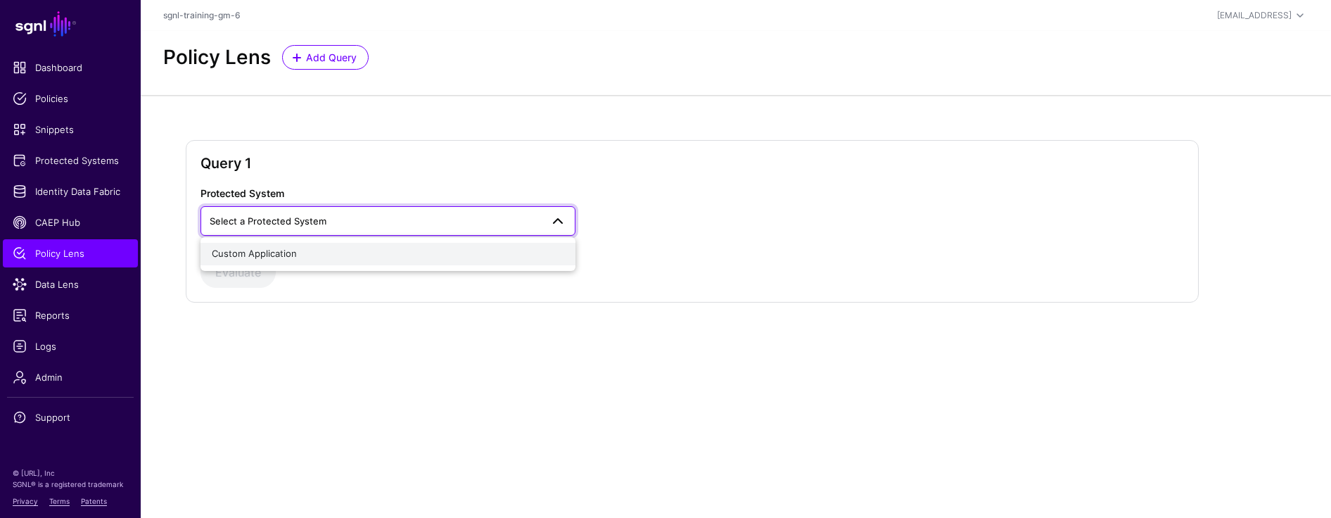
click at [286, 254] on span "Custom Application" at bounding box center [254, 253] width 85 height 11
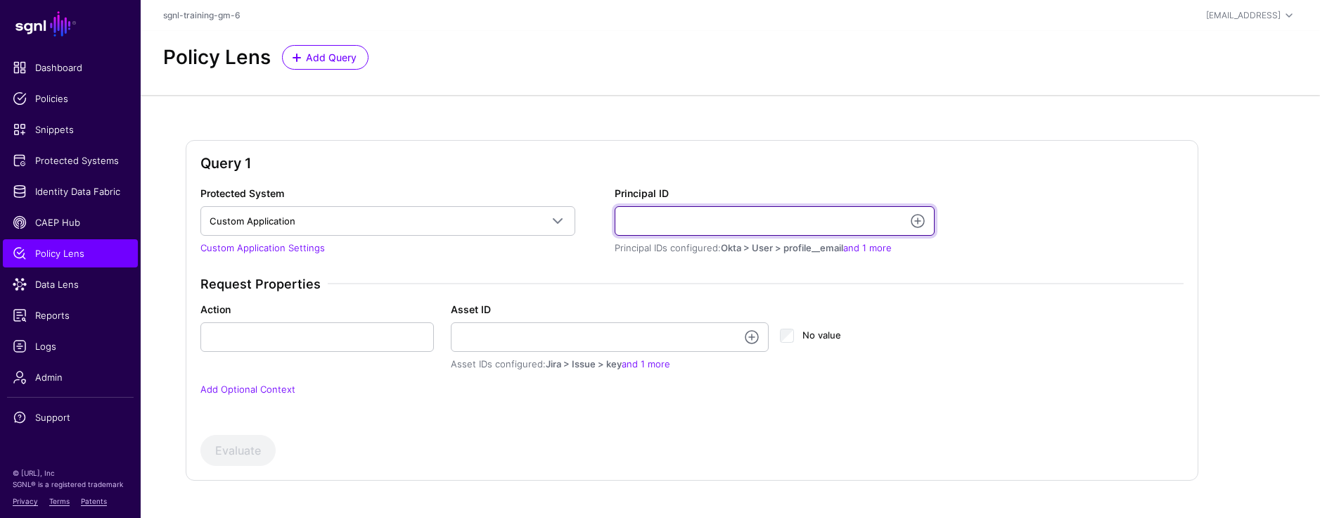
click at [657, 216] on input "Principal ID" at bounding box center [775, 221] width 320 height 30
click at [657, 217] on input "Principal ID" at bounding box center [775, 221] width 320 height 30
type input "**********"
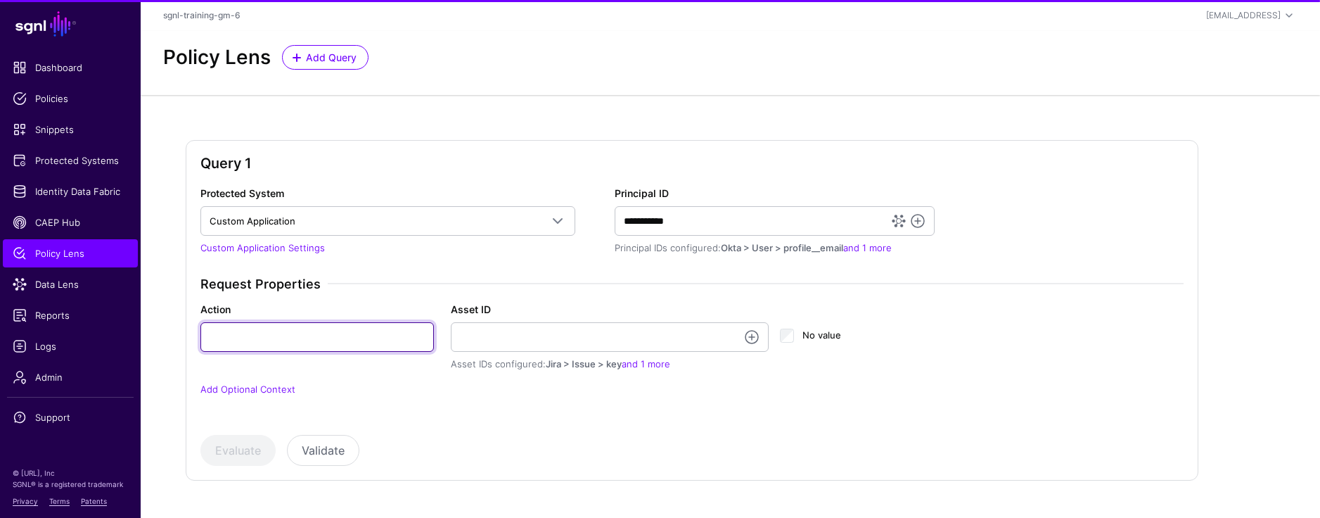
click at [303, 337] on input "Action" at bounding box center [317, 337] width 234 height 30
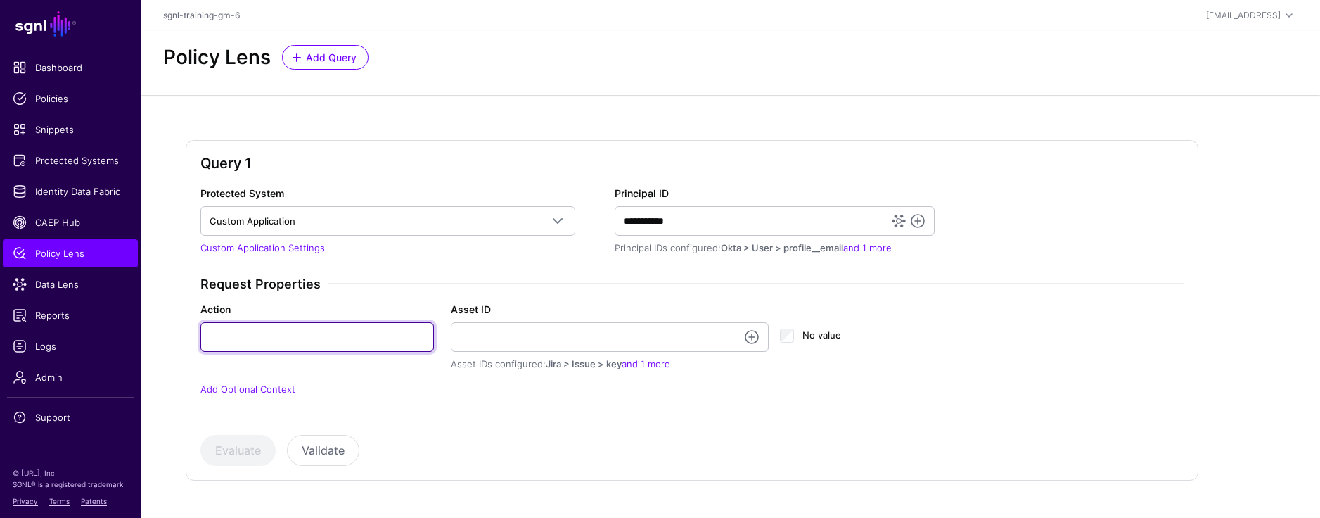
type input "******"
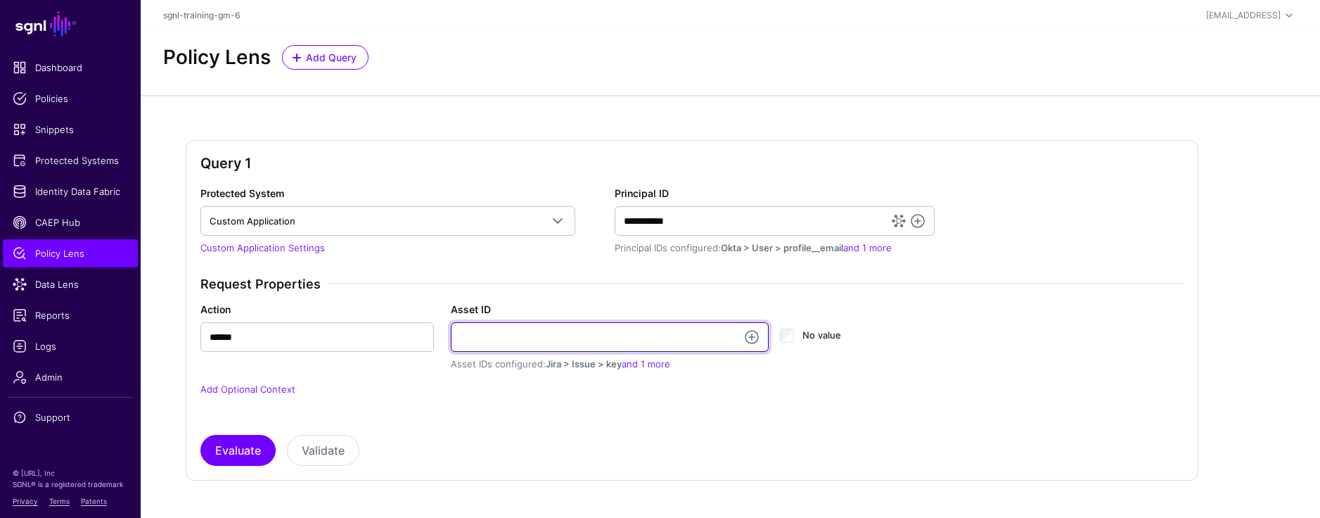
click at [513, 338] on input "Asset ID" at bounding box center [610, 337] width 319 height 30
type input "**********"
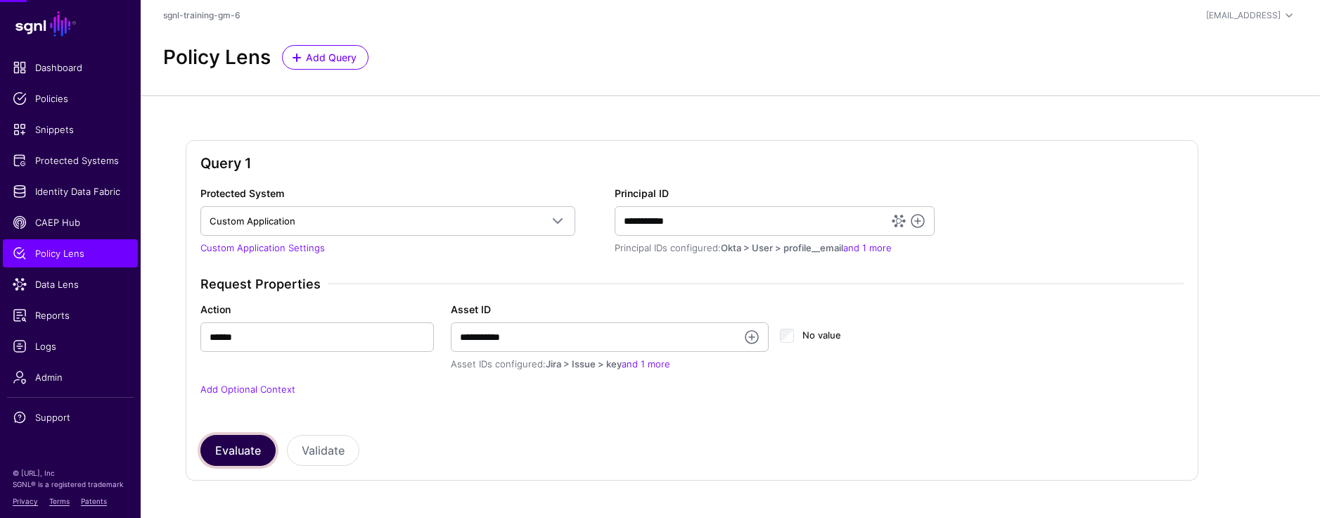
click at [230, 452] on button "Evaluate" at bounding box center [237, 450] width 75 height 31
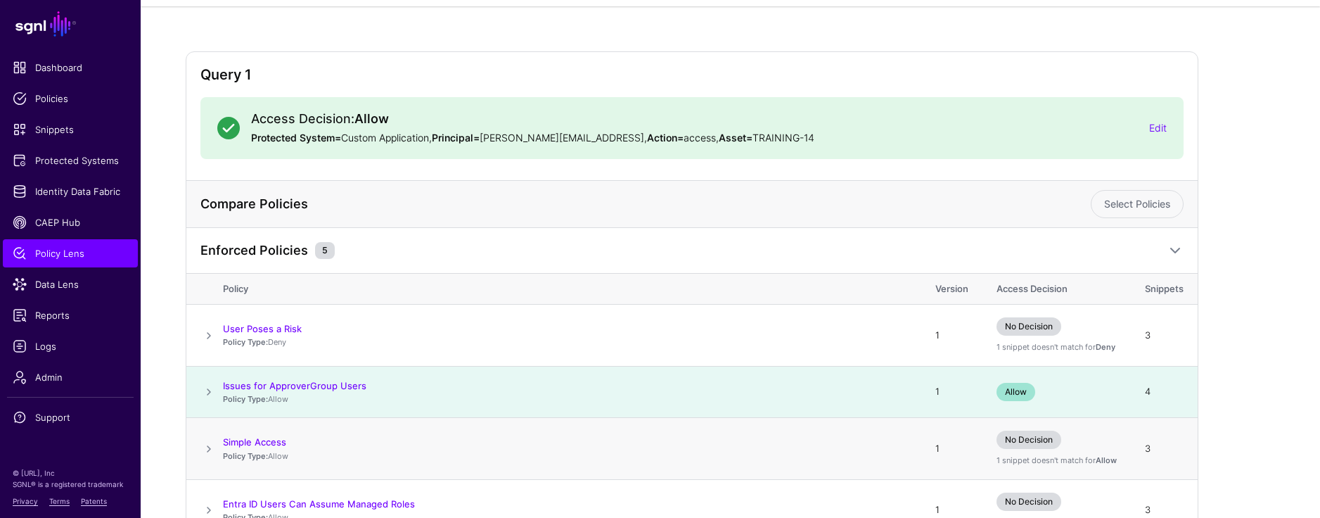
scroll to position [241, 0]
